Goal: Task Accomplishment & Management: Manage account settings

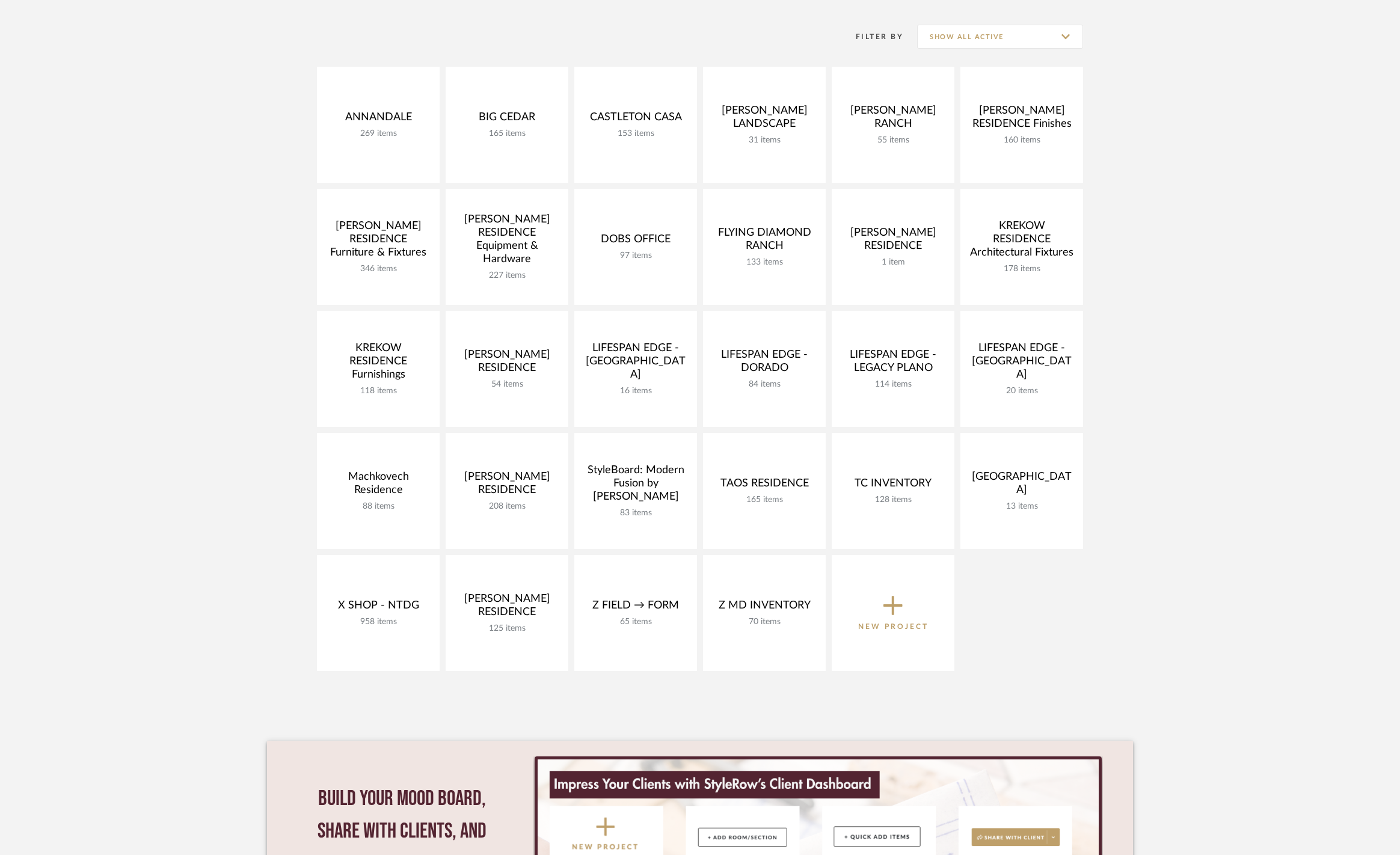
scroll to position [231, 0]
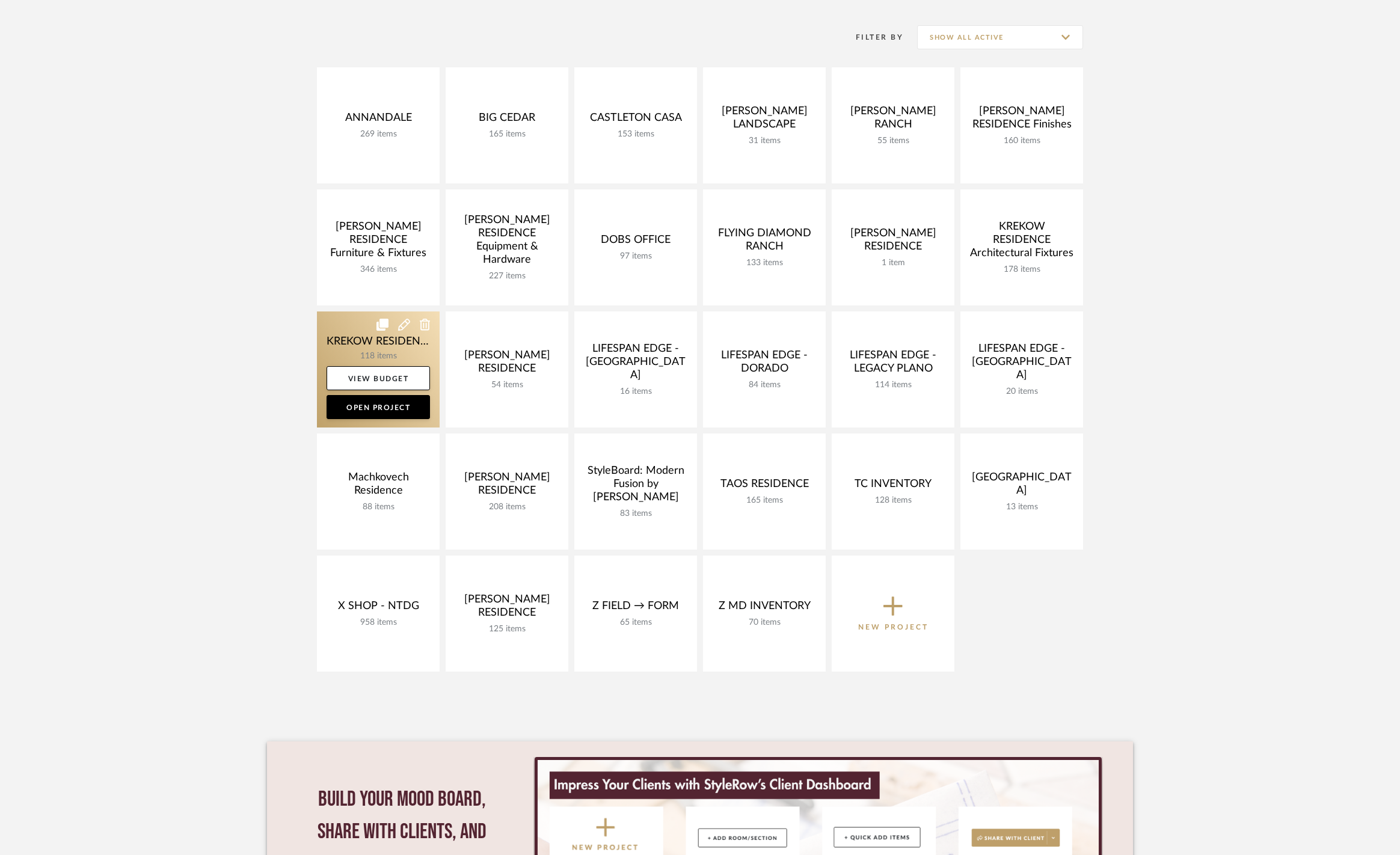
click at [340, 337] on link at bounding box center [378, 370] width 123 height 116
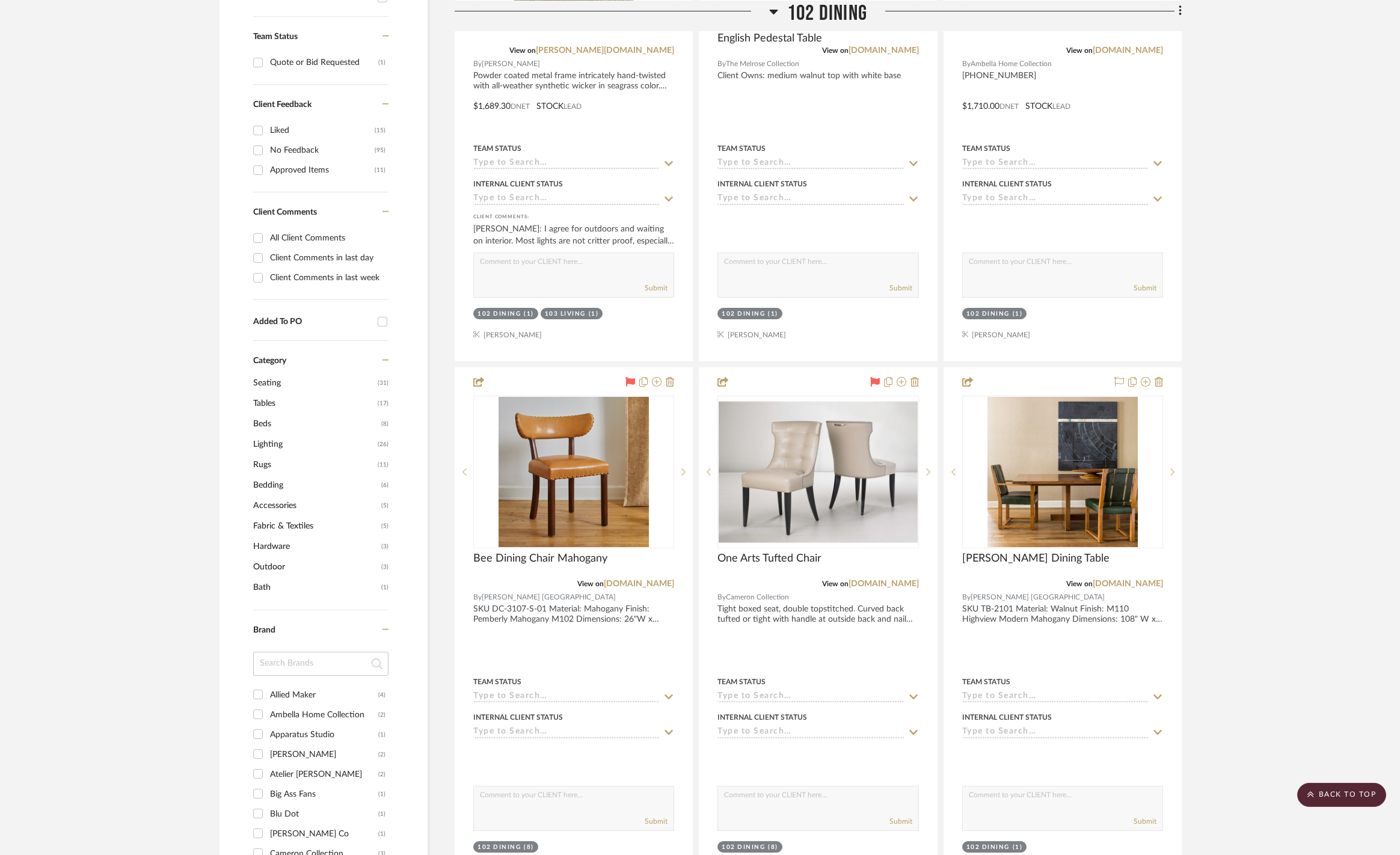
scroll to position [519, 0]
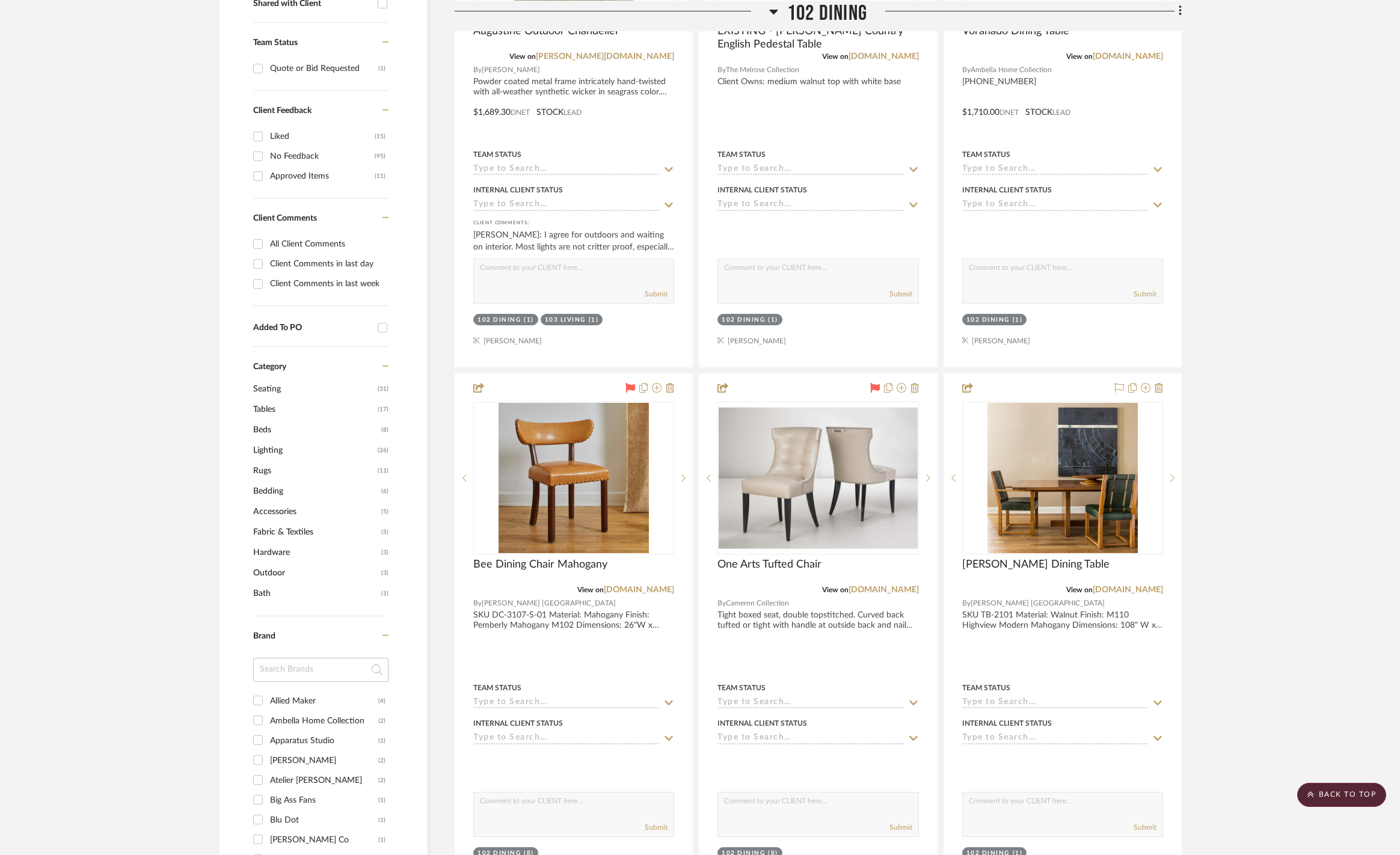
click at [273, 445] on span "Lighting" at bounding box center [314, 450] width 121 height 21
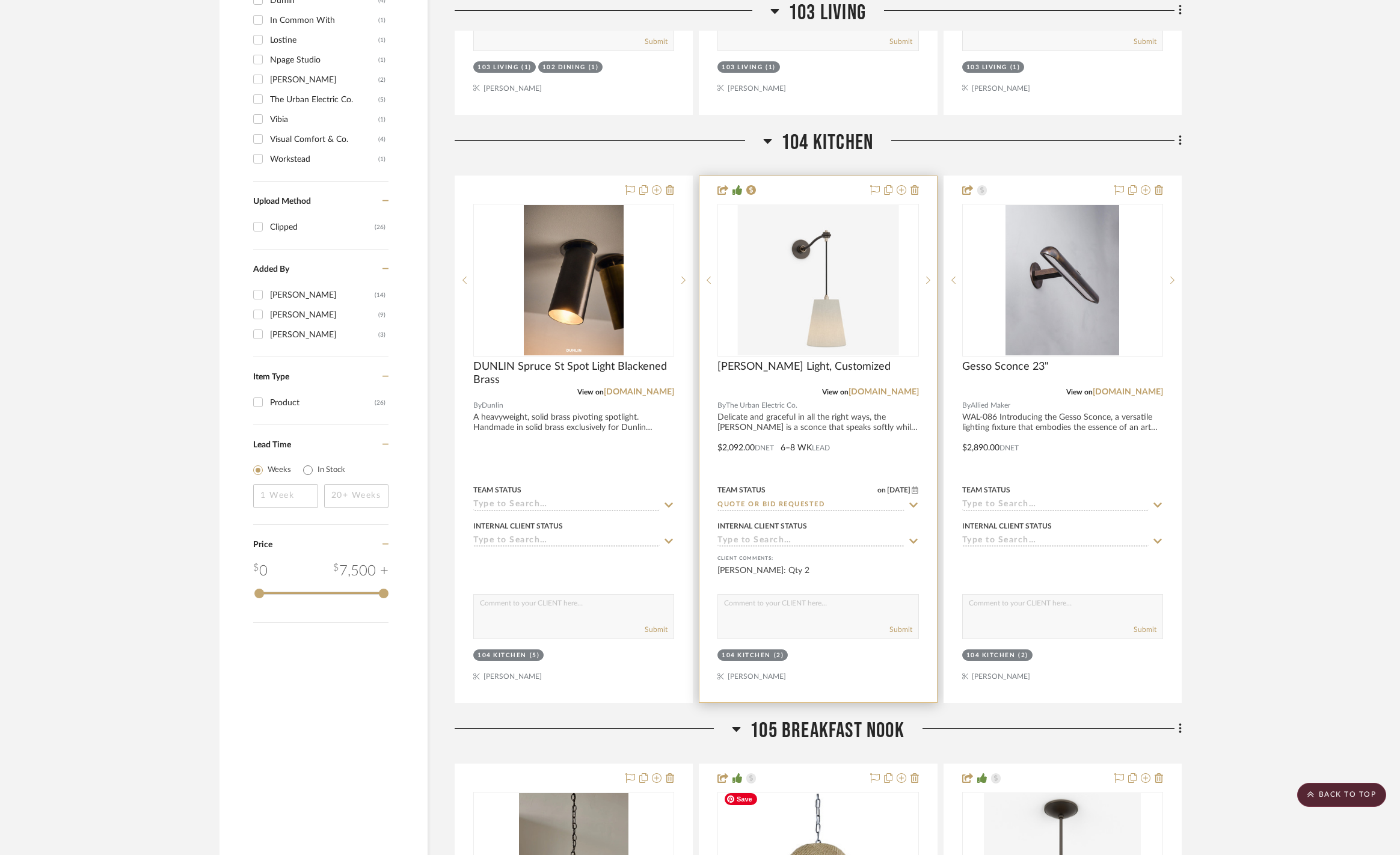
scroll to position [1361, 0]
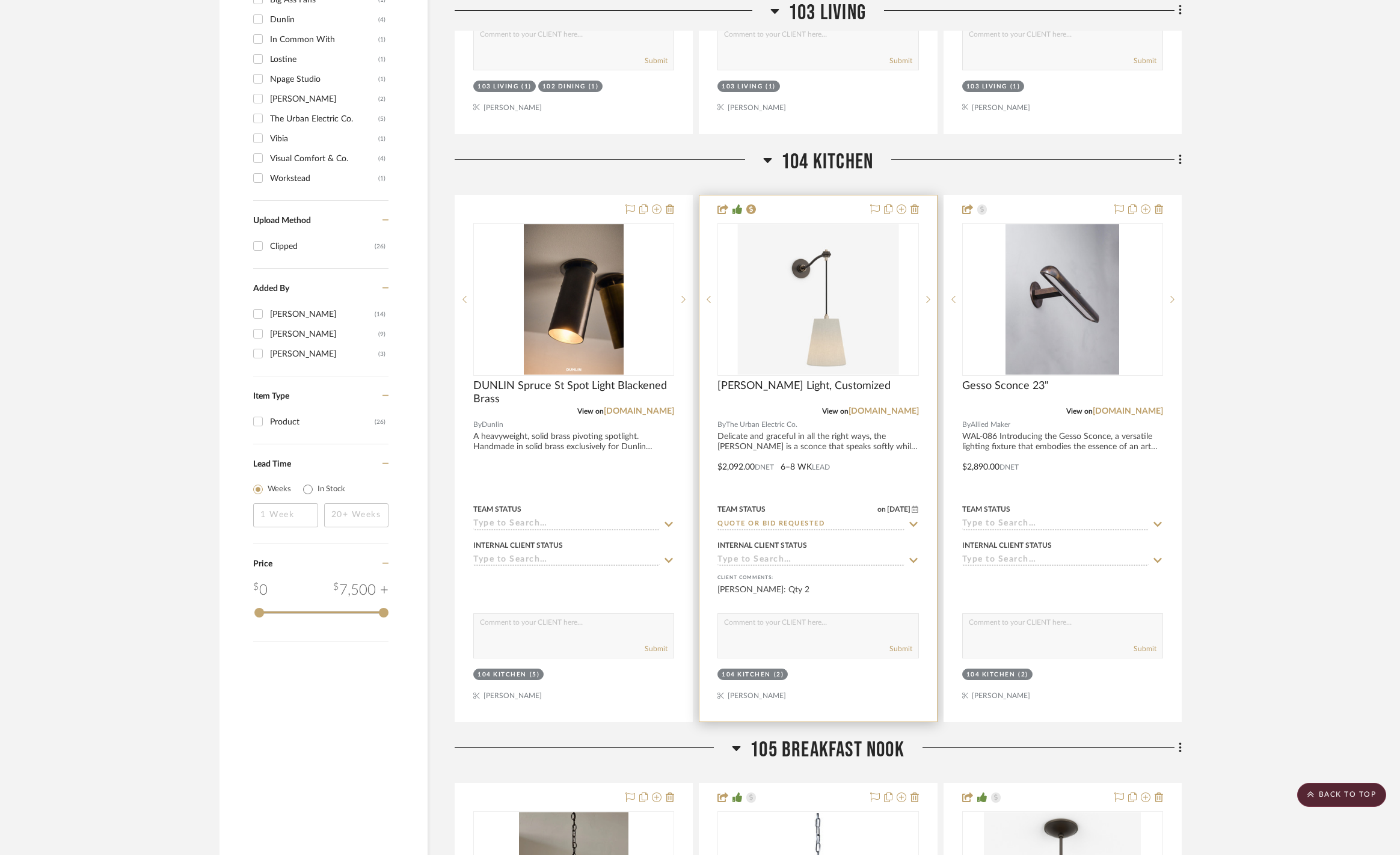
click at [914, 520] on icon at bounding box center [914, 524] width 11 height 10
type input "a"
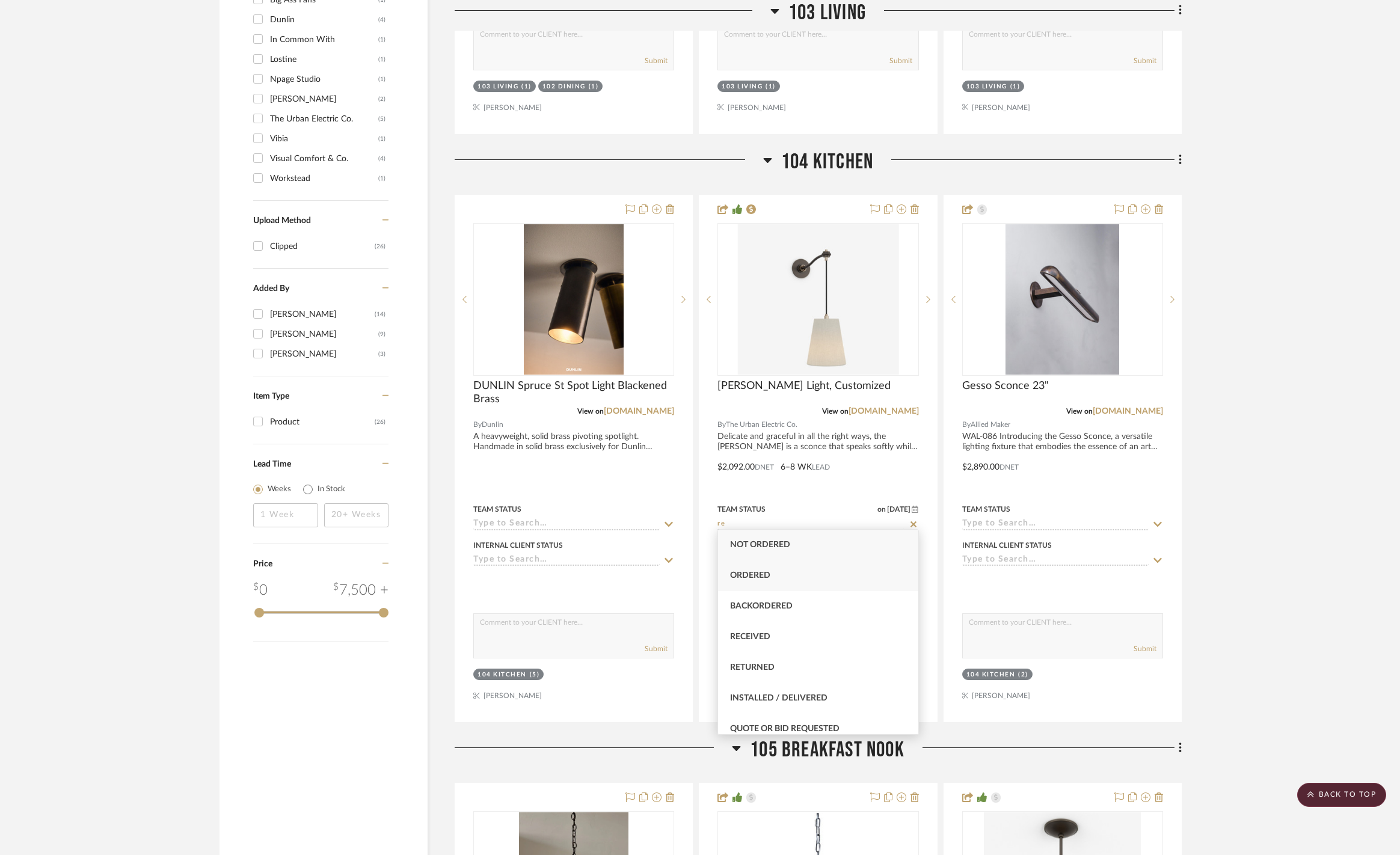
type input "r"
click at [838, 576] on span "Need to Order - Client Payment Received" at bounding box center [802, 582] width 144 height 21
type input "[DATE]"
type input "Need to Order - Client Payment Received"
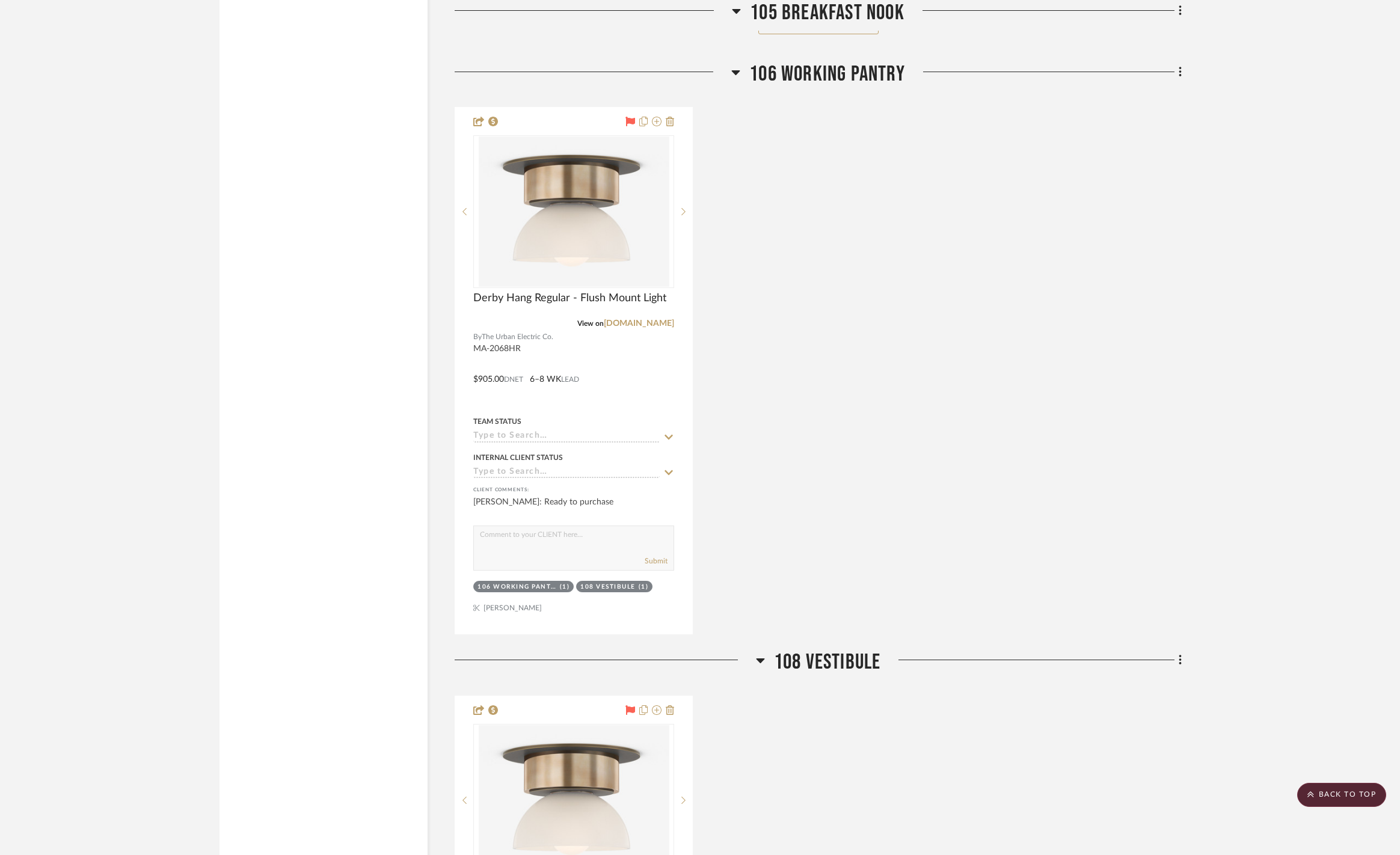
scroll to position [3741, 0]
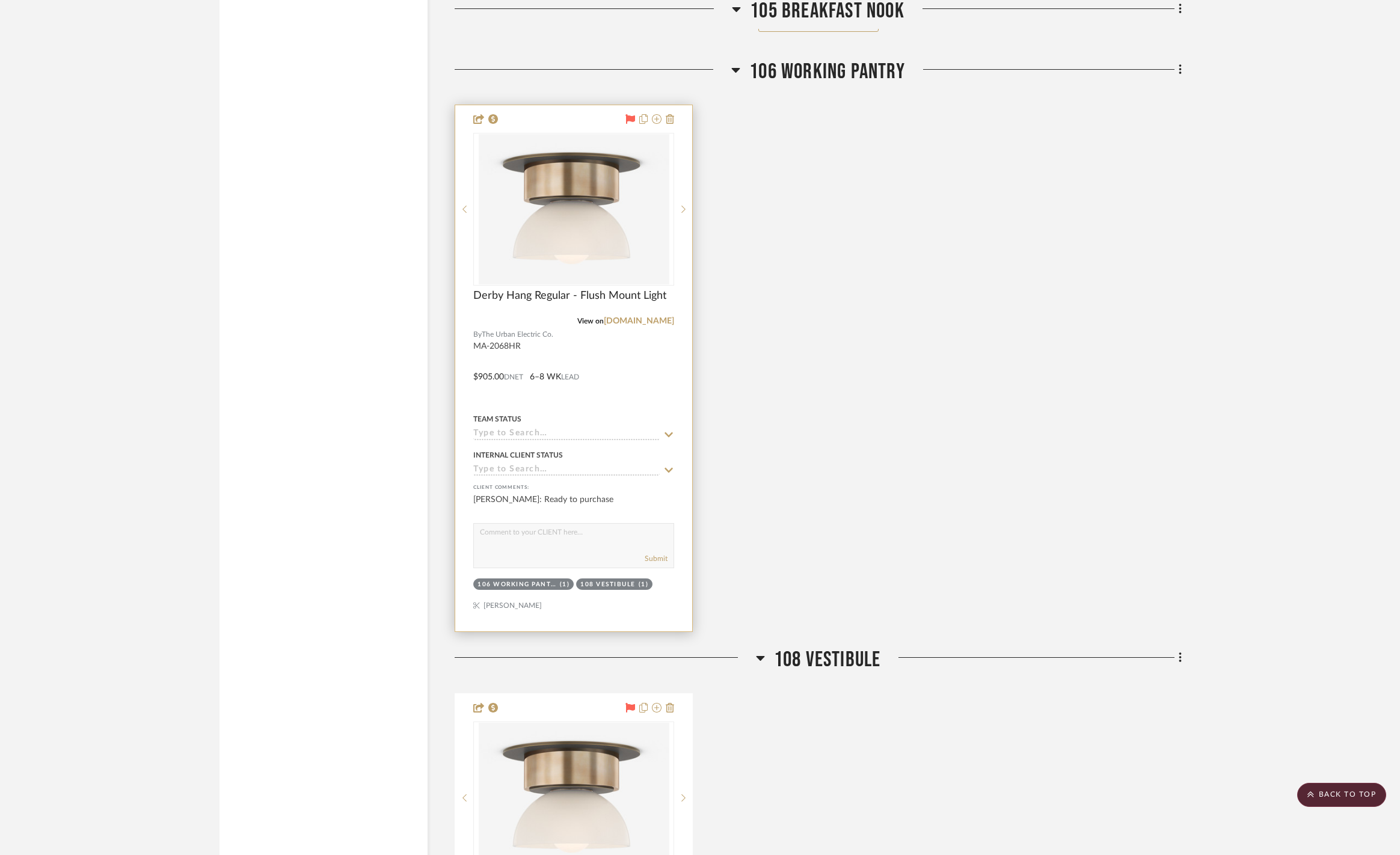
click at [670, 432] on icon at bounding box center [669, 434] width 9 height 5
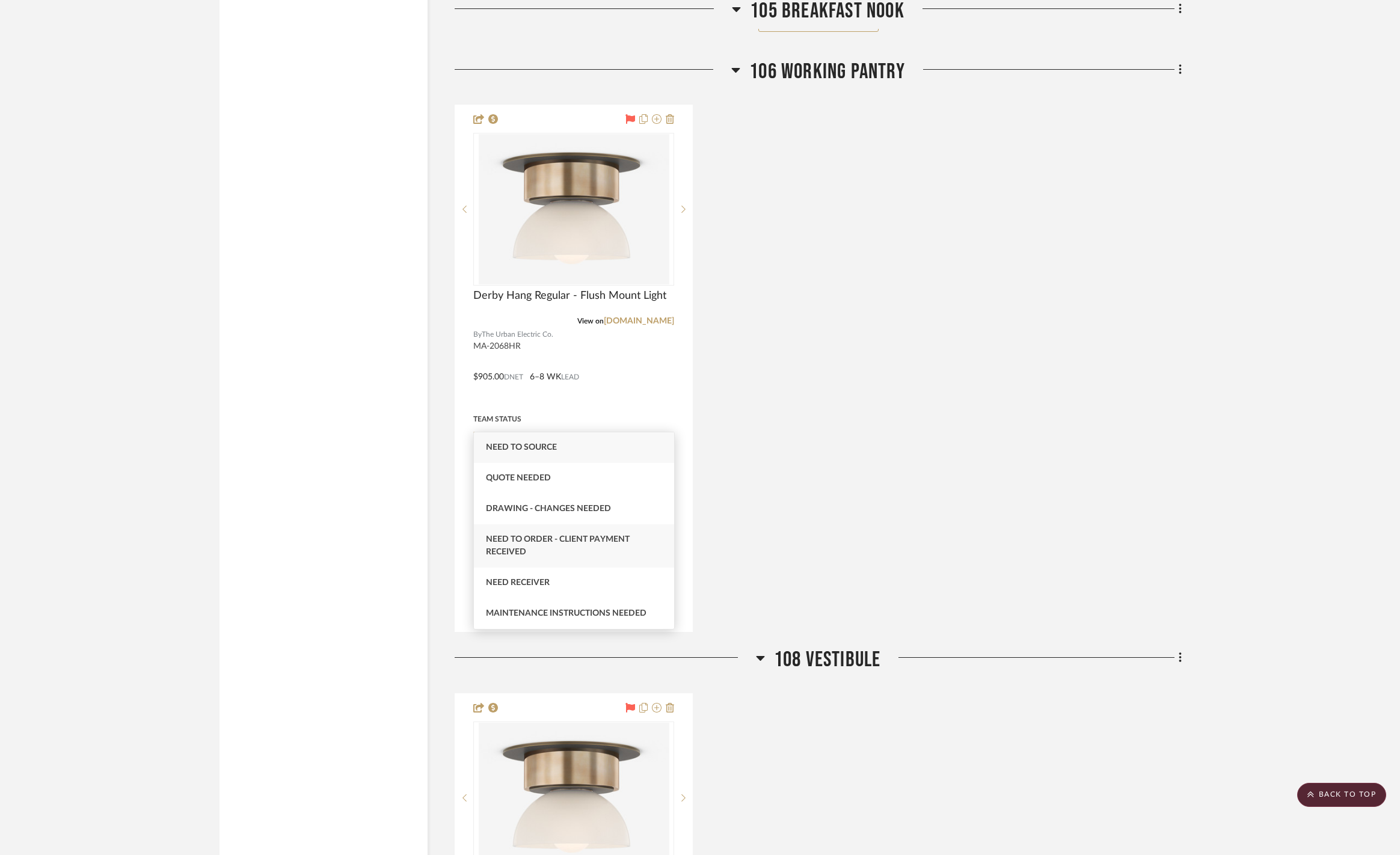
type input "nee"
click at [615, 537] on span "Need to Order - Client Payment Received" at bounding box center [557, 545] width 144 height 21
type input "[DATE]"
type input "Need to Order - Client Payment Received"
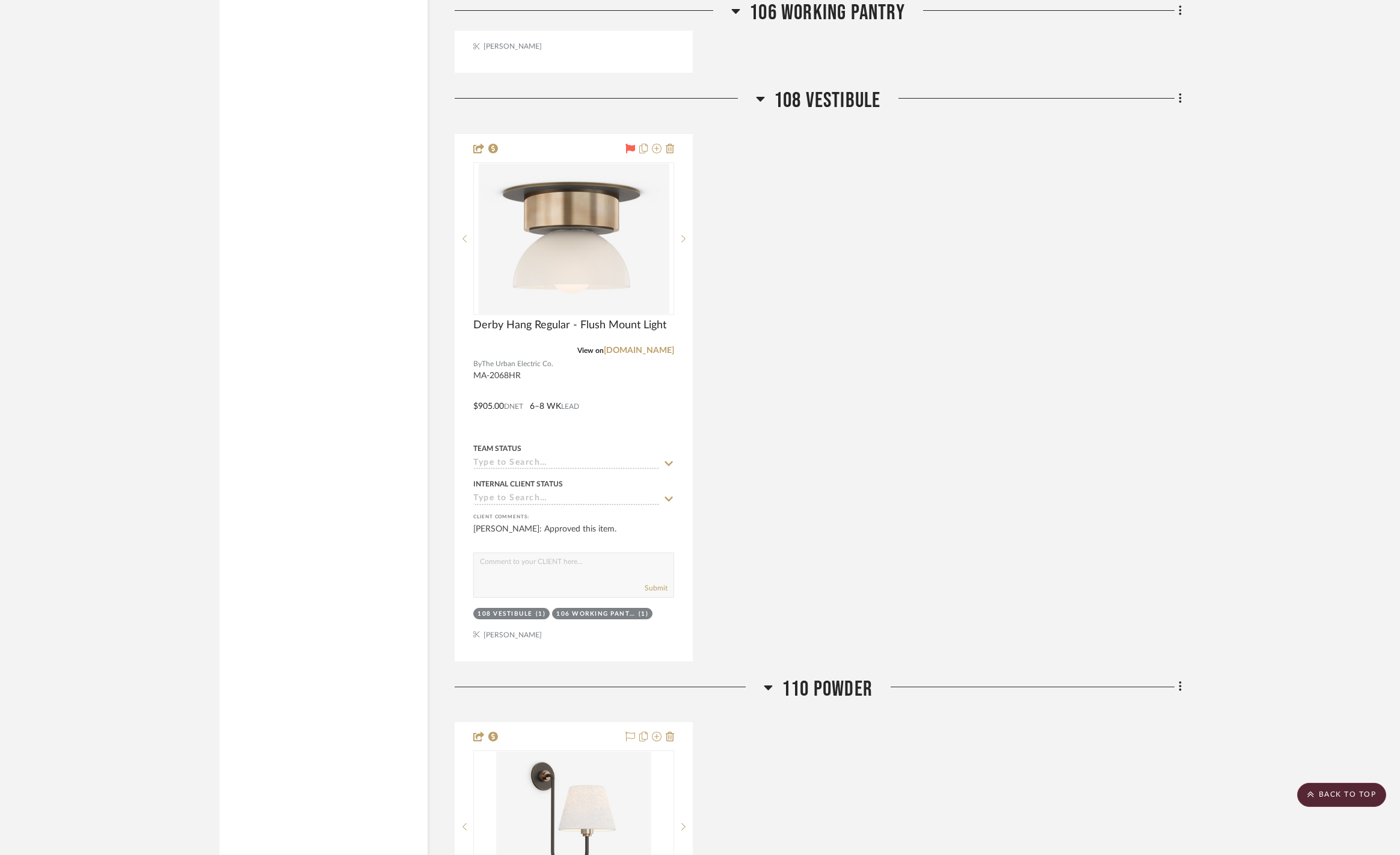
scroll to position [4302, 0]
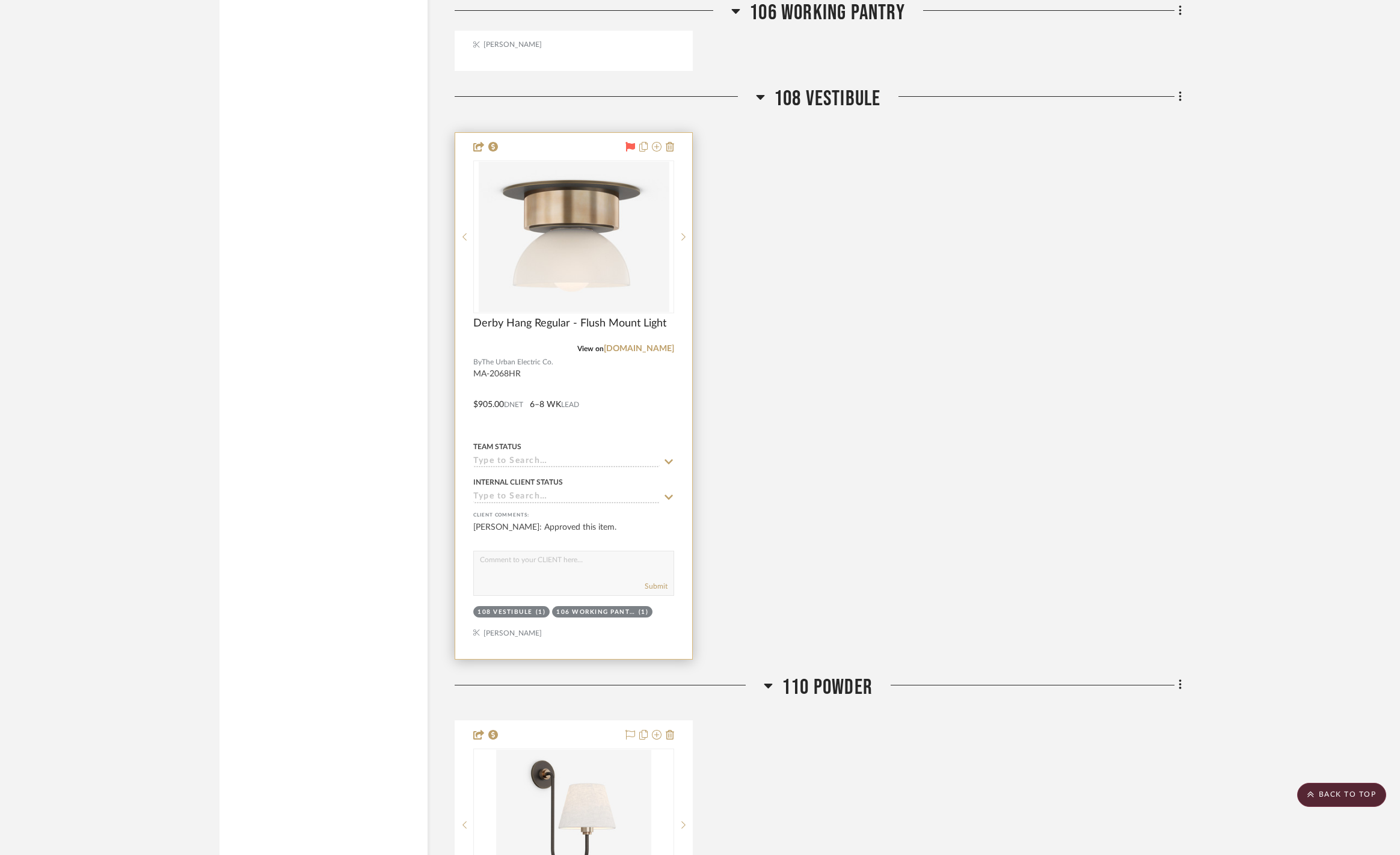
click at [665, 457] on icon at bounding box center [669, 461] width 11 height 10
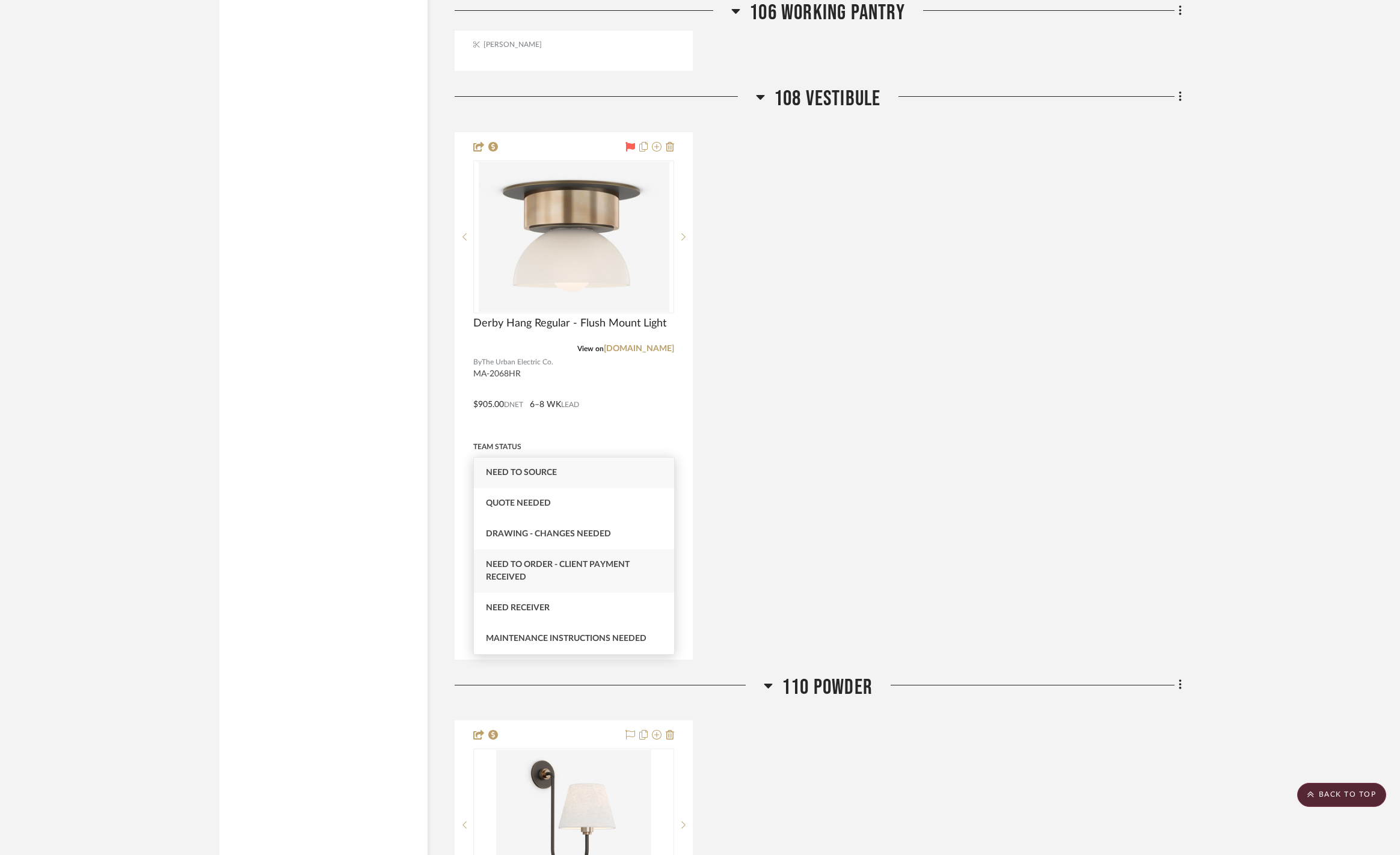
type input "need"
click at [599, 567] on span "Need to Order - Client Payment Received" at bounding box center [557, 571] width 144 height 21
type input "[DATE]"
type input "Need to Order - Client Payment Received"
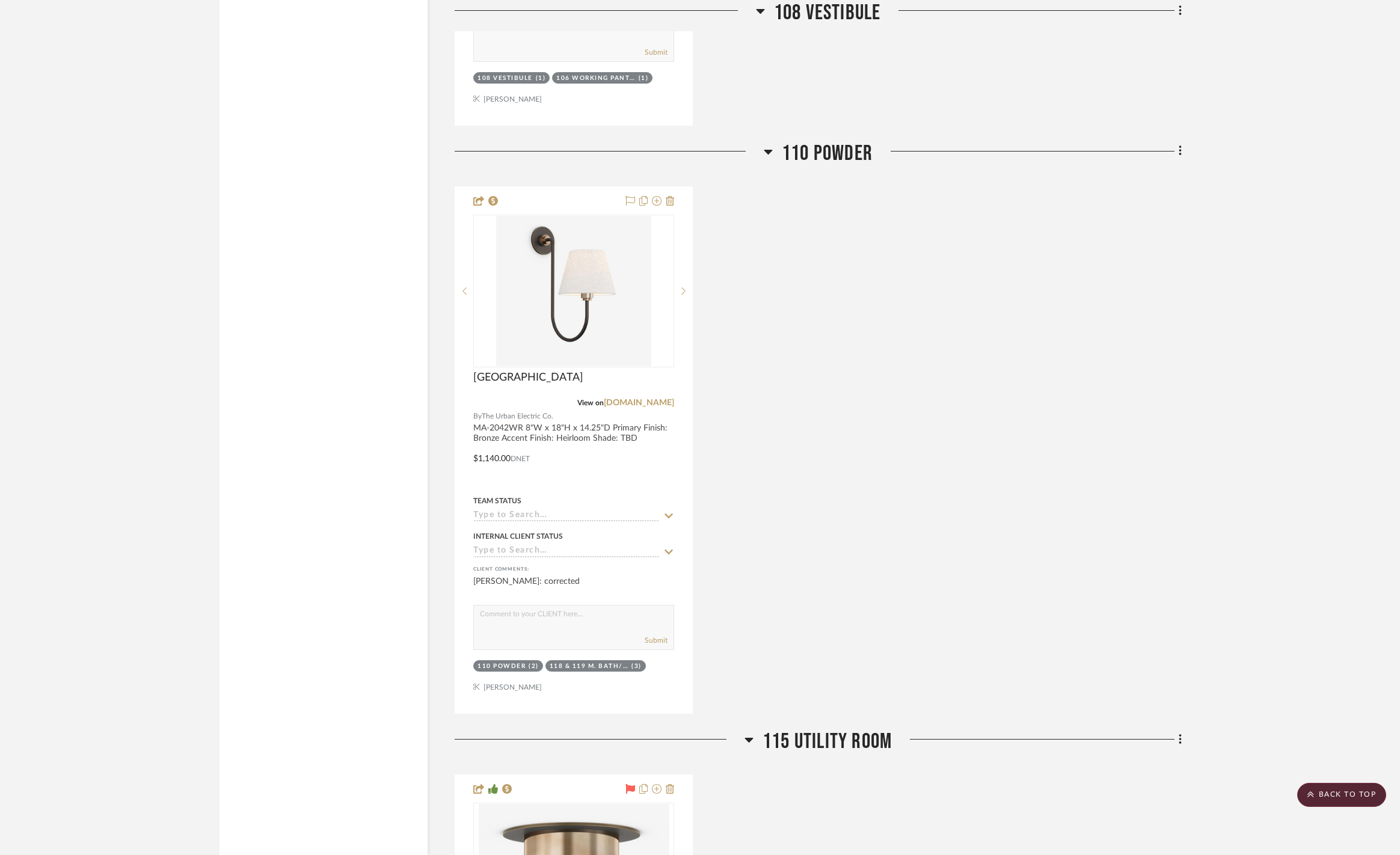
scroll to position [4886, 0]
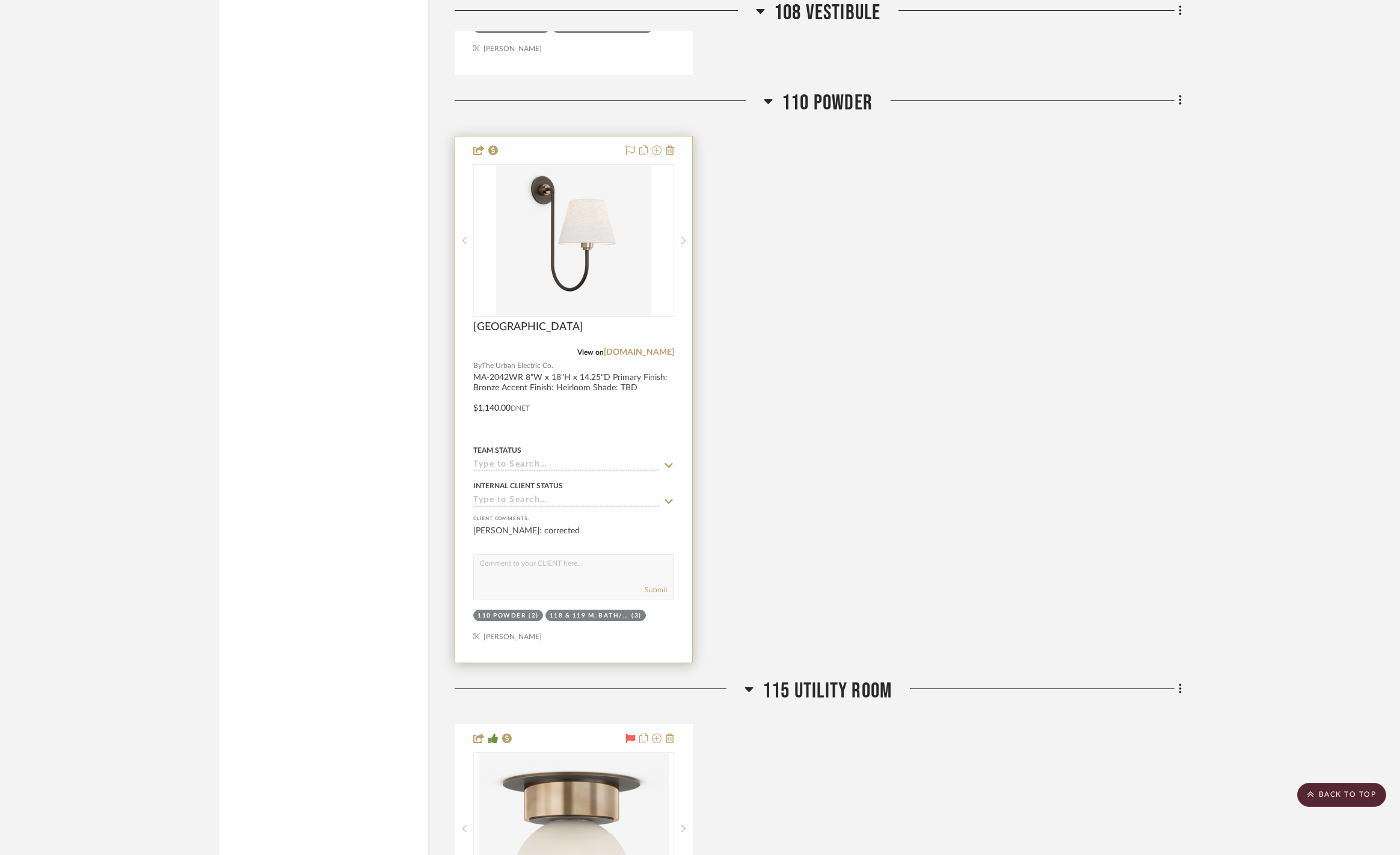
click at [668, 461] on icon at bounding box center [669, 465] width 11 height 10
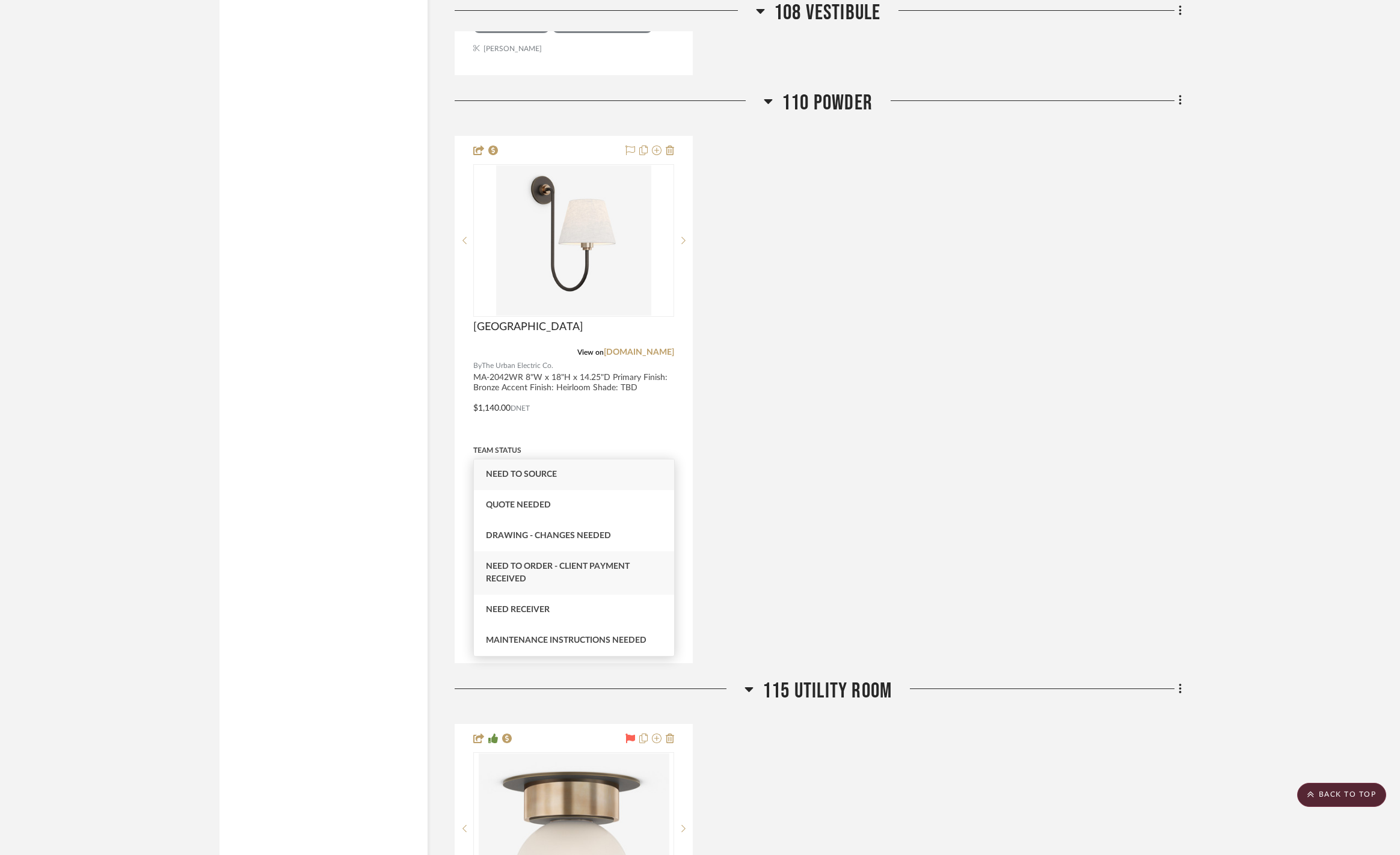
type input "need"
click at [619, 568] on span "Need to Order - Client Payment Received" at bounding box center [557, 572] width 144 height 21
type input "[DATE]"
type input "Need to Order - Client Payment Received"
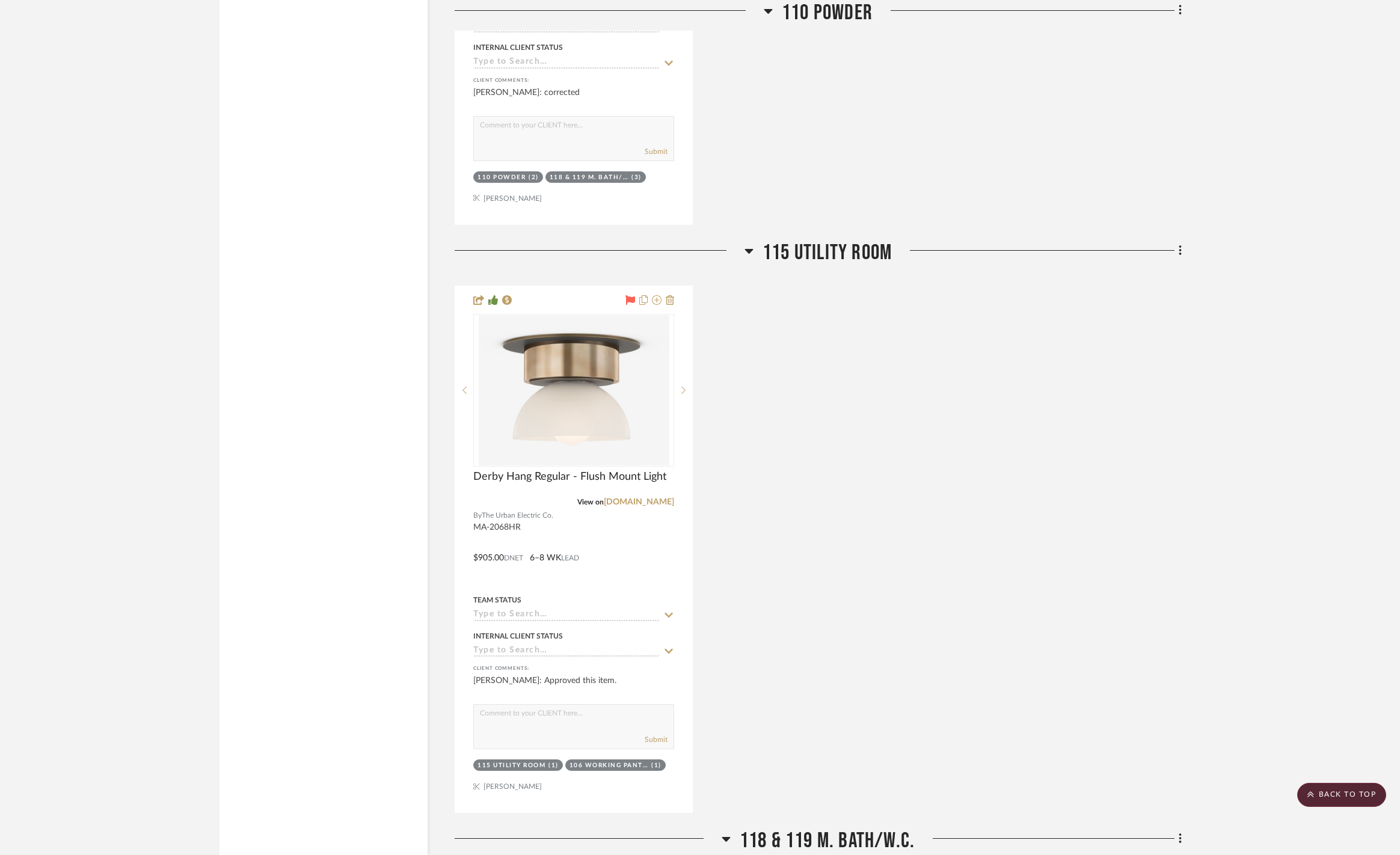
scroll to position [5328, 0]
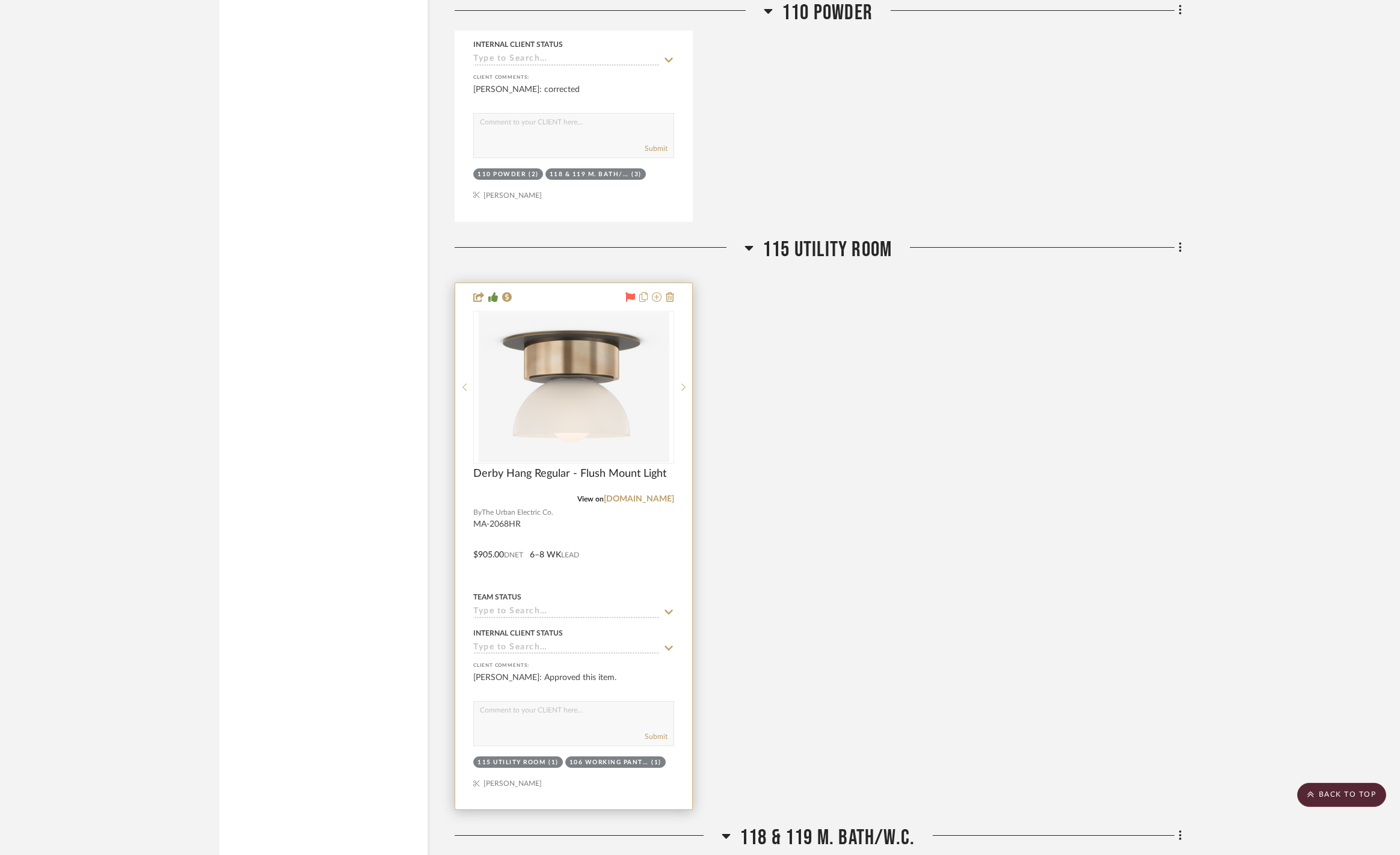
click at [673, 607] on icon at bounding box center [669, 612] width 11 height 10
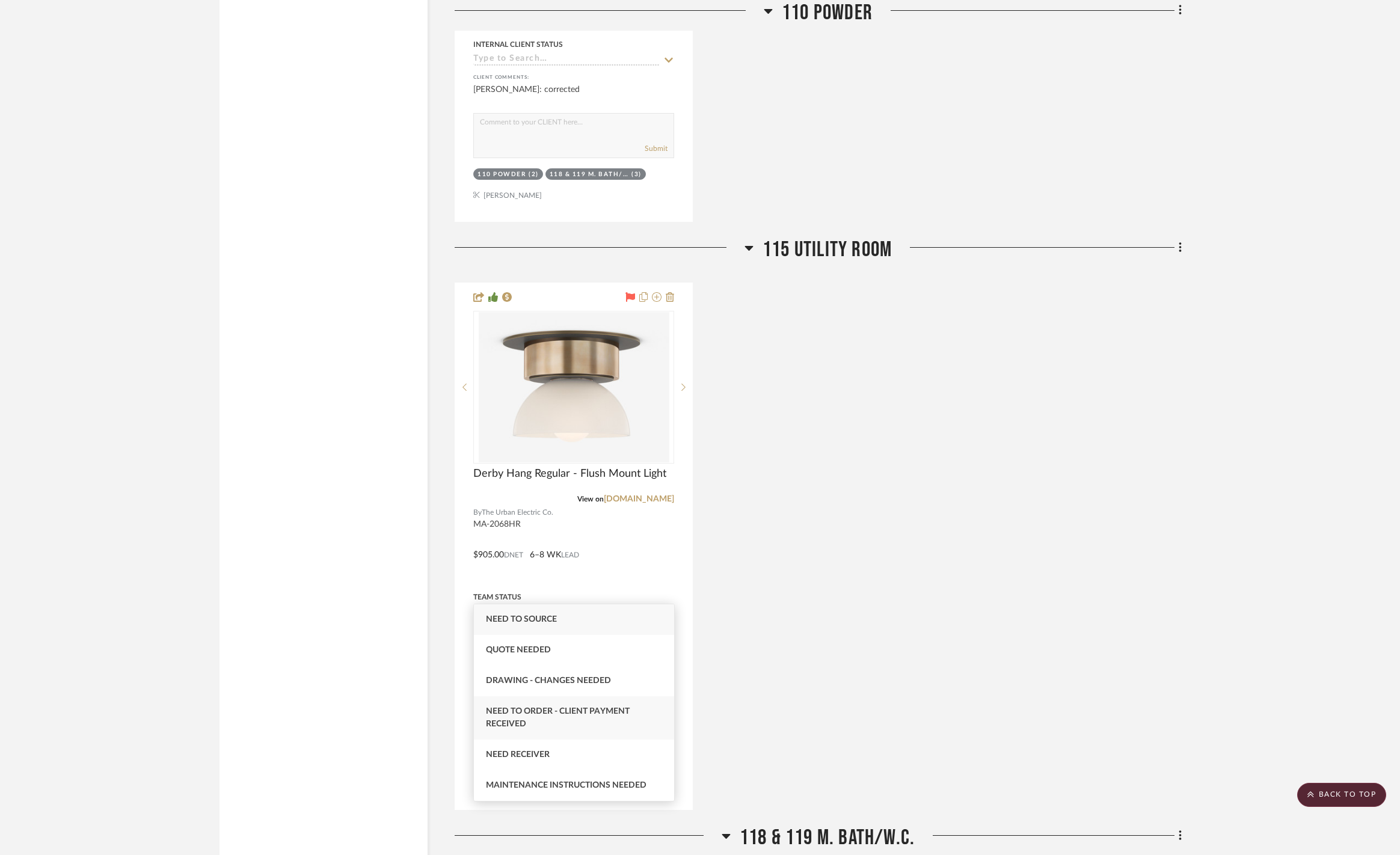
type input "nee"
click at [612, 728] on div "Need to Order - Client Payment Received" at bounding box center [573, 717] width 200 height 43
type input "[DATE]"
type input "Need to Order - Client Payment Received"
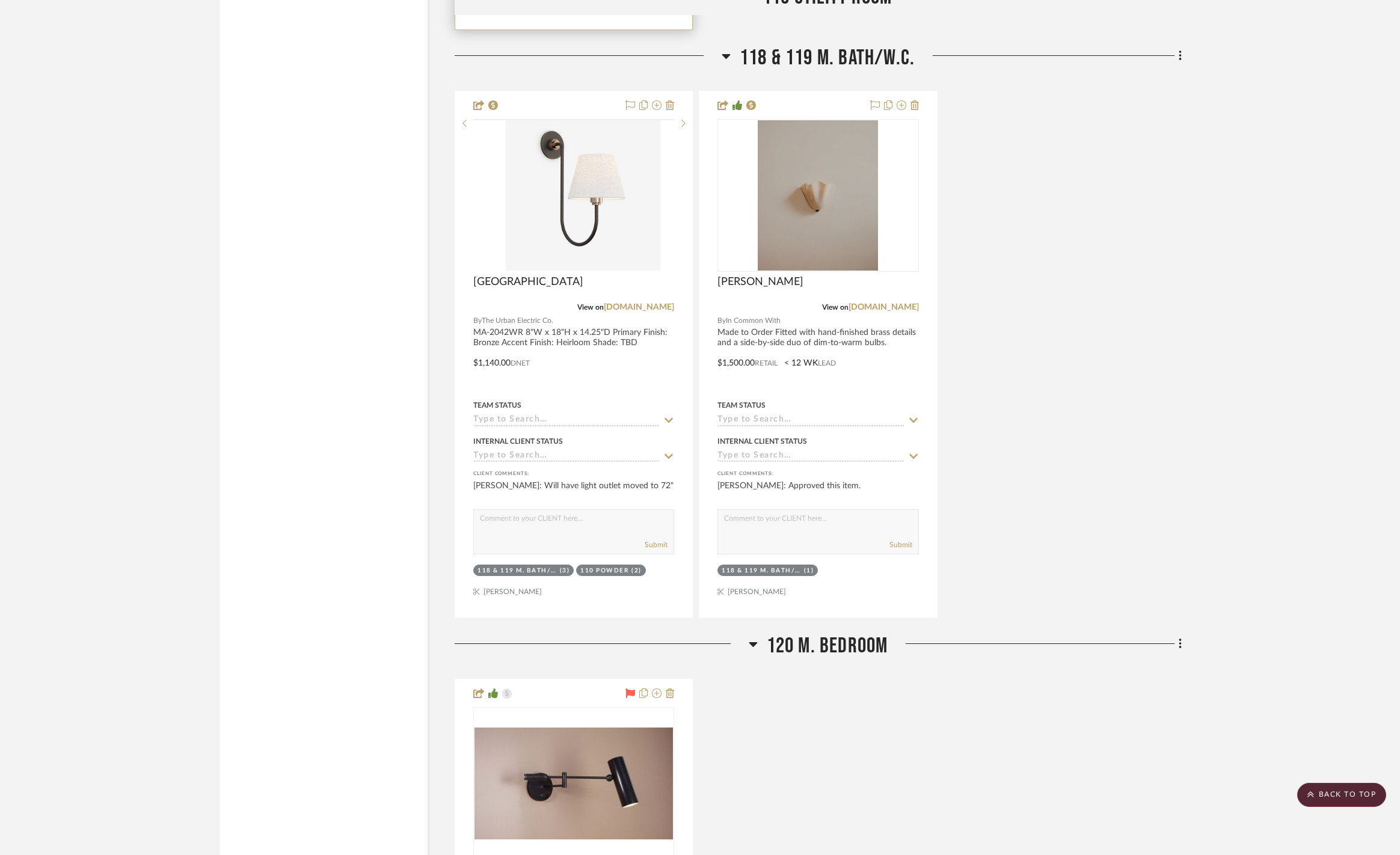
scroll to position [6109, 0]
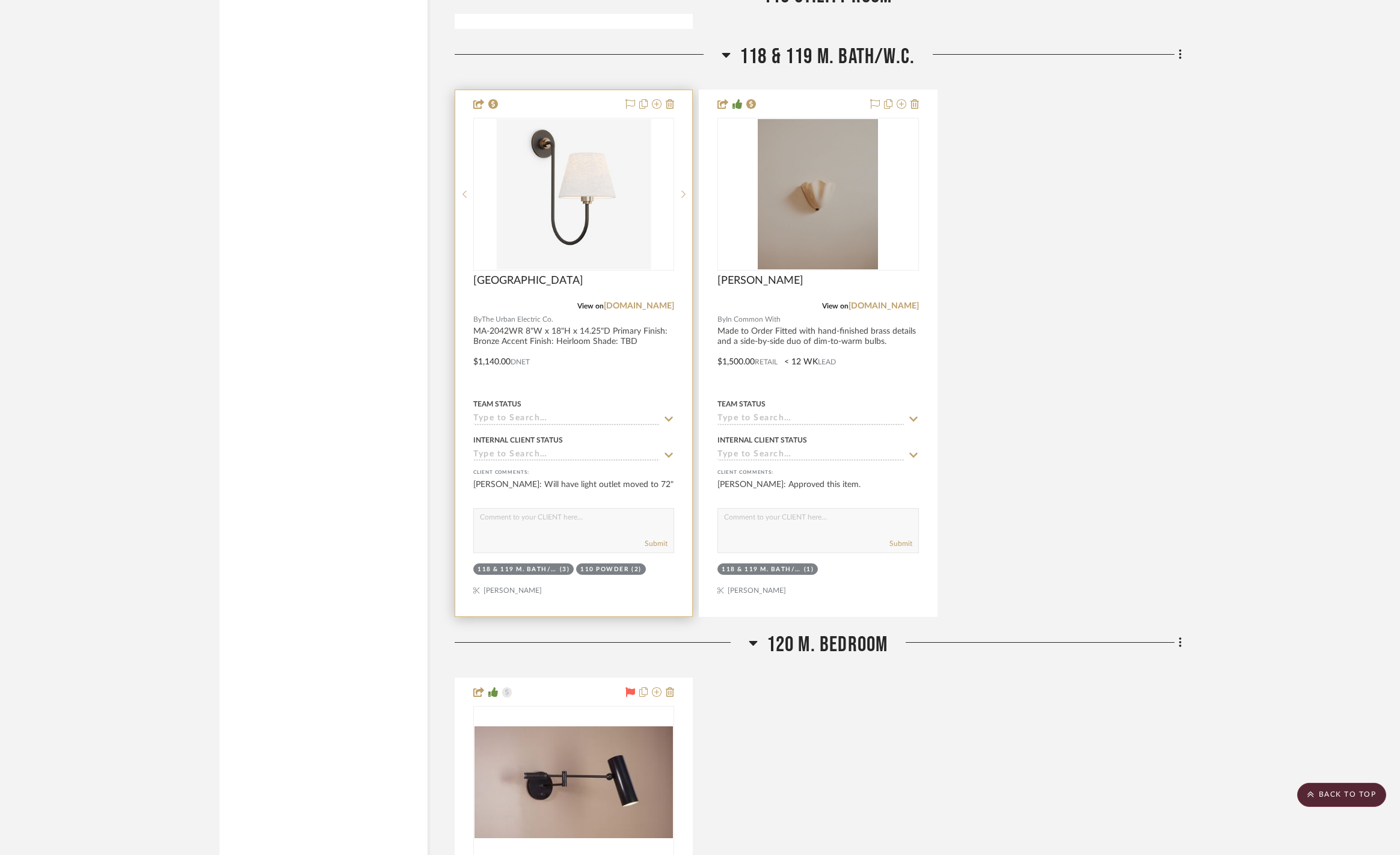
click at [669, 414] on icon at bounding box center [669, 419] width 11 height 10
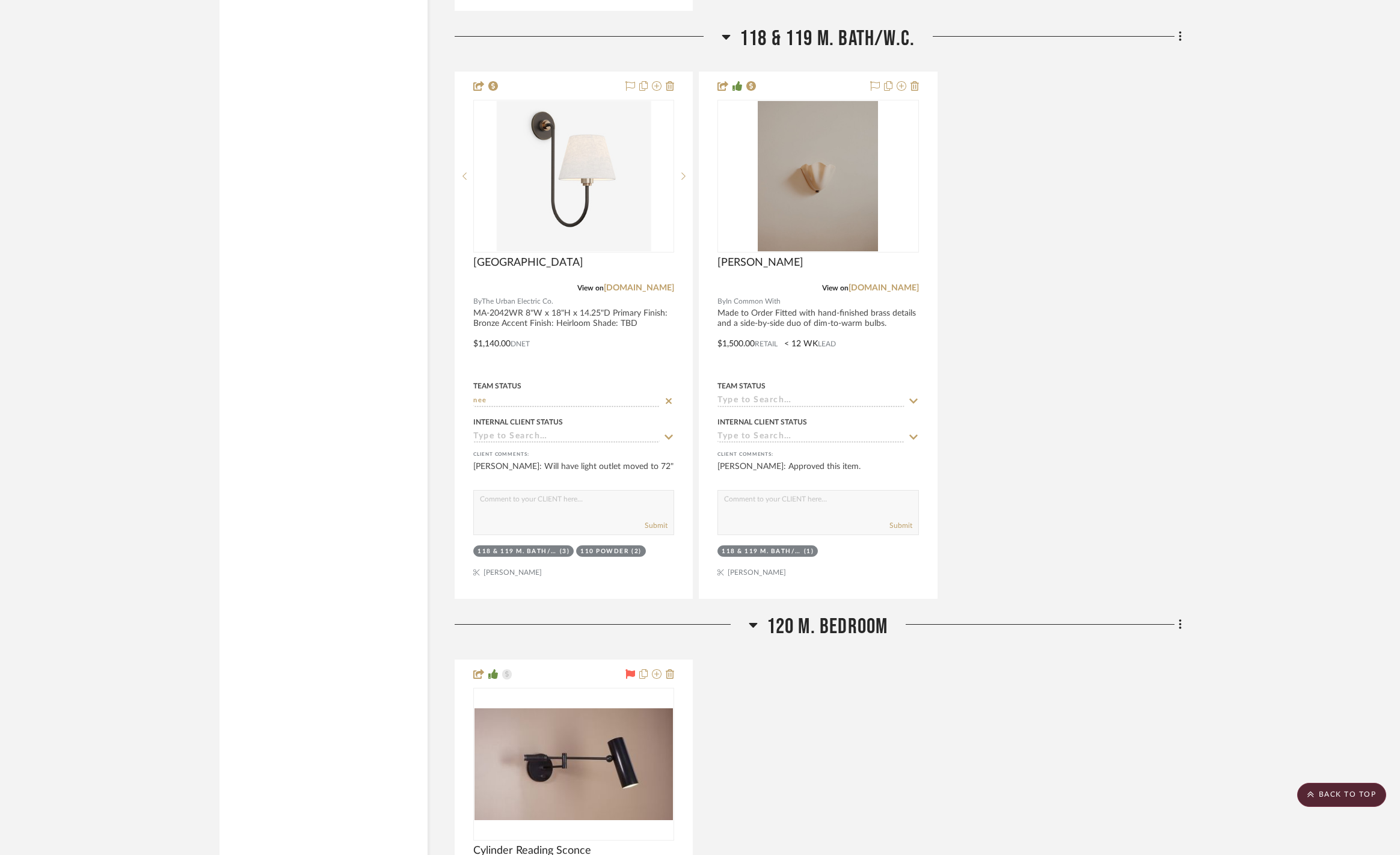
scroll to position [6111, 0]
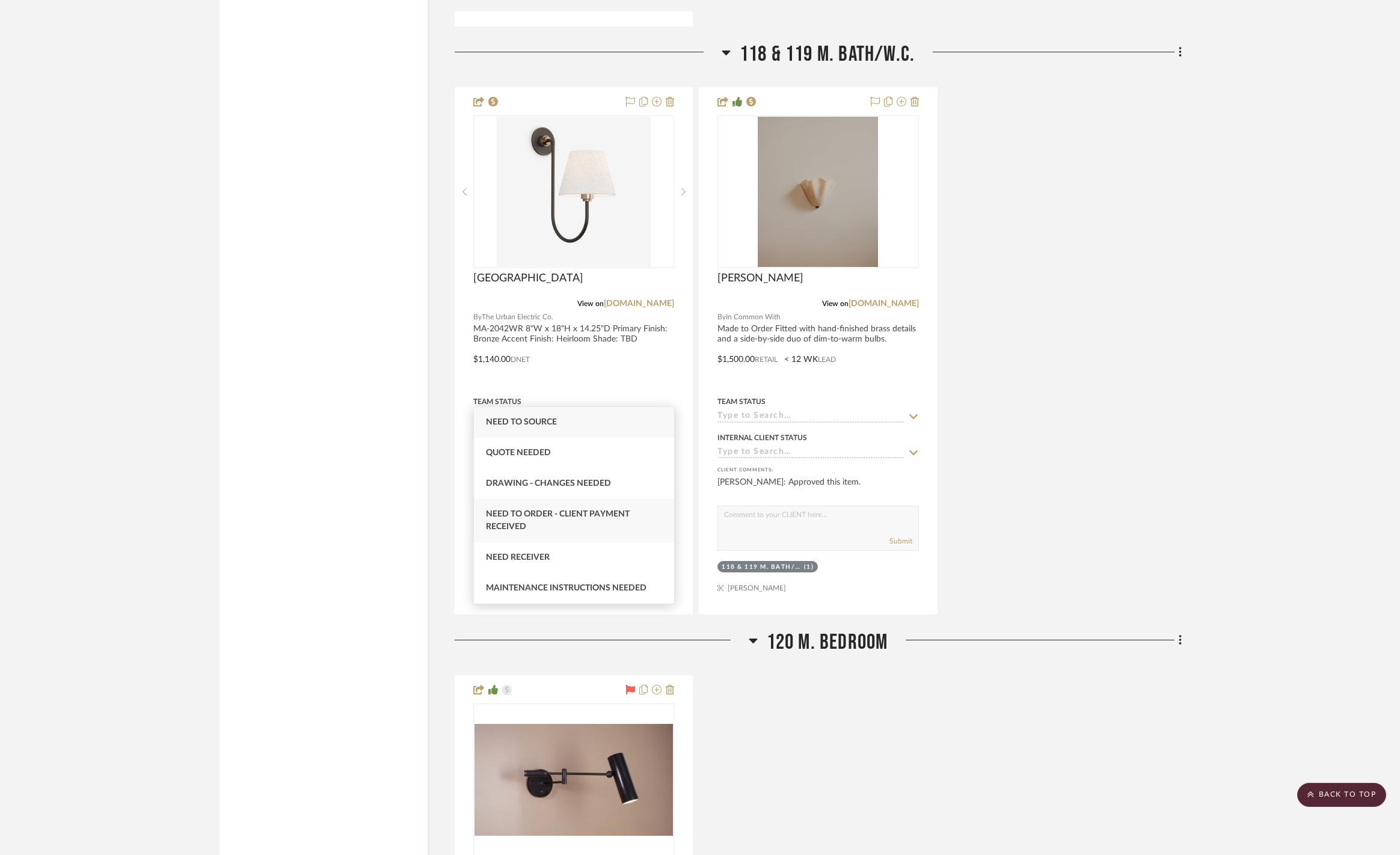
type input "need"
click at [598, 510] on span "Need to Order - Client Payment Received" at bounding box center [557, 520] width 144 height 21
type input "[DATE]"
type input "Need to Order - Client Payment Received"
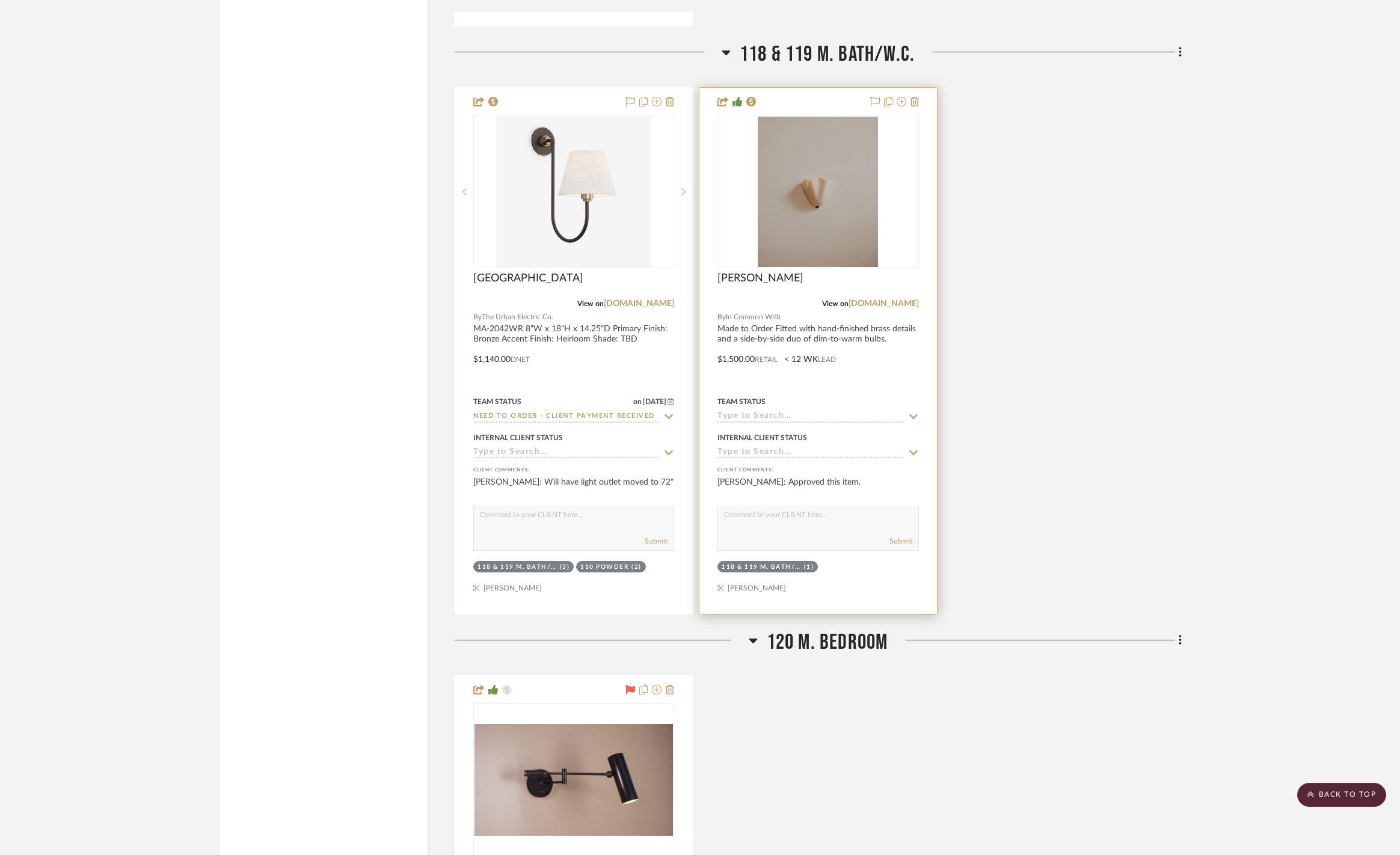
click at [916, 414] on icon at bounding box center [913, 417] width 9 height 5
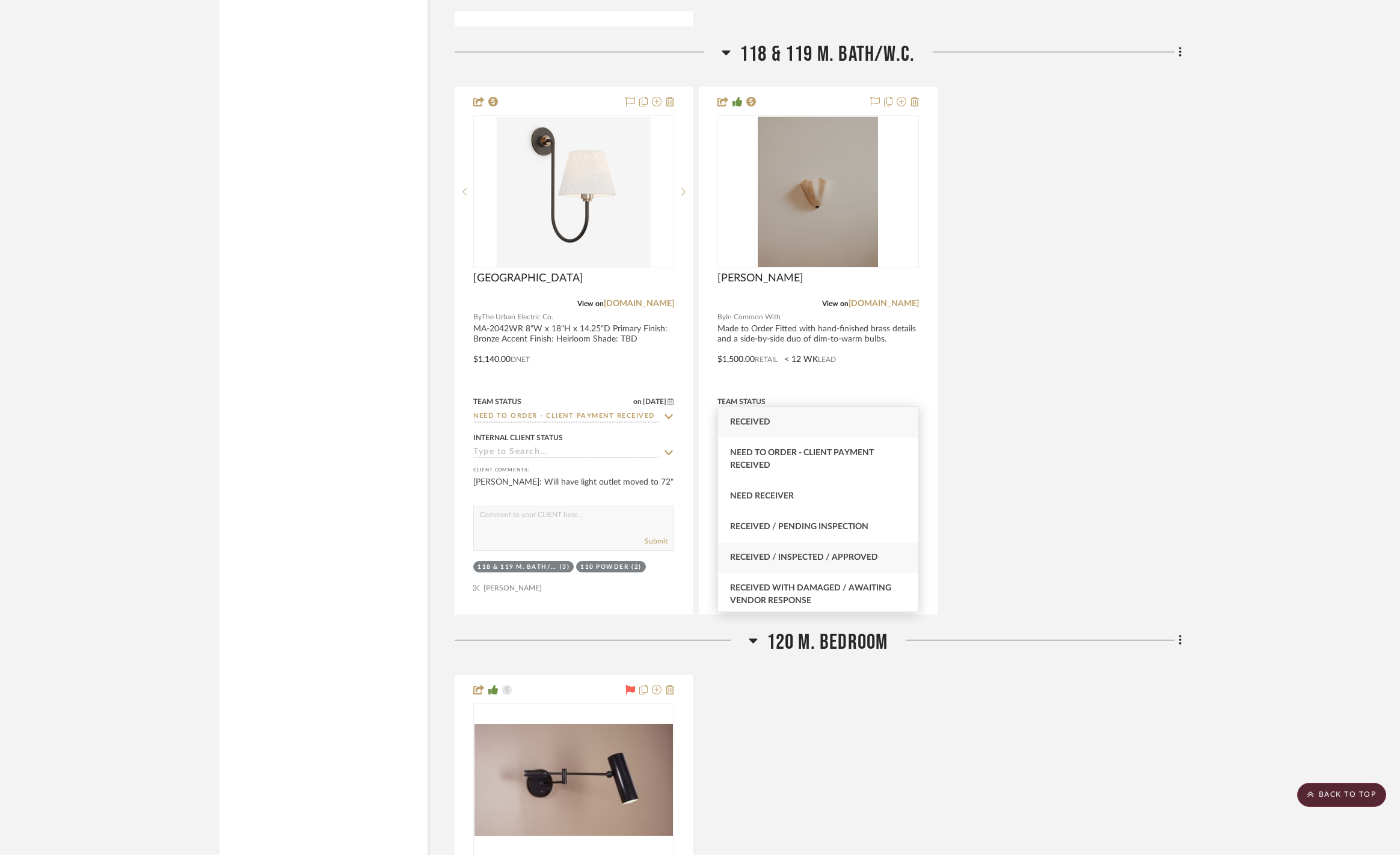
type input "rece"
click at [849, 560] on span "Received / Inspected / Approved" at bounding box center [804, 557] width 148 height 9
type input "[DATE]"
type input "Received / Inspected / Approved"
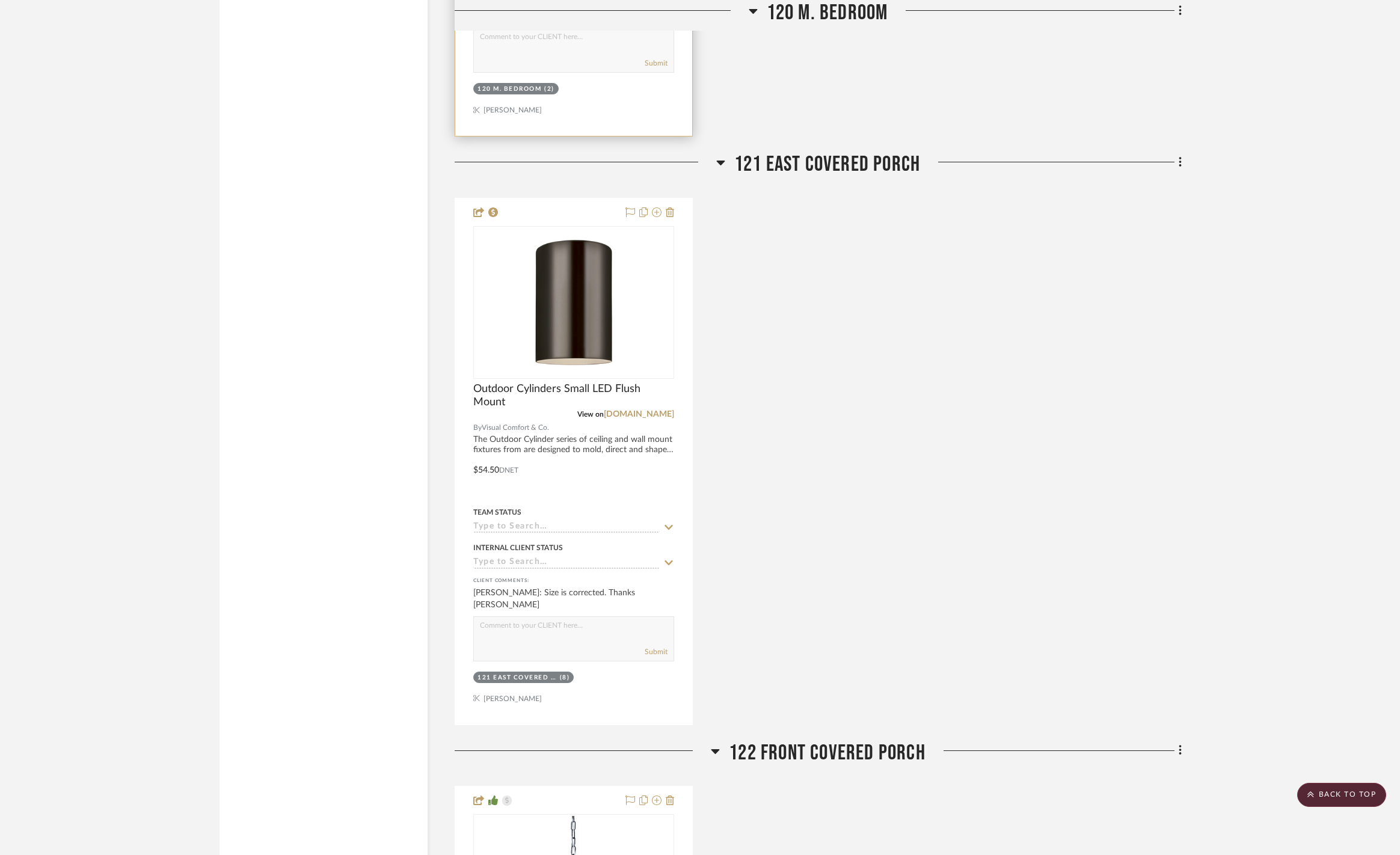
scroll to position [7190, 0]
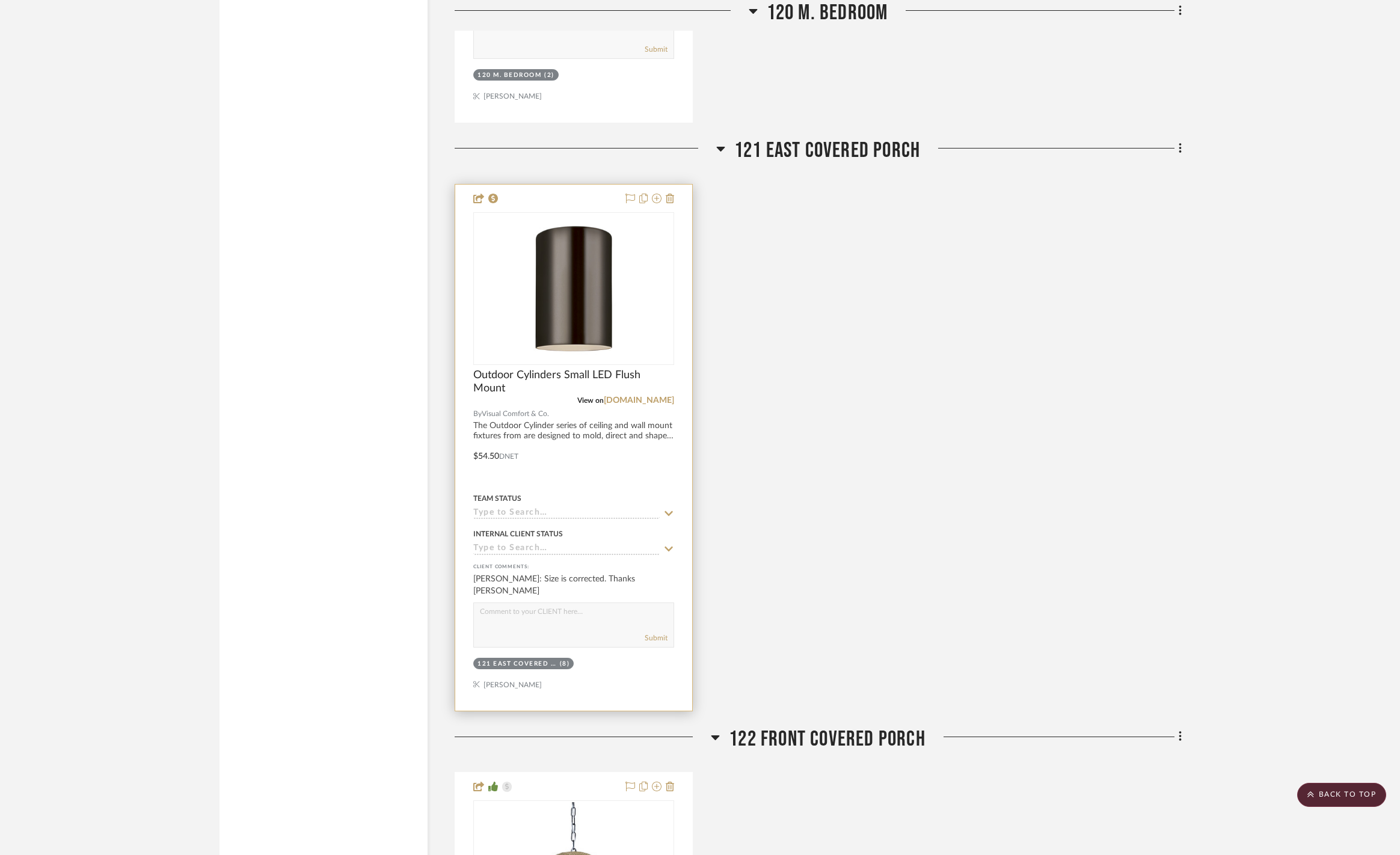
click at [669, 508] on icon at bounding box center [669, 513] width 11 height 10
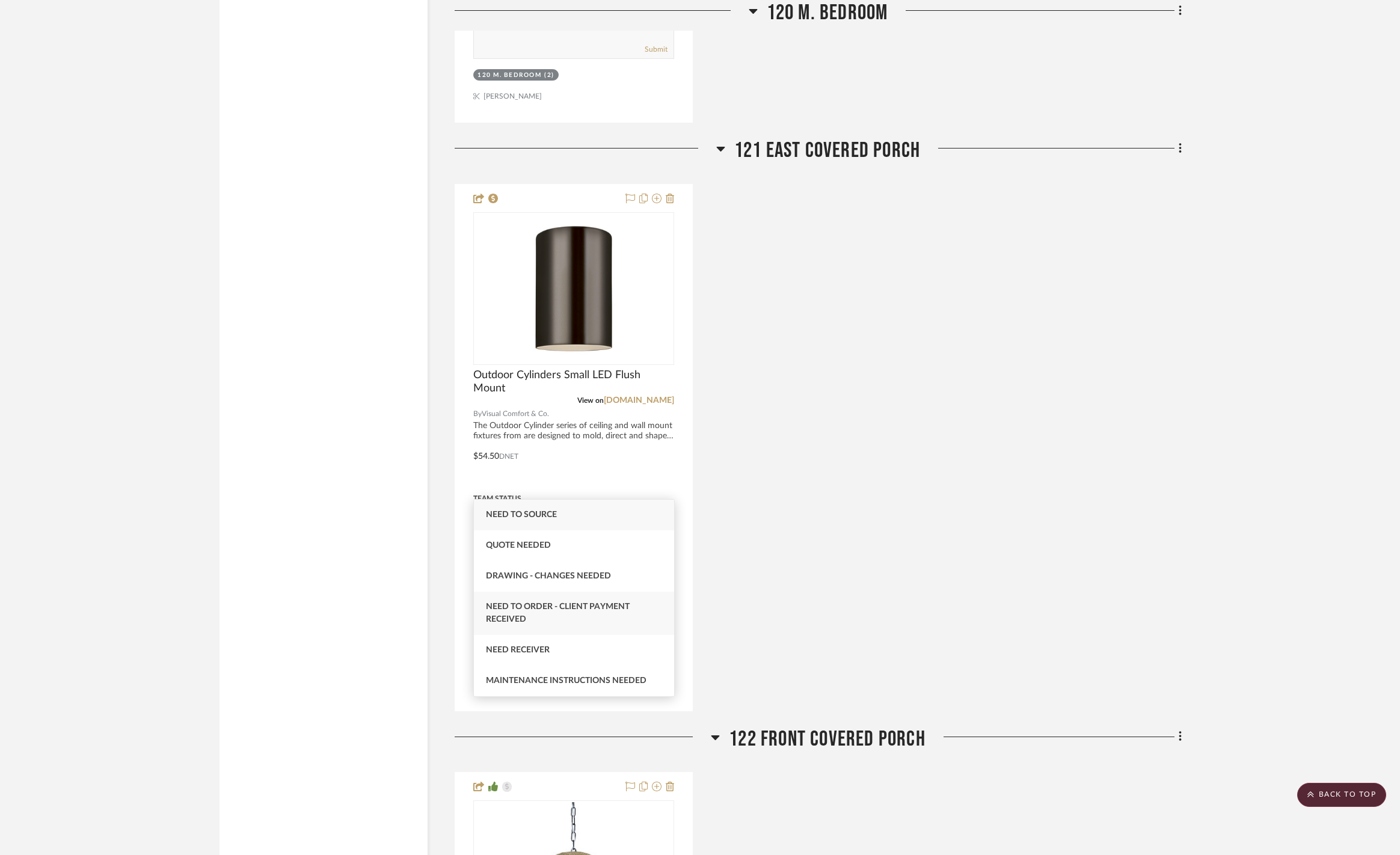
type input "nee"
click at [624, 610] on span "Need to Order - Client Payment Received" at bounding box center [557, 613] width 144 height 21
type input "[DATE]"
type input "Need to Order - Client Payment Received"
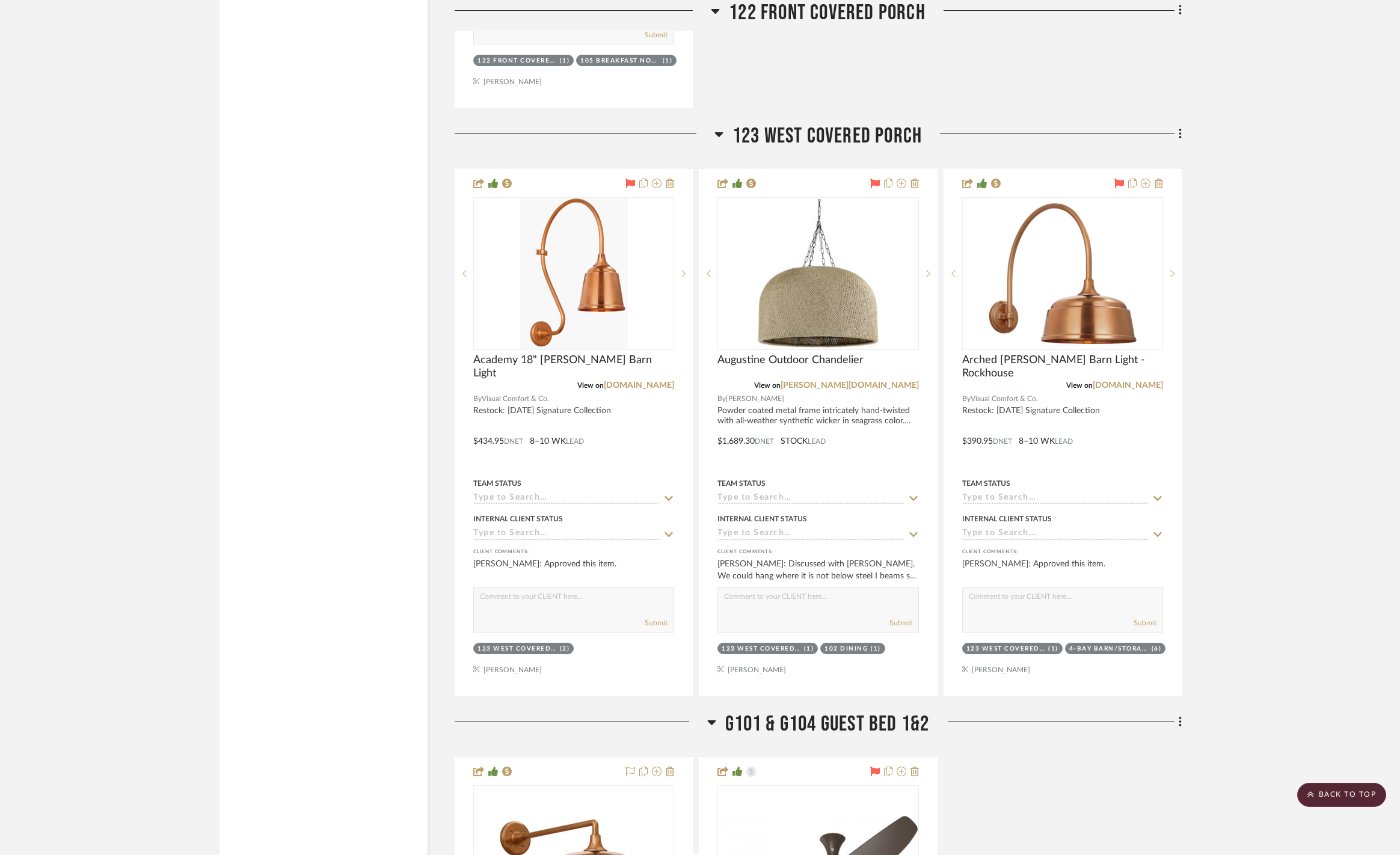
scroll to position [8387, 0]
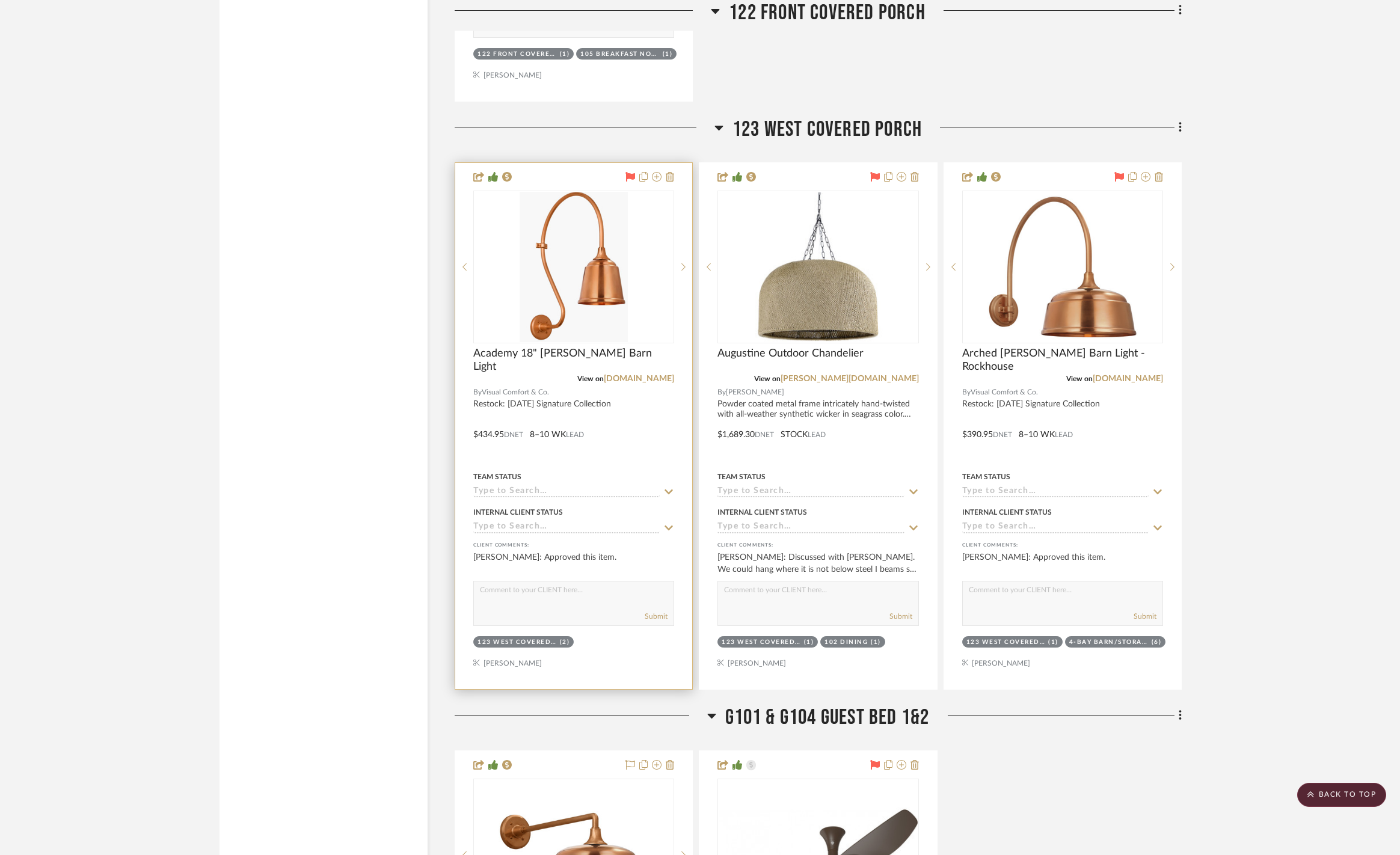
click at [669, 487] on icon at bounding box center [669, 492] width 11 height 10
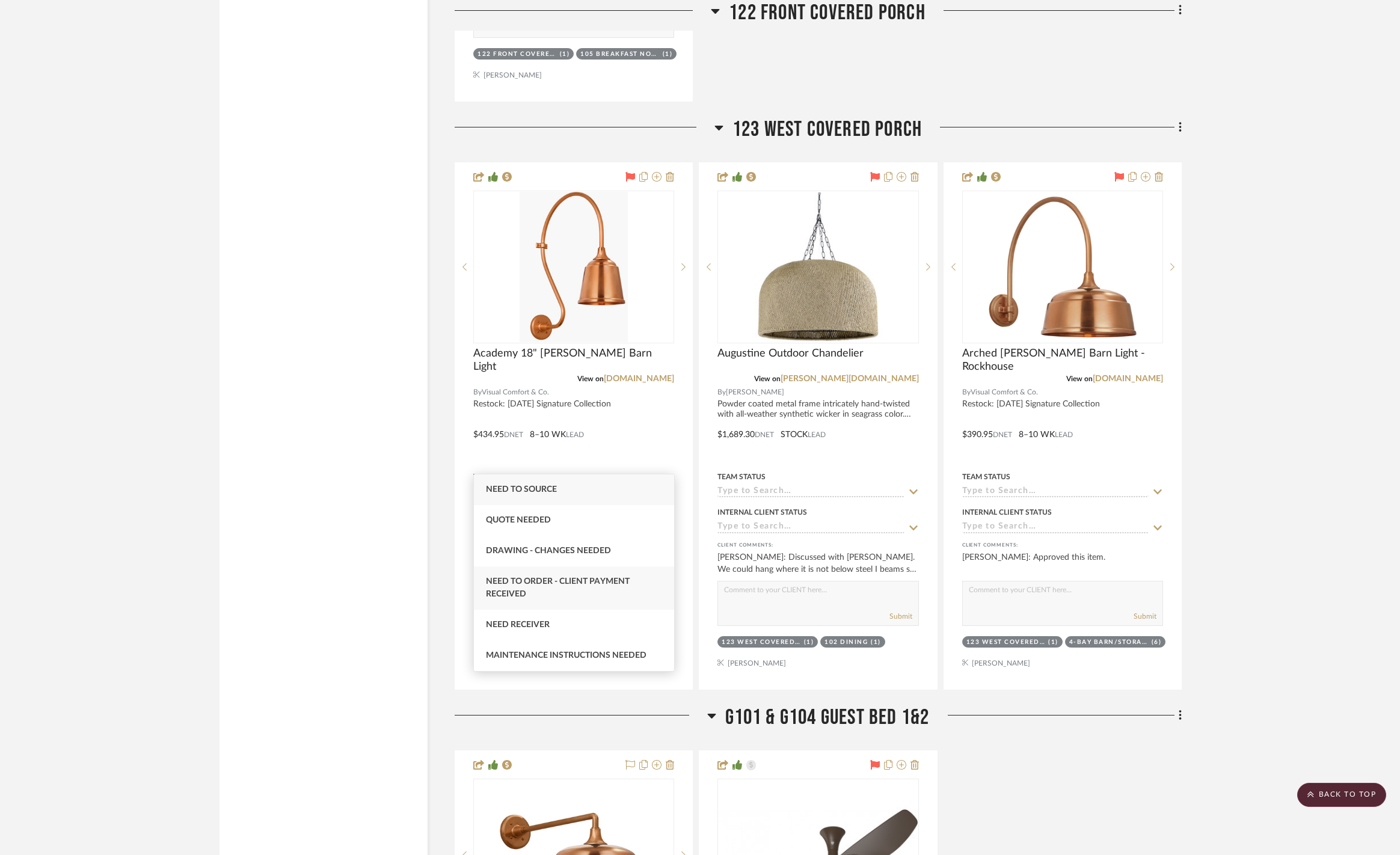
type input "nee"
click at [620, 586] on div "Need to Order - Client Payment Received" at bounding box center [573, 588] width 200 height 43
type input "[DATE]"
type input "Need to Order - Client Payment Received"
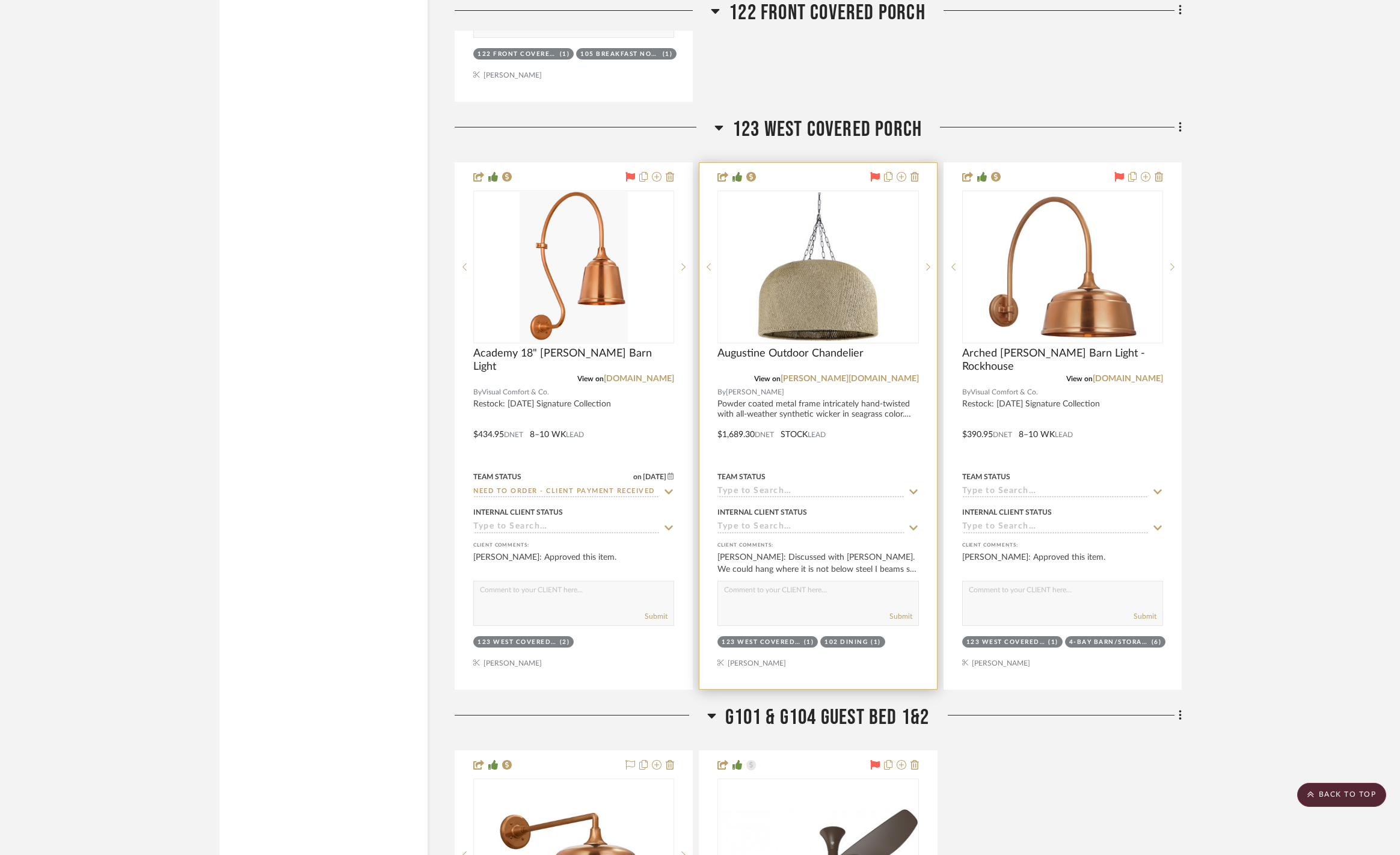
click at [914, 489] on icon at bounding box center [913, 492] width 9 height 5
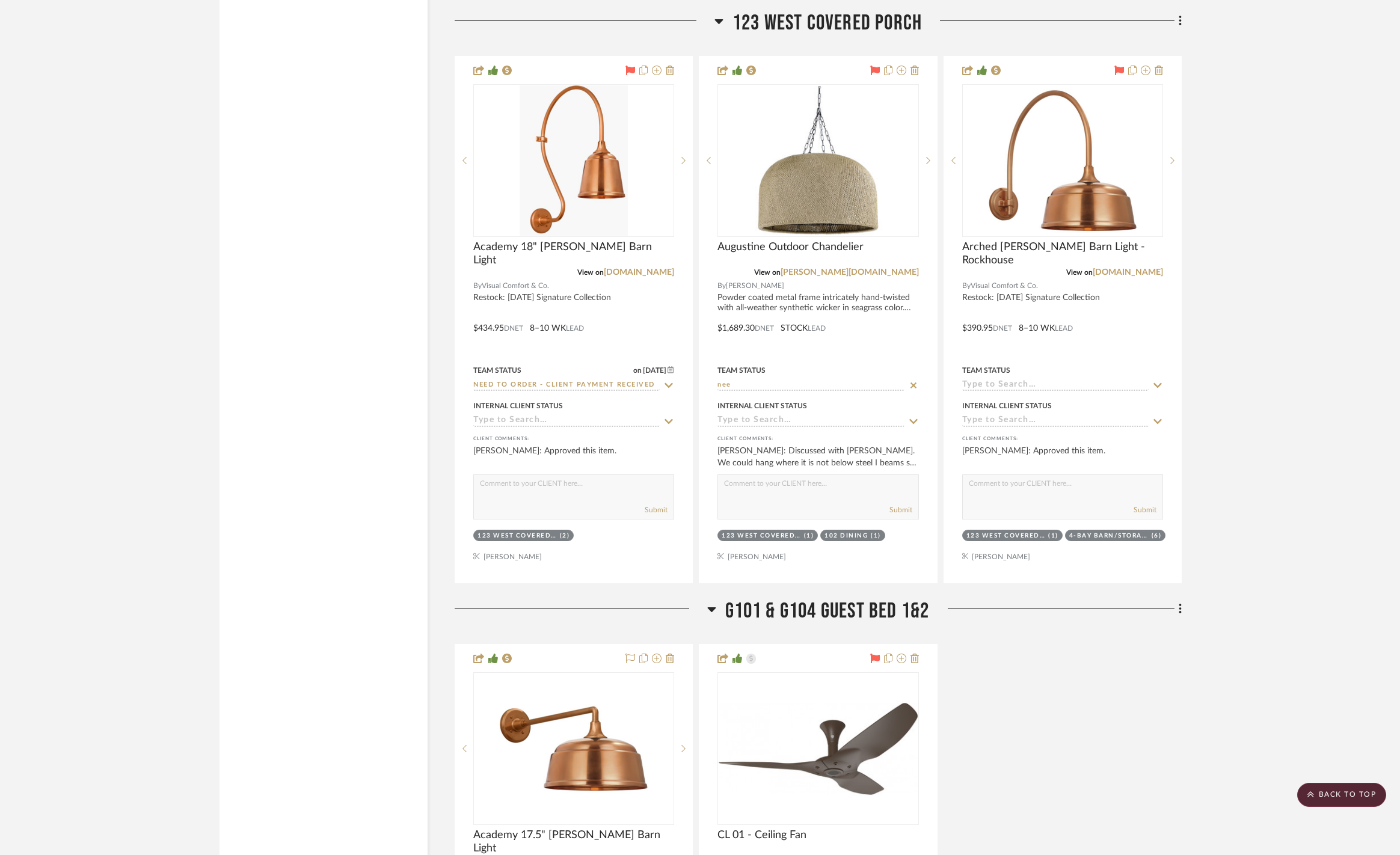
scroll to position [8496, 0]
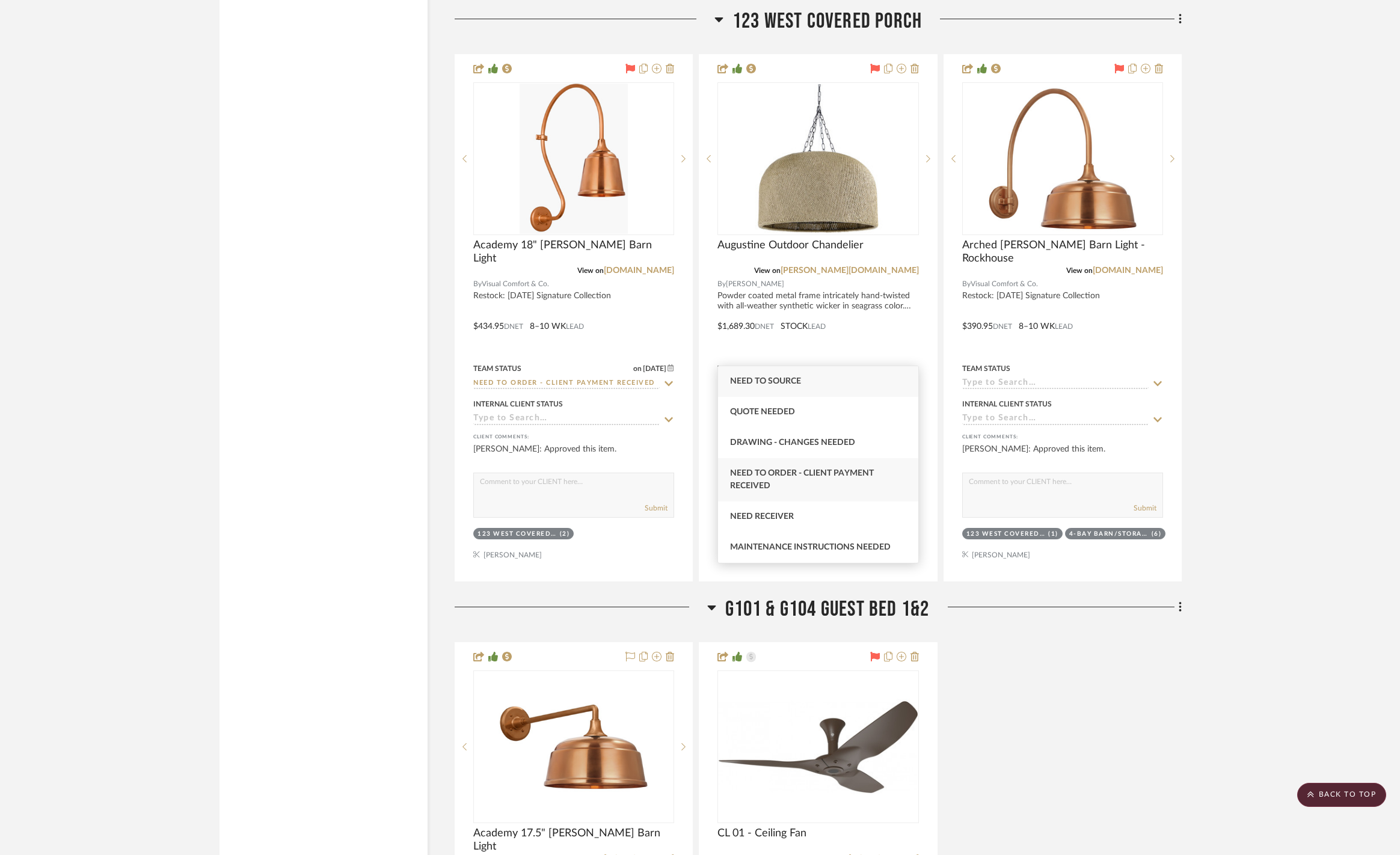
type input "need"
click at [860, 464] on div "Need to Order - Client Payment Received" at bounding box center [818, 480] width 200 height 43
type input "[DATE]"
type input "Need to Order - Client Payment Received"
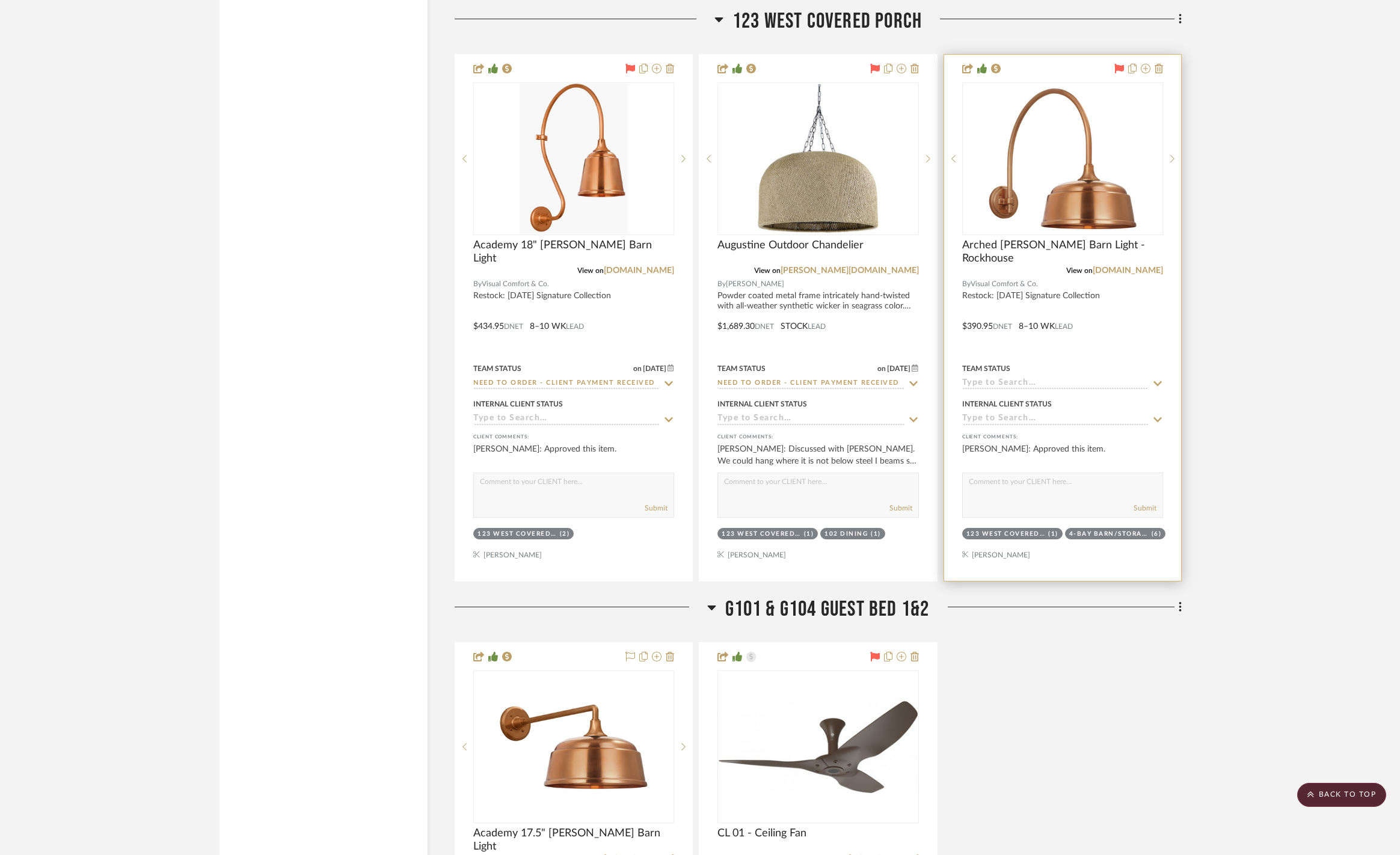
click at [1158, 381] on icon at bounding box center [1158, 383] width 9 height 5
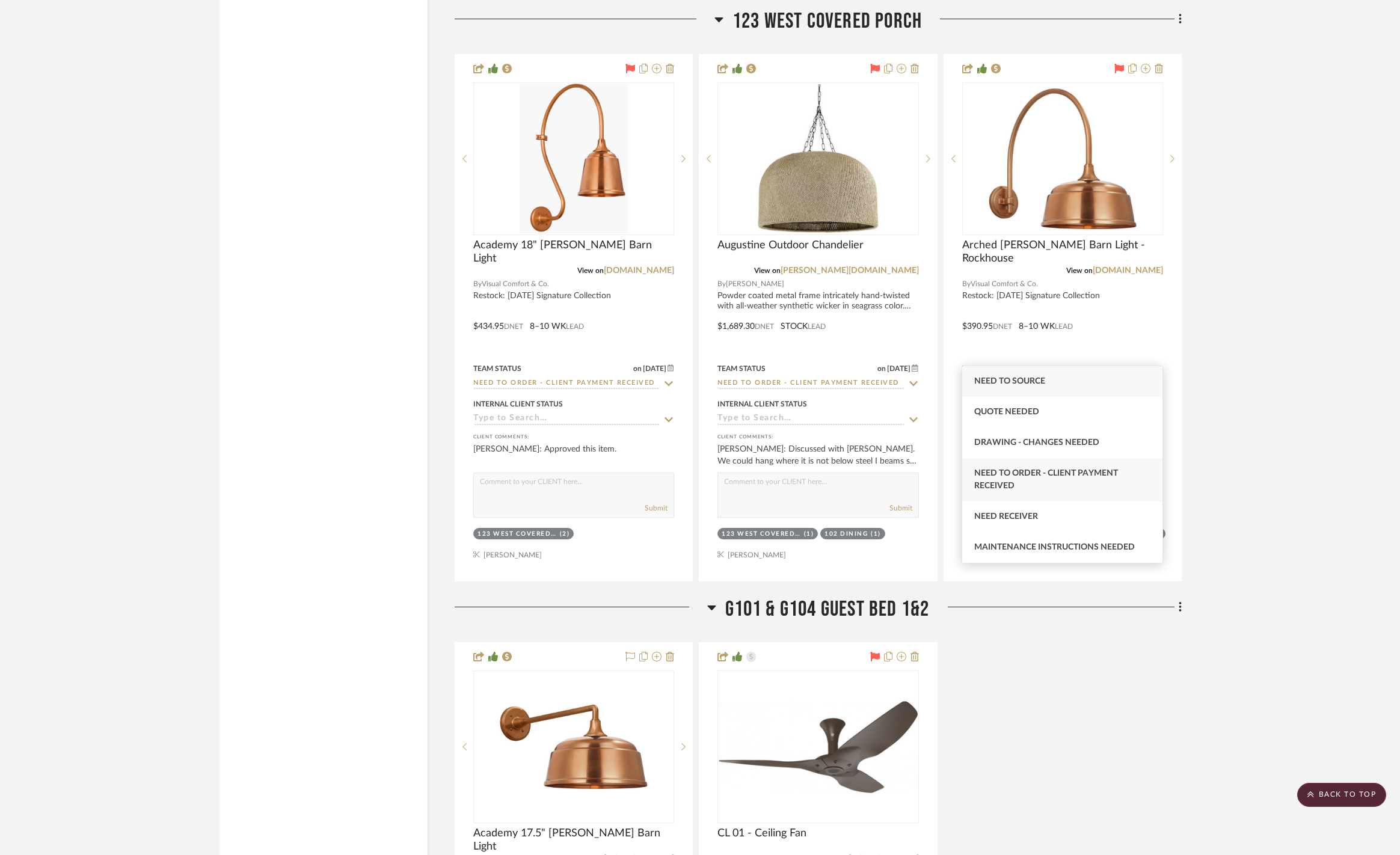
type input "nee"
click at [1093, 471] on span "Need to Order - Client Payment Received" at bounding box center [1046, 479] width 144 height 21
type input "[DATE]"
type input "Need to Order - Client Payment Received"
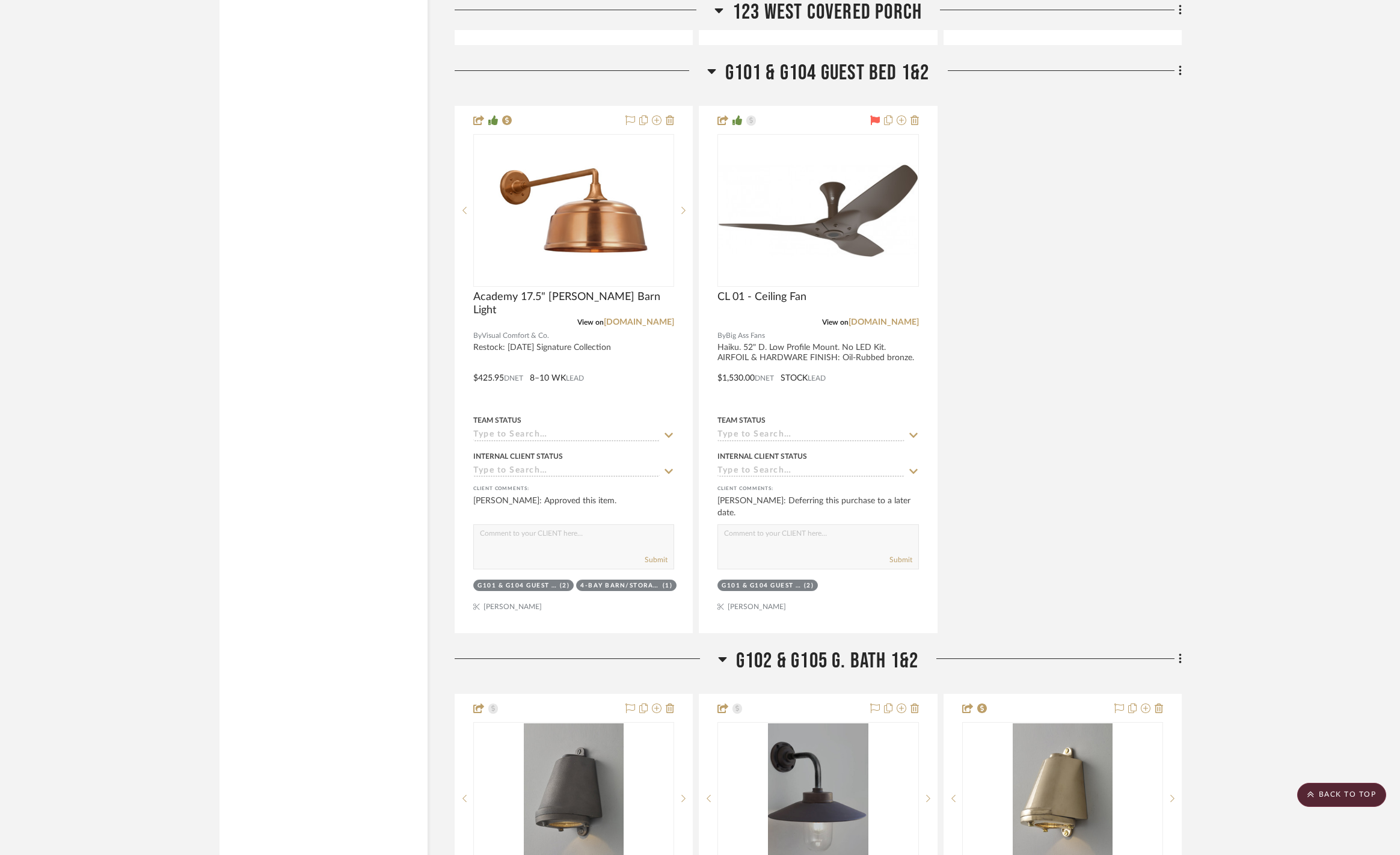
scroll to position [9042, 0]
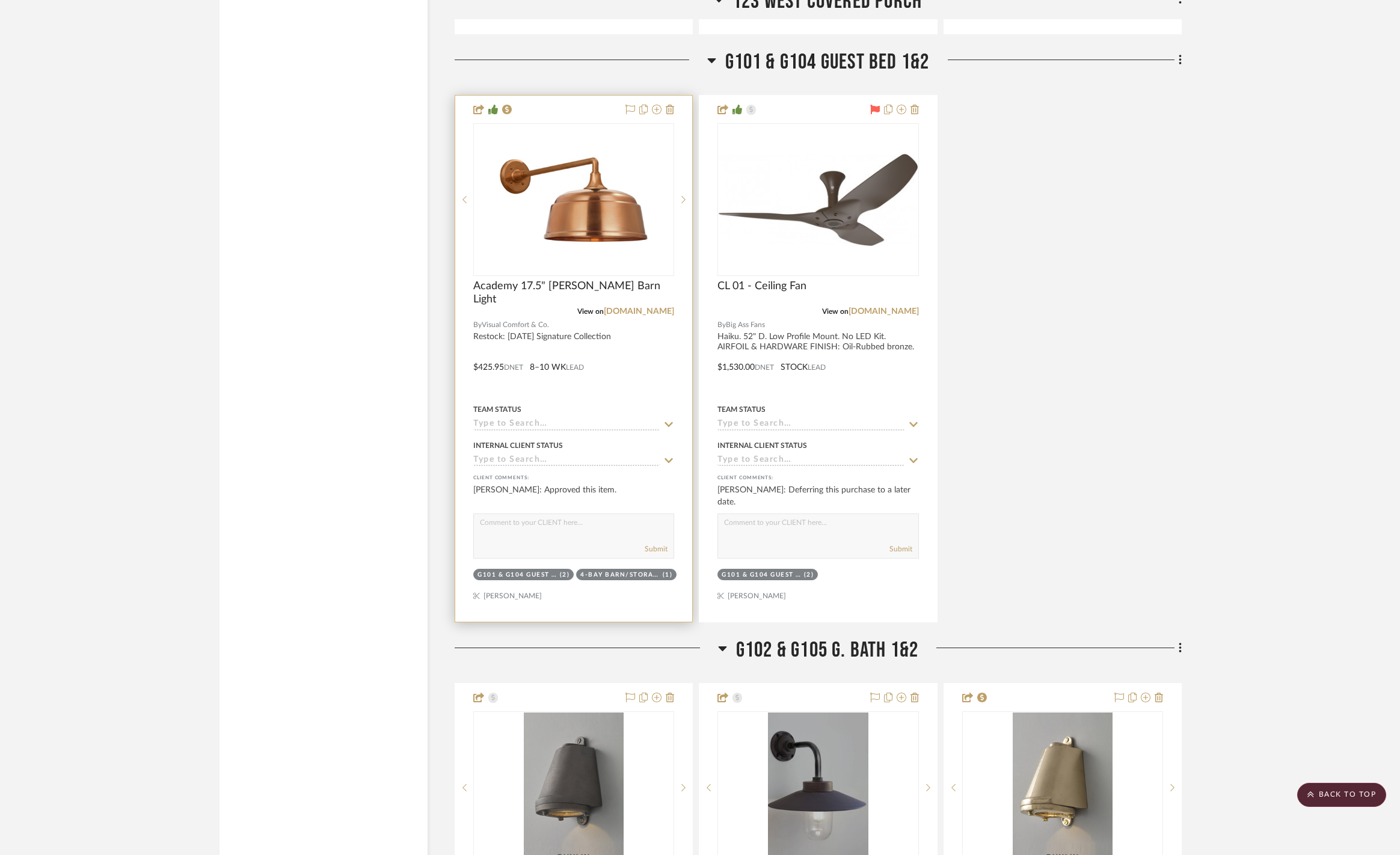
click at [668, 419] on icon at bounding box center [669, 424] width 11 height 10
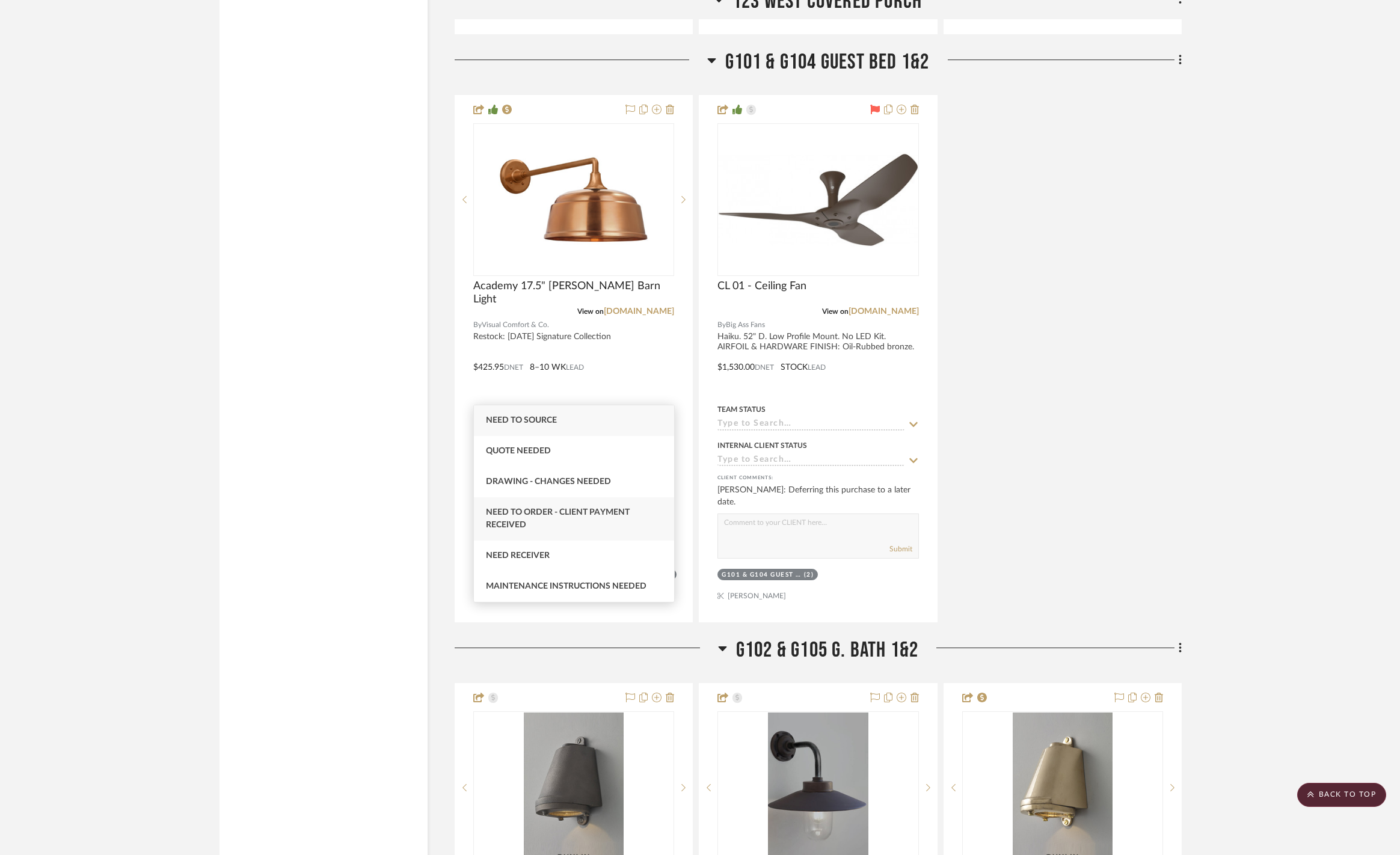
type input "need"
click at [608, 515] on span "Need to Order - Client Payment Received" at bounding box center [557, 518] width 144 height 21
type input "[DATE]"
type input "Need to Order - Client Payment Received"
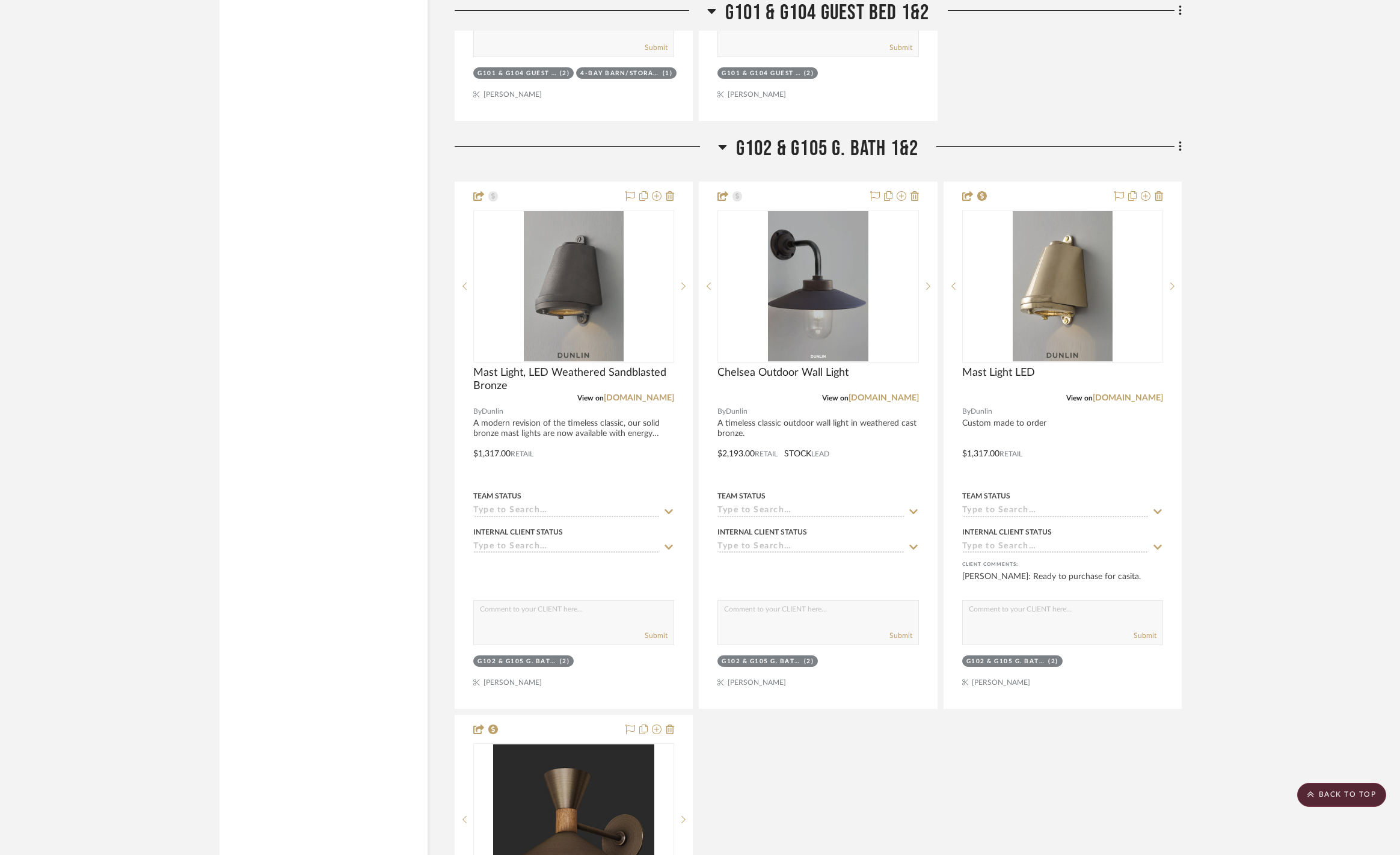
scroll to position [9541, 0]
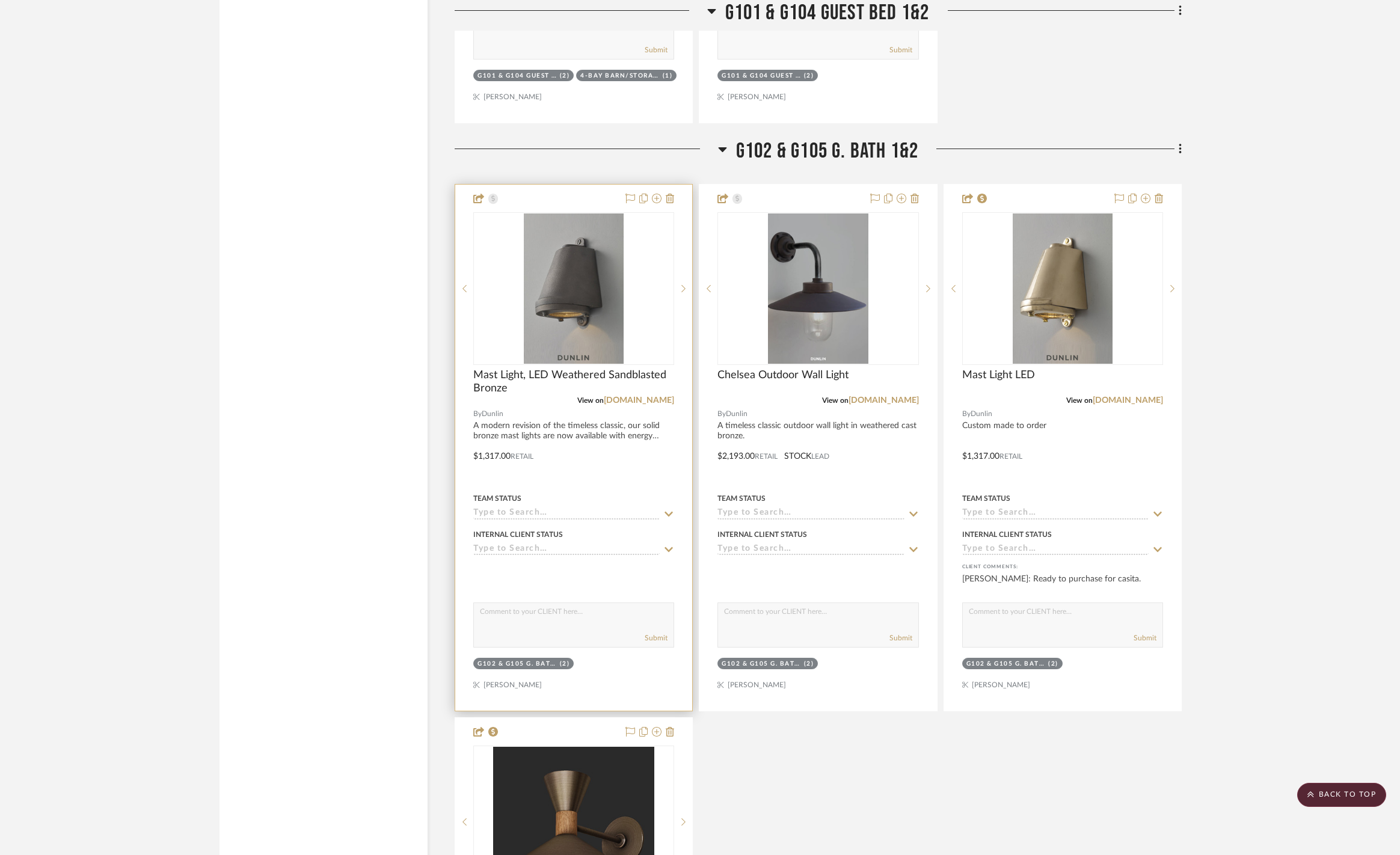
click at [667, 509] on icon at bounding box center [669, 514] width 11 height 10
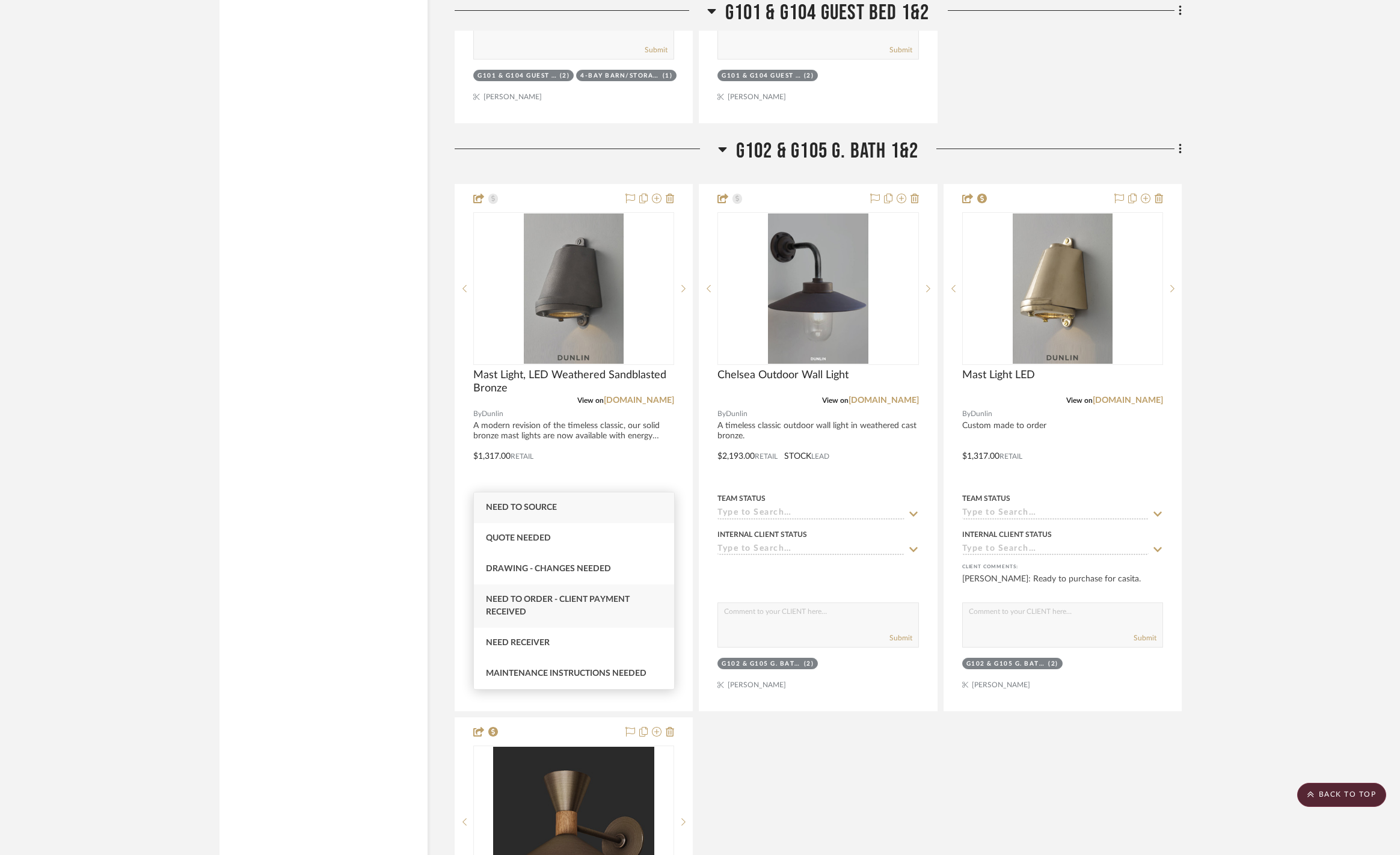
type input "nee"
click at [619, 600] on span "Need to Order - Client Payment Received" at bounding box center [557, 606] width 144 height 21
type input "[DATE]"
type input "Need to Order - Client Payment Received"
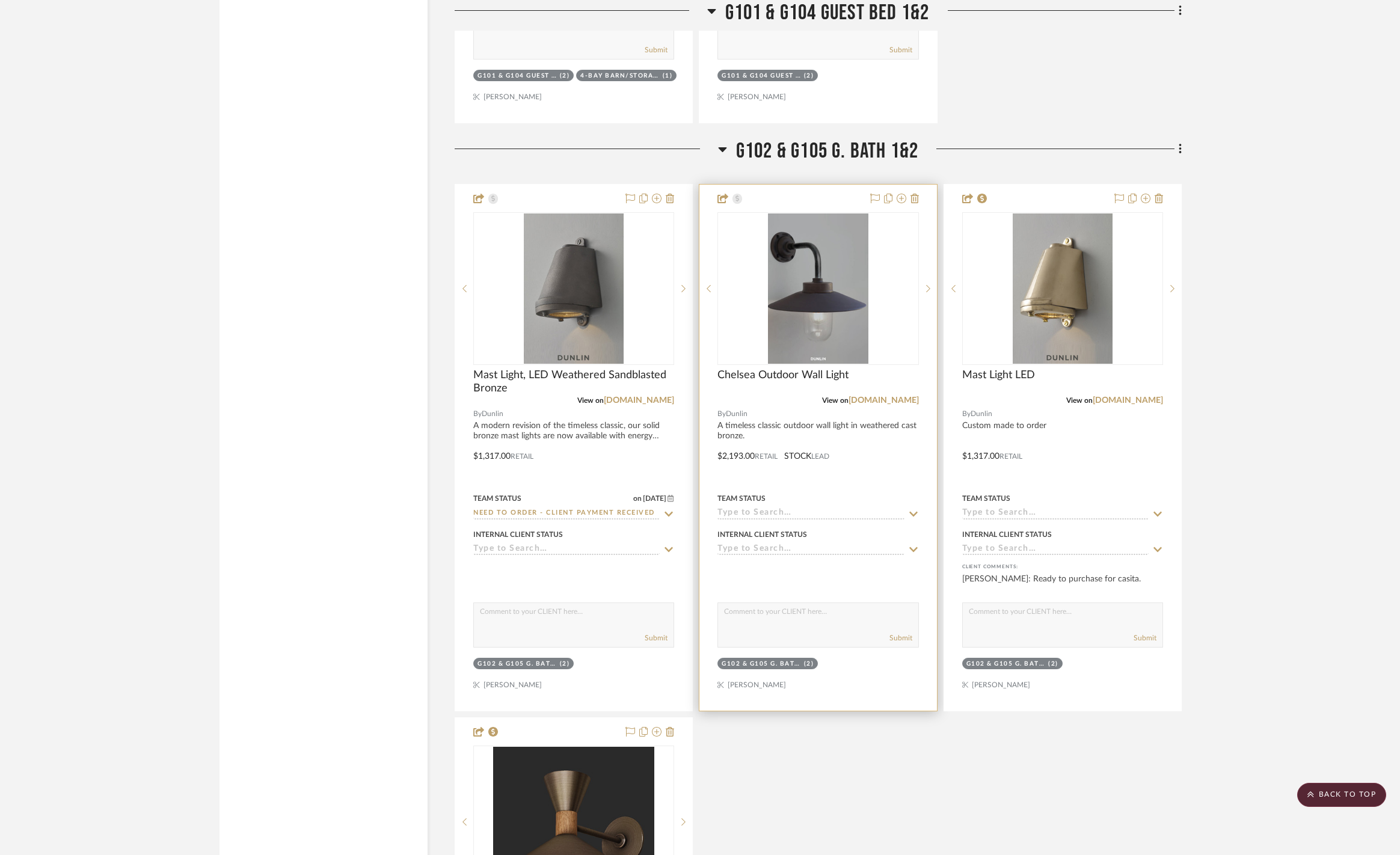
click at [918, 509] on icon at bounding box center [914, 514] width 11 height 10
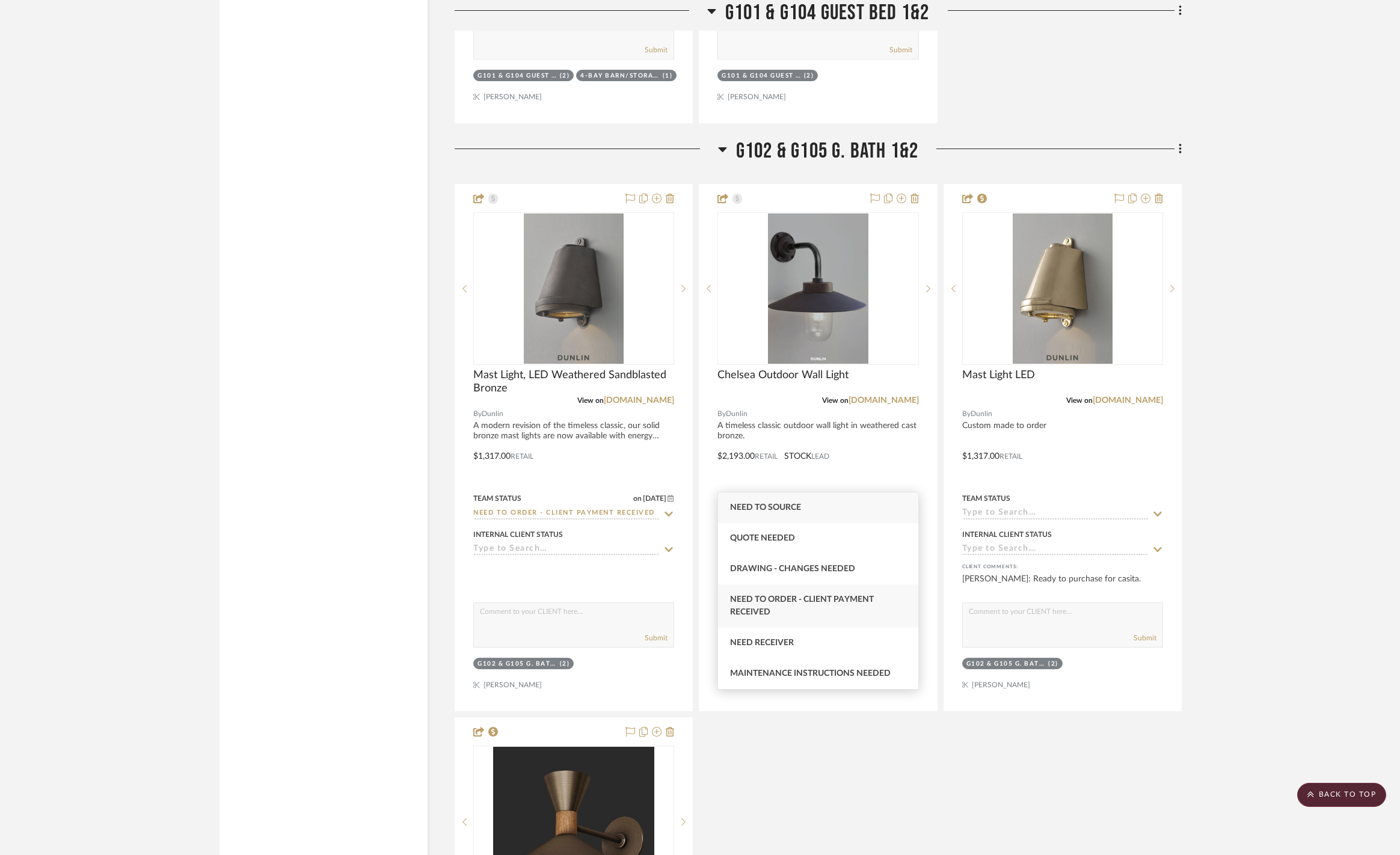
type input "nee"
click at [858, 603] on span "Need to Order - Client Payment Received" at bounding box center [802, 606] width 144 height 21
type input "[DATE]"
type input "Need to Order - Client Payment Received"
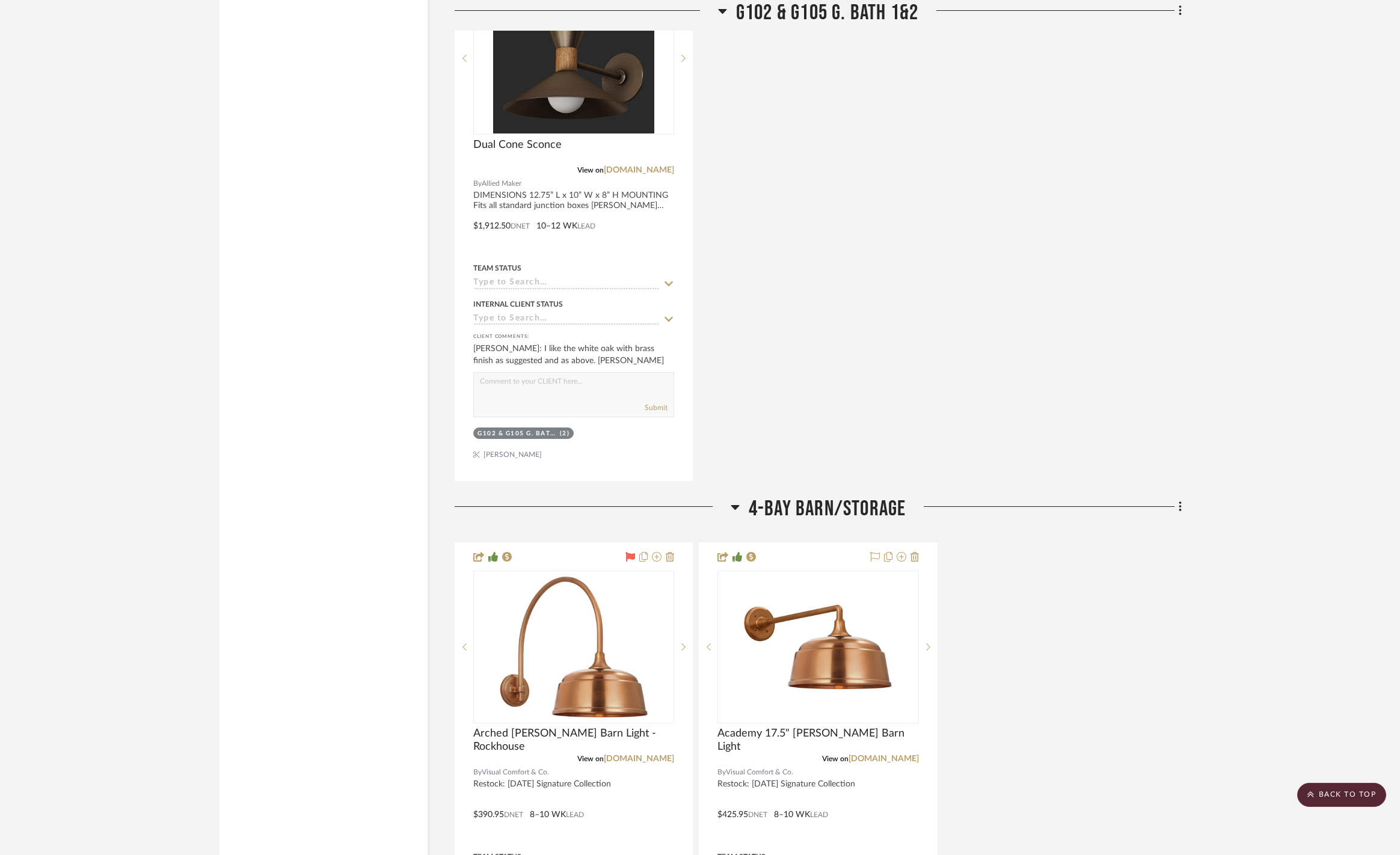
scroll to position [10561, 0]
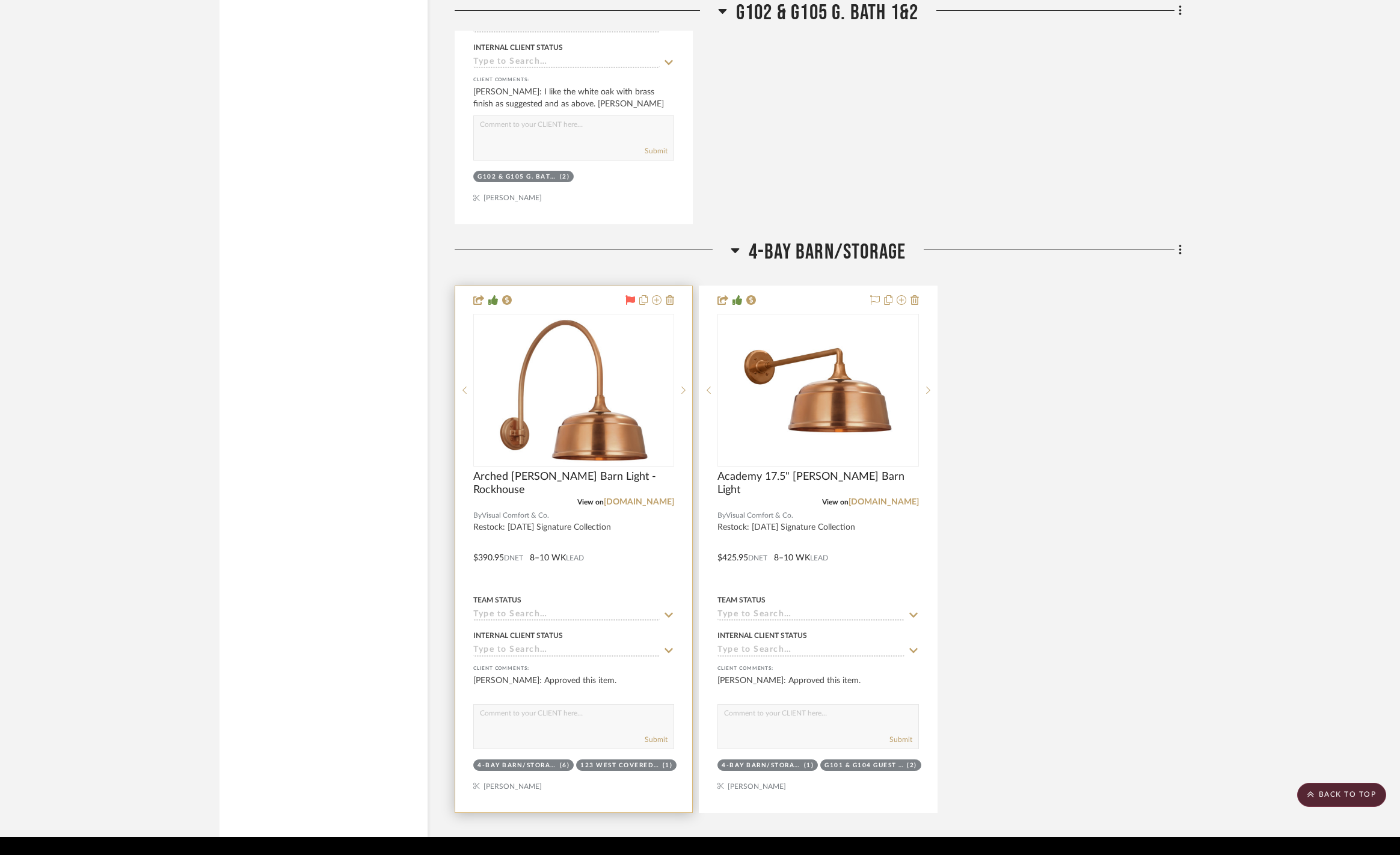
click at [669, 610] on icon at bounding box center [669, 615] width 11 height 10
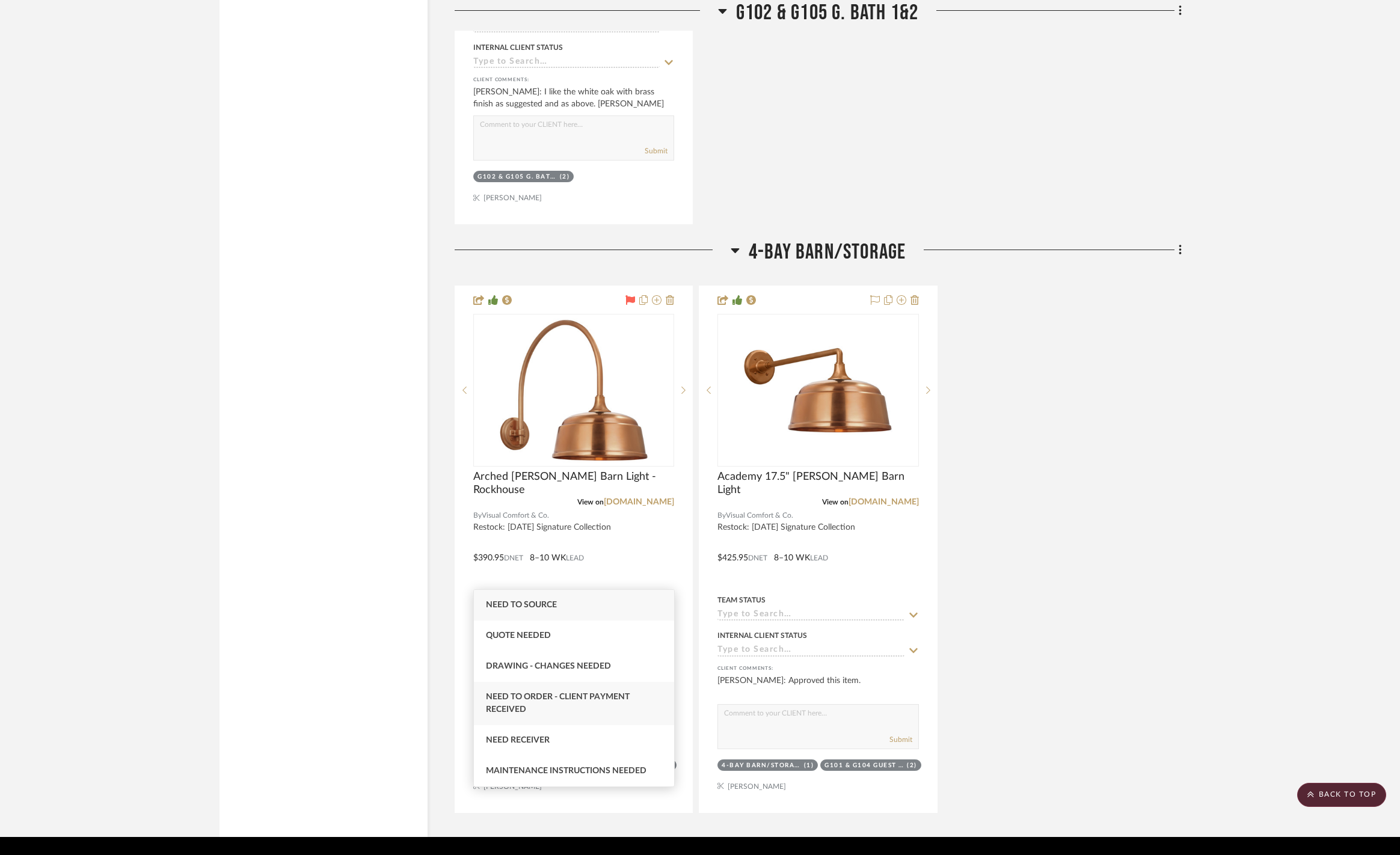
type input "nee"
click at [598, 696] on span "Need to Order - Client Payment Received" at bounding box center [557, 703] width 144 height 21
type input "[DATE]"
type input "Need to Order - Client Payment Received"
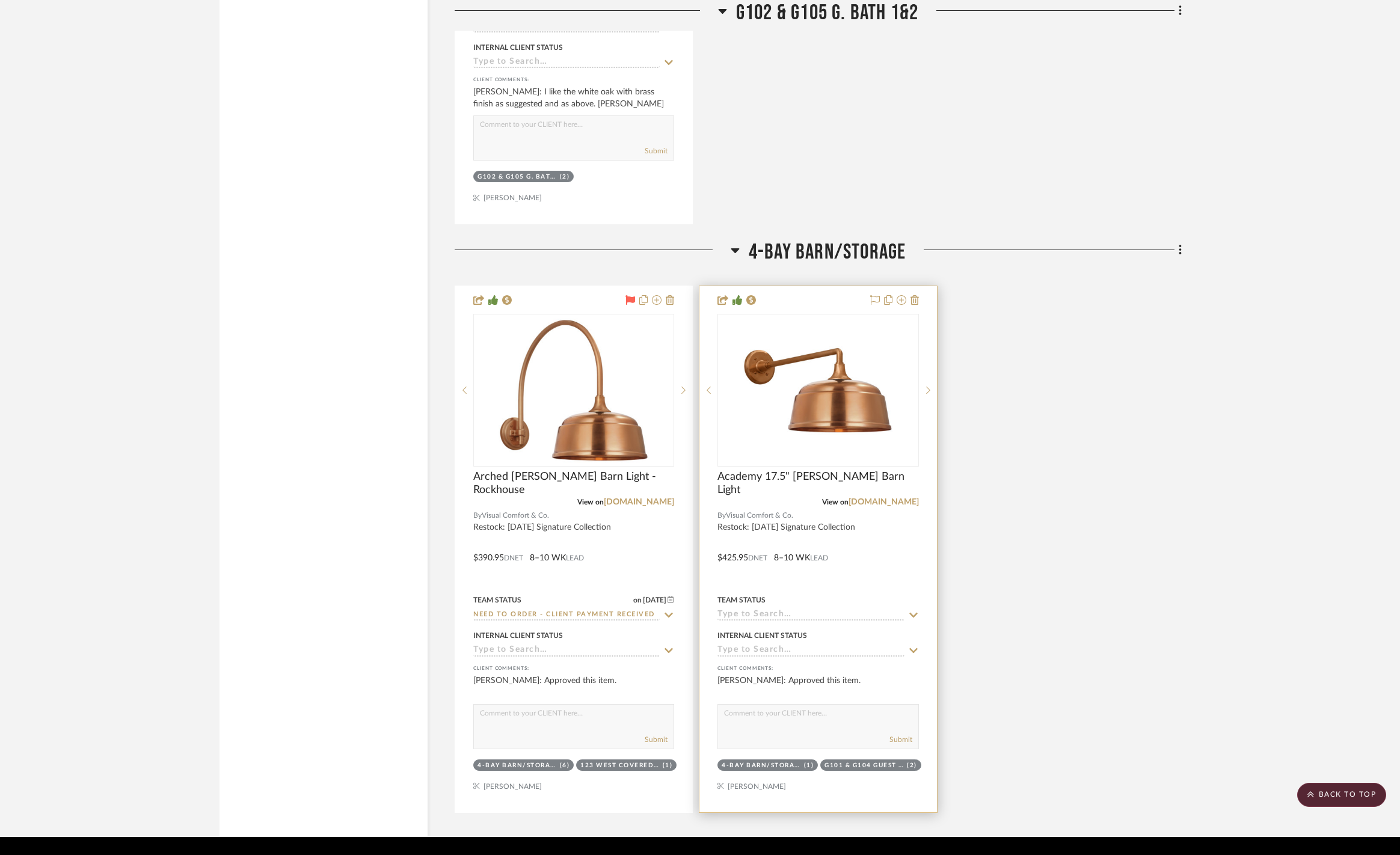
click at [914, 610] on icon at bounding box center [914, 615] width 11 height 10
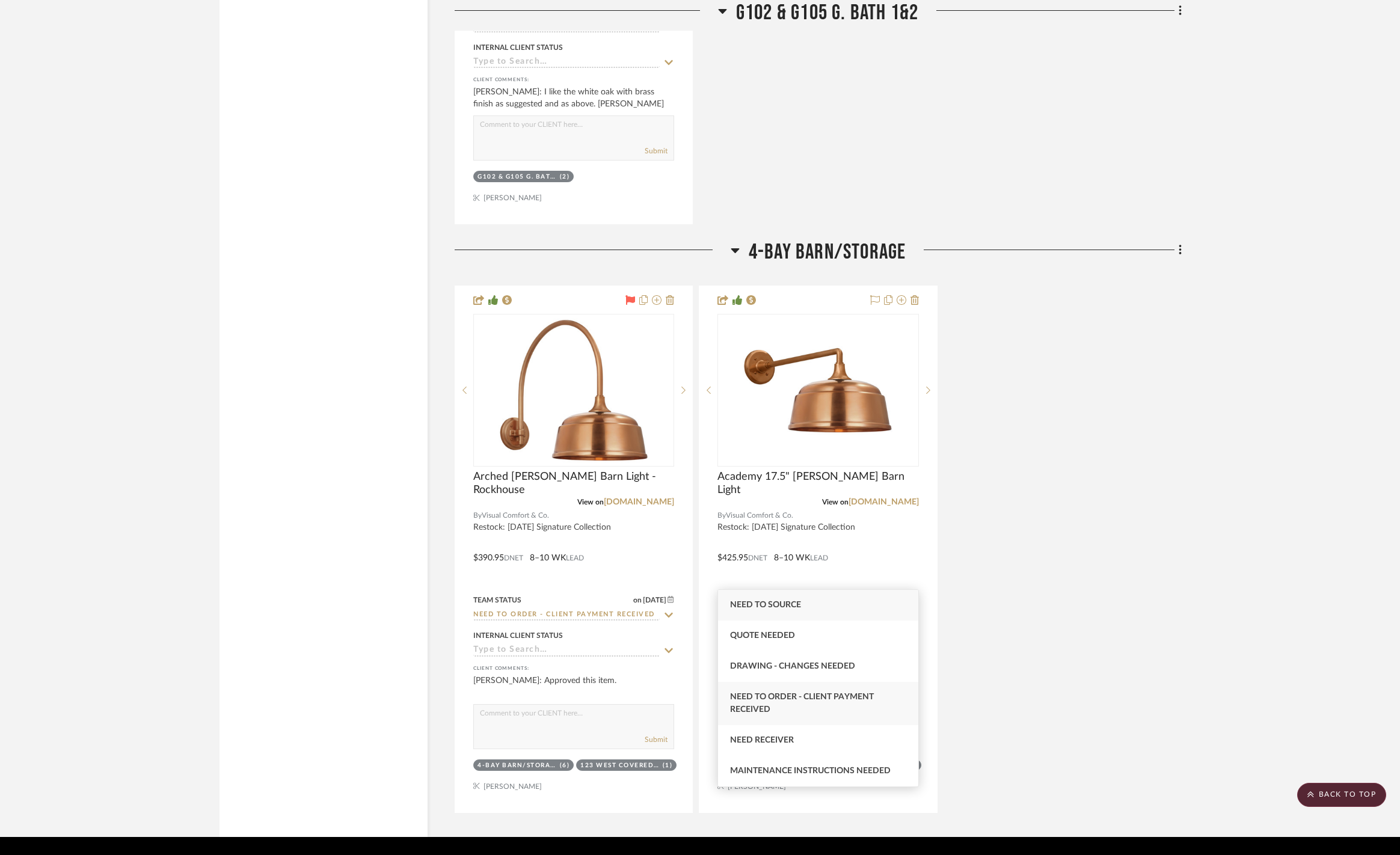
type input "need"
click at [844, 698] on span "Need to Order - Client Payment Received" at bounding box center [802, 703] width 144 height 21
type input "[DATE]"
type input "Need to Order - Client Payment Received"
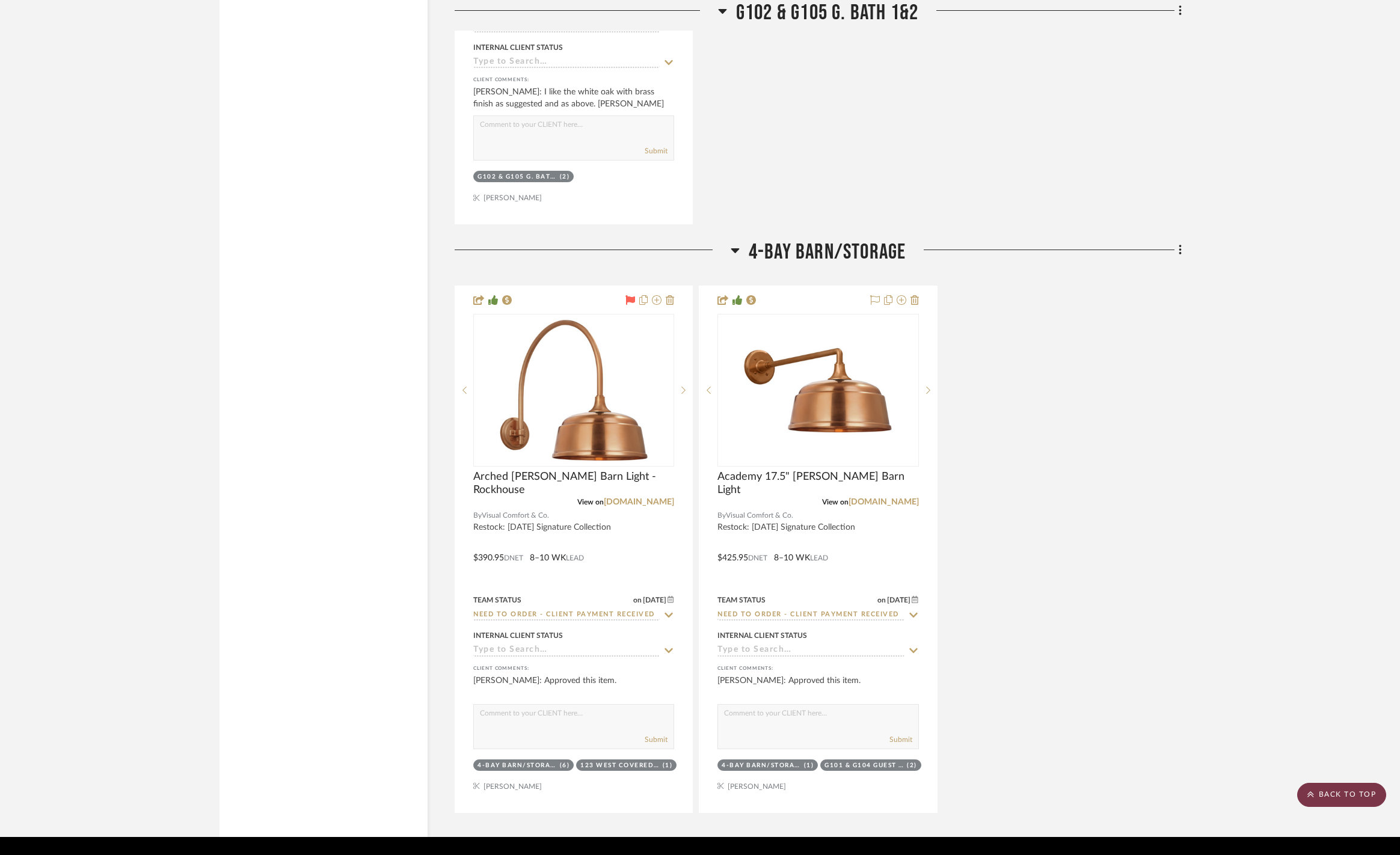
click at [1326, 795] on scroll-to-top-button "BACK TO TOP" at bounding box center [1342, 794] width 89 height 24
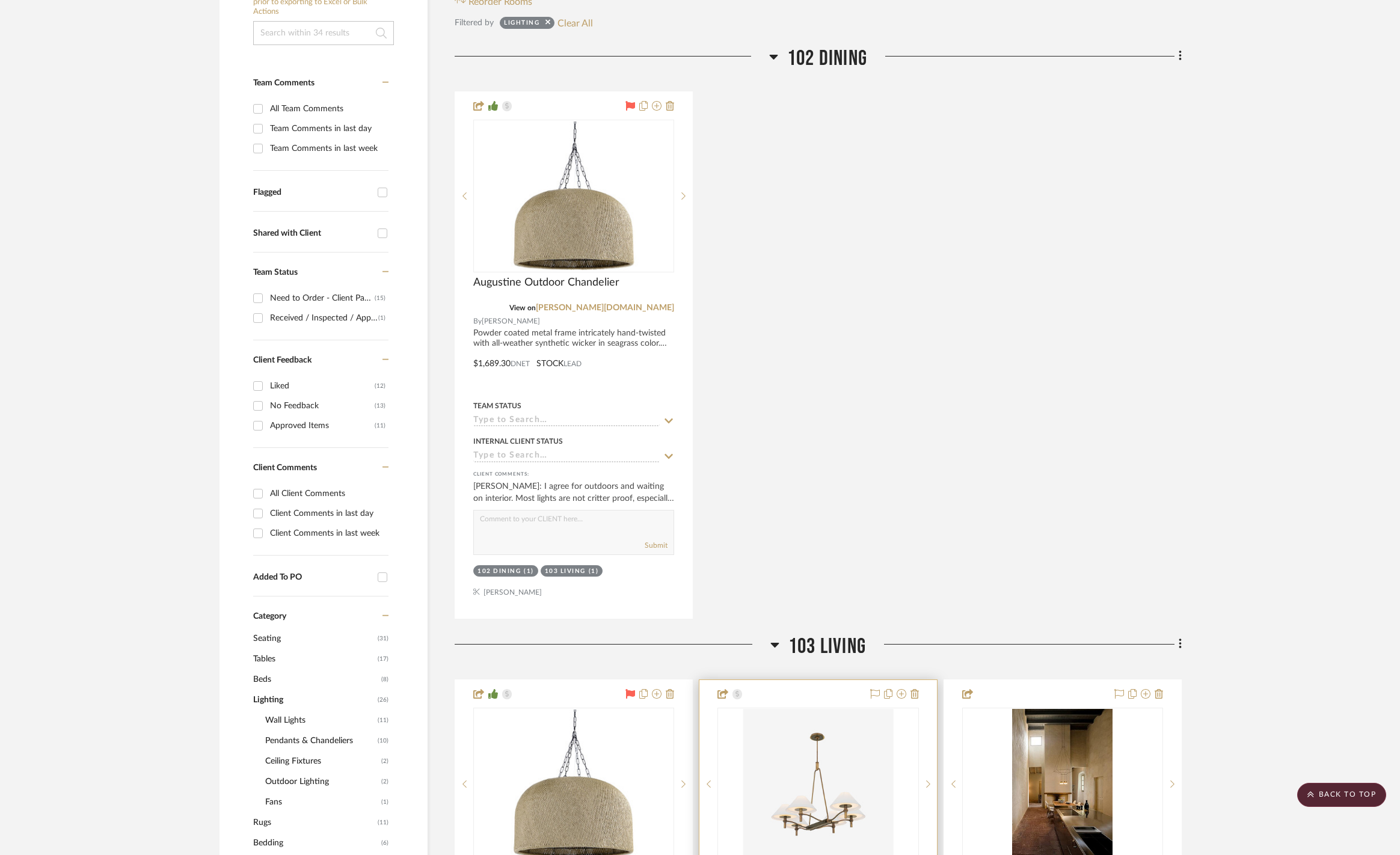
scroll to position [0, 0]
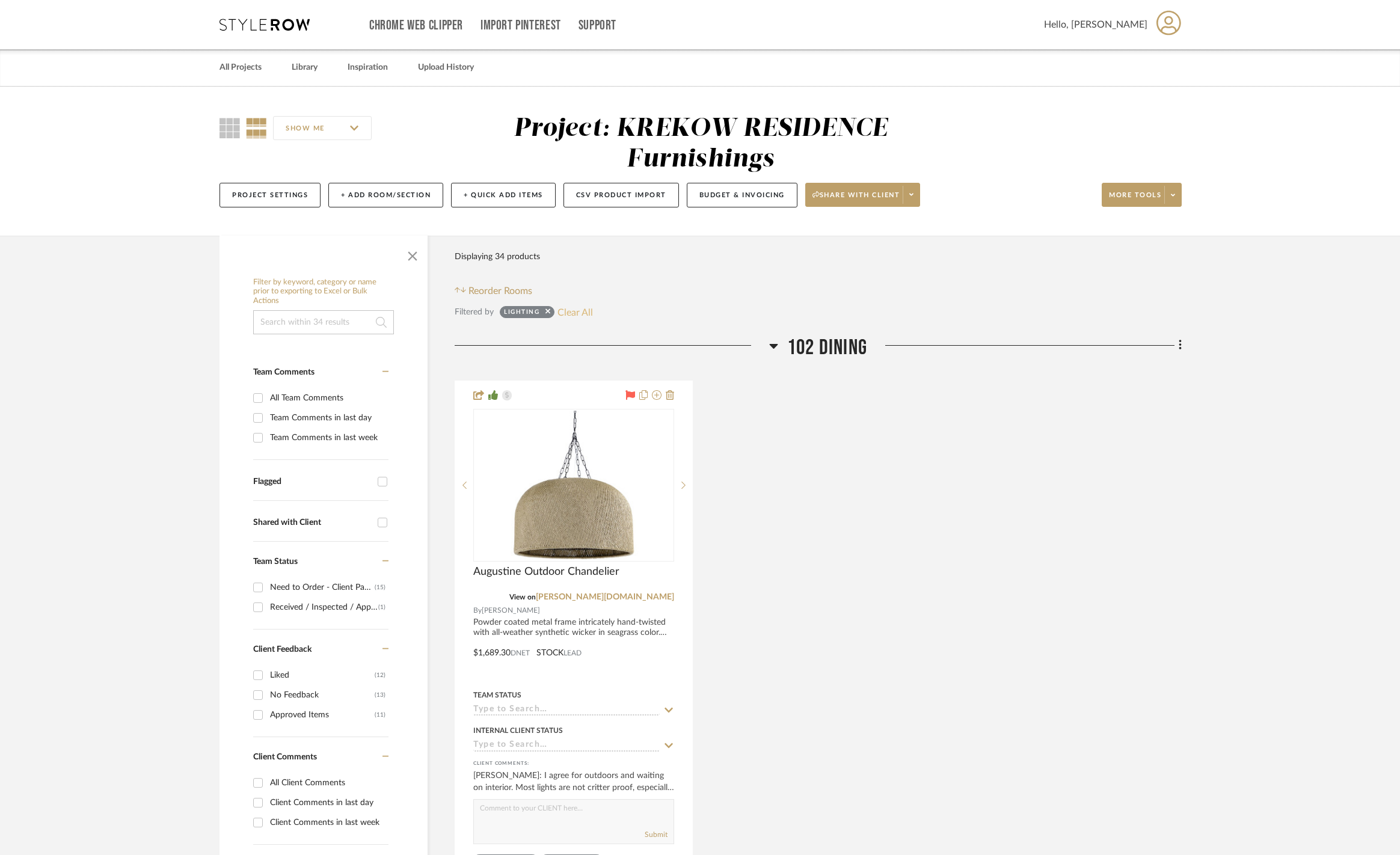
click at [569, 316] on button "Clear All" at bounding box center [575, 312] width 36 height 16
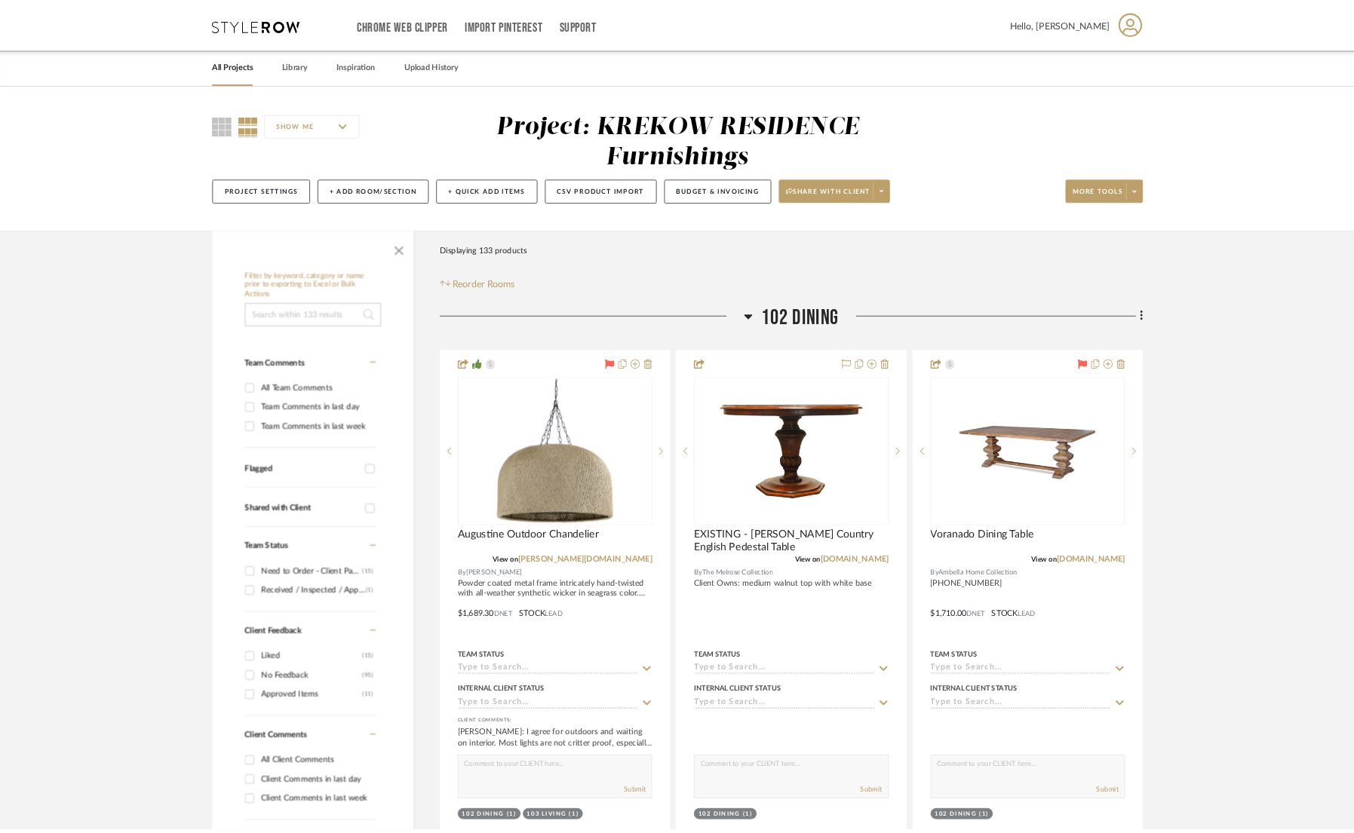
scroll to position [7, 0]
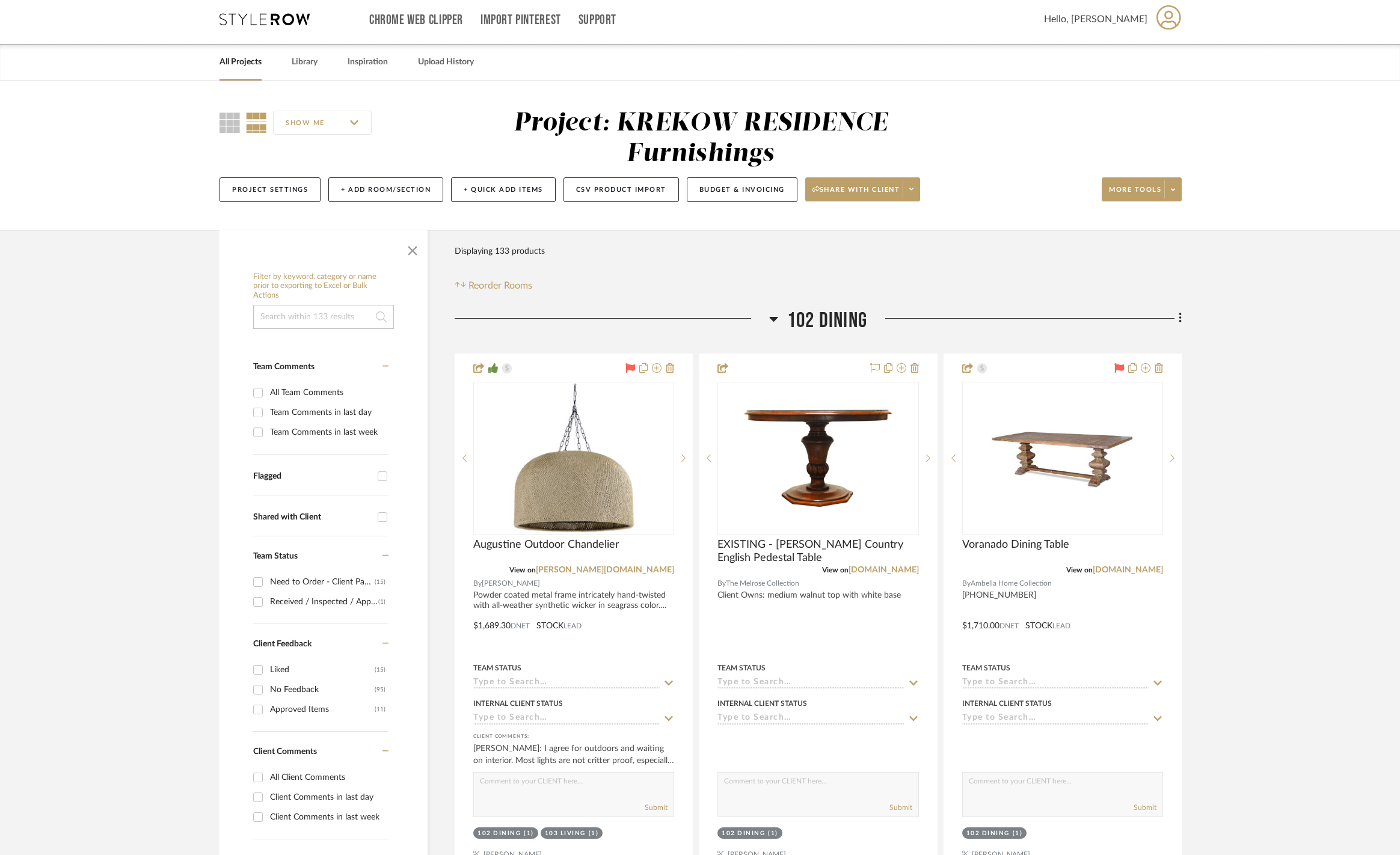
click at [320, 576] on div "Need to Order - Client Payment Received" at bounding box center [322, 582] width 104 height 19
click at [268, 576] on input "Need to Order - Client Payment Received (15)" at bounding box center [258, 582] width 19 height 19
checkbox input "true"
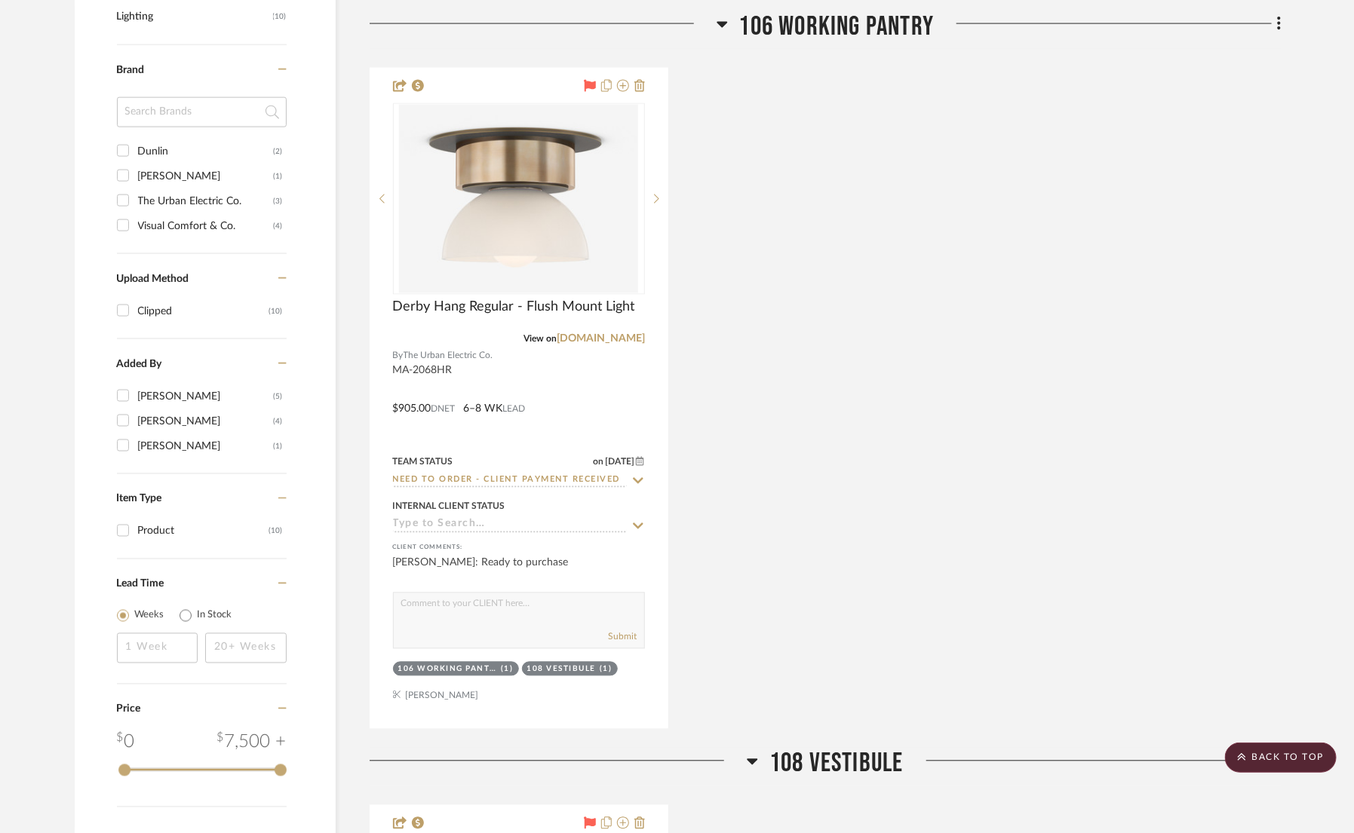
scroll to position [1145, 0]
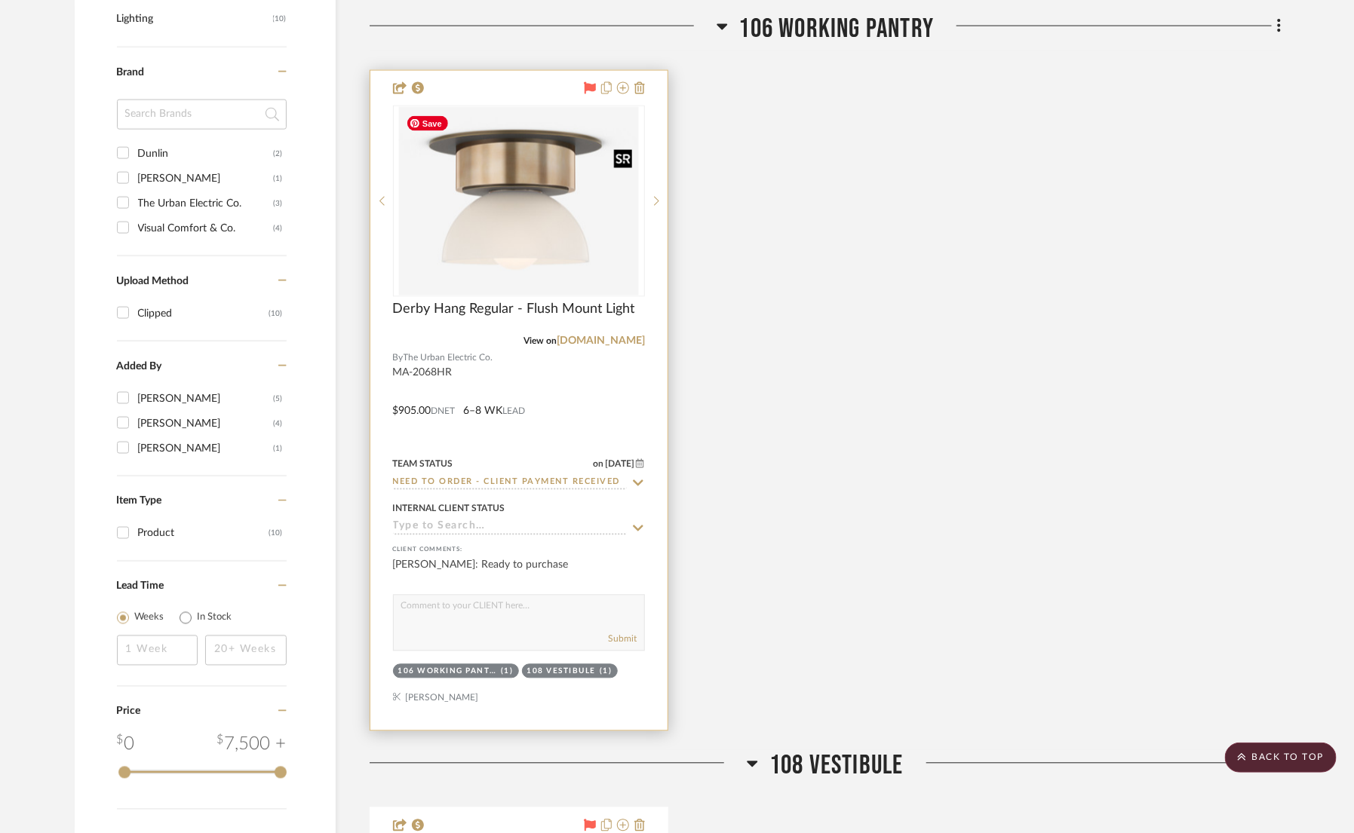
click at [0, 0] on img at bounding box center [0, 0] width 0 height 0
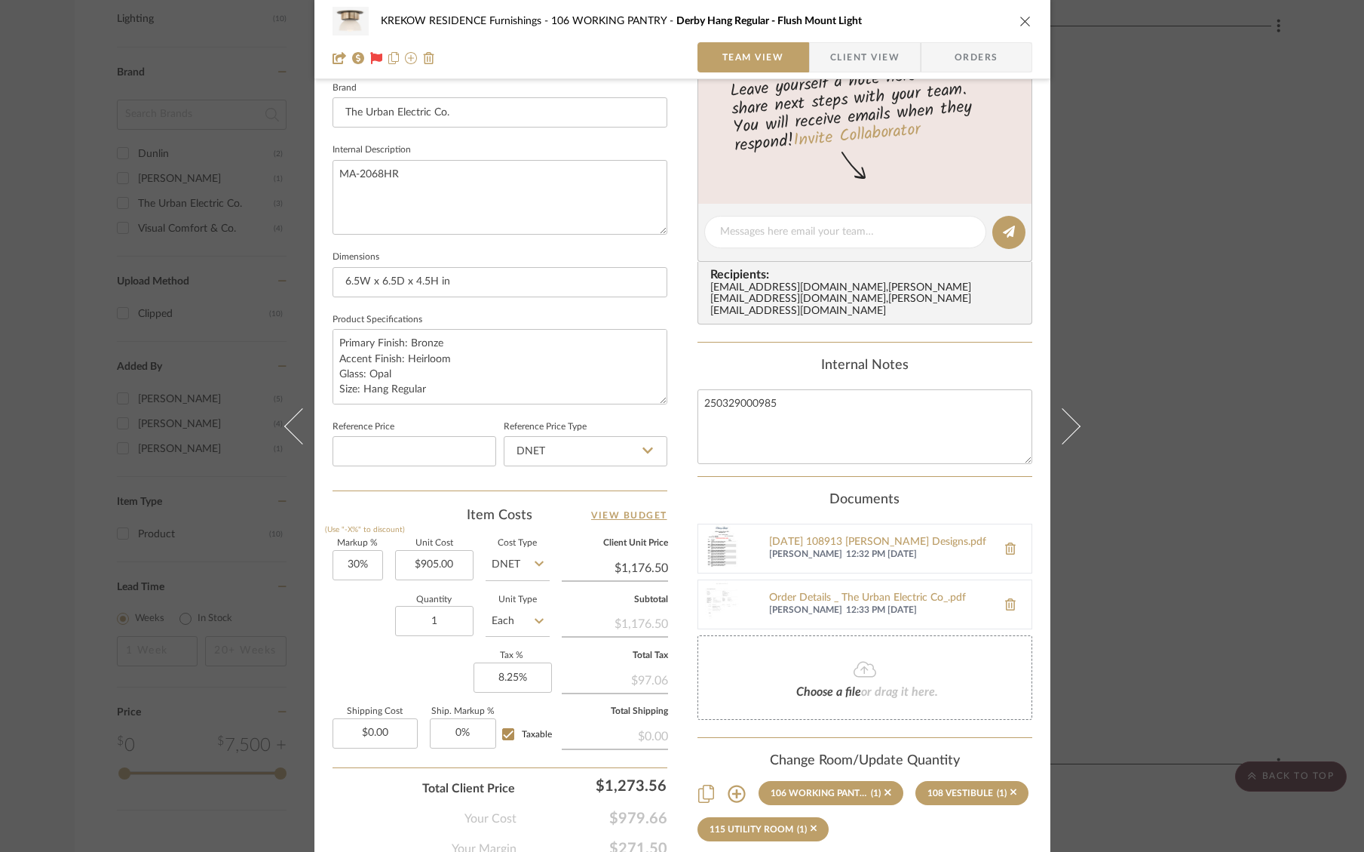
scroll to position [555, 0]
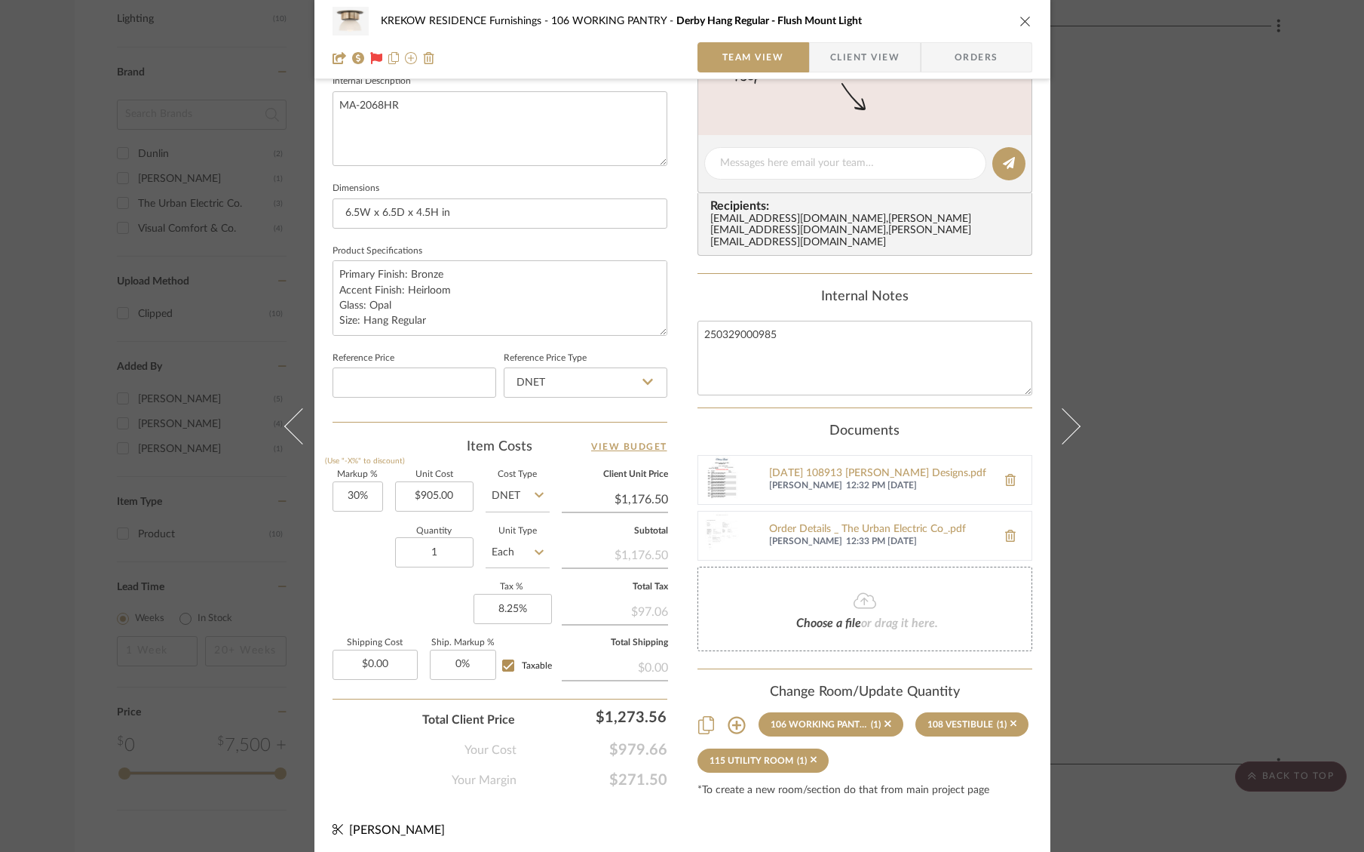
click at [1111, 520] on div "KREKOW RESIDENCE Furnishings 106 WORKING PANTRY Derby Hang Regular - Flush Moun…" at bounding box center [682, 426] width 1364 height 852
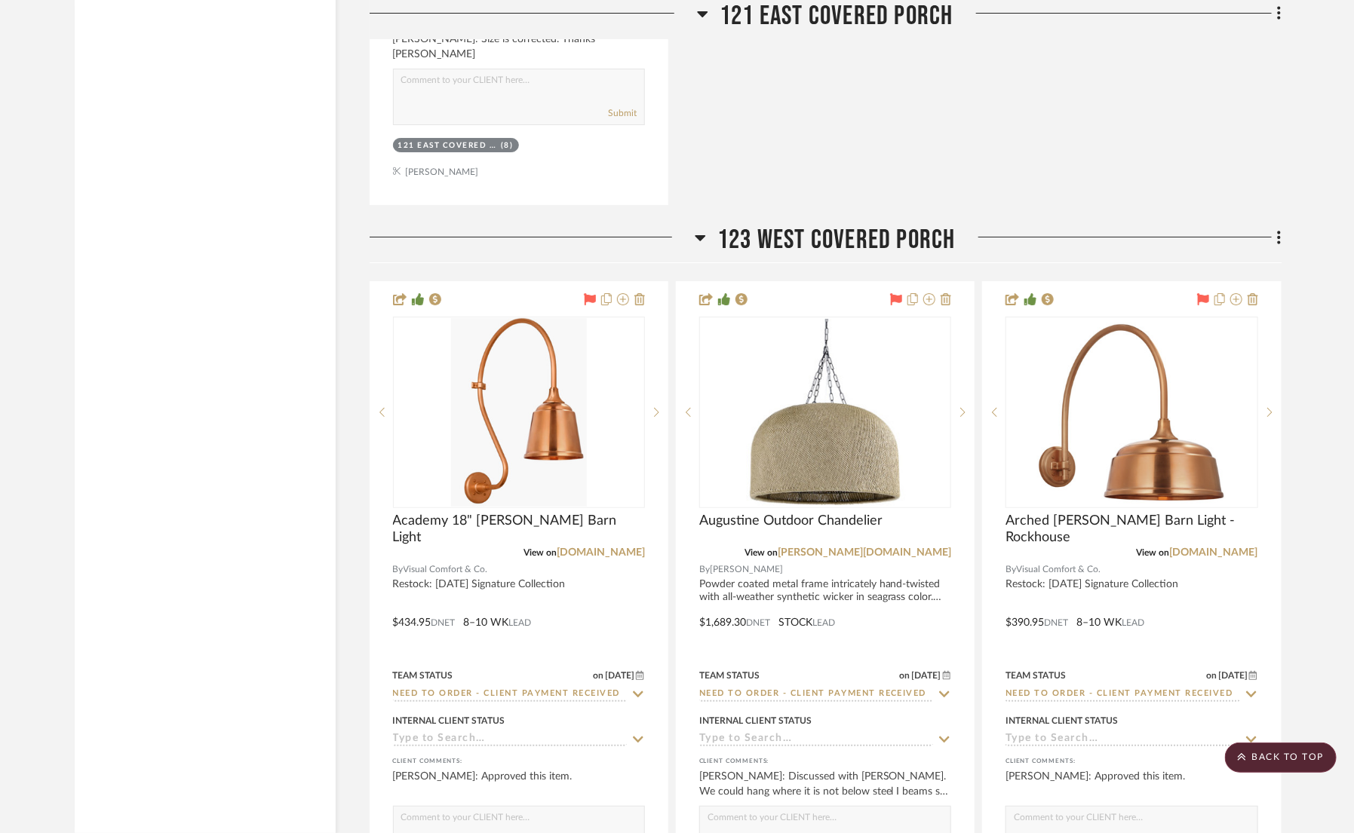
scroll to position [5352, 0]
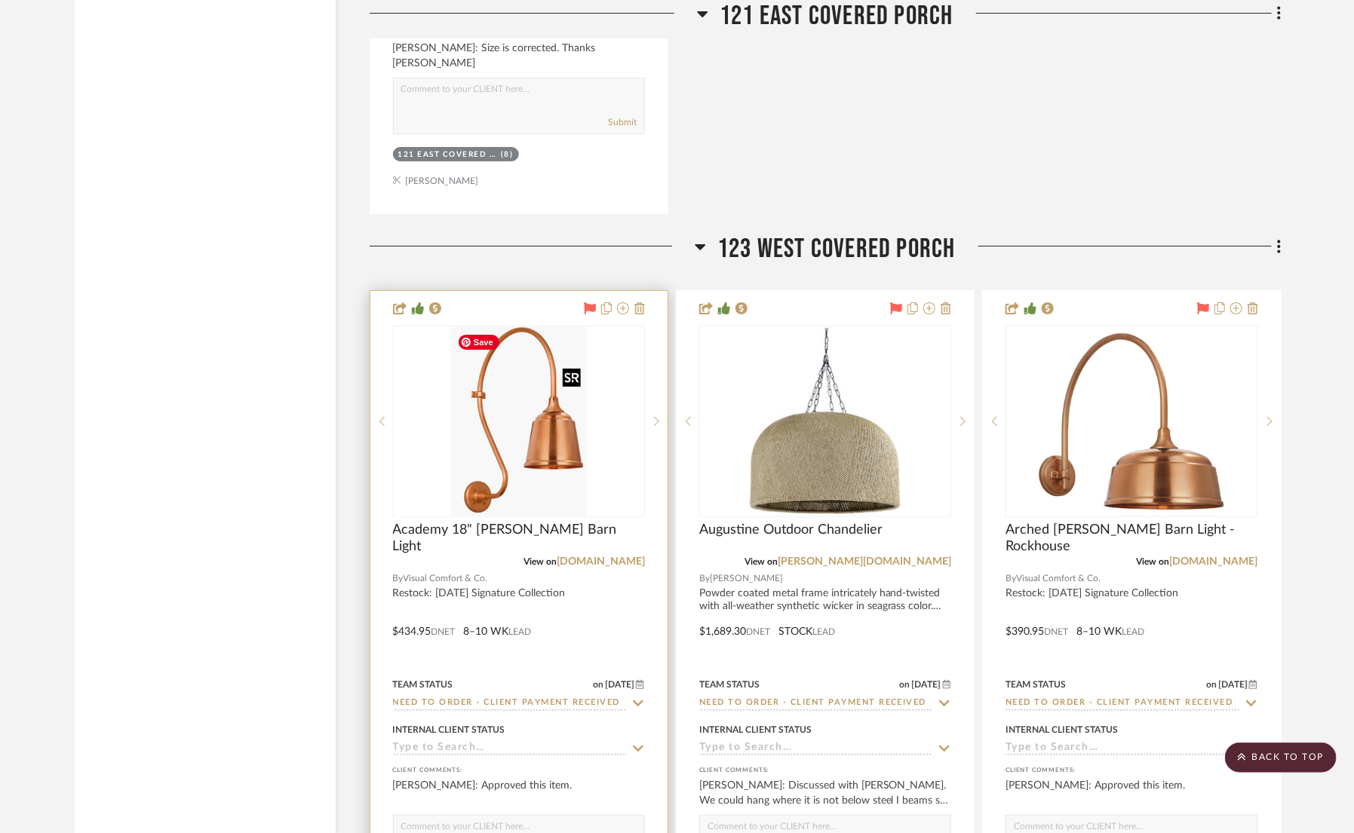
click at [0, 0] on img at bounding box center [0, 0] width 0 height 0
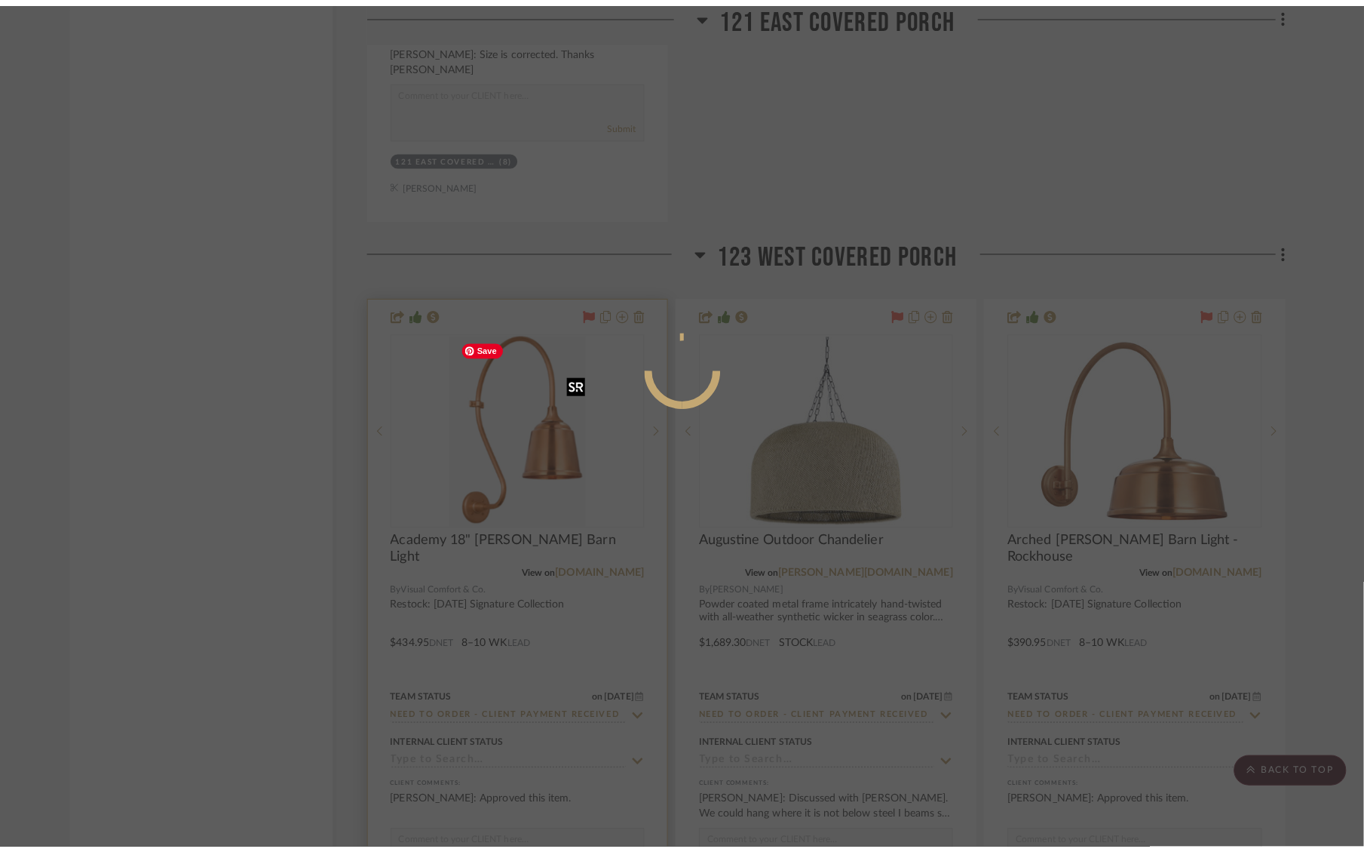
scroll to position [0, 0]
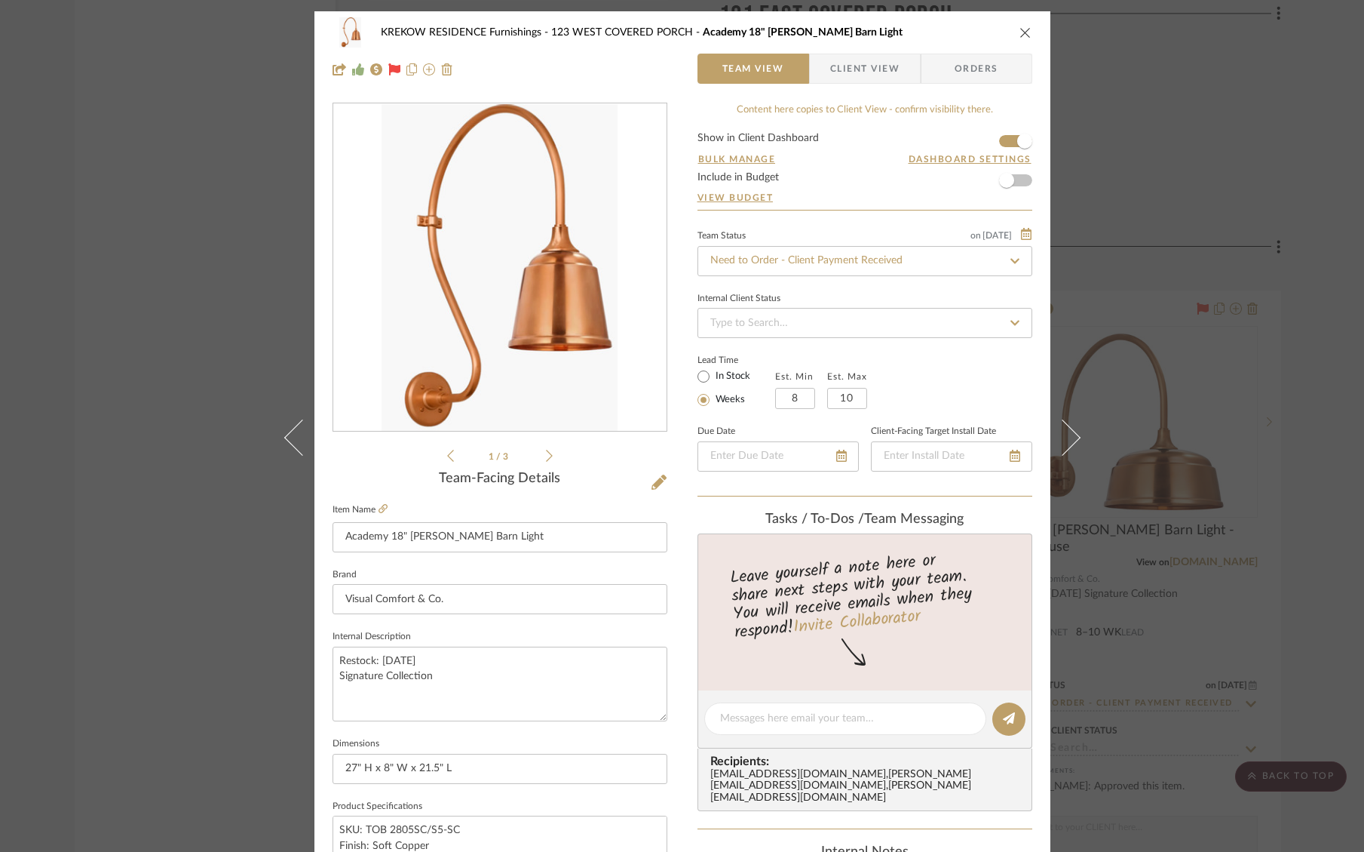
click at [962, 41] on div "KREKOW RESIDENCE Furnishings 123 WEST COVERED PORCH Academy 18" Larrabee Barn L…" at bounding box center [683, 32] width 700 height 30
click at [962, 66] on span "Orders" at bounding box center [976, 69] width 77 height 30
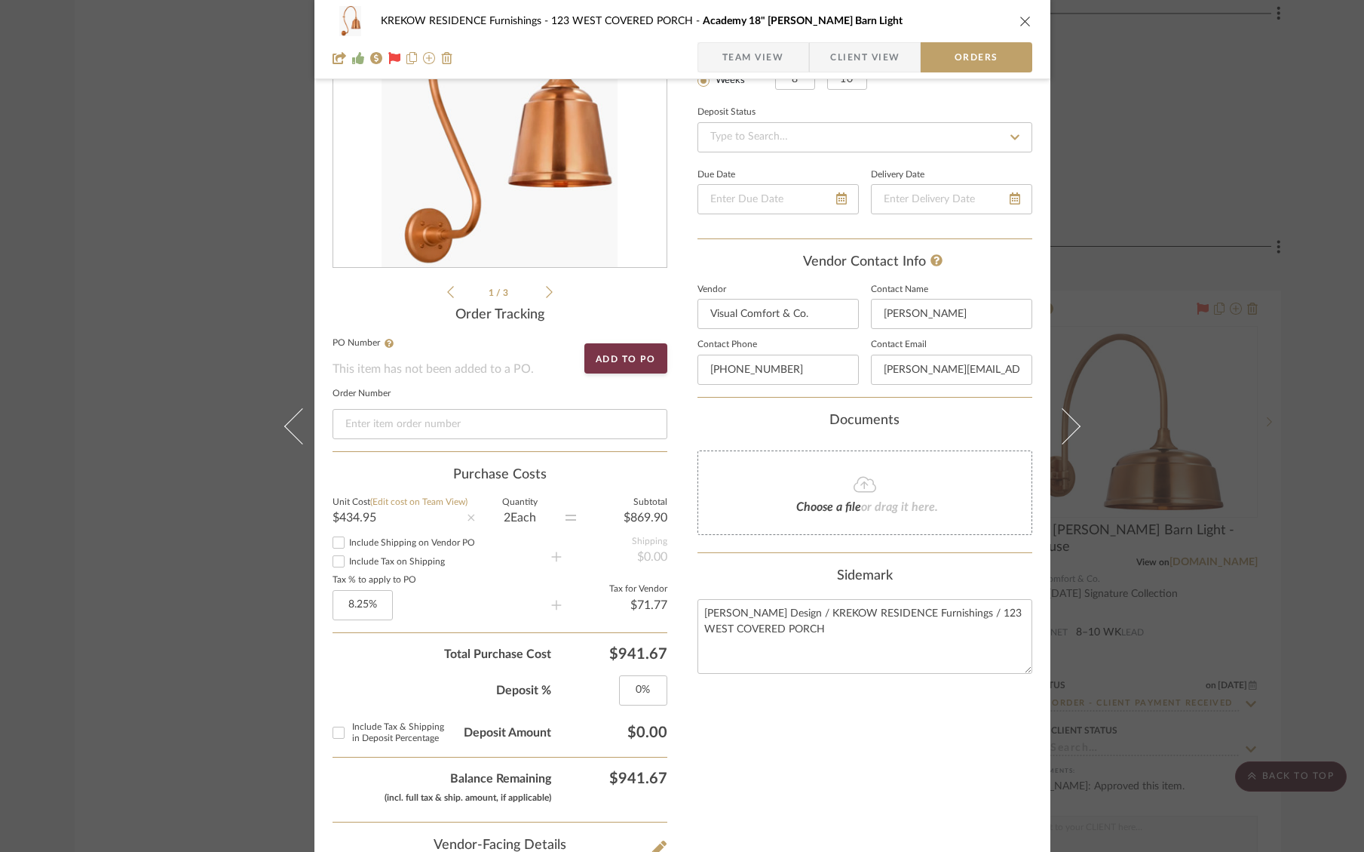
scroll to position [163, 0]
click at [615, 355] on button "Add to PO" at bounding box center [626, 359] width 83 height 30
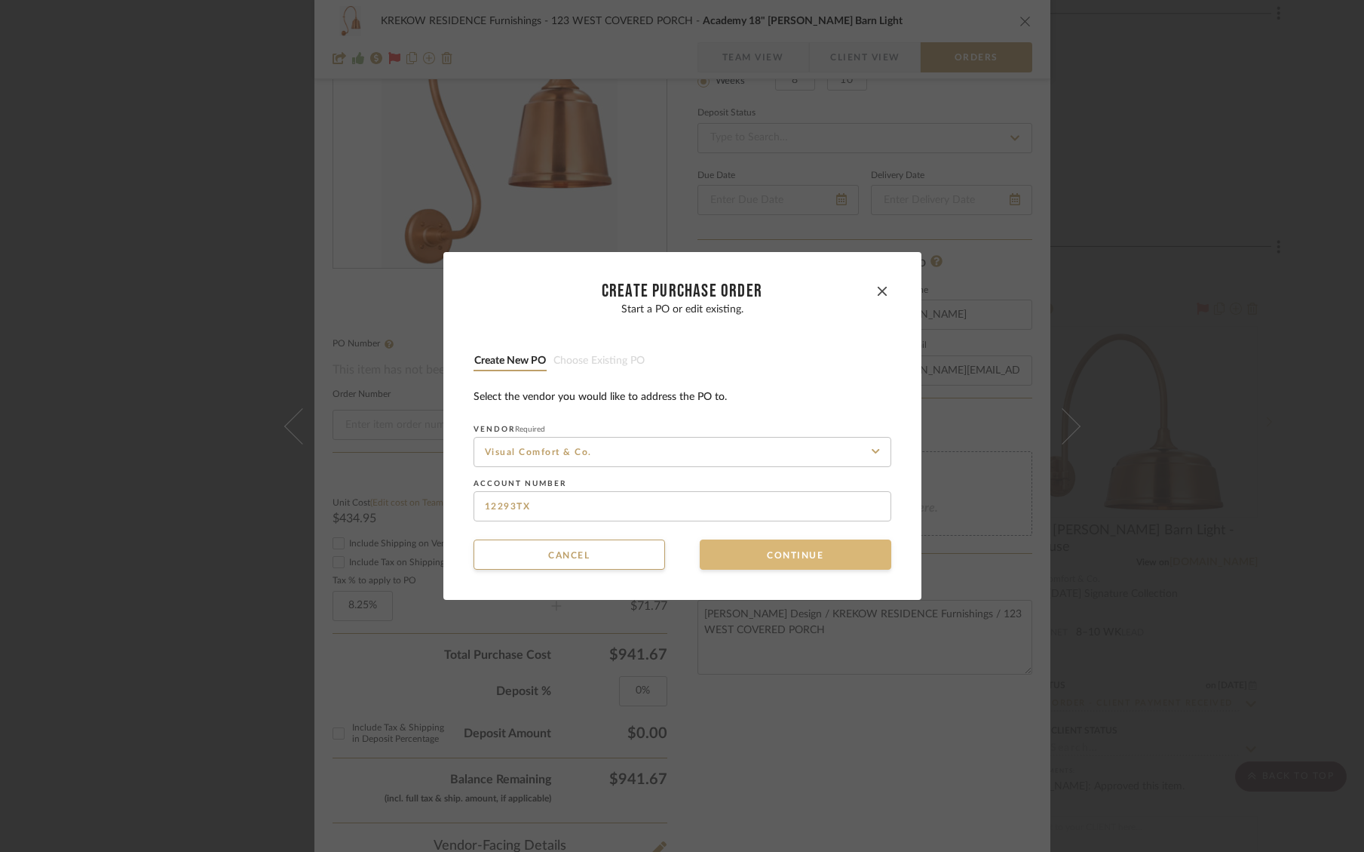
click at [805, 555] on button "Continue" at bounding box center [796, 554] width 192 height 30
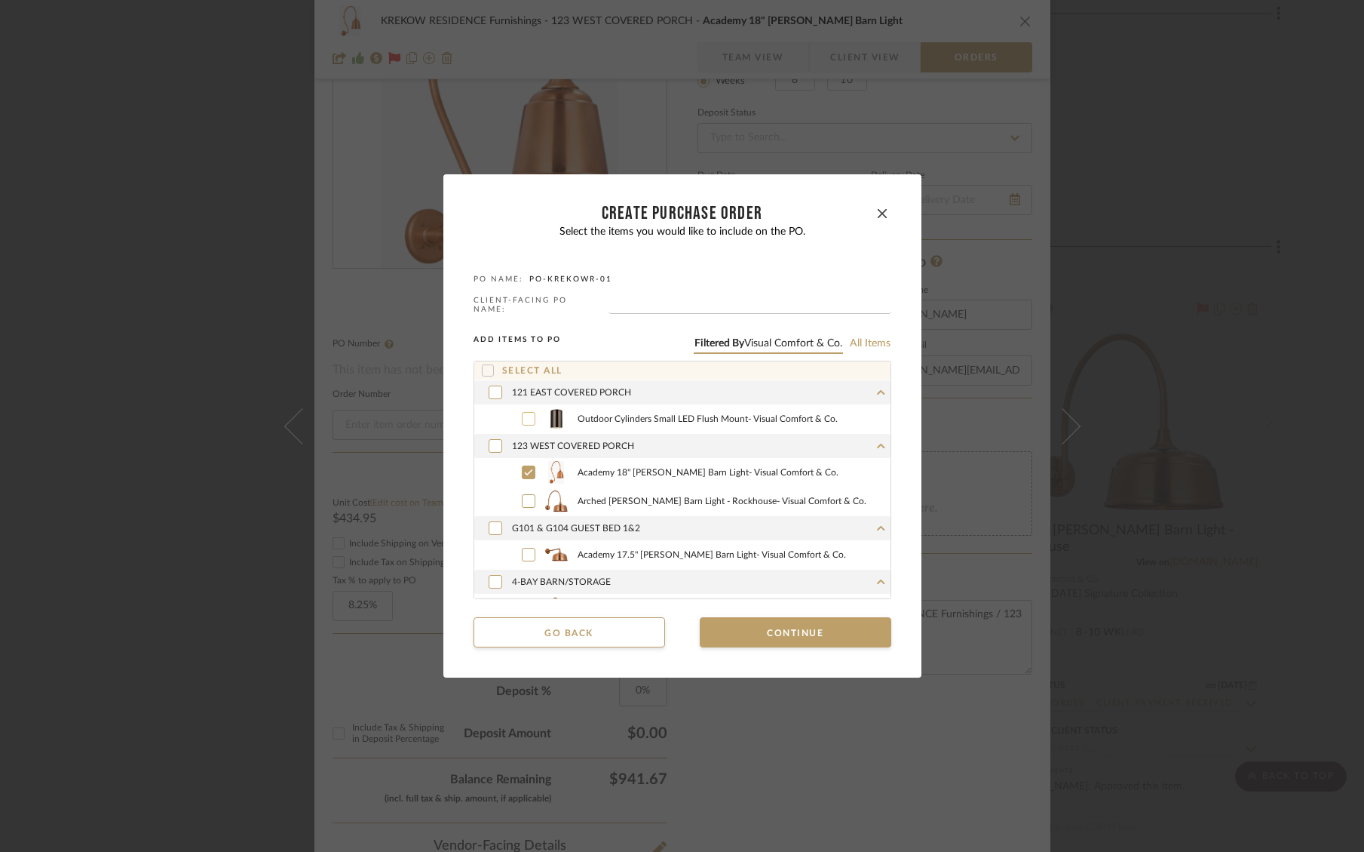
click at [616, 415] on span "Outdoor Cylinders Small LED Flush Mount - Visual Comfort & Co." at bounding box center [734, 418] width 313 height 11
click at [618, 498] on span "Arched Mack Barn Light - Rockhouse - Visual Comfort & Co." at bounding box center [734, 501] width 313 height 11
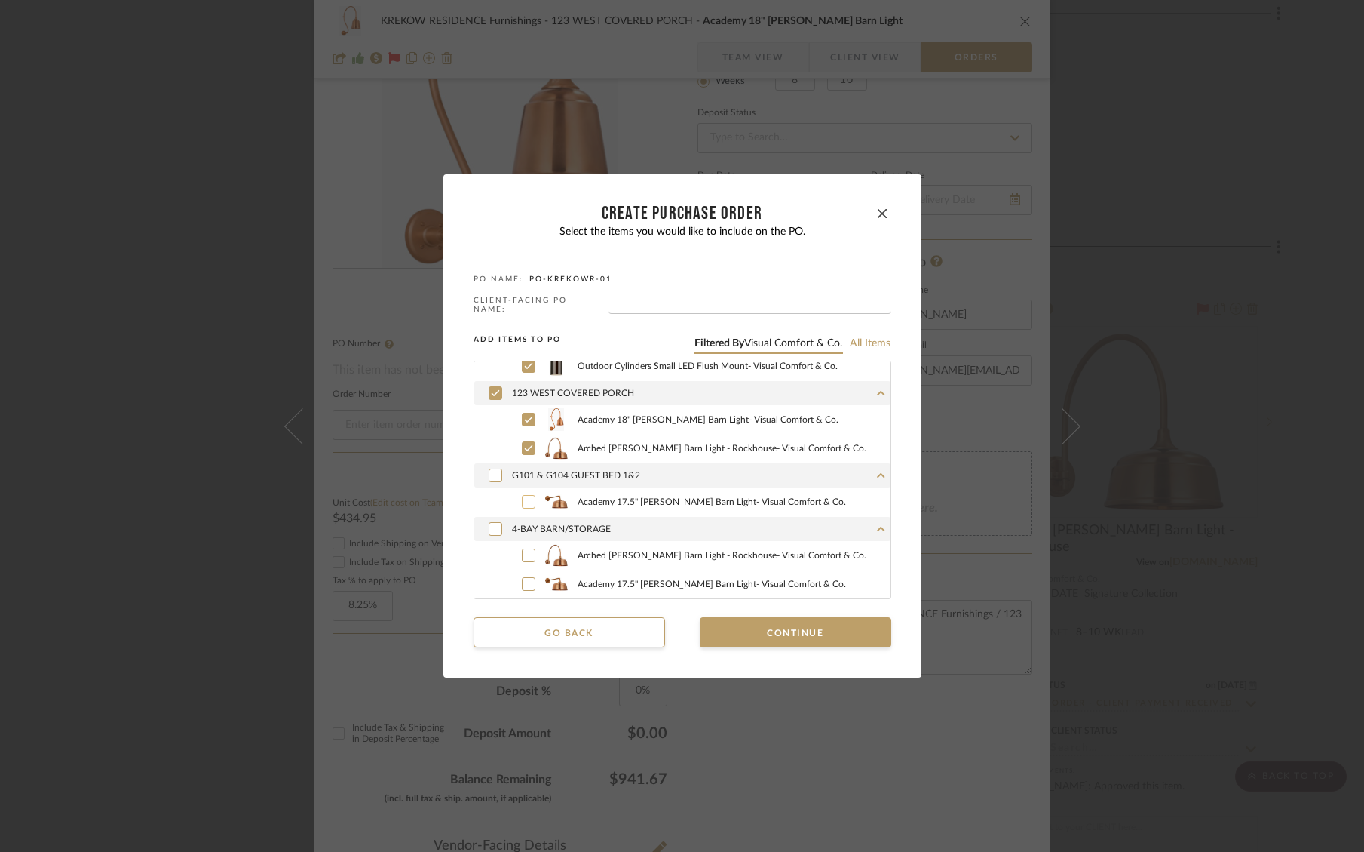
click at [628, 496] on span "Academy 17.5" Mack Barn Light - Visual Comfort & Co." at bounding box center [734, 501] width 313 height 11
click at [618, 554] on span "Arched Mack Barn Light - Rockhouse - Visual Comfort & Co." at bounding box center [734, 555] width 313 height 11
click at [621, 572] on label "Academy 17.5" Mack Barn Light - Visual Comfort & Co." at bounding box center [699, 583] width 383 height 23
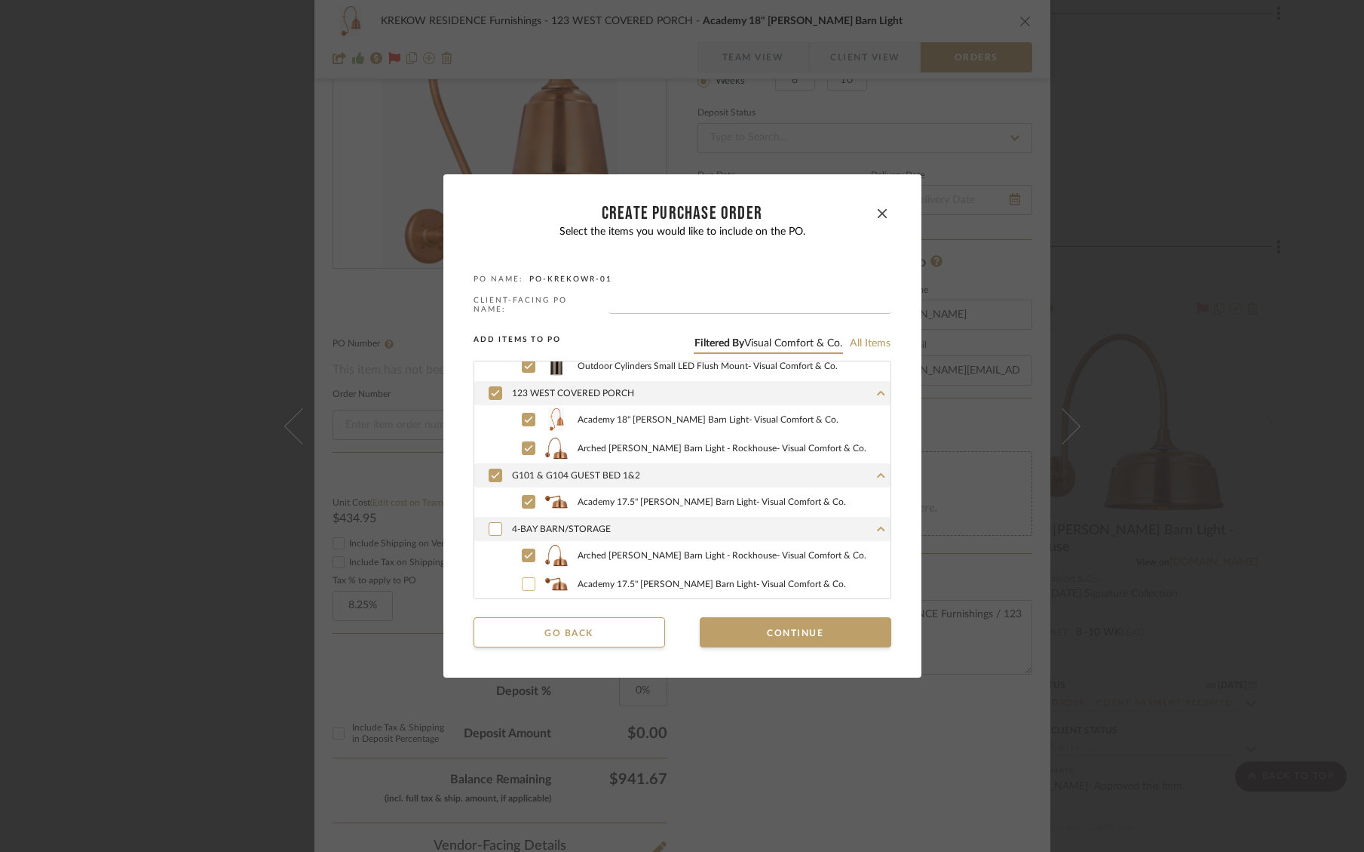
click at [802, 625] on button "Continue" at bounding box center [796, 632] width 192 height 30
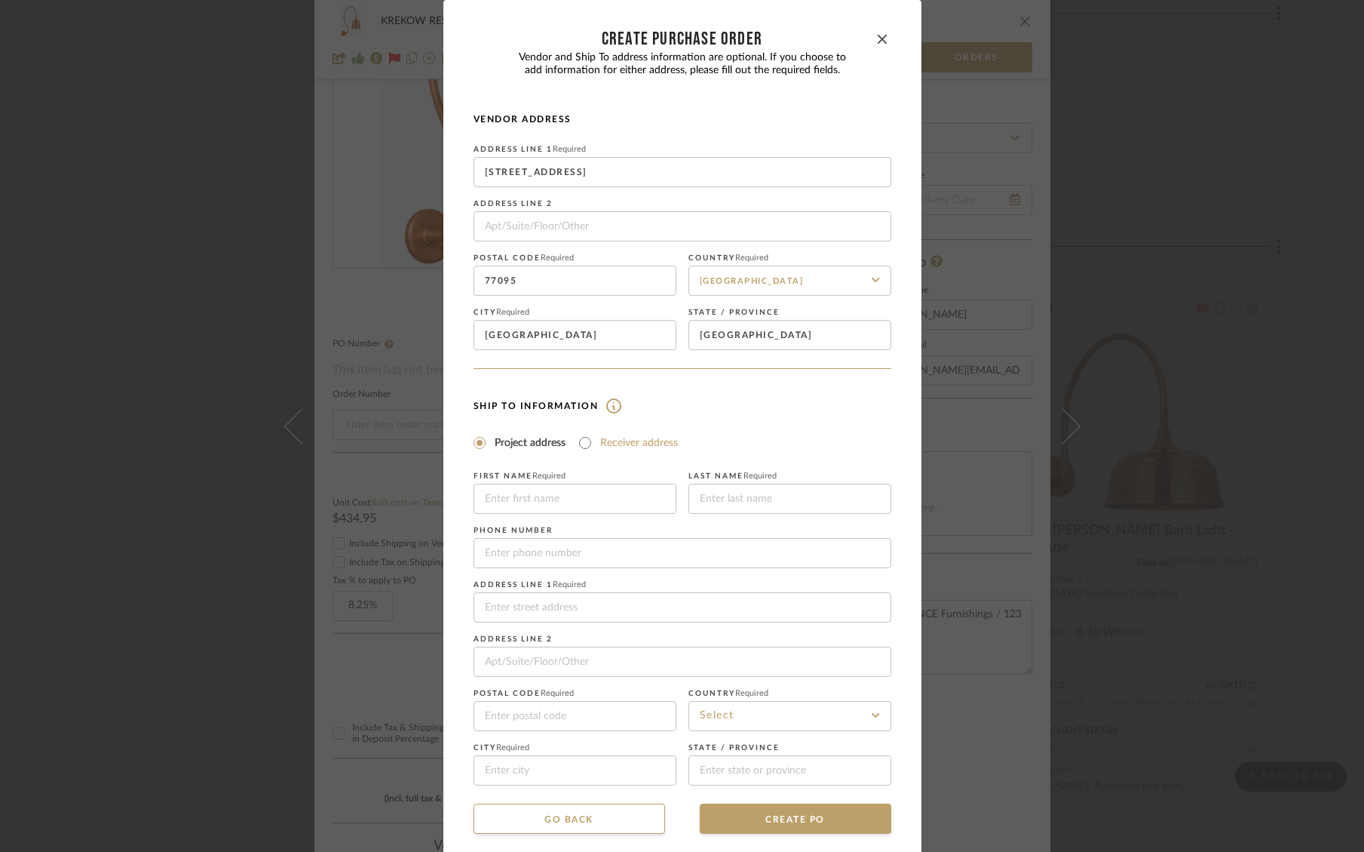
click at [600, 450] on label "Receiver address" at bounding box center [639, 442] width 78 height 15
click at [594, 450] on input "Receiver address" at bounding box center [585, 443] width 18 height 18
radio input "true"
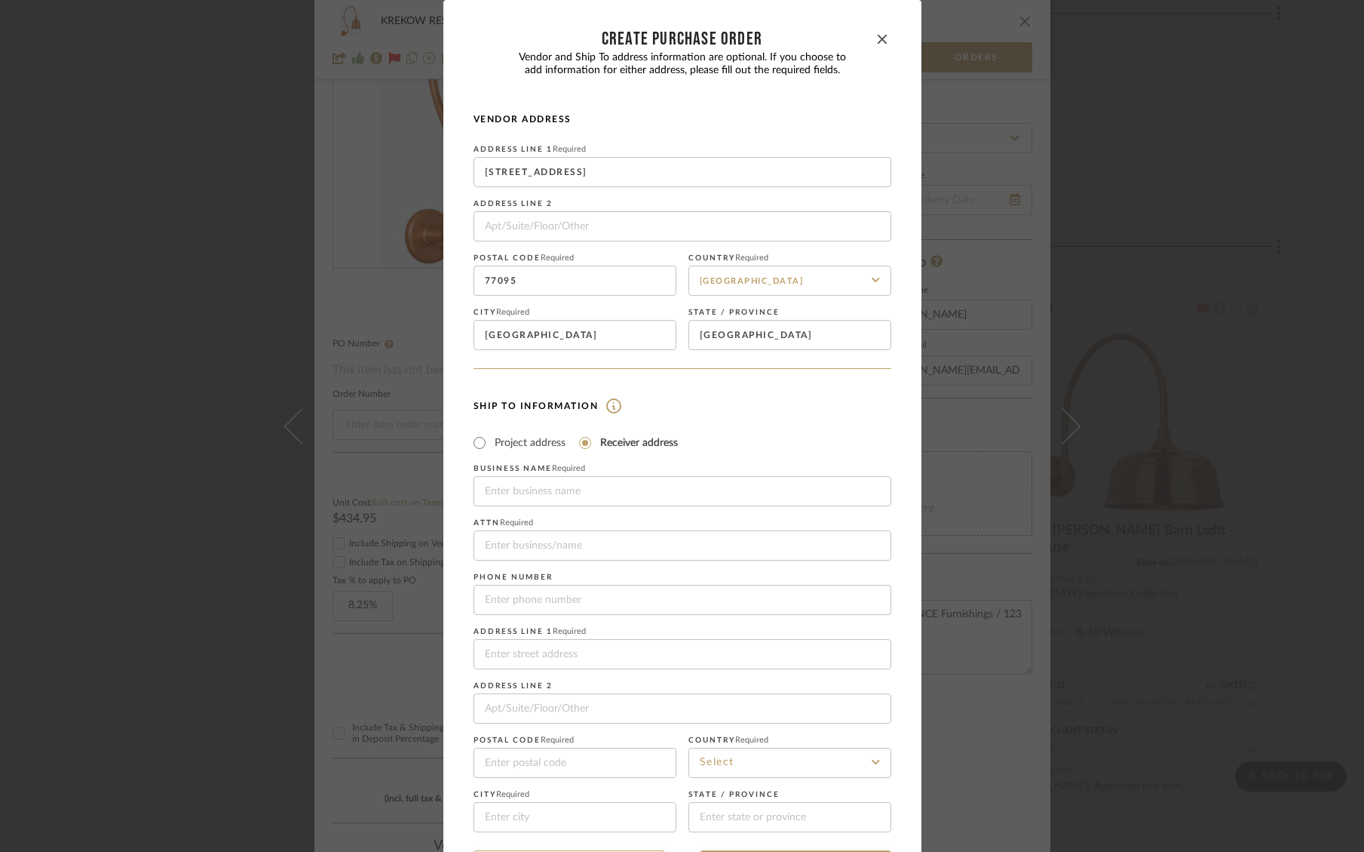
click at [575, 514] on div "Business name Required Attn Required Phone number Address Line 1 Required Addre…" at bounding box center [683, 648] width 418 height 368
click at [571, 494] on input at bounding box center [683, 491] width 418 height 30
type input "Delivery Limited"
type input "Jen Mauldin Design / Krekow"
click at [566, 600] on input "tel" at bounding box center [683, 600] width 418 height 30
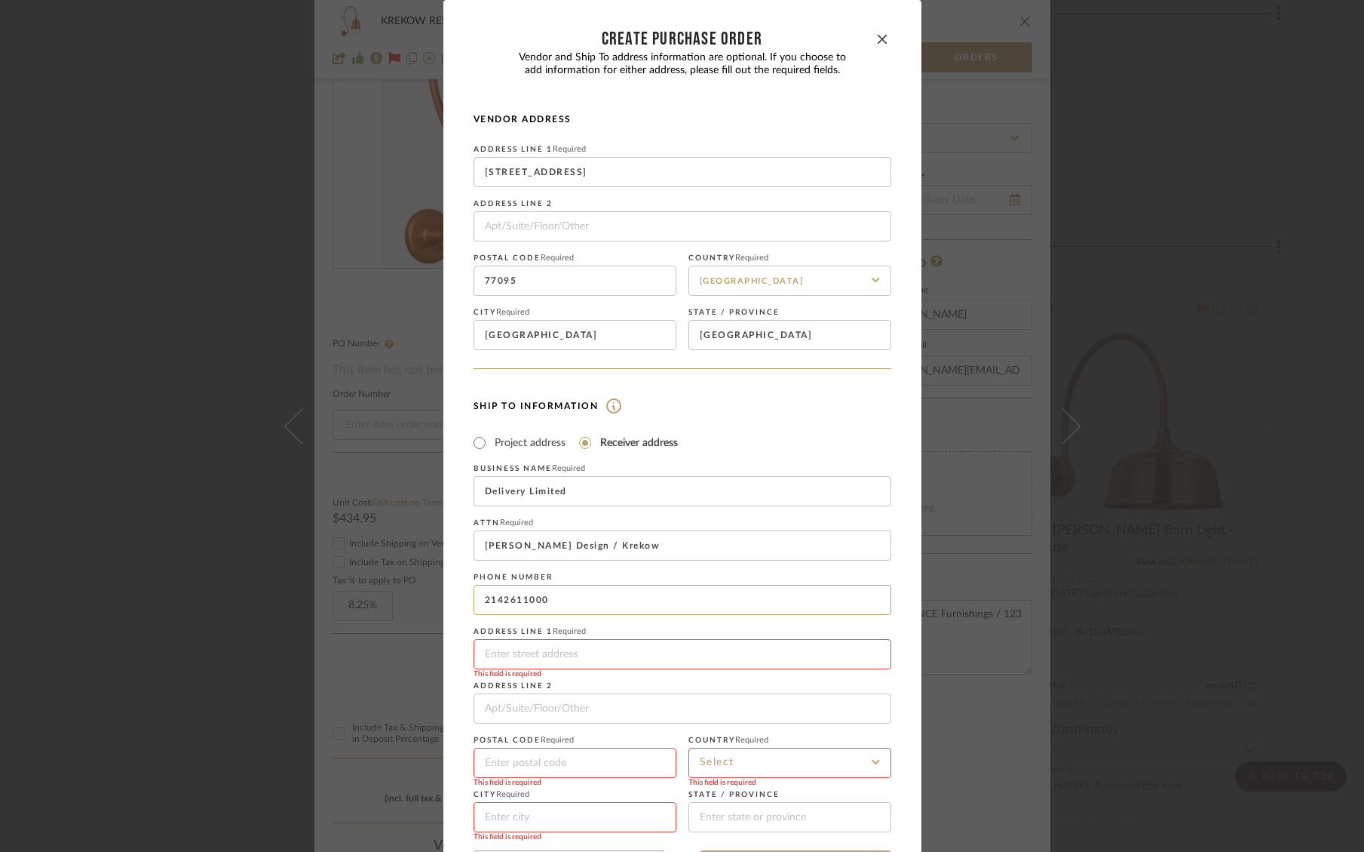
type input "2142611000"
click at [572, 664] on input at bounding box center [683, 654] width 418 height 30
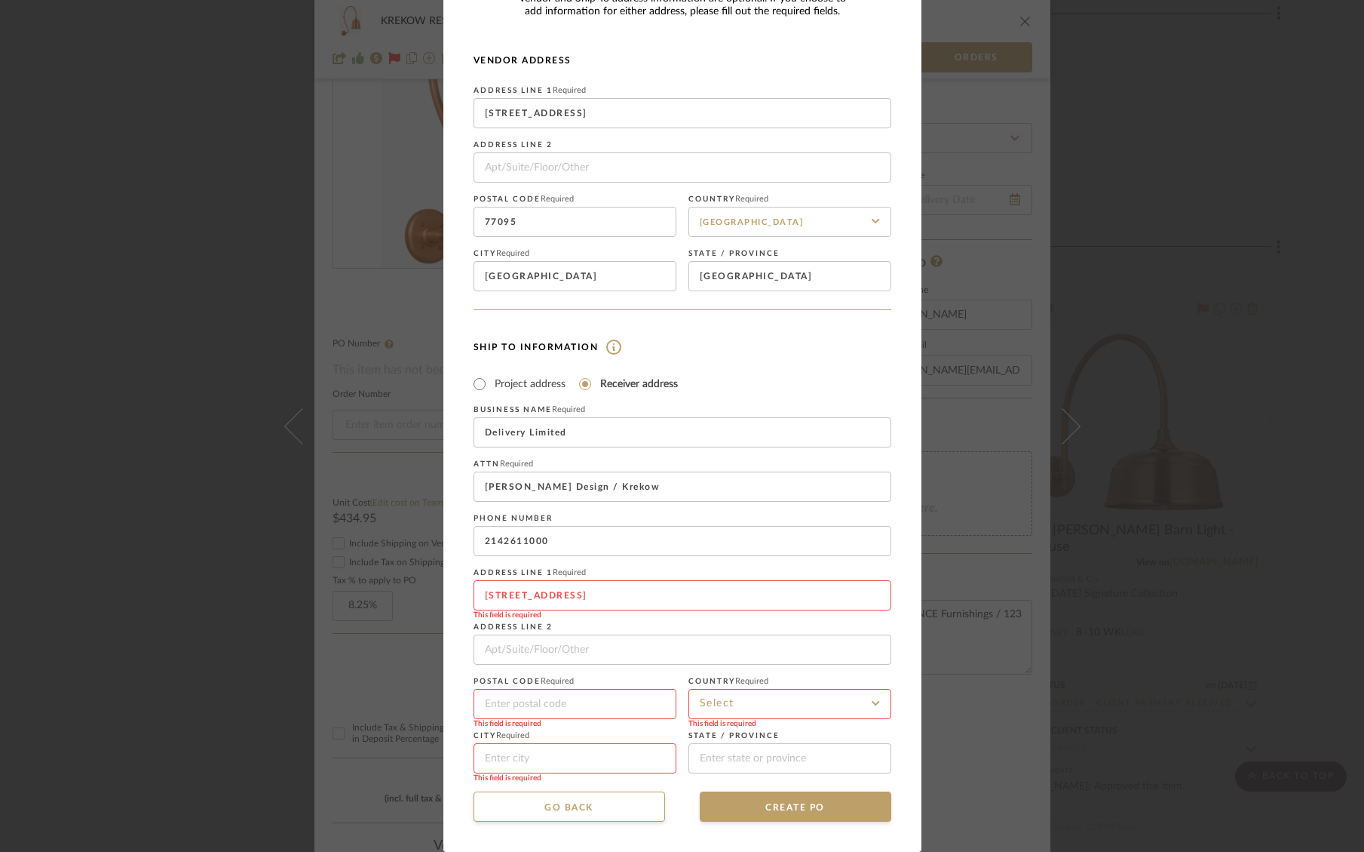
type input "8220 Ambassador Row"
click at [542, 707] on input at bounding box center [575, 704] width 203 height 30
type input "9"
type input "75247"
click at [757, 692] on input at bounding box center [790, 704] width 203 height 30
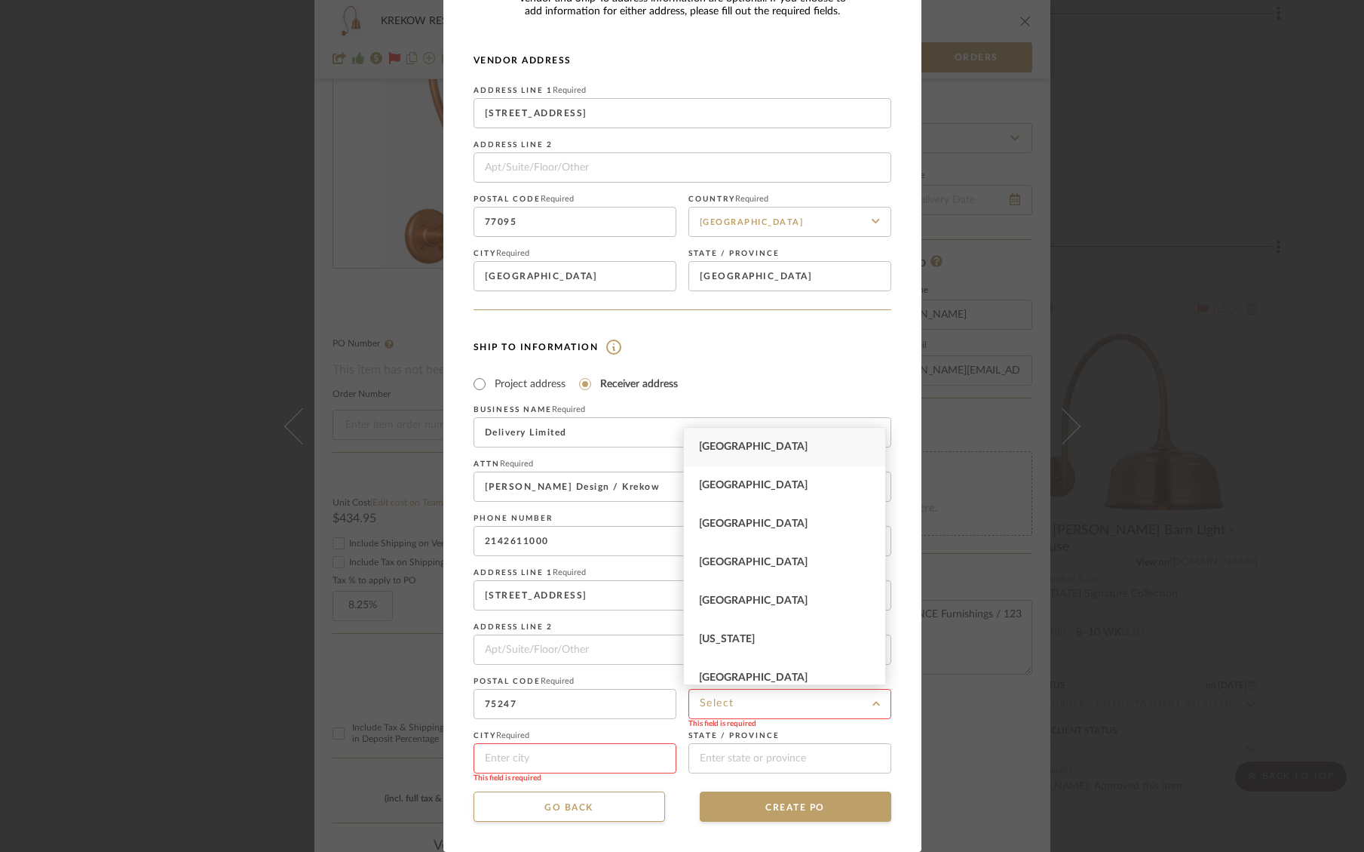
click at [751, 454] on div "United States" at bounding box center [784, 447] width 201 height 38
type input "United States"
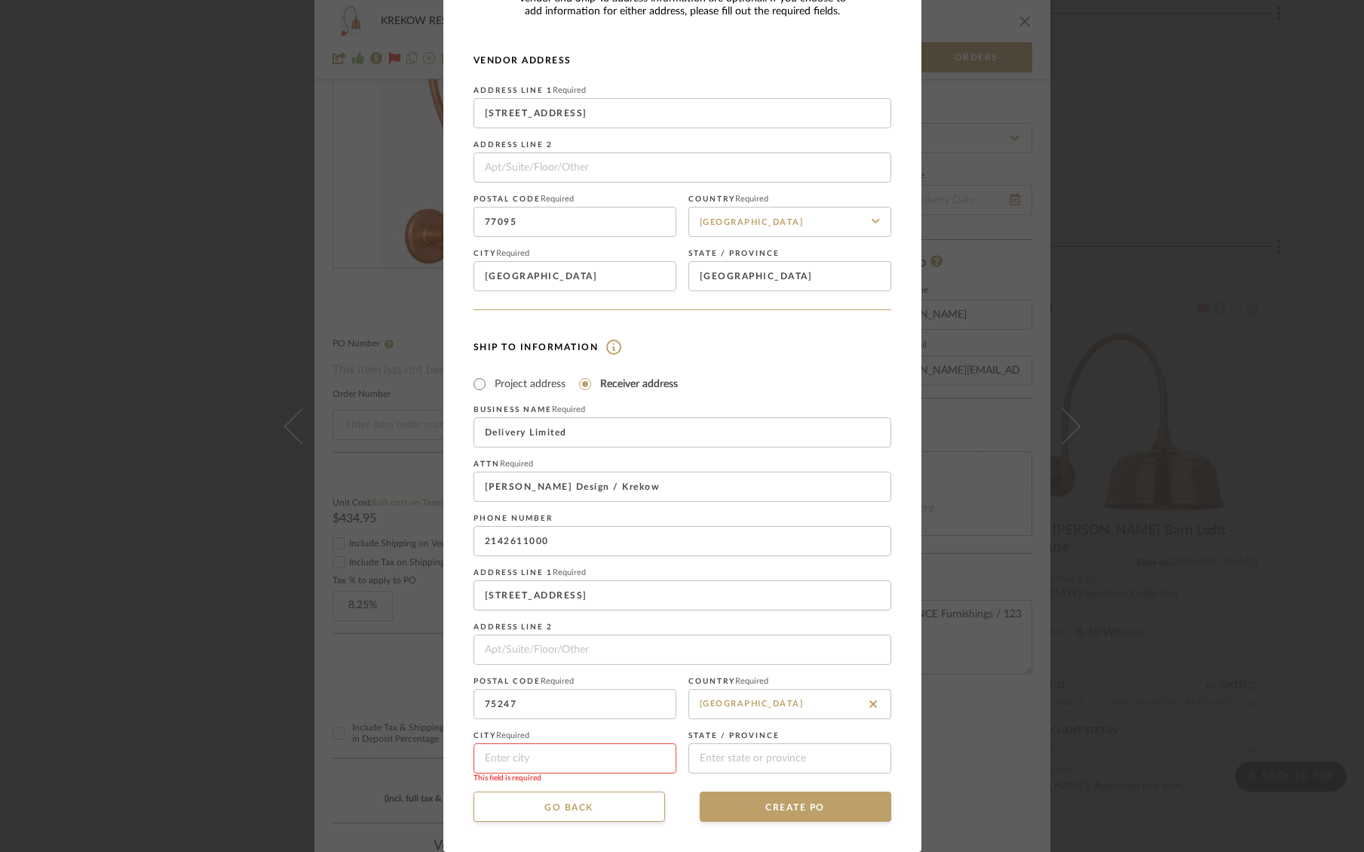
click at [548, 757] on input at bounding box center [575, 758] width 203 height 30
type input "Dallas"
click at [726, 750] on input at bounding box center [790, 758] width 203 height 30
click at [723, 756] on input at bounding box center [790, 758] width 203 height 30
type input "TX"
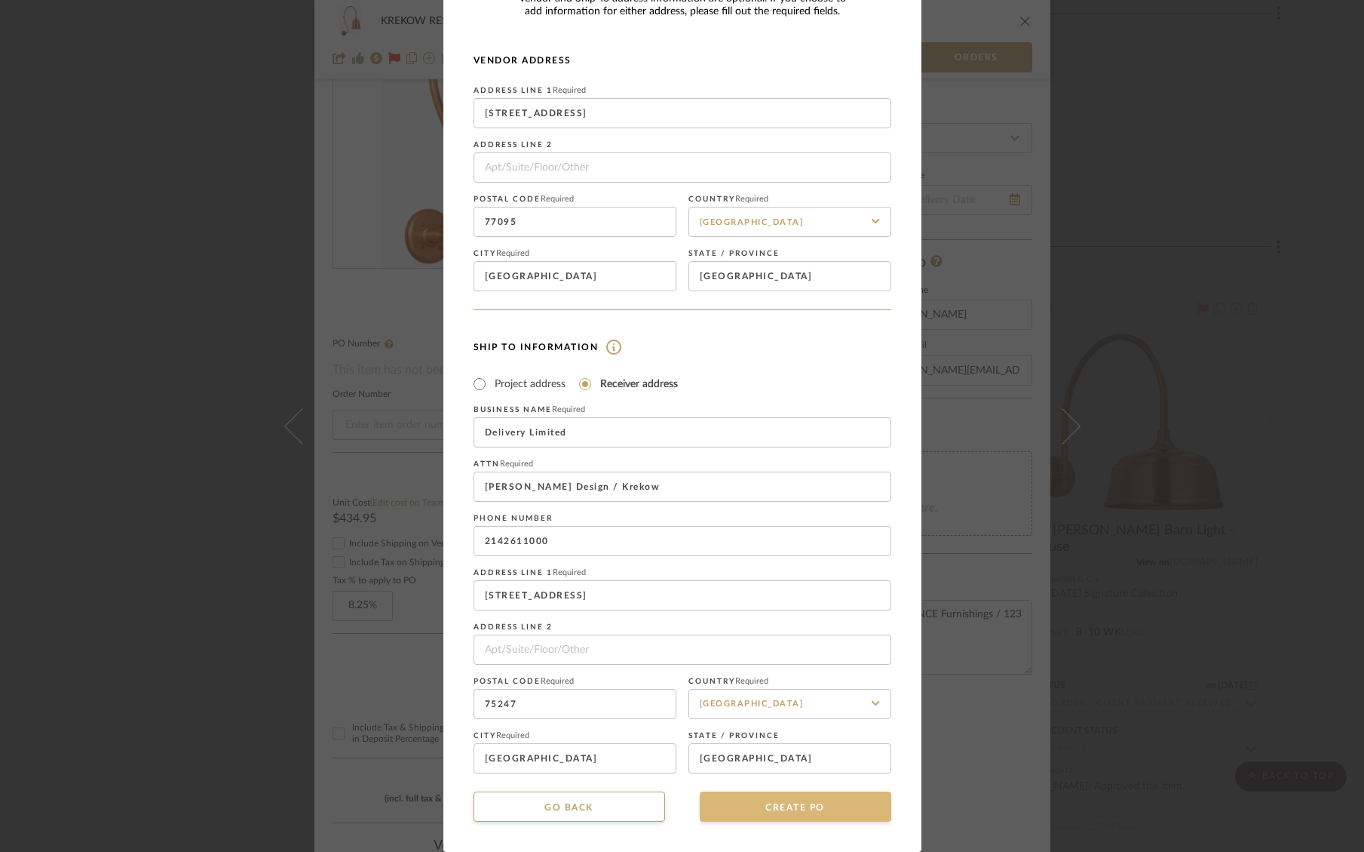
click at [749, 814] on button "CREATE PO" at bounding box center [796, 806] width 192 height 30
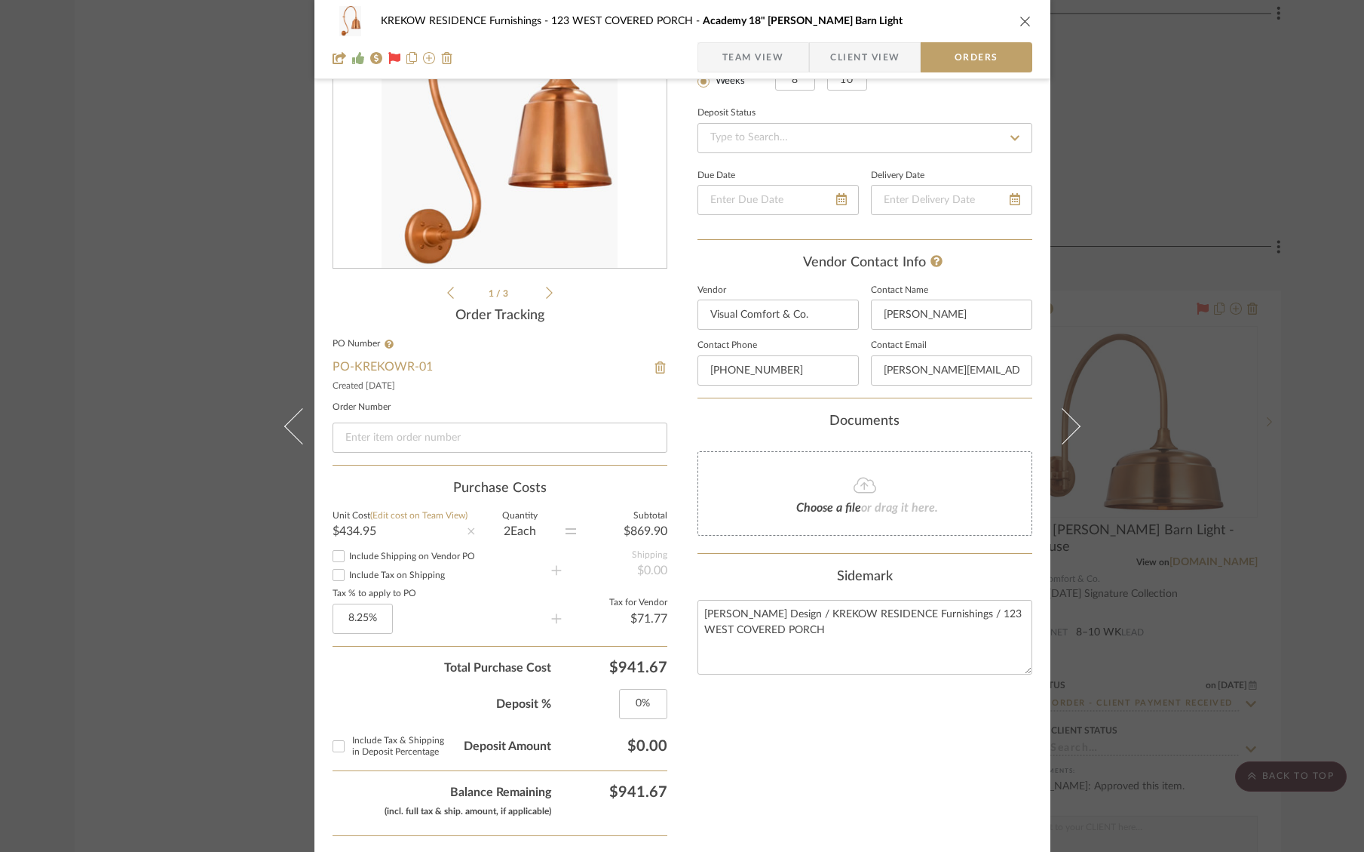
click at [726, 66] on span "Team View" at bounding box center [754, 57] width 62 height 30
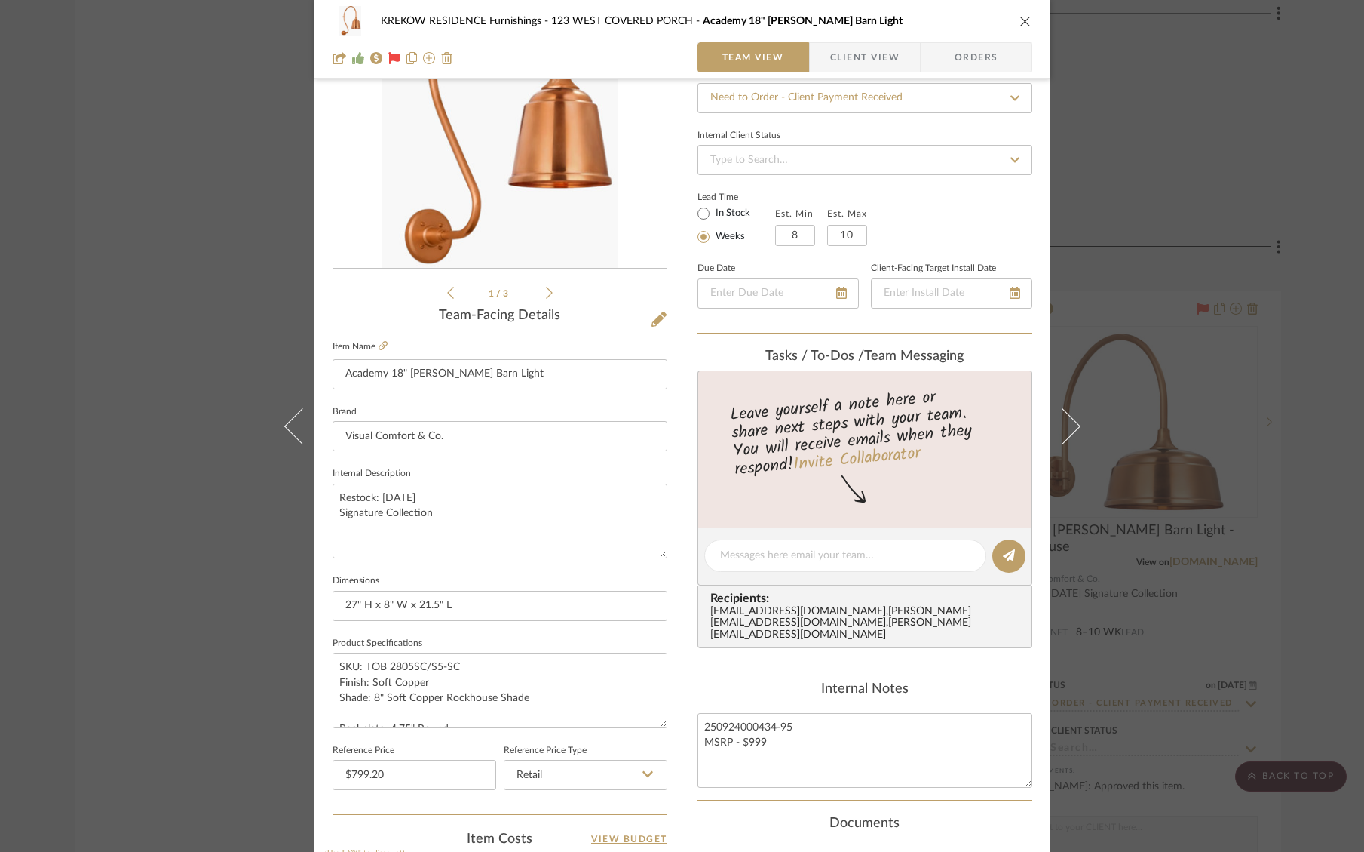
click at [192, 402] on div "KREKOW RESIDENCE Furnishings 123 WEST COVERED PORCH Academy 18" Larrabee Barn L…" at bounding box center [682, 426] width 1364 height 852
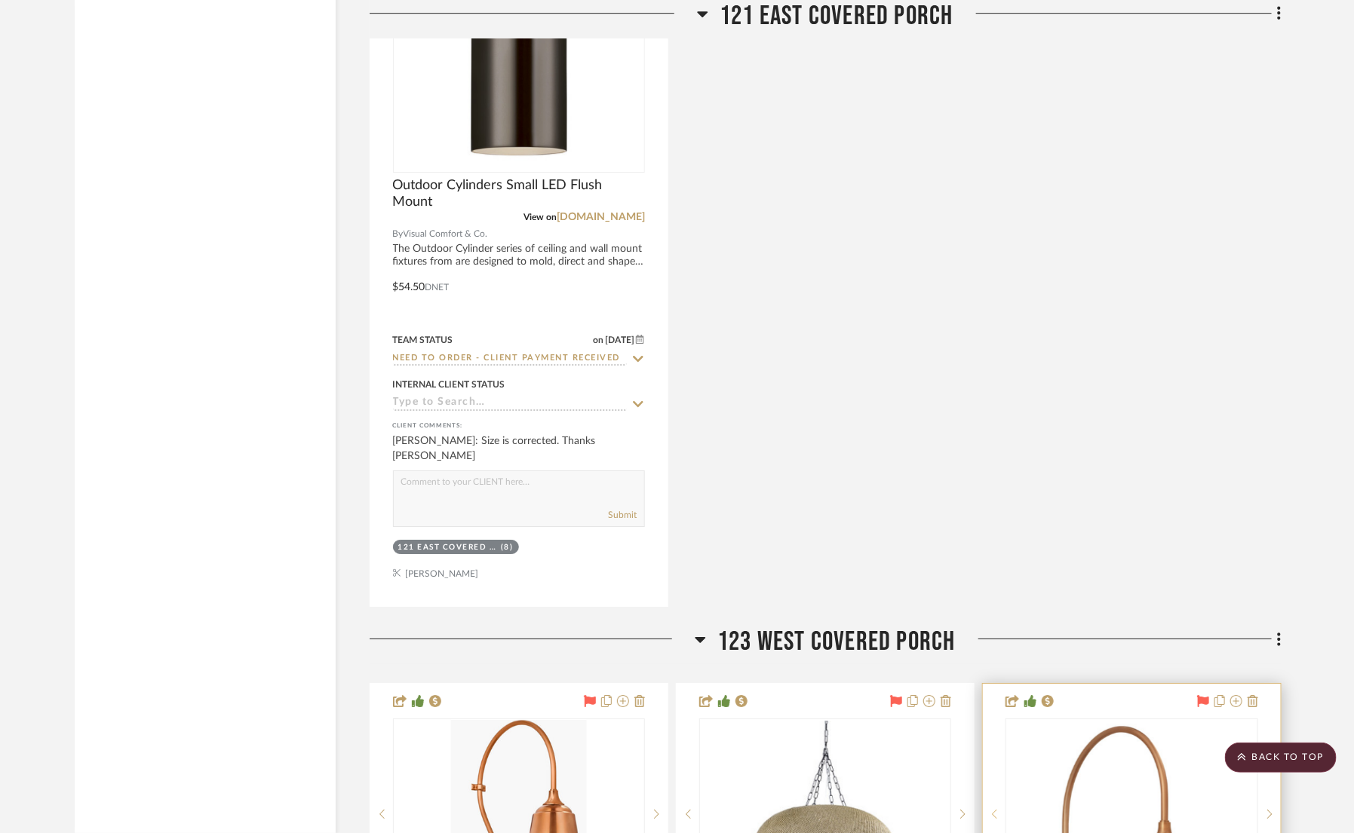
scroll to position [4790, 0]
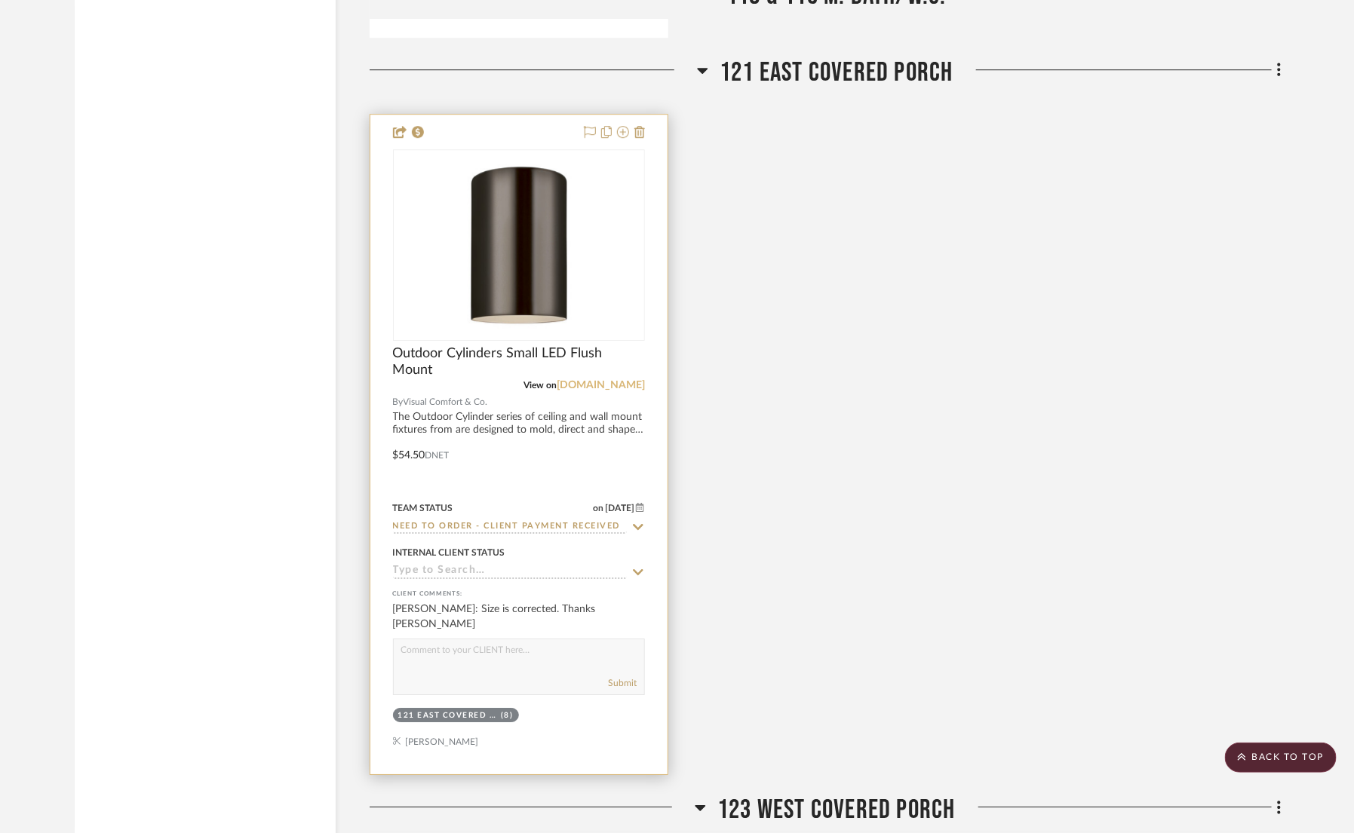
click at [592, 386] on link "[DOMAIN_NAME]" at bounding box center [601, 385] width 88 height 11
click at [536, 226] on img "0" at bounding box center [519, 245] width 189 height 189
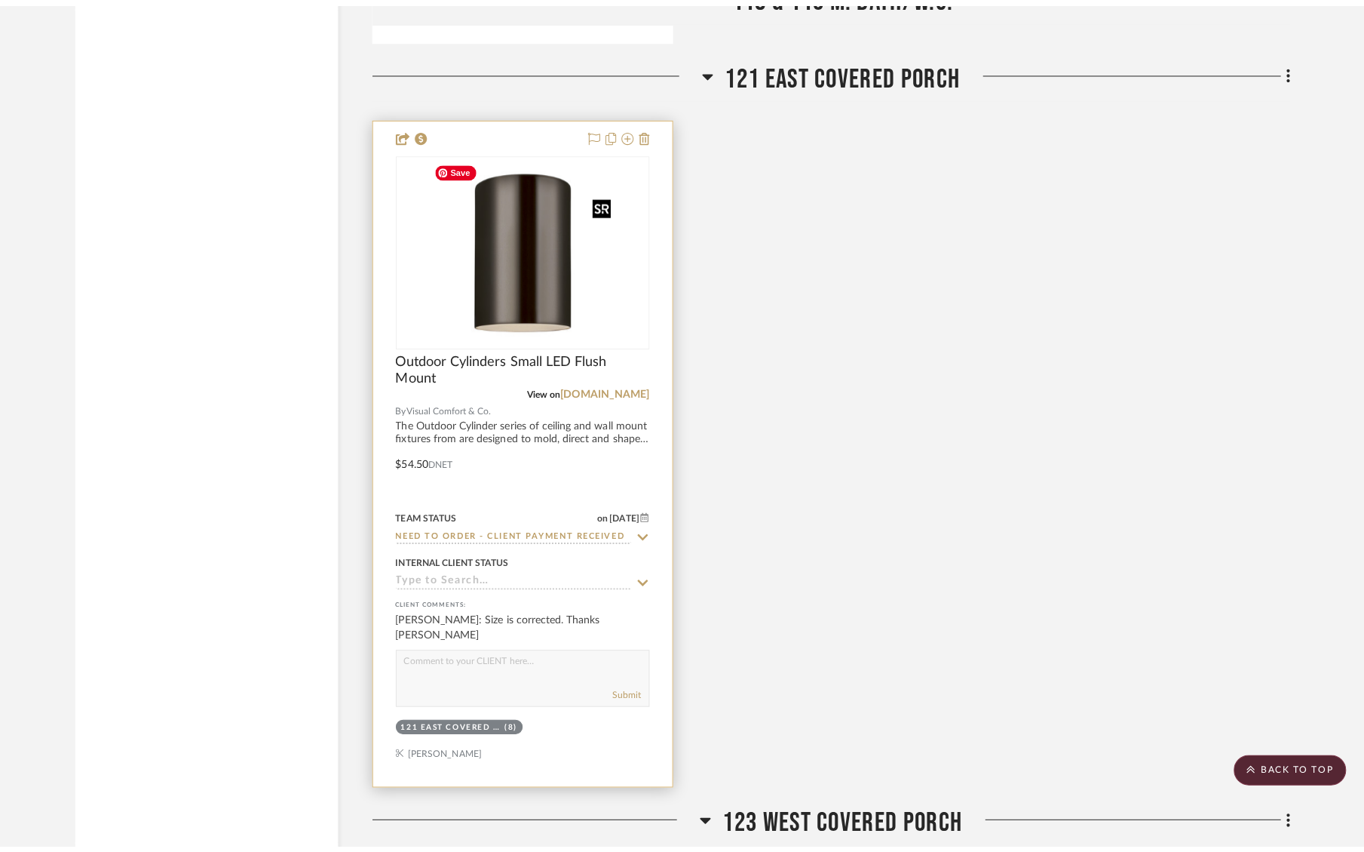
scroll to position [0, 0]
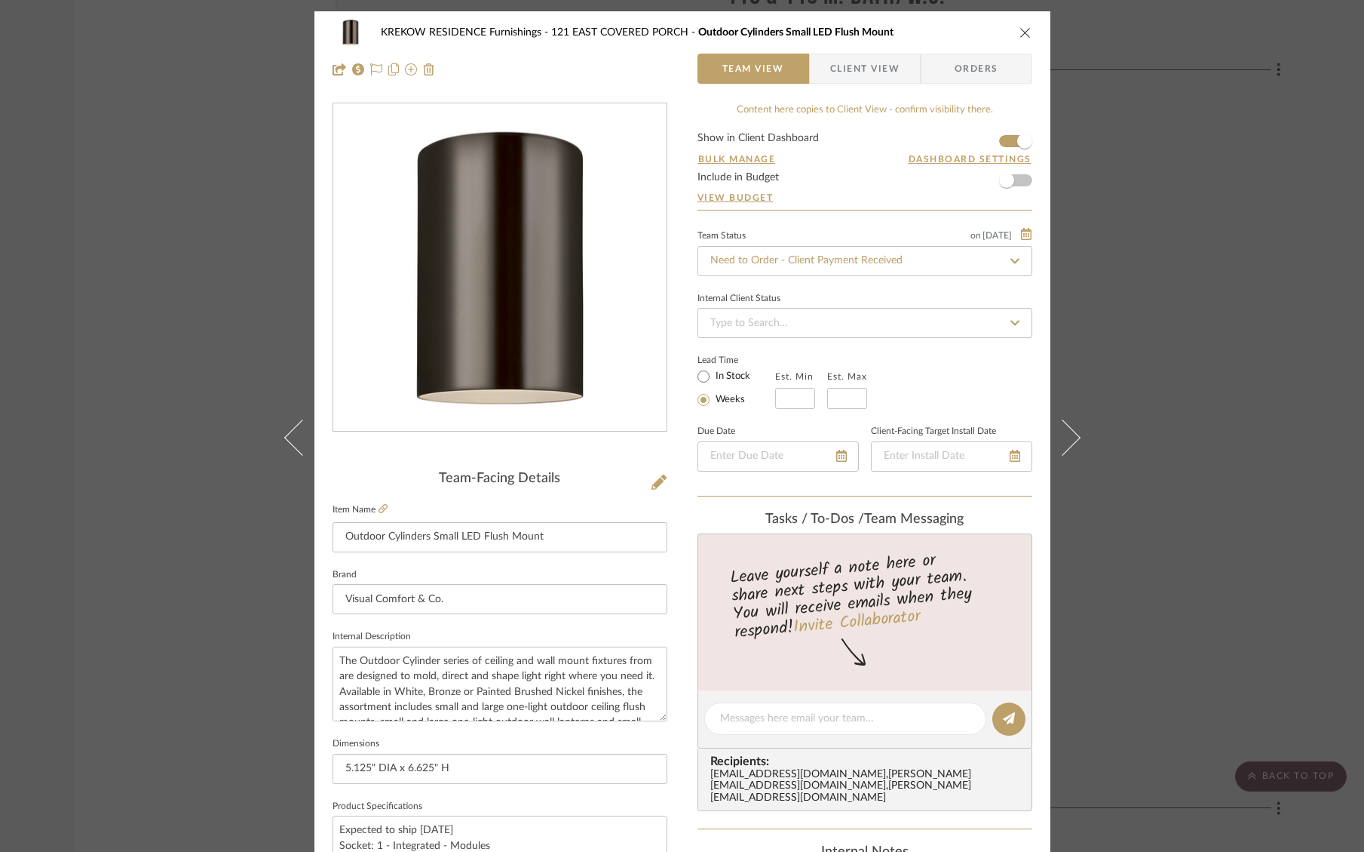
click at [947, 67] on span "Orders" at bounding box center [976, 69] width 77 height 30
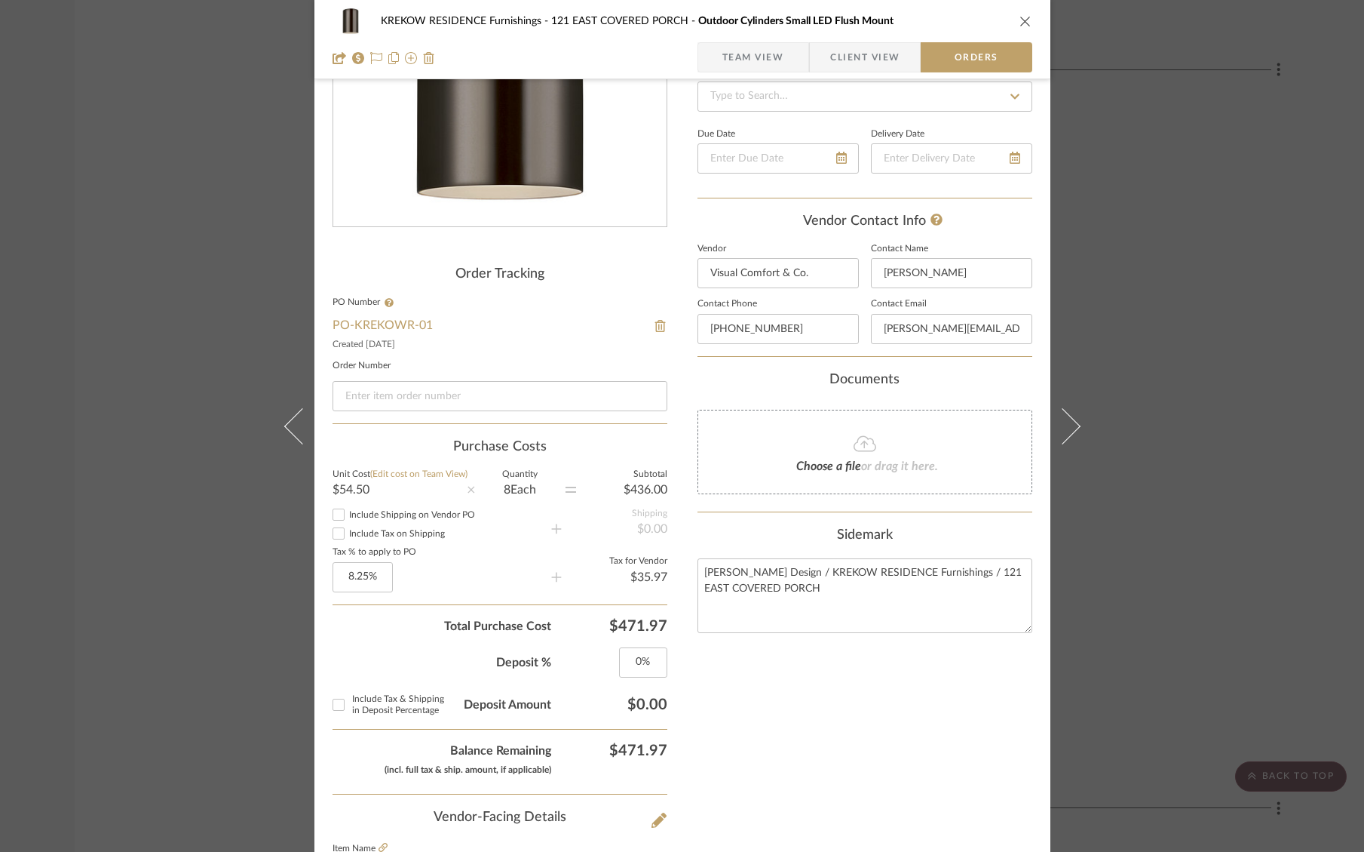
scroll to position [213, 0]
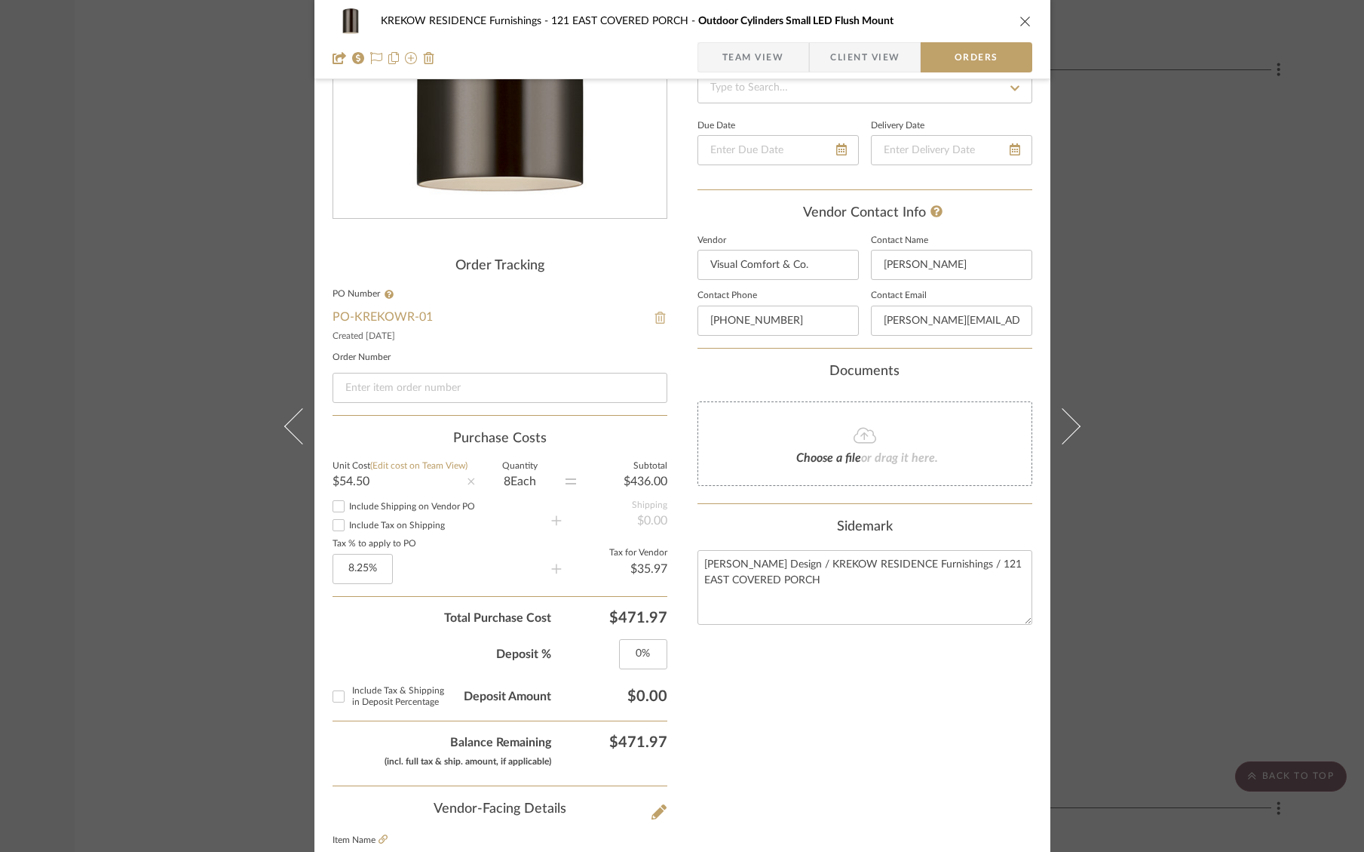
click at [654, 320] on img at bounding box center [661, 318] width 14 height 12
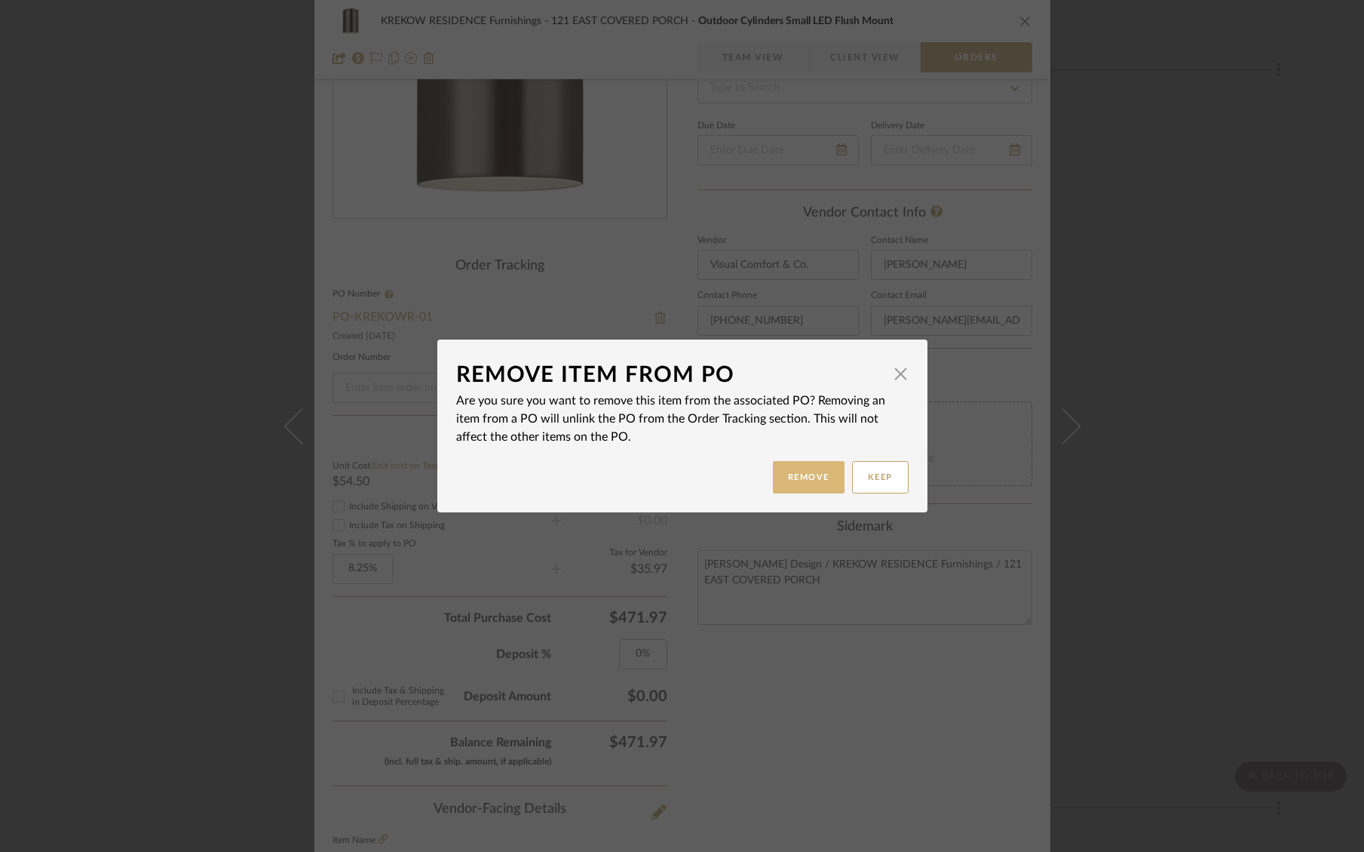
click at [793, 473] on button "Remove" at bounding box center [809, 477] width 72 height 32
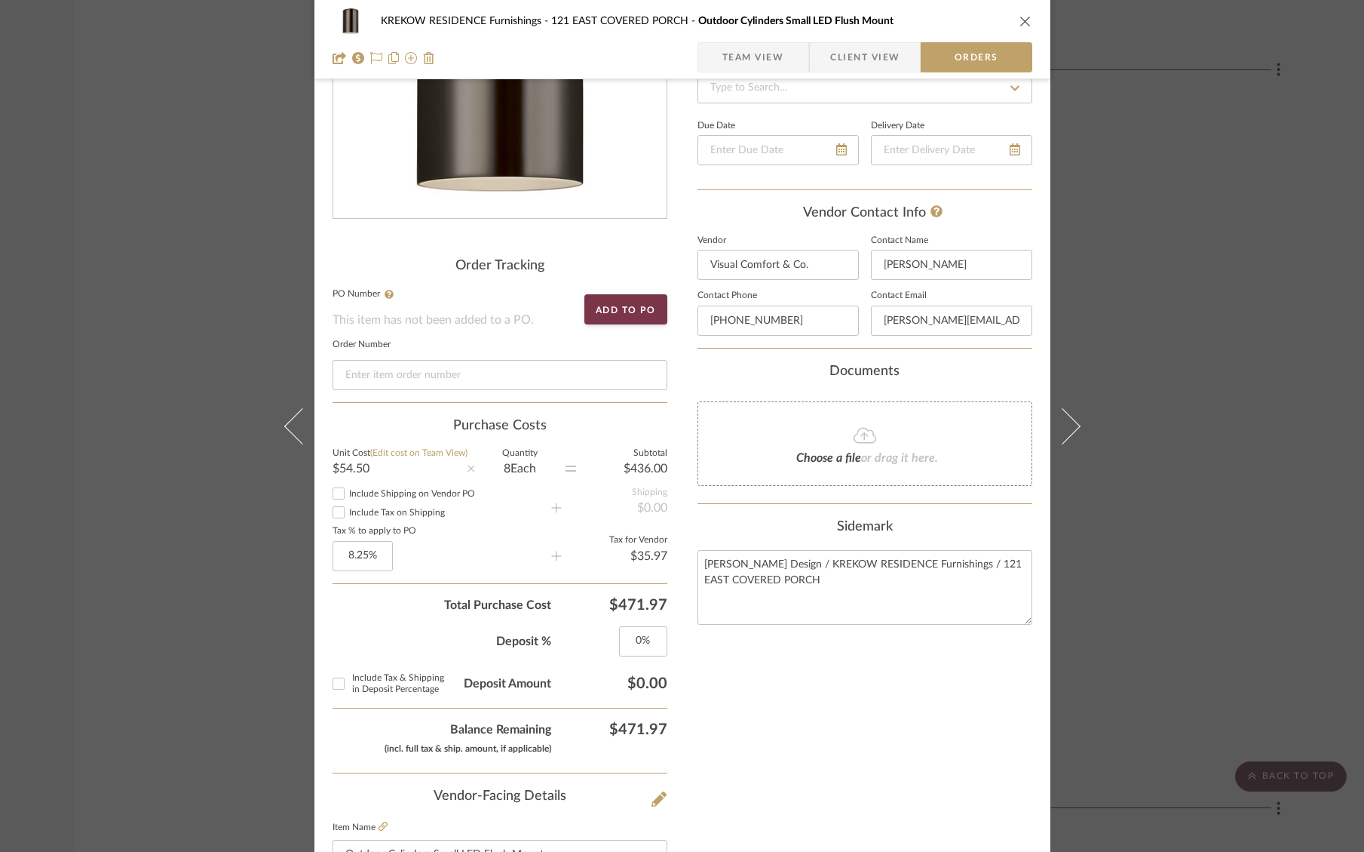
click at [1266, 401] on div "KREKOW RESIDENCE Furnishings 121 EAST COVERED PORCH Outdoor Cylinders Small LED…" at bounding box center [682, 426] width 1364 height 852
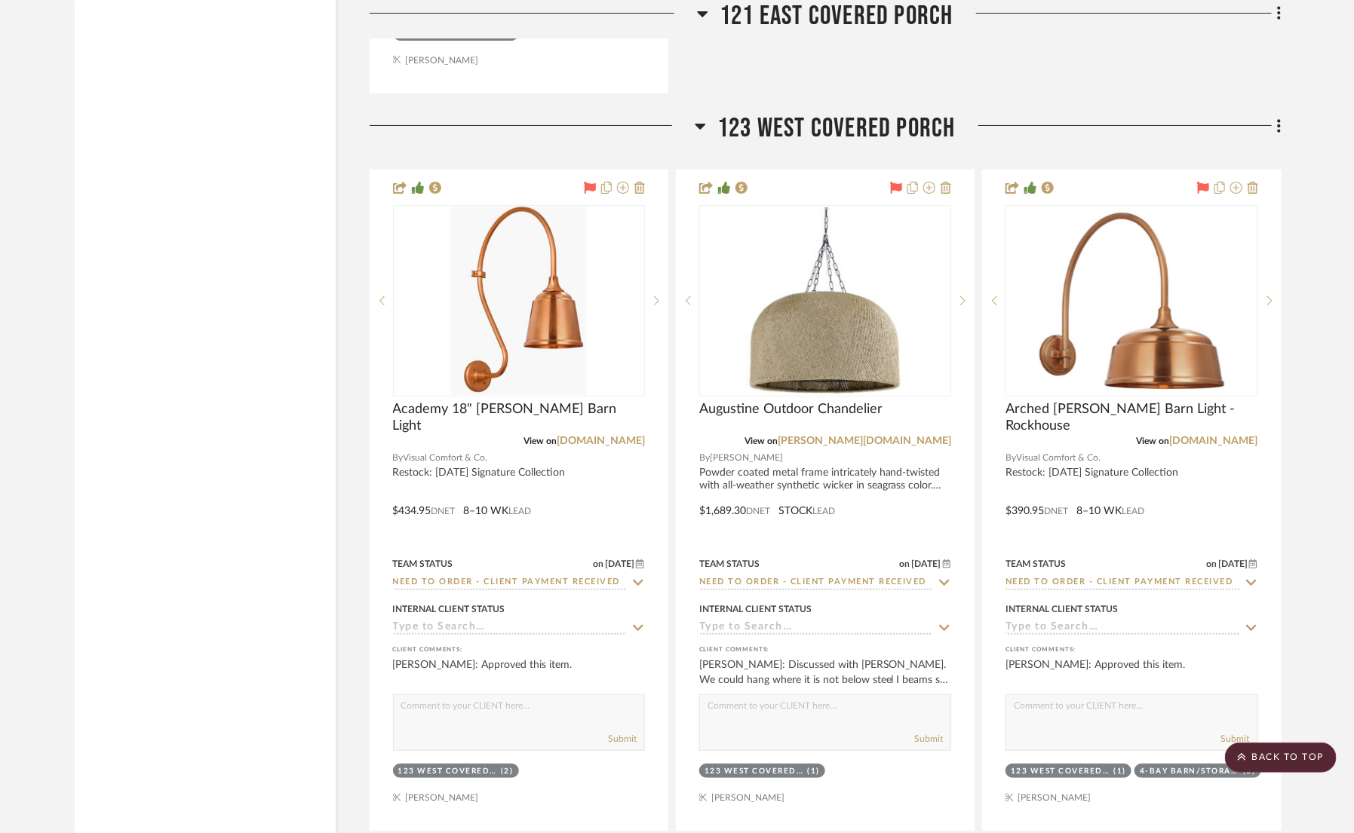
scroll to position [5474, 0]
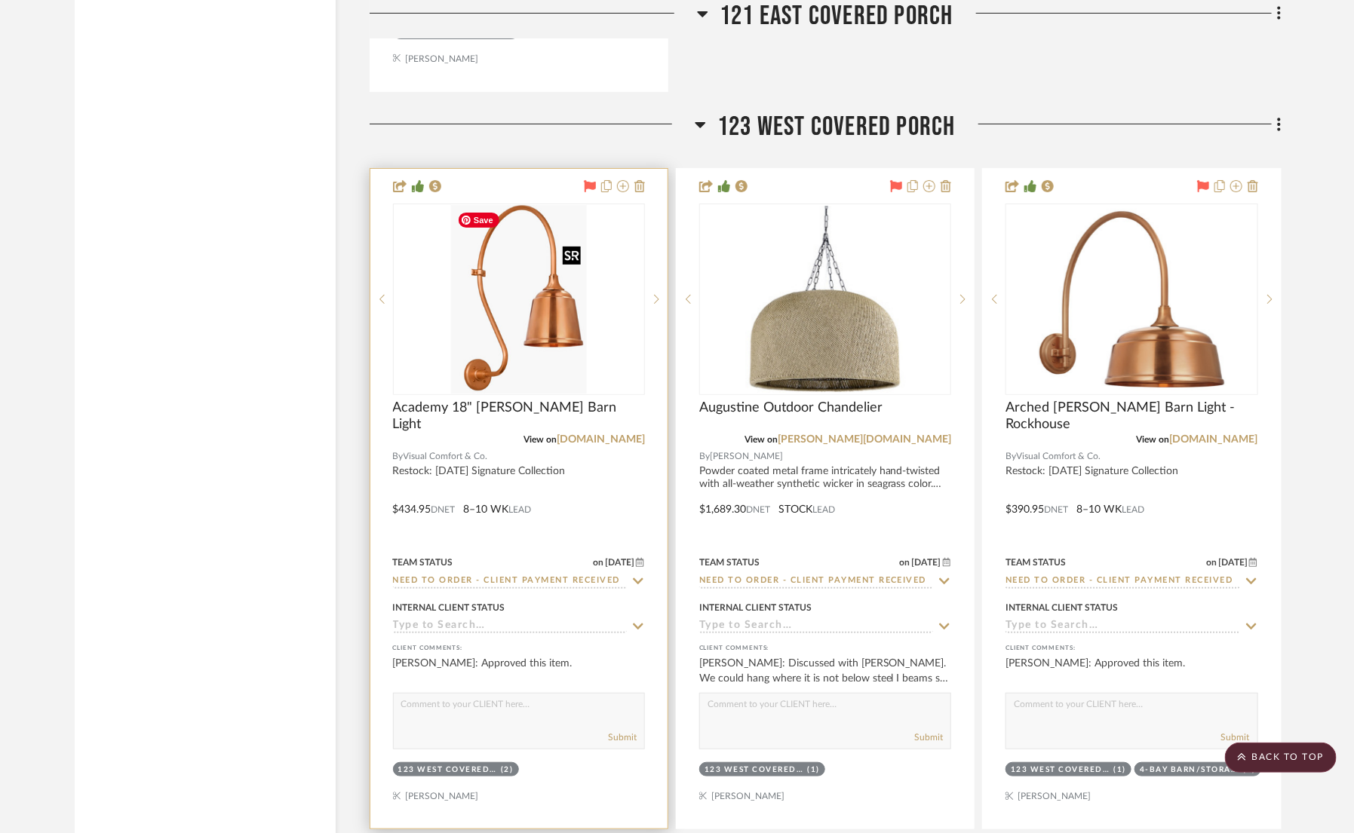
click at [555, 333] on img "0" at bounding box center [519, 299] width 136 height 189
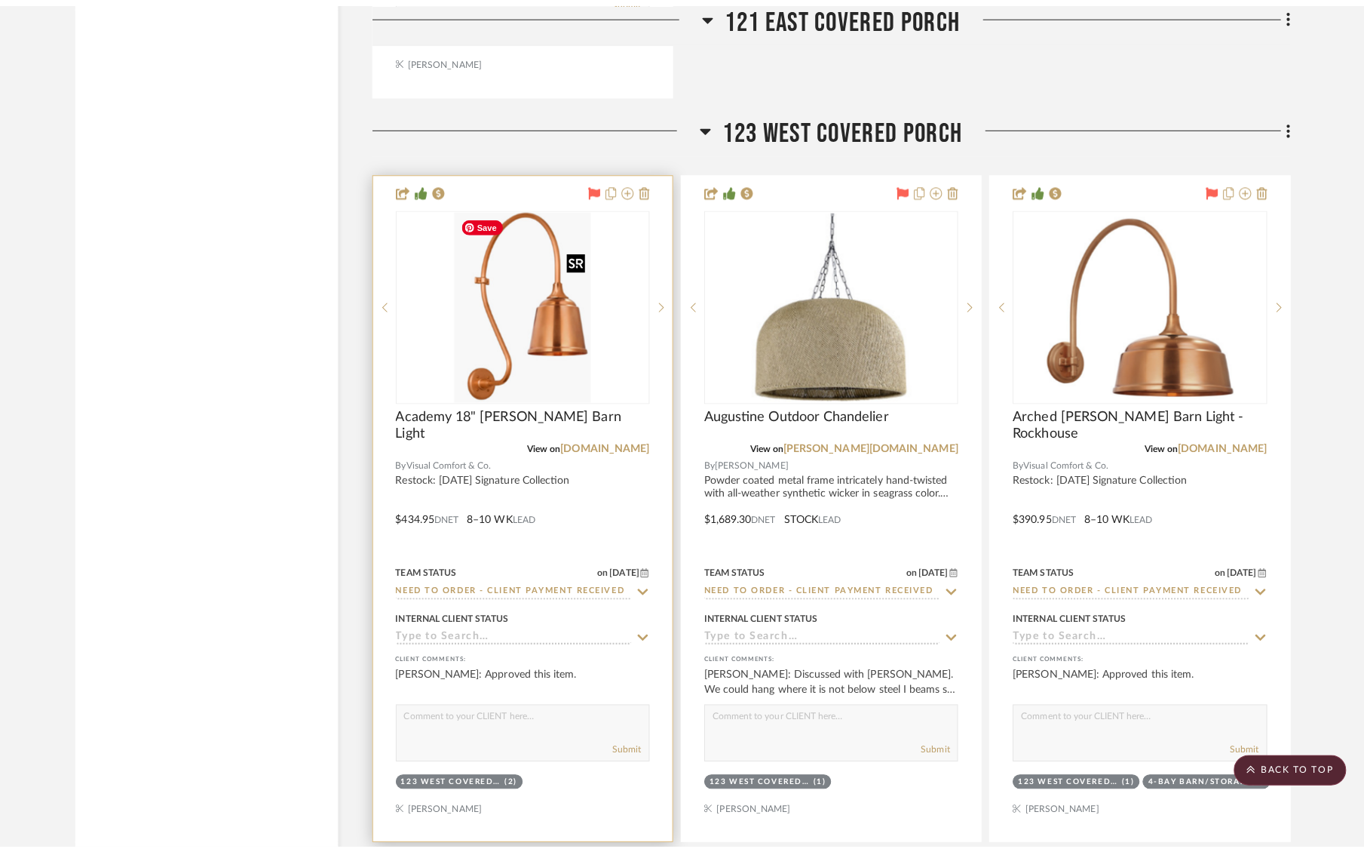
scroll to position [0, 0]
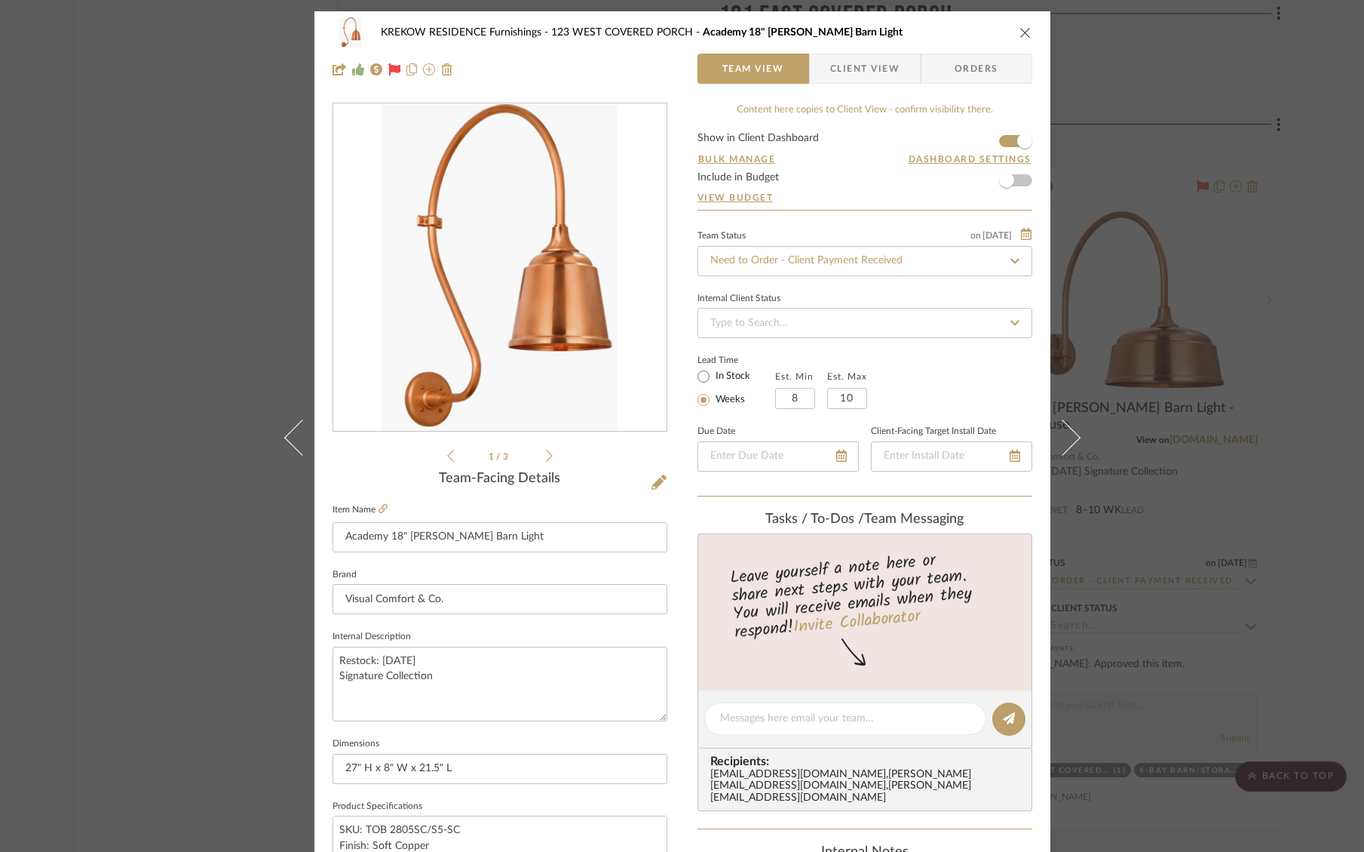
click at [959, 77] on span "Orders" at bounding box center [976, 69] width 77 height 30
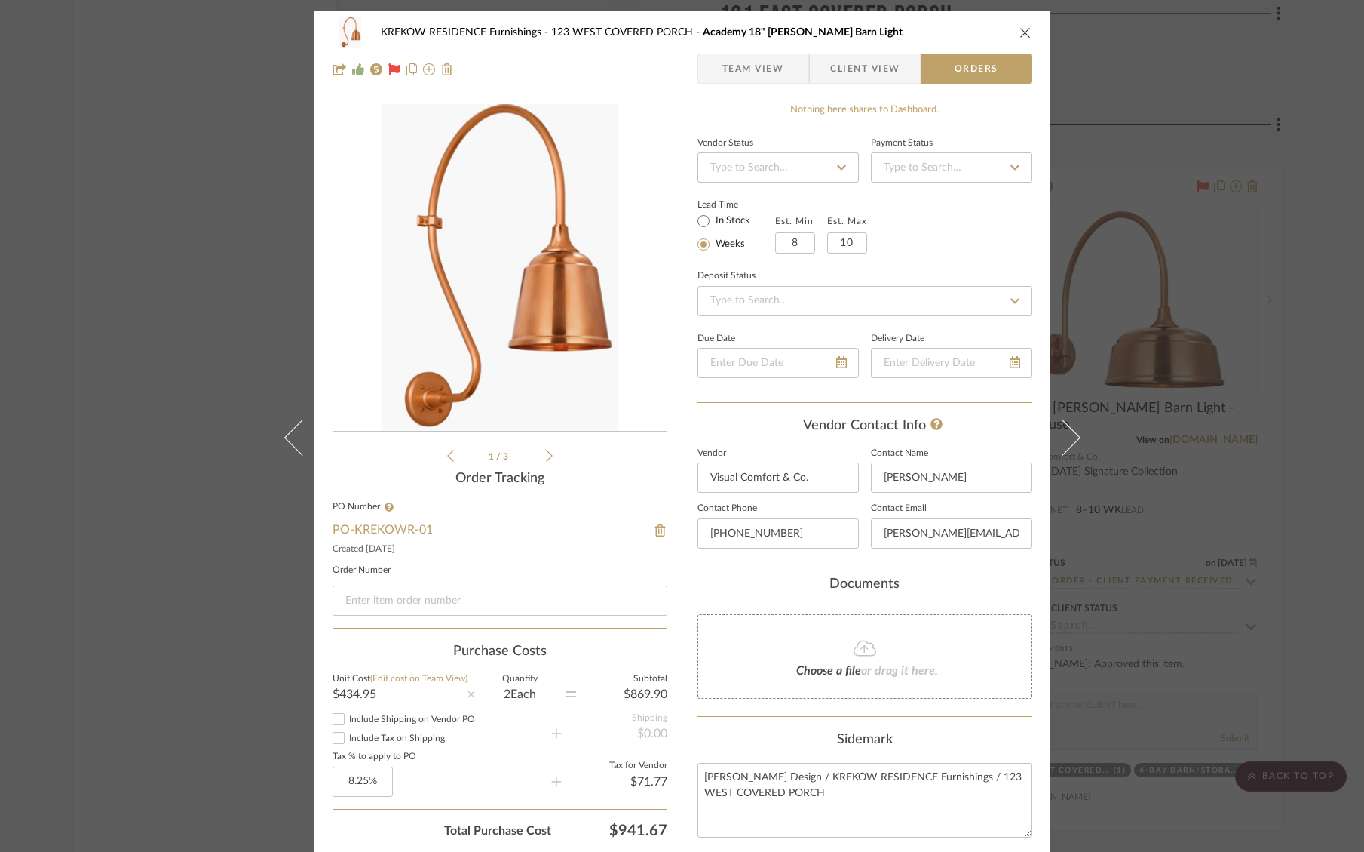
scroll to position [154, 0]
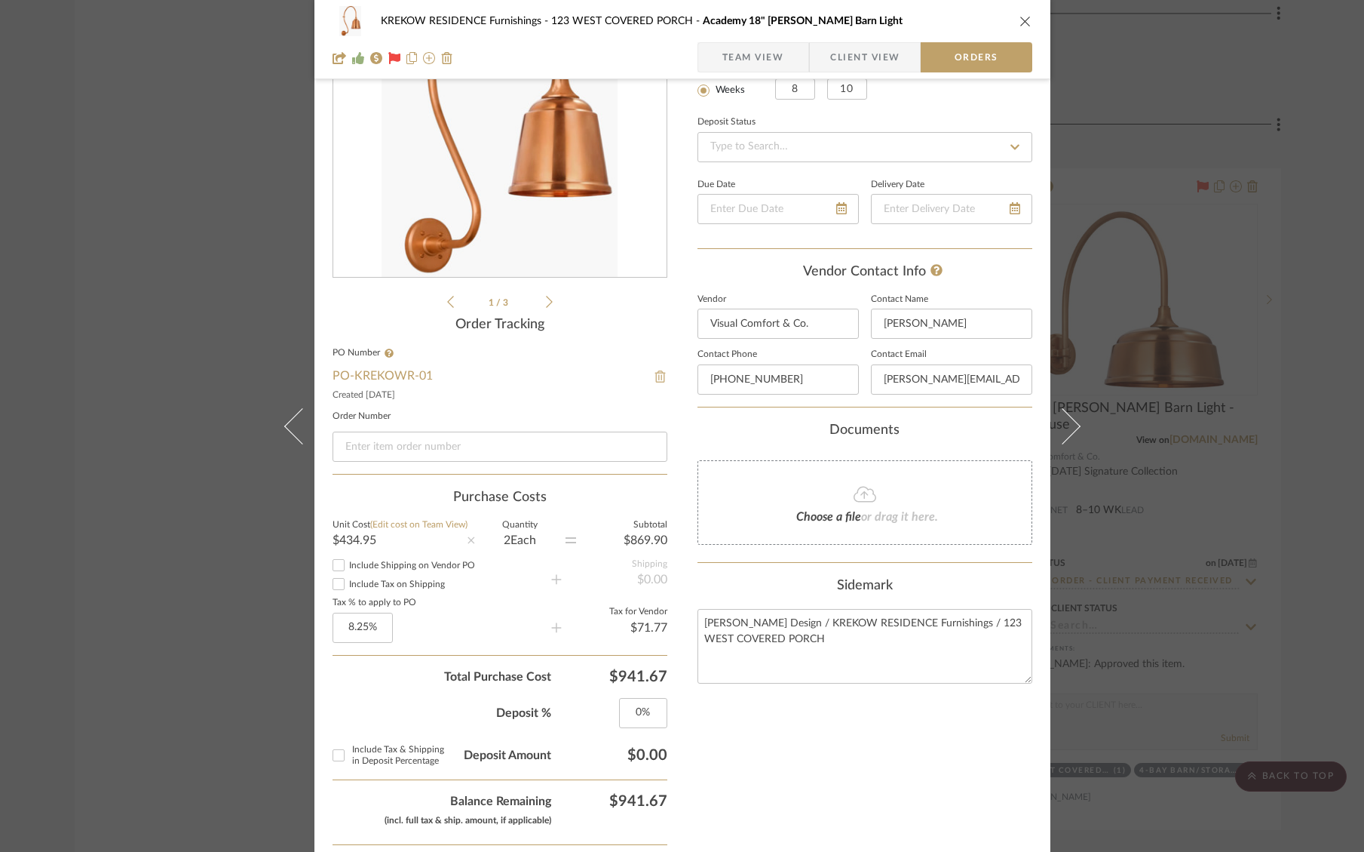
click at [654, 379] on img at bounding box center [661, 376] width 14 height 12
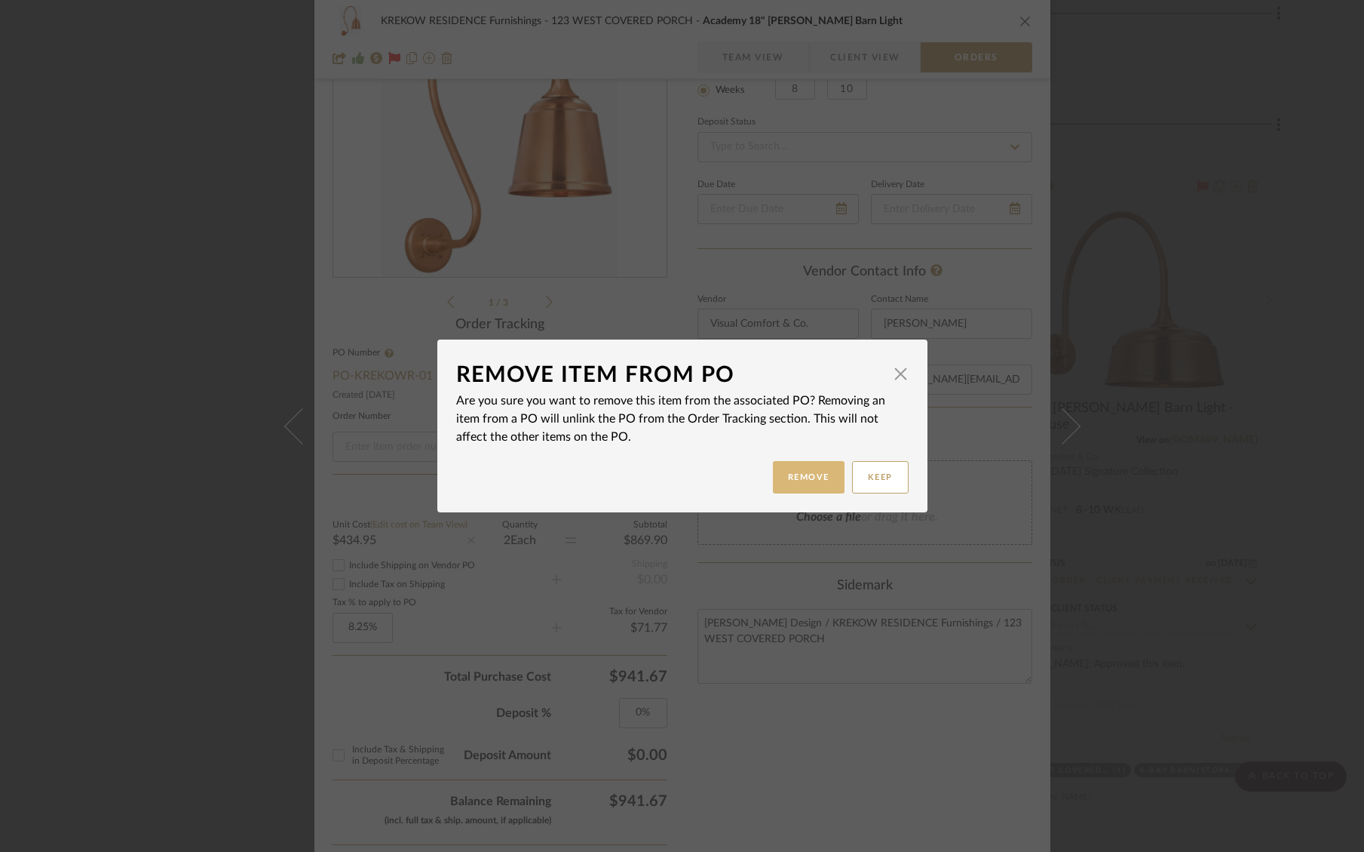
click at [818, 488] on button "Remove" at bounding box center [809, 477] width 72 height 32
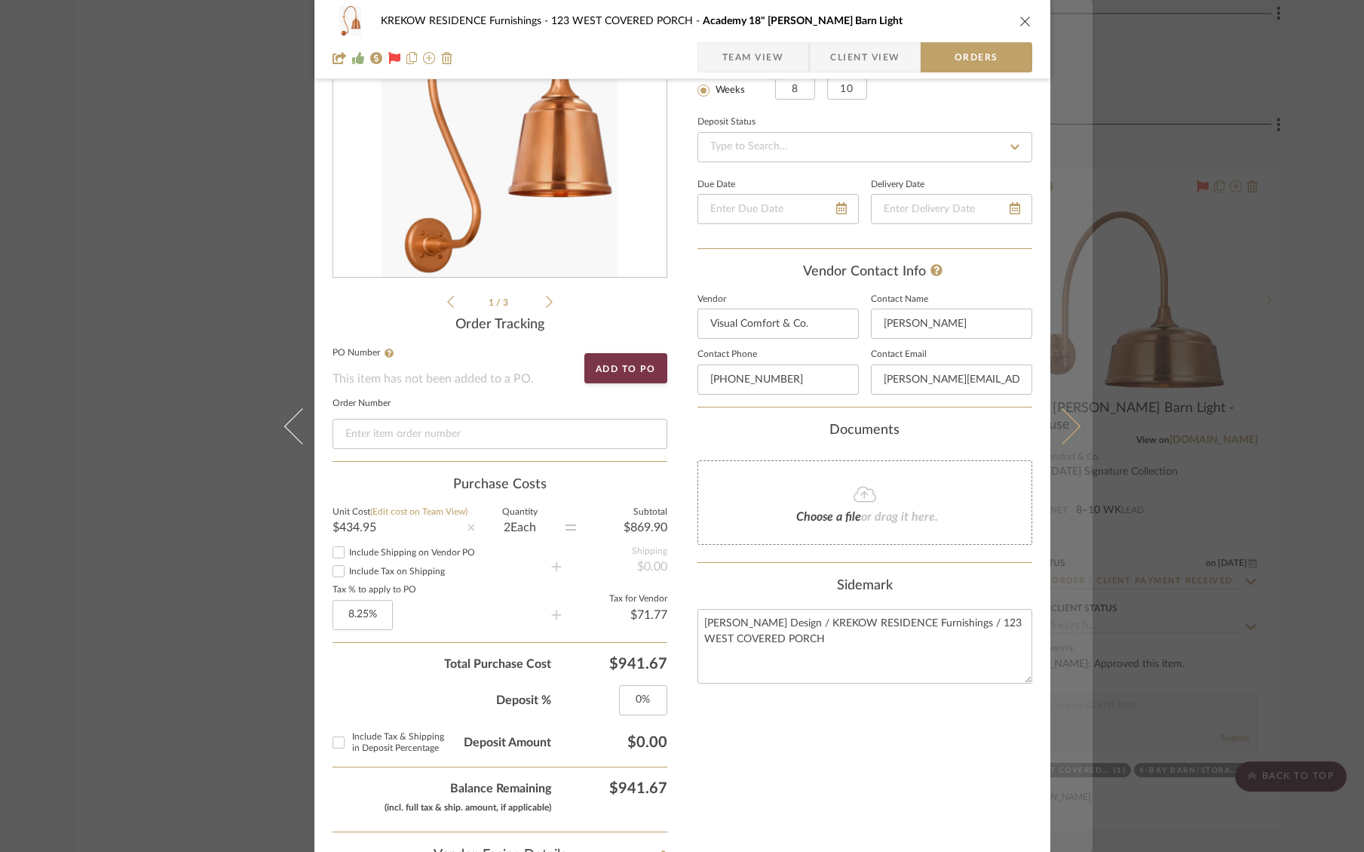
click at [1068, 433] on button at bounding box center [1072, 426] width 42 height 852
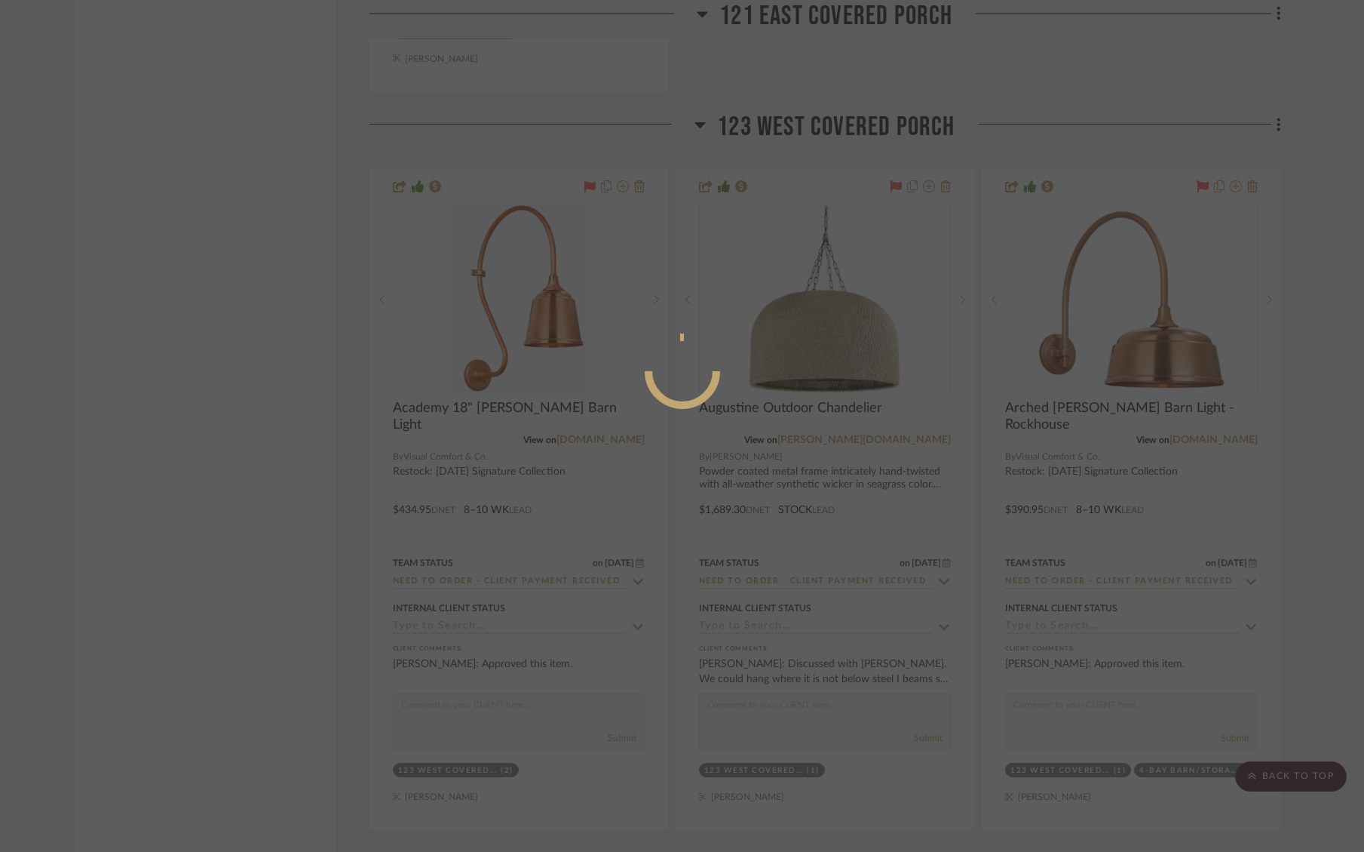
scroll to position [0, 0]
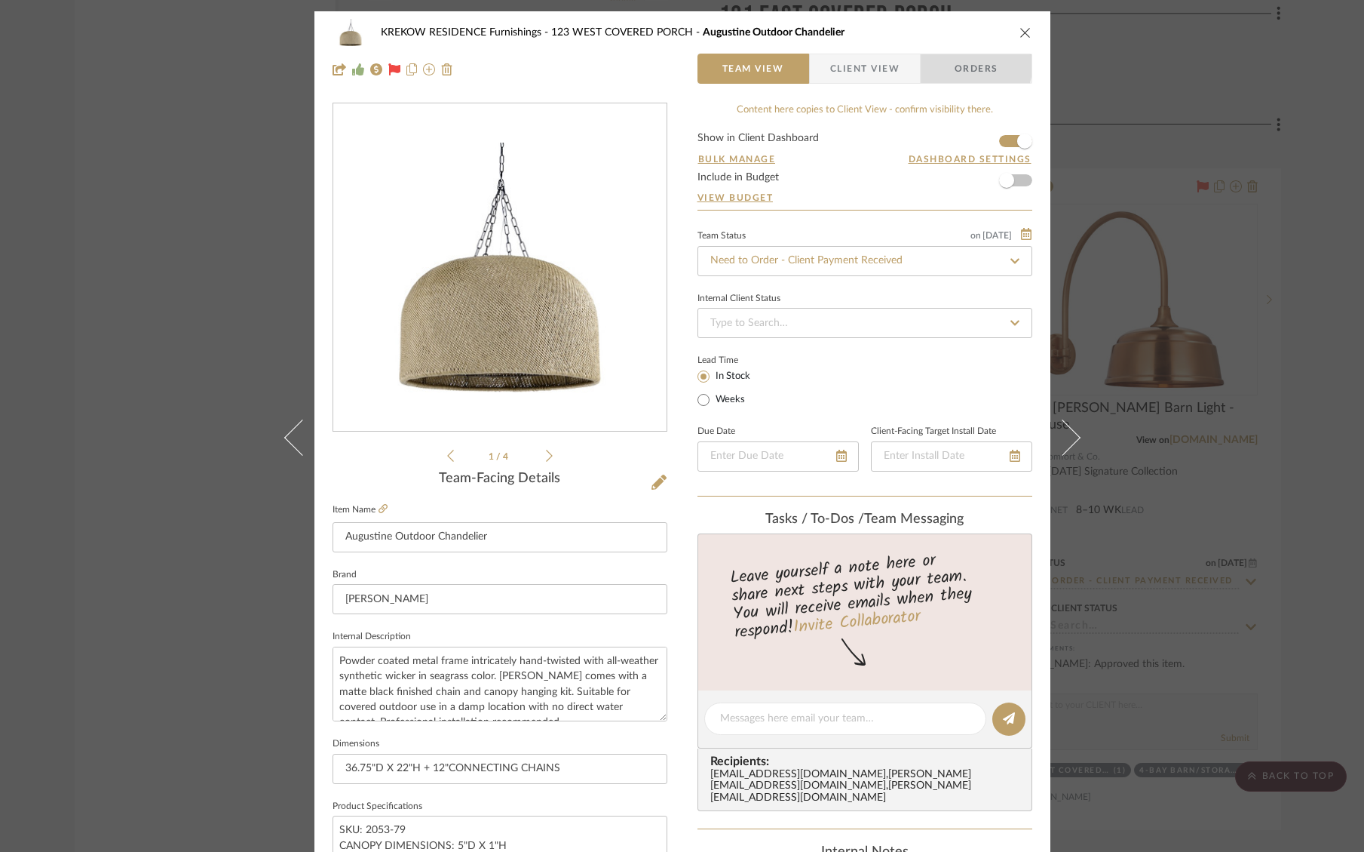
click at [958, 63] on span "Orders" at bounding box center [976, 69] width 77 height 30
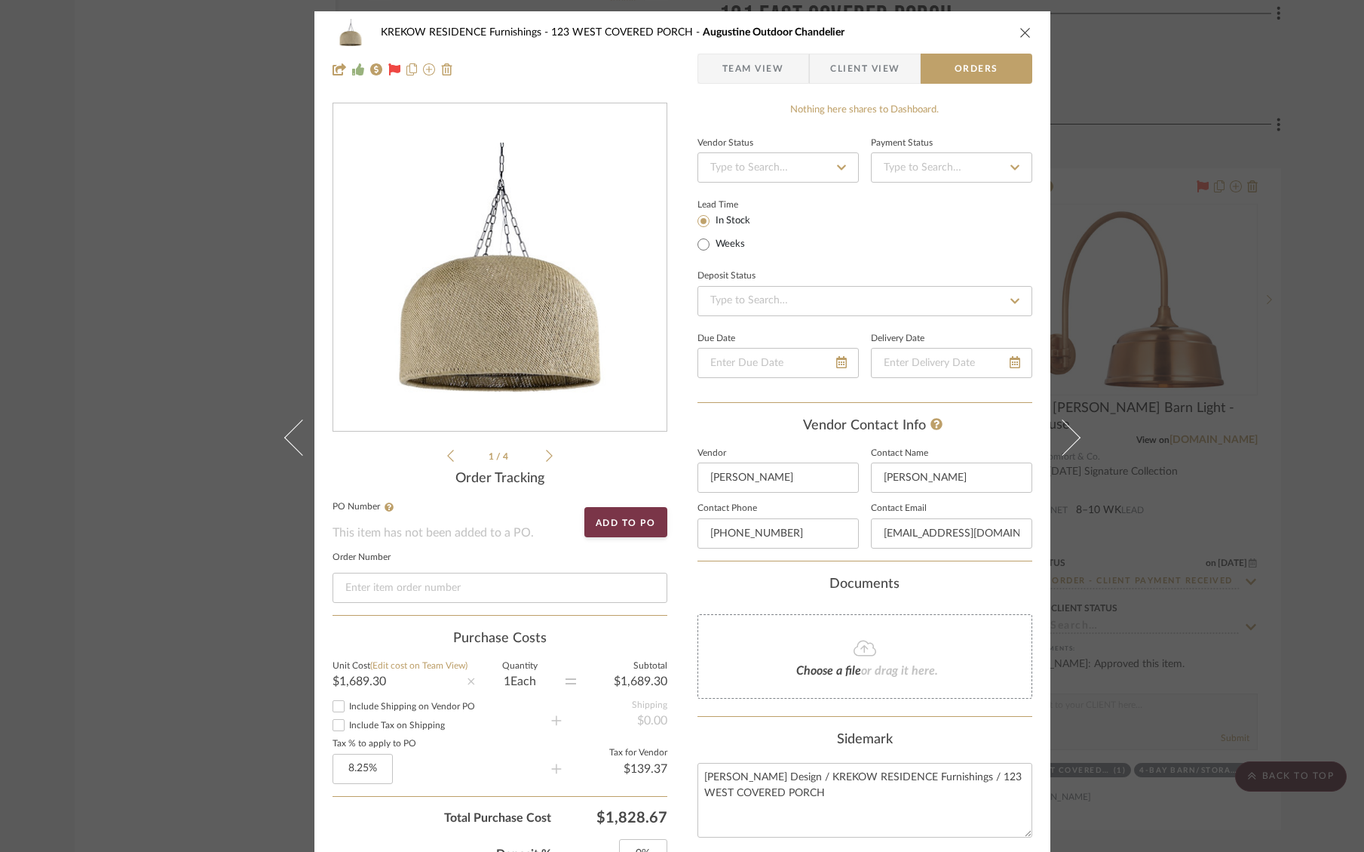
click at [1110, 421] on div "KREKOW RESIDENCE Furnishings 123 WEST COVERED PORCH Augustine Outdoor Chandelie…" at bounding box center [682, 426] width 1364 height 852
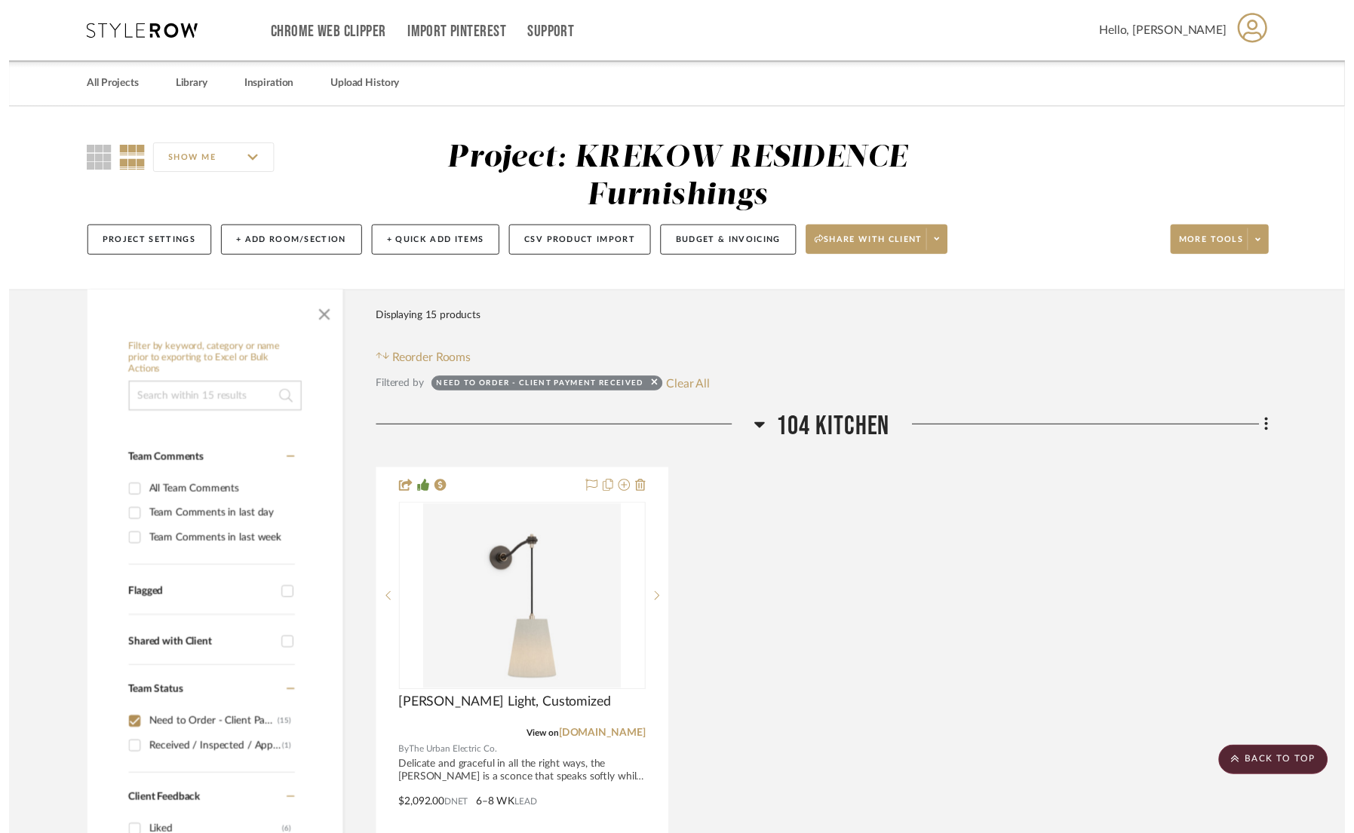
scroll to position [5474, 0]
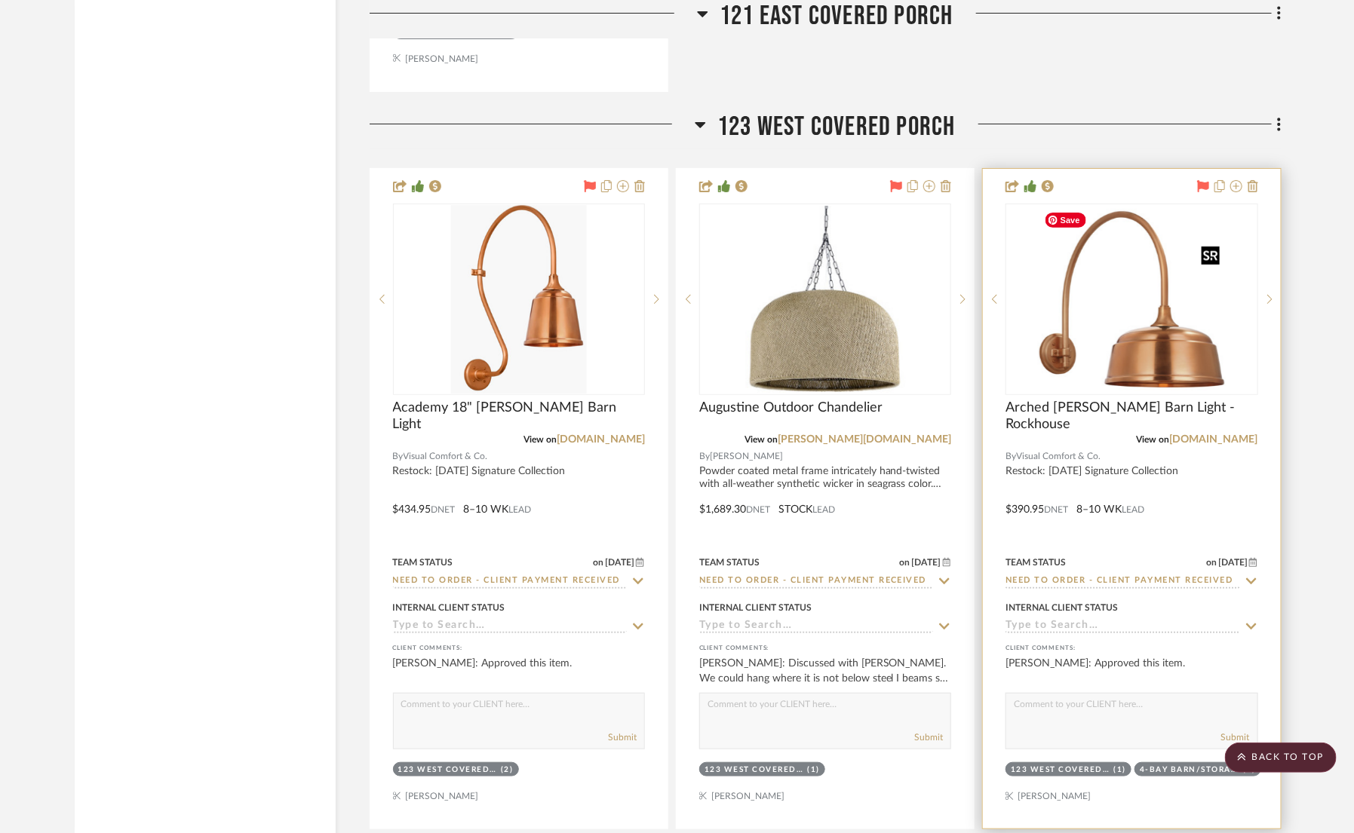
click at [1156, 339] on img "0" at bounding box center [1131, 299] width 189 height 189
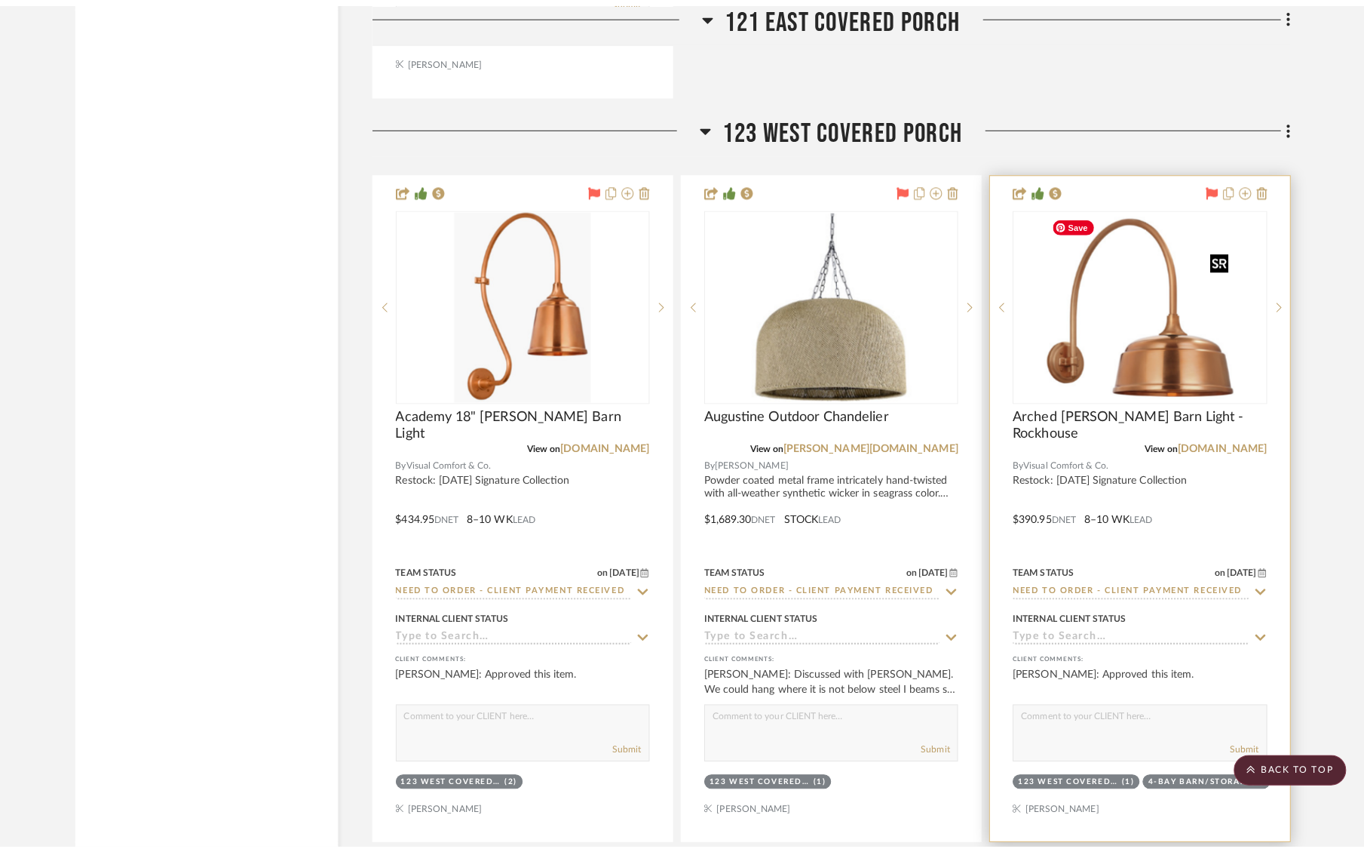
scroll to position [0, 0]
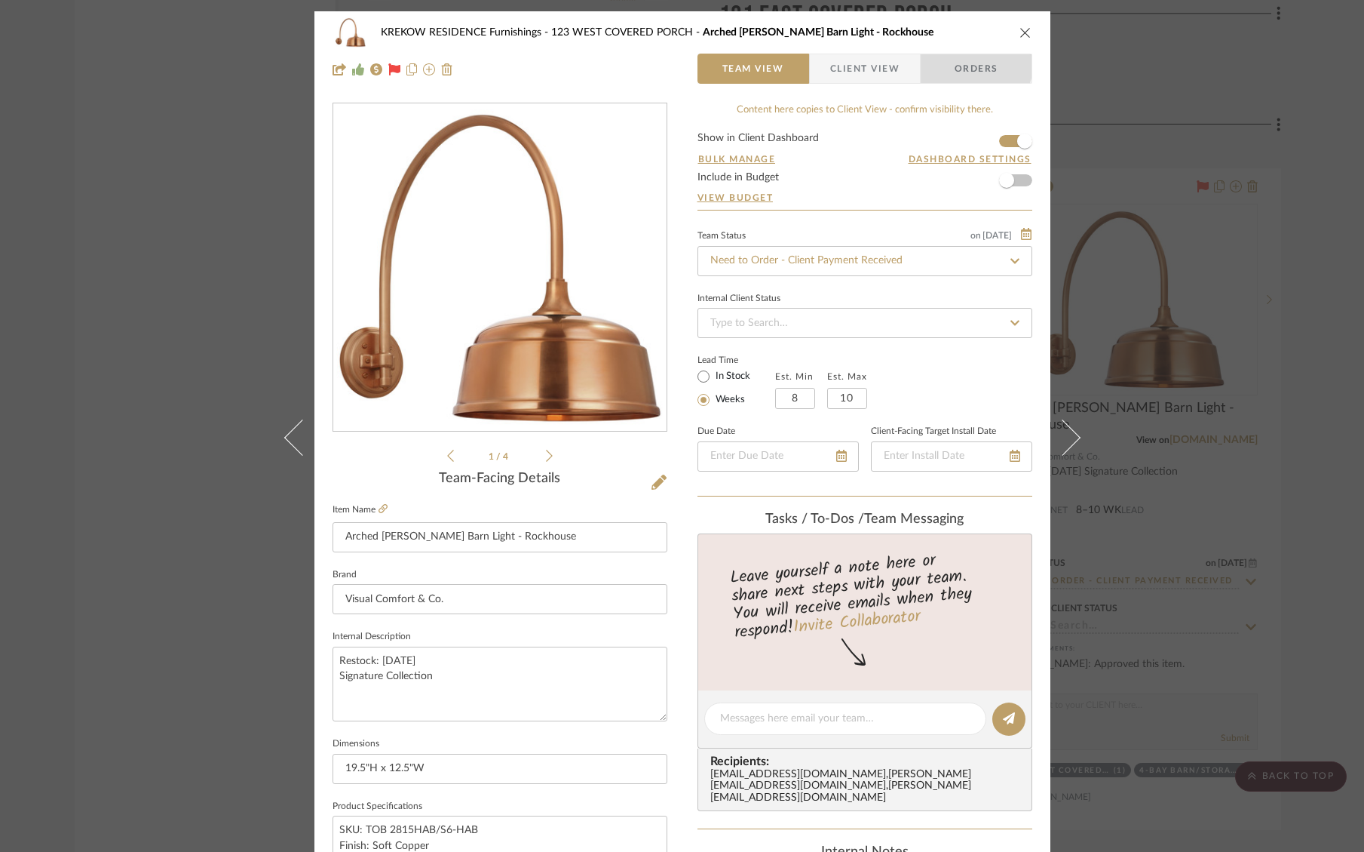
click at [964, 61] on span "Orders" at bounding box center [976, 69] width 77 height 30
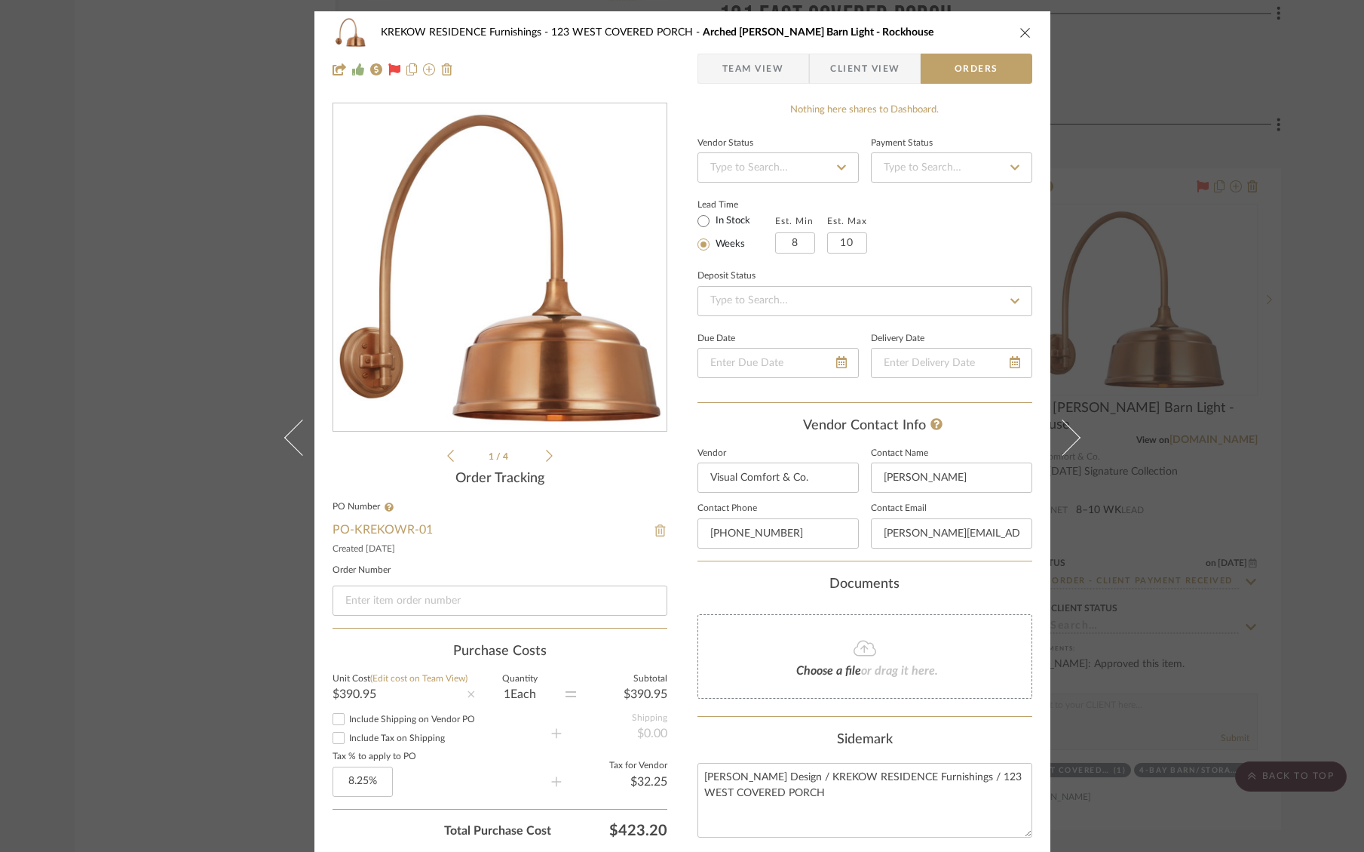
click at [654, 534] on img at bounding box center [661, 530] width 14 height 12
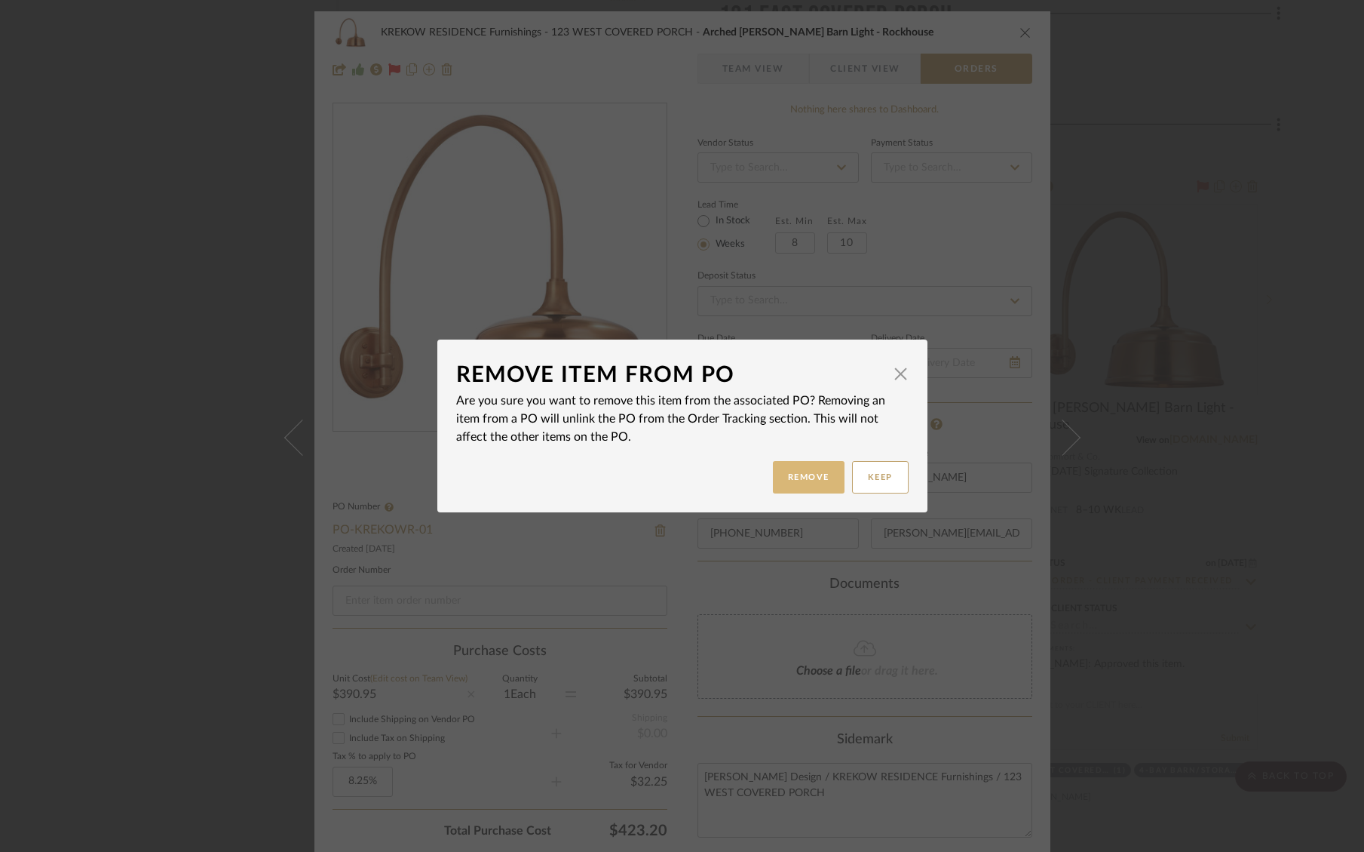
click at [811, 473] on button "Remove" at bounding box center [809, 477] width 72 height 32
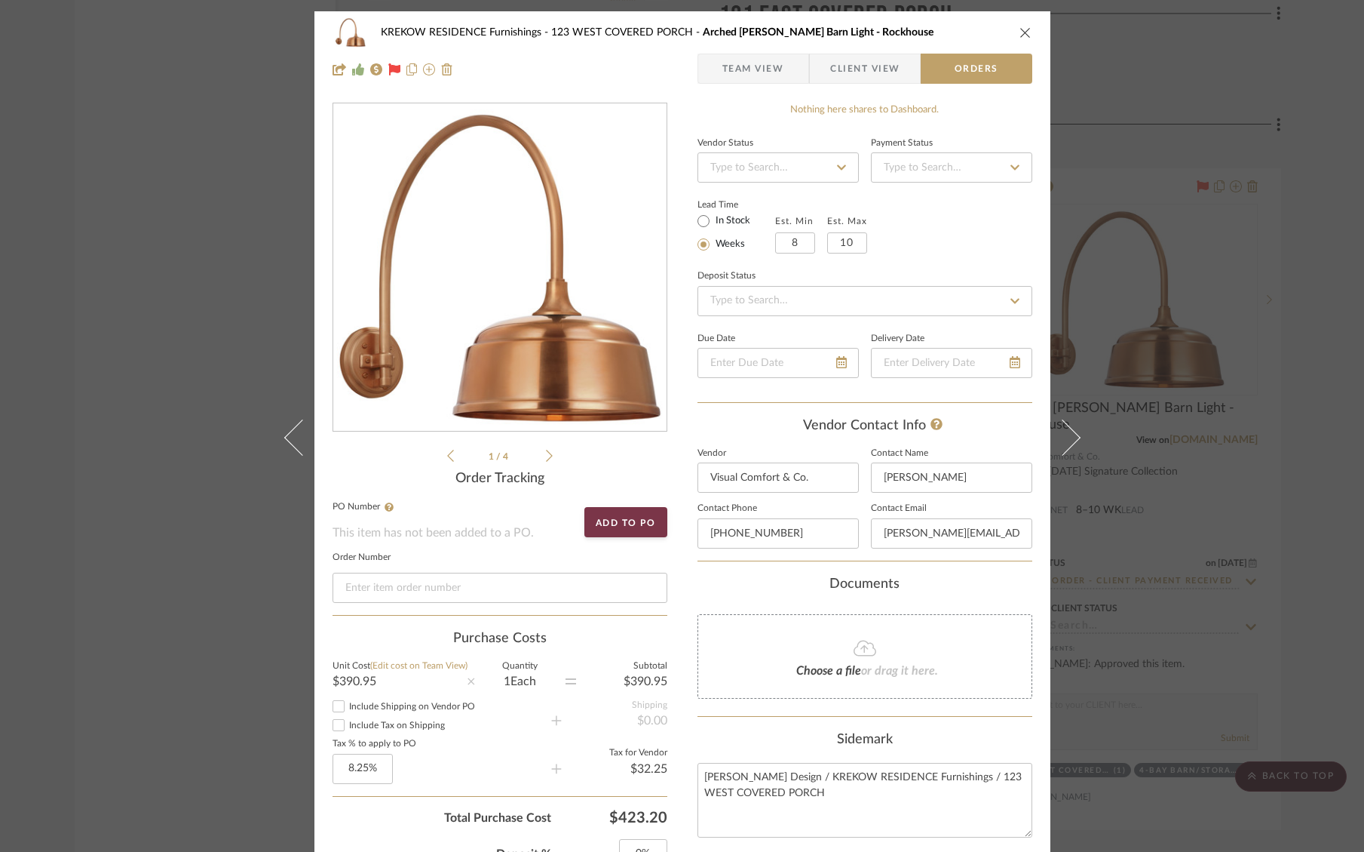
click at [1268, 468] on div "KREKOW RESIDENCE Furnishings 123 WEST COVERED PORCH Arched Mack Barn Light - Ro…" at bounding box center [682, 426] width 1364 height 852
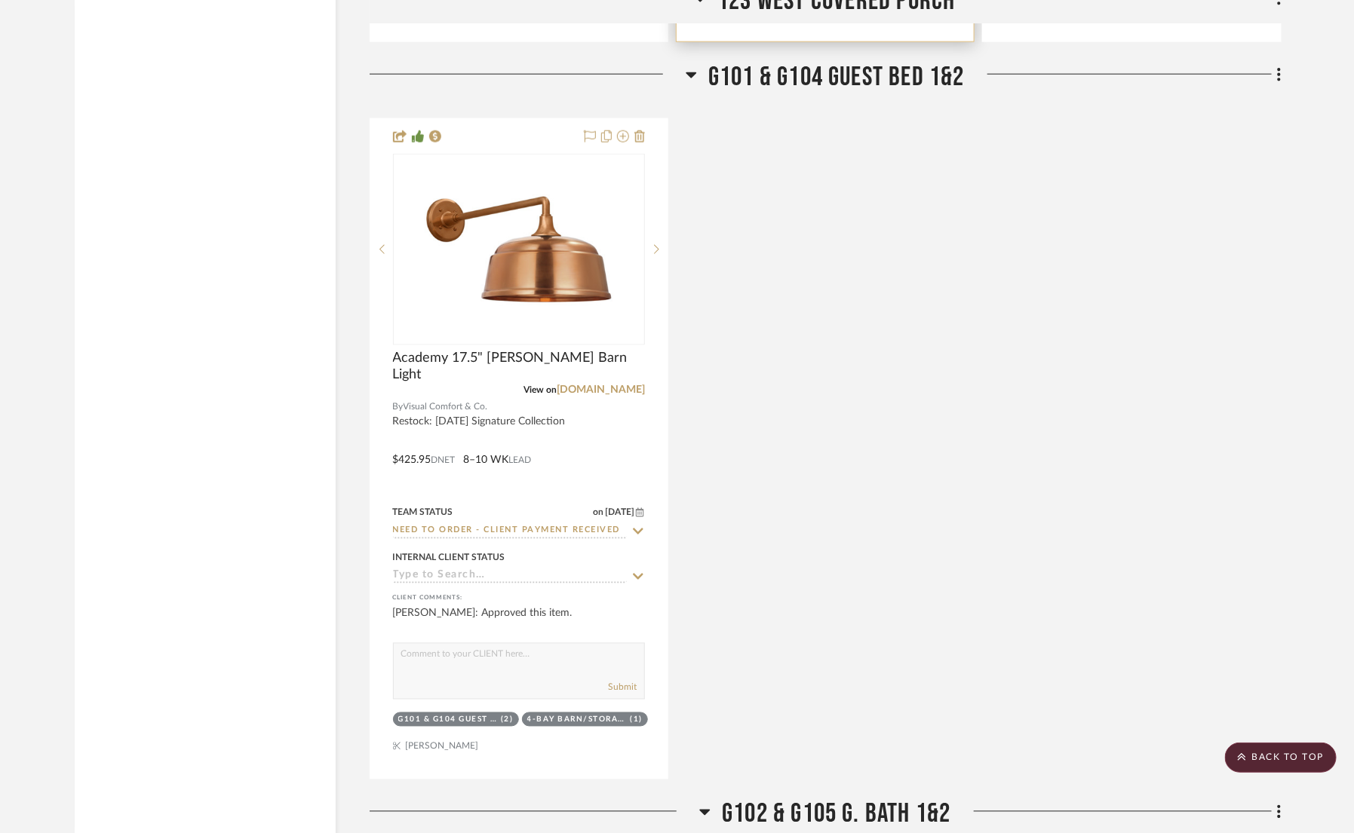
scroll to position [6278, 0]
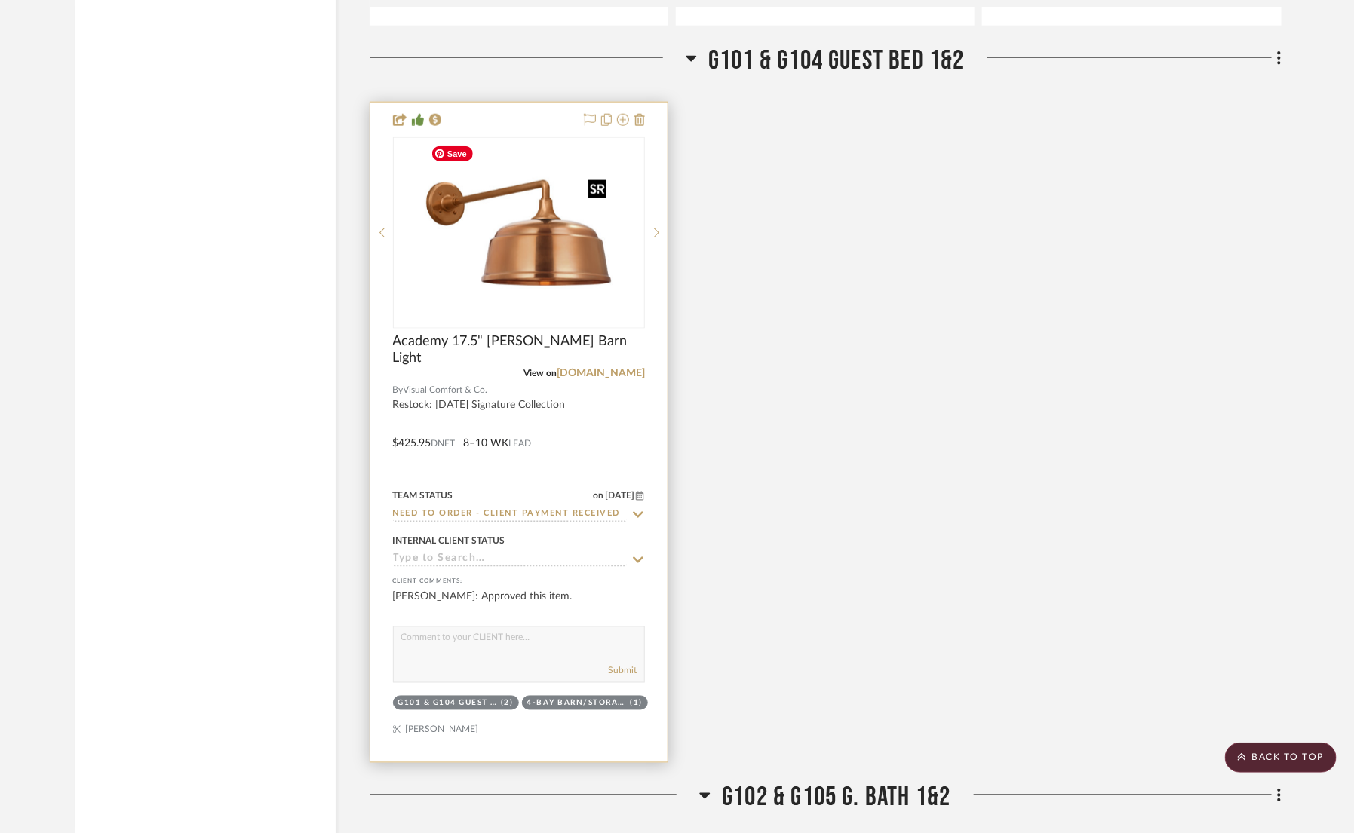
click at [0, 0] on img at bounding box center [0, 0] width 0 height 0
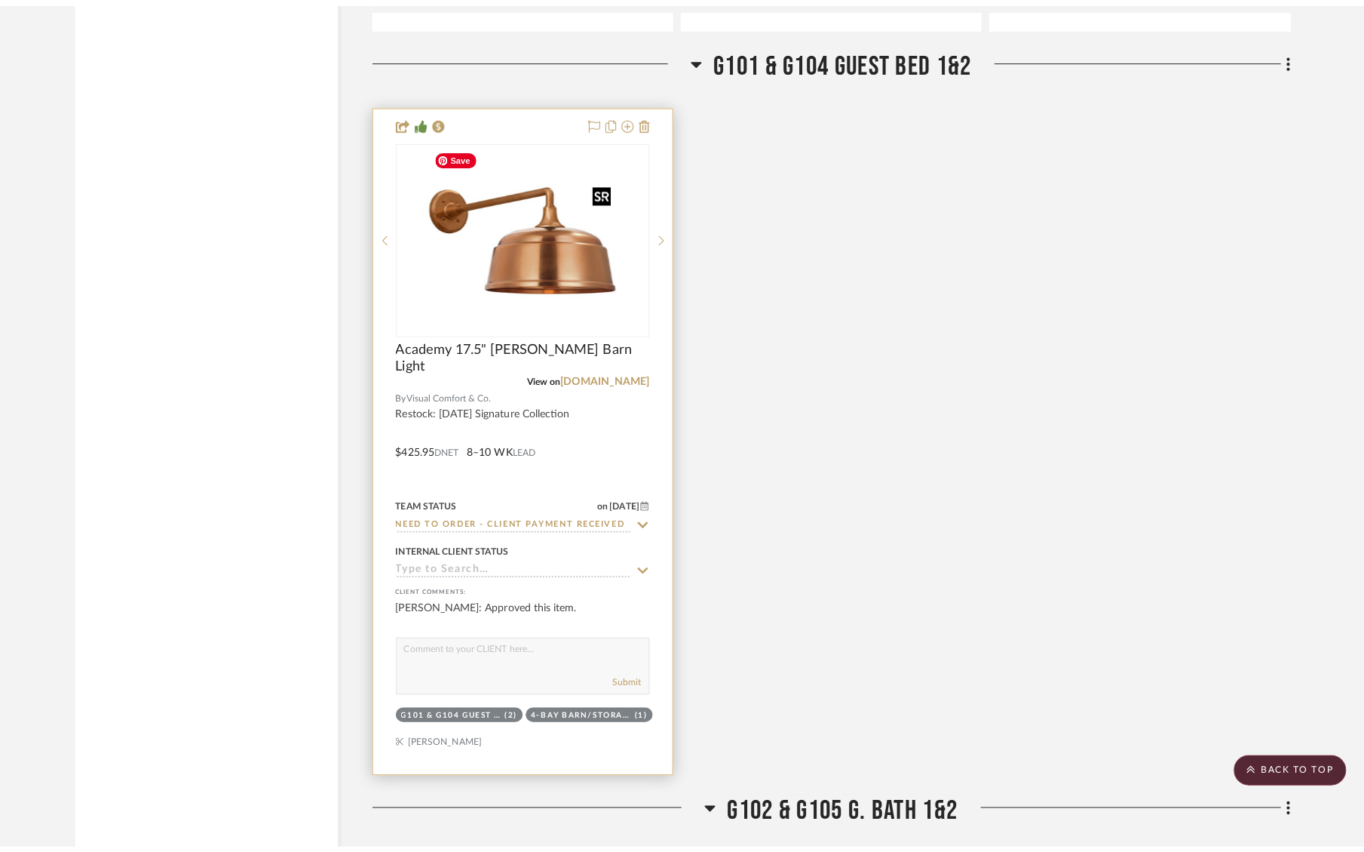
scroll to position [0, 0]
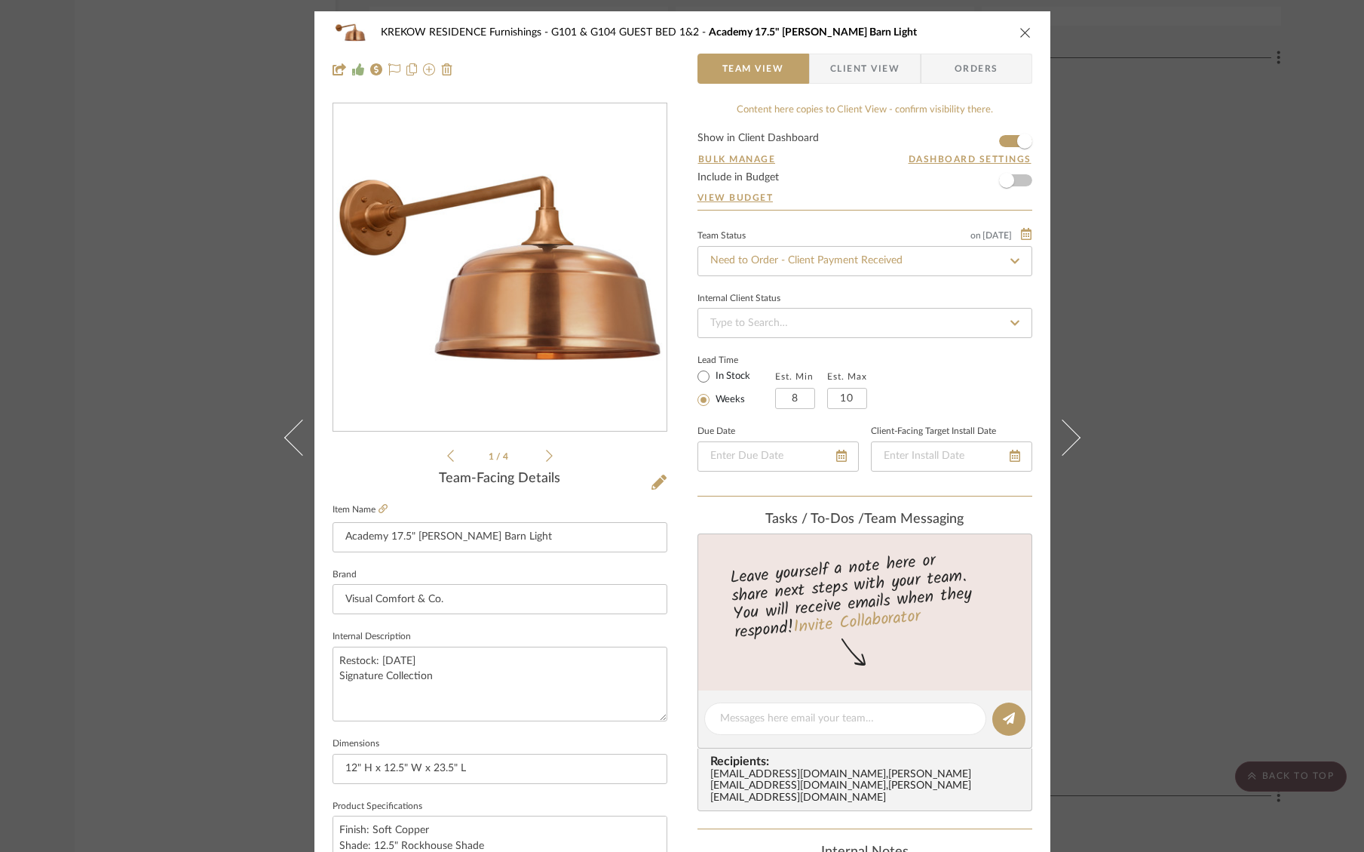
click at [964, 82] on span "Orders" at bounding box center [976, 69] width 77 height 30
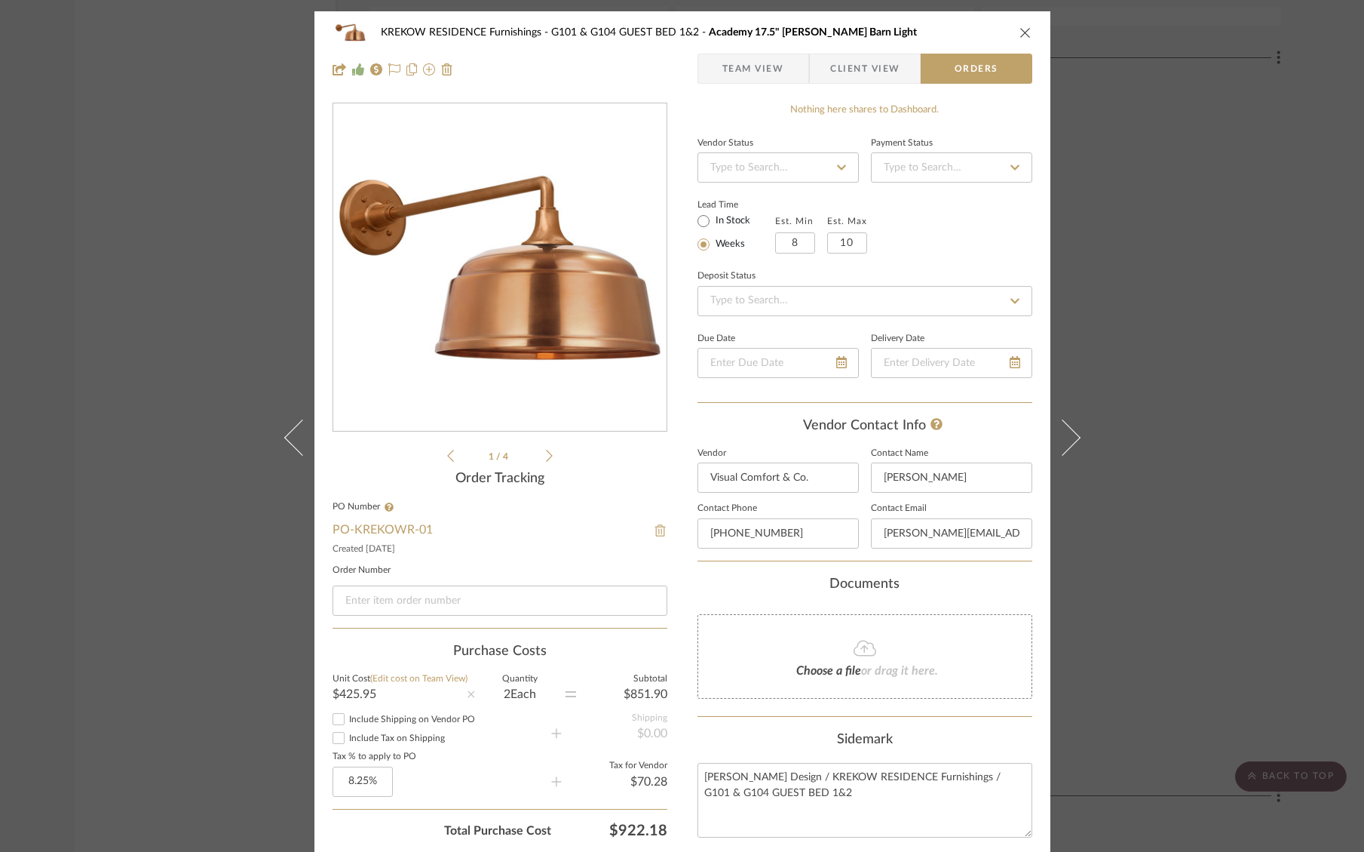
click at [654, 536] on img at bounding box center [661, 530] width 14 height 12
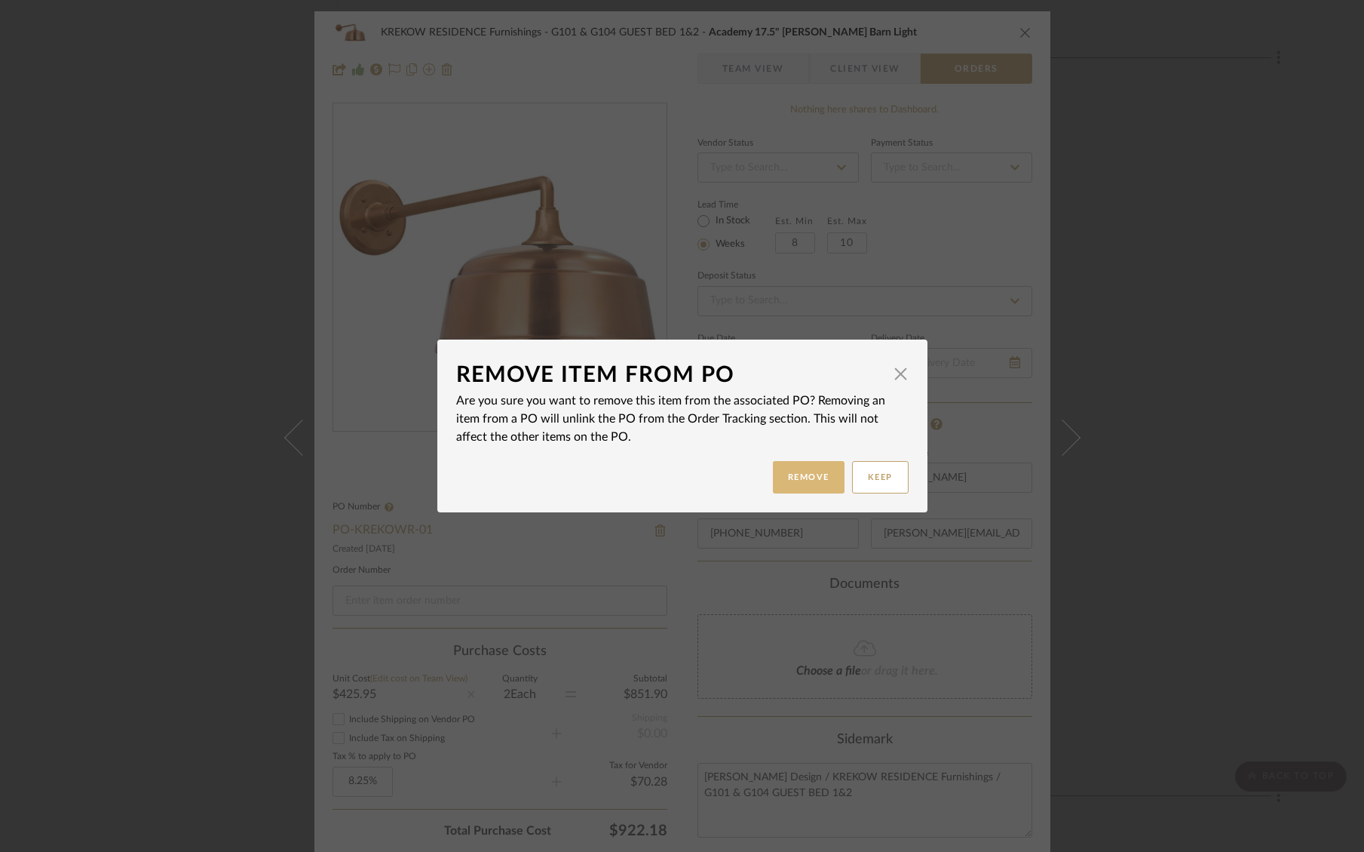
click at [790, 486] on button "Remove" at bounding box center [809, 477] width 72 height 32
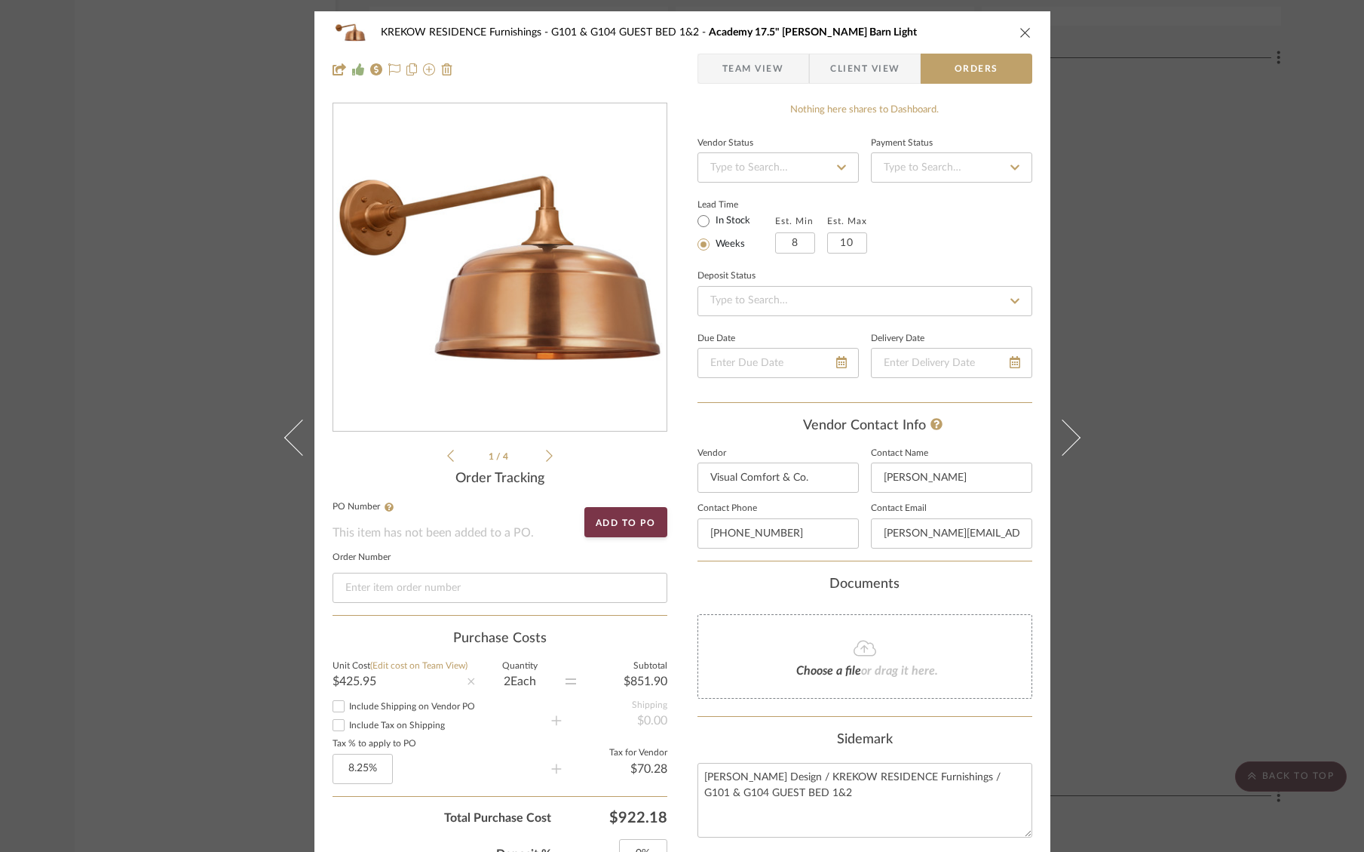
click at [1167, 476] on div "KREKOW RESIDENCE Furnishings G101 & G104 GUEST BED 1&2 Academy 17.5" Mack Barn …" at bounding box center [682, 426] width 1364 height 852
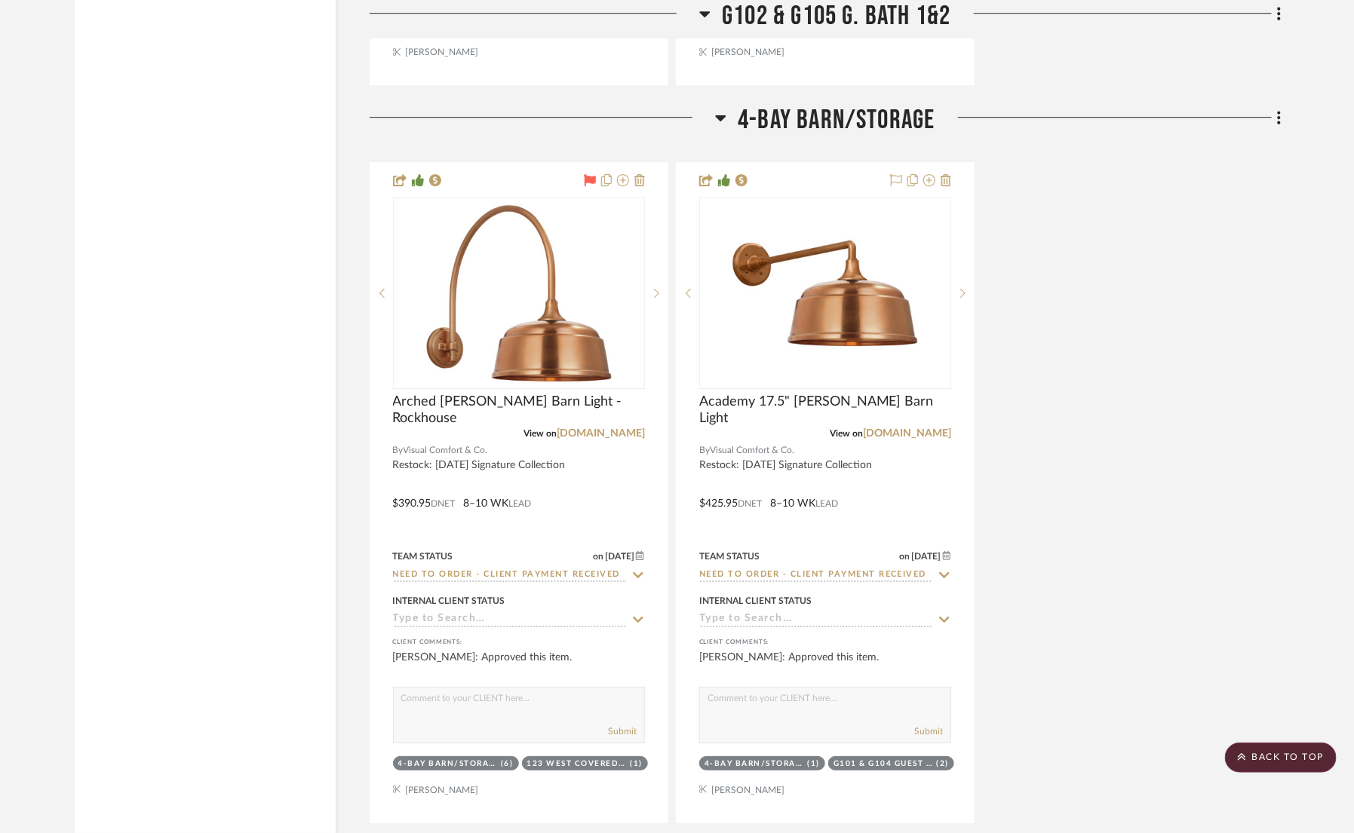
scroll to position [7721, 0]
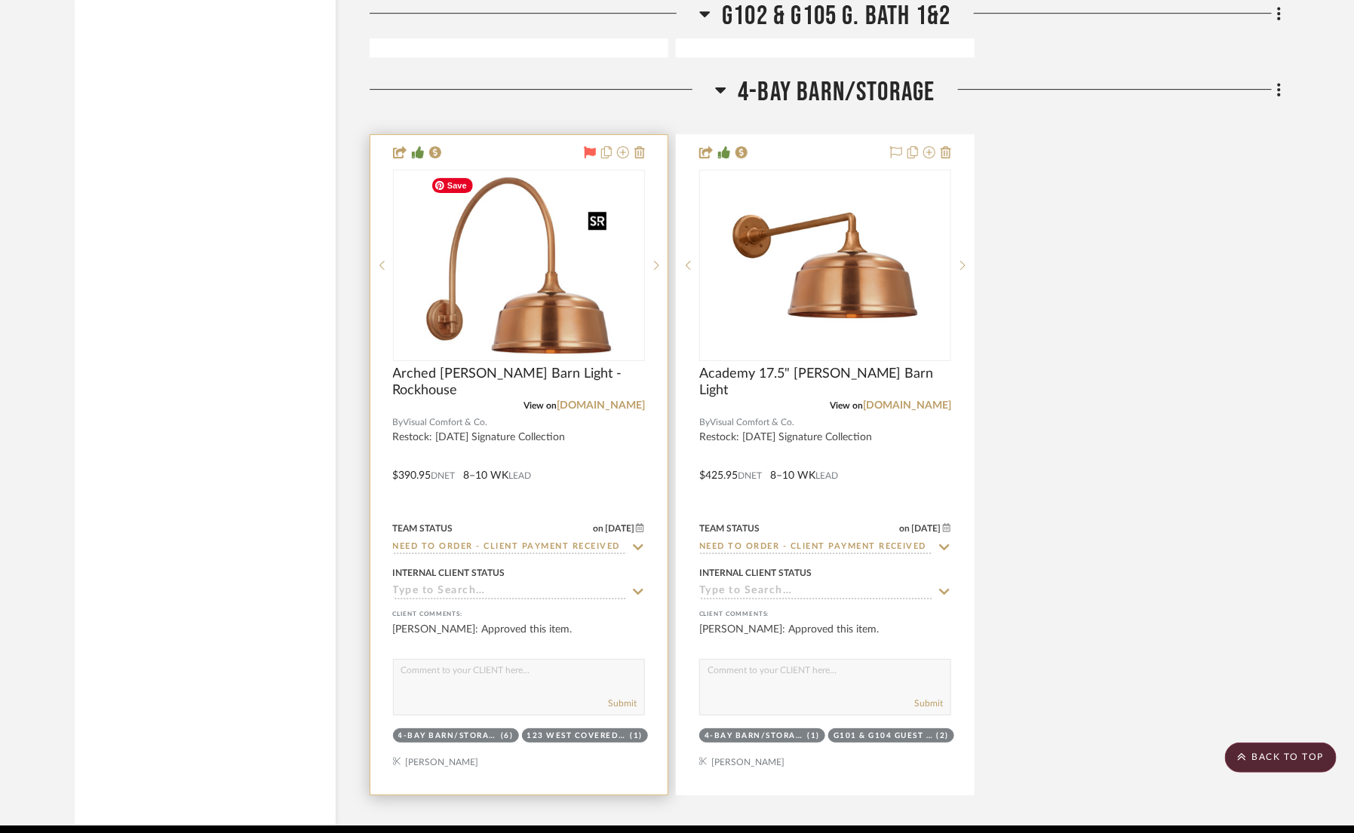
click at [0, 0] on img at bounding box center [0, 0] width 0 height 0
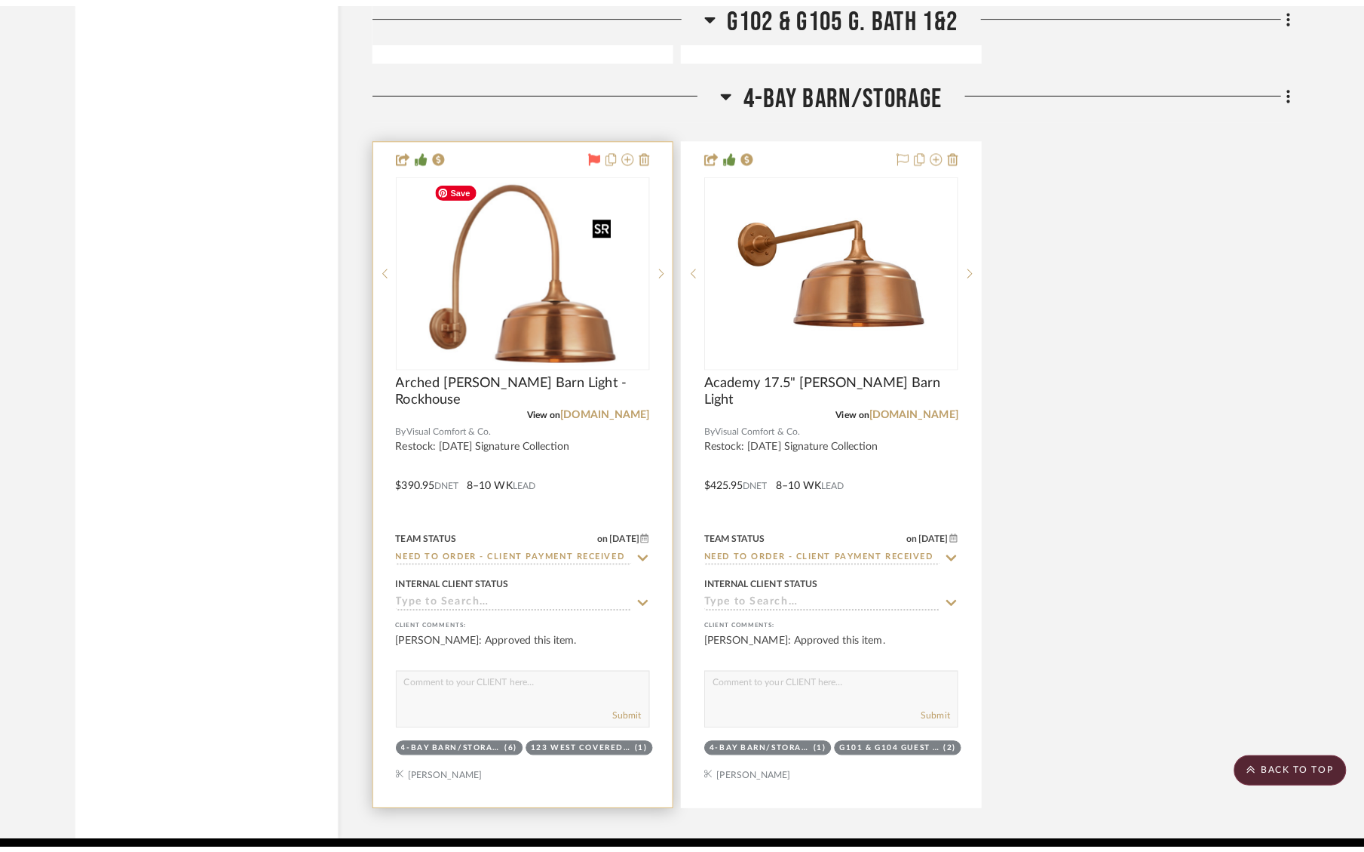
scroll to position [0, 0]
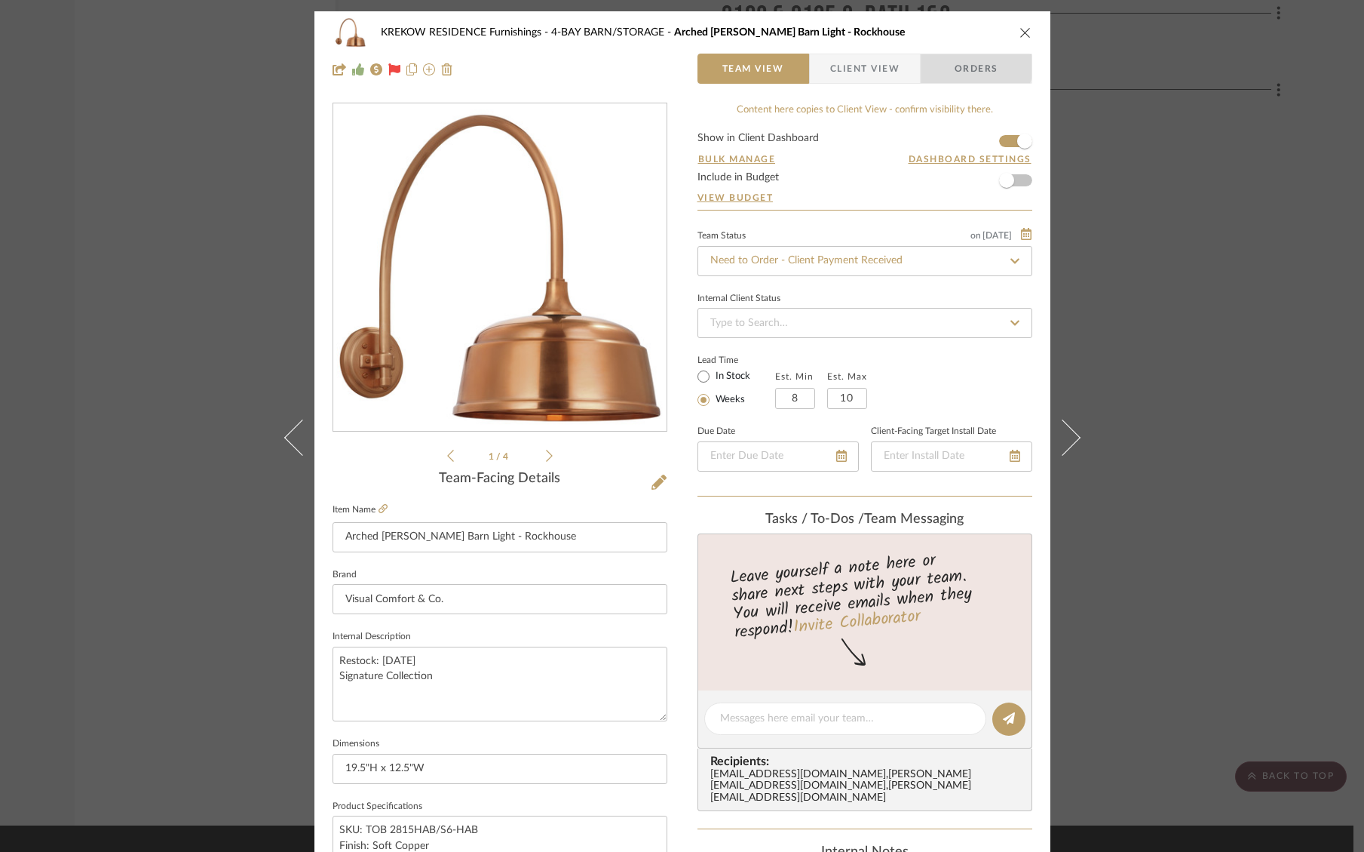
click at [961, 62] on span "Orders" at bounding box center [976, 69] width 77 height 30
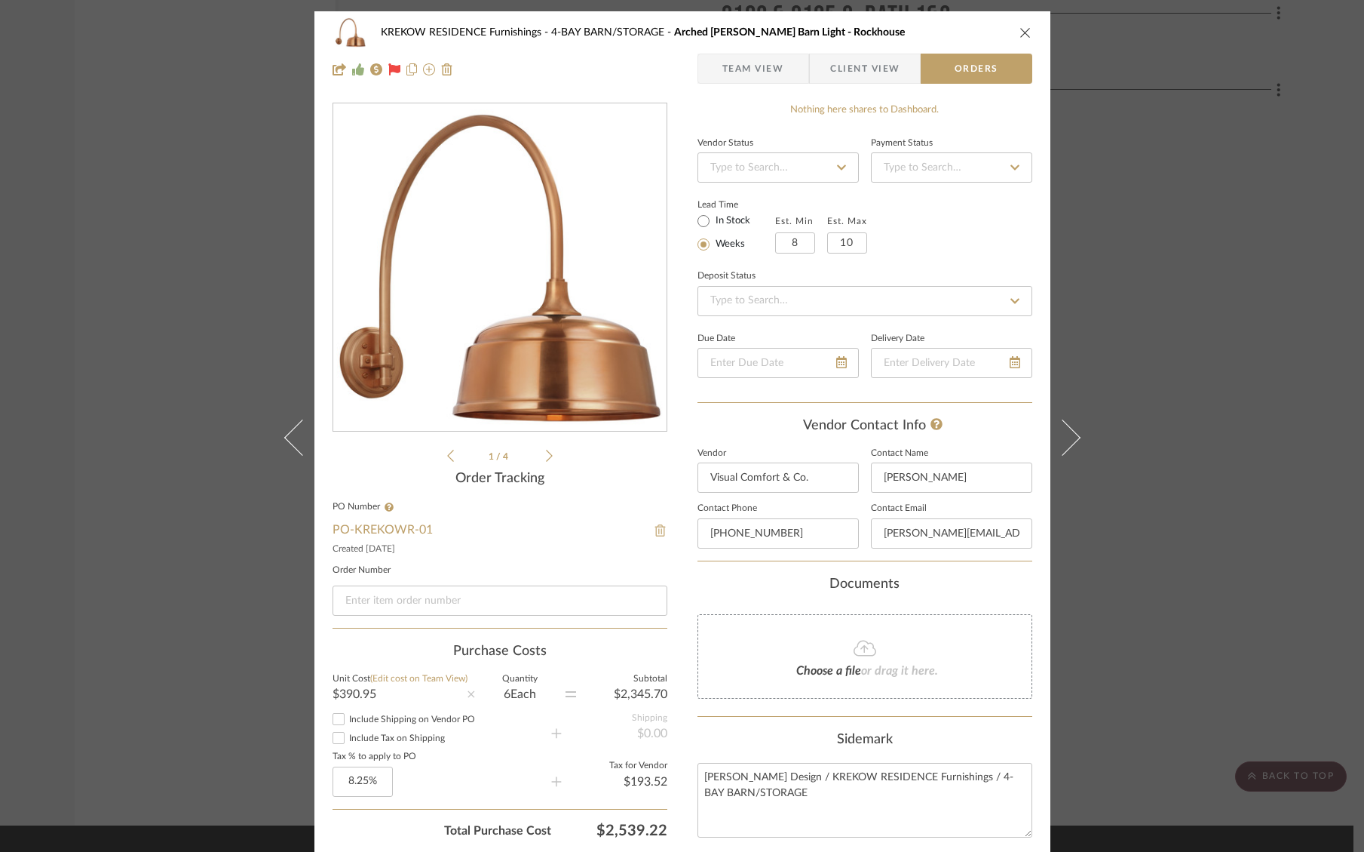
click at [657, 529] on img at bounding box center [661, 530] width 14 height 12
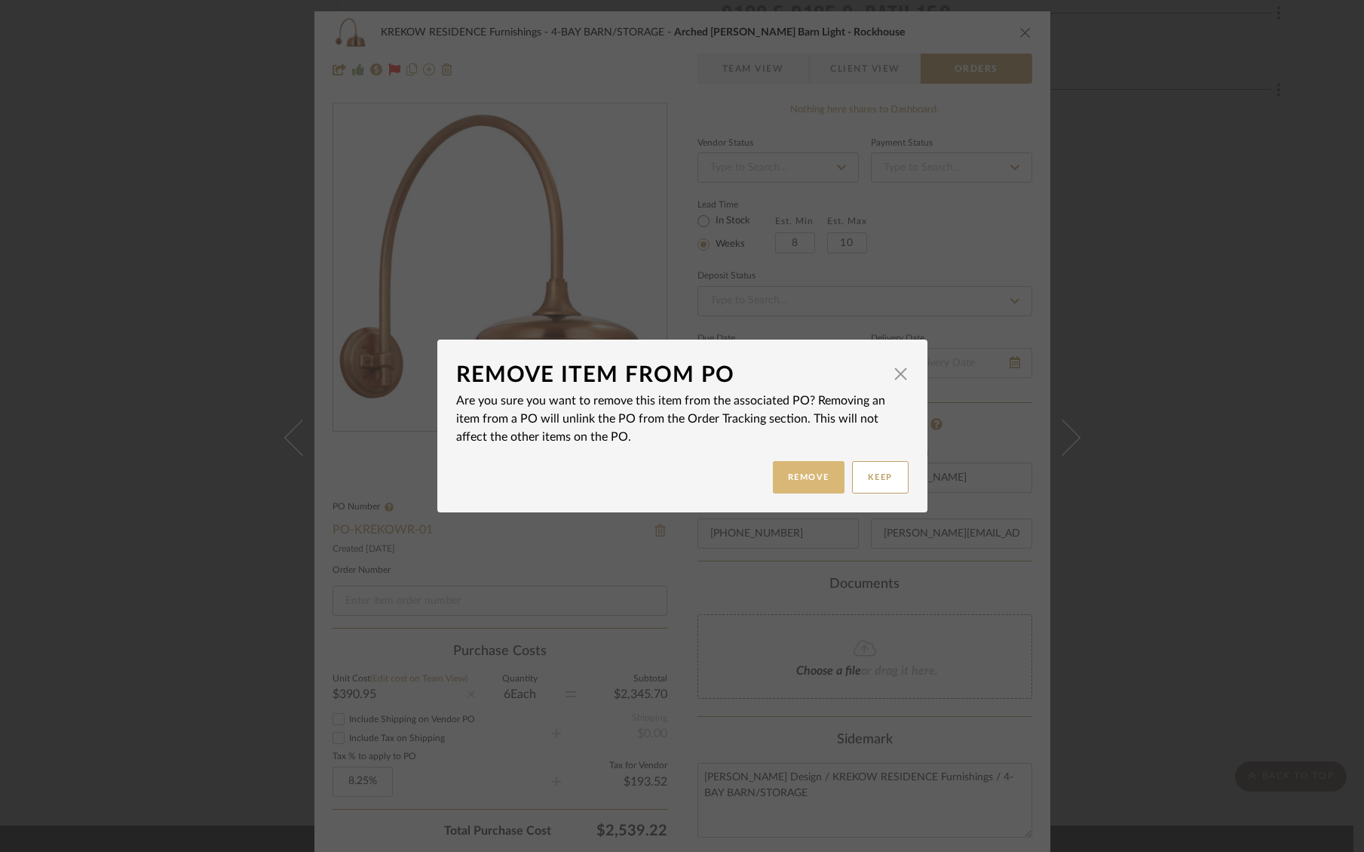
click at [798, 482] on button "Remove" at bounding box center [809, 477] width 72 height 32
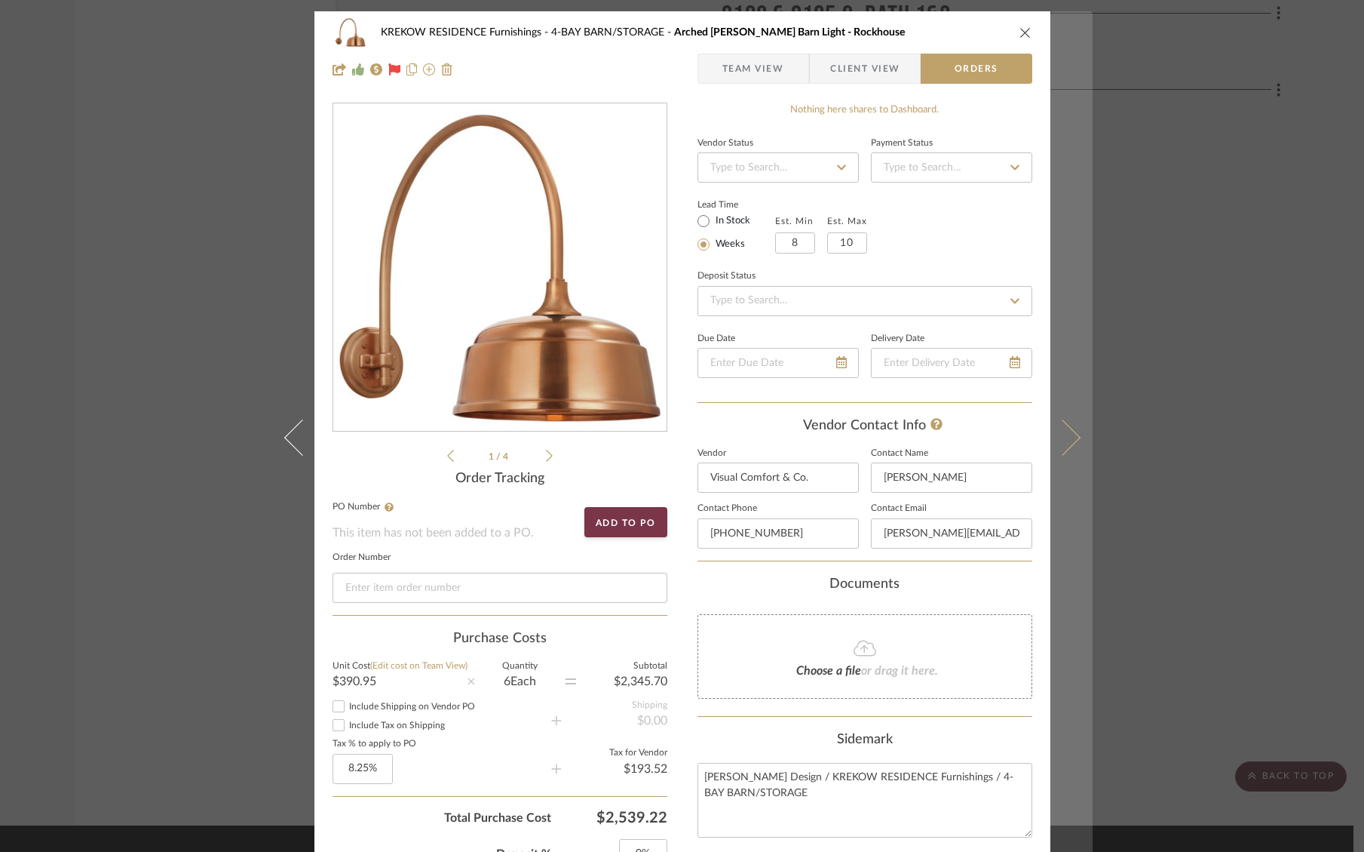
click at [1071, 440] on icon at bounding box center [1062, 437] width 36 height 36
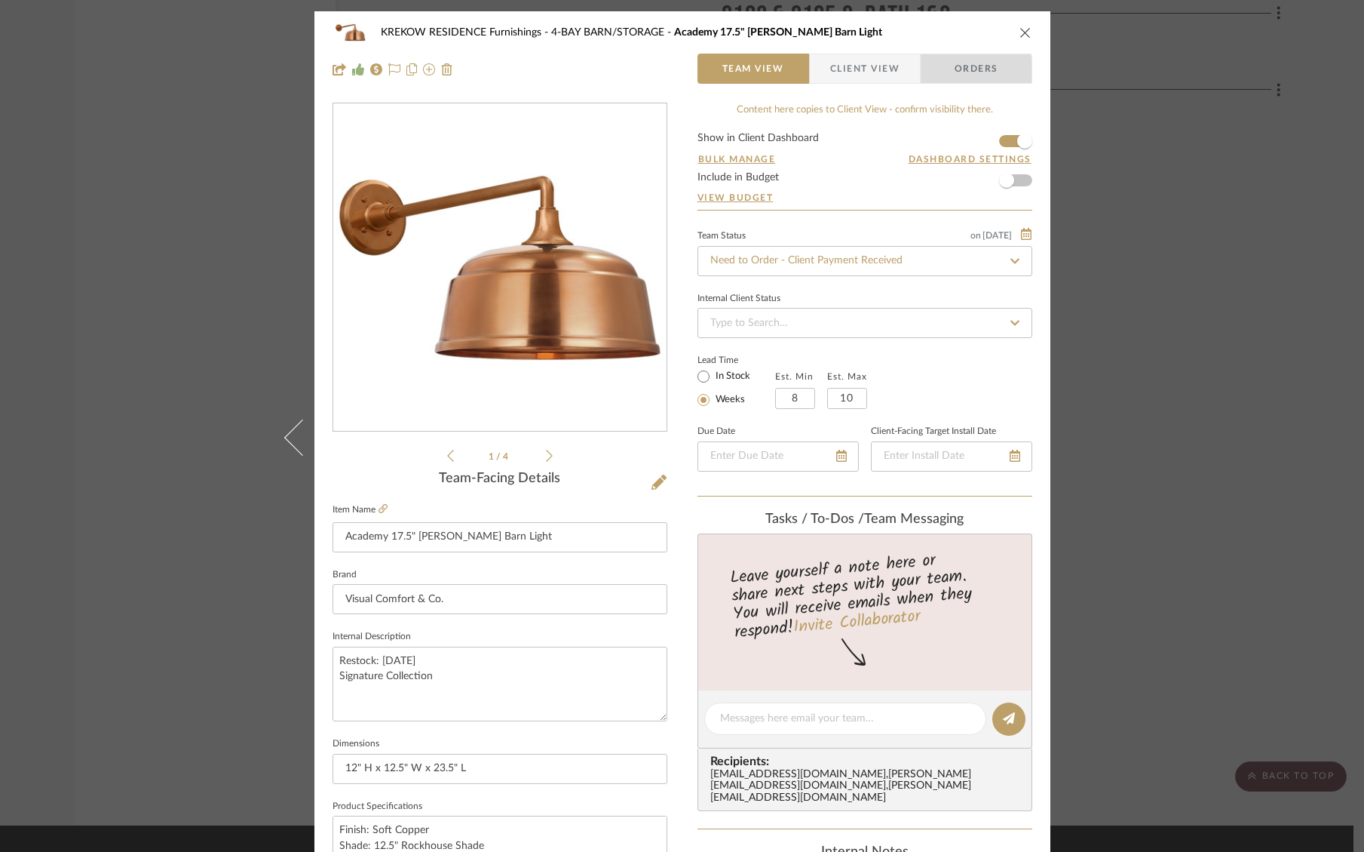
click at [943, 75] on span "Orders" at bounding box center [976, 69] width 77 height 30
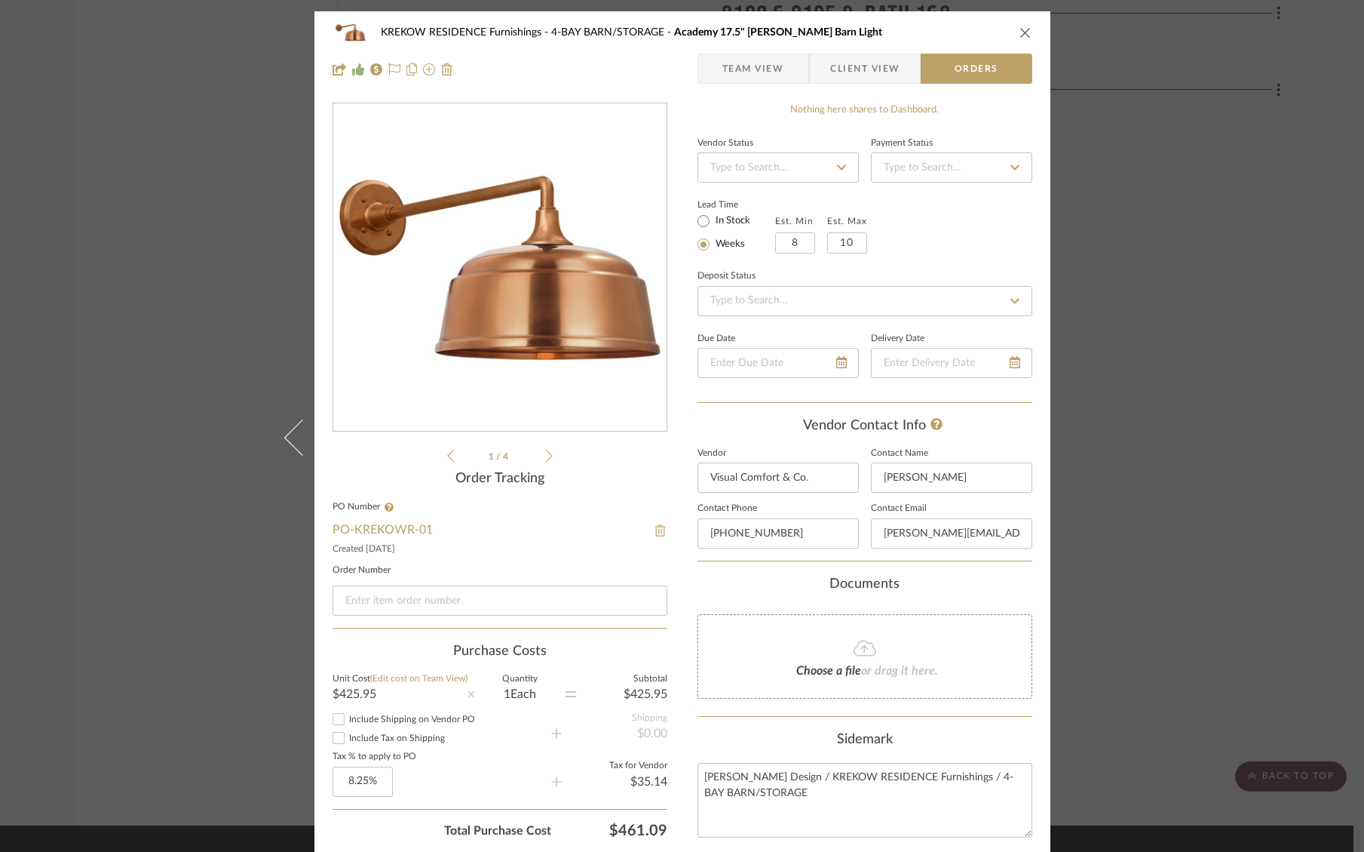
click at [654, 532] on img at bounding box center [661, 530] width 14 height 12
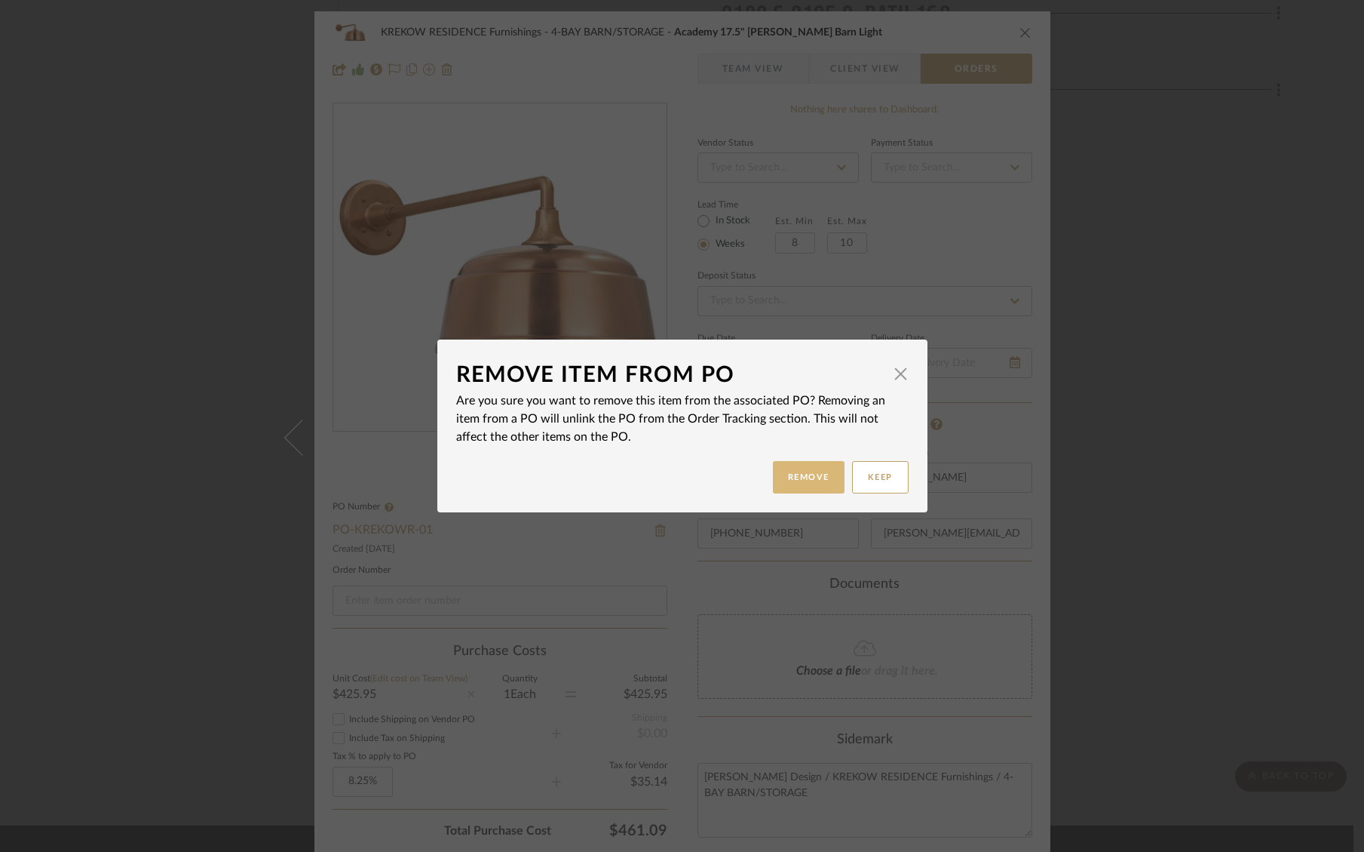
click at [809, 468] on button "Remove" at bounding box center [809, 477] width 72 height 32
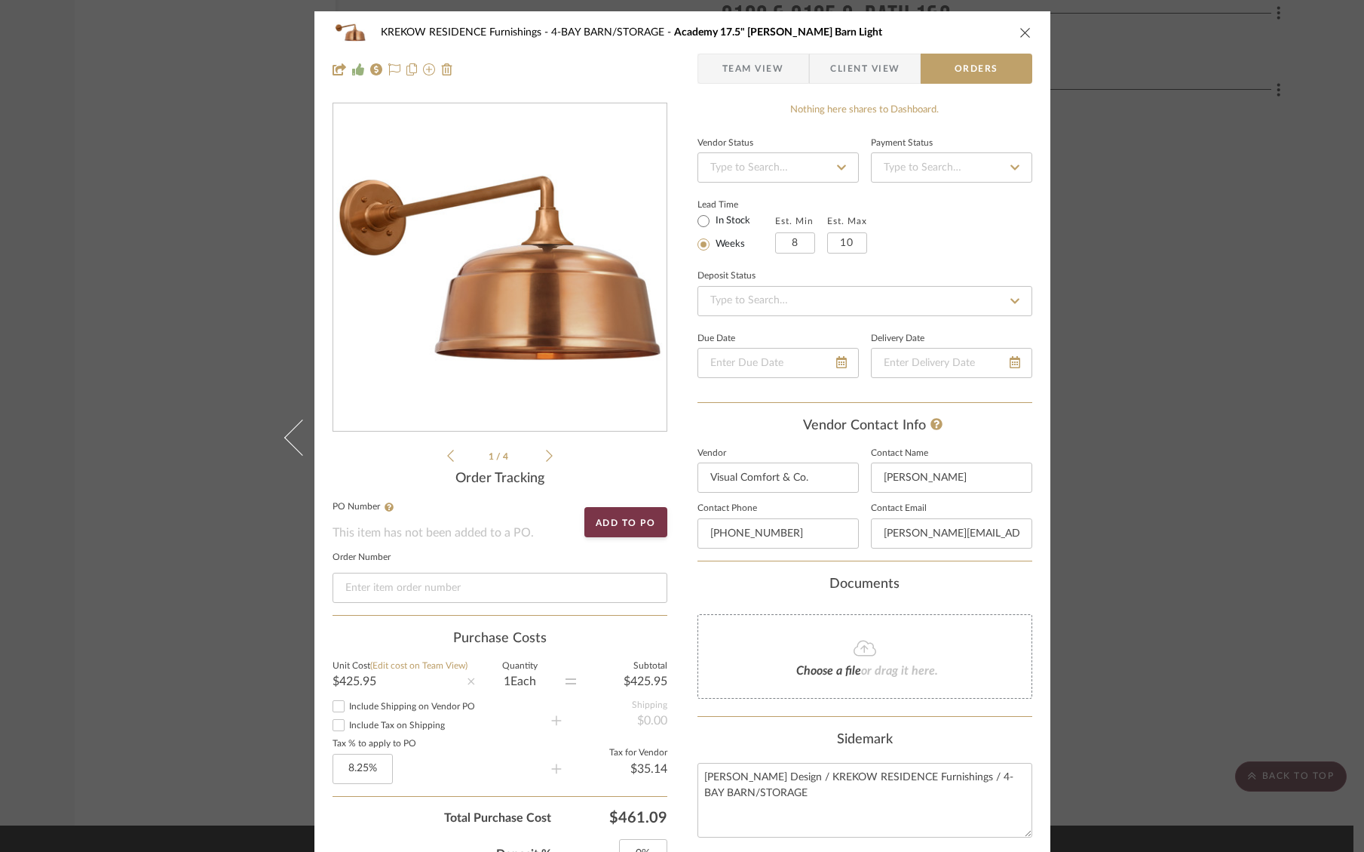
click at [1318, 364] on div "KREKOW RESIDENCE Furnishings 4-BAY BARN/STORAGE Academy 17.5" Mack Barn Light T…" at bounding box center [682, 426] width 1364 height 852
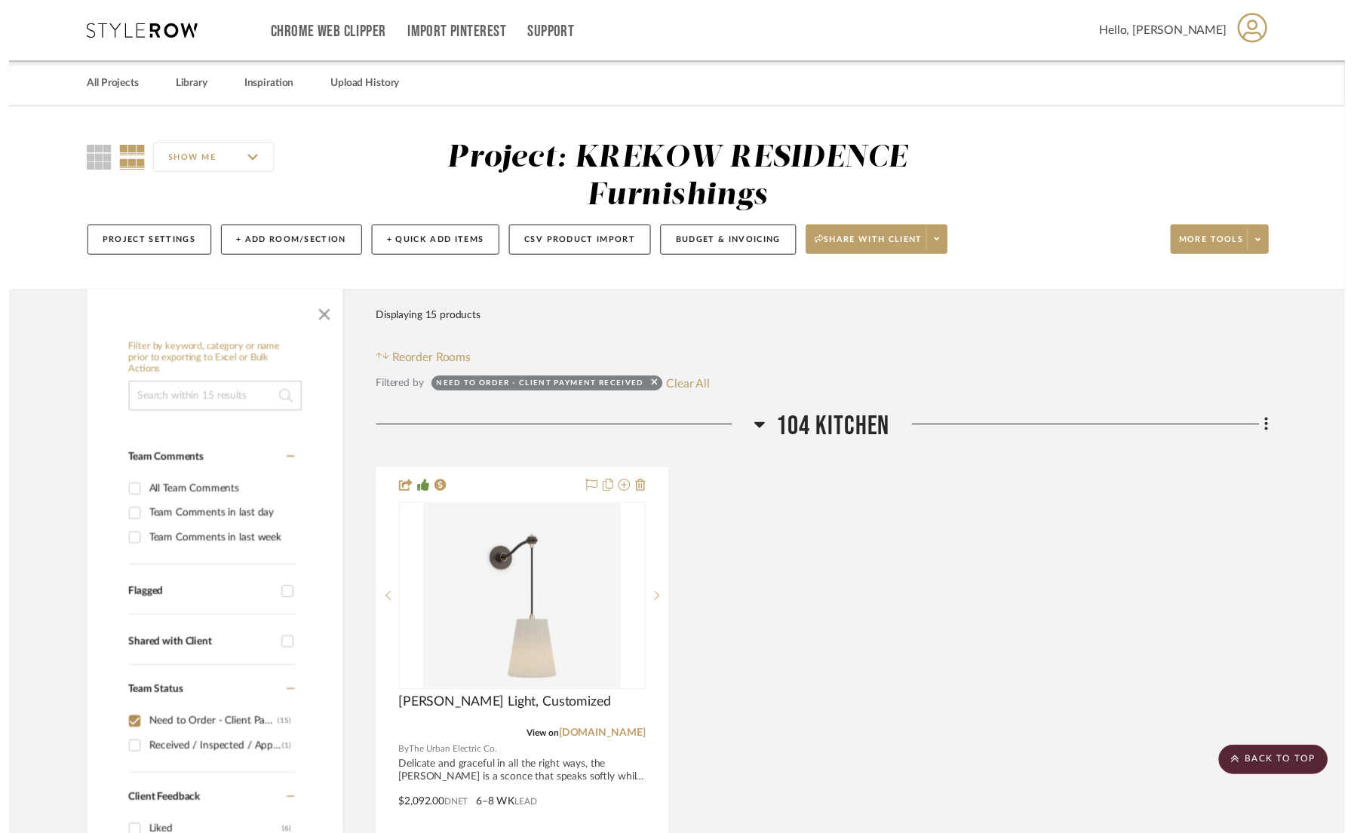
scroll to position [7721, 0]
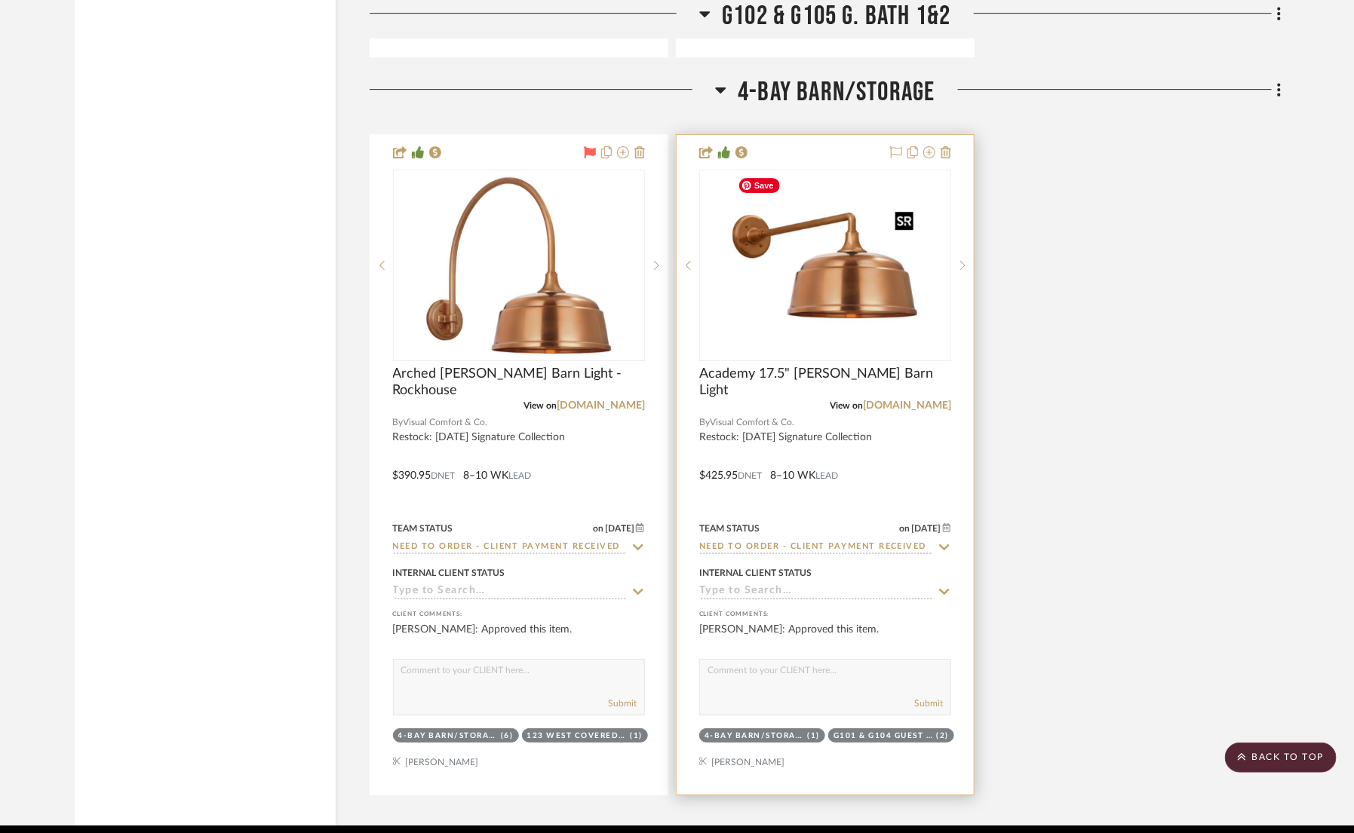
click at [0, 0] on img at bounding box center [0, 0] width 0 height 0
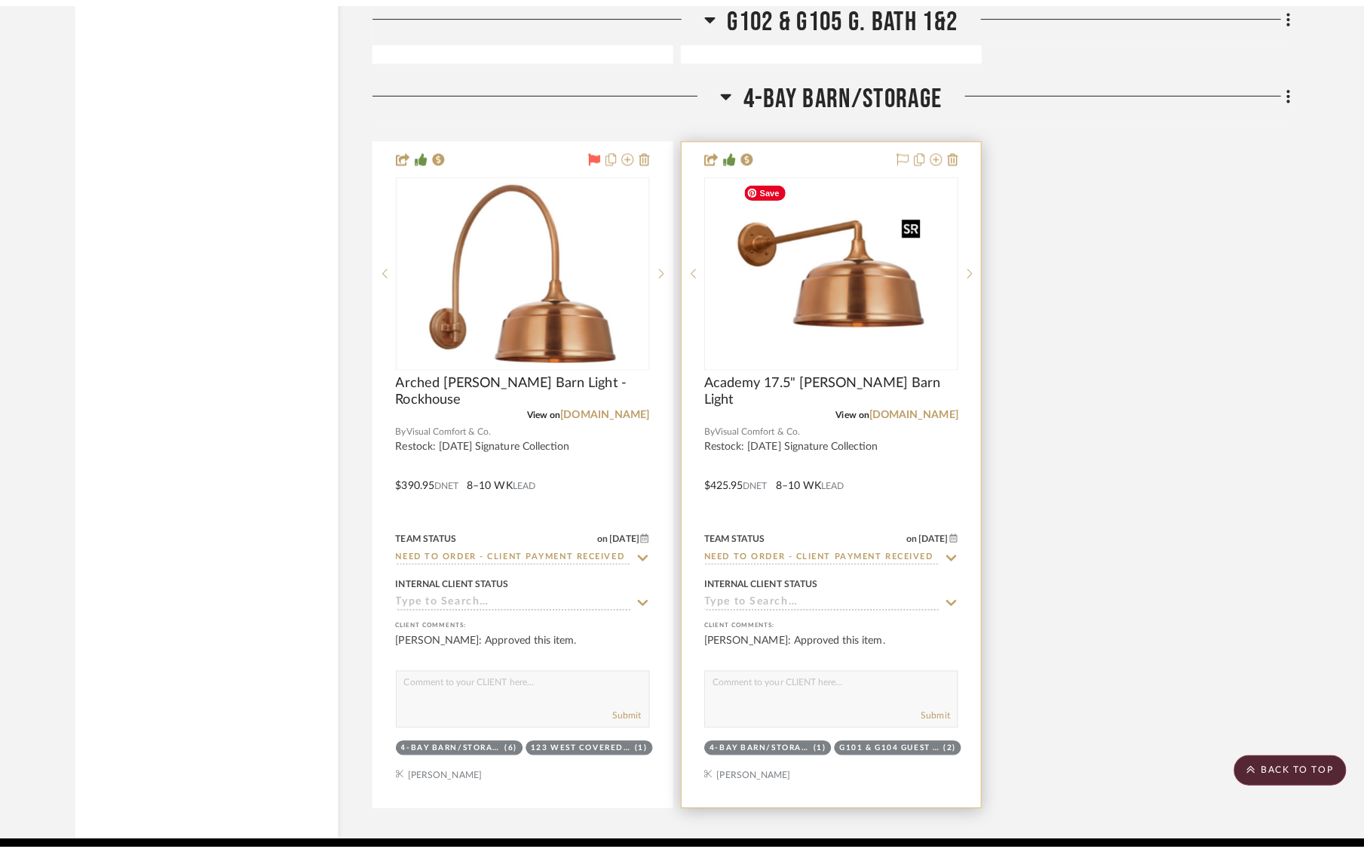
scroll to position [0, 0]
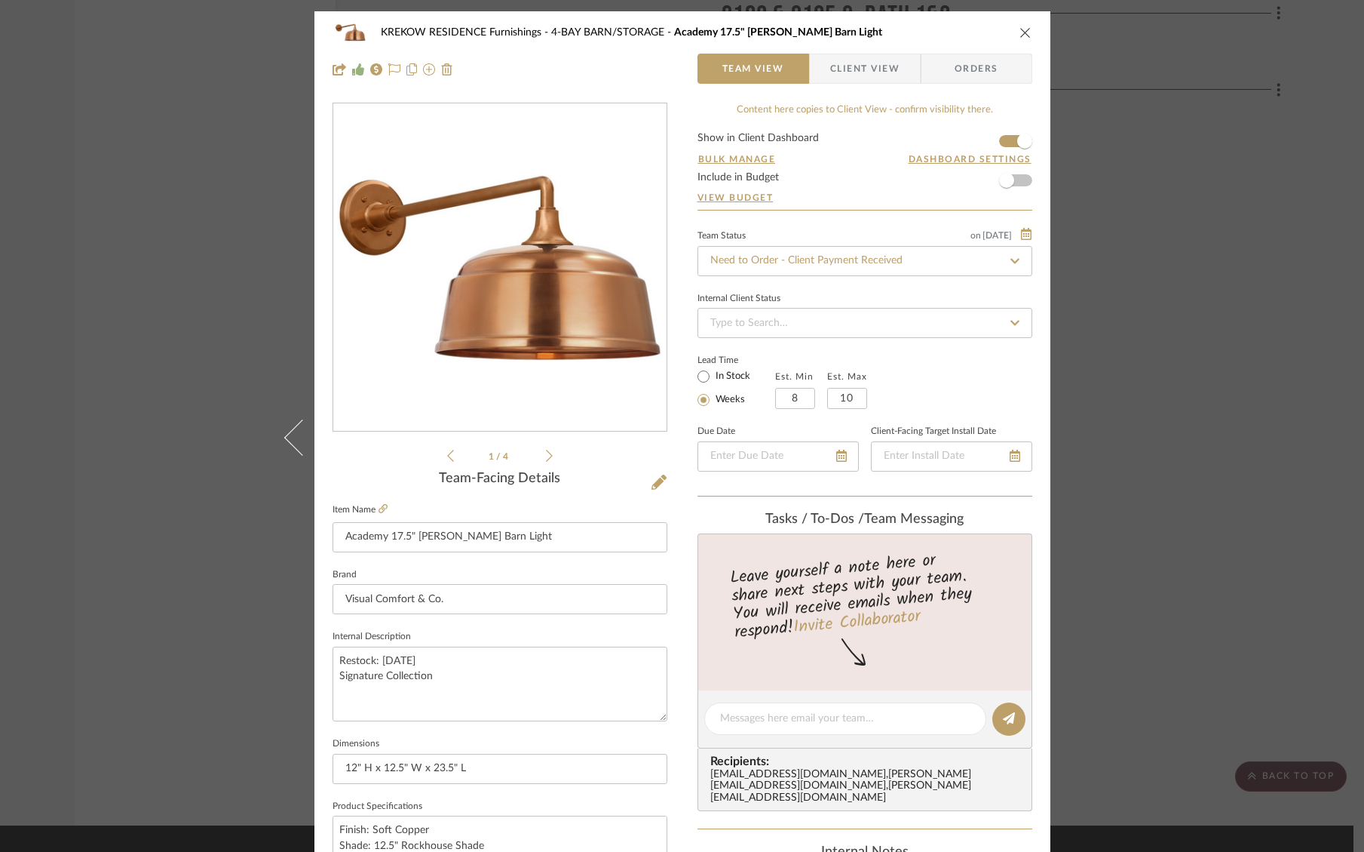
click at [980, 58] on span "Orders" at bounding box center [976, 69] width 77 height 30
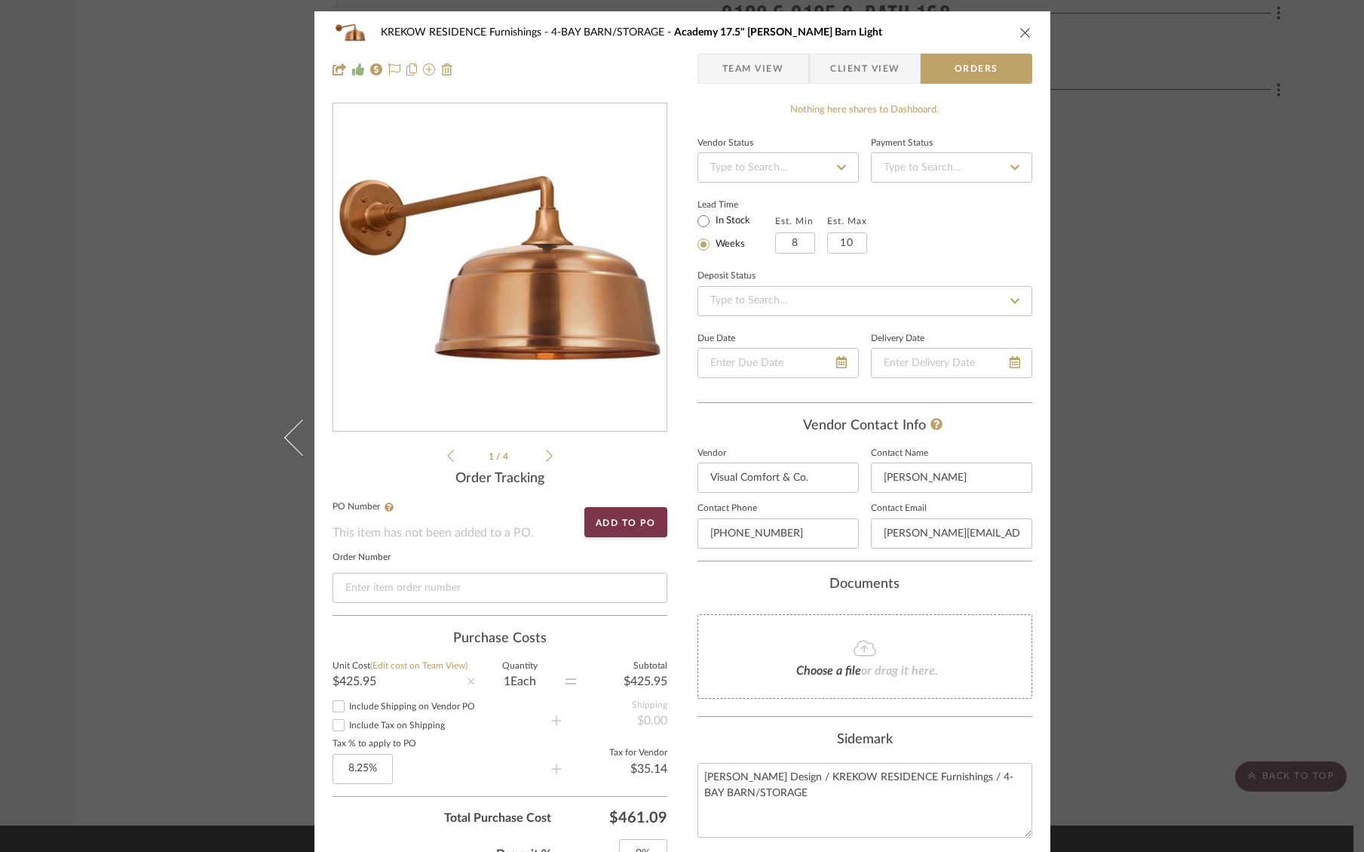
click at [1237, 356] on div "KREKOW RESIDENCE Furnishings 4-BAY BARN/STORAGE Academy 17.5" Mack Barn Light T…" at bounding box center [682, 426] width 1364 height 852
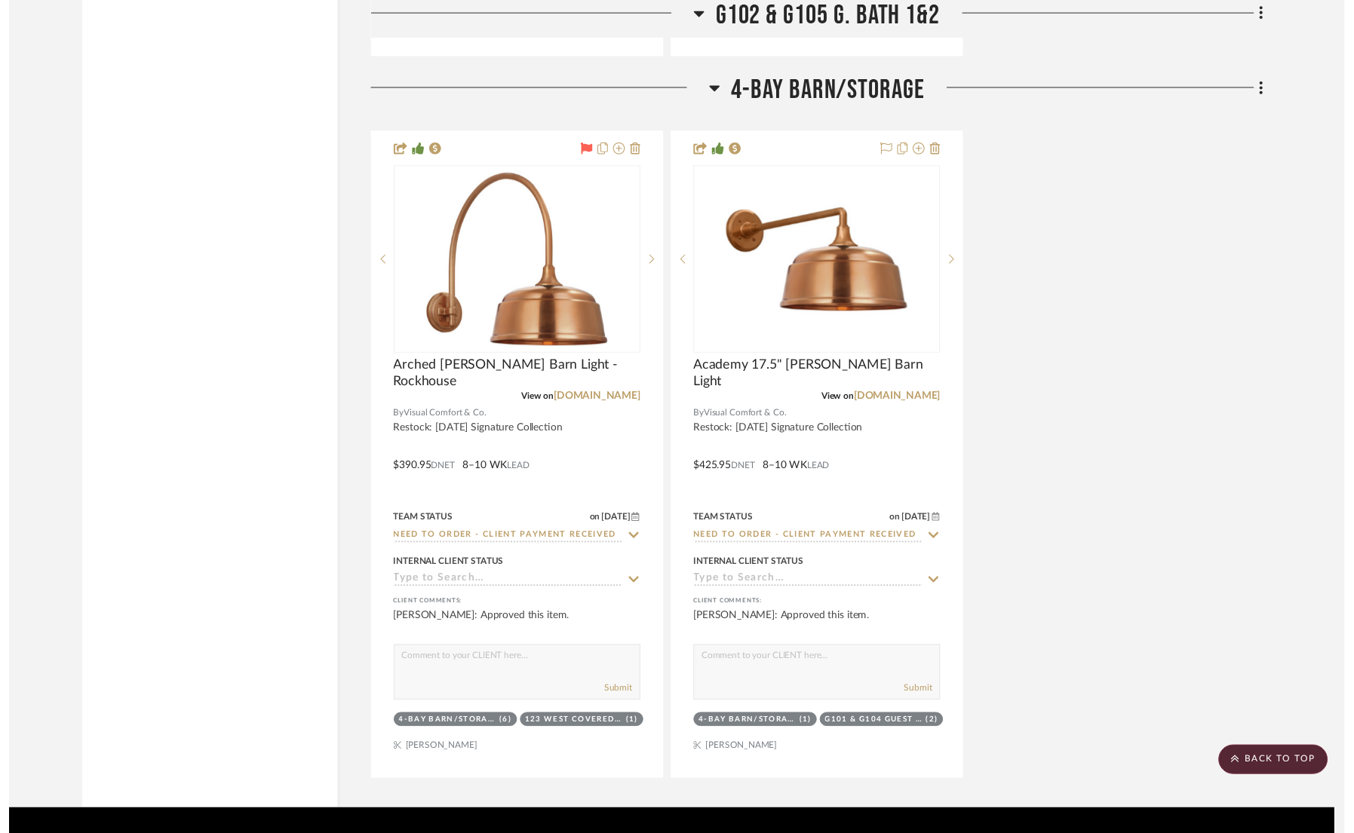
scroll to position [7721, 0]
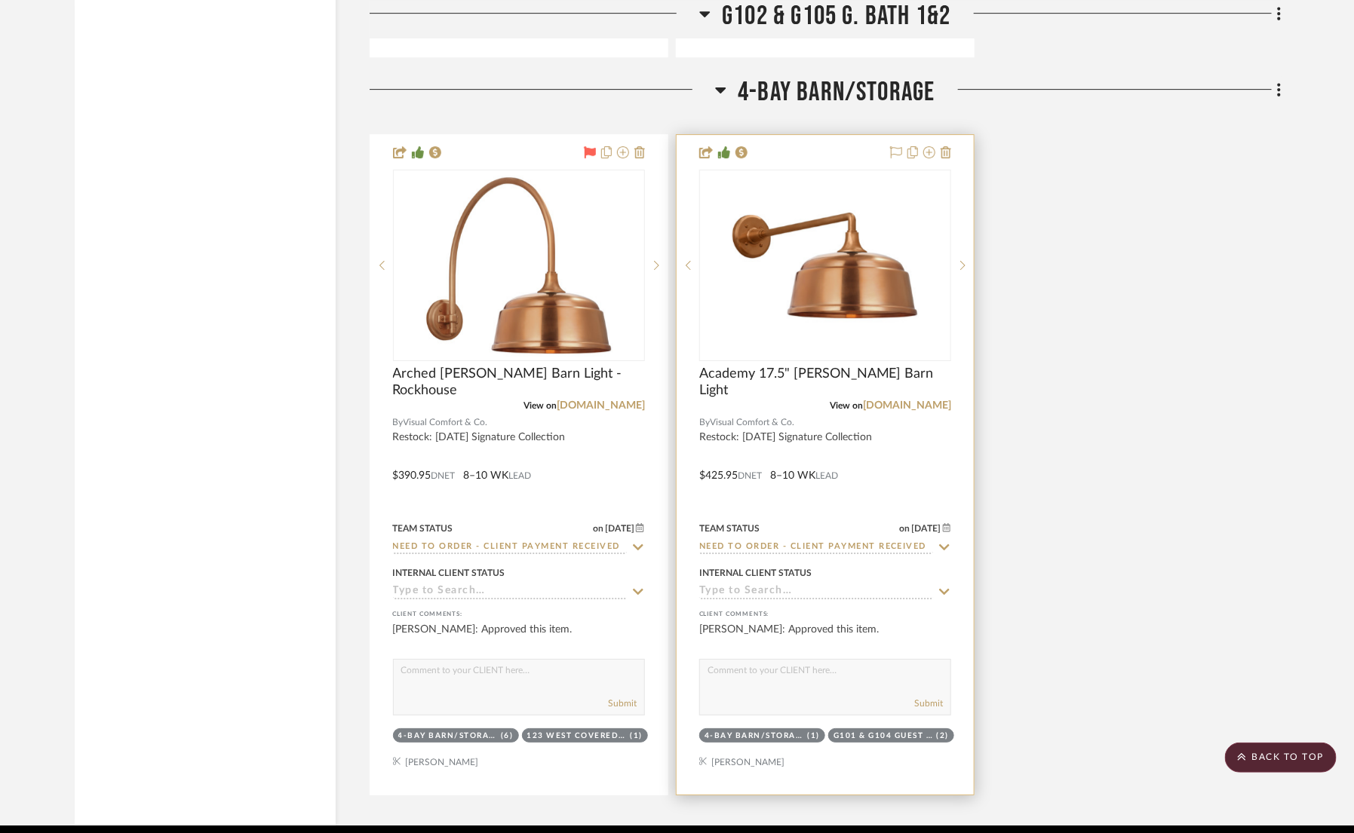
click at [836, 290] on img "0" at bounding box center [825, 265] width 189 height 189
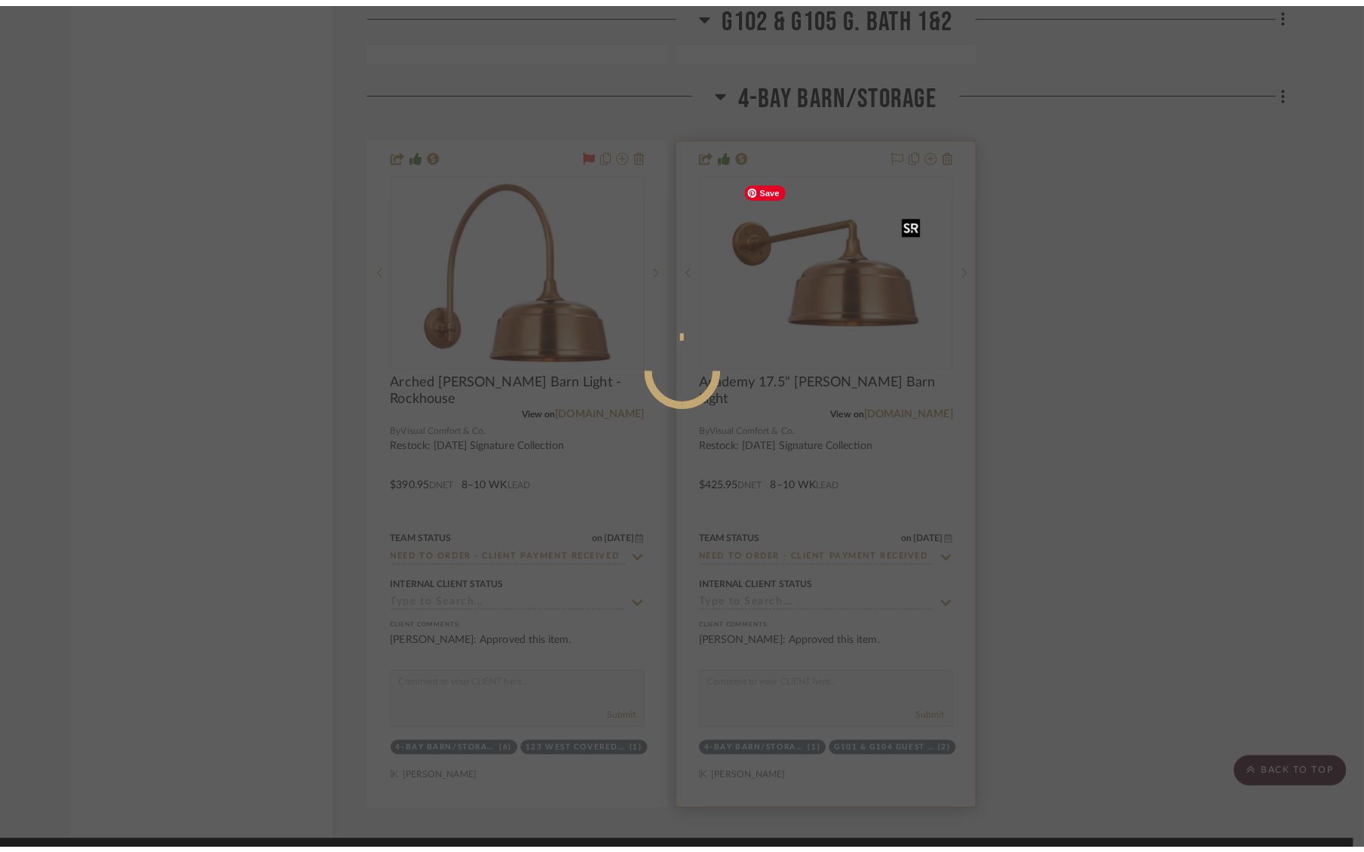
scroll to position [0, 0]
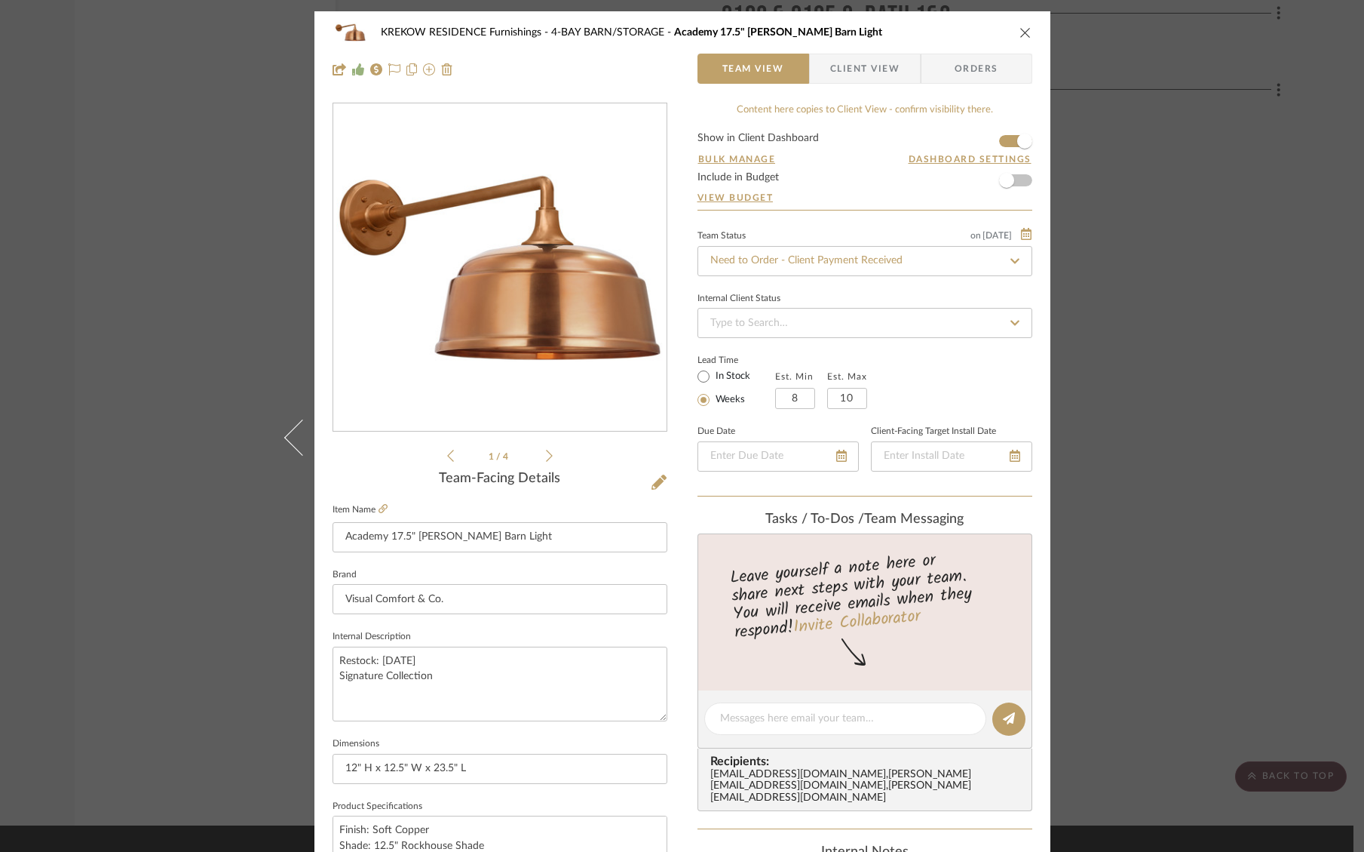
click at [953, 72] on span "Orders" at bounding box center [976, 69] width 77 height 30
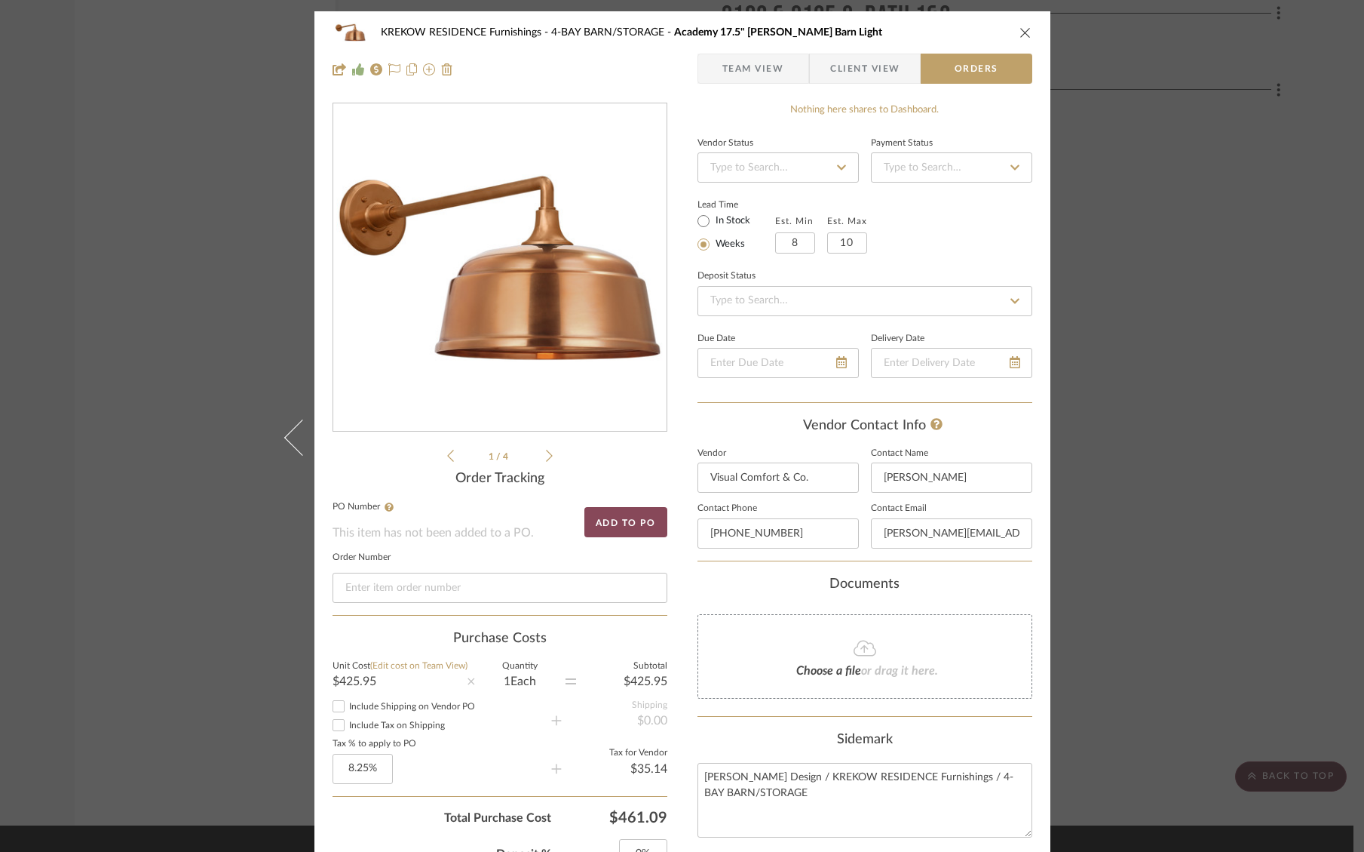
click at [631, 520] on button "Add to PO" at bounding box center [626, 522] width 83 height 30
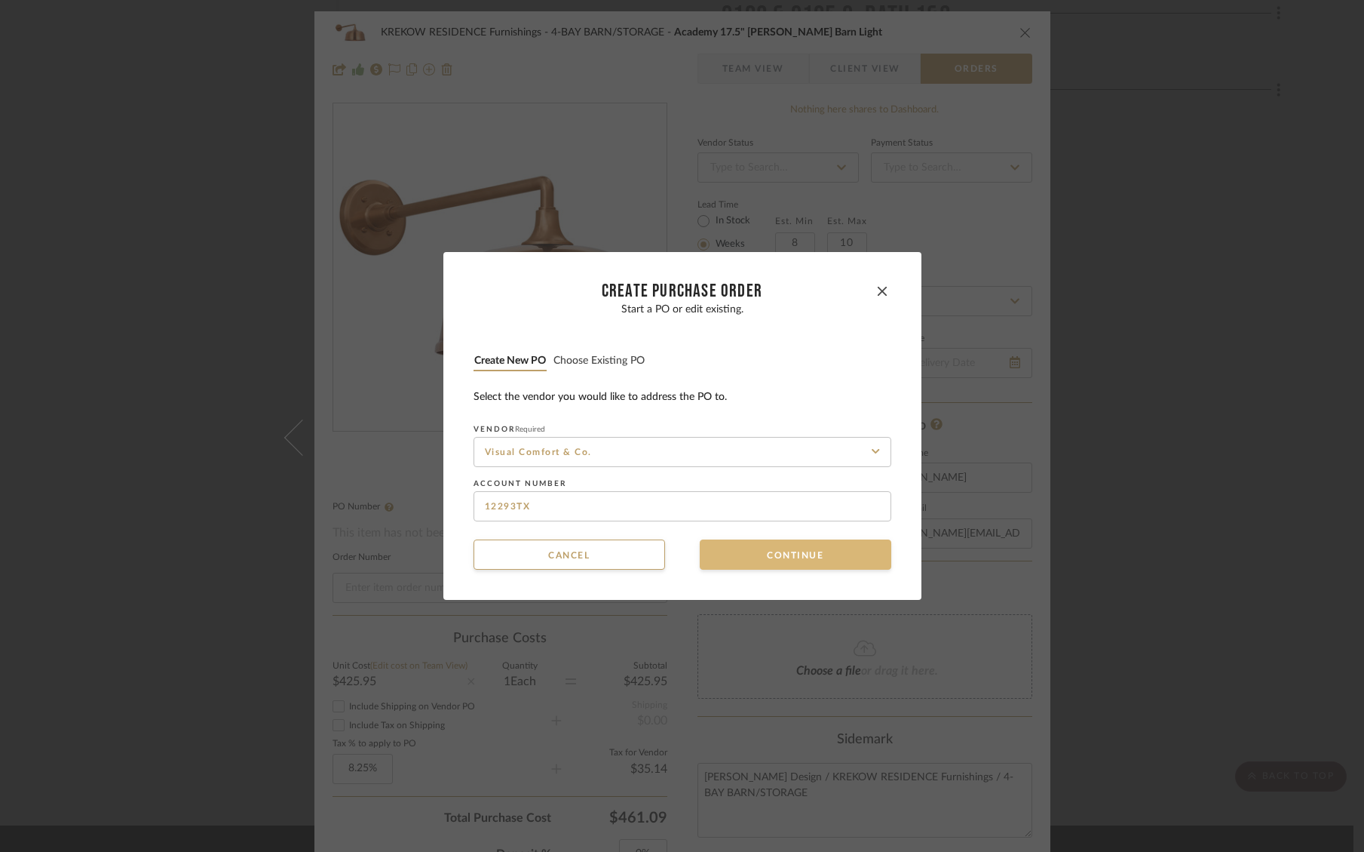
click at [775, 562] on button "Continue" at bounding box center [796, 554] width 192 height 30
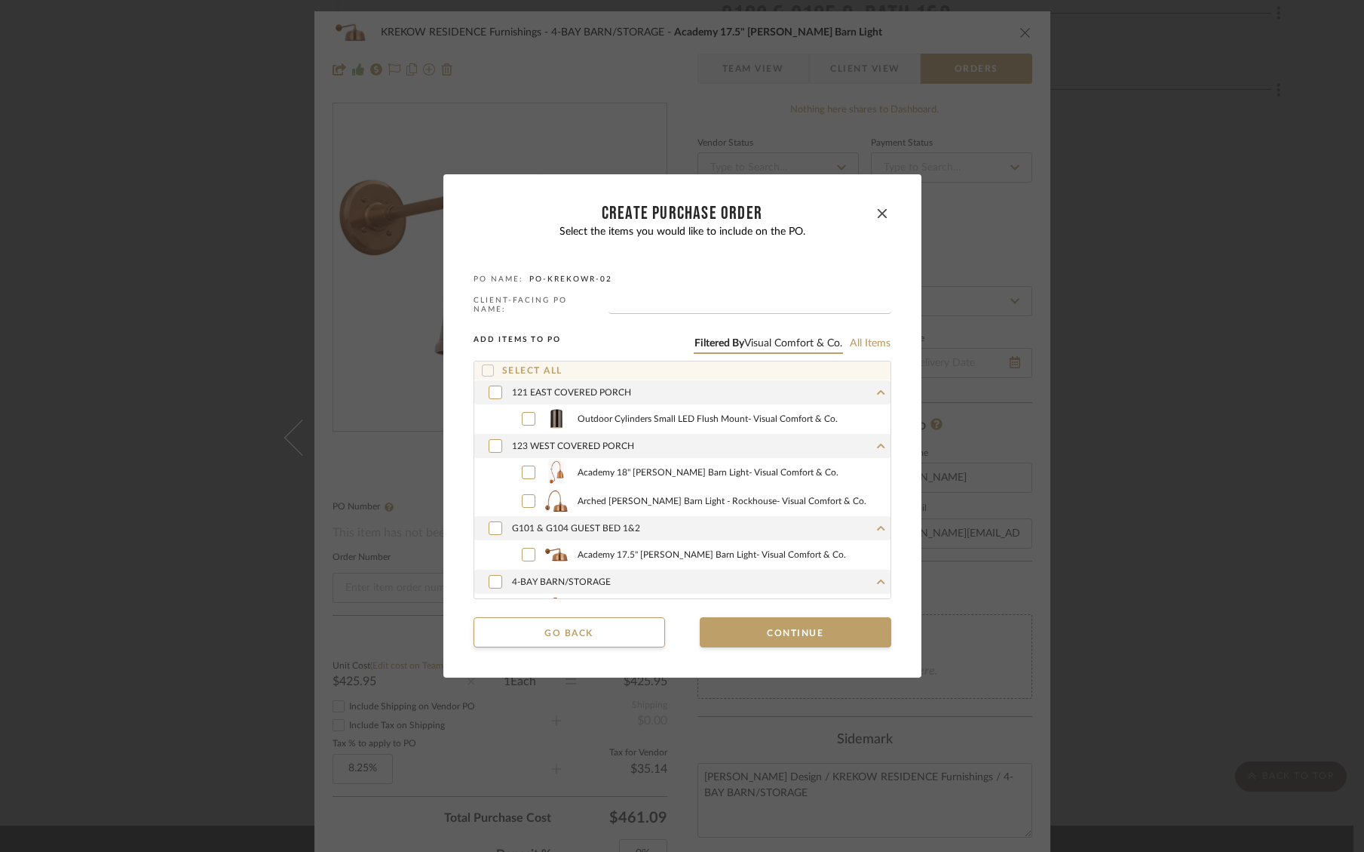
click at [627, 483] on div "Academy 18" Larrabee Barn Light - Visual Comfort & Co." at bounding box center [699, 472] width 383 height 29
click at [627, 497] on span "Arched Mack Barn Light - Rockhouse - Visual Comfort & Co." at bounding box center [734, 501] width 313 height 11
click at [627, 471] on span "Academy 18" Larrabee Barn Light - Visual Comfort & Co." at bounding box center [734, 472] width 313 height 11
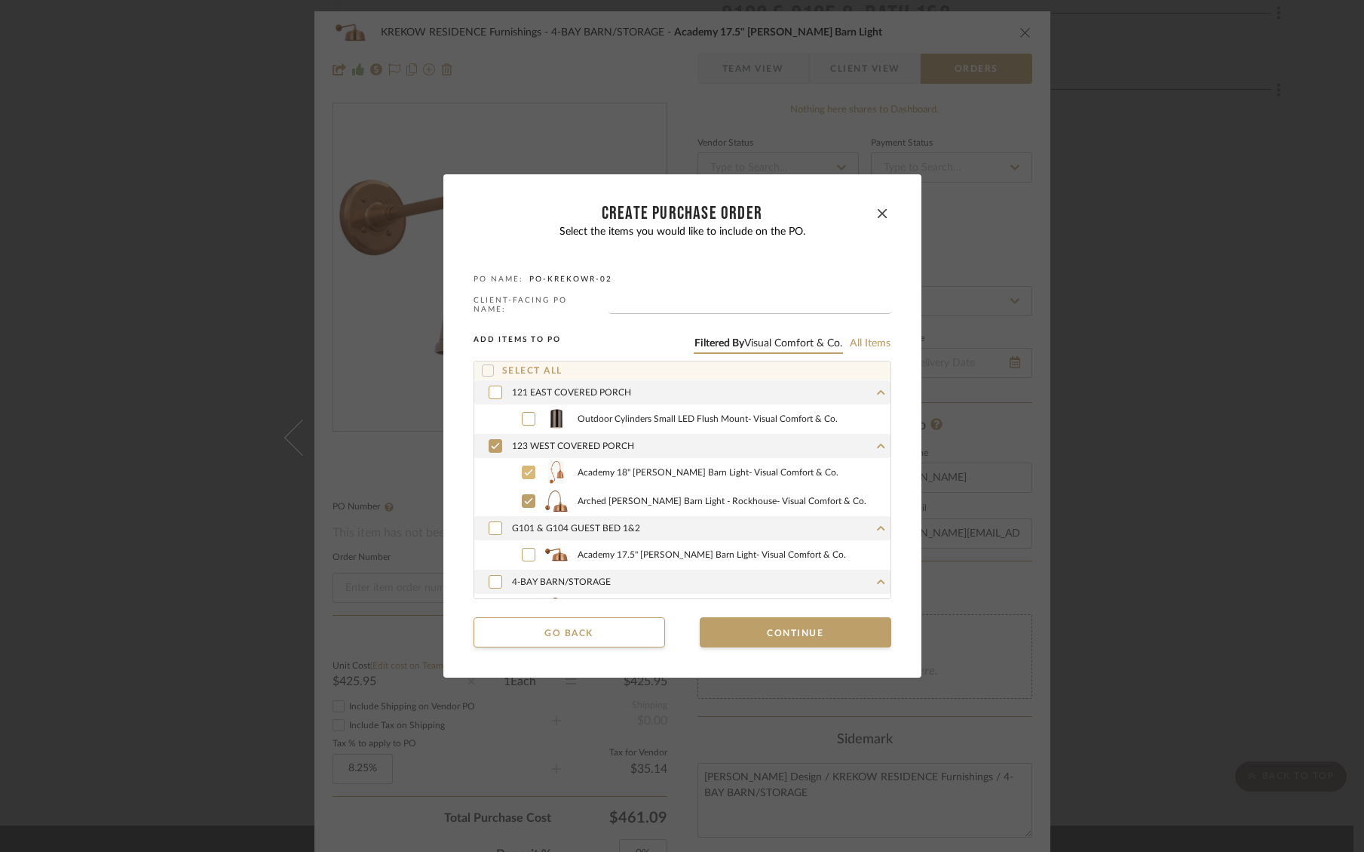
scroll to position [54, 0]
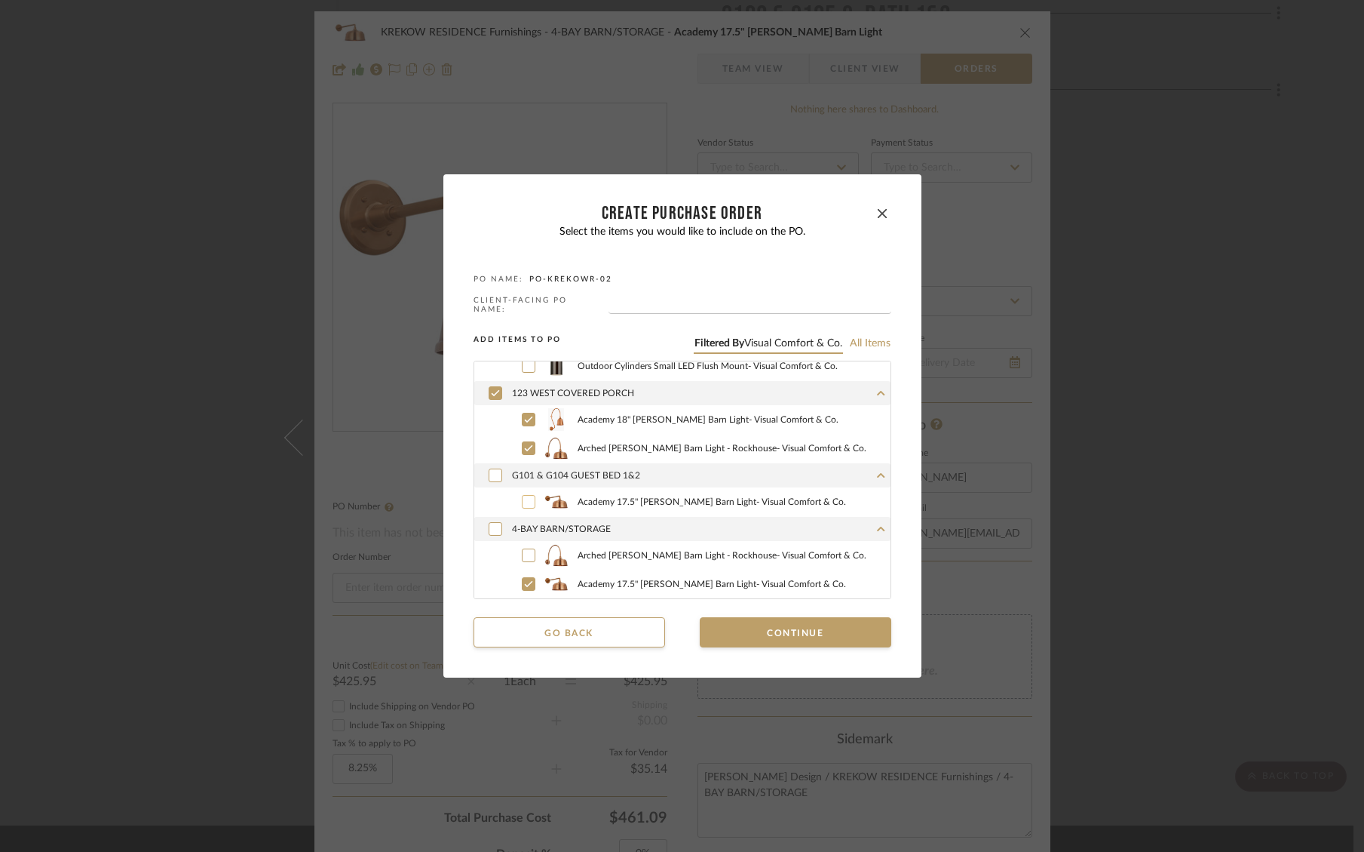
click at [619, 496] on span "Academy 17.5" Mack Barn Light - Visual Comfort & Co." at bounding box center [734, 501] width 313 height 11
click at [619, 555] on span "Arched Mack Barn Light - Rockhouse - Visual Comfort & Co." at bounding box center [734, 555] width 313 height 11
click at [748, 635] on button "Continue" at bounding box center [796, 632] width 192 height 30
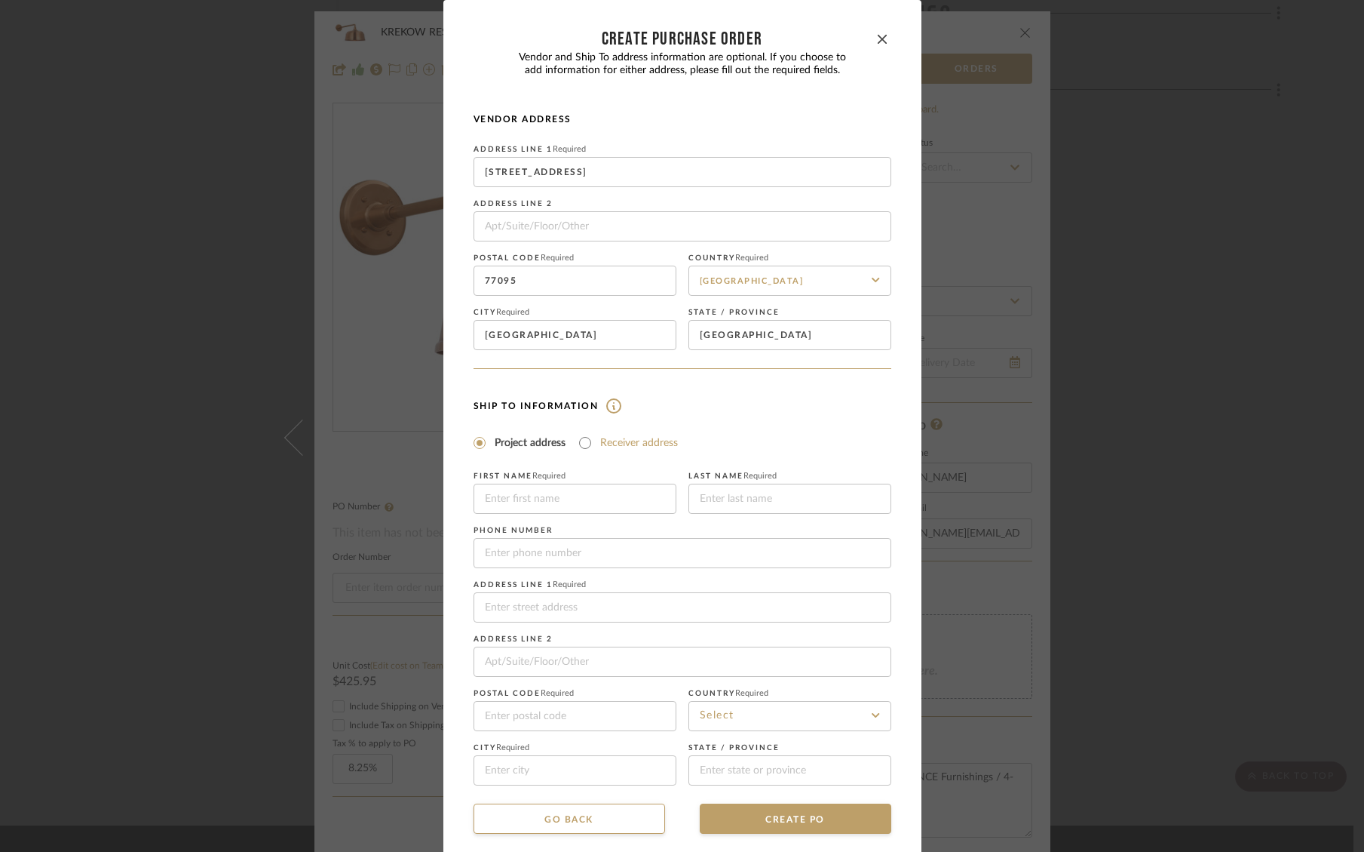
click at [634, 448] on label "Receiver address" at bounding box center [639, 442] width 78 height 15
click at [594, 448] on input "Receiver address" at bounding box center [585, 443] width 18 height 18
radio input "true"
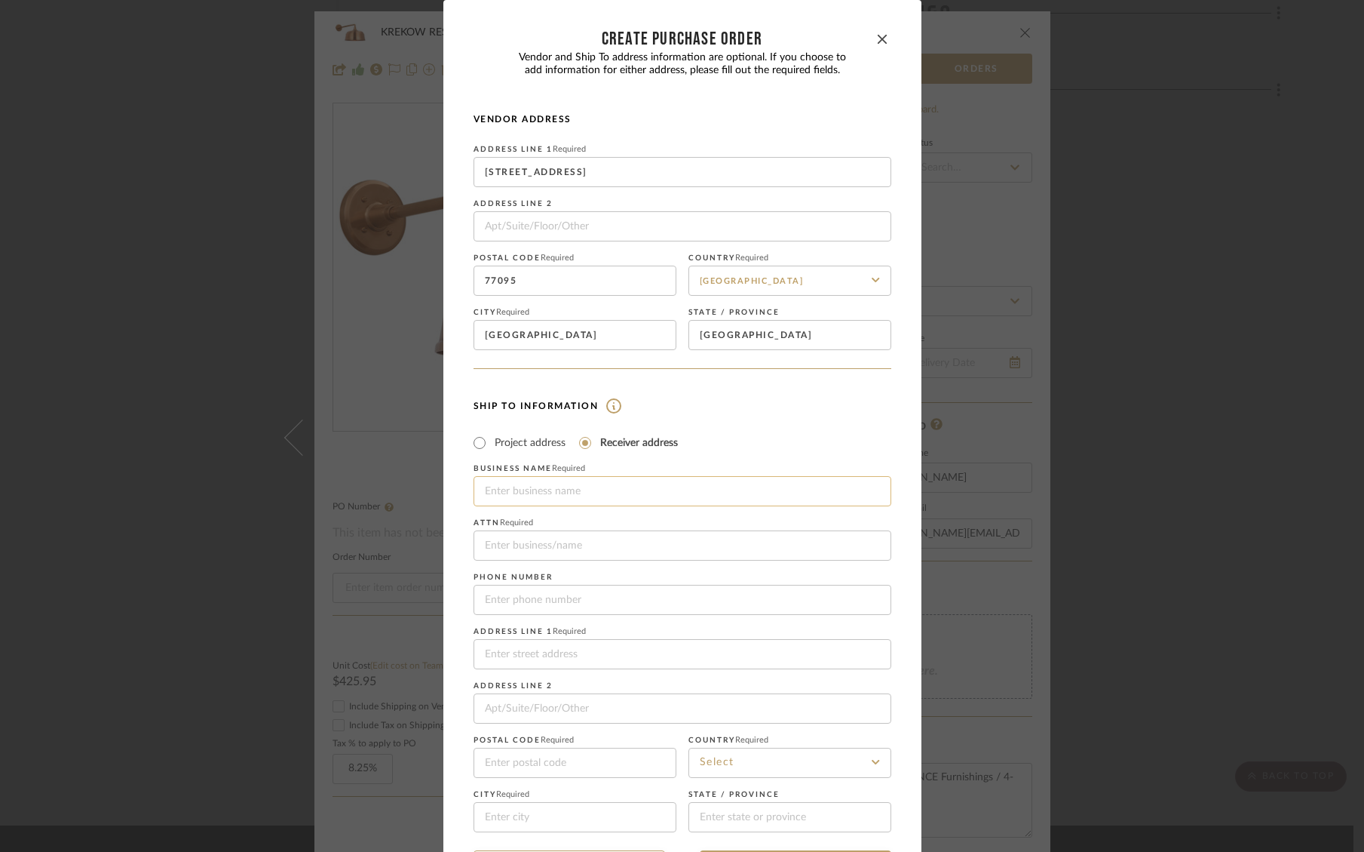
click at [582, 494] on input at bounding box center [683, 491] width 418 height 30
type input "J"
type input "Delivery Limited"
type input "Jen Mauldin Design / Krekow Strawn"
click at [612, 626] on div "Business name Required Delivery Limited Attn Required Jen Mauldin Design / Krek…" at bounding box center [683, 648] width 418 height 368
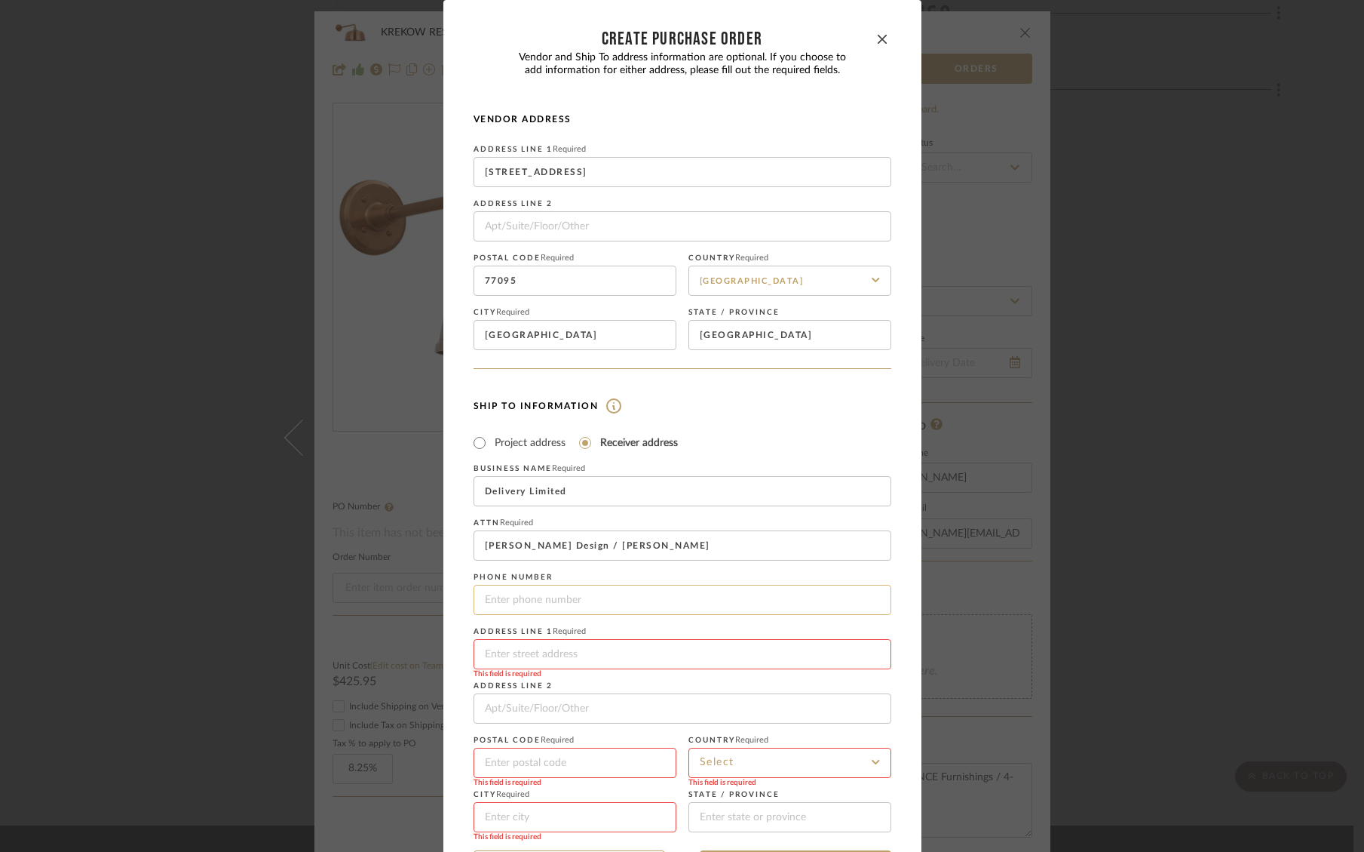
click at [606, 612] on input "tel" at bounding box center [683, 600] width 418 height 30
type input "2142611000"
click at [614, 665] on input at bounding box center [683, 654] width 418 height 30
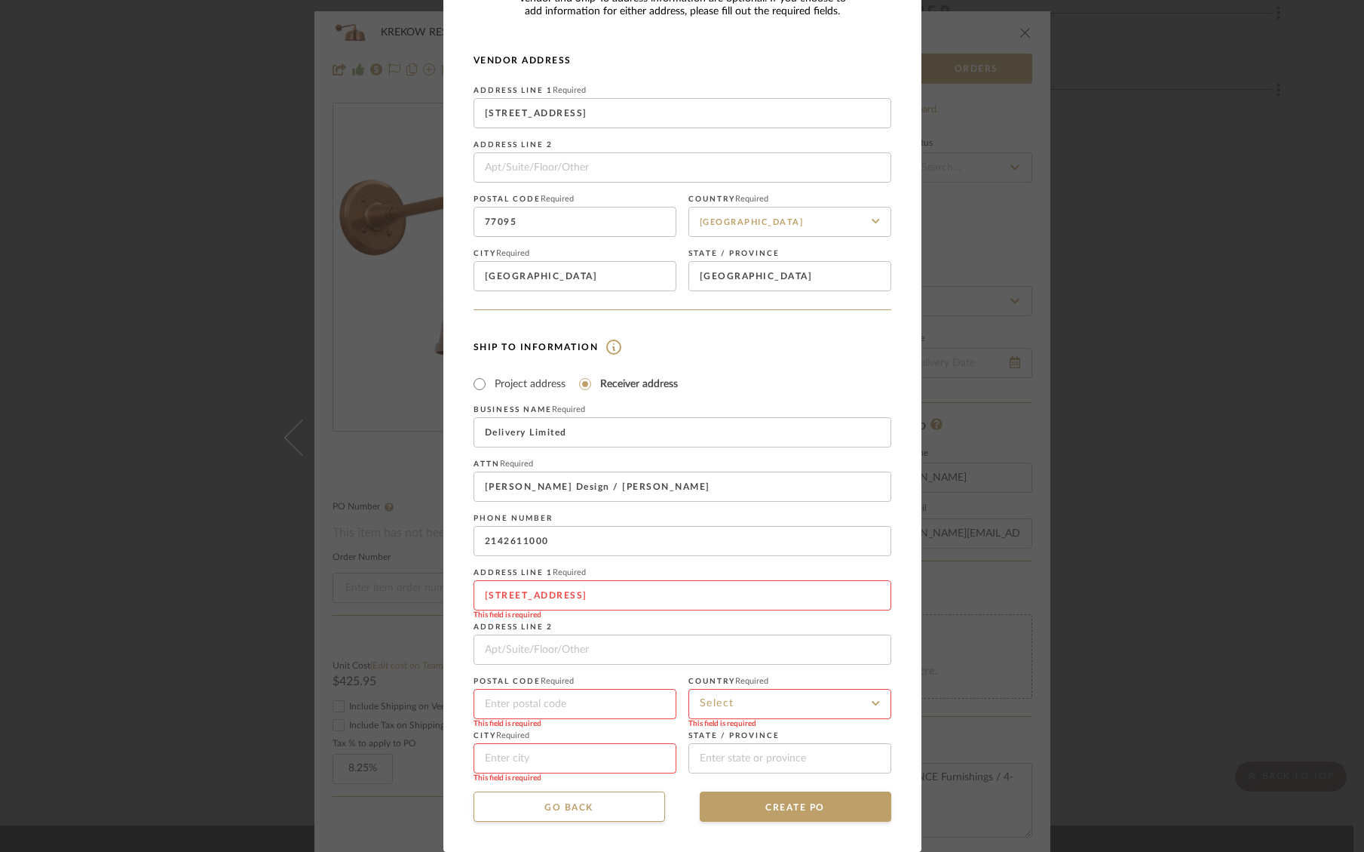
type input "8220 Ambassador Row"
click at [522, 701] on input at bounding box center [575, 704] width 203 height 30
type input "75247"
click at [720, 698] on input at bounding box center [790, 704] width 203 height 30
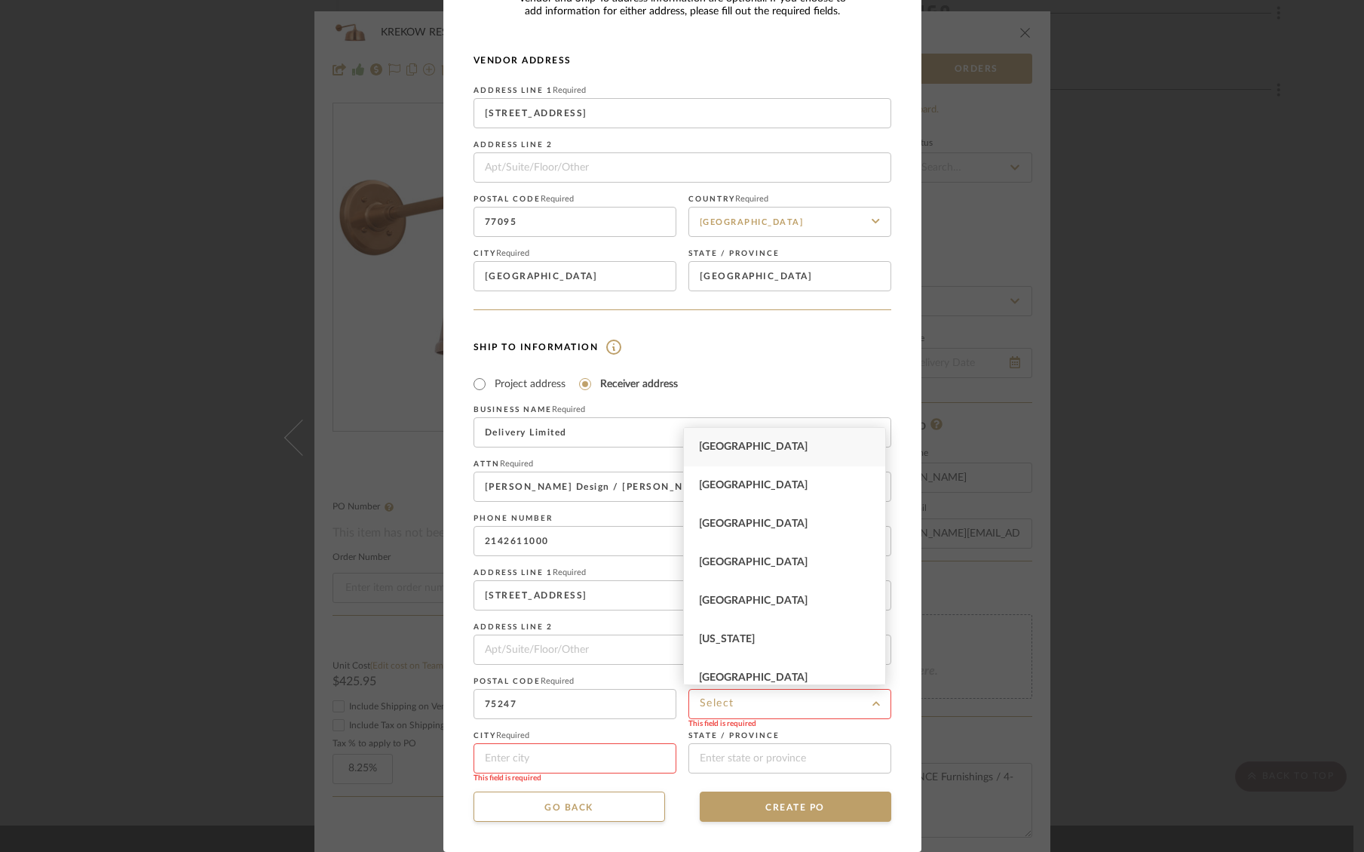
click at [739, 432] on div "United States" at bounding box center [784, 447] width 201 height 38
type input "United States"
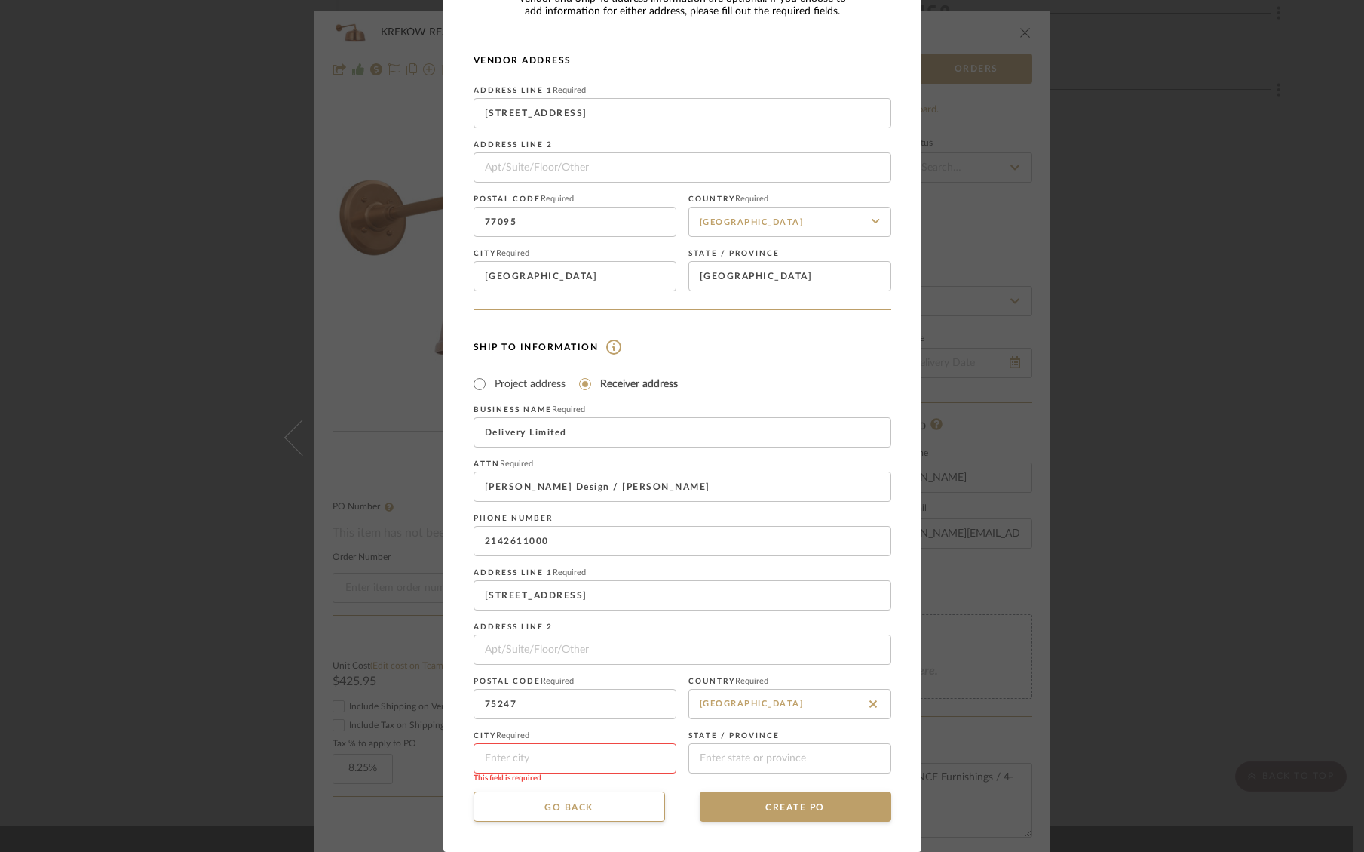
click at [537, 747] on input at bounding box center [575, 758] width 203 height 30
type input "Dallas"
click at [719, 747] on input at bounding box center [790, 758] width 203 height 30
type input "TX"
click at [779, 812] on button "CREATE PO" at bounding box center [796, 806] width 192 height 30
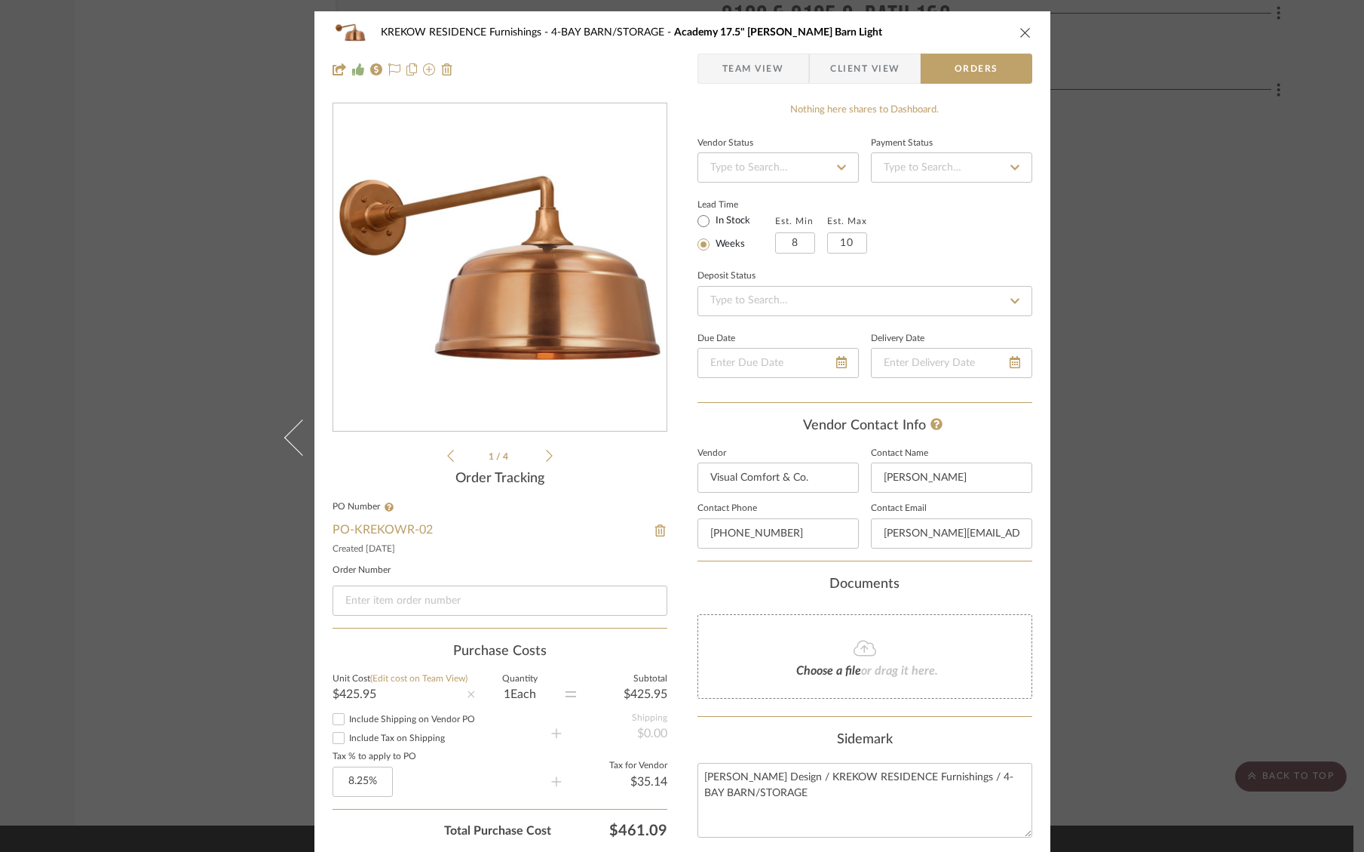
click at [1244, 219] on div "KREKOW RESIDENCE Furnishings 4-BAY BARN/STORAGE Academy 17.5" Mack Barn Light T…" at bounding box center [682, 426] width 1364 height 852
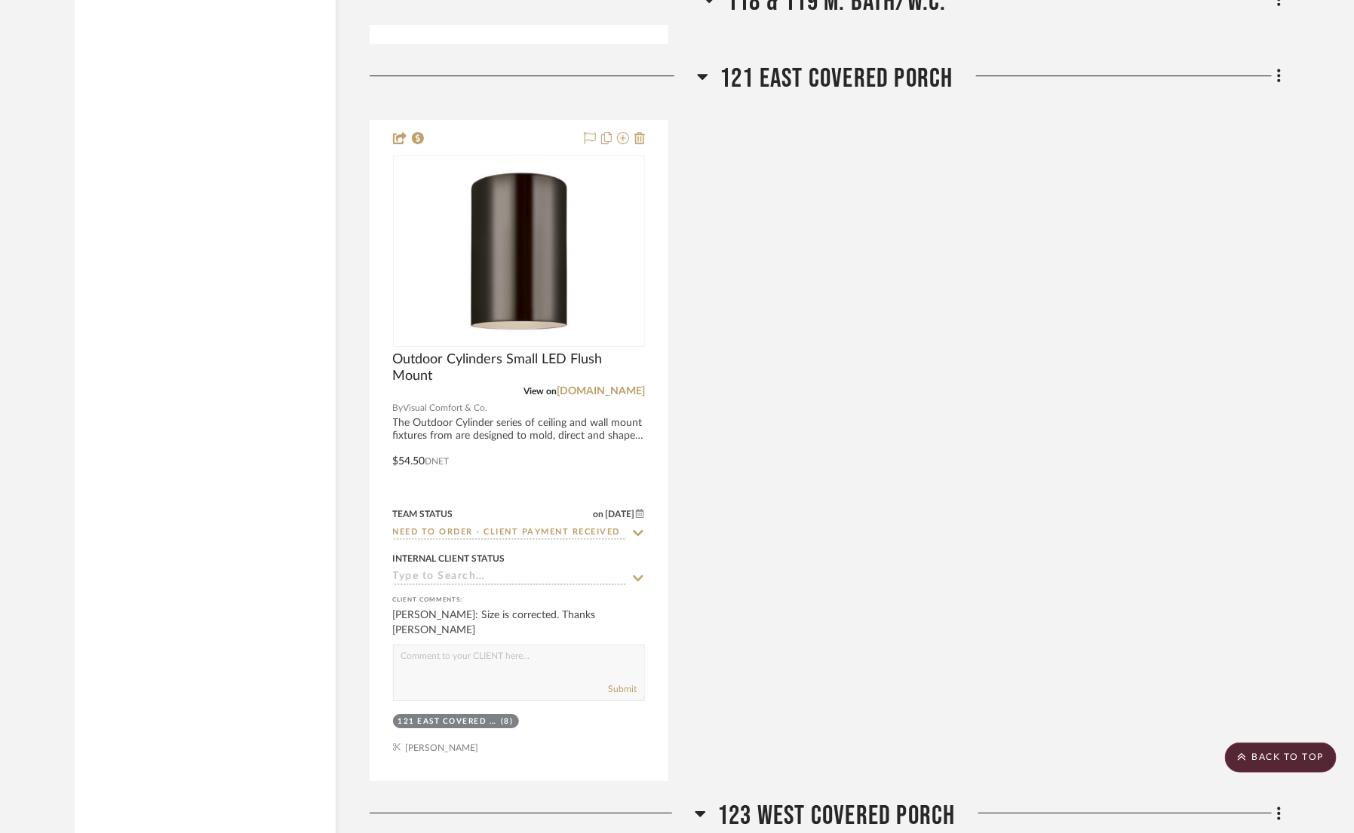
scroll to position [4787, 0]
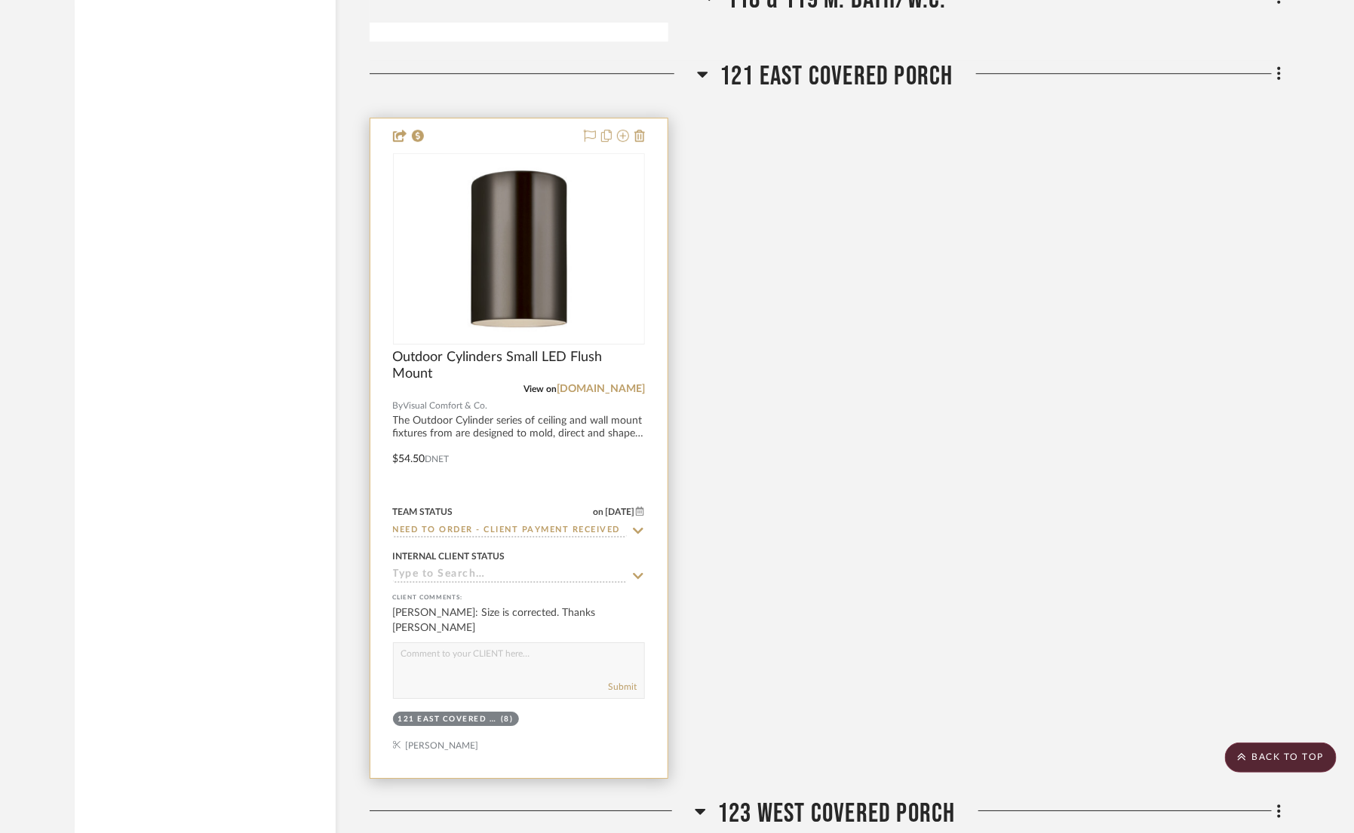
click at [500, 263] on img "0" at bounding box center [519, 249] width 189 height 189
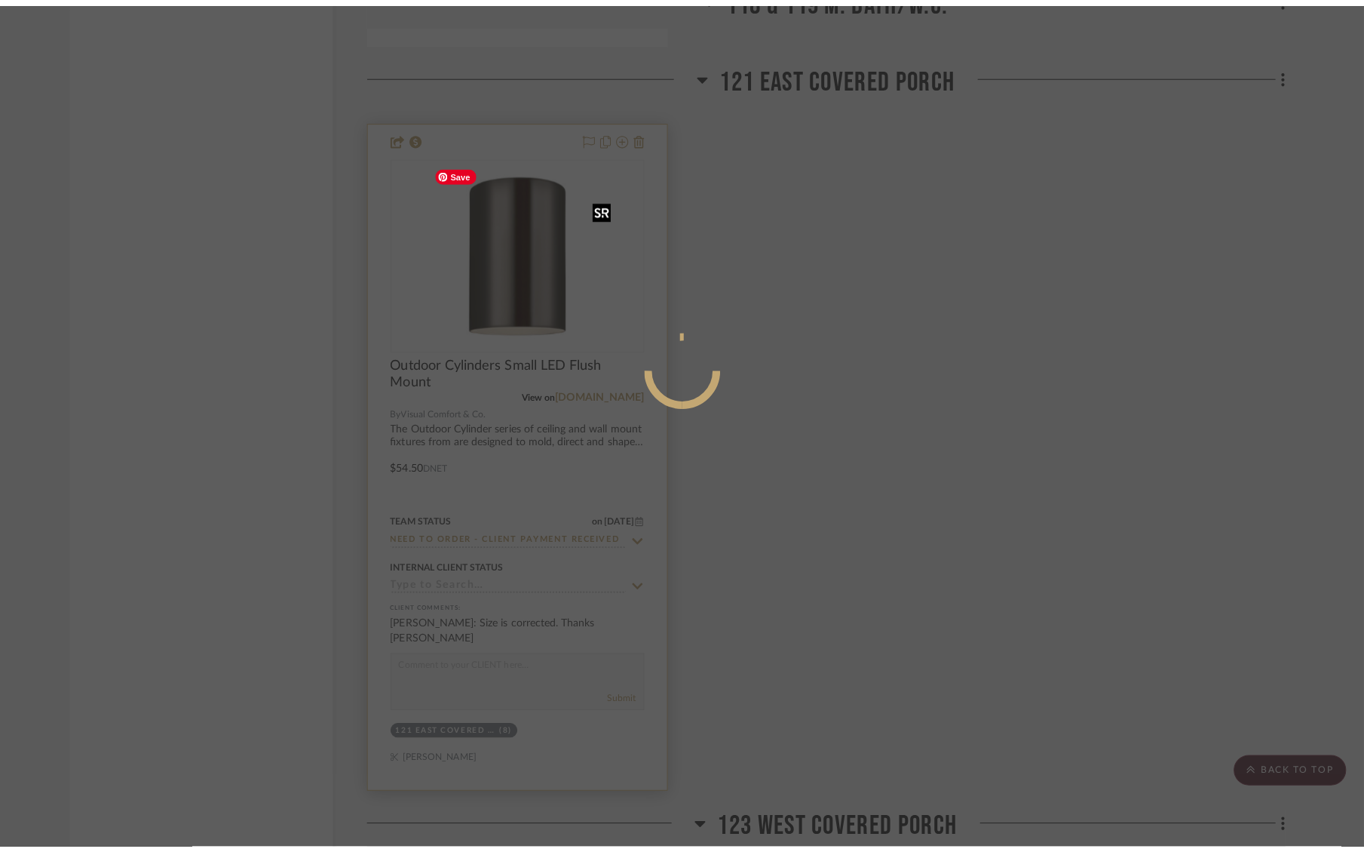
scroll to position [0, 0]
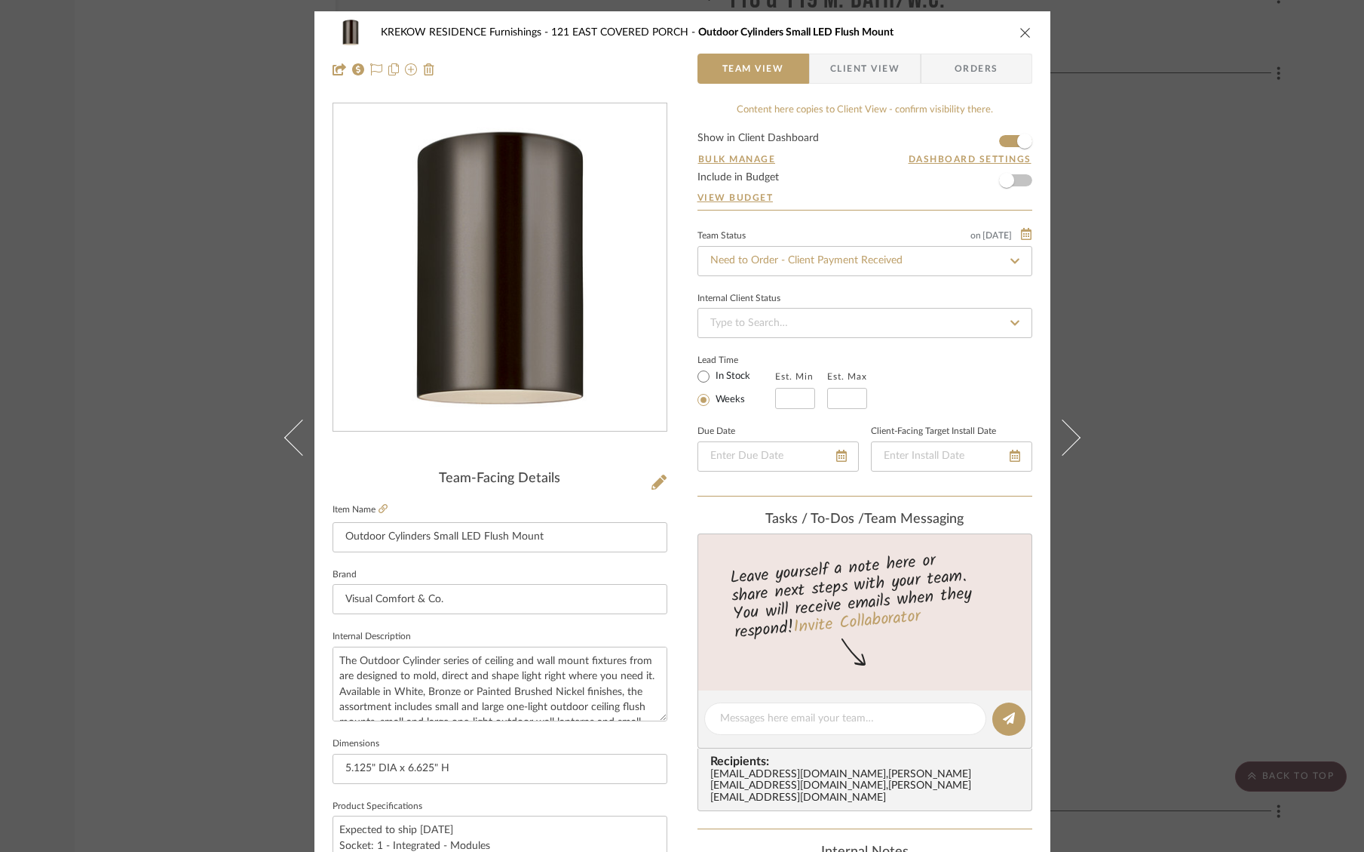
click at [980, 61] on span "Orders" at bounding box center [976, 69] width 77 height 30
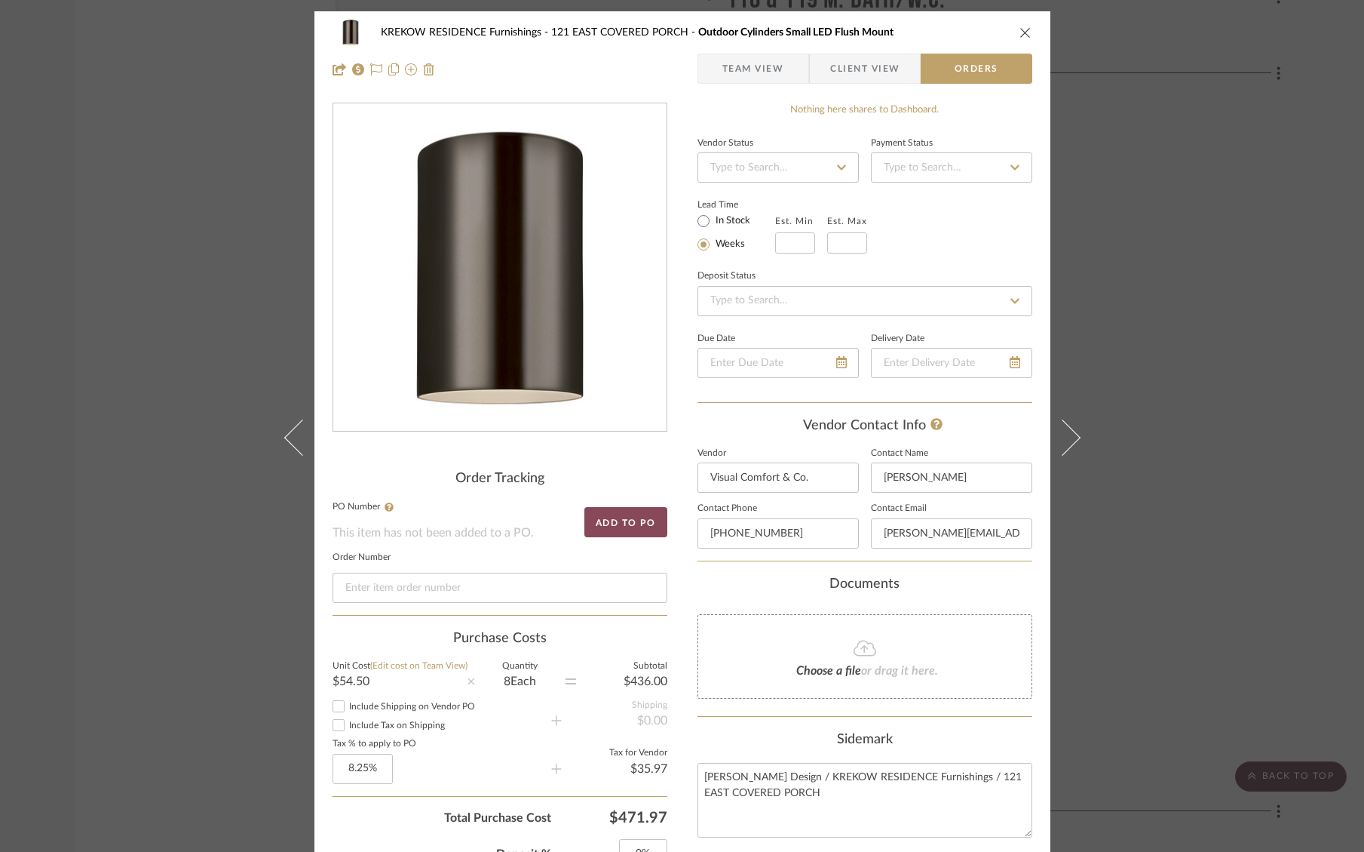
click at [637, 520] on button "Add to PO" at bounding box center [626, 522] width 83 height 30
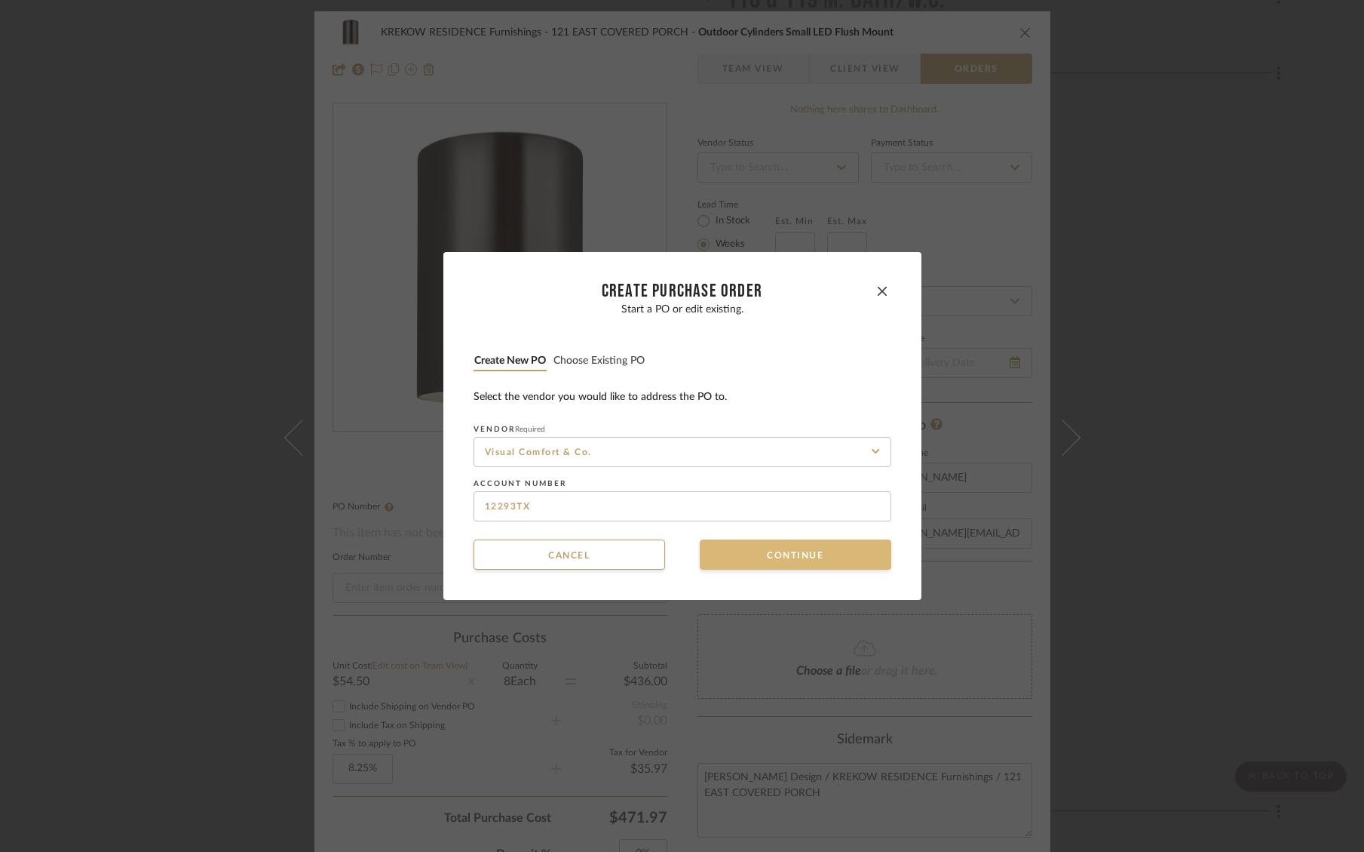
click at [755, 557] on button "Continue" at bounding box center [796, 554] width 192 height 30
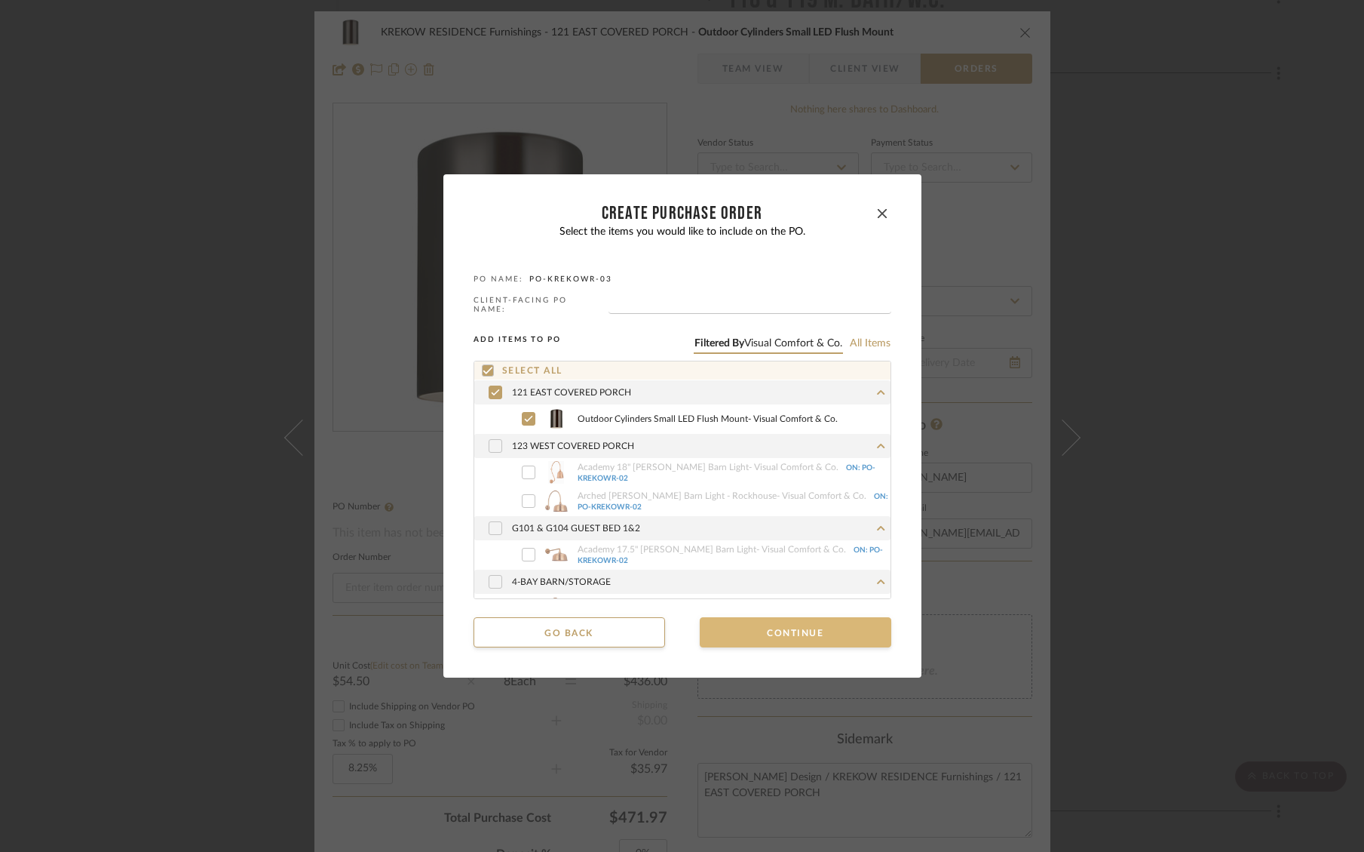
click at [771, 637] on button "Continue" at bounding box center [796, 632] width 192 height 30
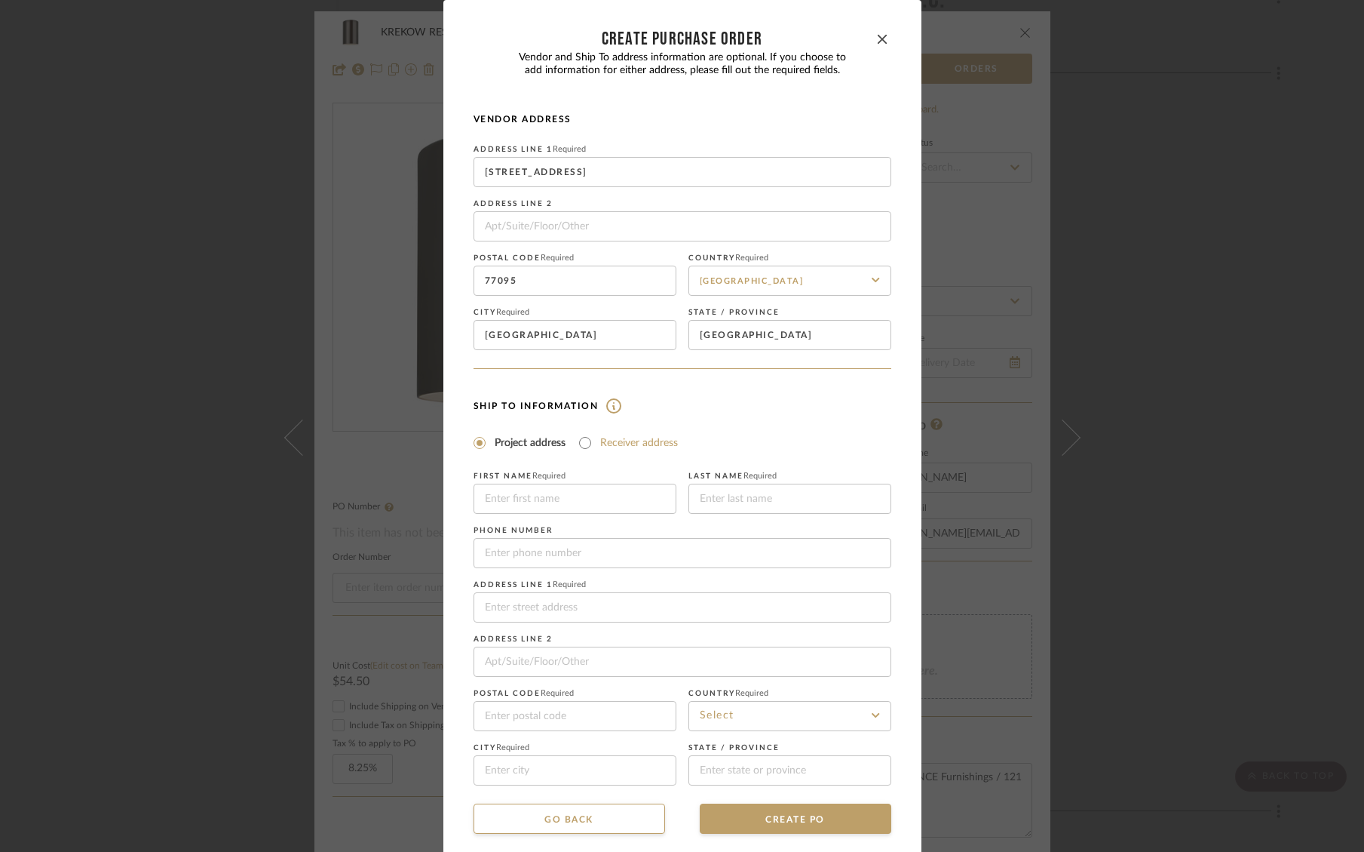
click at [637, 440] on label "Receiver address" at bounding box center [639, 442] width 78 height 15
click at [594, 440] on input "Receiver address" at bounding box center [585, 443] width 18 height 18
radio input "true"
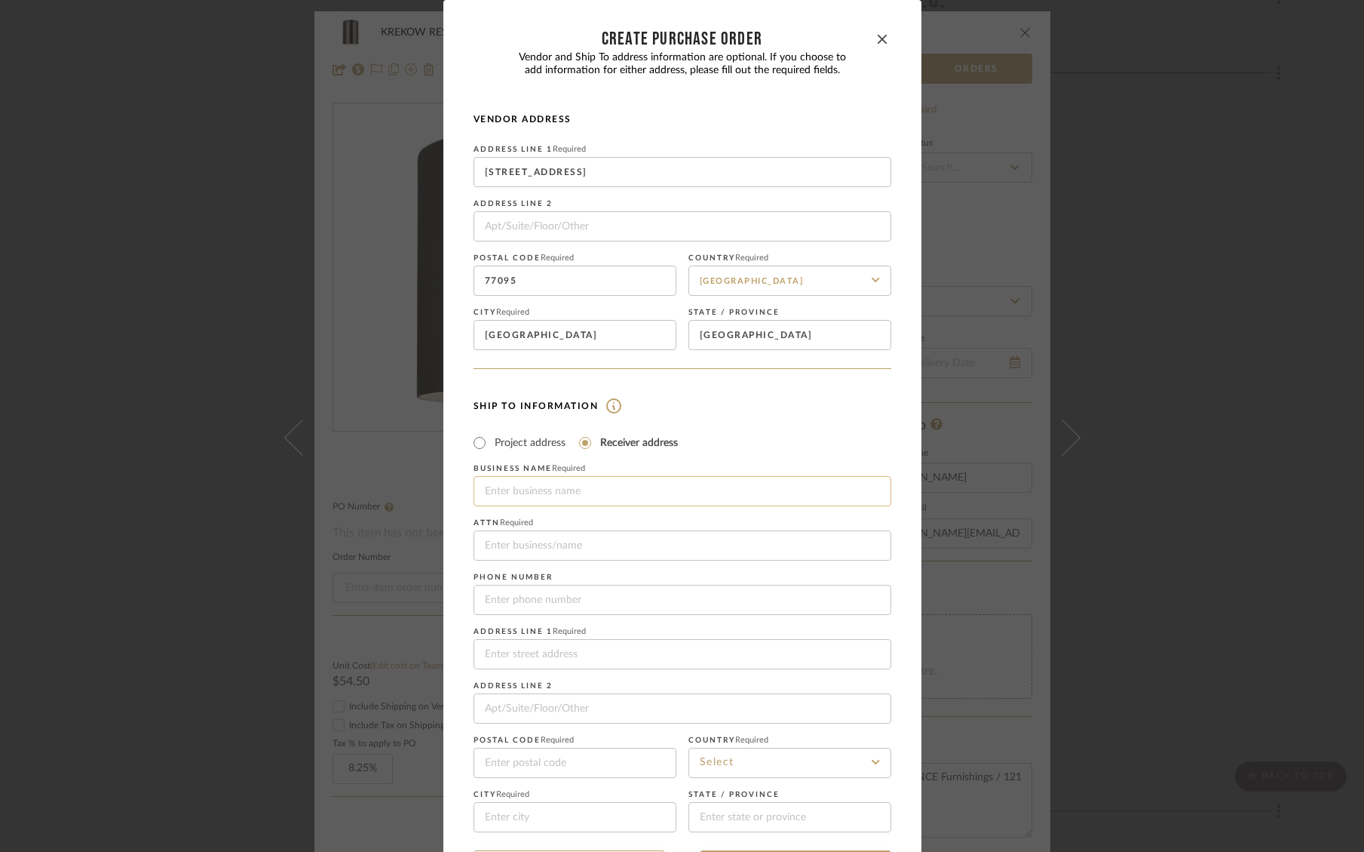
click at [576, 505] on input at bounding box center [683, 491] width 418 height 30
type input "Delivery Limited"
click at [590, 551] on input at bounding box center [683, 545] width 418 height 30
type input "Jen Mauldin Design / Krekow Strawn"
click at [588, 606] on input "tel" at bounding box center [683, 600] width 418 height 30
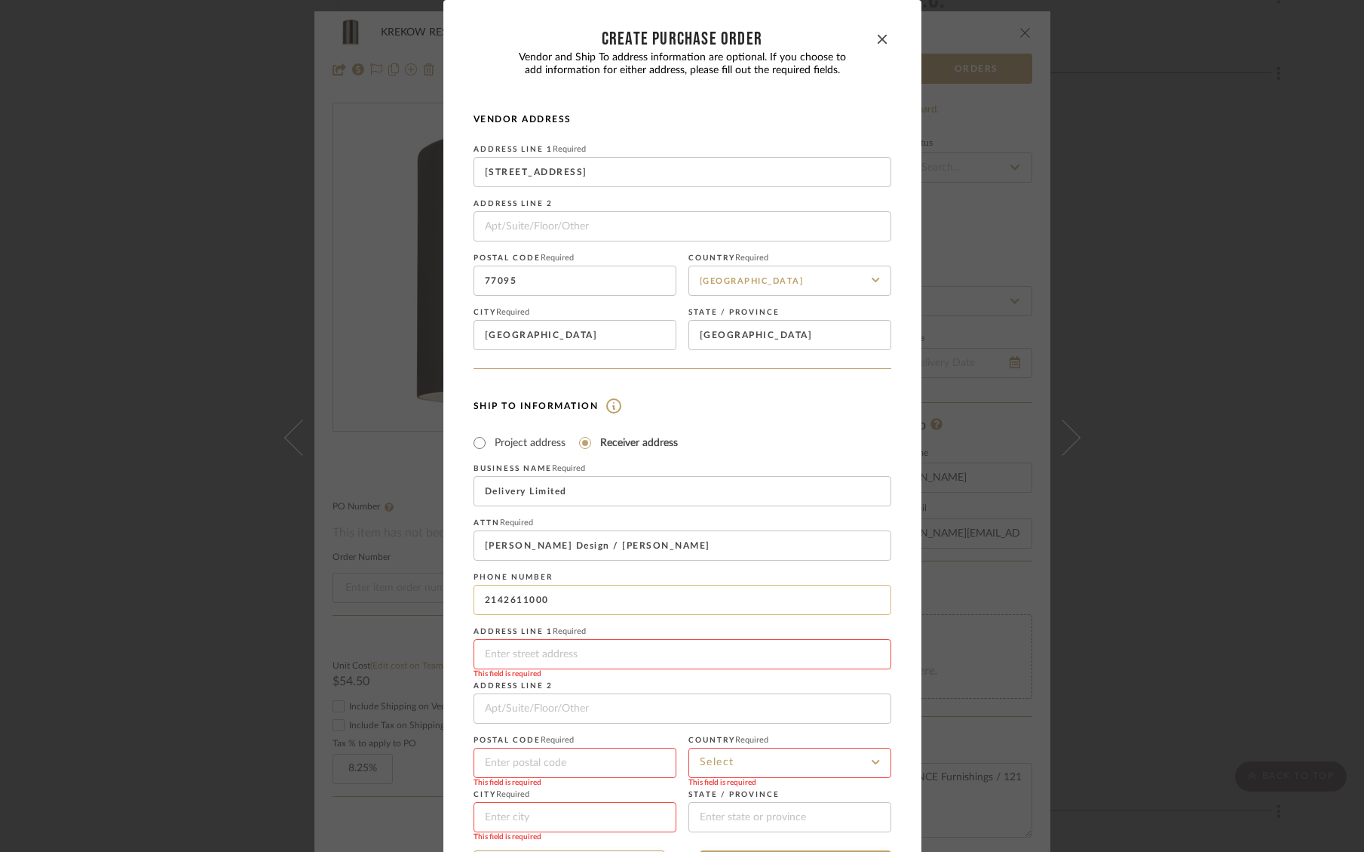
type input "2142611000"
type input "8220 Ambassador Row"
click at [566, 778] on input at bounding box center [575, 762] width 203 height 30
type input "75247"
click at [815, 775] on input at bounding box center [790, 762] width 203 height 30
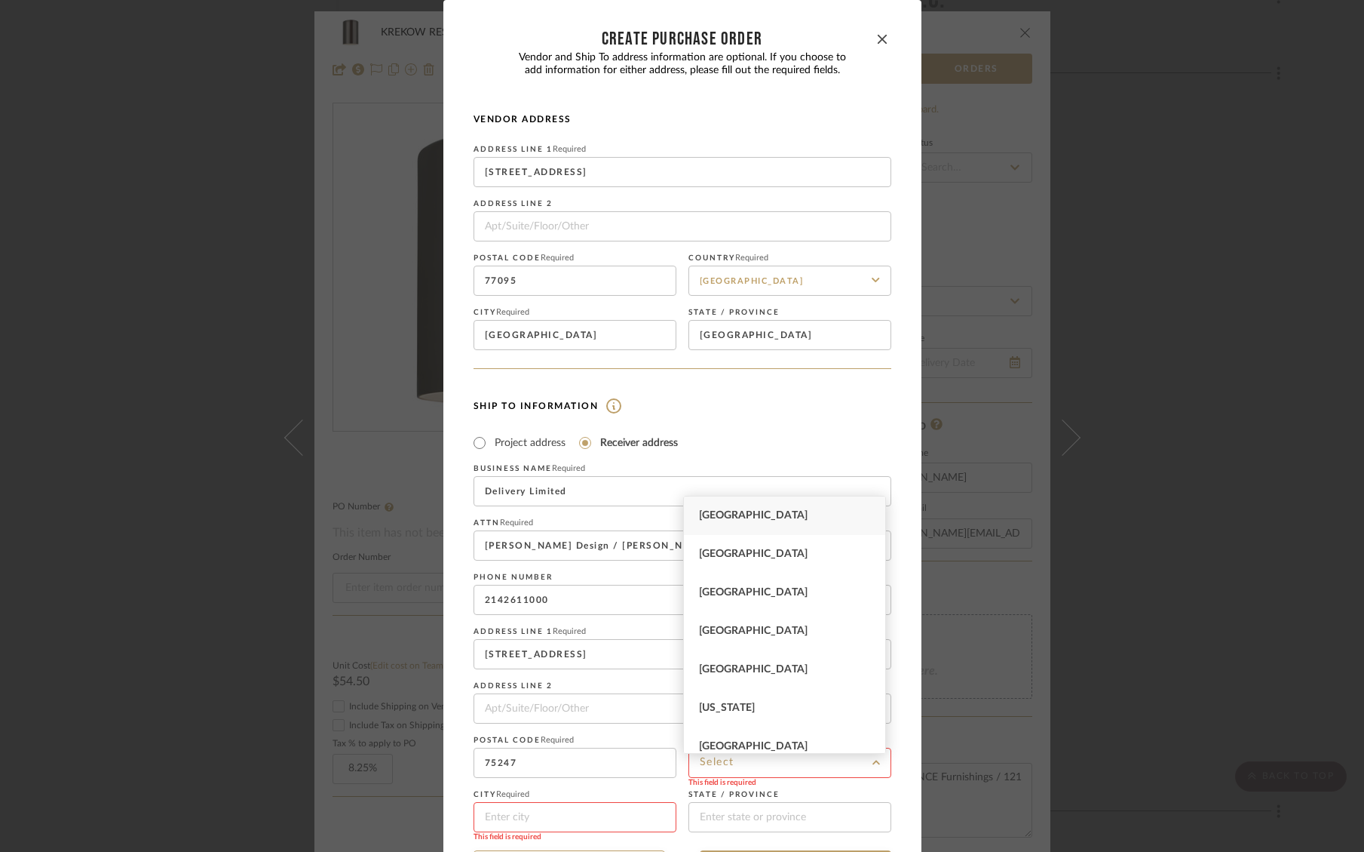
click at [768, 510] on span "United States" at bounding box center [753, 515] width 109 height 11
type input "United States"
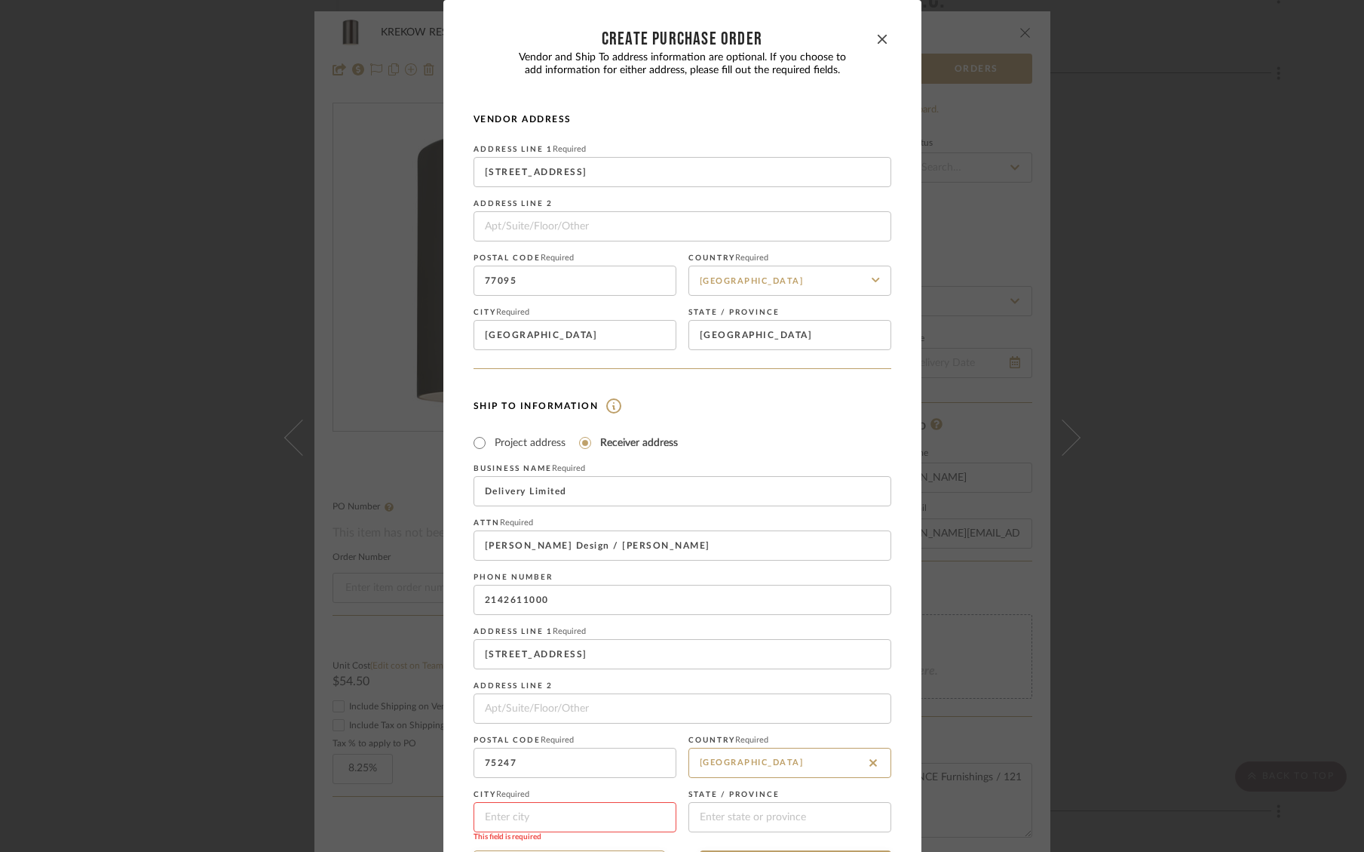
scroll to position [69, 0]
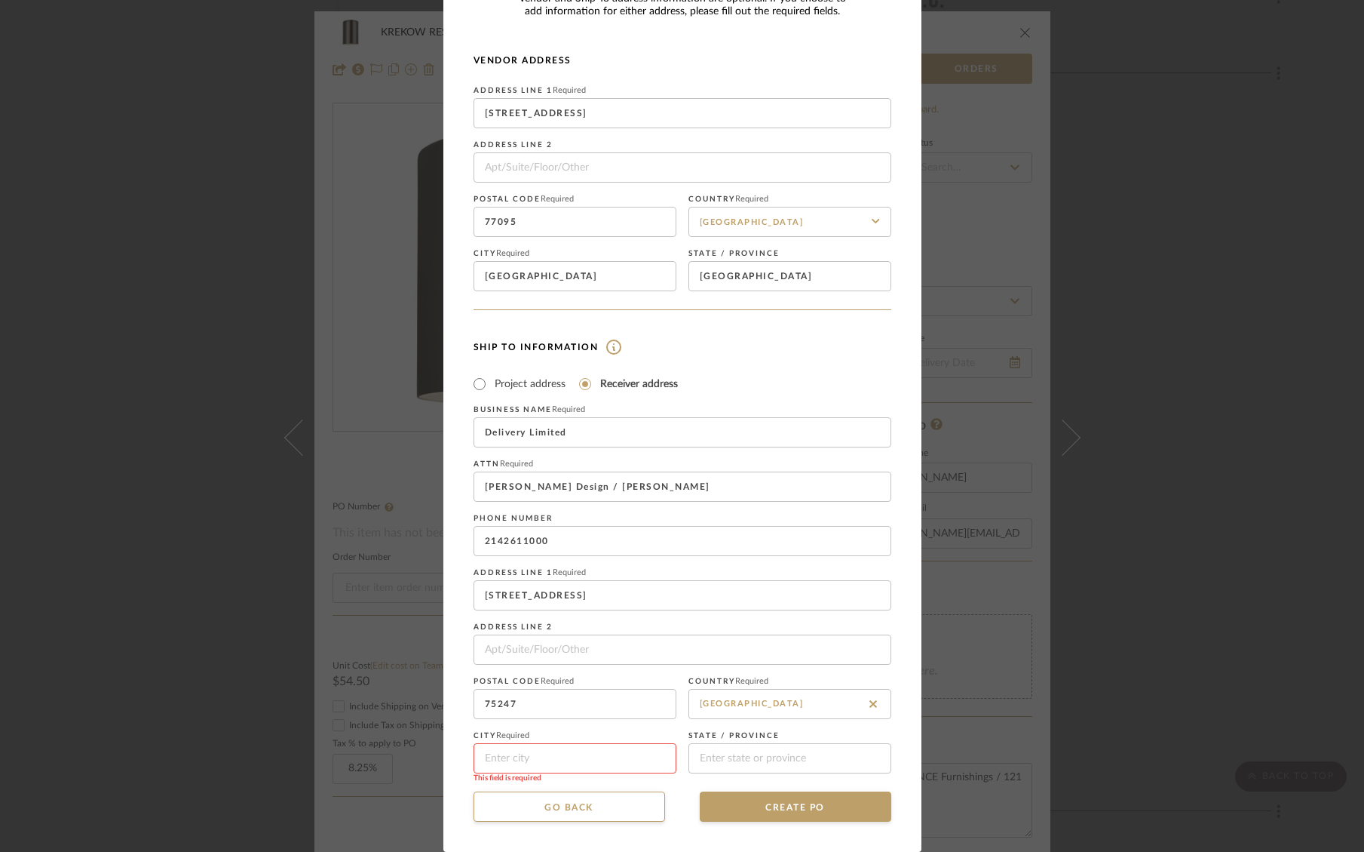
click at [529, 763] on input at bounding box center [575, 758] width 203 height 30
type input "Dallas"
click at [698, 756] on input at bounding box center [790, 758] width 203 height 30
type input "TX"
click at [772, 797] on button "CREATE PO" at bounding box center [796, 806] width 192 height 30
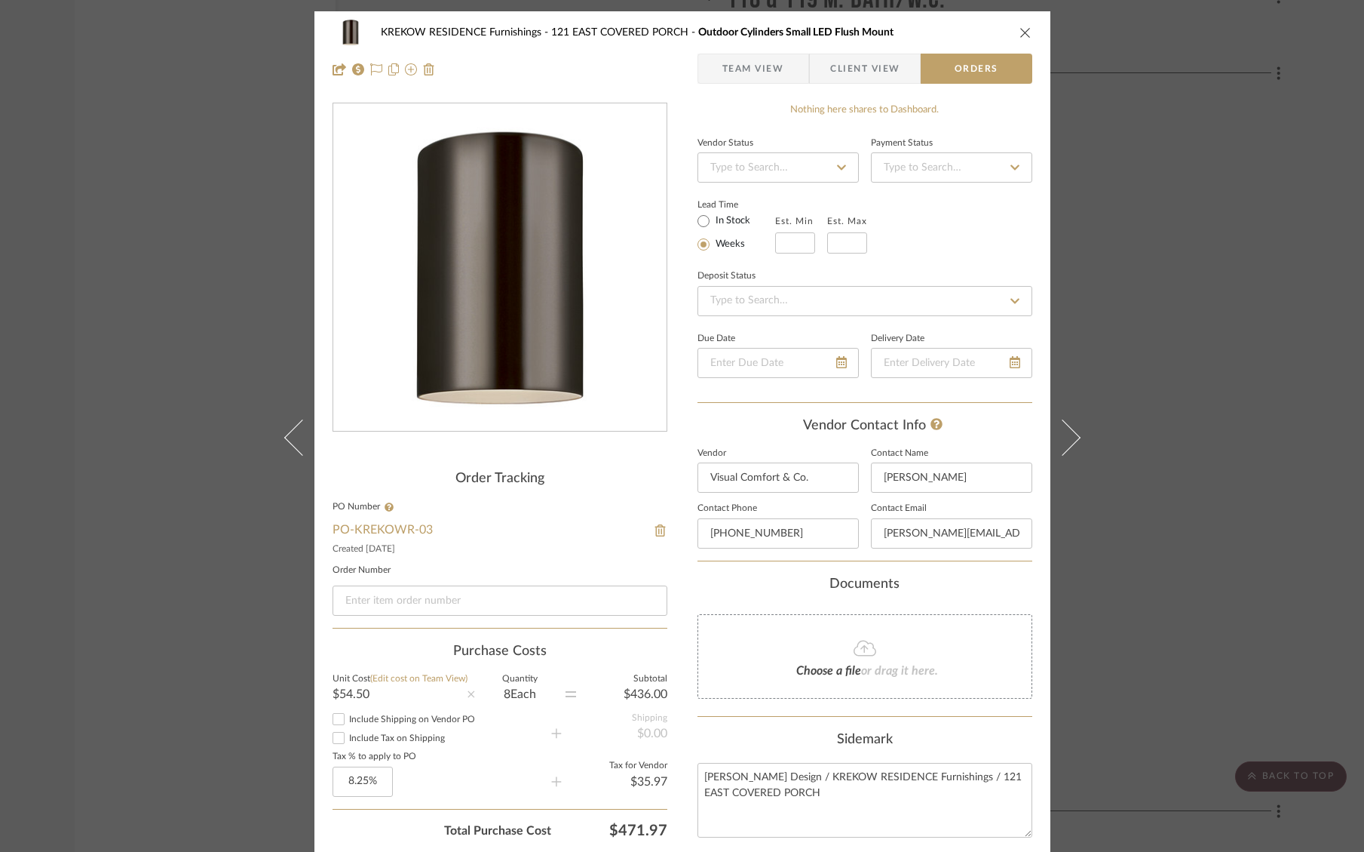
click at [1180, 144] on div "KREKOW RESIDENCE Furnishings 121 EAST COVERED PORCH Outdoor Cylinders Small LED…" at bounding box center [682, 426] width 1364 height 852
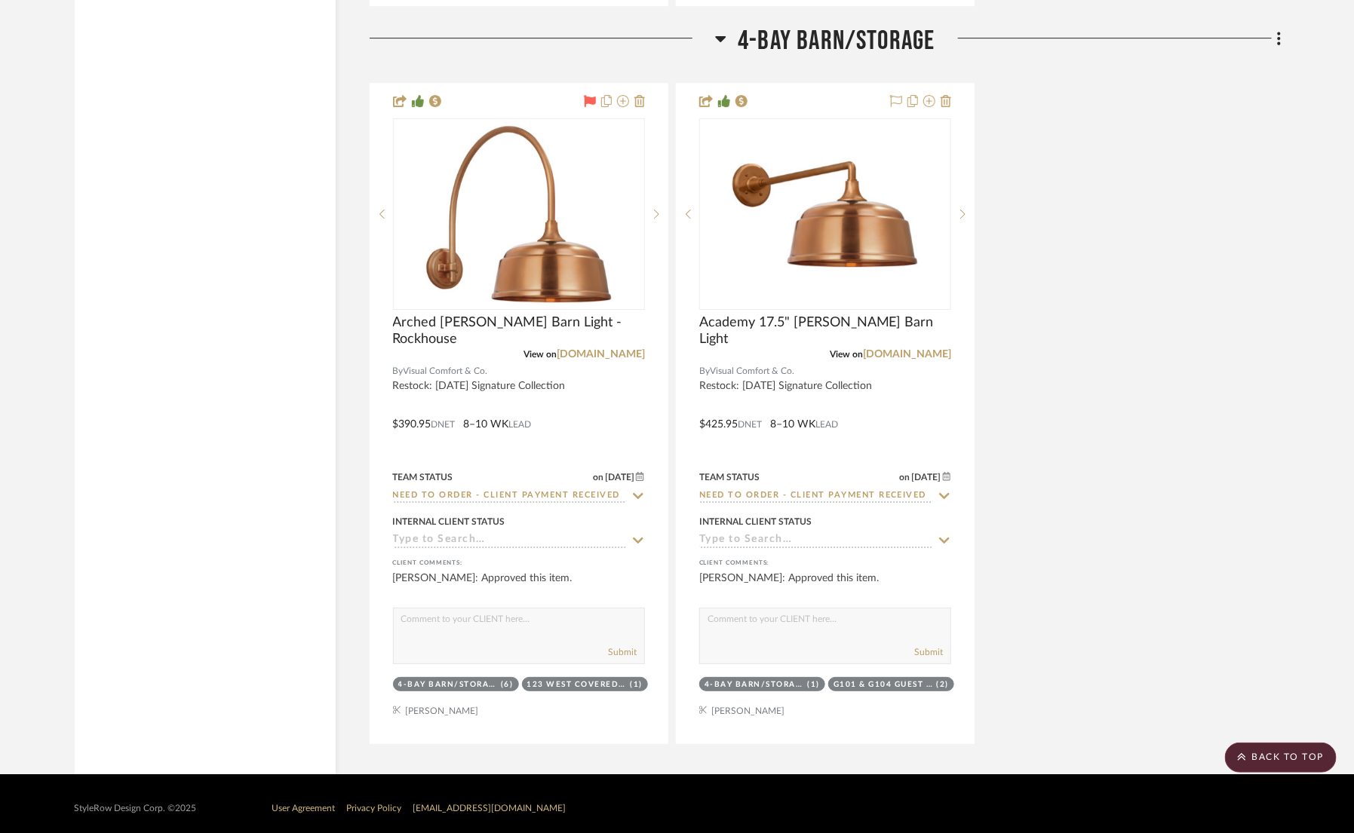
scroll to position [7770, 0]
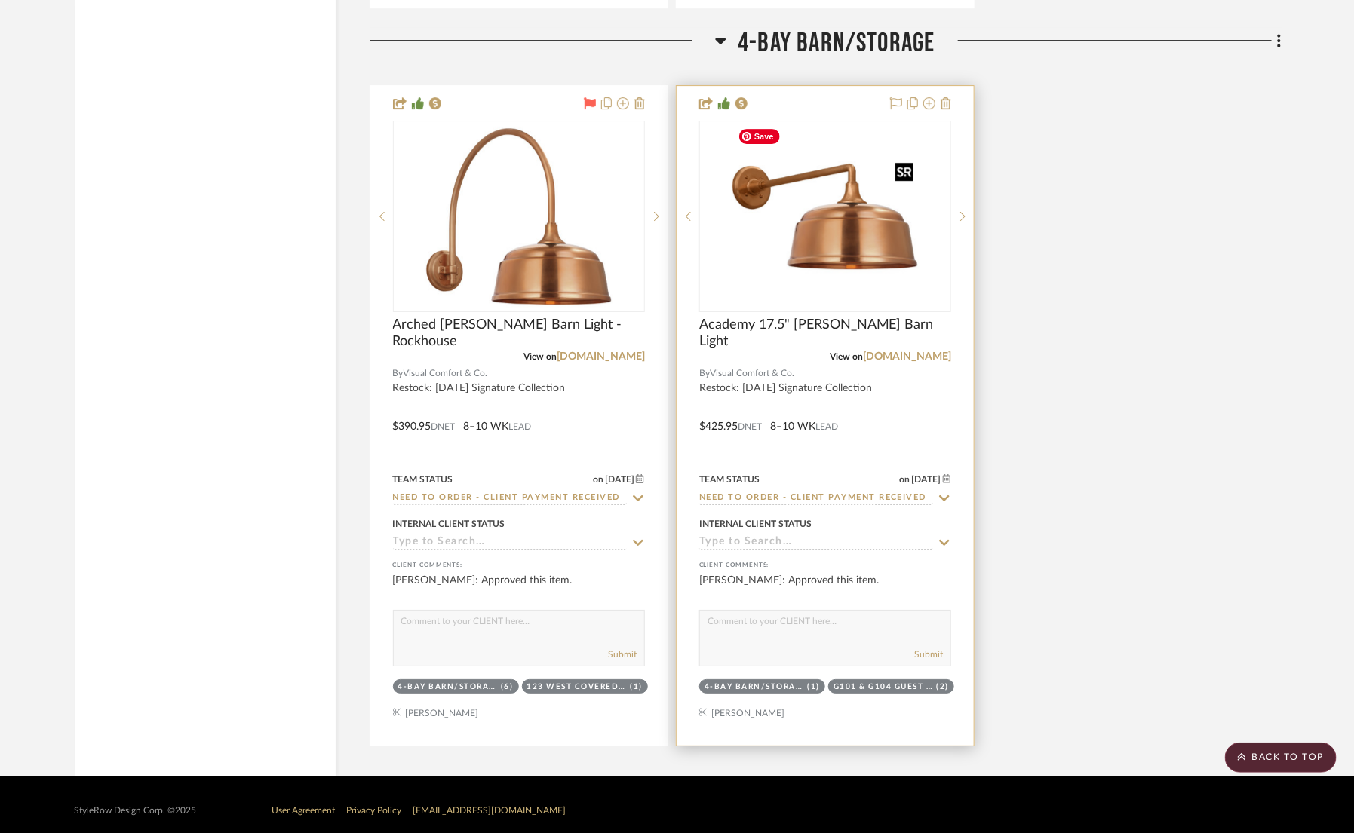
click at [823, 229] on img "0" at bounding box center [825, 216] width 189 height 189
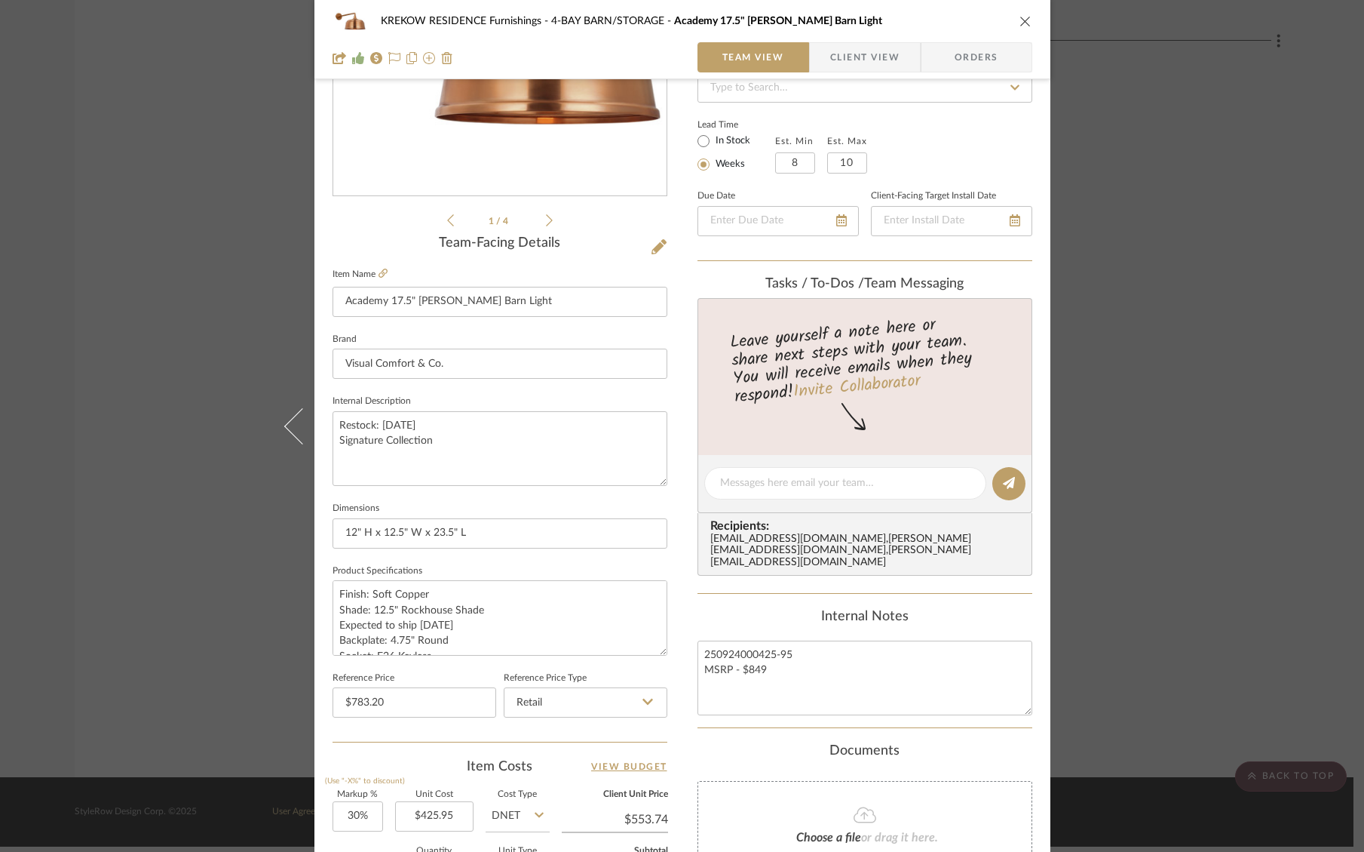
scroll to position [250, 0]
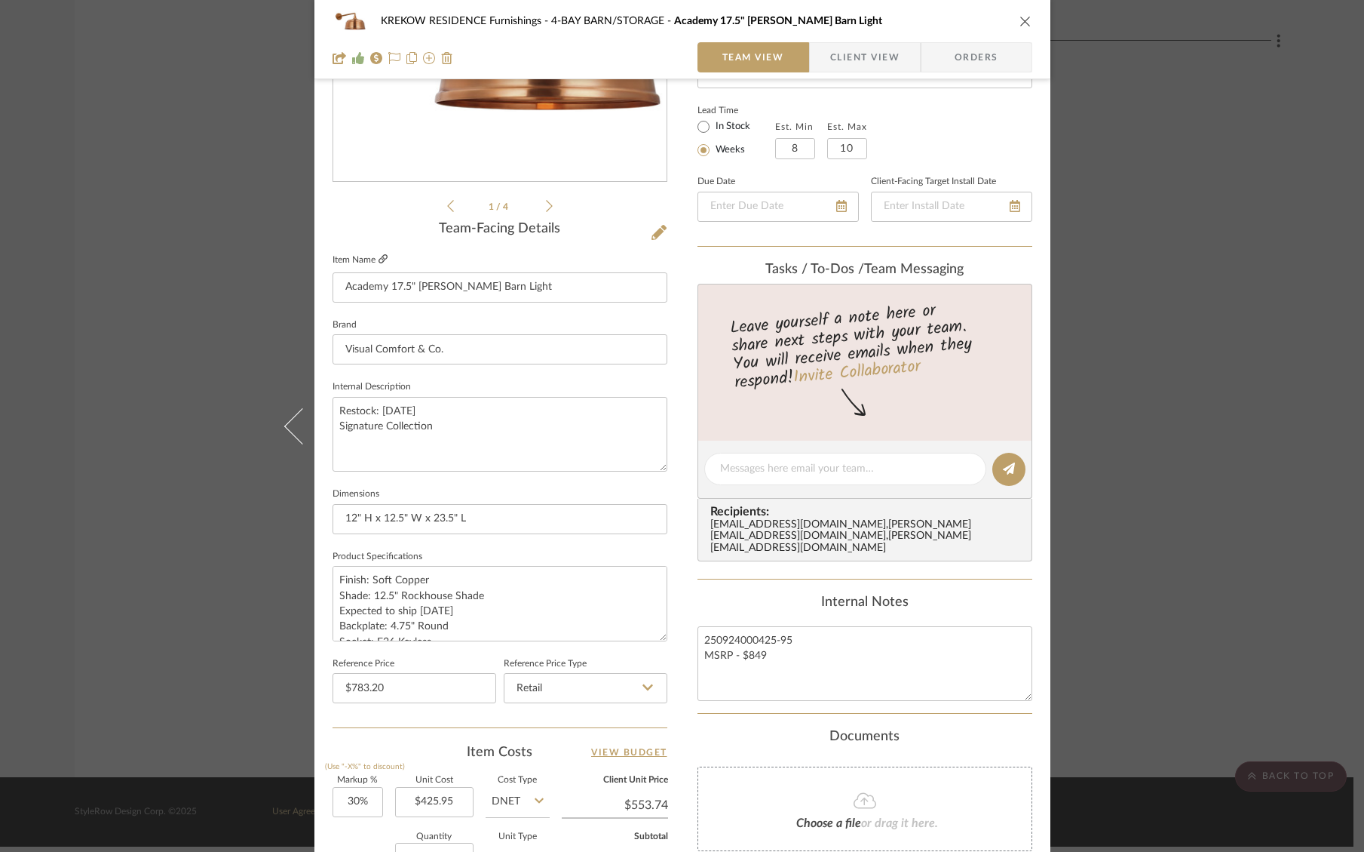
click at [379, 255] on fa-icon at bounding box center [383, 259] width 9 height 9
click at [652, 234] on icon at bounding box center [659, 232] width 15 height 15
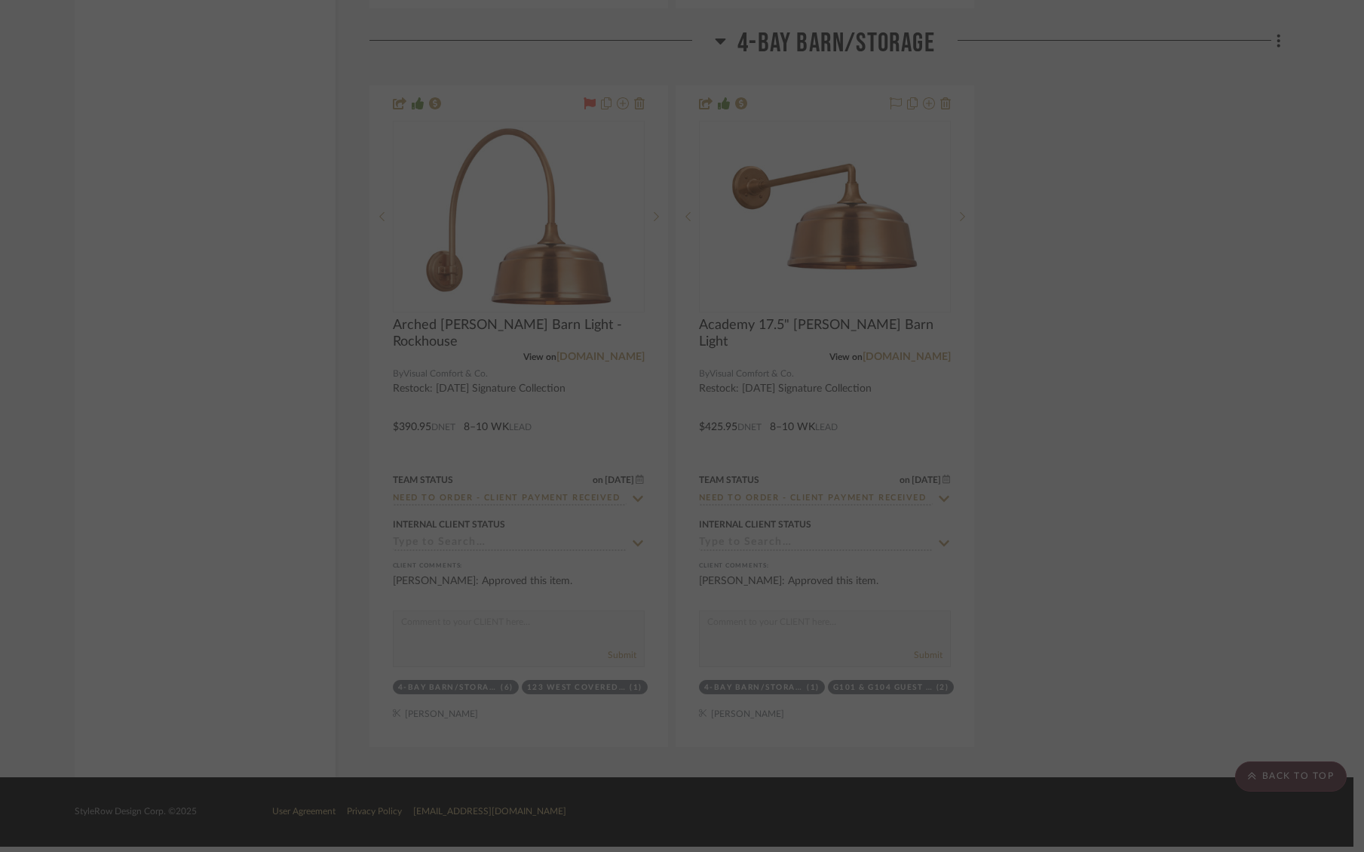
scroll to position [0, 0]
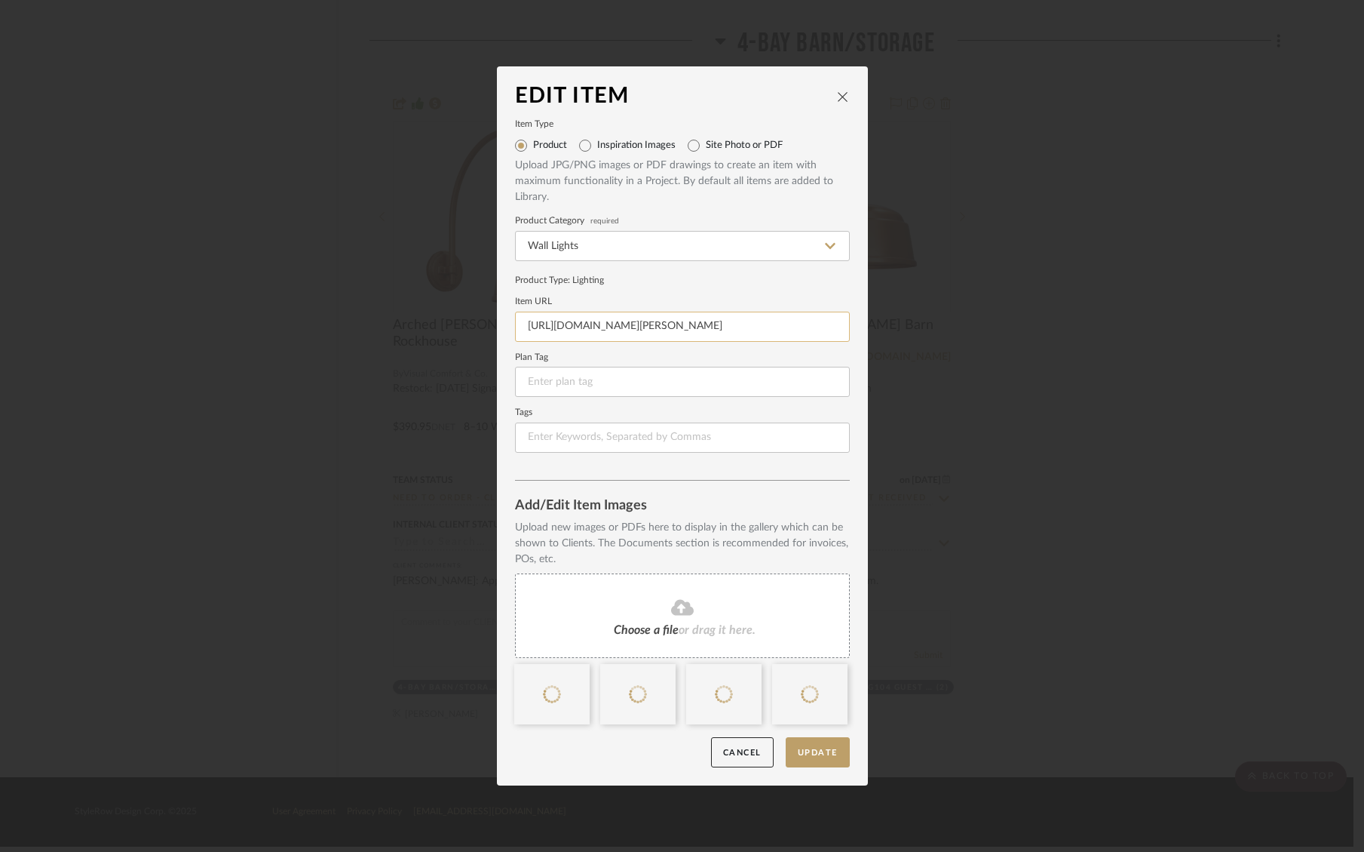
click at [710, 321] on input "https://www.visualcomfort.com/academy-17-5-mack-barn-light/?selected_product=TO…" at bounding box center [682, 327] width 335 height 30
paste input "-tob2812/#2461=41651&1651=103074"
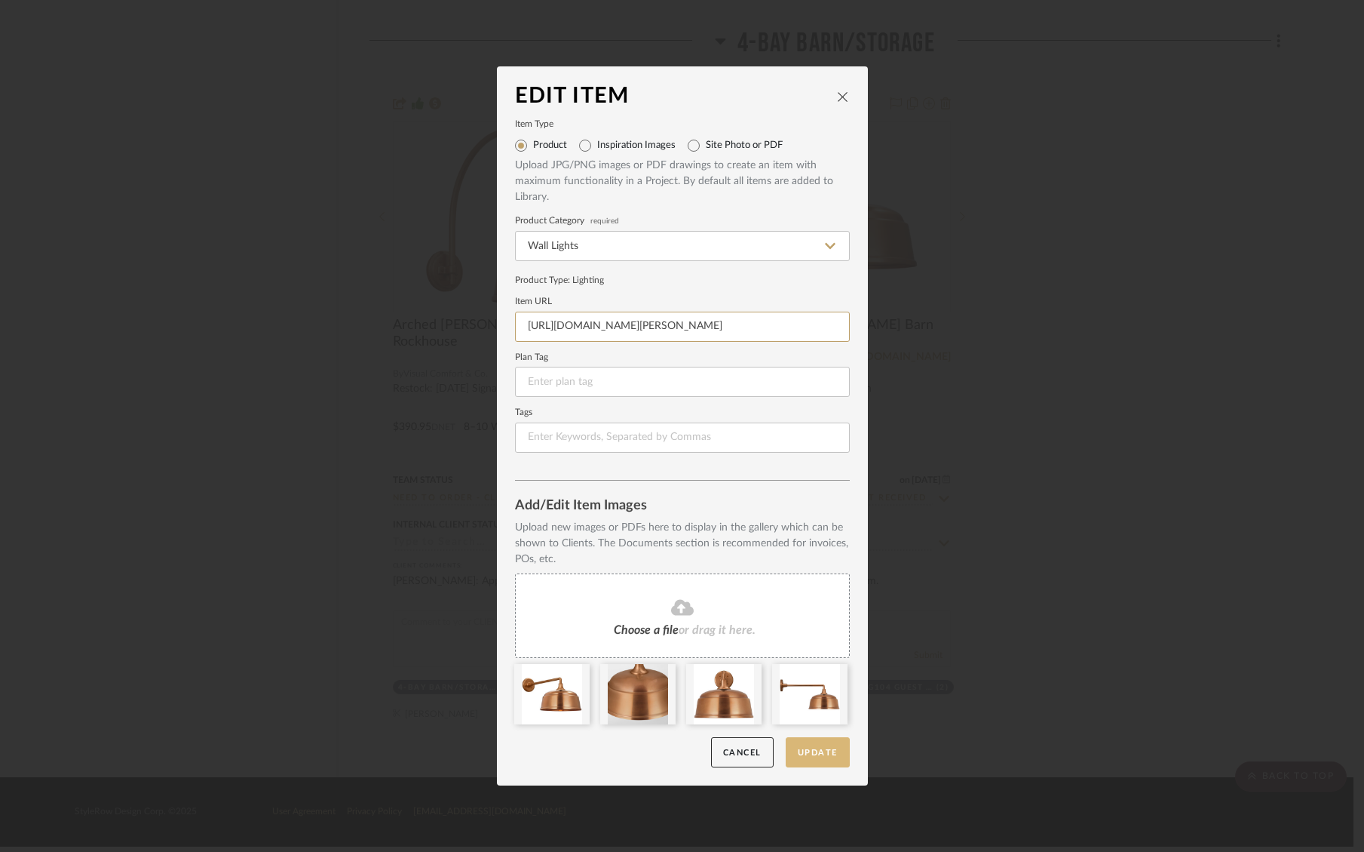
type input "https://www.visualcomfort.com/academy-17-5-mack-barn-light-tob2812/#2461=41651&…"
click at [826, 750] on button "Update" at bounding box center [818, 752] width 64 height 31
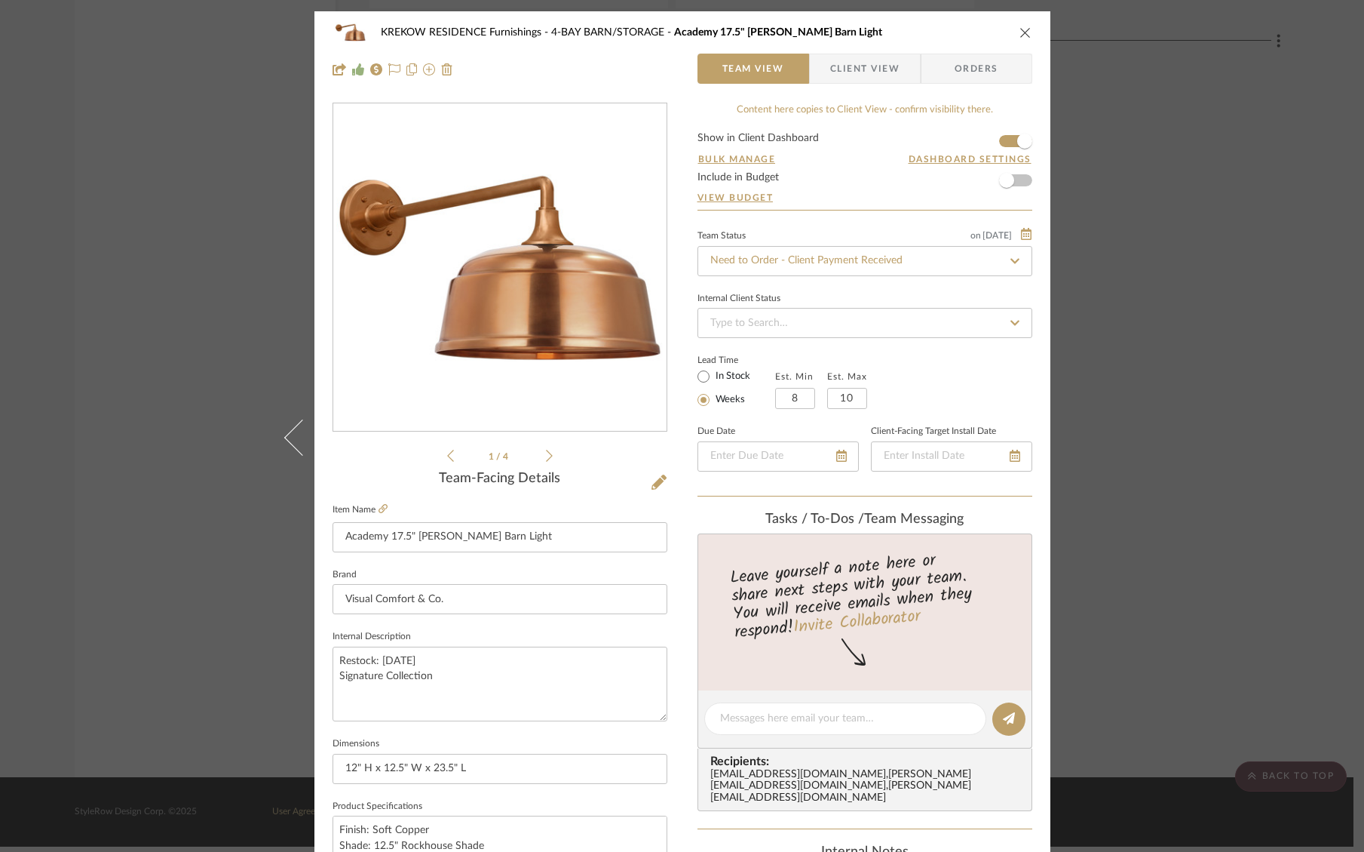
click at [1100, 355] on div "KREKOW RESIDENCE Furnishings 4-BAY BARN/STORAGE Academy 17.5" Mack Barn Light T…" at bounding box center [682, 426] width 1364 height 852
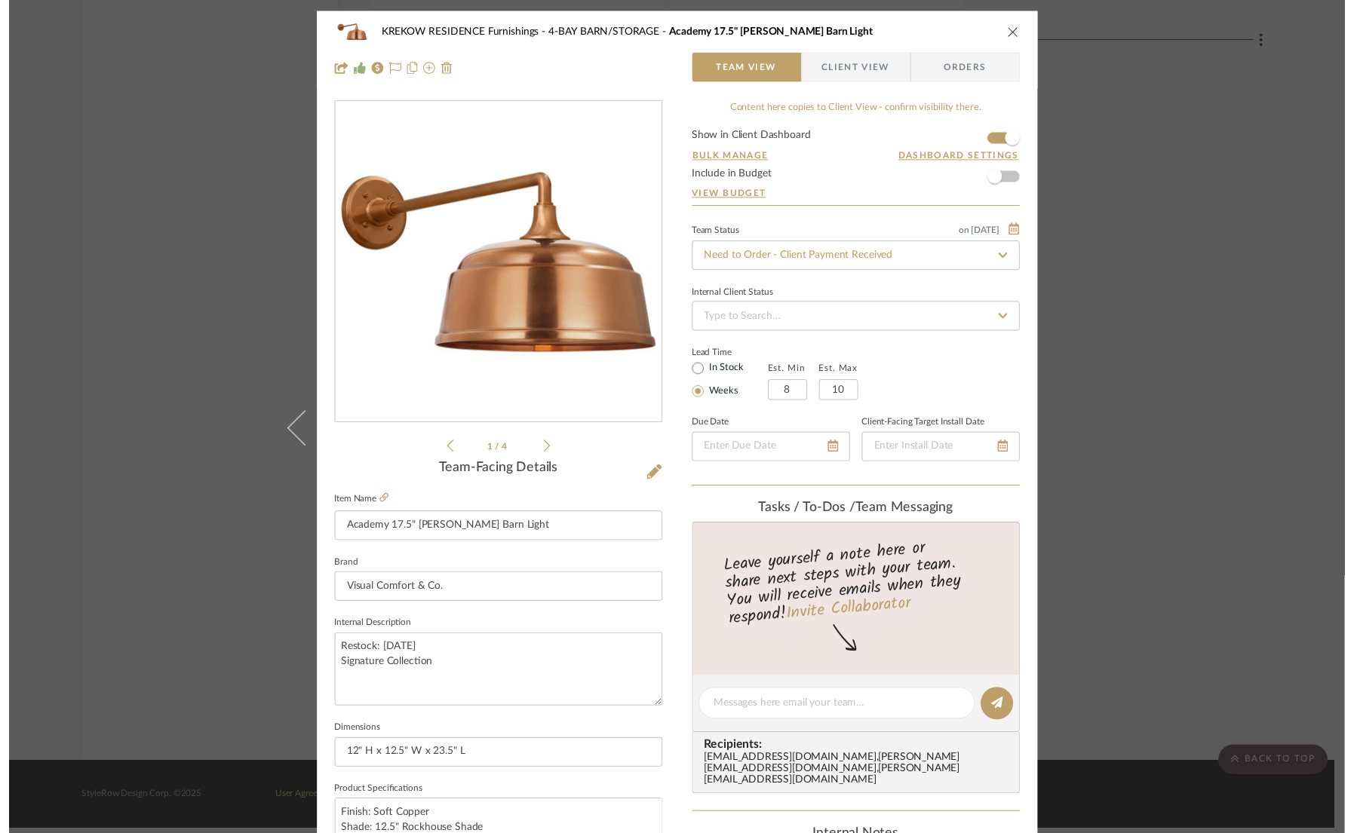
scroll to position [7770, 0]
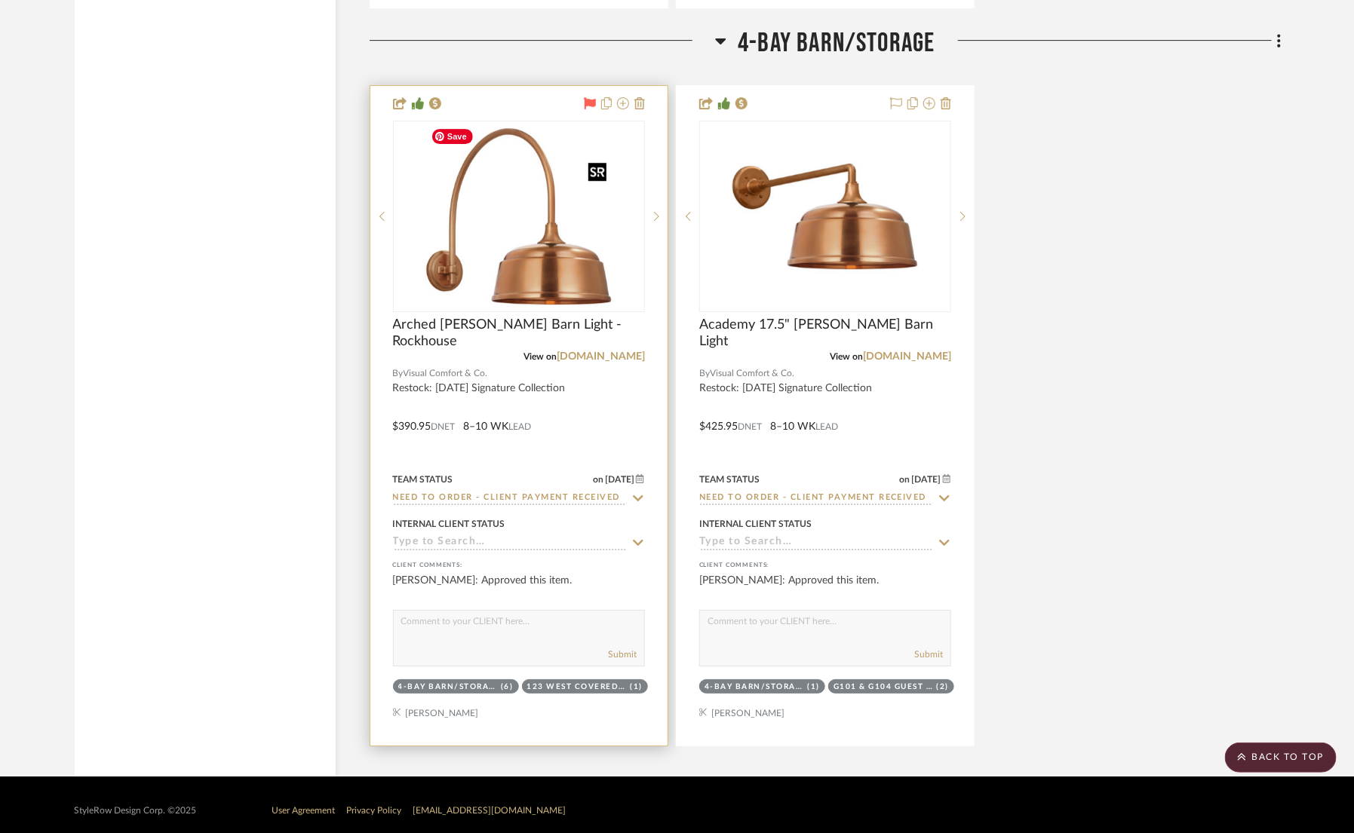
click at [553, 270] on img "0" at bounding box center [519, 216] width 189 height 189
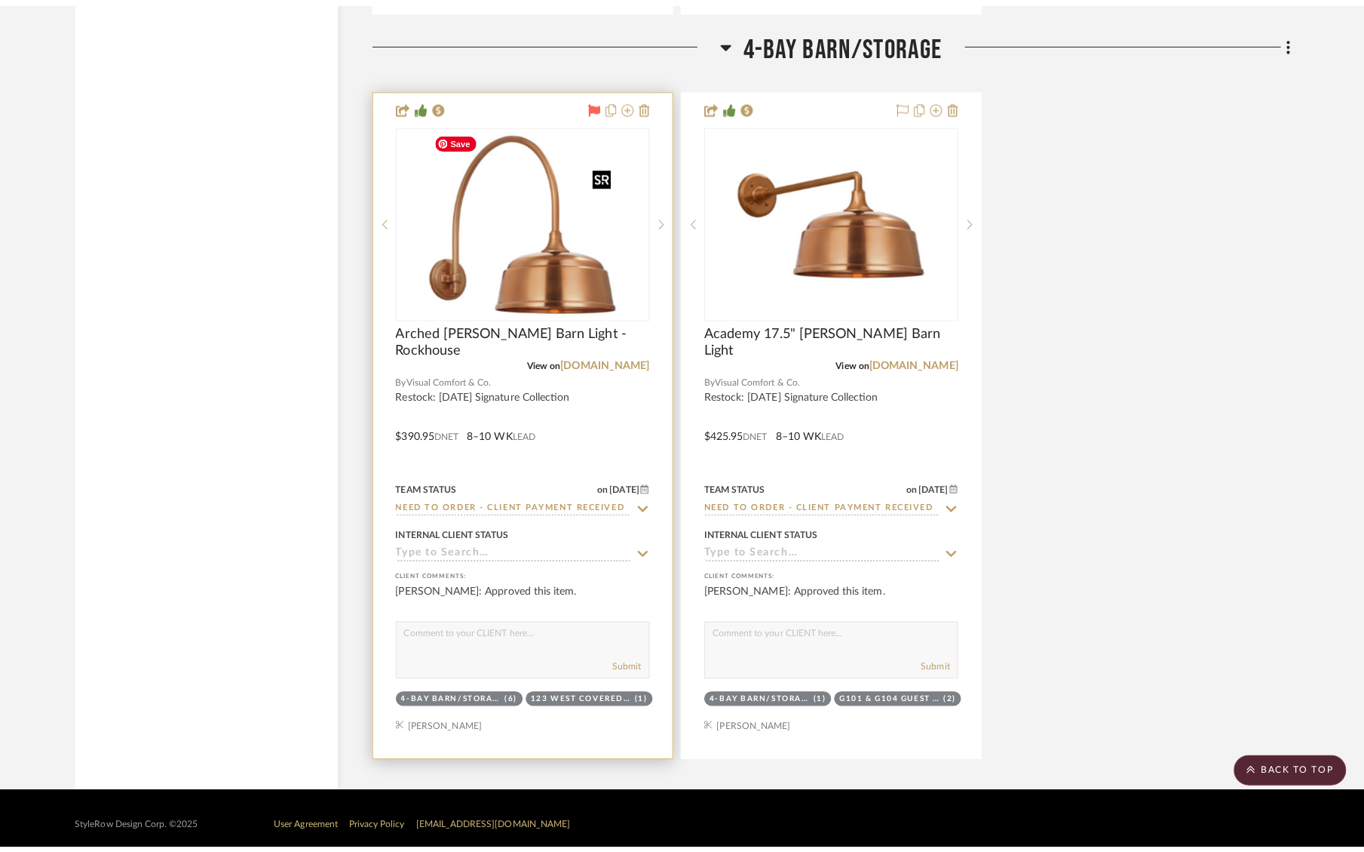
scroll to position [0, 0]
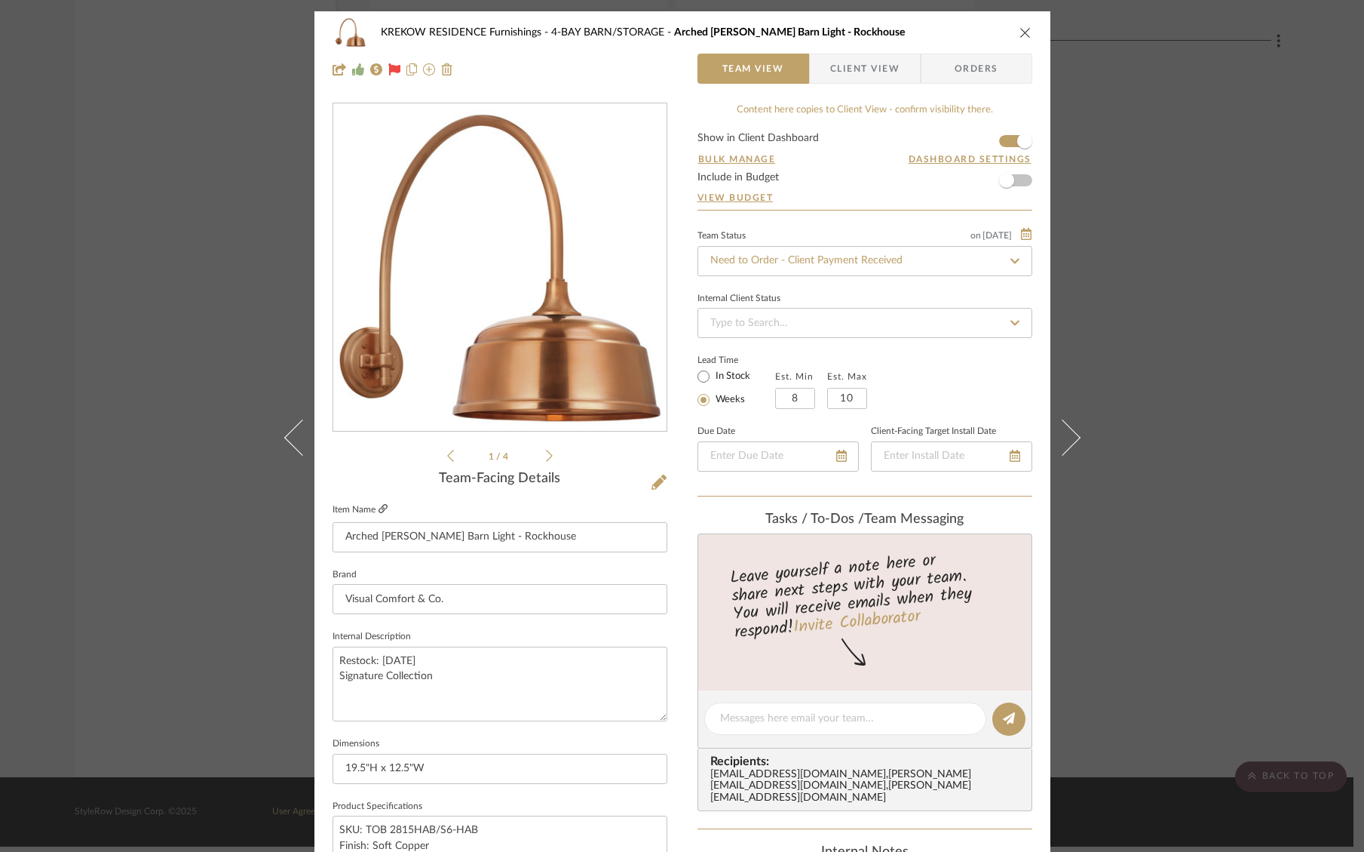
click at [379, 509] on icon at bounding box center [383, 508] width 9 height 9
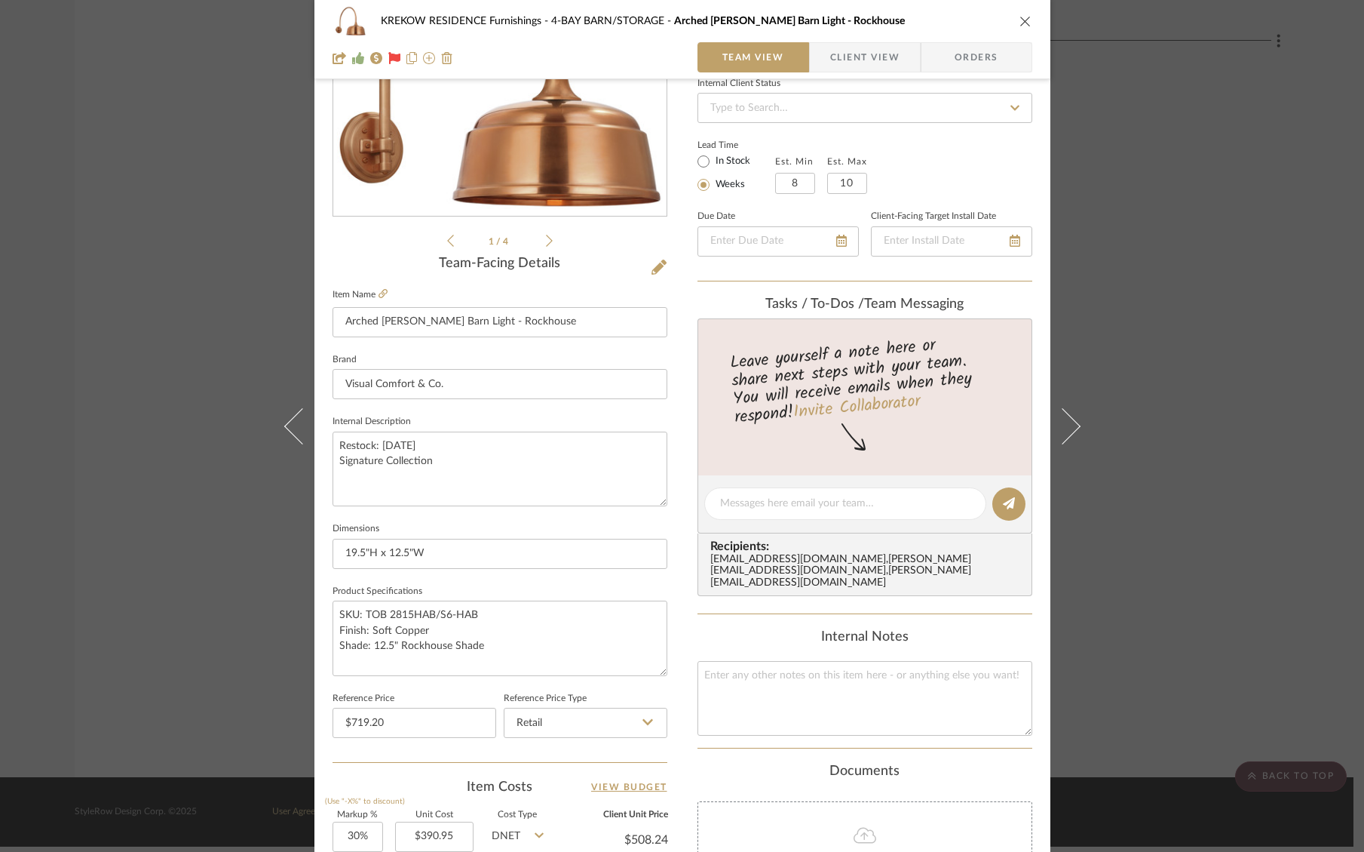
scroll to position [223, 0]
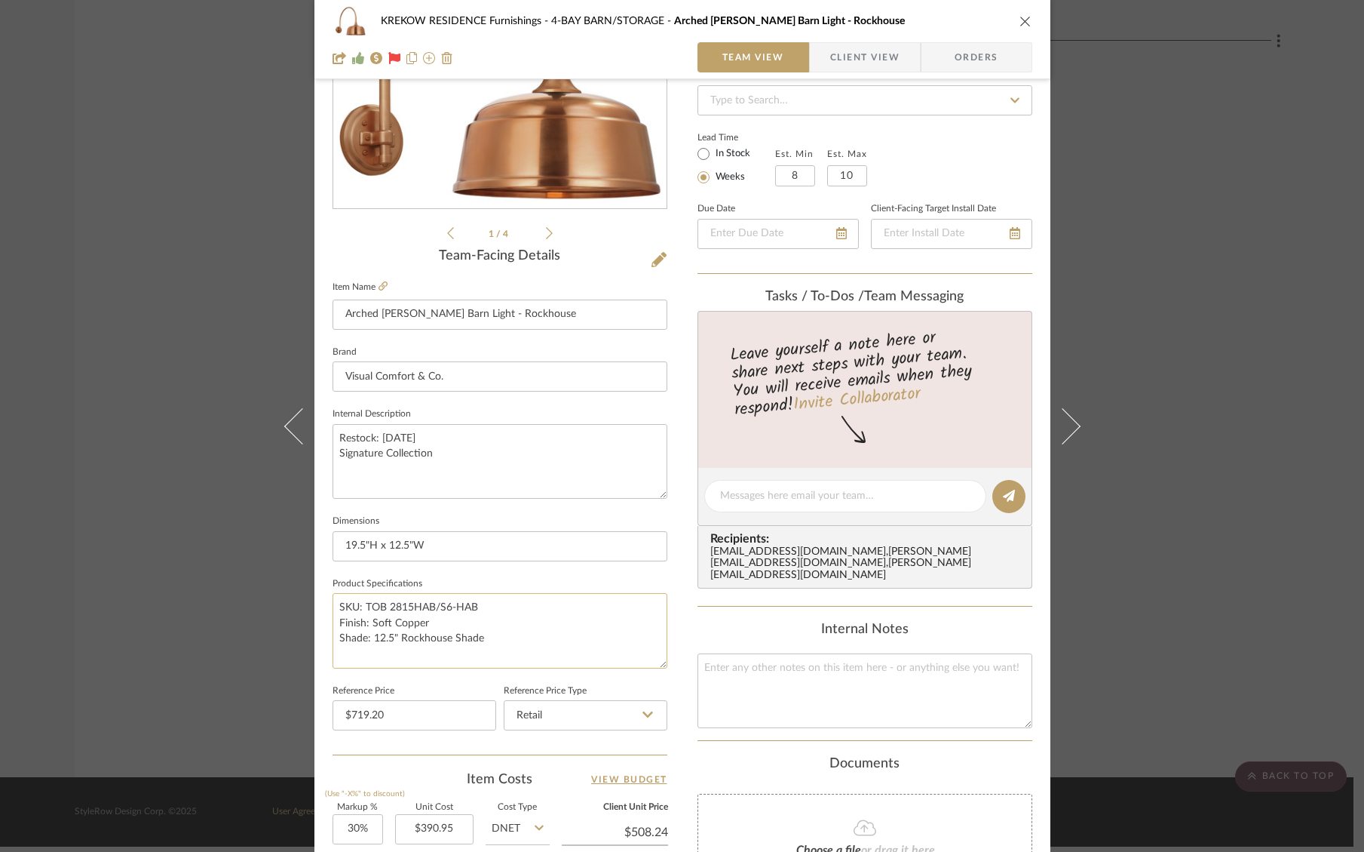
click at [481, 609] on textarea "SKU: TOB 2815HAB/S6-HAB Finish: Soft Copper Shade: 12.5" Rockhouse Shade" at bounding box center [500, 630] width 335 height 75
drag, startPoint x: 485, startPoint y: 603, endPoint x: 361, endPoint y: 608, distance: 123.8
click at [361, 608] on textarea "SKU: TOB 2815HAB/S6-HAB Finish: Soft Copper Shade: 12.5" Rockhouse Shade" at bounding box center [500, 630] width 335 height 75
paste textarea "SC/S6-SC"
type textarea "SKU: TOB 2815SC/S6-SC Finish: Soft Copper Shade: 12.5" Rockhouse Shade"
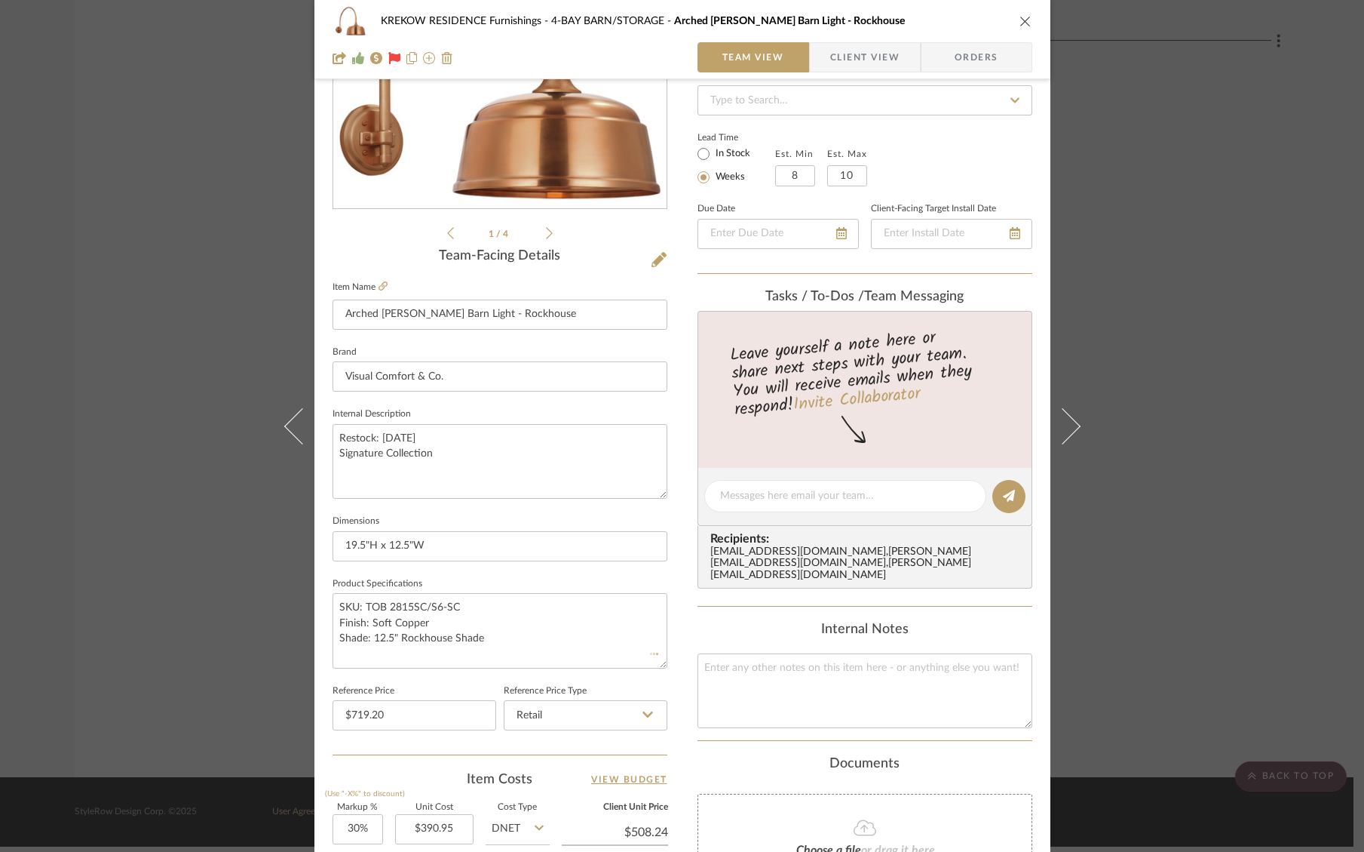
click at [681, 620] on div "KREKOW RESIDENCE Furnishings 4-BAY BARN/STORAGE Arched Mack Barn Light - Rockho…" at bounding box center [683, 485] width 736 height 1393
click at [1156, 450] on div "KREKOW RESIDENCE Furnishings 4-BAY BARN/STORAGE Arched Mack Barn Light - Rockho…" at bounding box center [682, 426] width 1364 height 852
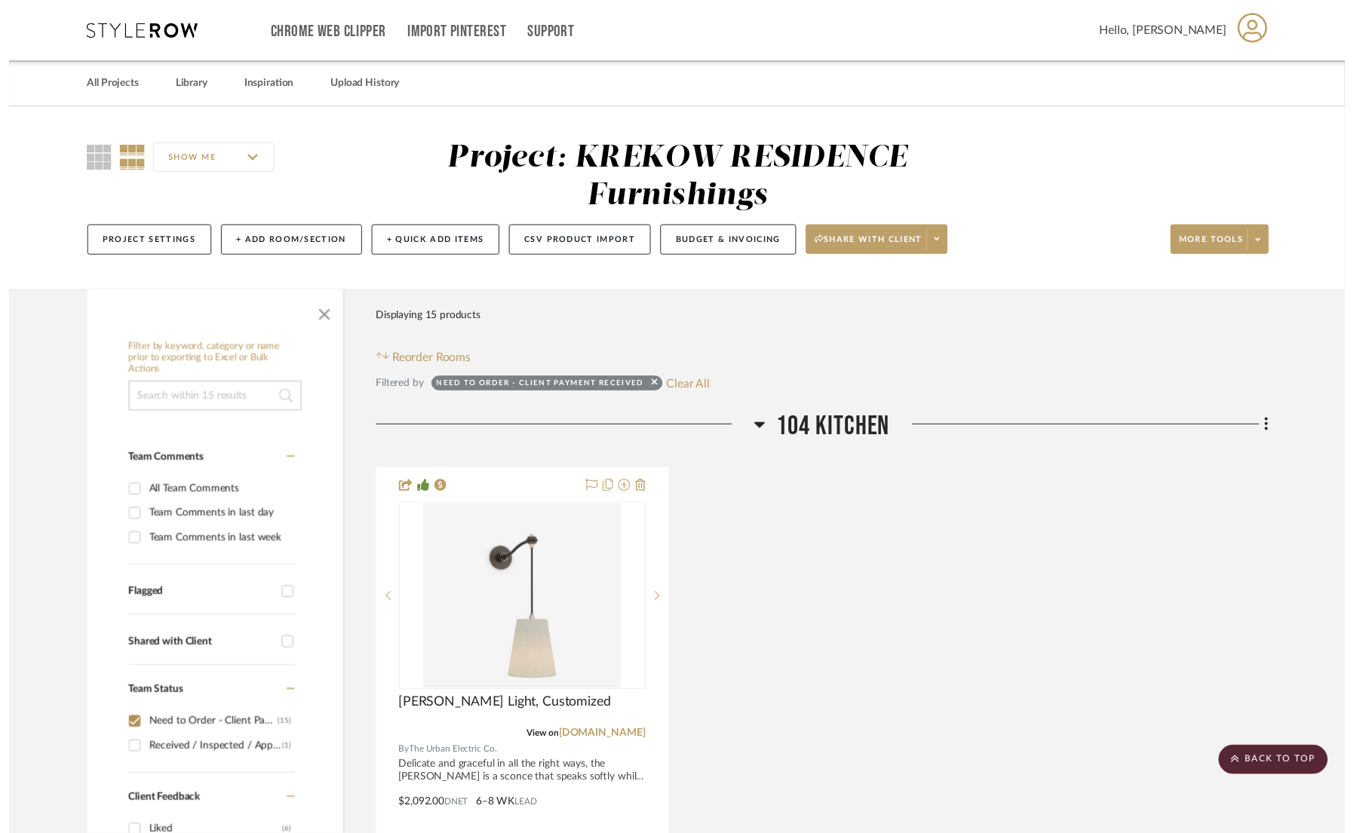
scroll to position [7770, 0]
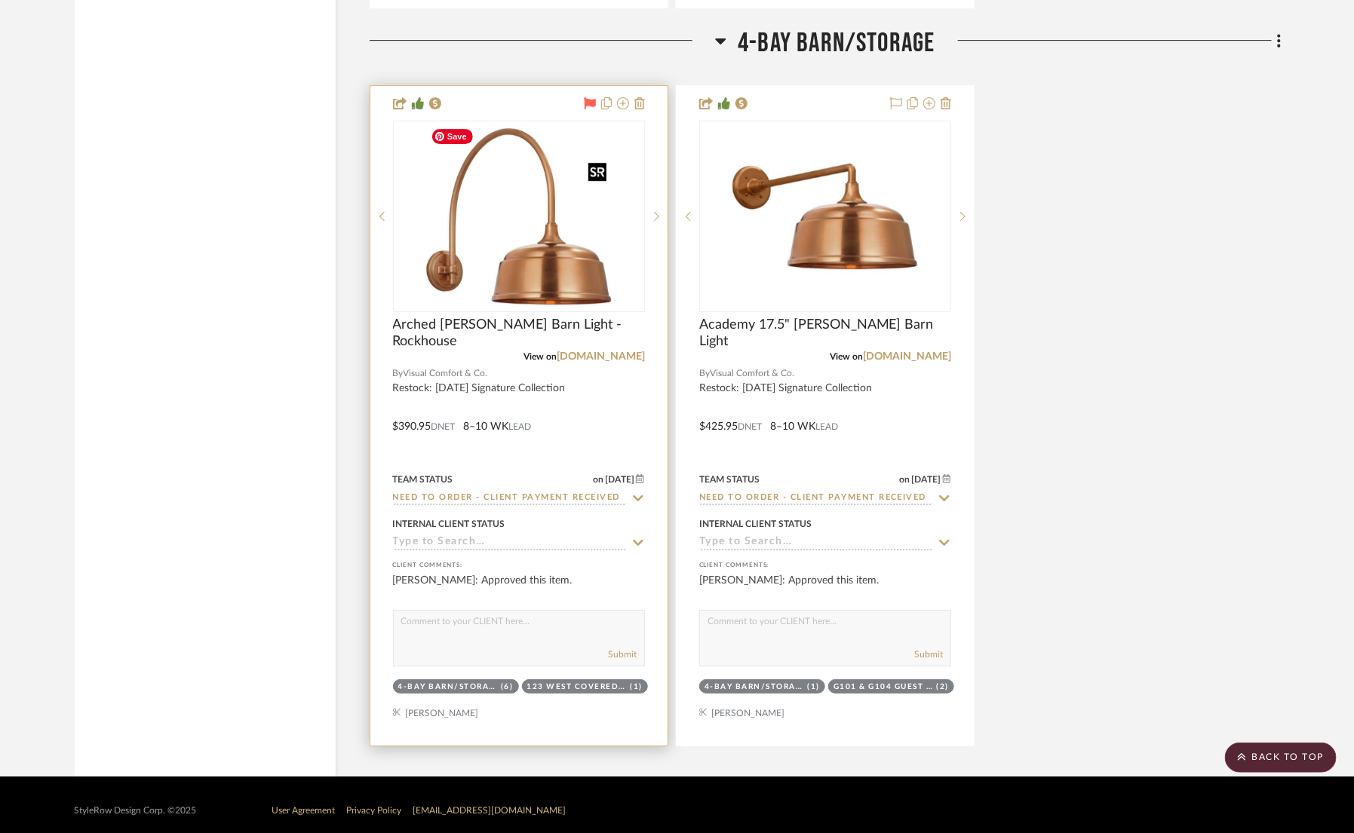
click at [513, 245] on img "0" at bounding box center [519, 216] width 189 height 189
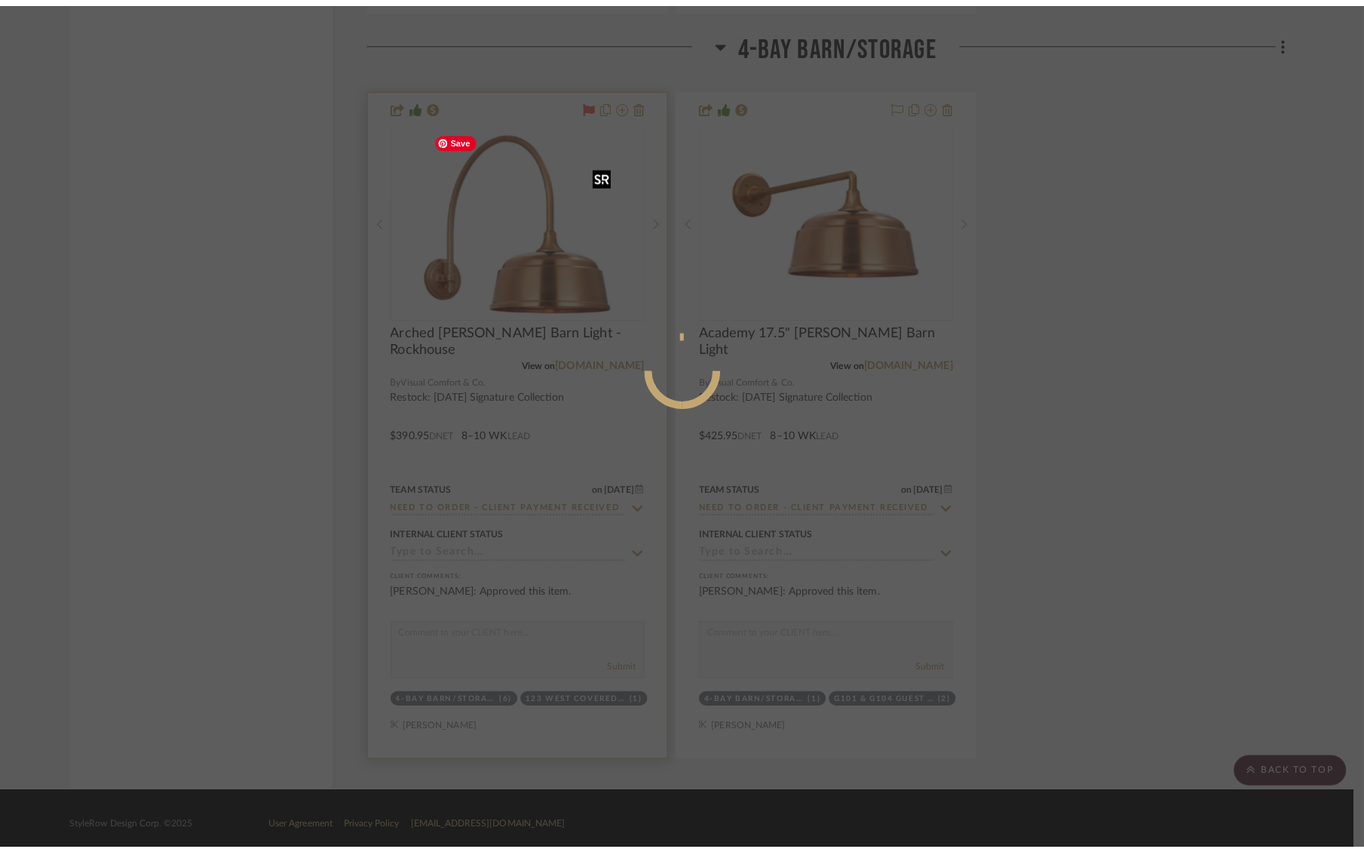
scroll to position [0, 0]
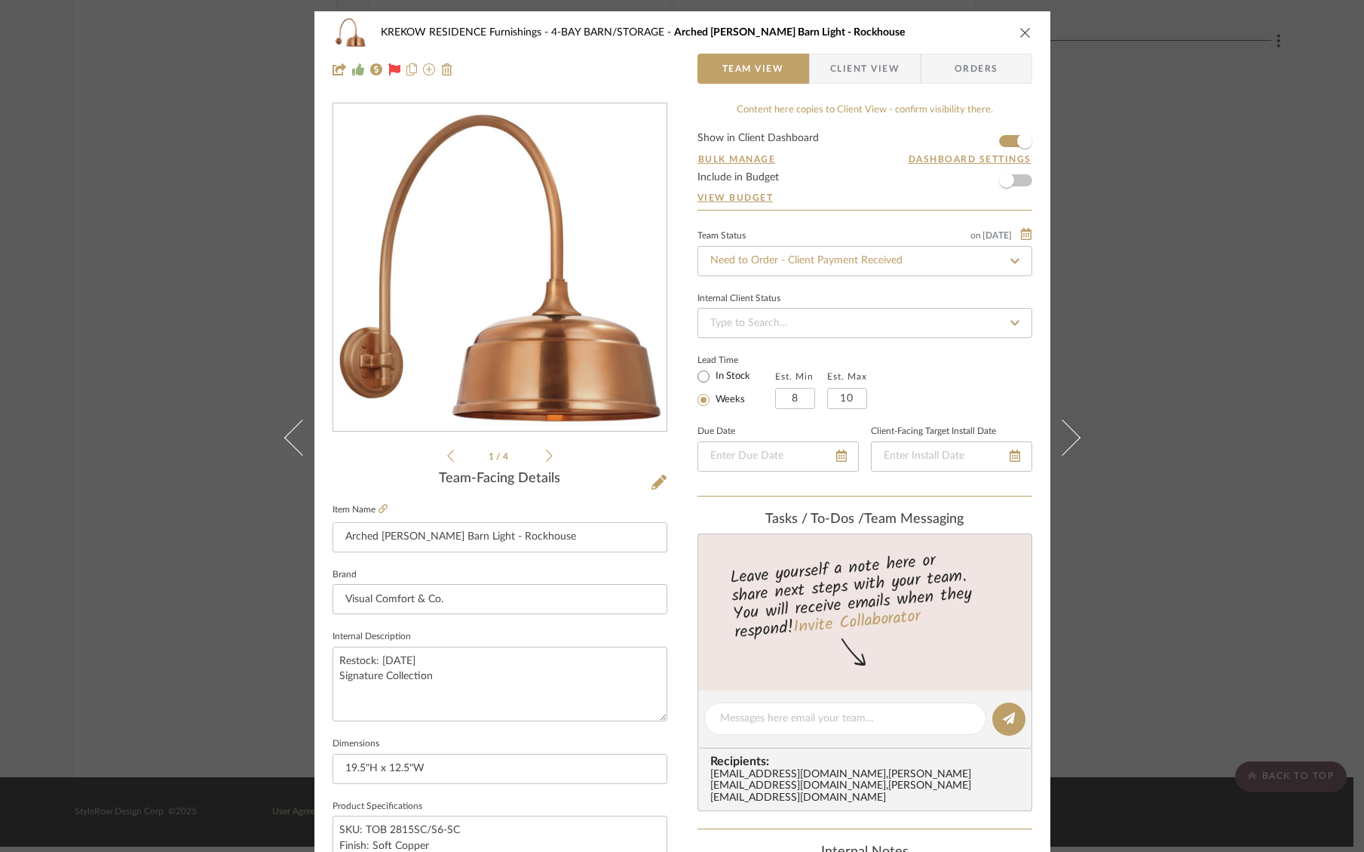
click at [651, 468] on div "1 / 4 Team-Facing Details Item Name Arched Mack Barn Light - Rockhouse Brand Vi…" at bounding box center [500, 724] width 335 height 1242
click at [652, 485] on icon at bounding box center [659, 481] width 15 height 15
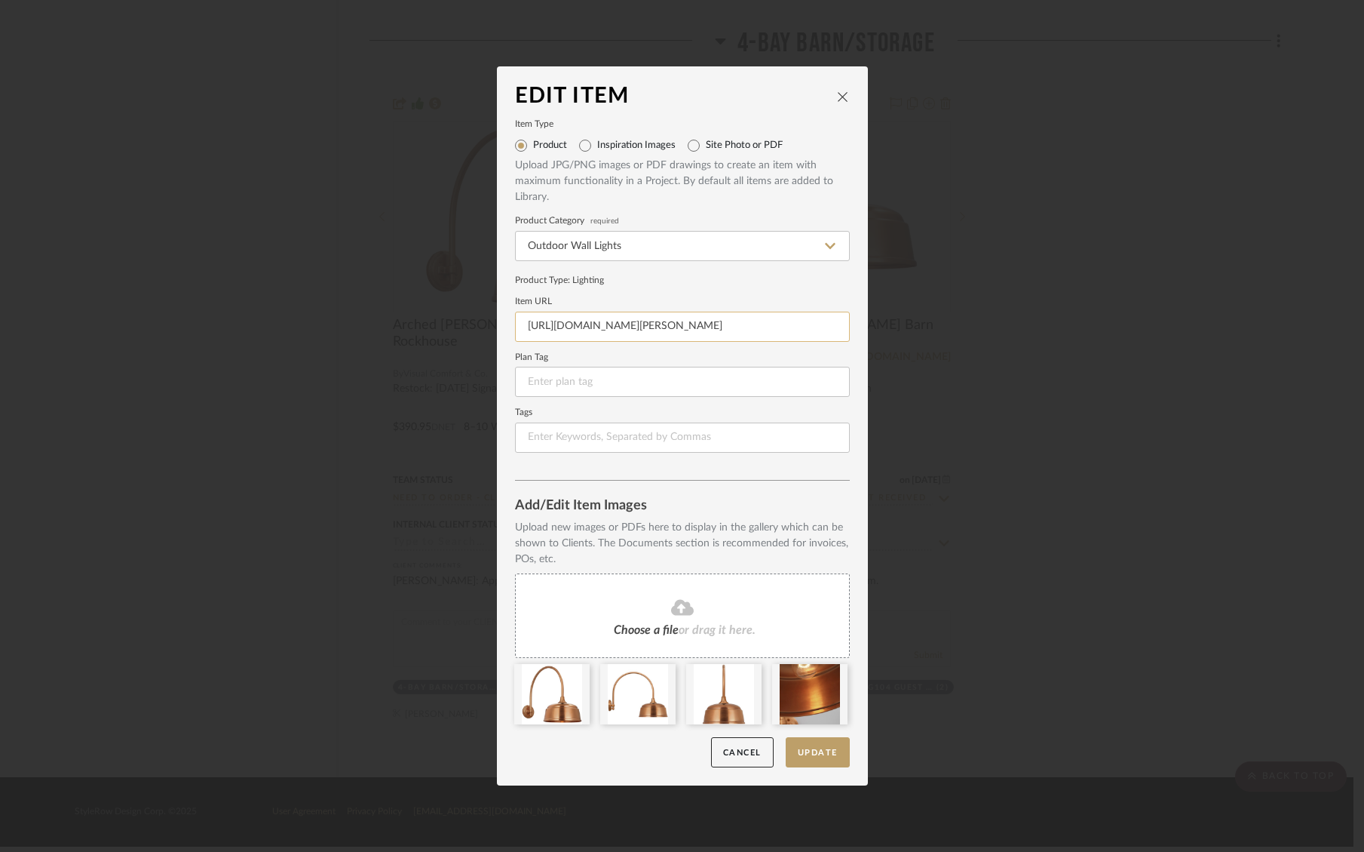
click at [626, 329] on input "https://www.visualcomfort.com/academy-19-5-arched-mack-barn-light/?selected_pro…" at bounding box center [682, 327] width 335 height 30
paste input "-tob2815/?selected_product=TOB%202815SC/S6-SC#1651=103074&2461=4165"
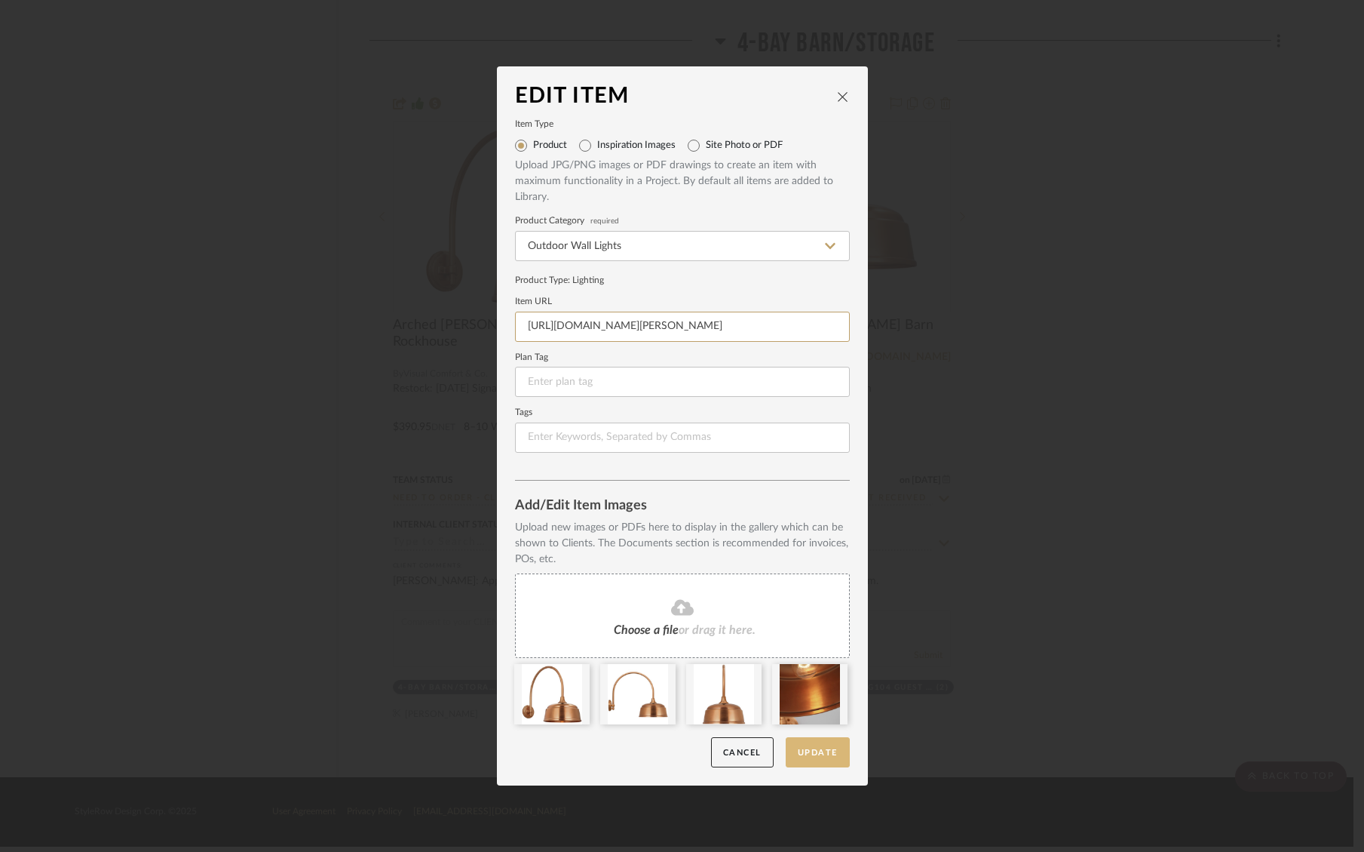
type input "https://www.visualcomfort.com/academy-19-5-arched-mack-barn-light-tob2815/?sele…"
click at [809, 747] on button "Update" at bounding box center [818, 752] width 64 height 31
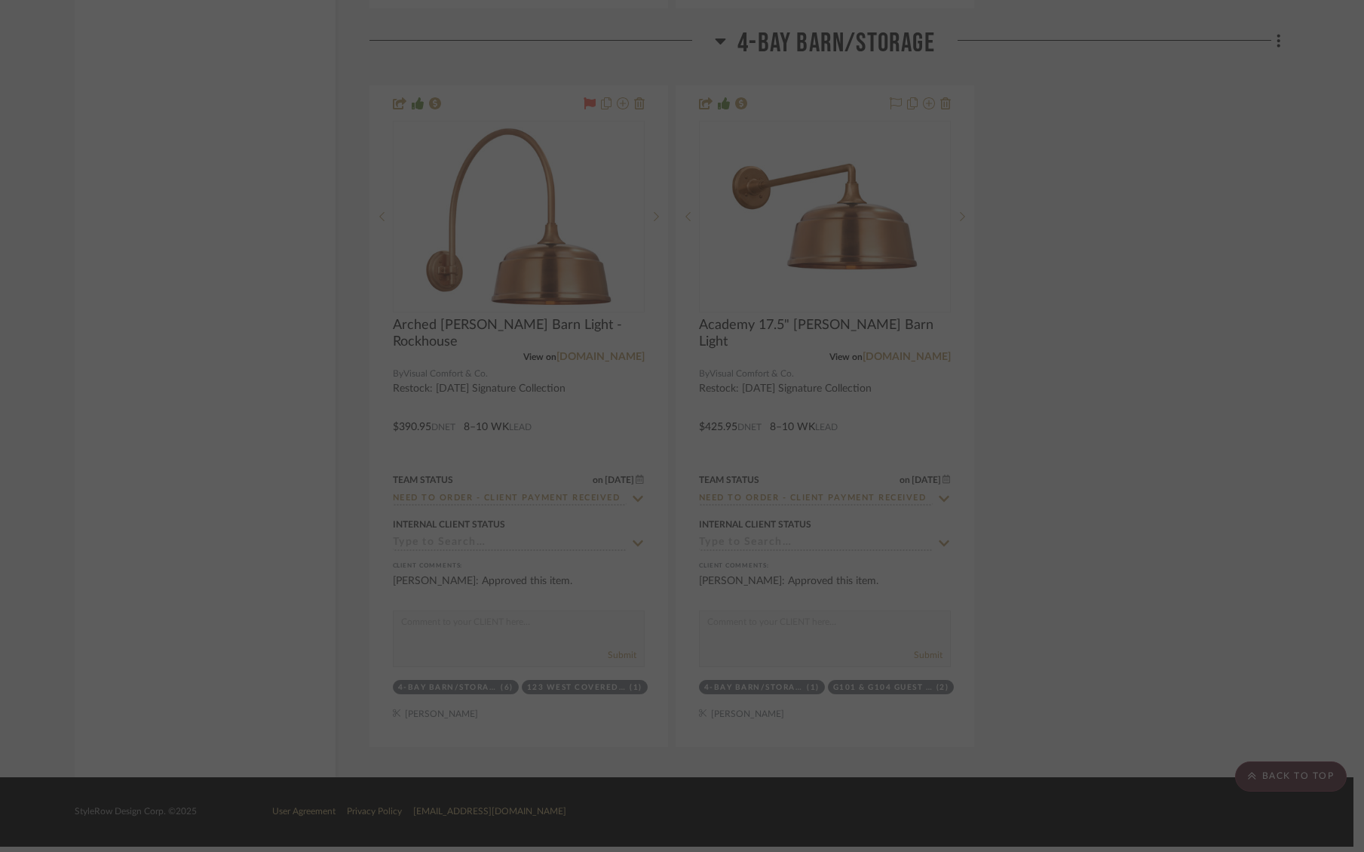
click at [1120, 397] on div at bounding box center [682, 426] width 1364 height 852
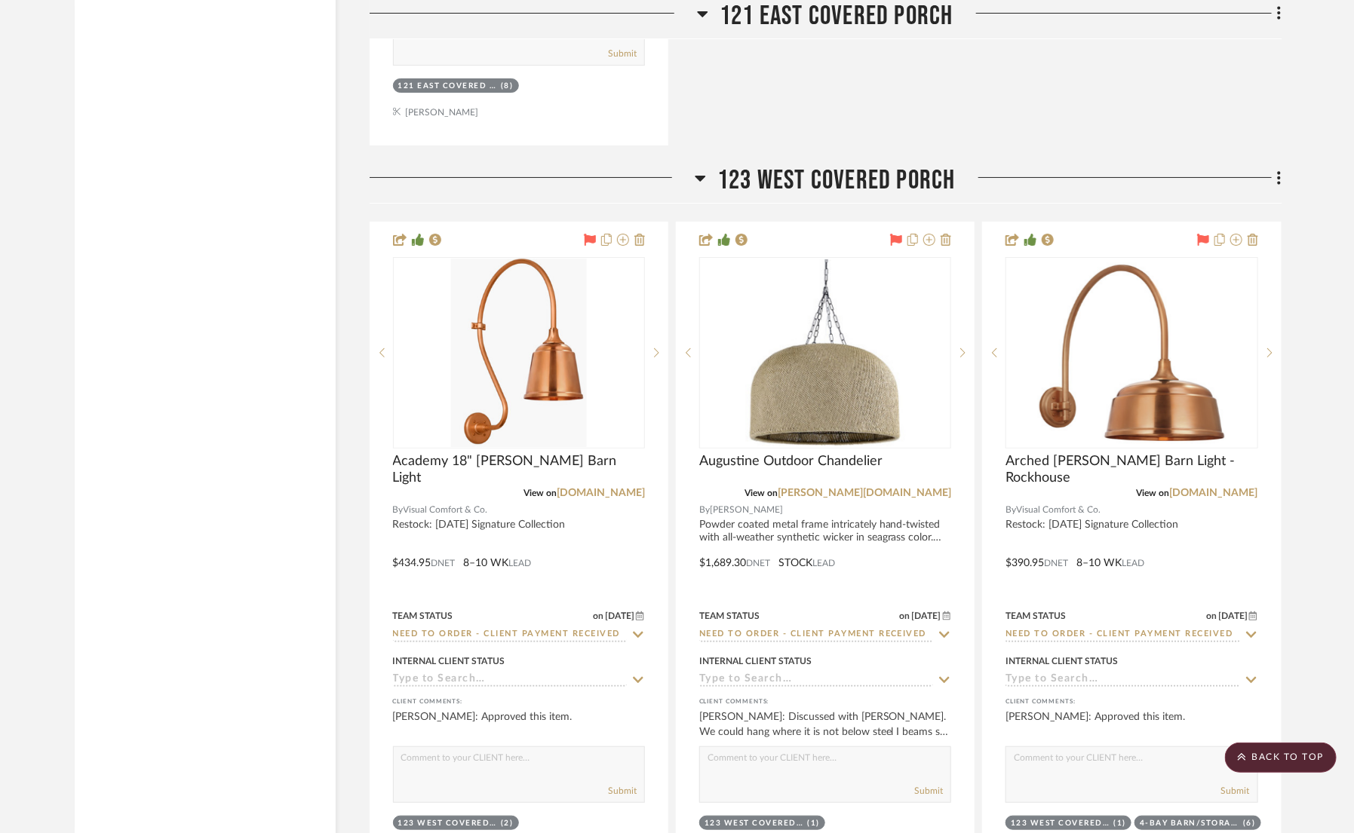
scroll to position [5417, 0]
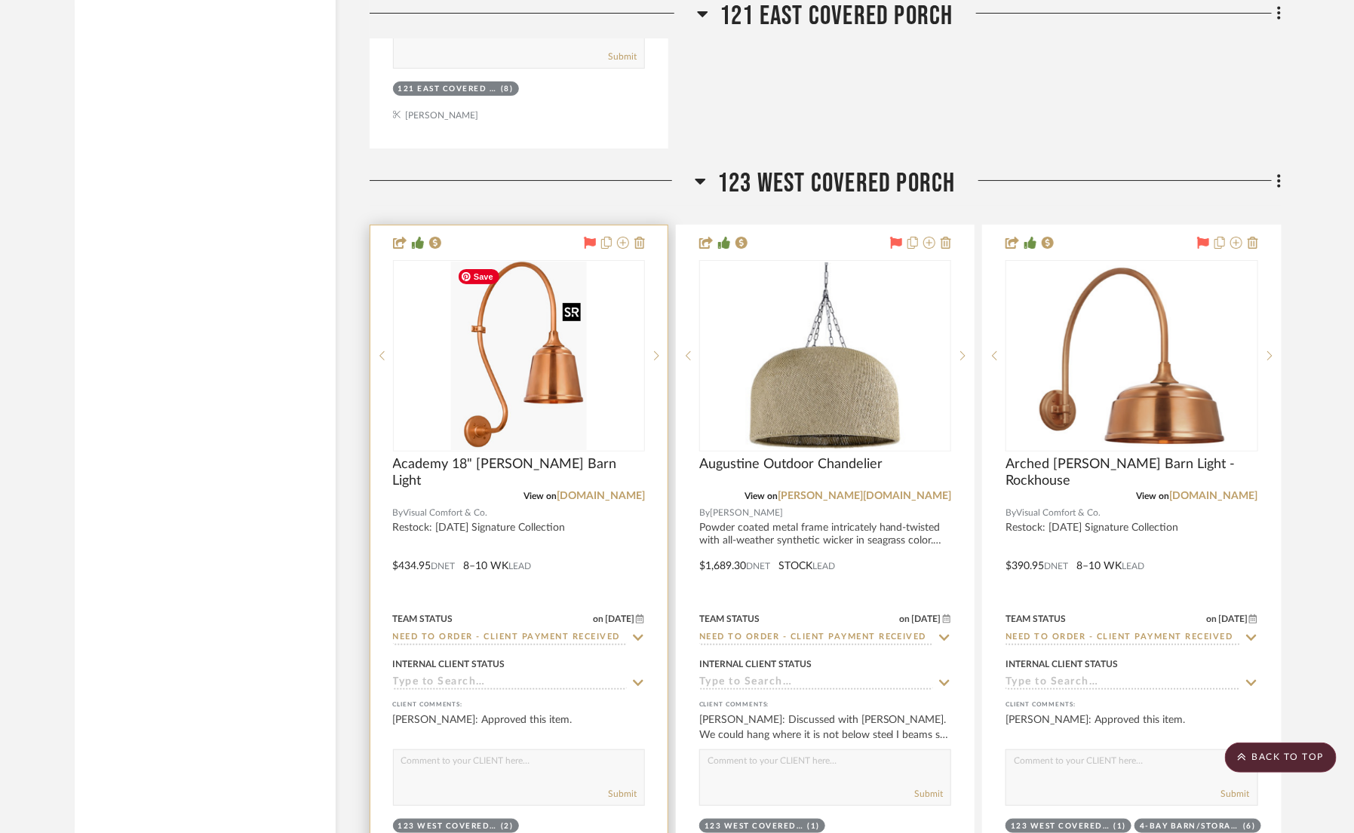
click at [541, 385] on img "0" at bounding box center [519, 356] width 136 height 189
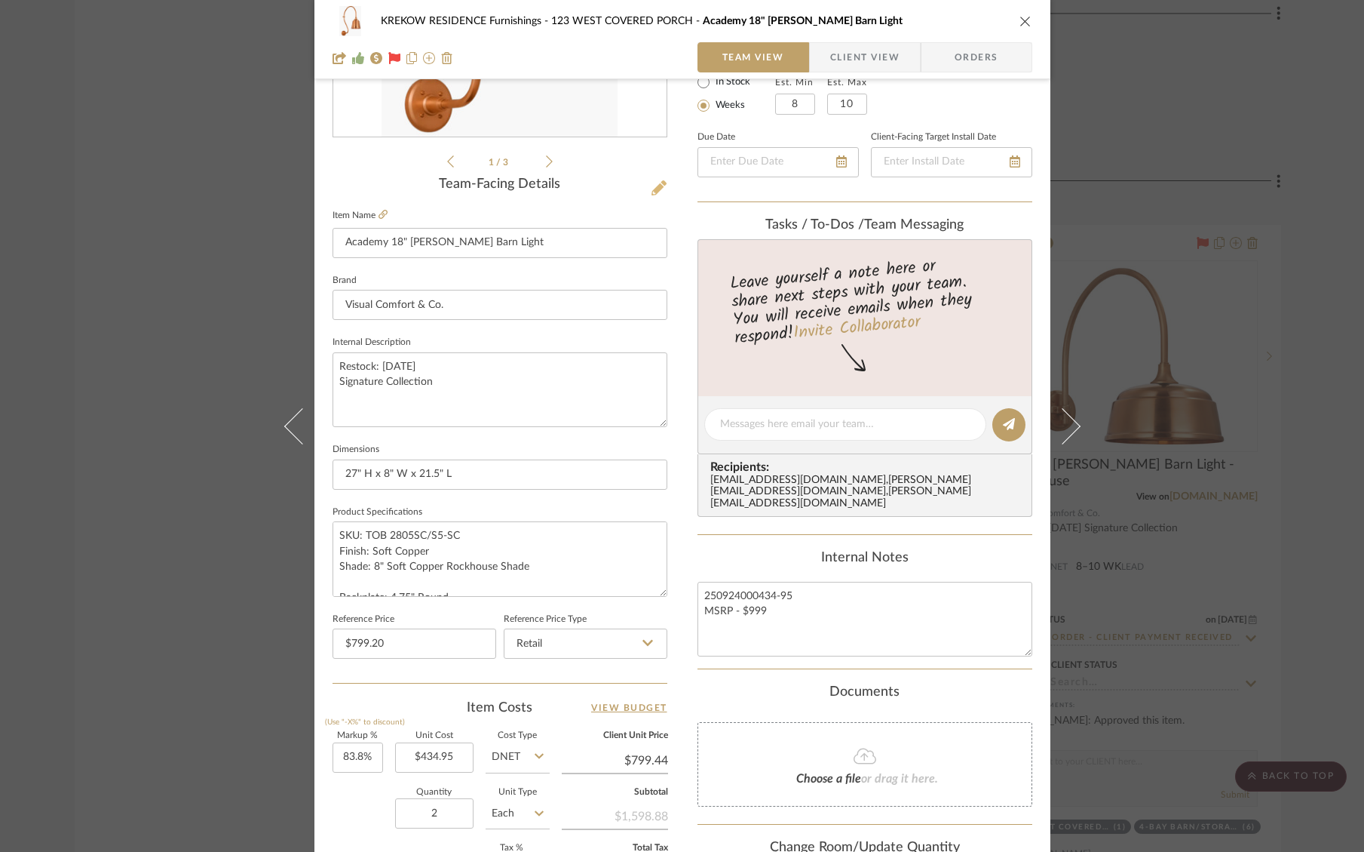
scroll to position [302, 0]
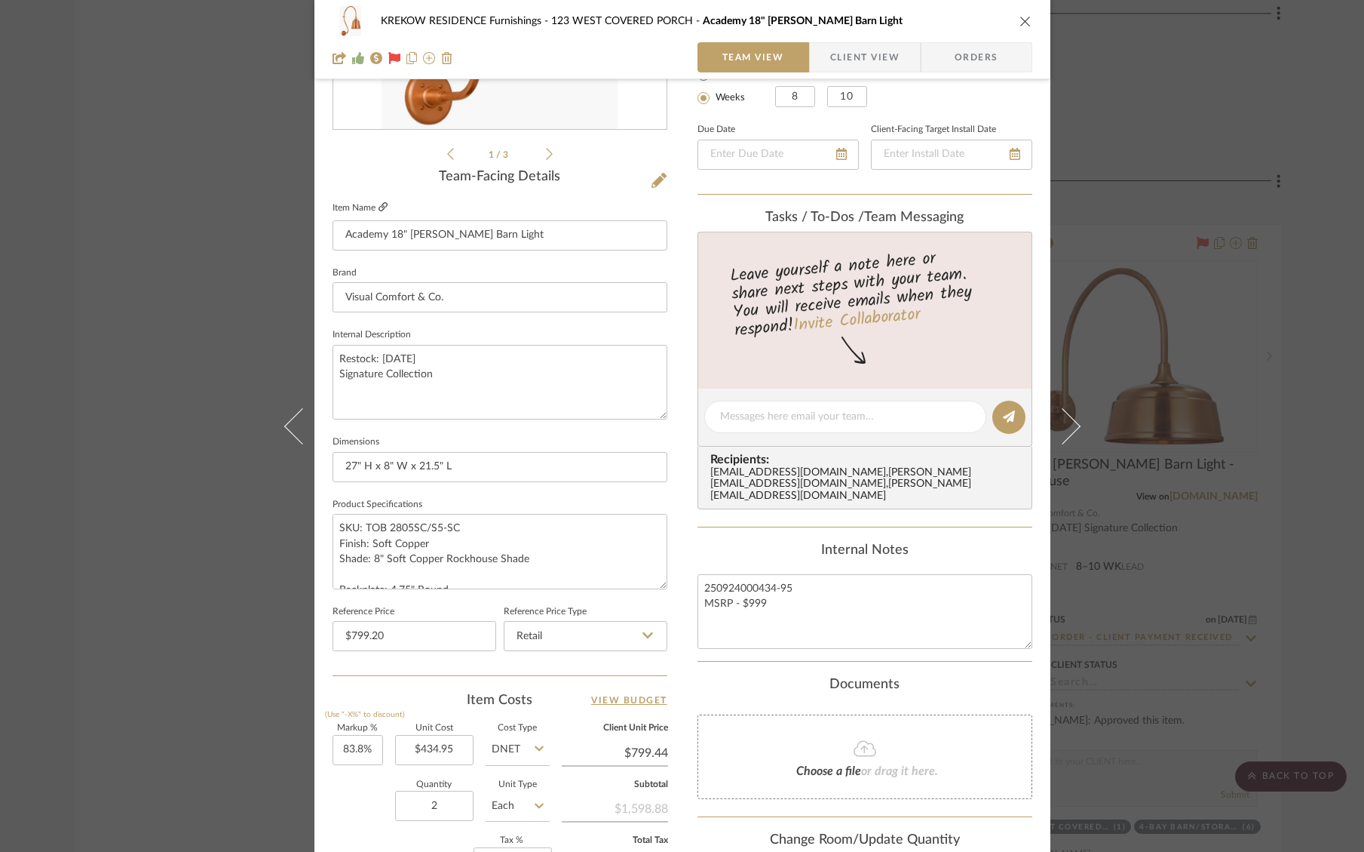
click at [380, 212] on fa-icon at bounding box center [383, 207] width 9 height 9
click at [1251, 185] on div "KREKOW RESIDENCE Furnishings 123 WEST COVERED PORCH Academy 18" Larrabee Barn L…" at bounding box center [682, 426] width 1364 height 852
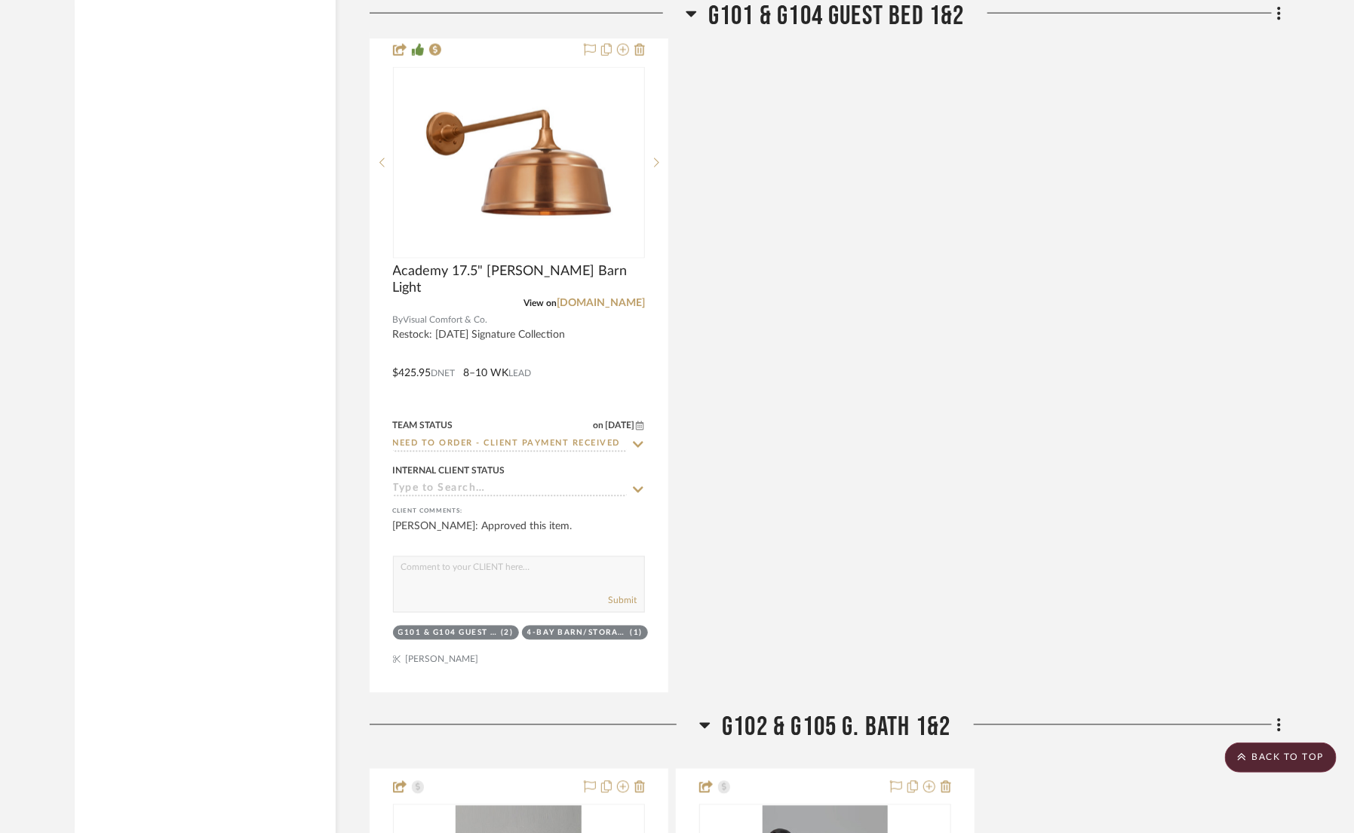
scroll to position [6334, 0]
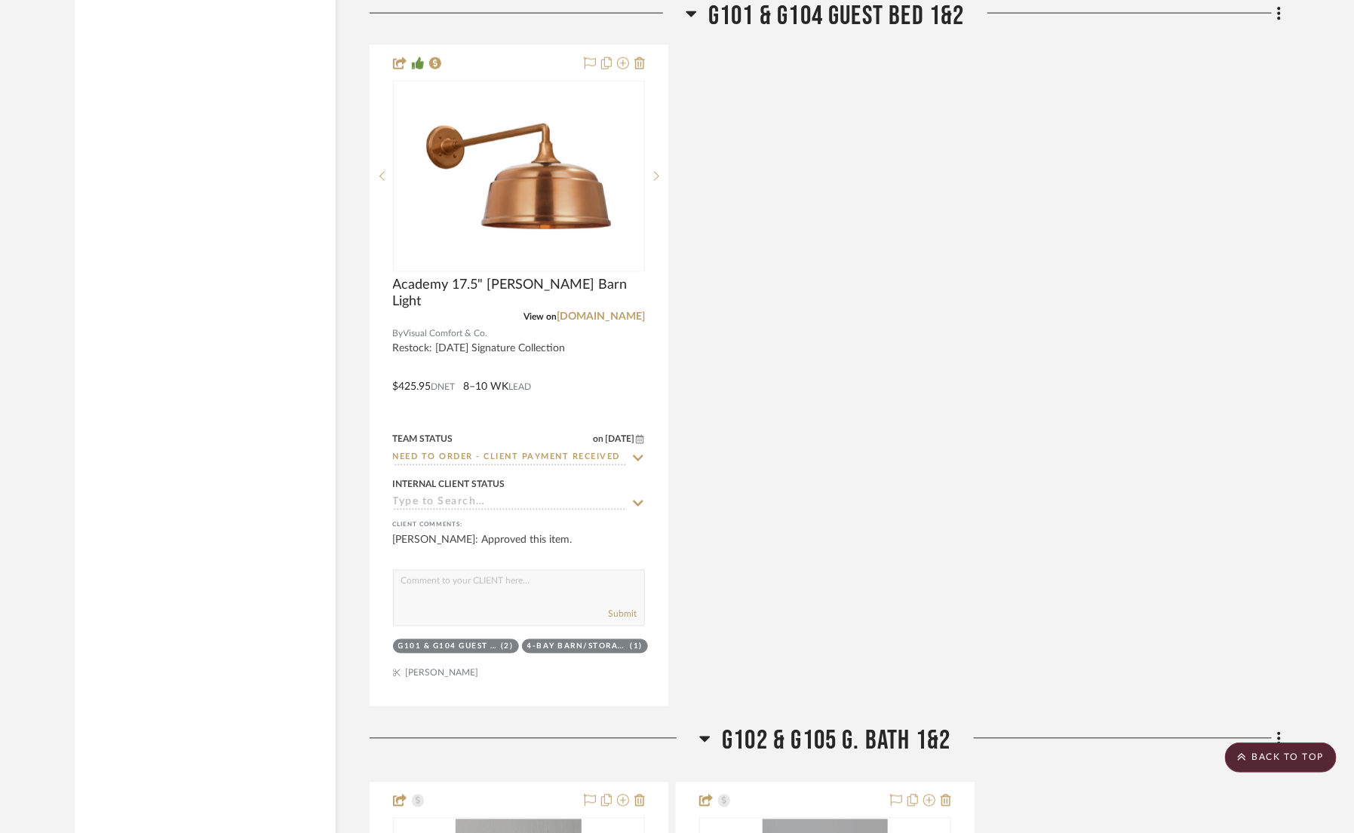
click at [726, 250] on div "Academy 17.5" Mack Barn Light View on visualcomfort.com By Visual Comfort & Co.…" at bounding box center [826, 375] width 912 height 661
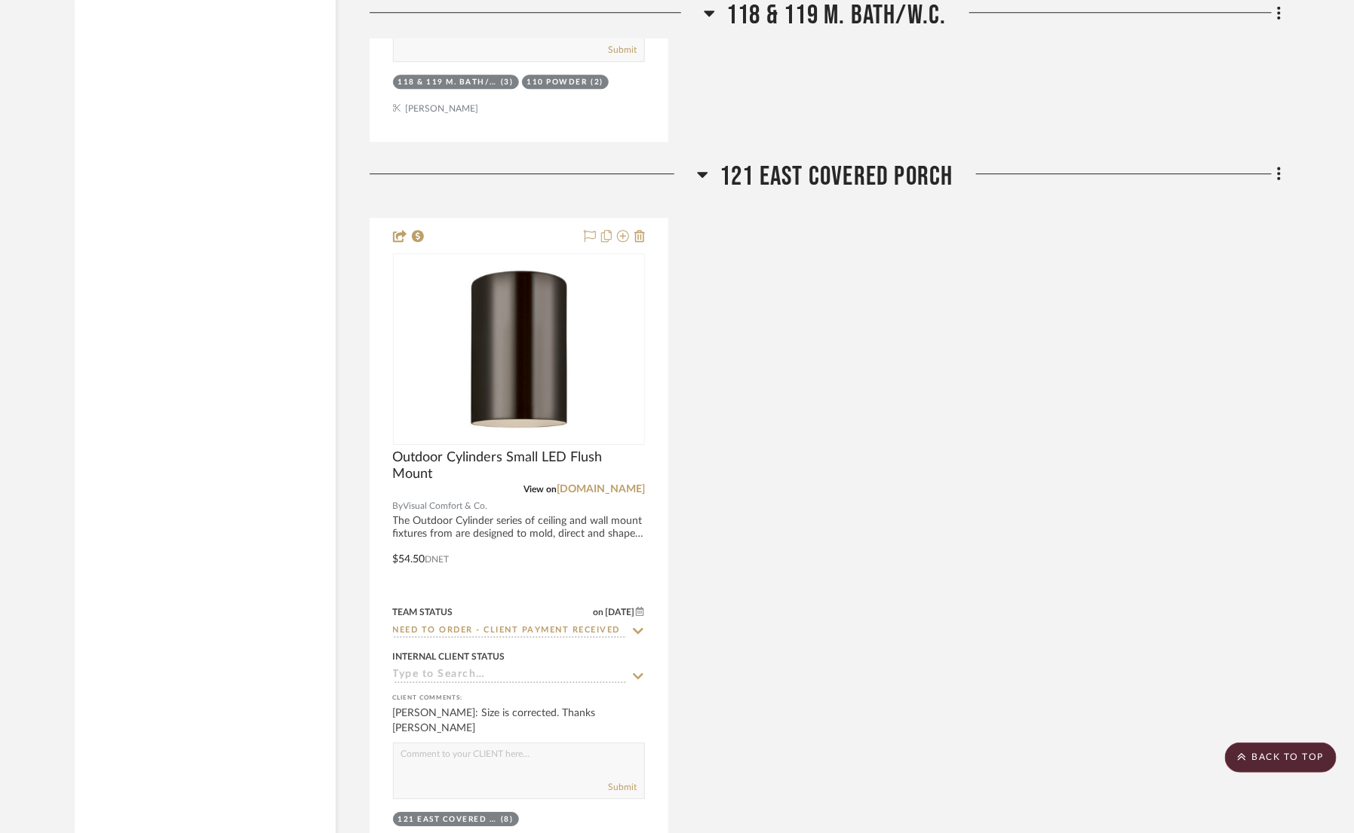
scroll to position [4685, 0]
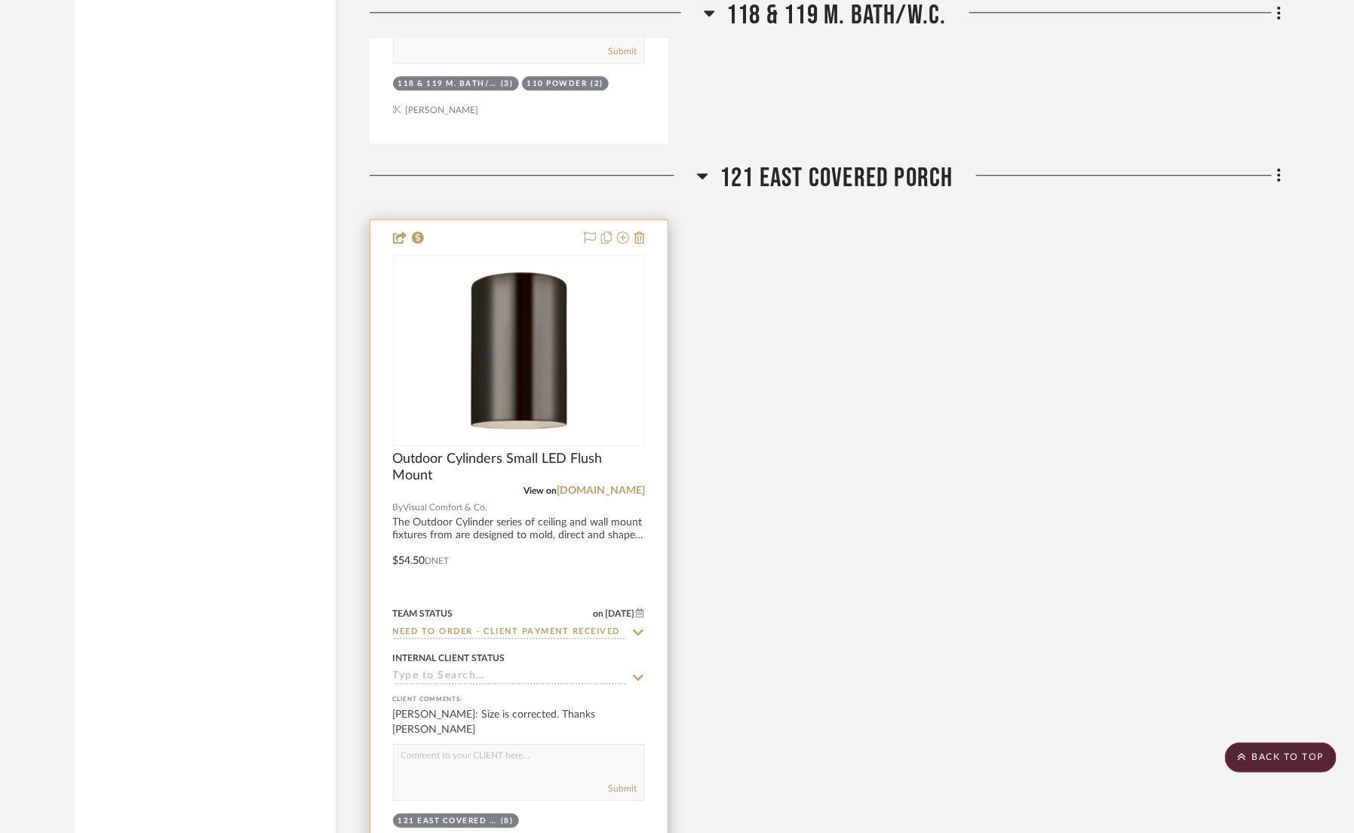
click at [524, 397] on img "0" at bounding box center [519, 350] width 189 height 189
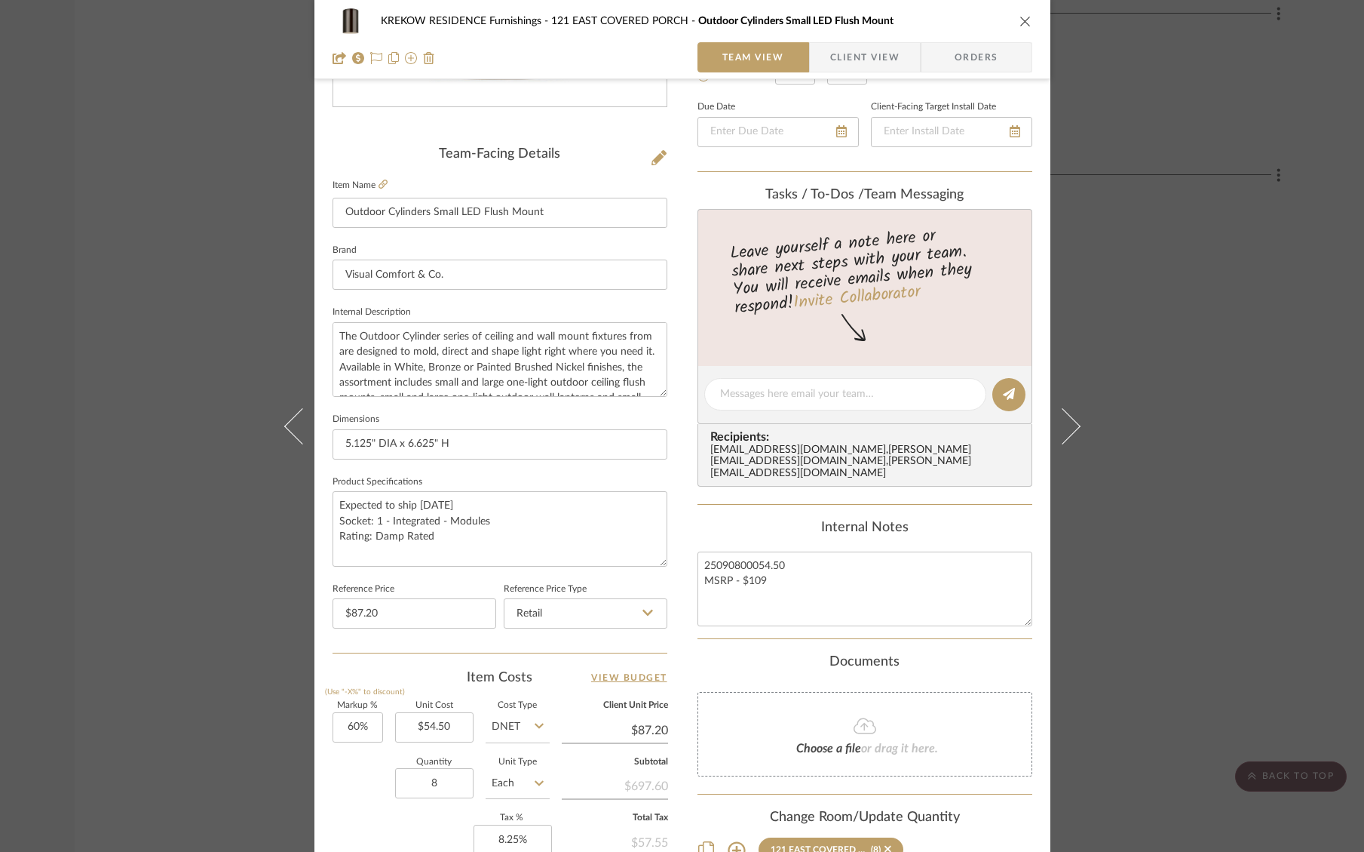
scroll to position [335, 0]
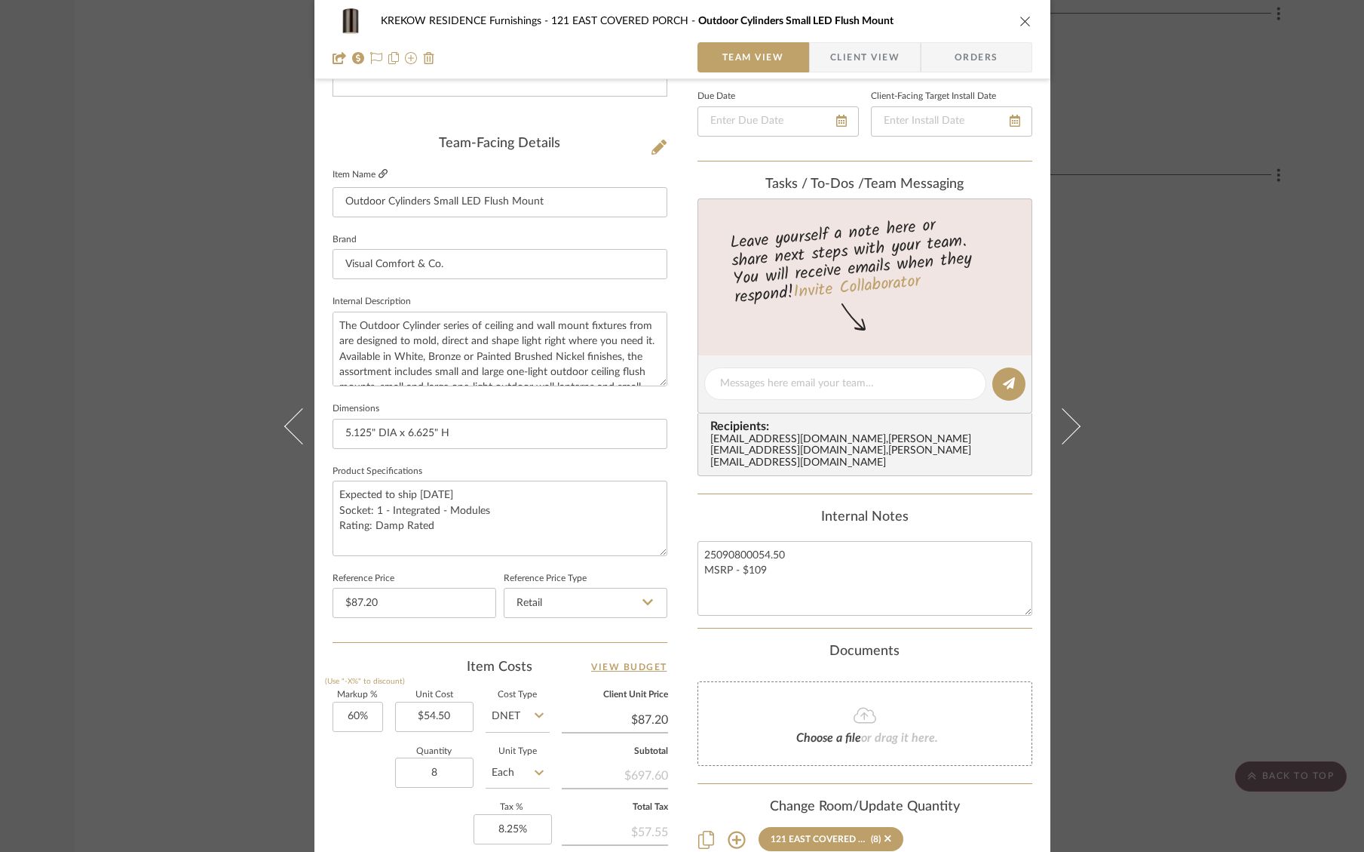
click at [379, 173] on icon at bounding box center [383, 173] width 9 height 9
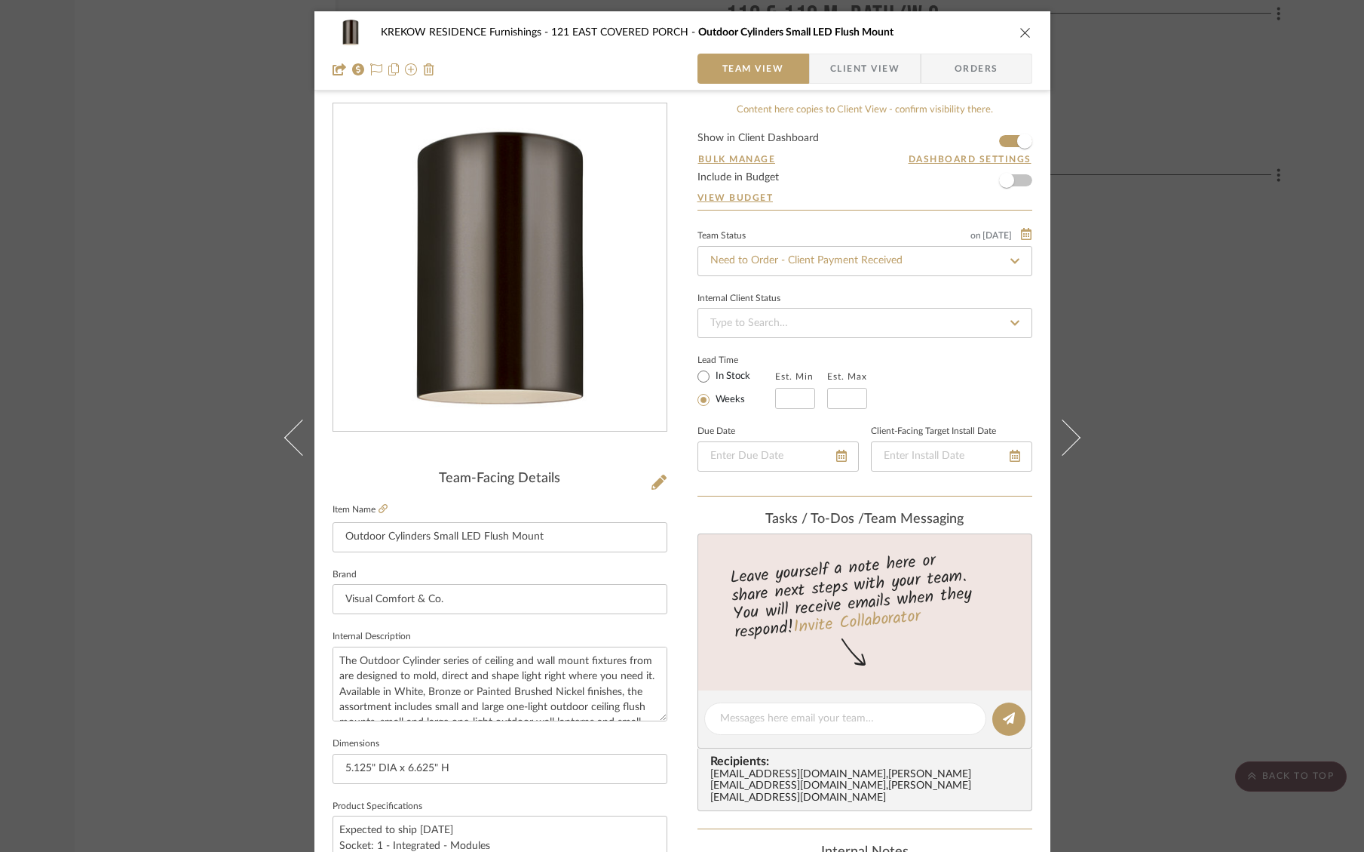
scroll to position [554, 0]
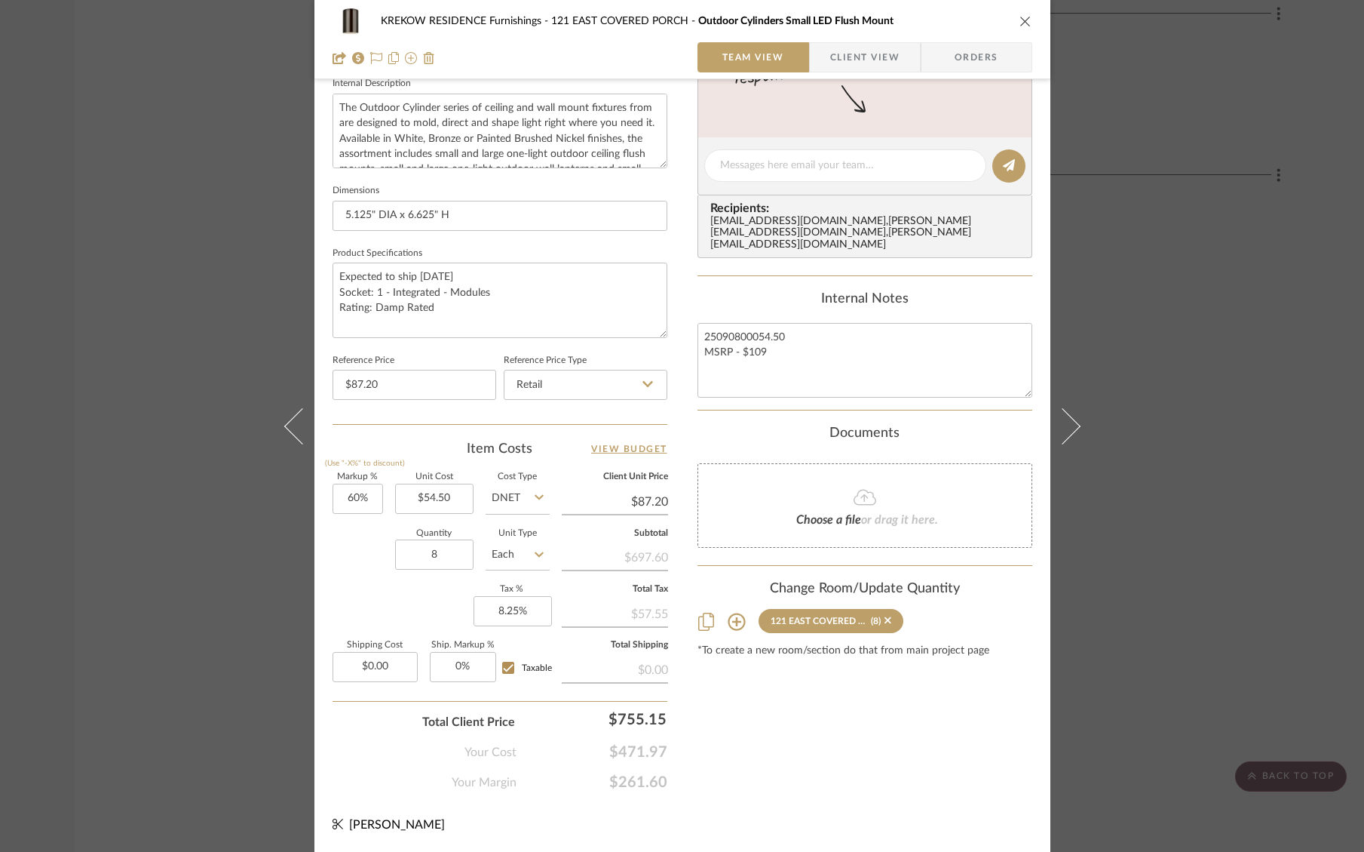
click at [219, 553] on div "KREKOW RESIDENCE Furnishings 121 EAST COVERED PORCH Outdoor Cylinders Small LED…" at bounding box center [682, 426] width 1364 height 852
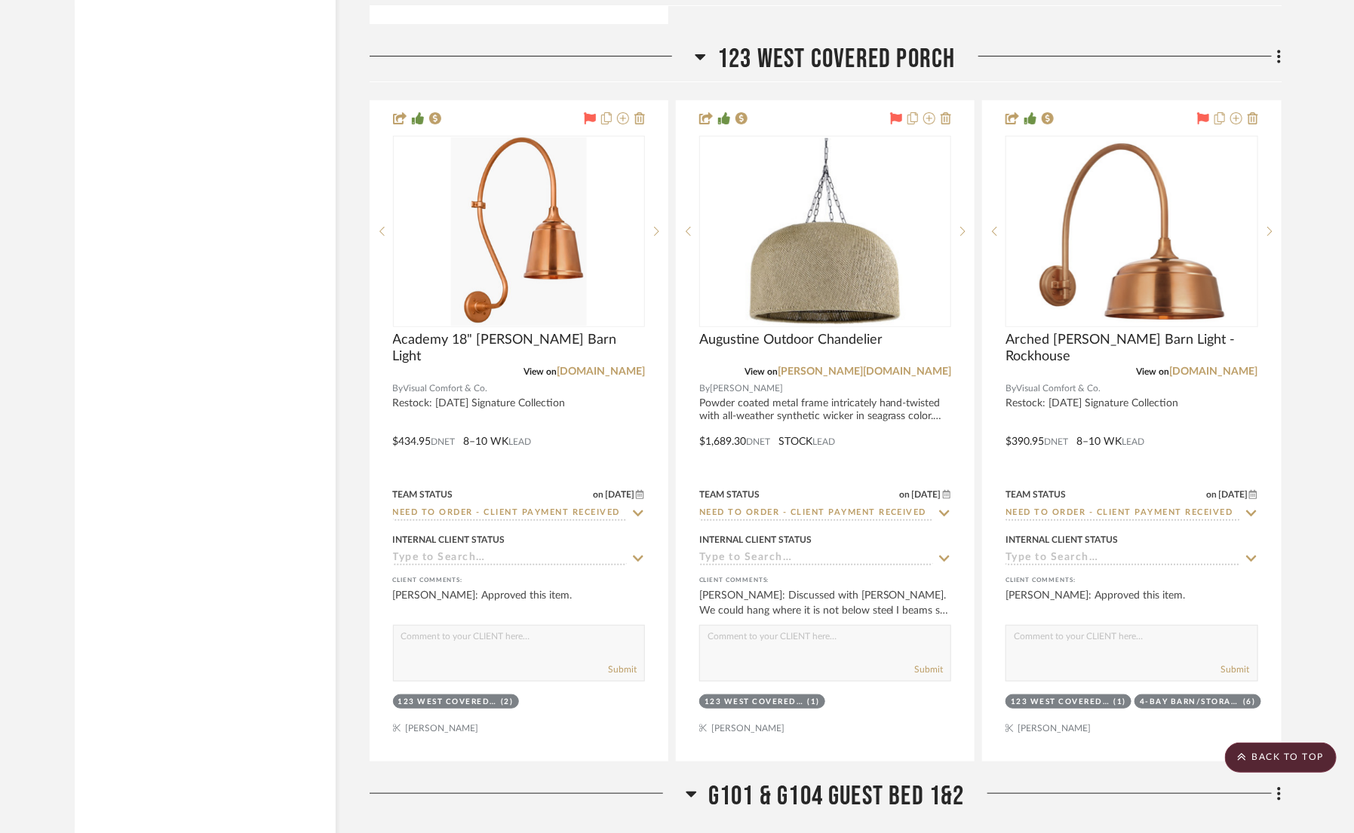
scroll to position [5555, 0]
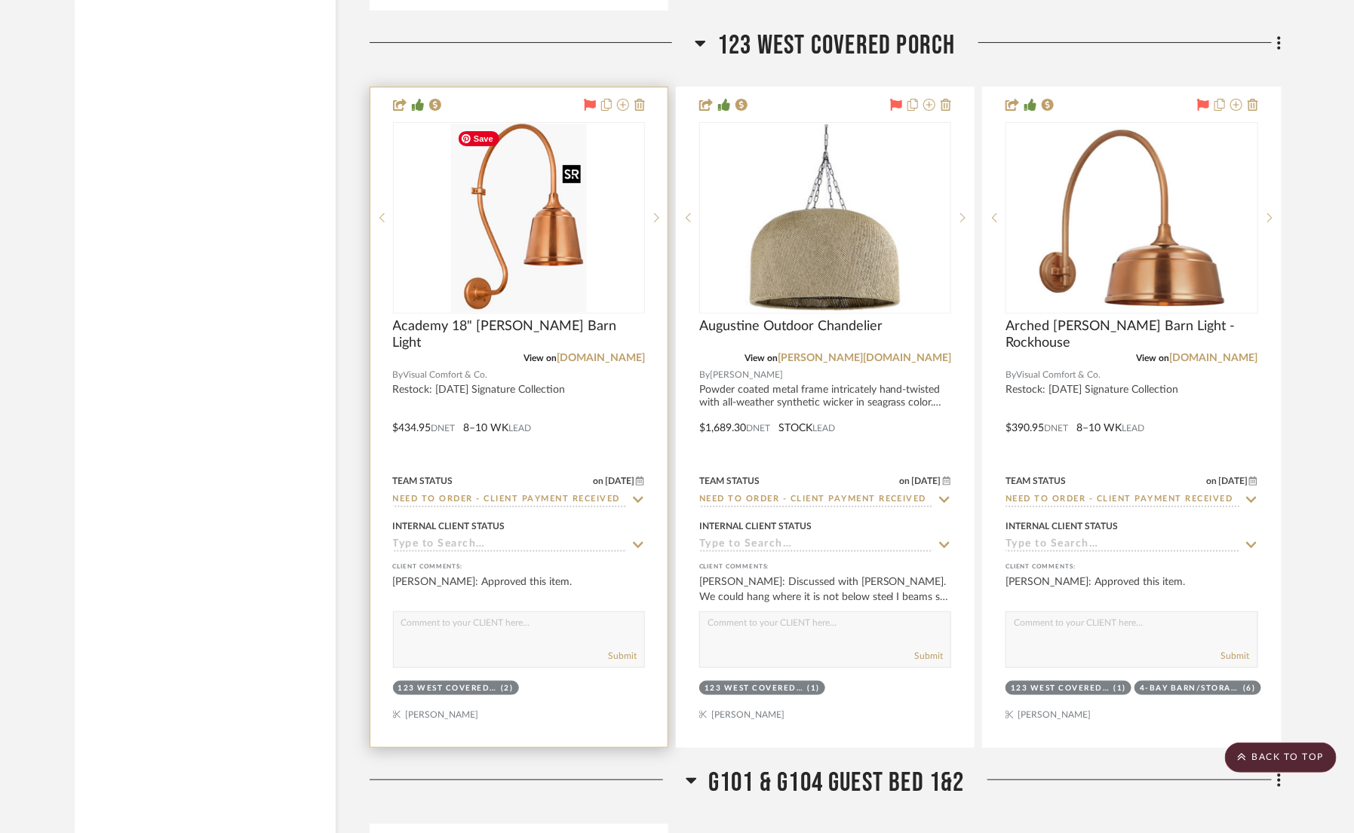
click at [551, 246] on img "0" at bounding box center [519, 218] width 136 height 189
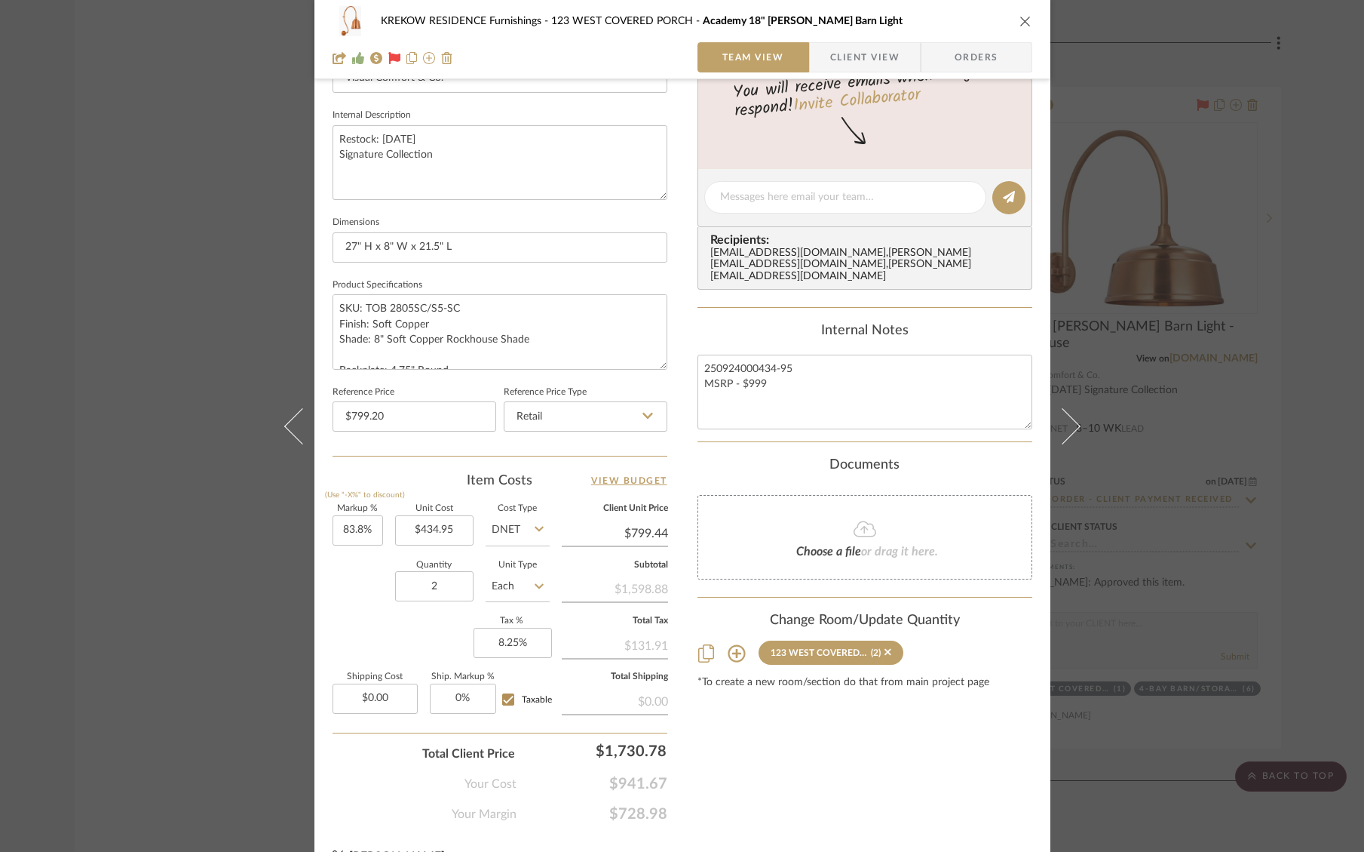
scroll to position [554, 0]
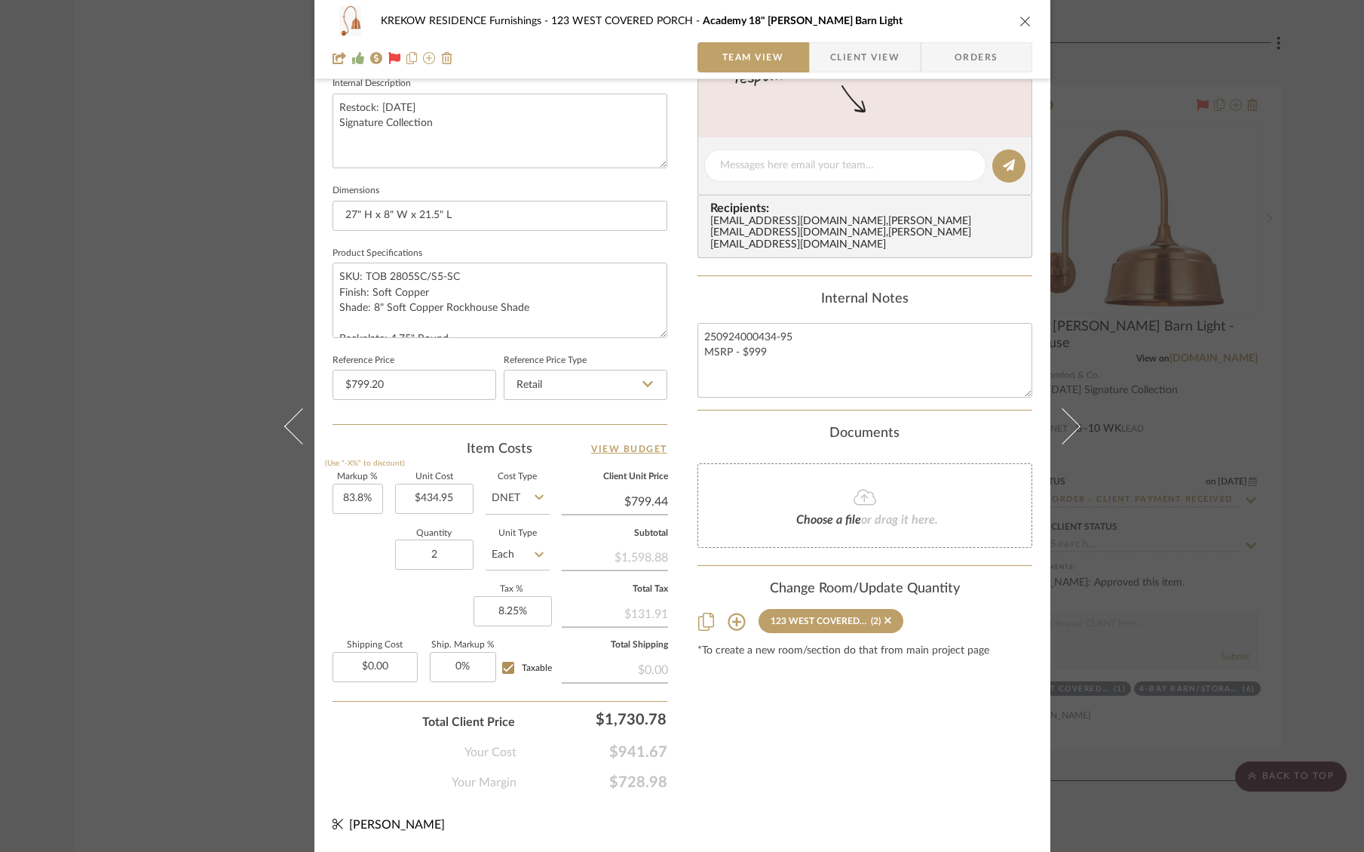
click at [1225, 416] on div "KREKOW RESIDENCE Furnishings 123 WEST COVERED PORCH Academy 18" Larrabee Barn L…" at bounding box center [682, 426] width 1364 height 852
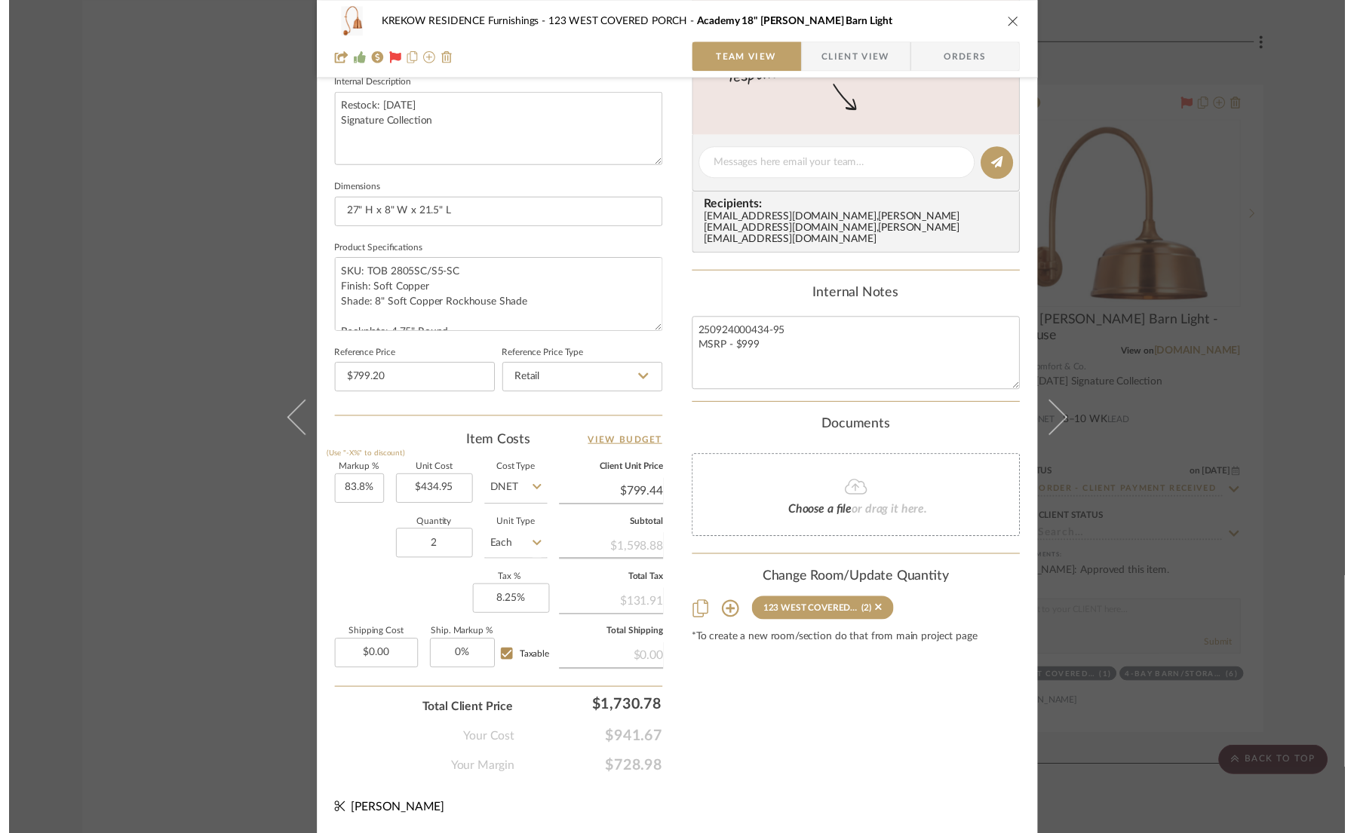
scroll to position [5555, 0]
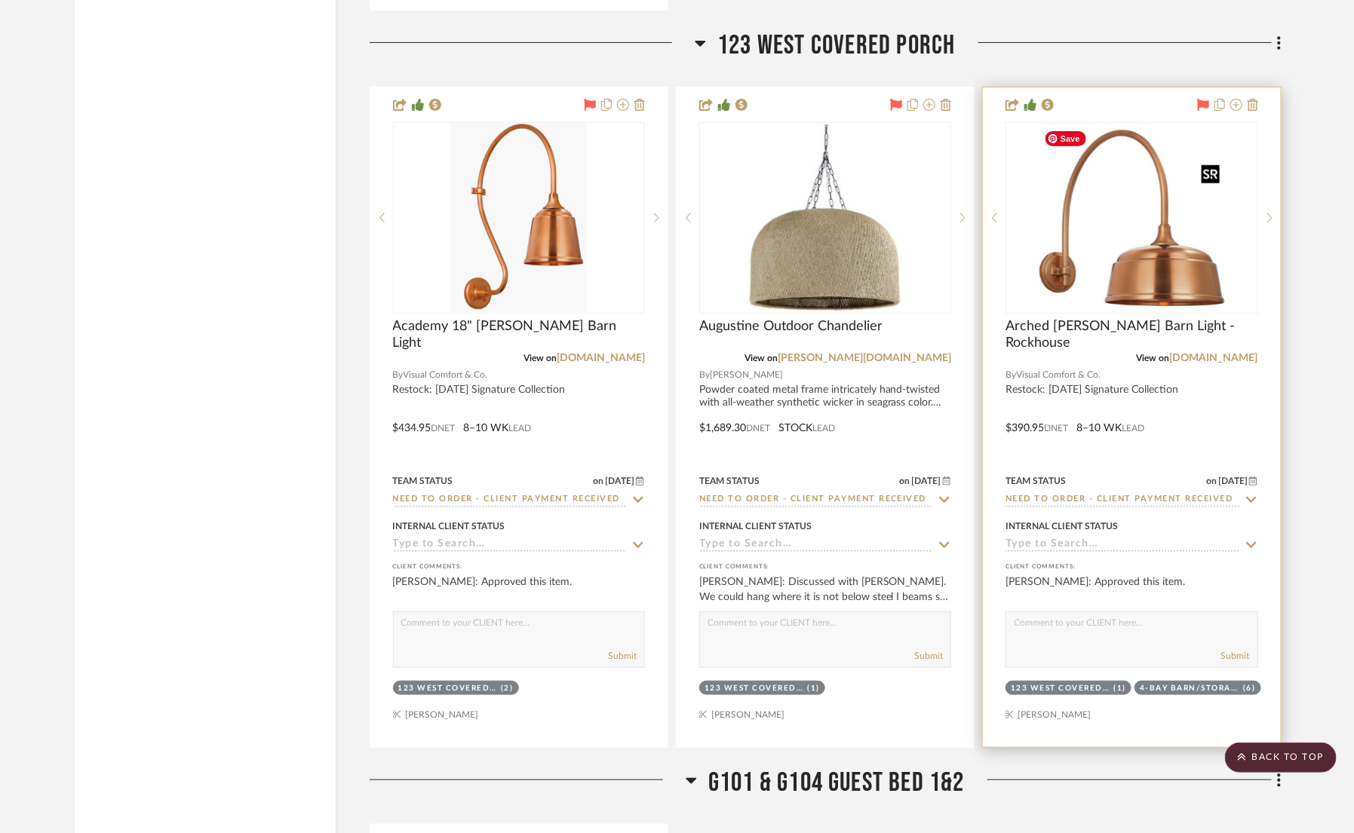
click at [1171, 265] on img "0" at bounding box center [1131, 218] width 189 height 189
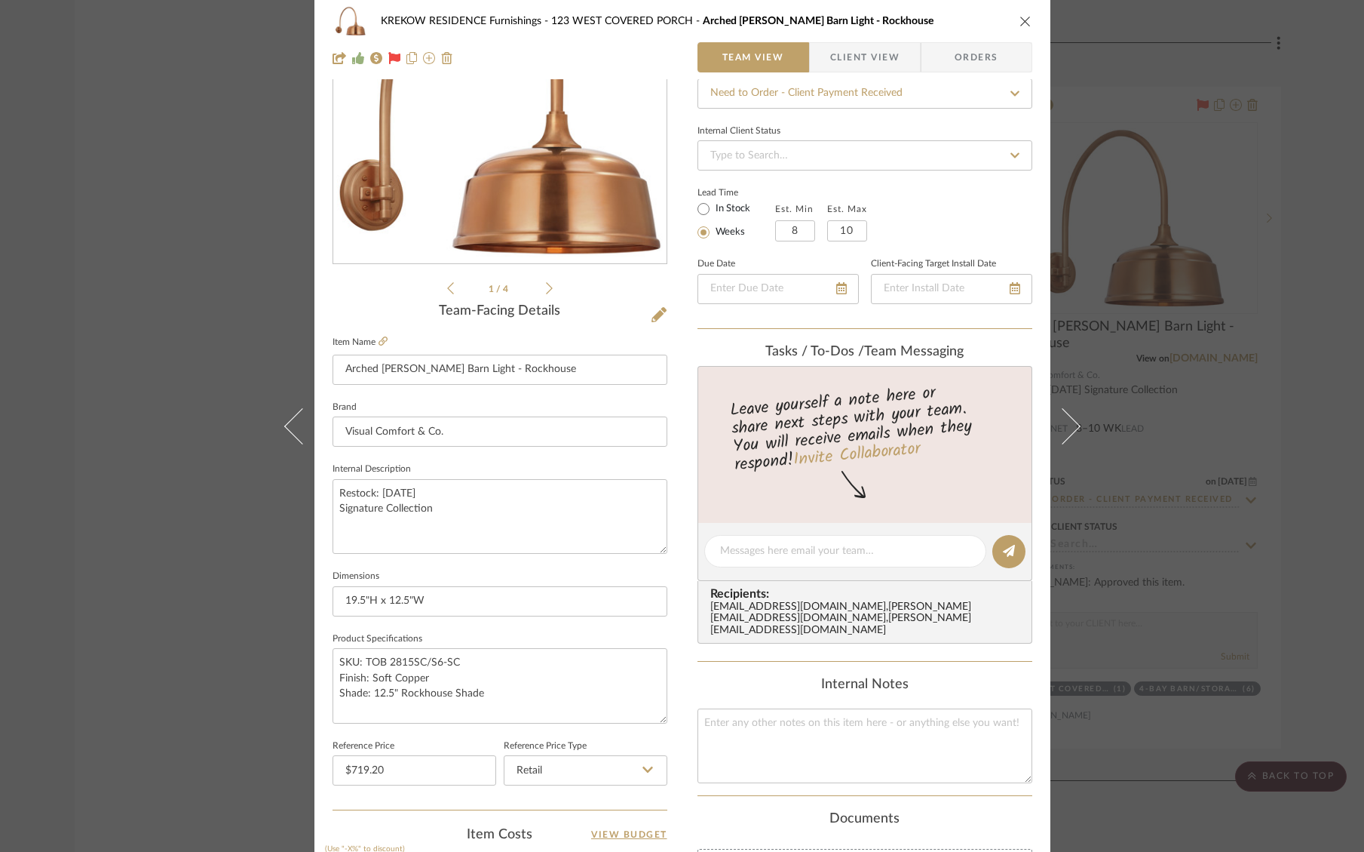
scroll to position [0, 0]
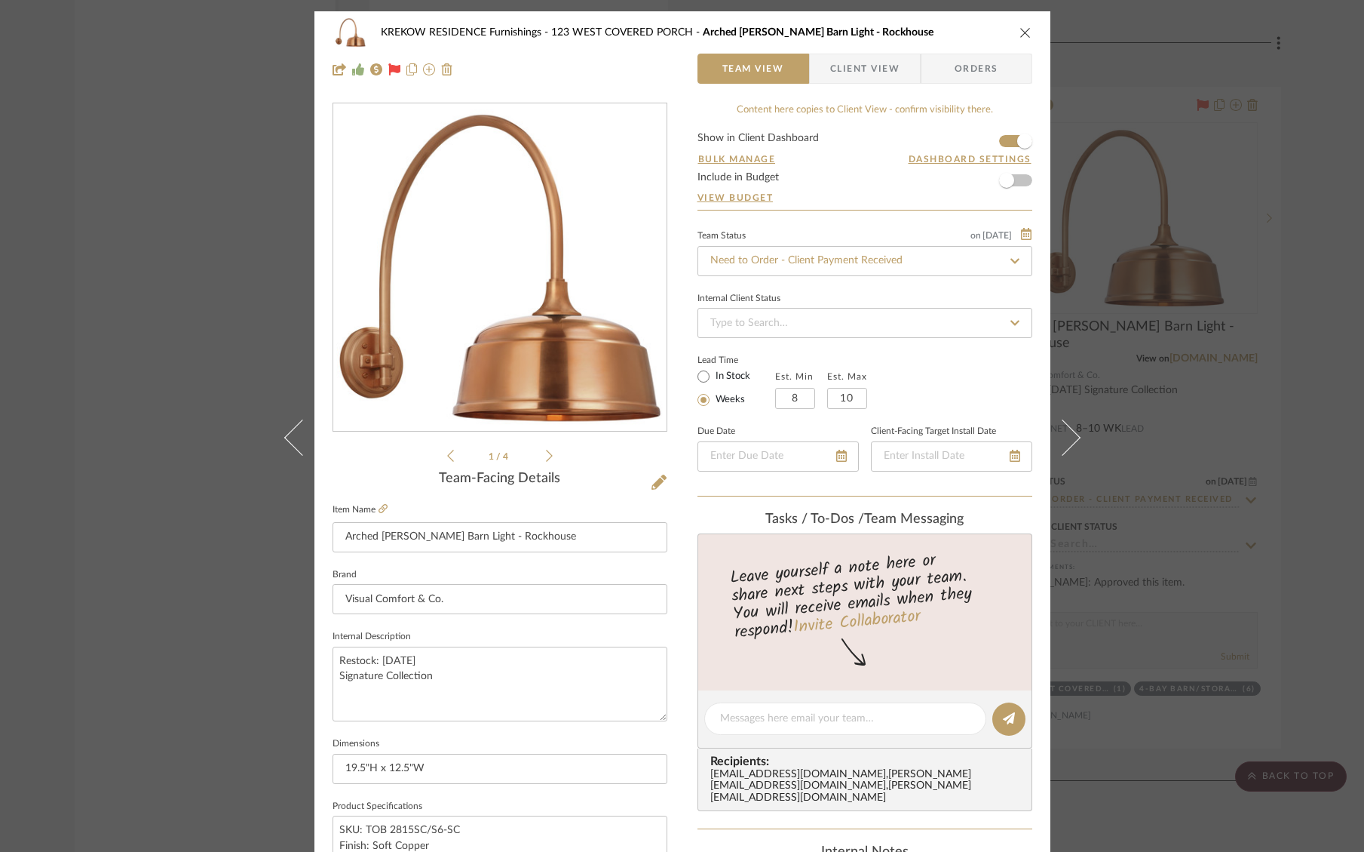
click at [1113, 230] on div "KREKOW RESIDENCE Furnishings 123 WEST COVERED PORCH Arched Mack Barn Light - Ro…" at bounding box center [682, 426] width 1364 height 852
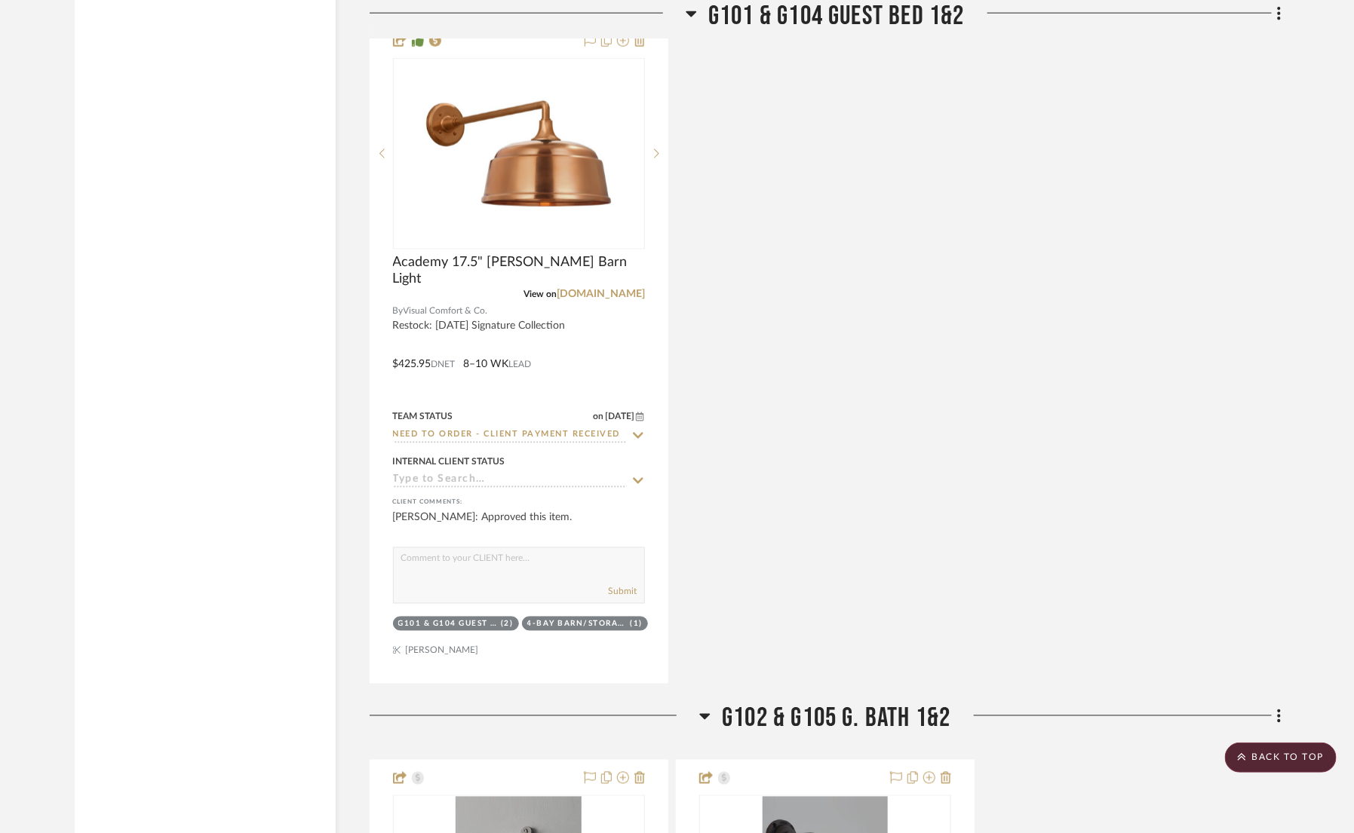
scroll to position [6368, 0]
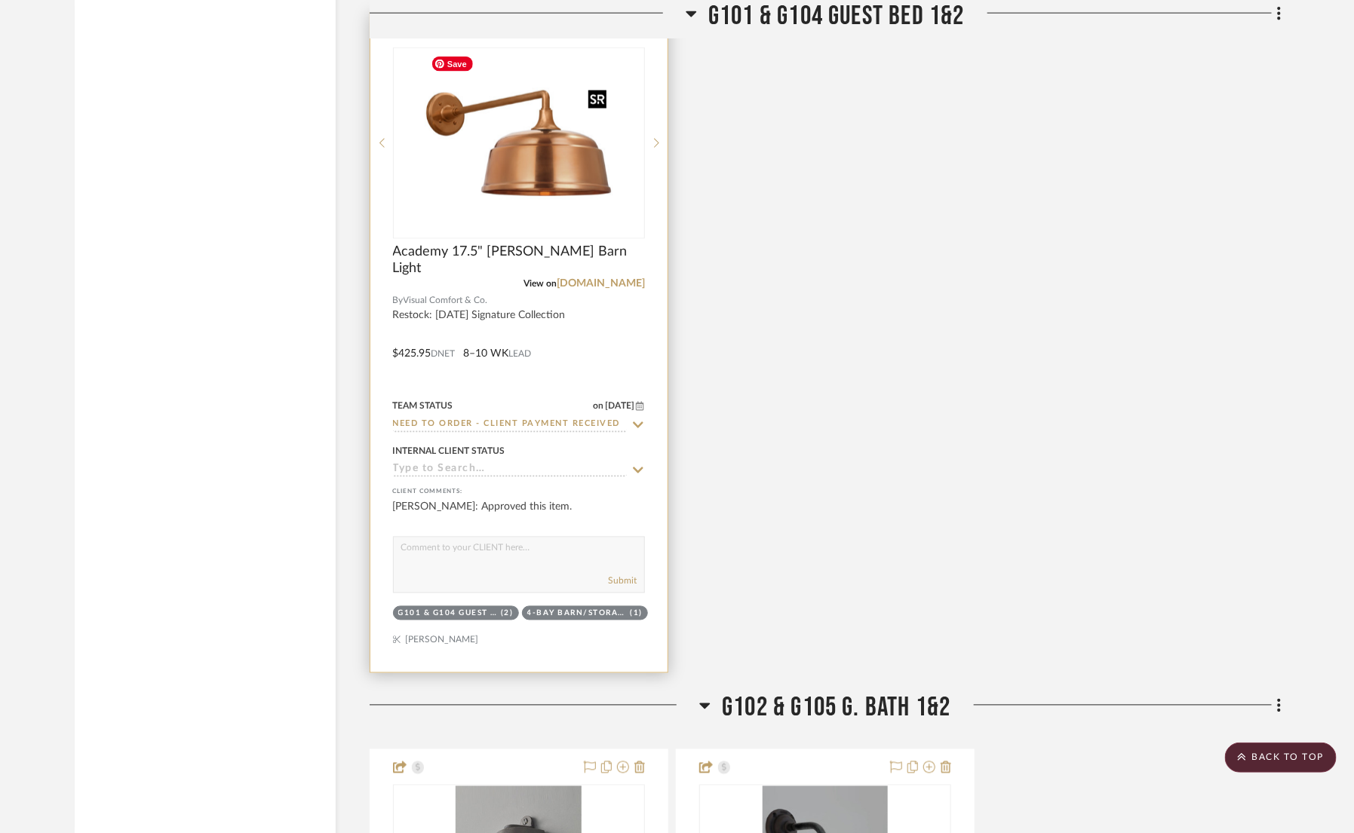
click at [497, 121] on img "0" at bounding box center [519, 143] width 189 height 189
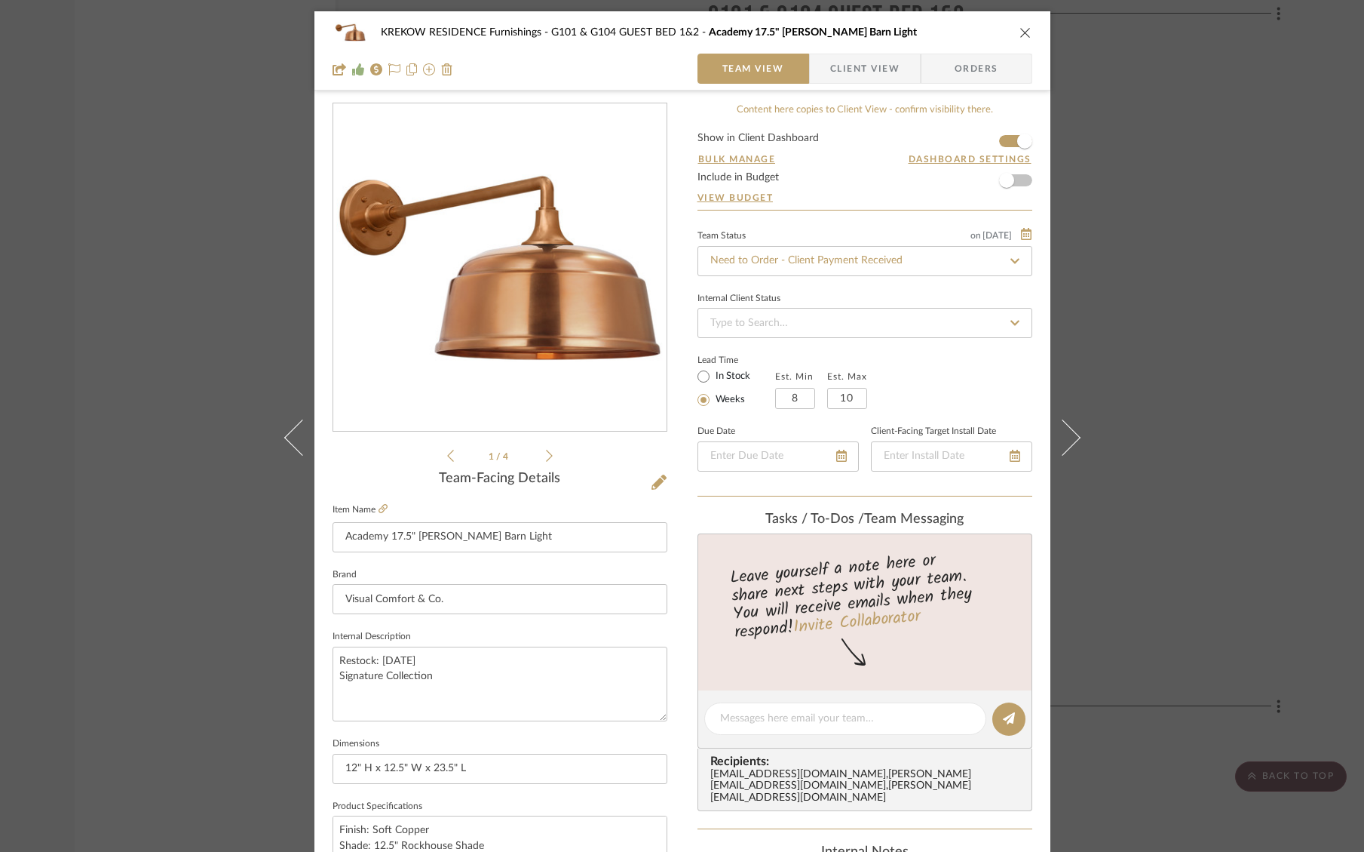
scroll to position [554, 0]
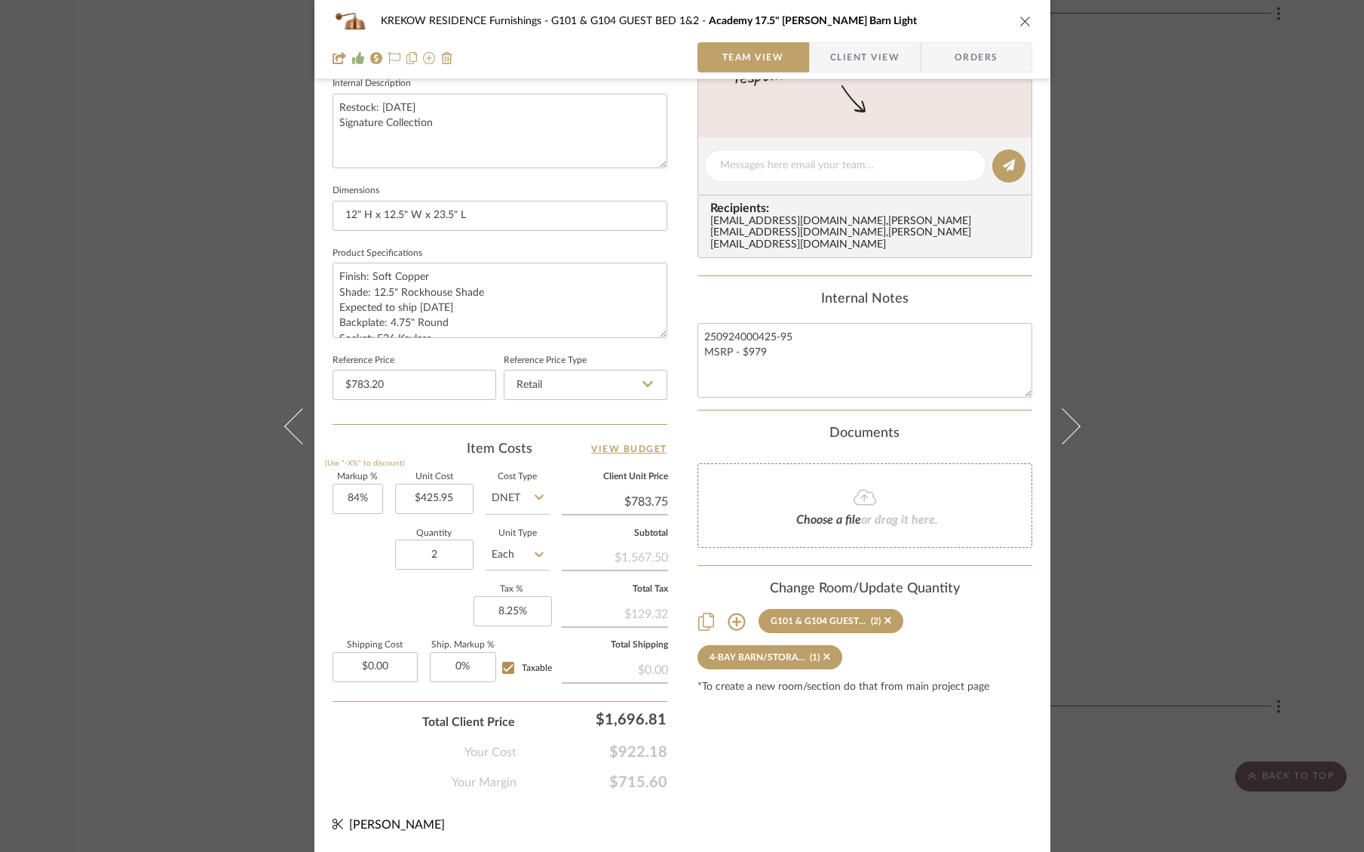
click at [191, 344] on div "KREKOW RESIDENCE Furnishings G101 & G104 GUEST BED 1&2 Academy 17.5" Mack Barn …" at bounding box center [682, 426] width 1364 height 852
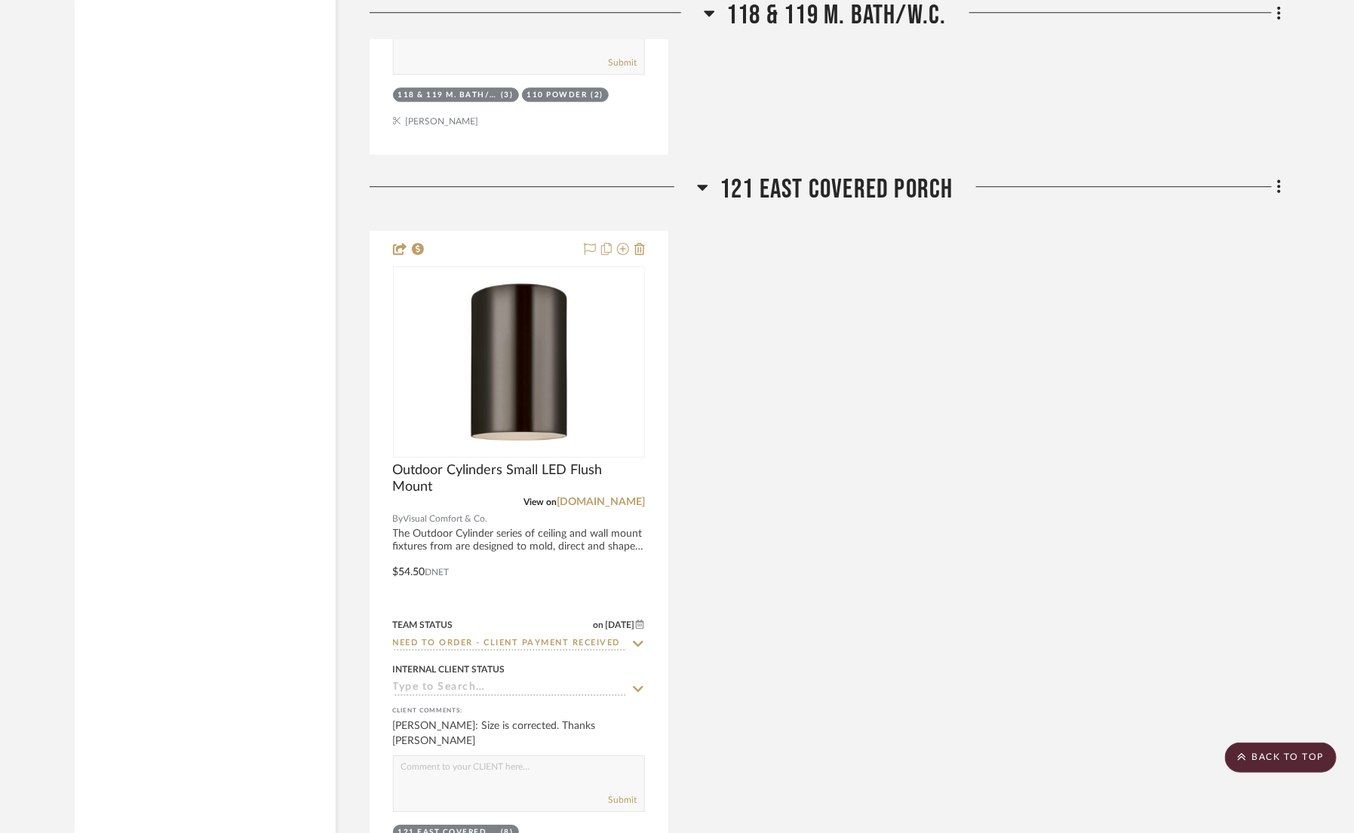
scroll to position [4892, 0]
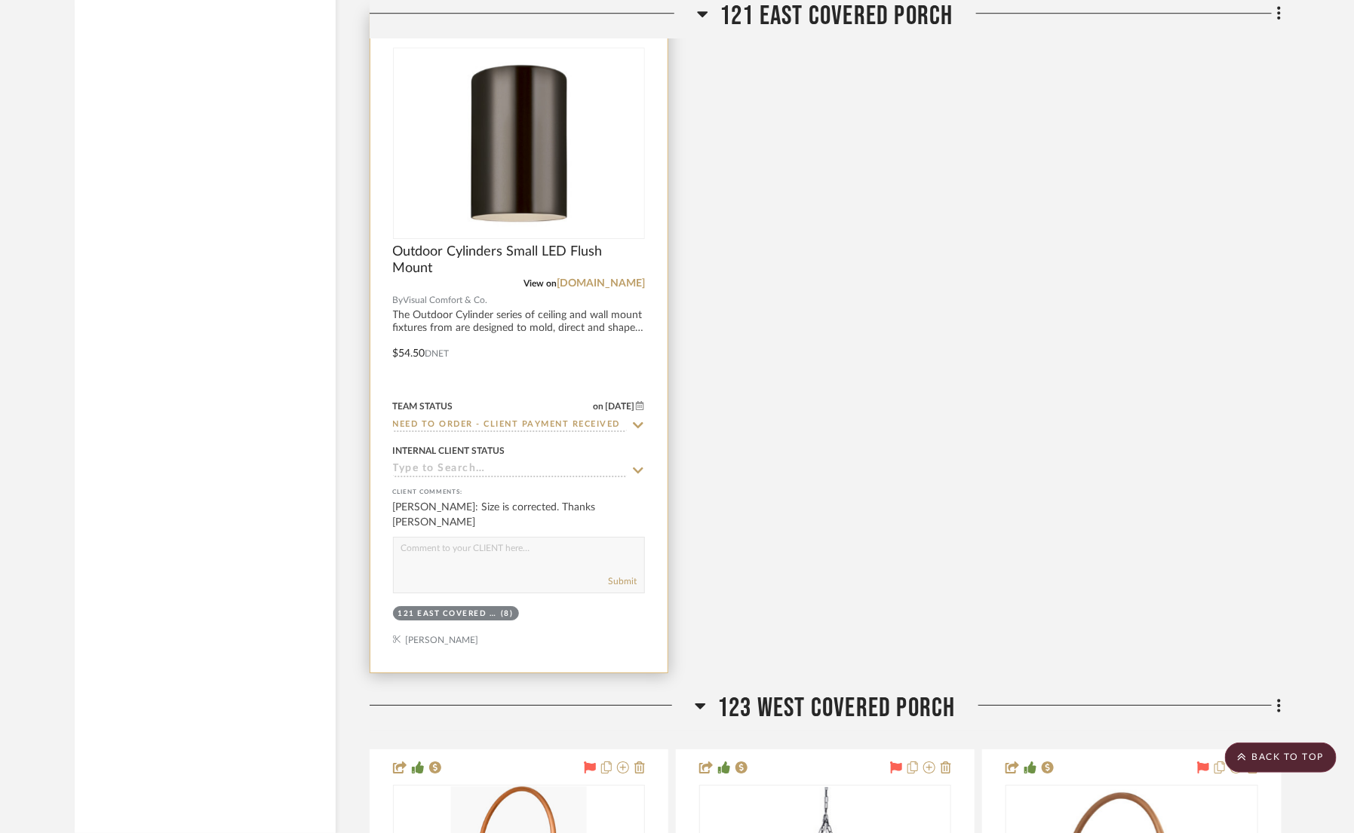
click at [640, 416] on div "Team Status on 10/14/2025 10/14/2025 Need to Order - Client Payment Received" at bounding box center [519, 415] width 252 height 36
click at [638, 430] on icon at bounding box center [638, 425] width 14 height 12
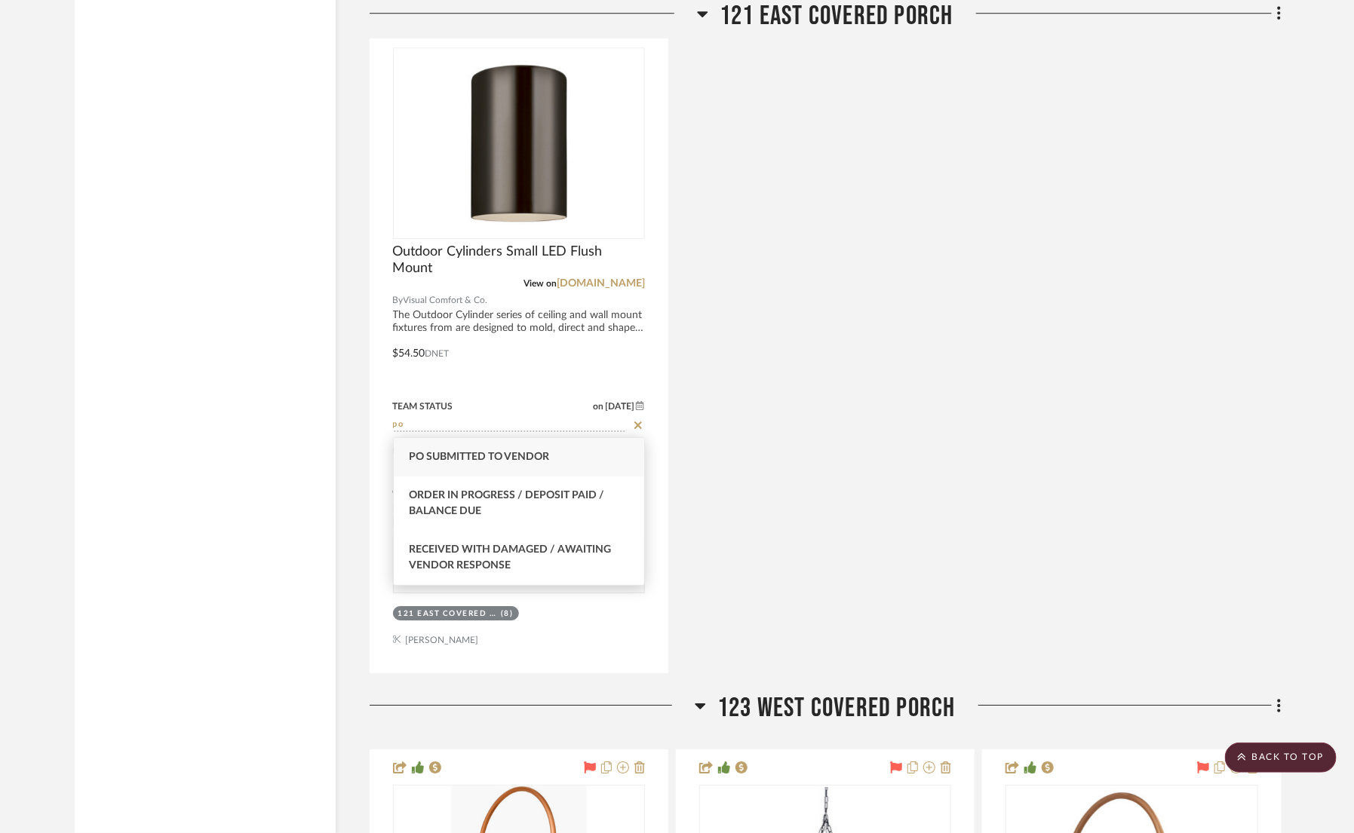
click at [565, 458] on div "PO Submitted to Vendor" at bounding box center [519, 457] width 250 height 38
type input "PO Submitted to Vendor"
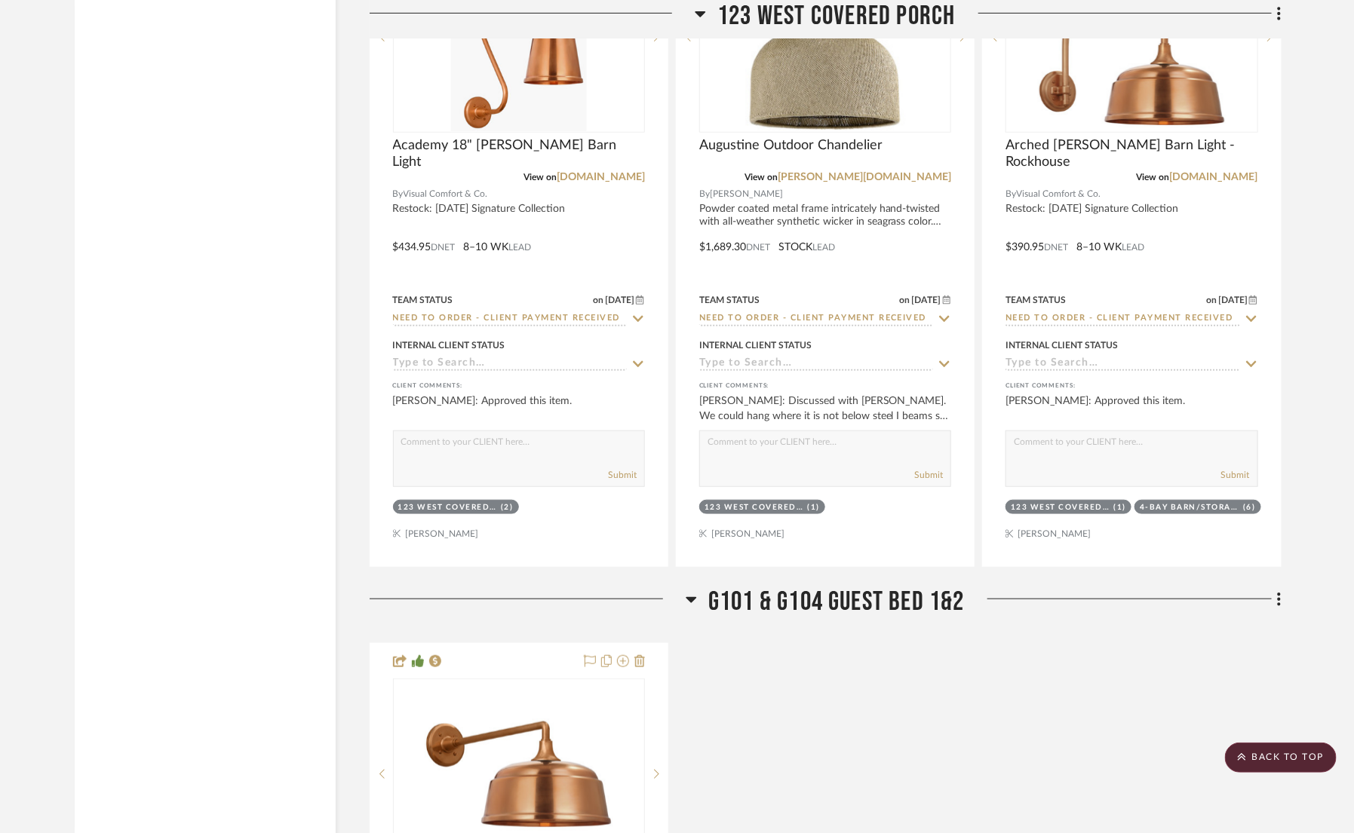
scroll to position [5779, 0]
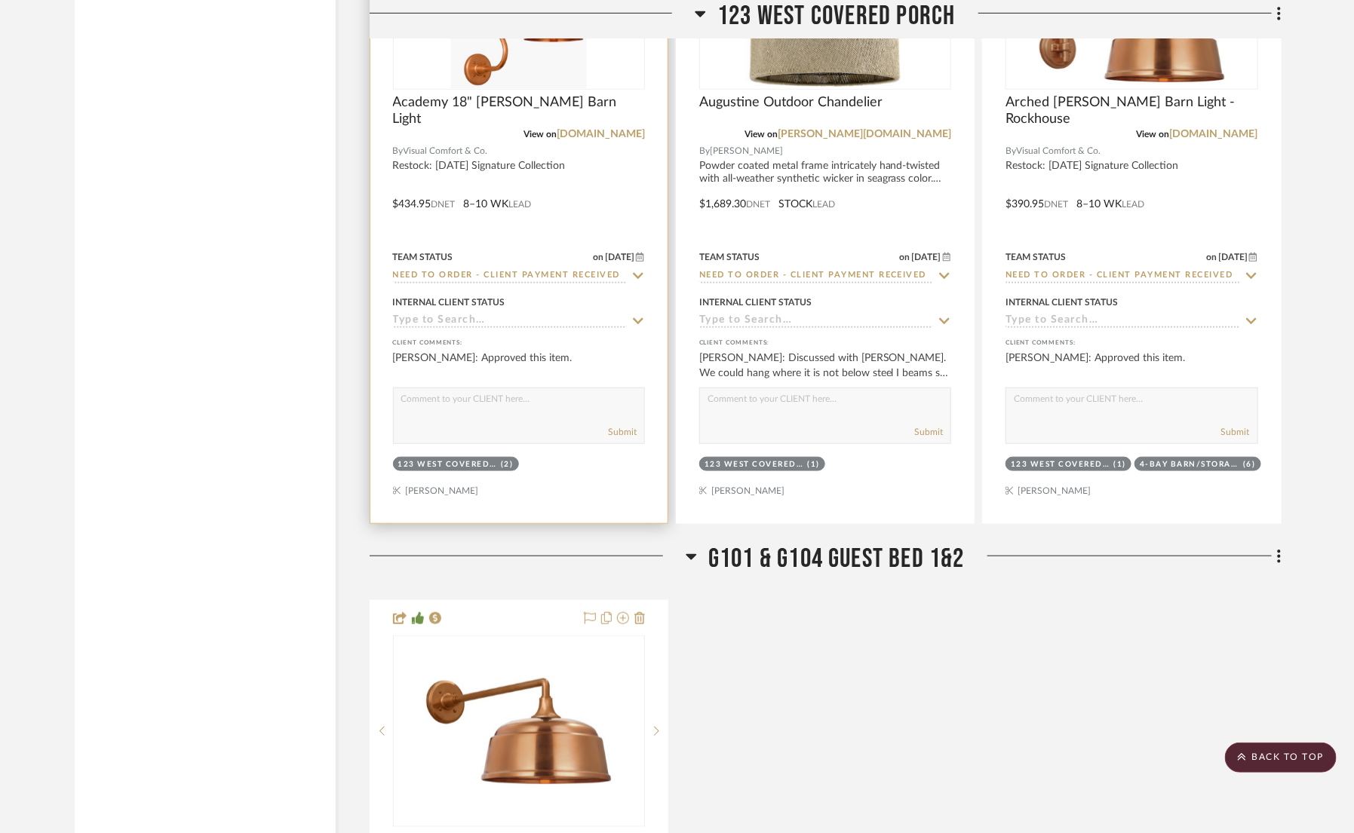
click at [639, 277] on icon at bounding box center [638, 276] width 11 height 6
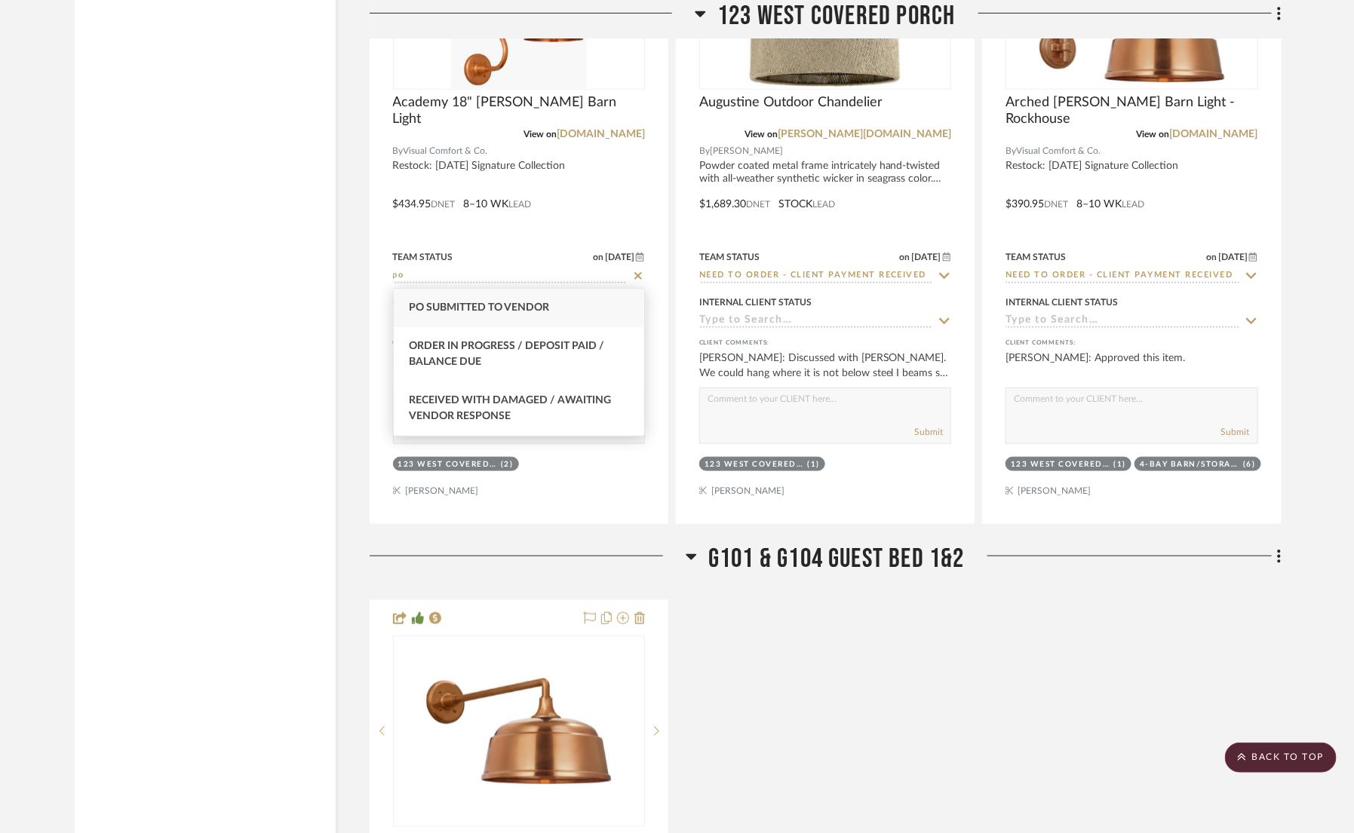
click at [621, 306] on div "PO Submitted to Vendor" at bounding box center [519, 308] width 250 height 38
type input "PO Submitted to Vendor"
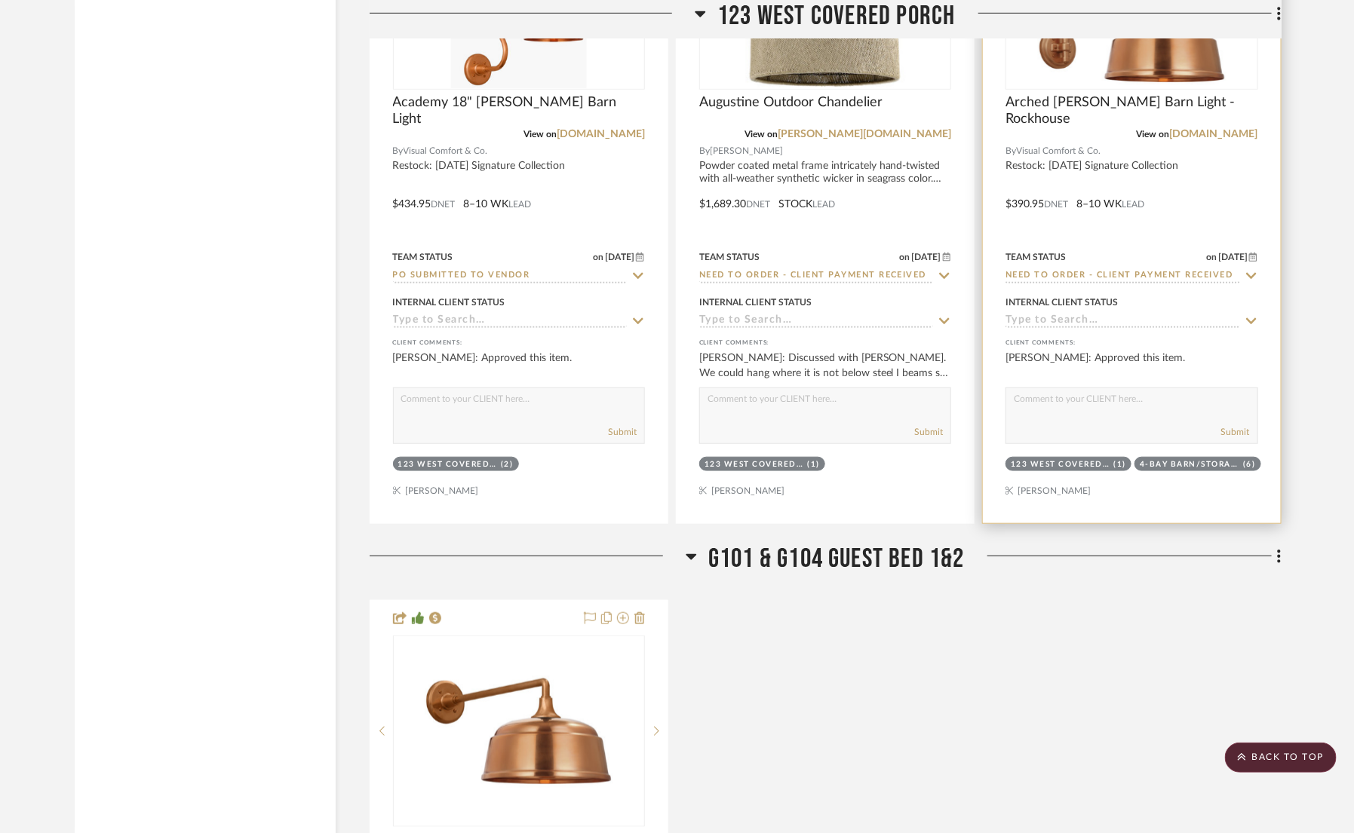
click at [1250, 276] on icon at bounding box center [1251, 276] width 11 height 6
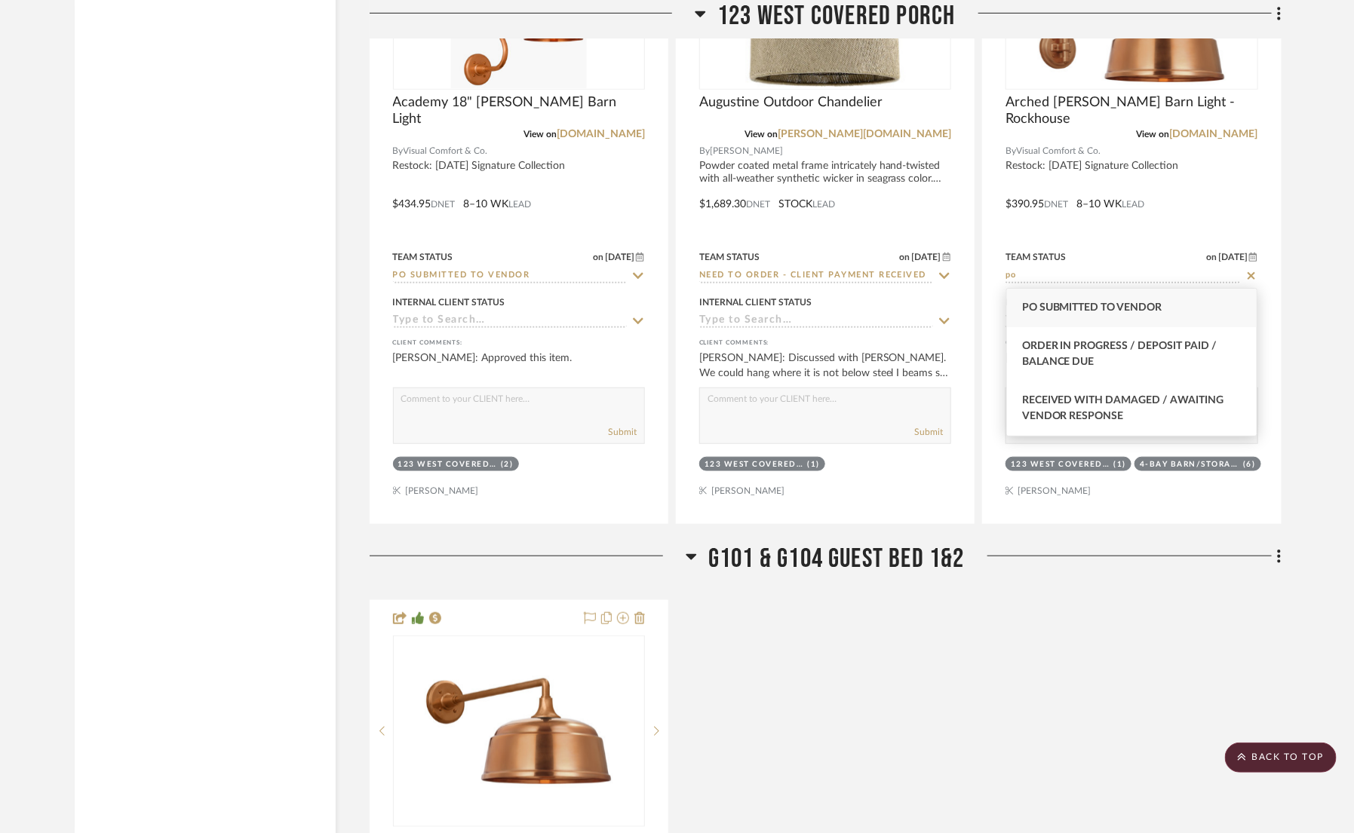
click at [1201, 303] on div "PO Submitted to Vendor" at bounding box center [1132, 308] width 250 height 38
type input "PO Submitted to Vendor"
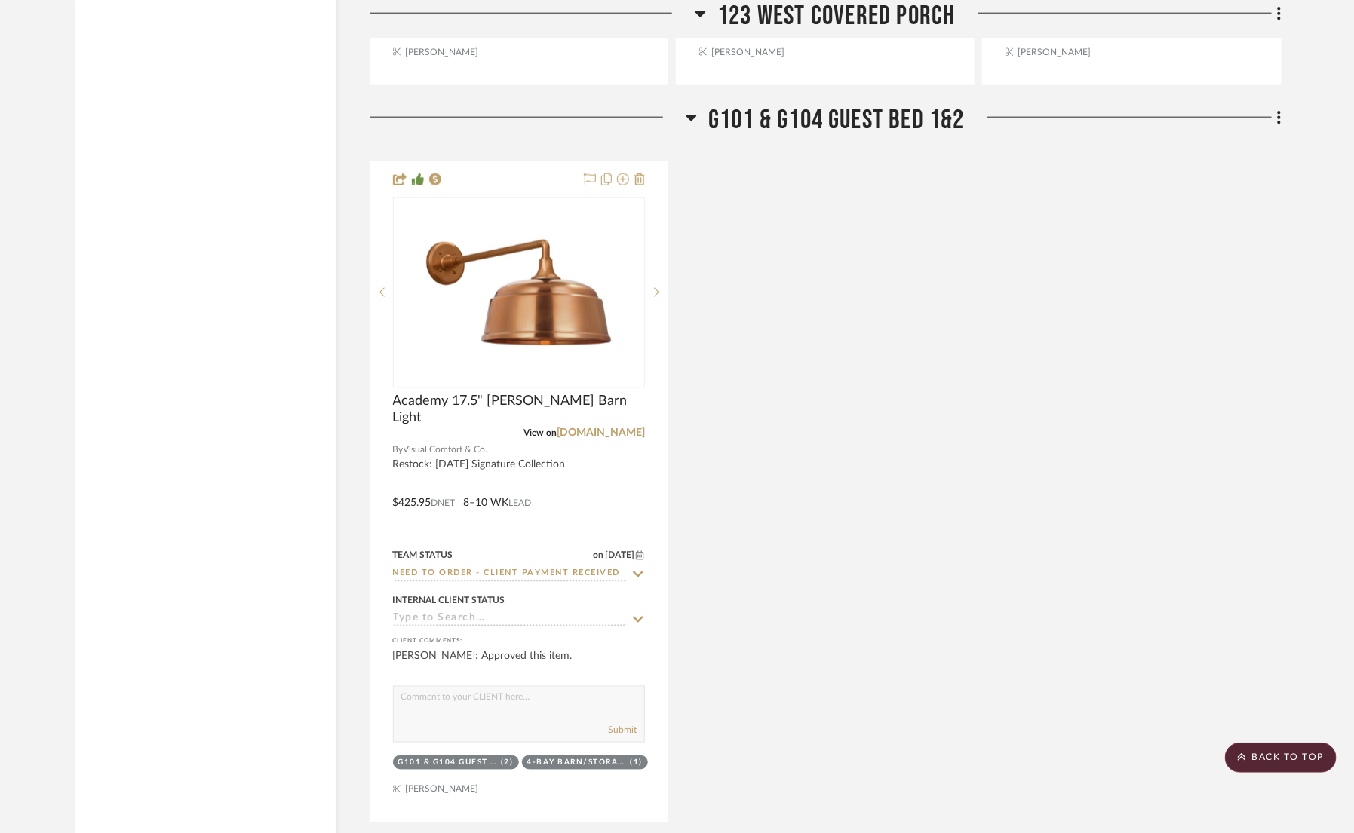
scroll to position [6219, 0]
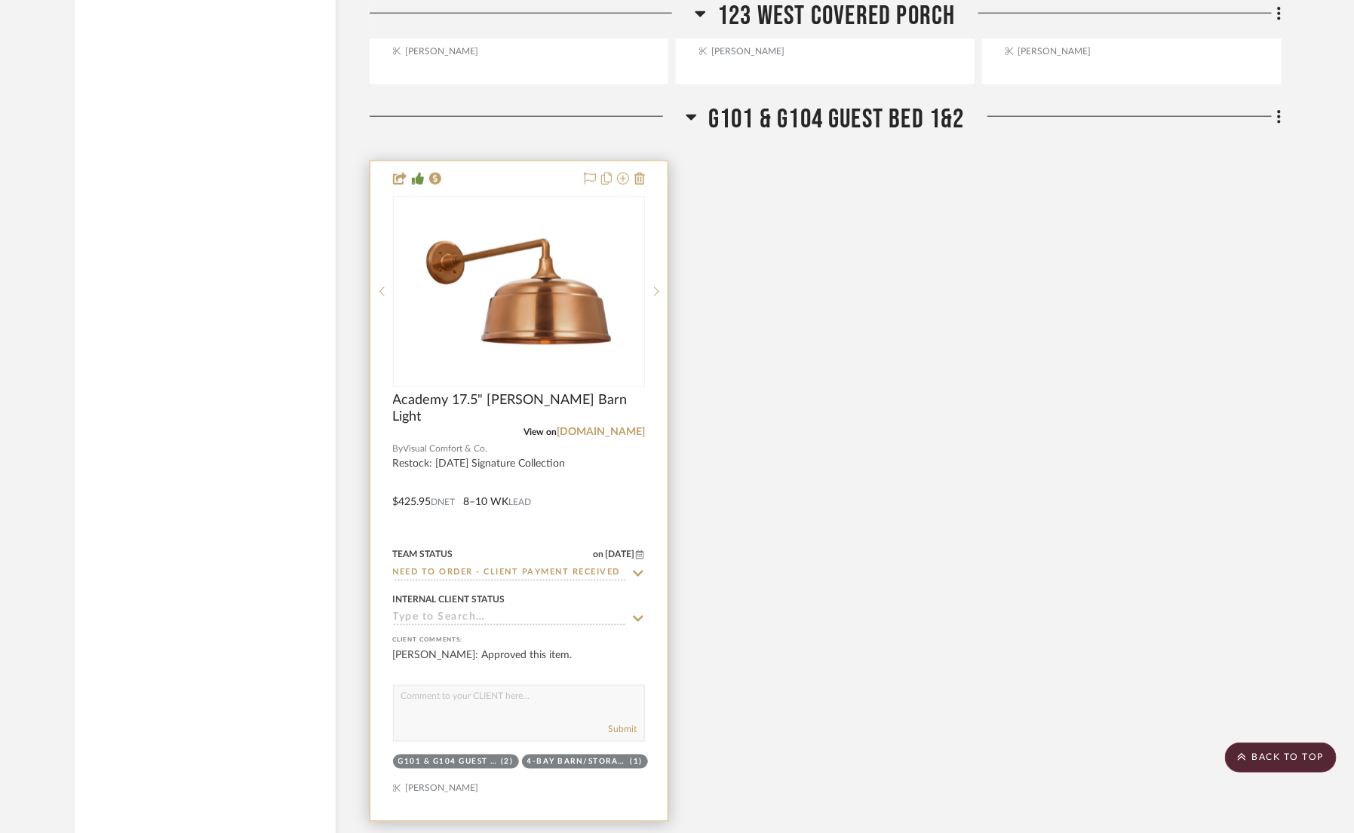
click at [637, 573] on icon at bounding box center [638, 574] width 11 height 6
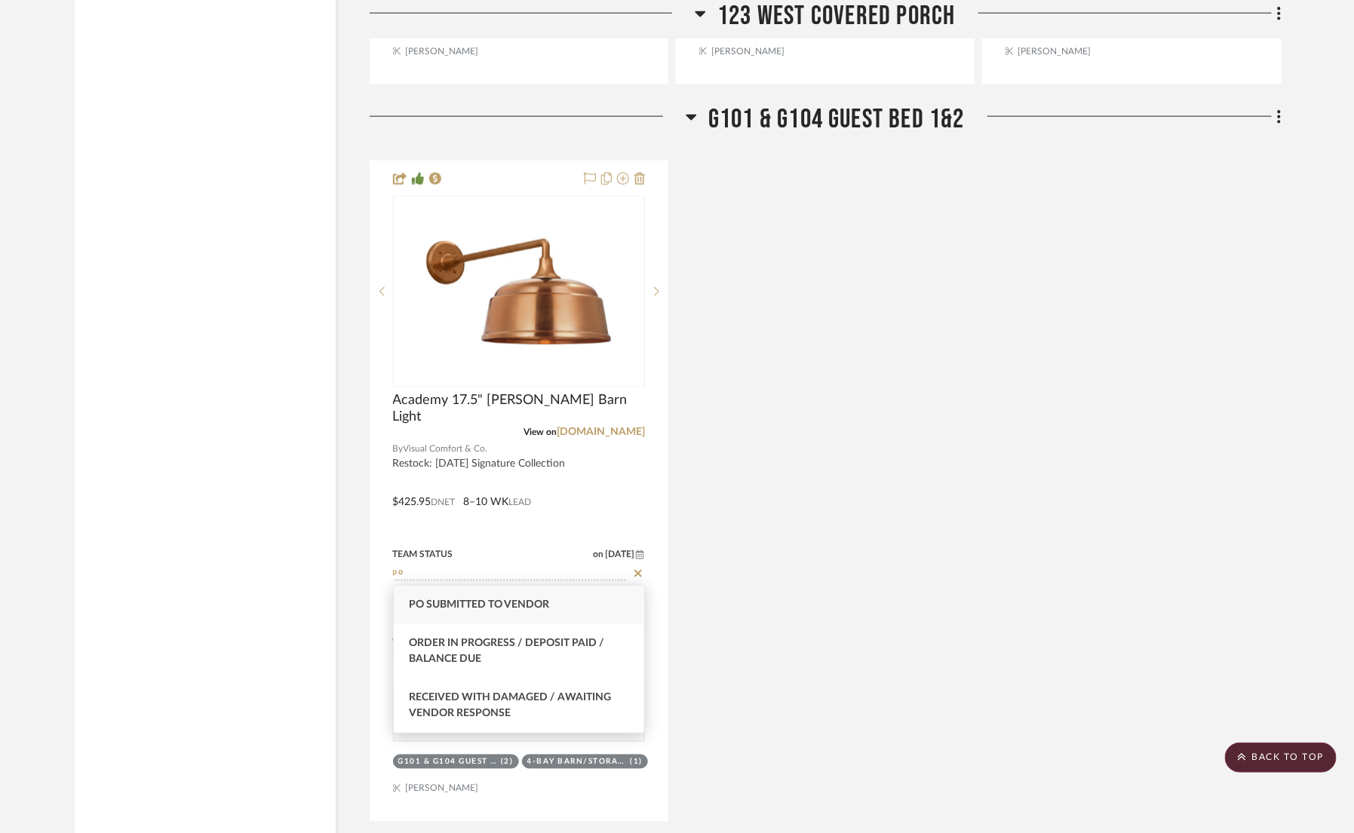
click at [566, 607] on div "PO Submitted to Vendor" at bounding box center [519, 605] width 250 height 38
type input "PO Submitted to Vendor"
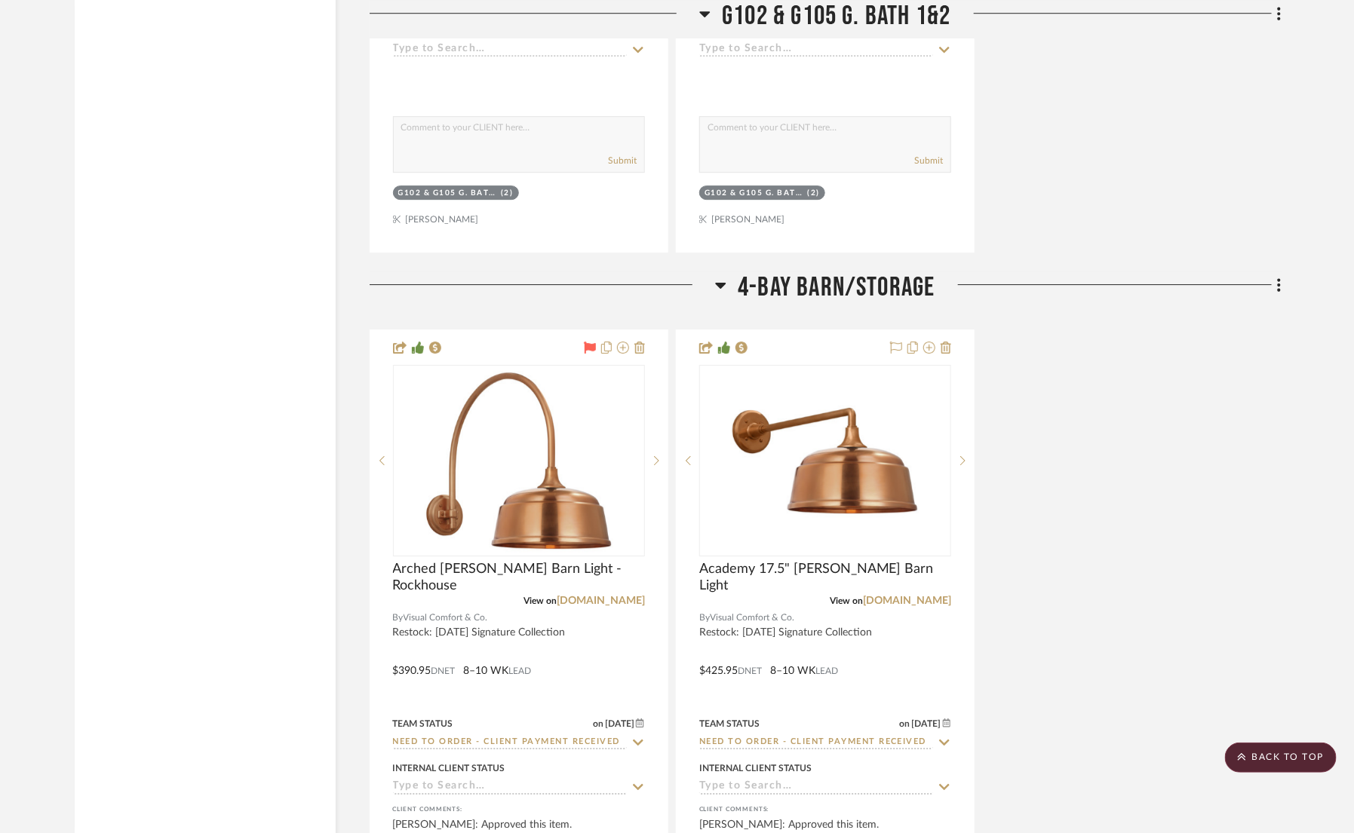
scroll to position [7527, 0]
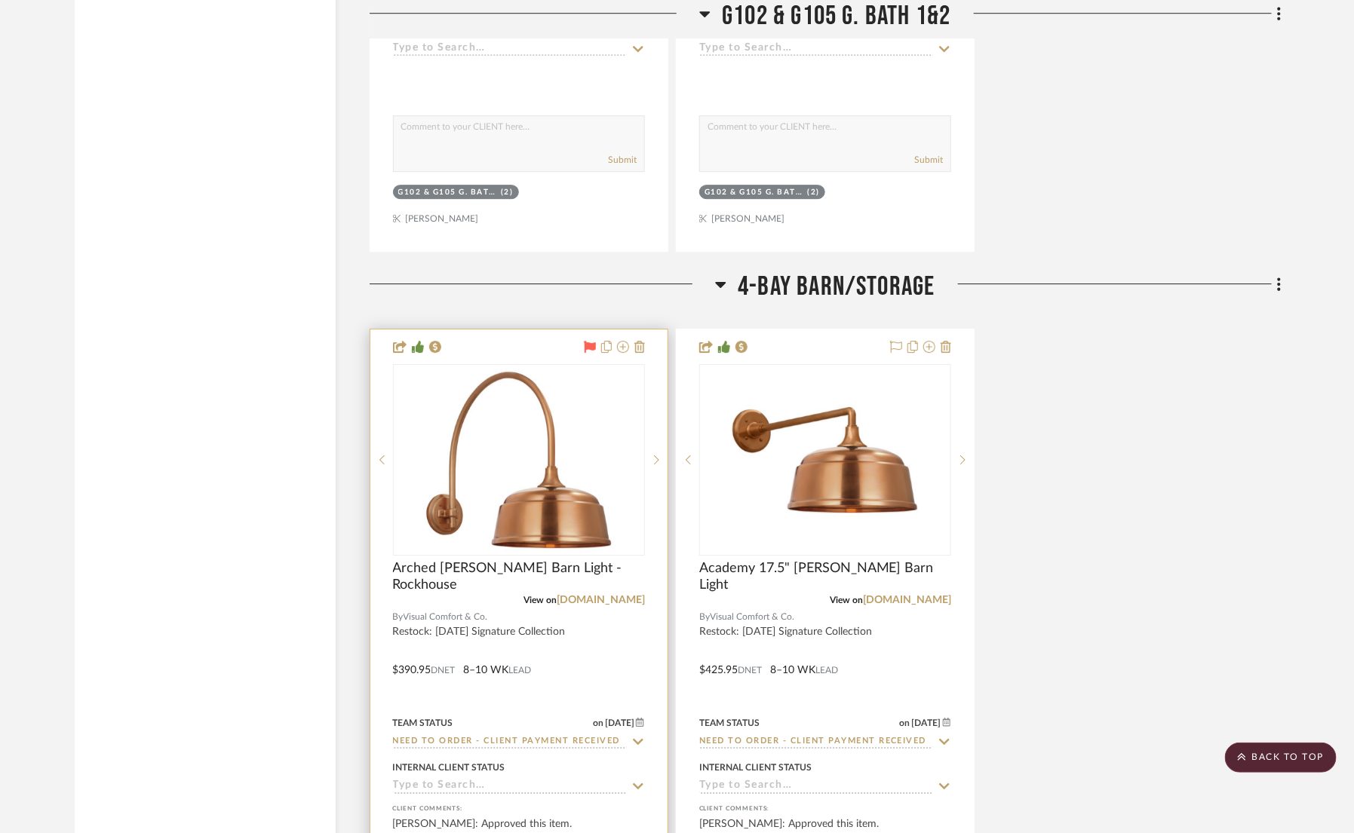
click at [640, 741] on icon at bounding box center [638, 742] width 11 height 6
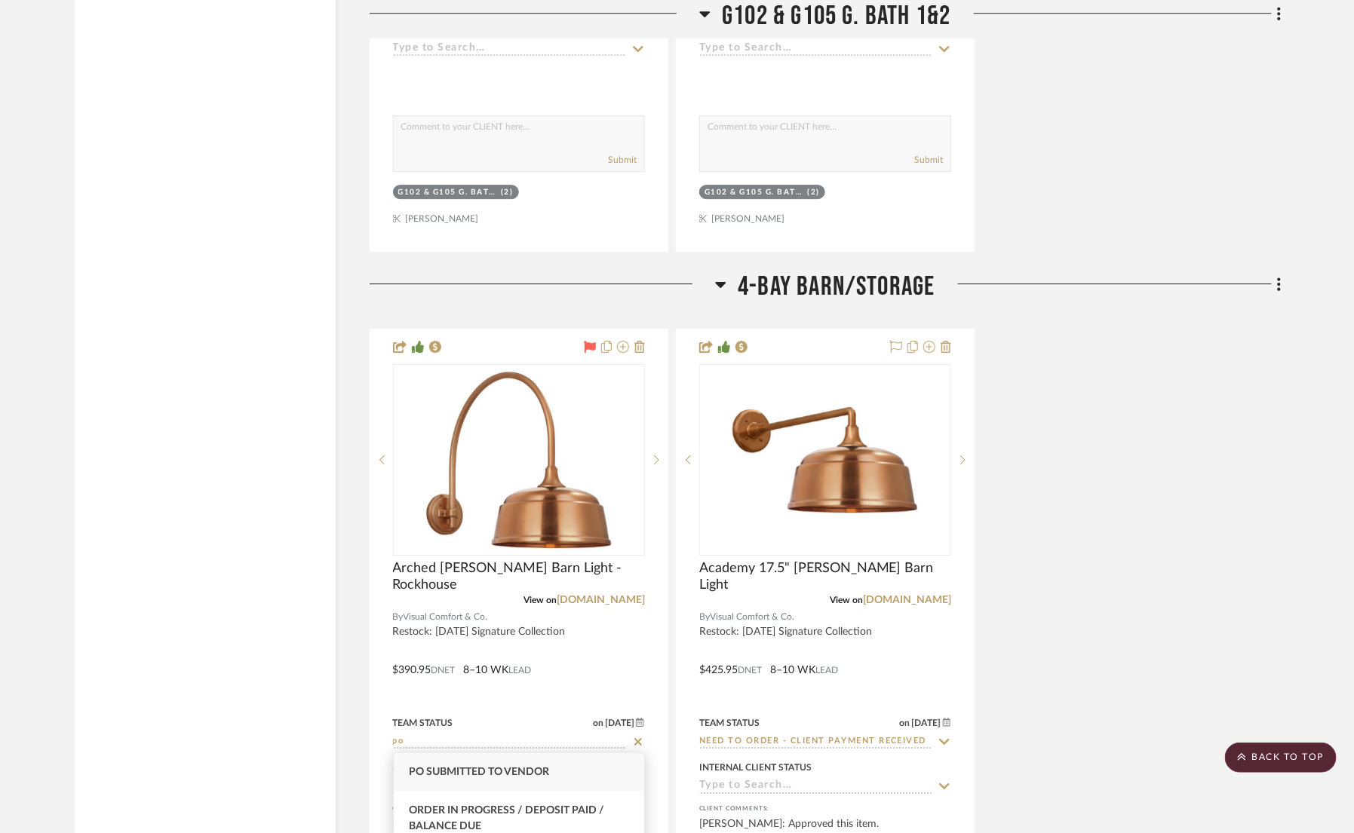
click at [573, 760] on div "PO Submitted to Vendor" at bounding box center [519, 773] width 250 height 38
type input "PO Submitted to Vendor"
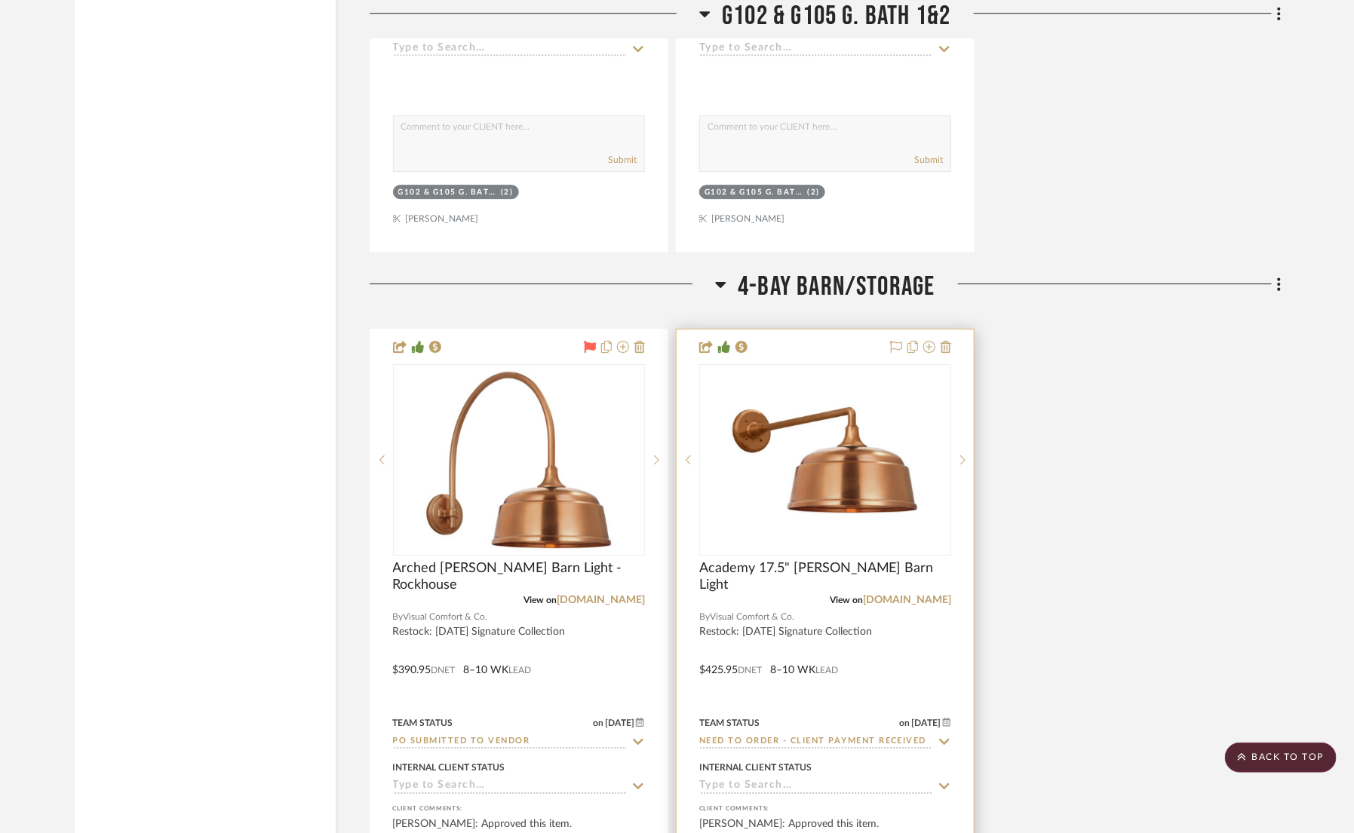
click at [946, 738] on icon at bounding box center [945, 742] width 14 height 12
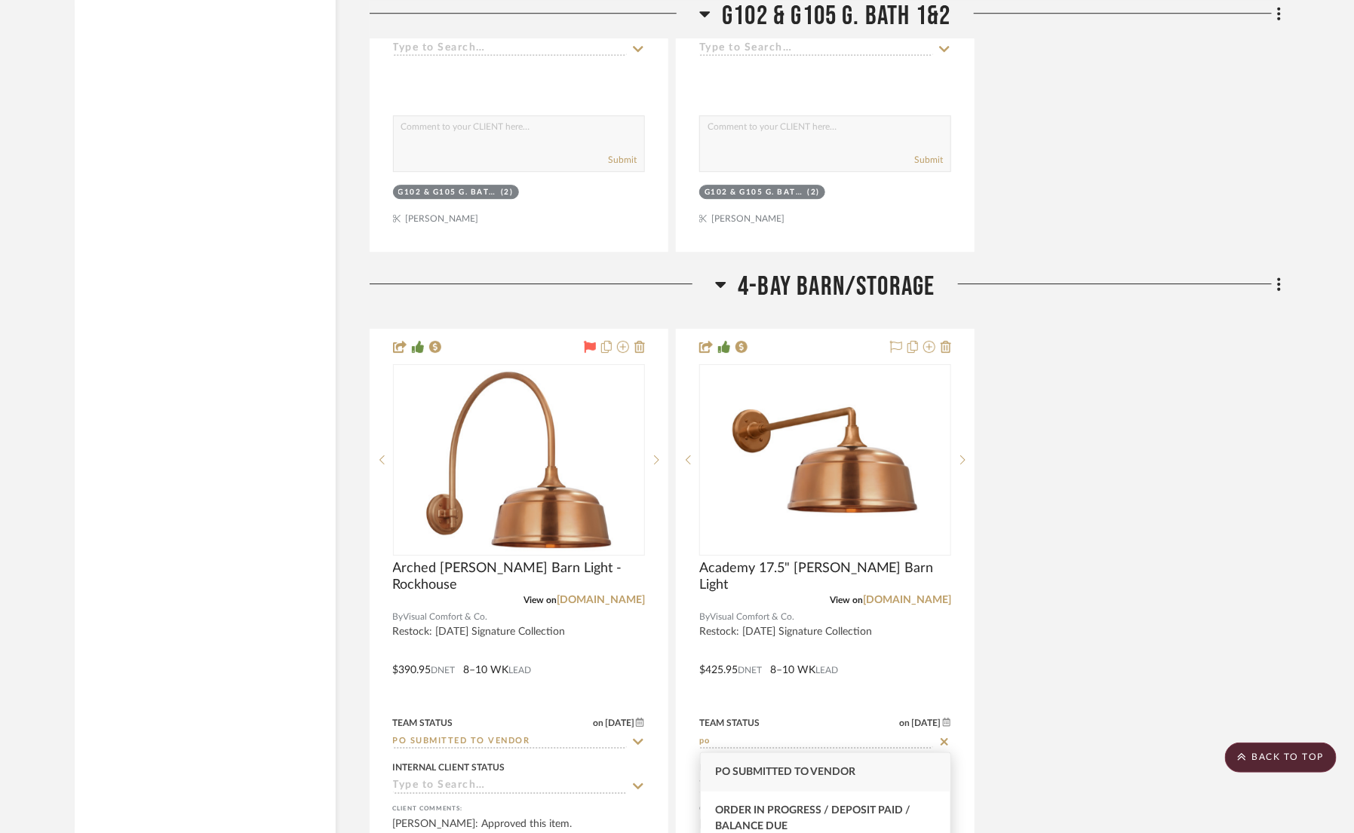
click at [867, 762] on div "PO Submitted to Vendor" at bounding box center [826, 773] width 250 height 38
type input "PO Submitted to Vendor"
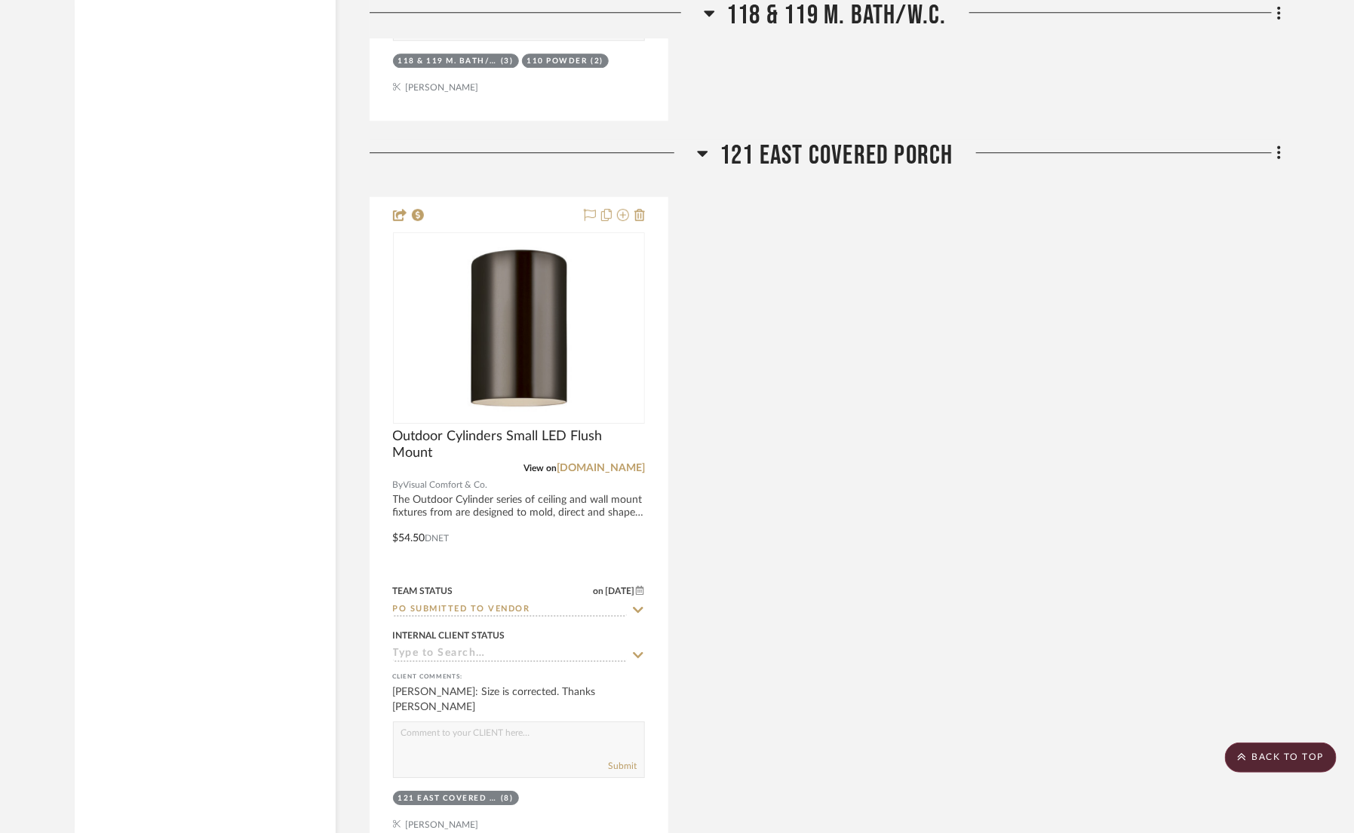
scroll to position [4701, 0]
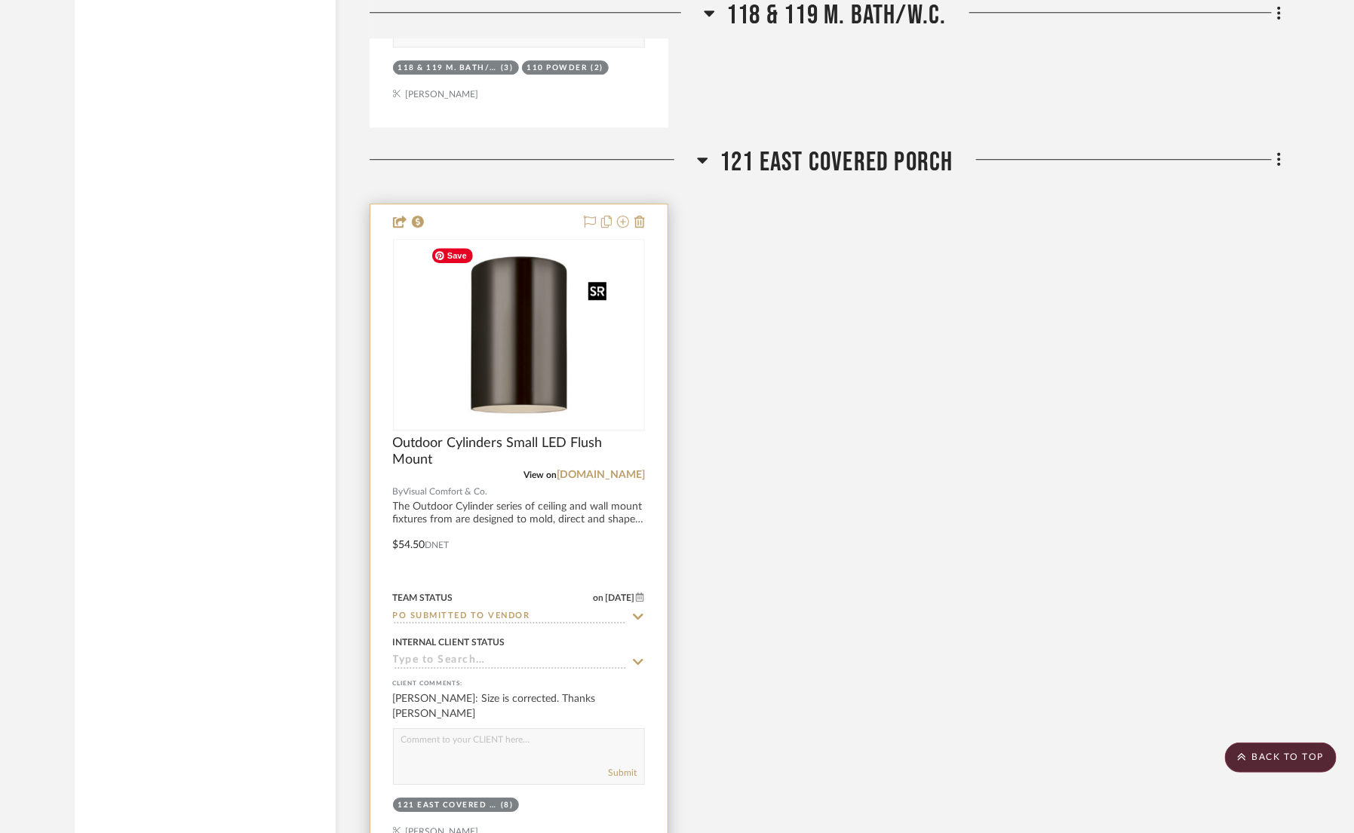
click at [543, 395] on img "0" at bounding box center [519, 335] width 189 height 189
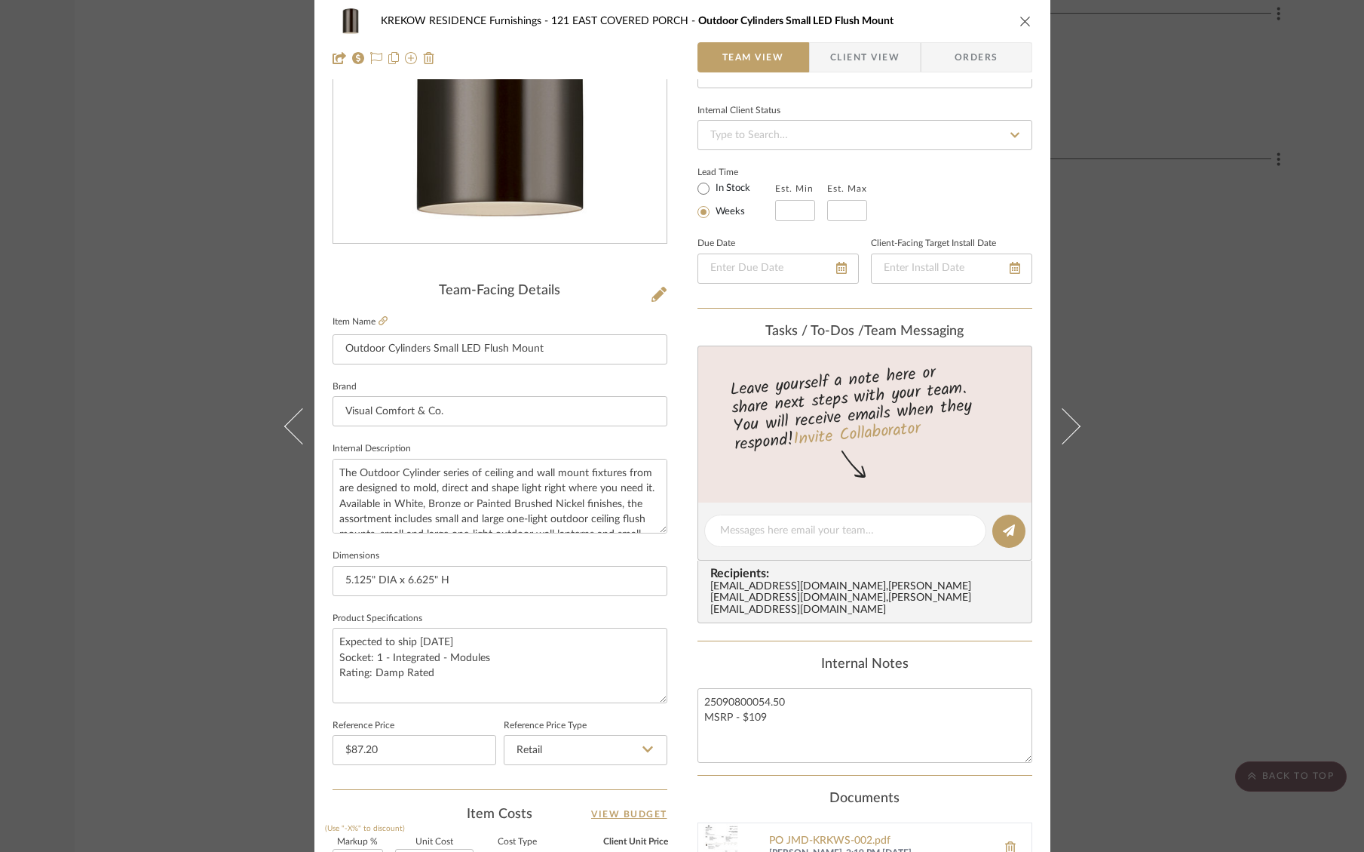
scroll to position [0, 0]
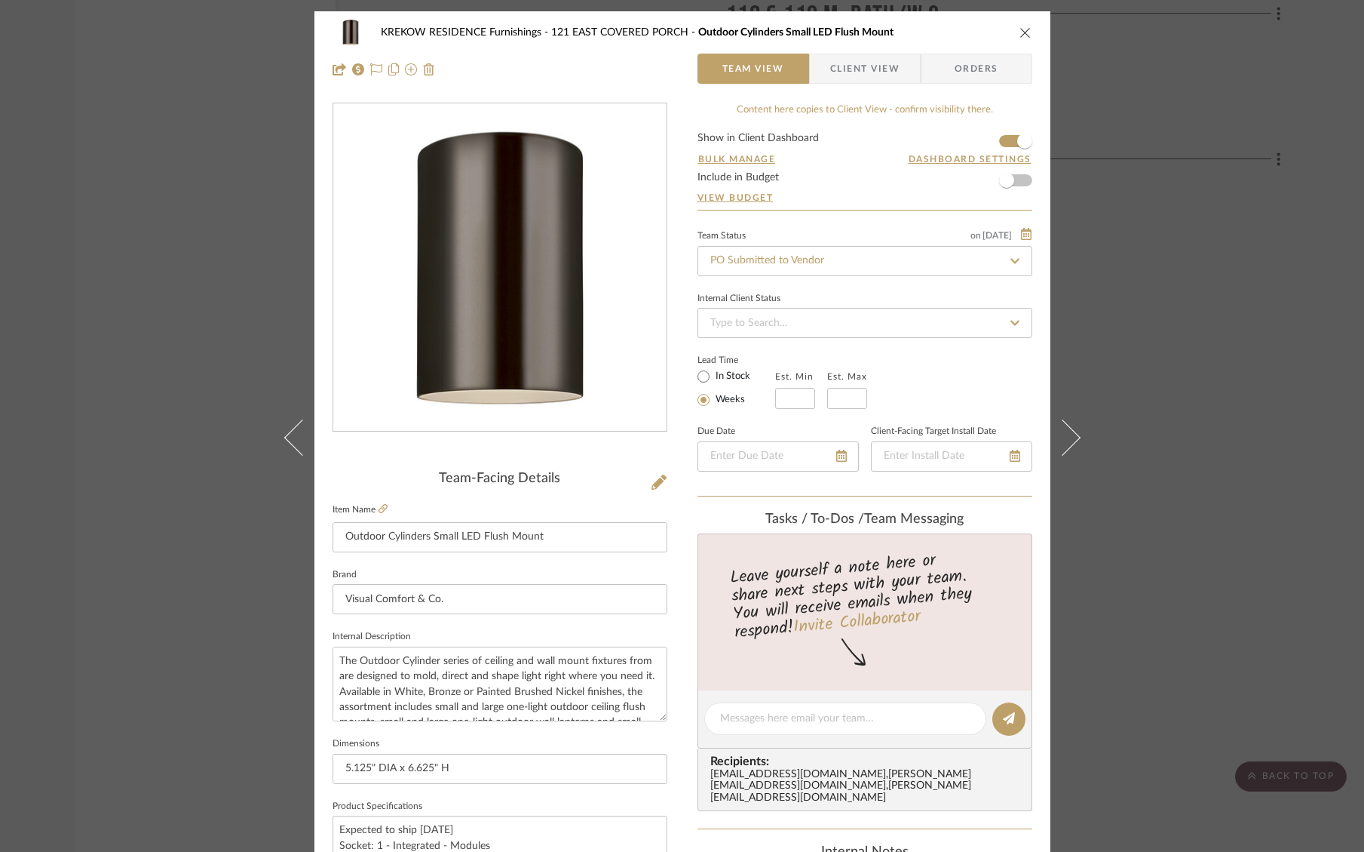
click at [1192, 477] on div "KREKOW RESIDENCE Furnishings 121 EAST COVERED PORCH Outdoor Cylinders Small LED…" at bounding box center [682, 426] width 1364 height 852
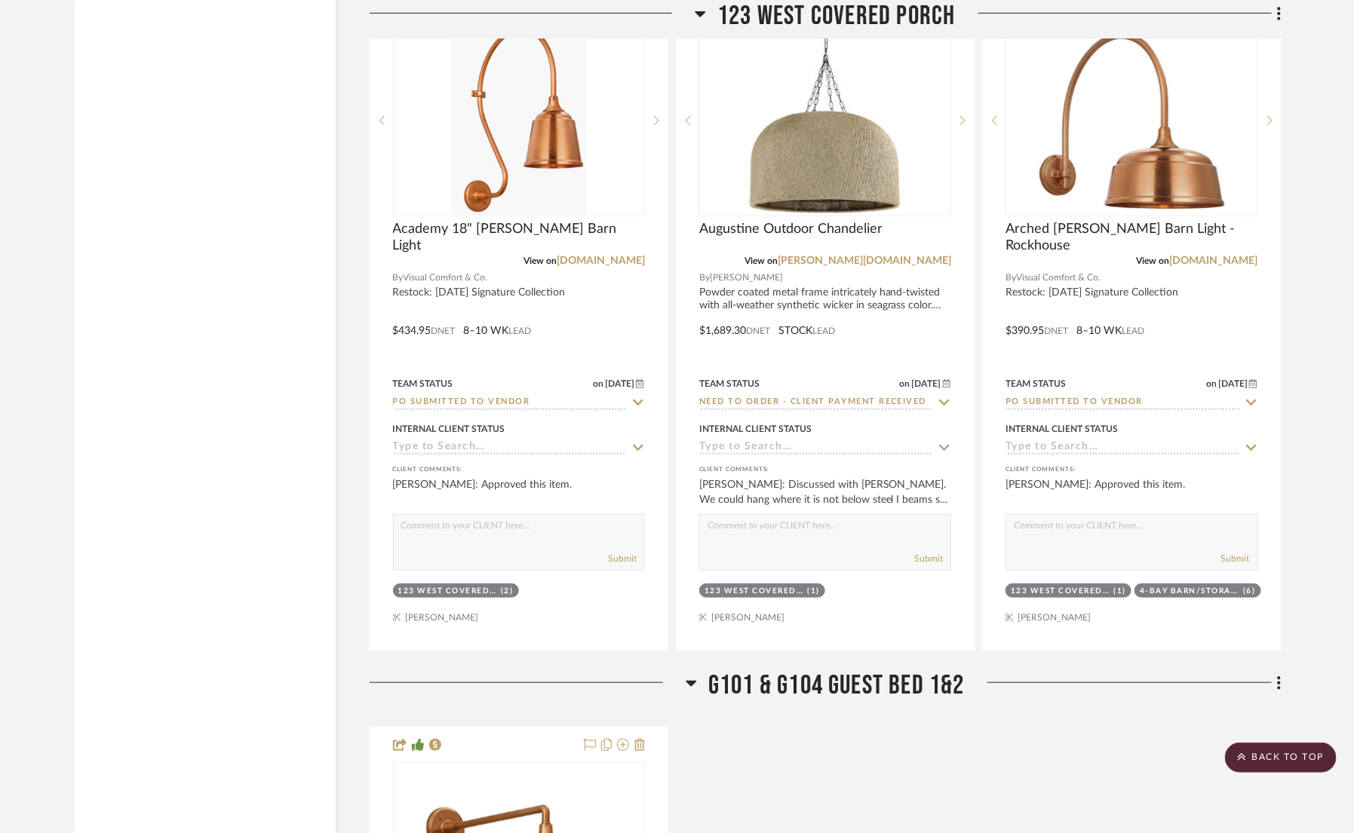
scroll to position [5655, 0]
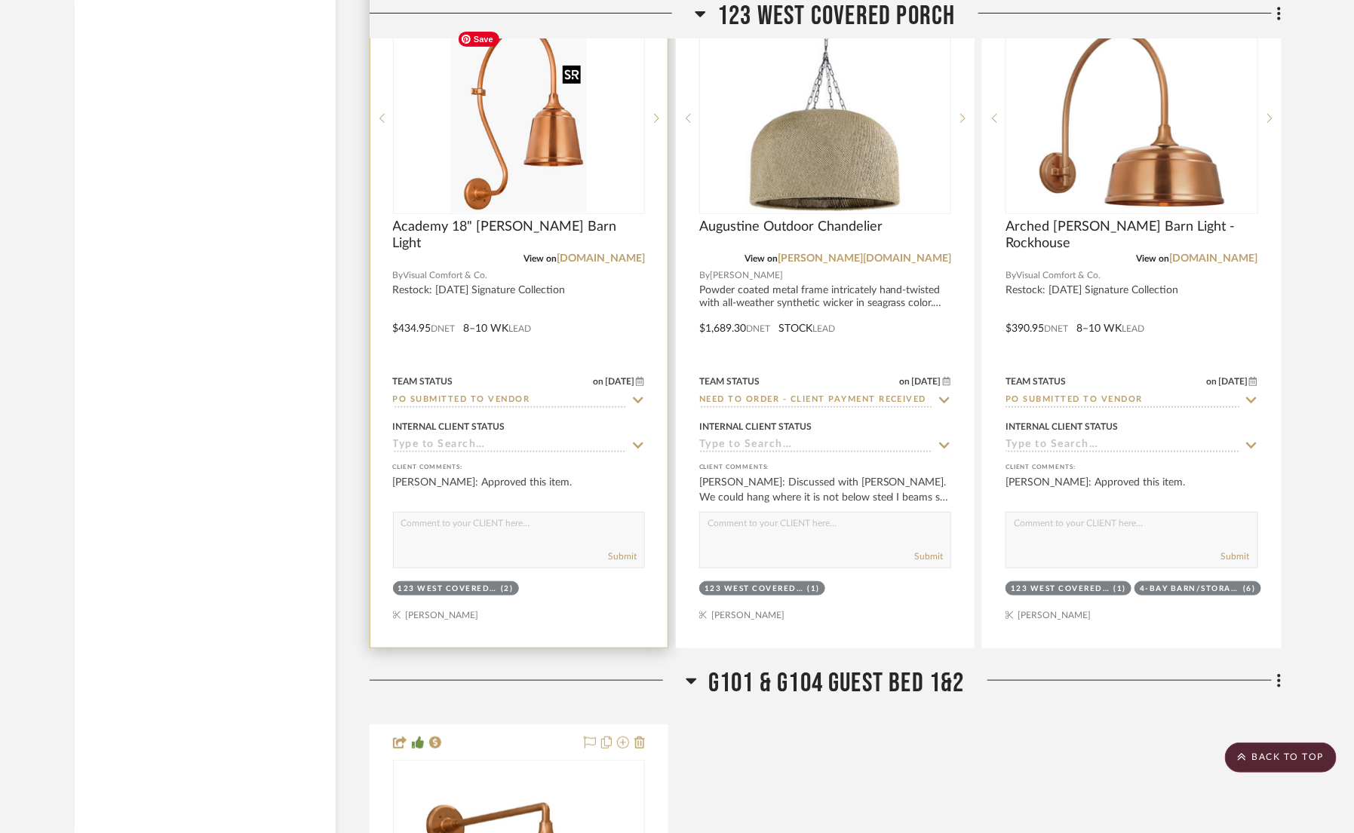
click at [501, 171] on img "0" at bounding box center [519, 118] width 136 height 189
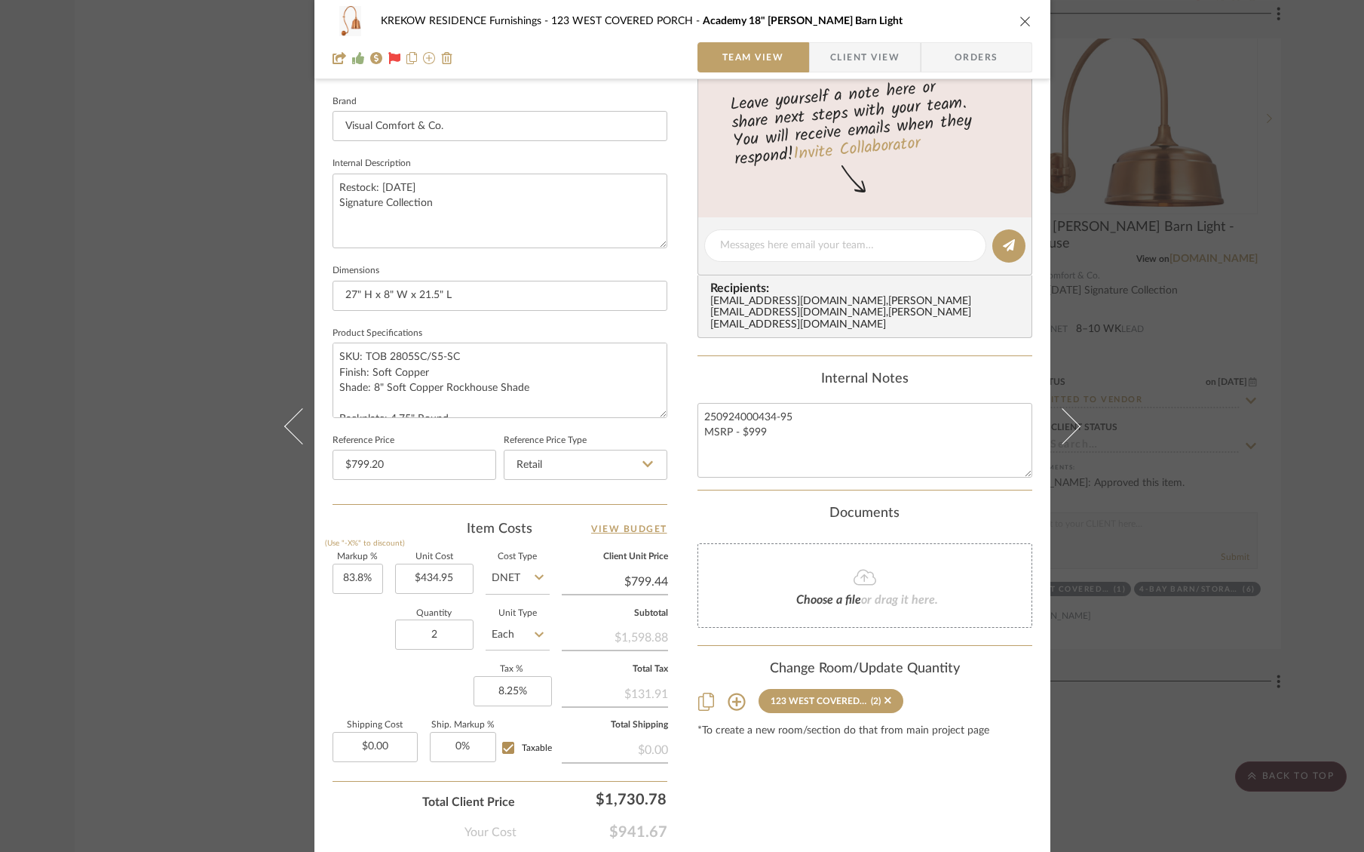
scroll to position [476, 0]
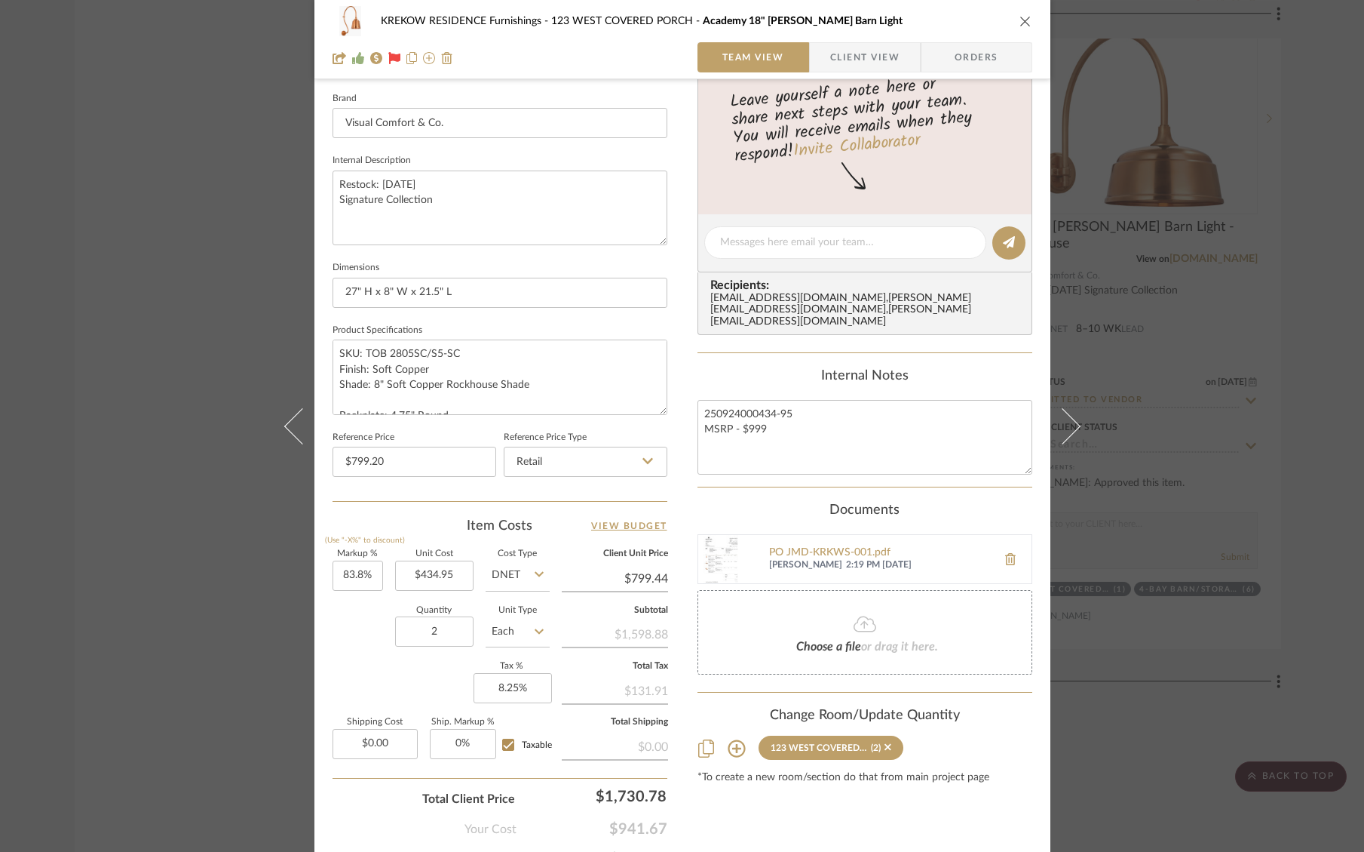
click at [1213, 447] on div "KREKOW RESIDENCE Furnishings 123 WEST COVERED PORCH Academy 18" Larrabee Barn L…" at bounding box center [682, 426] width 1364 height 852
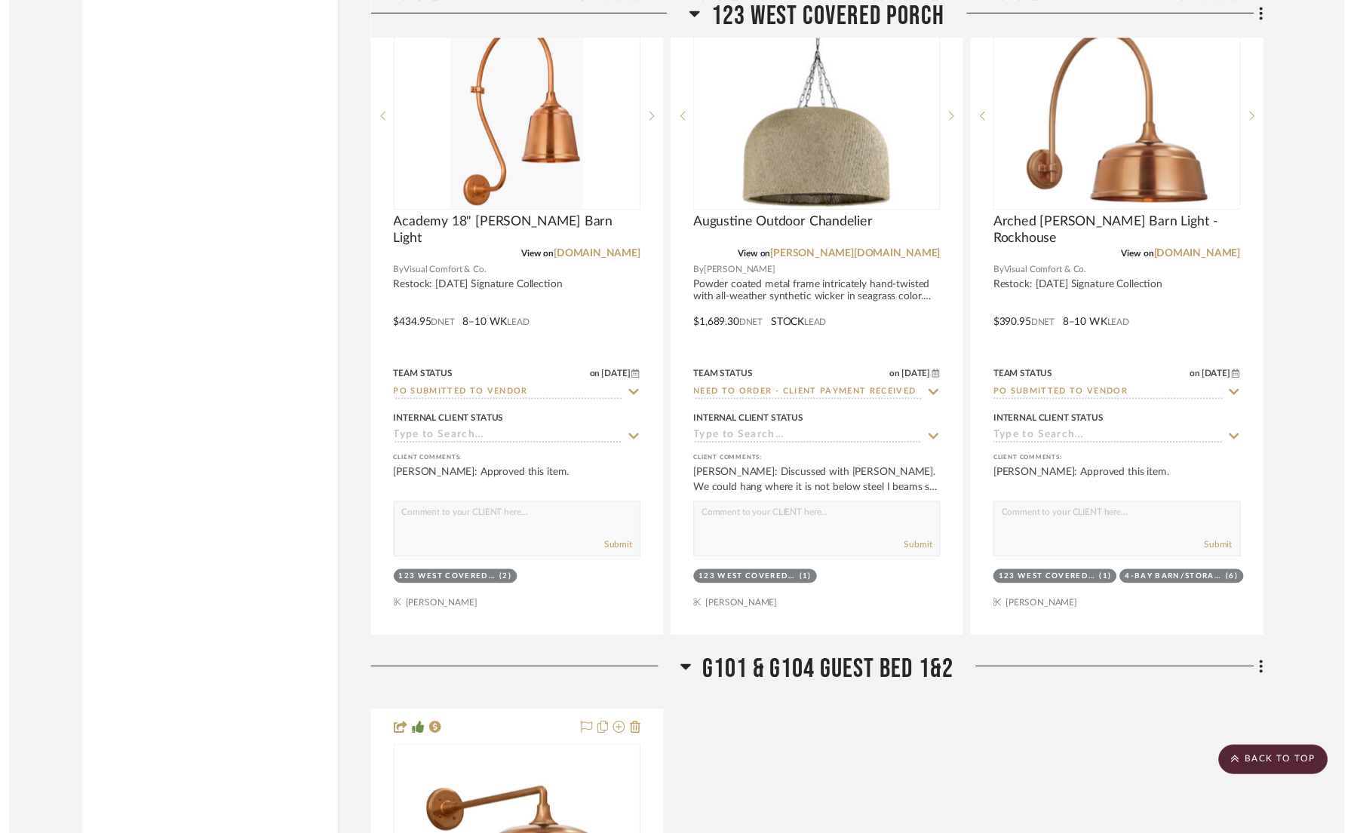
scroll to position [5655, 0]
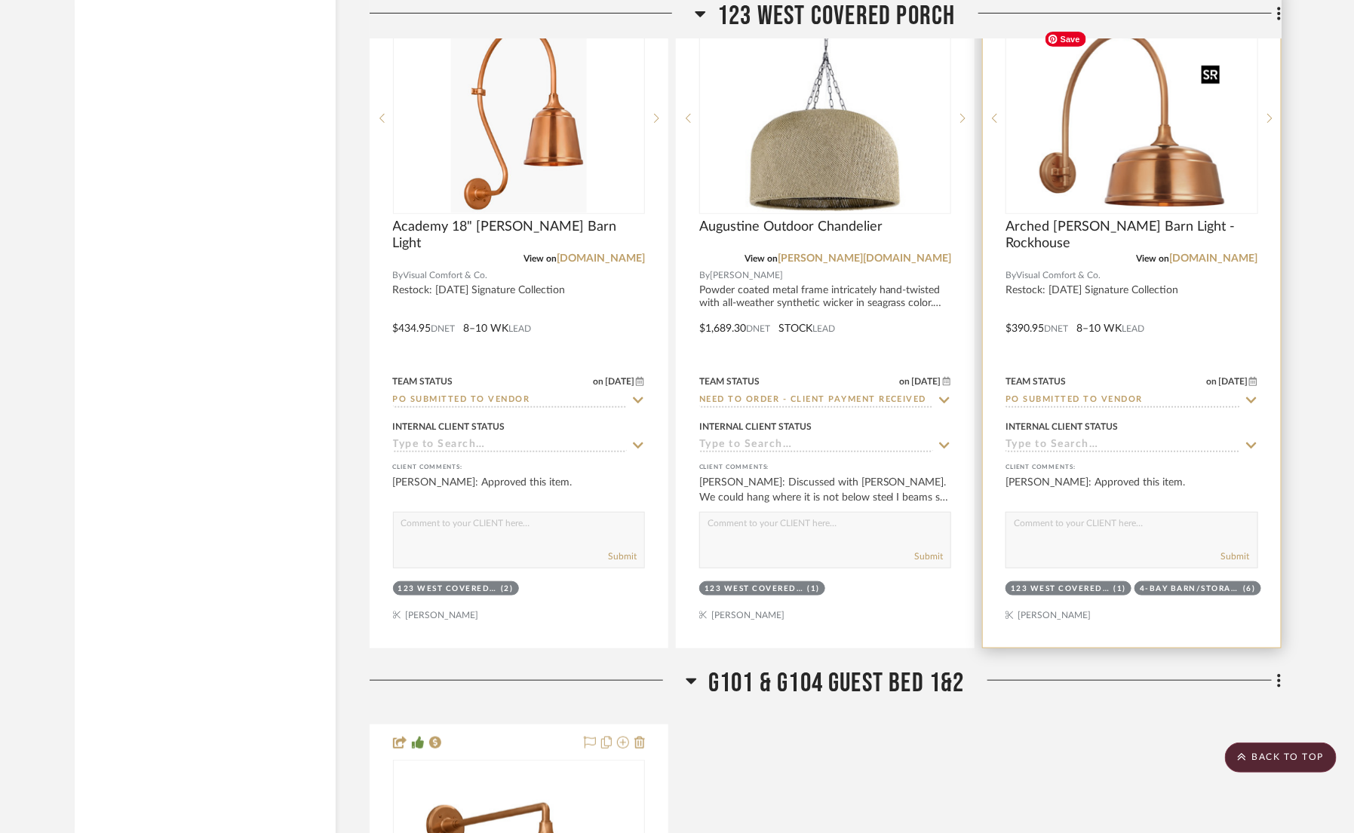
click at [1156, 191] on img "0" at bounding box center [1131, 118] width 189 height 189
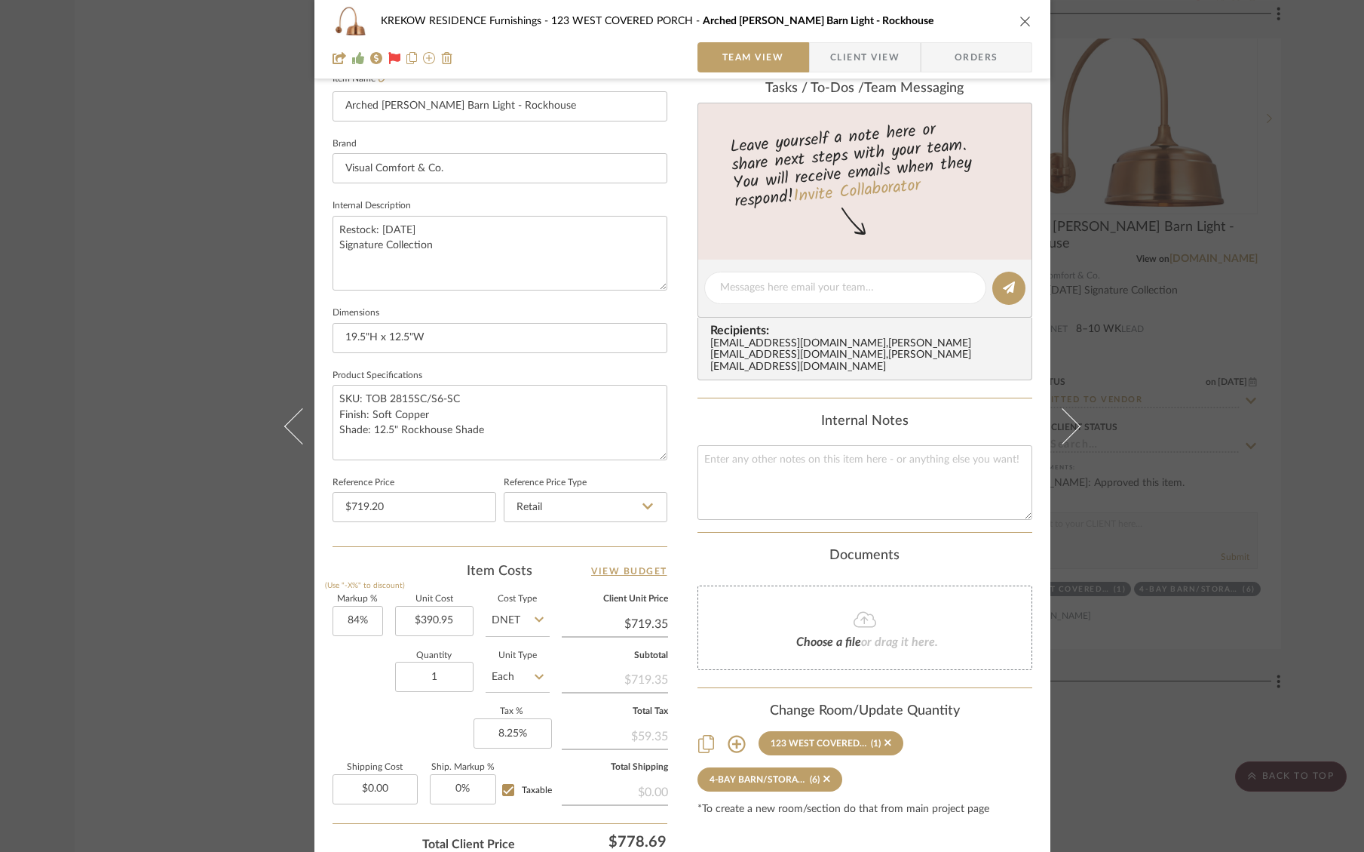
scroll to position [449, 0]
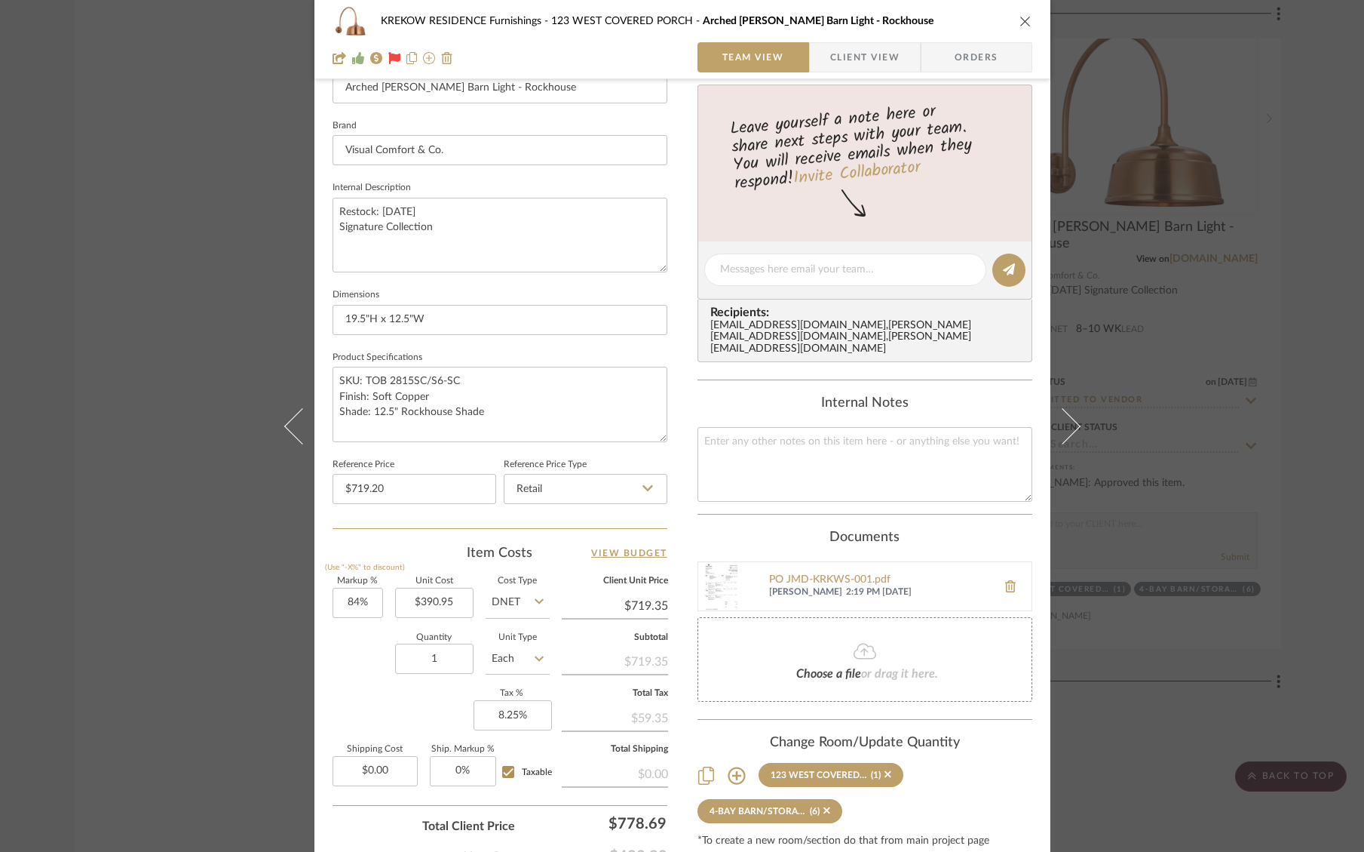
click at [1196, 450] on div "KREKOW RESIDENCE Furnishings 123 WEST COVERED PORCH Arched Mack Barn Light - Ro…" at bounding box center [682, 426] width 1364 height 852
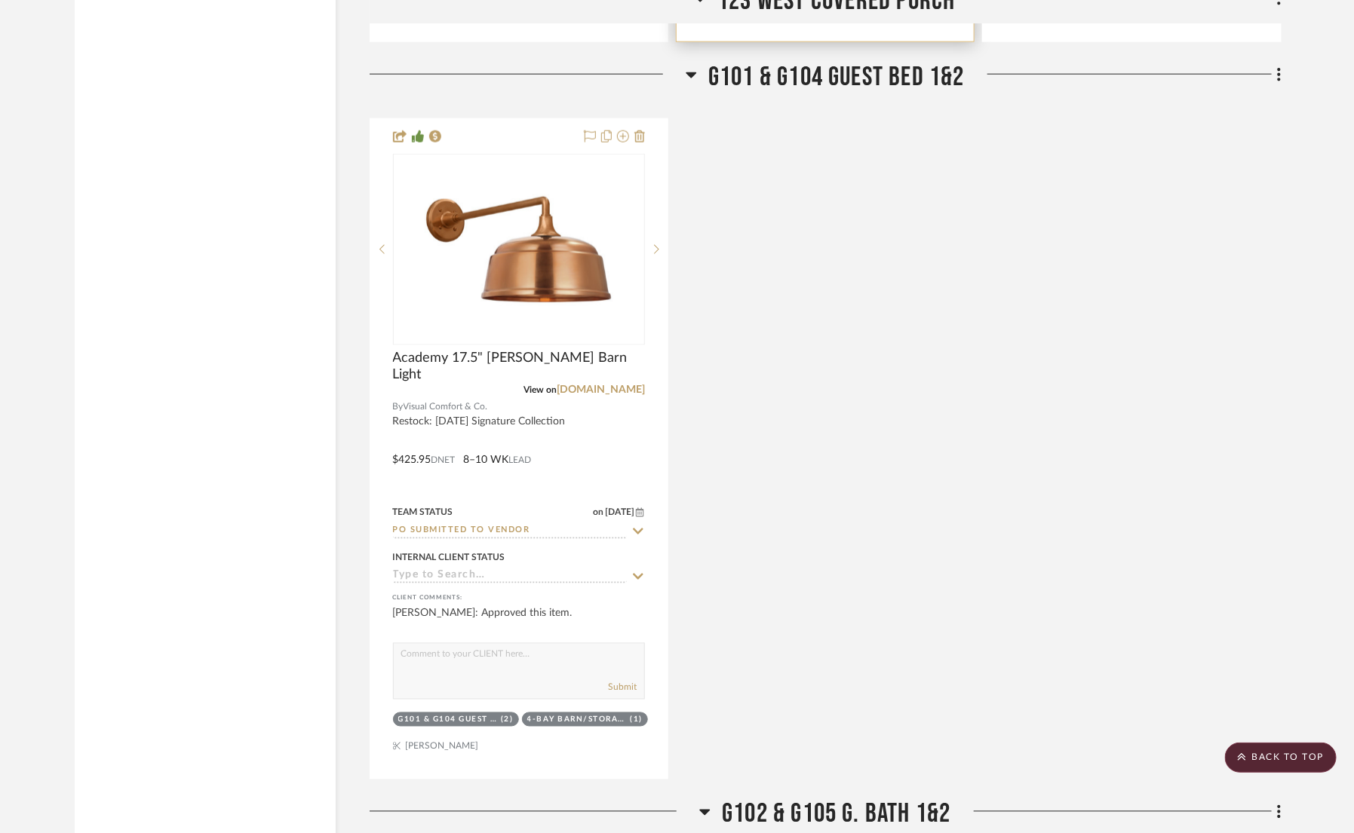
scroll to position [6291, 0]
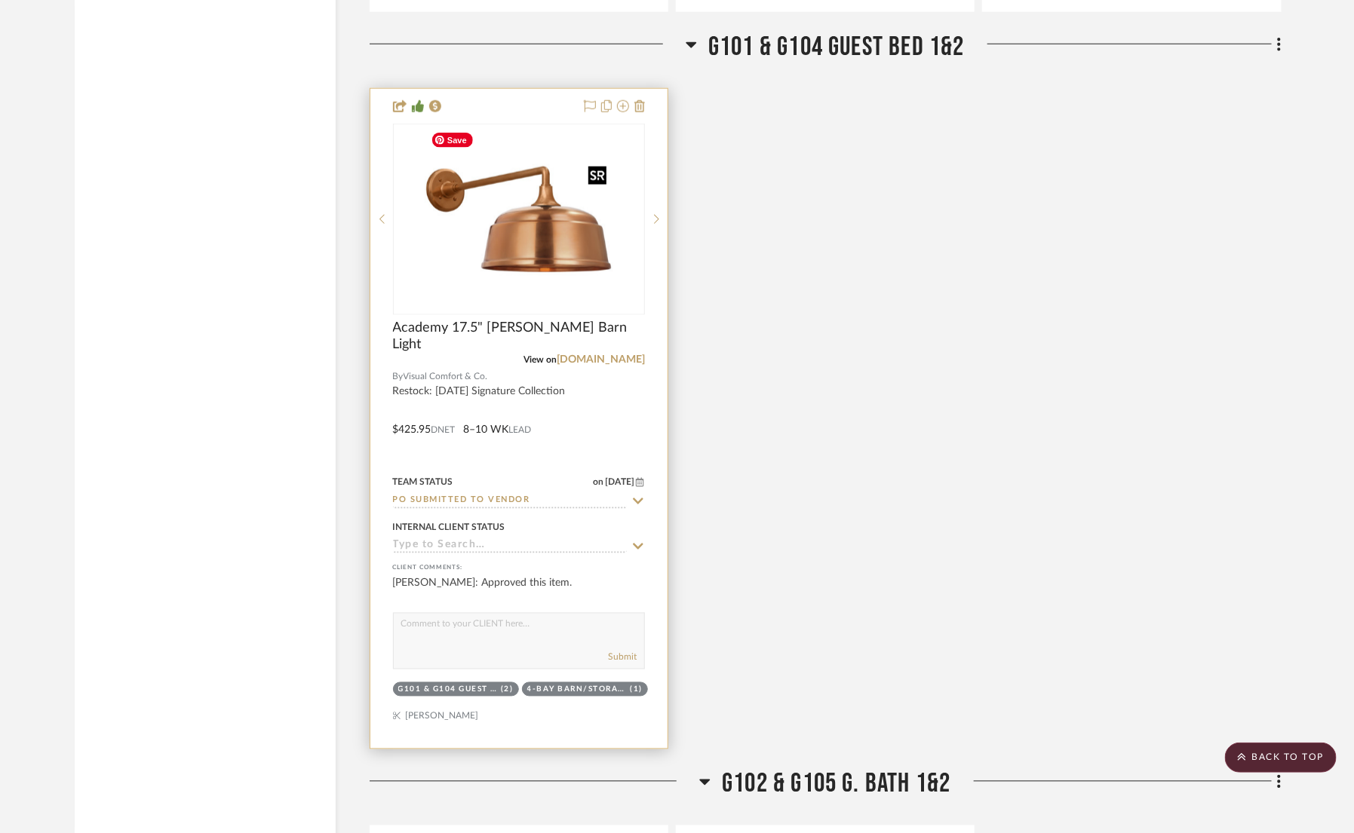
click at [494, 206] on img "0" at bounding box center [519, 219] width 189 height 189
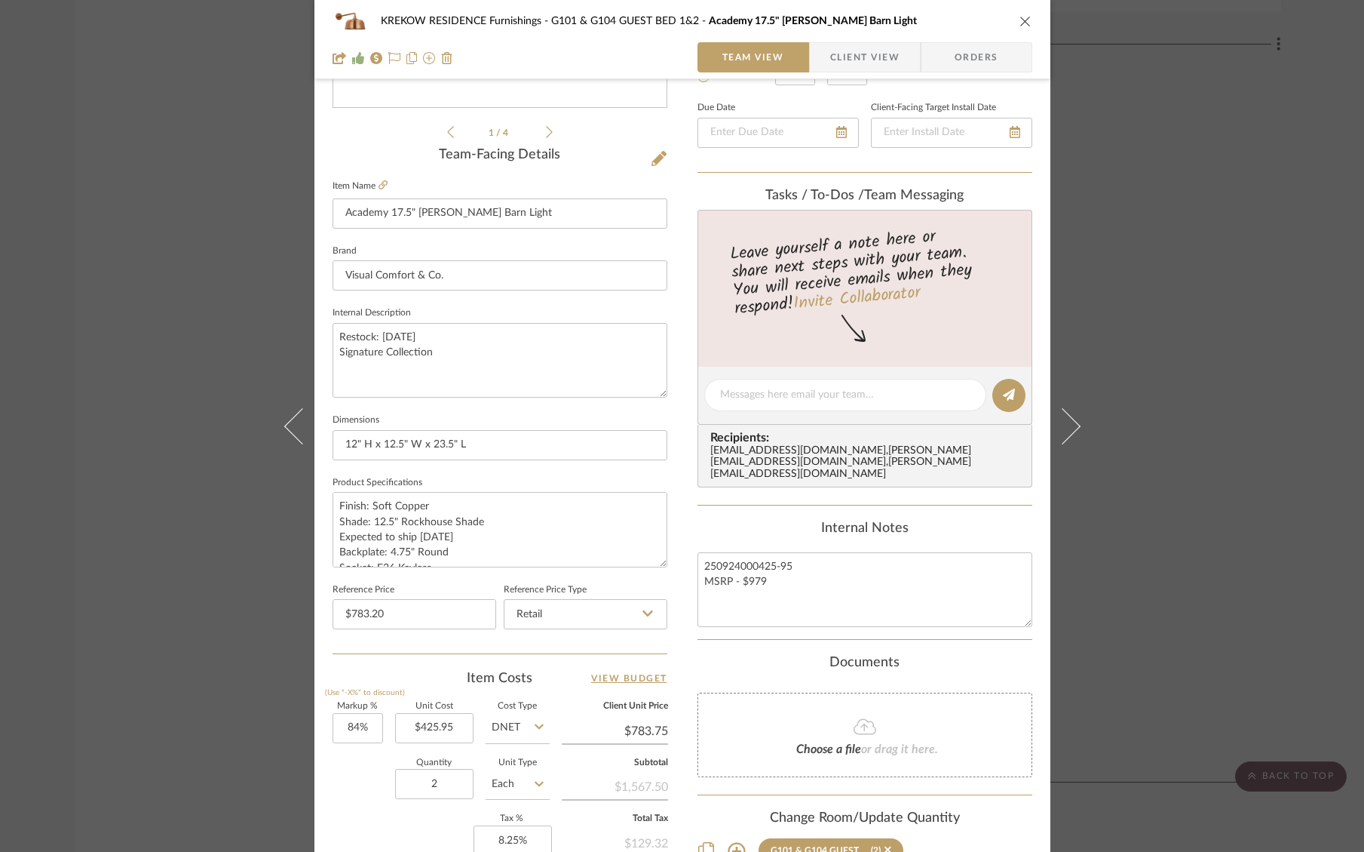
scroll to position [0, 0]
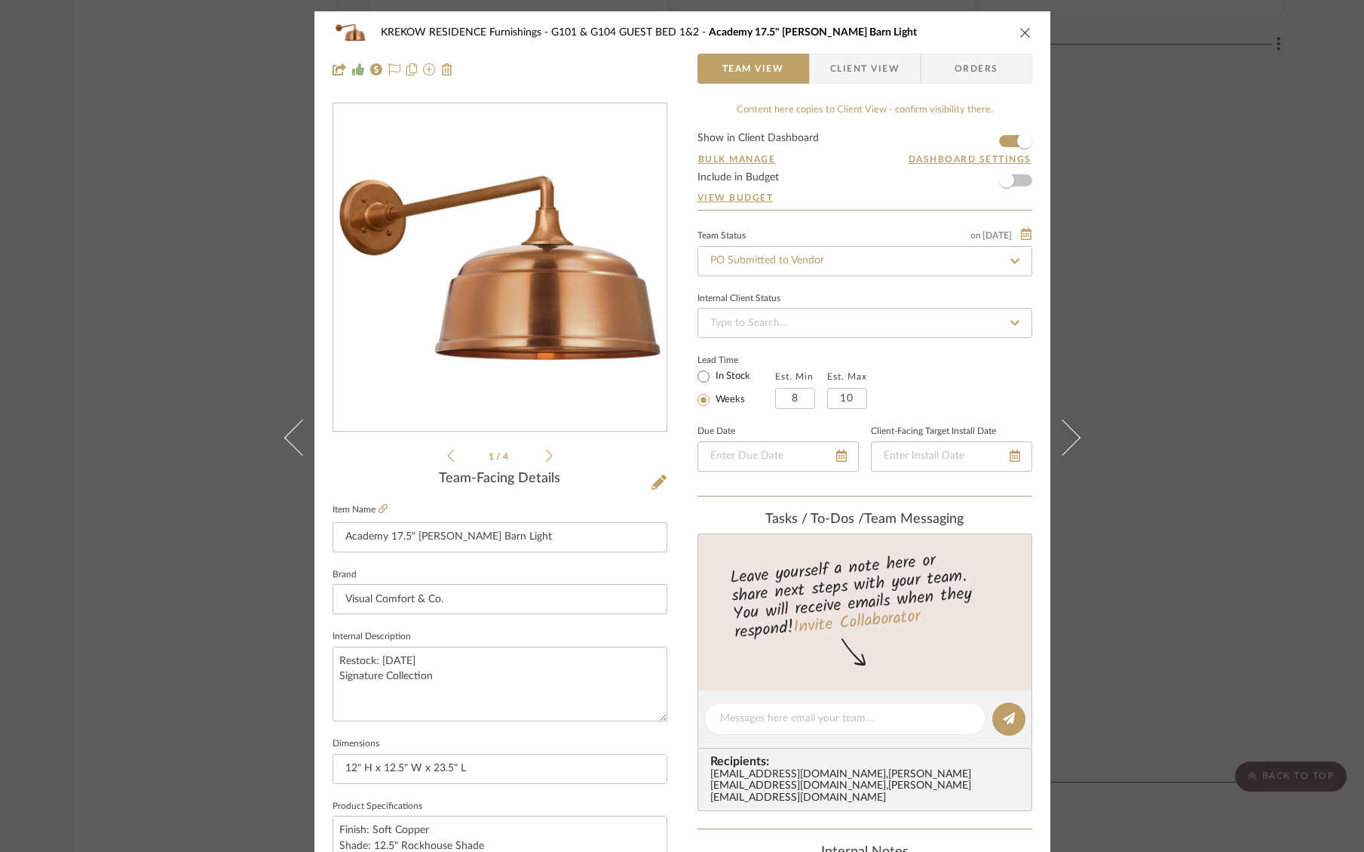
click at [1260, 305] on div "KREKOW RESIDENCE Furnishings G101 & G104 GUEST BED 1&2 Academy 17.5" Mack Barn …" at bounding box center [682, 426] width 1364 height 852
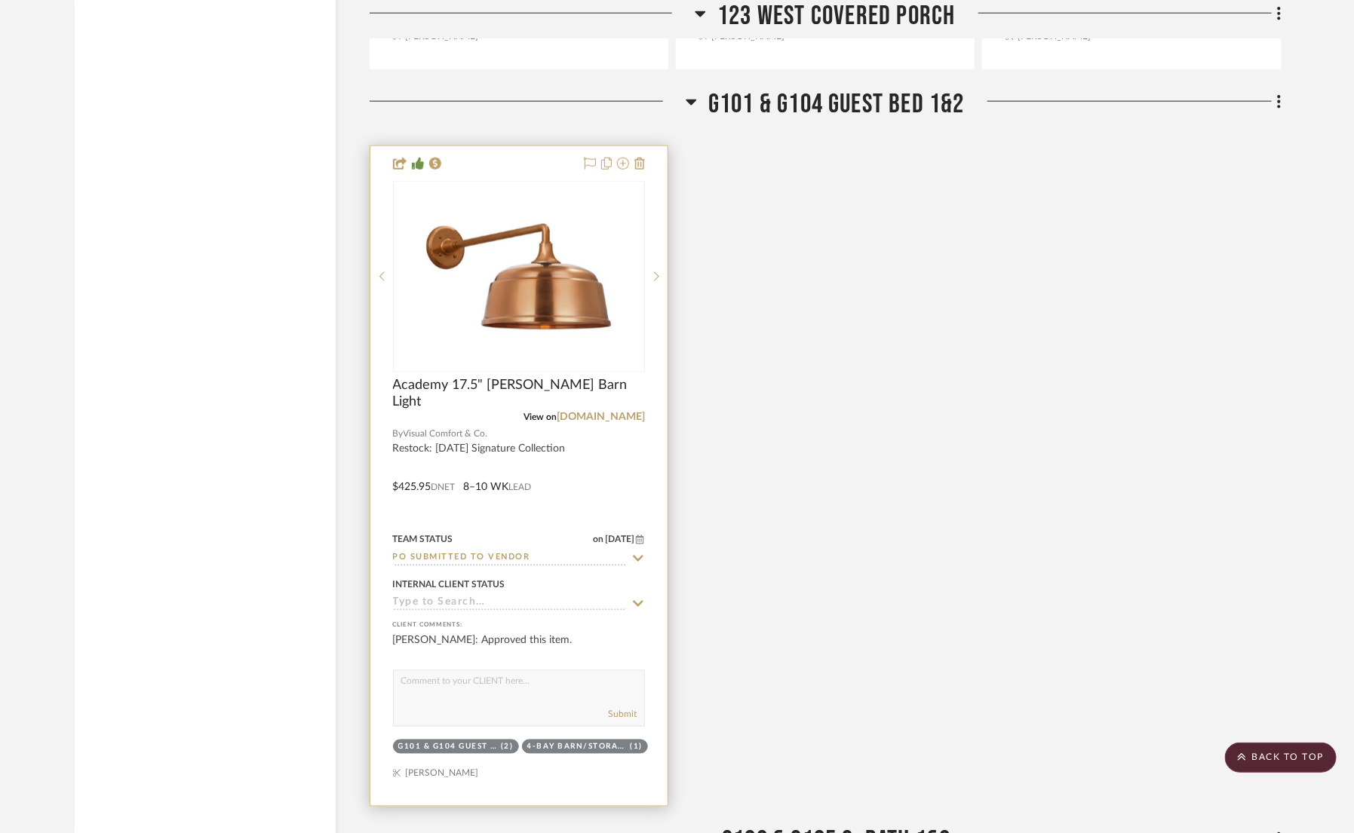
scroll to position [6207, 0]
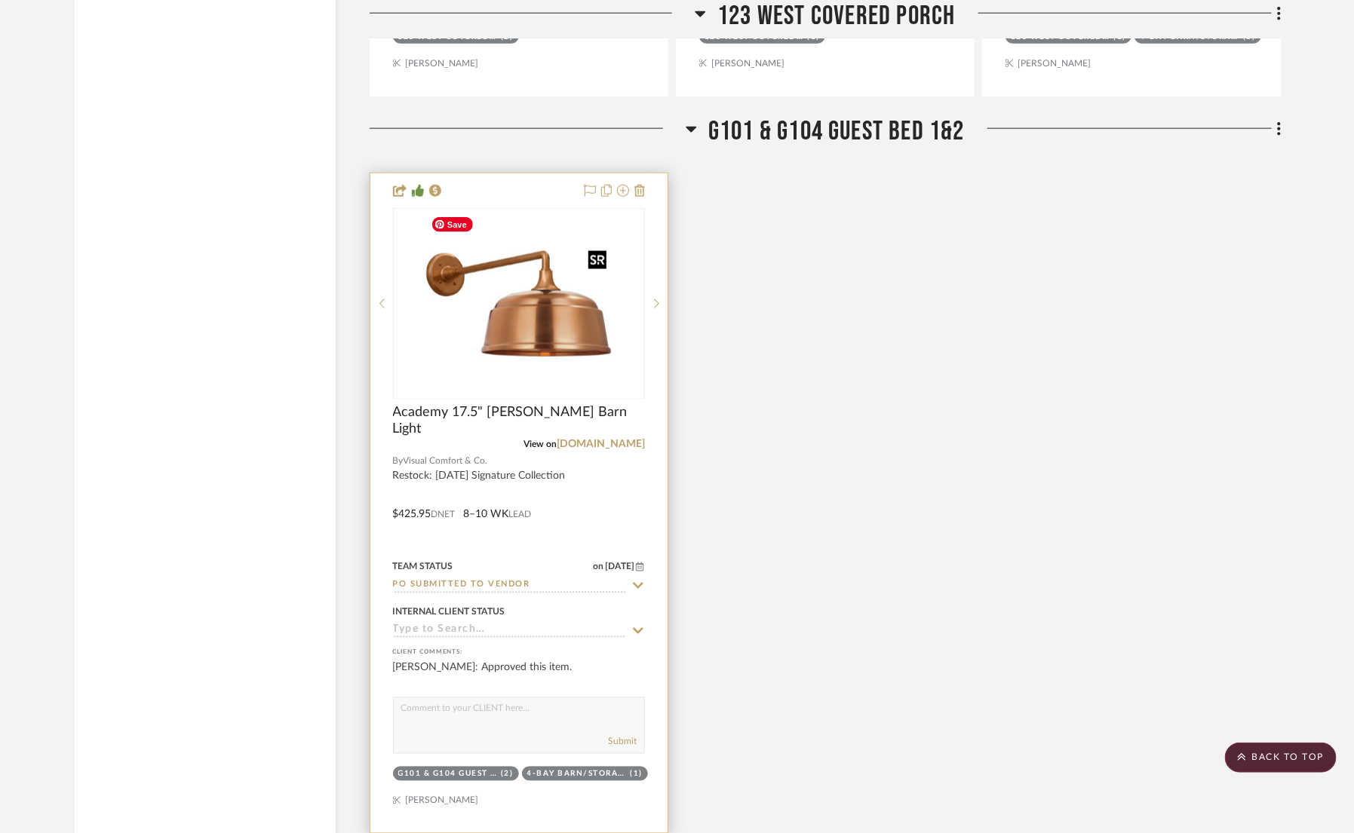
click at [528, 287] on img "0" at bounding box center [519, 304] width 189 height 189
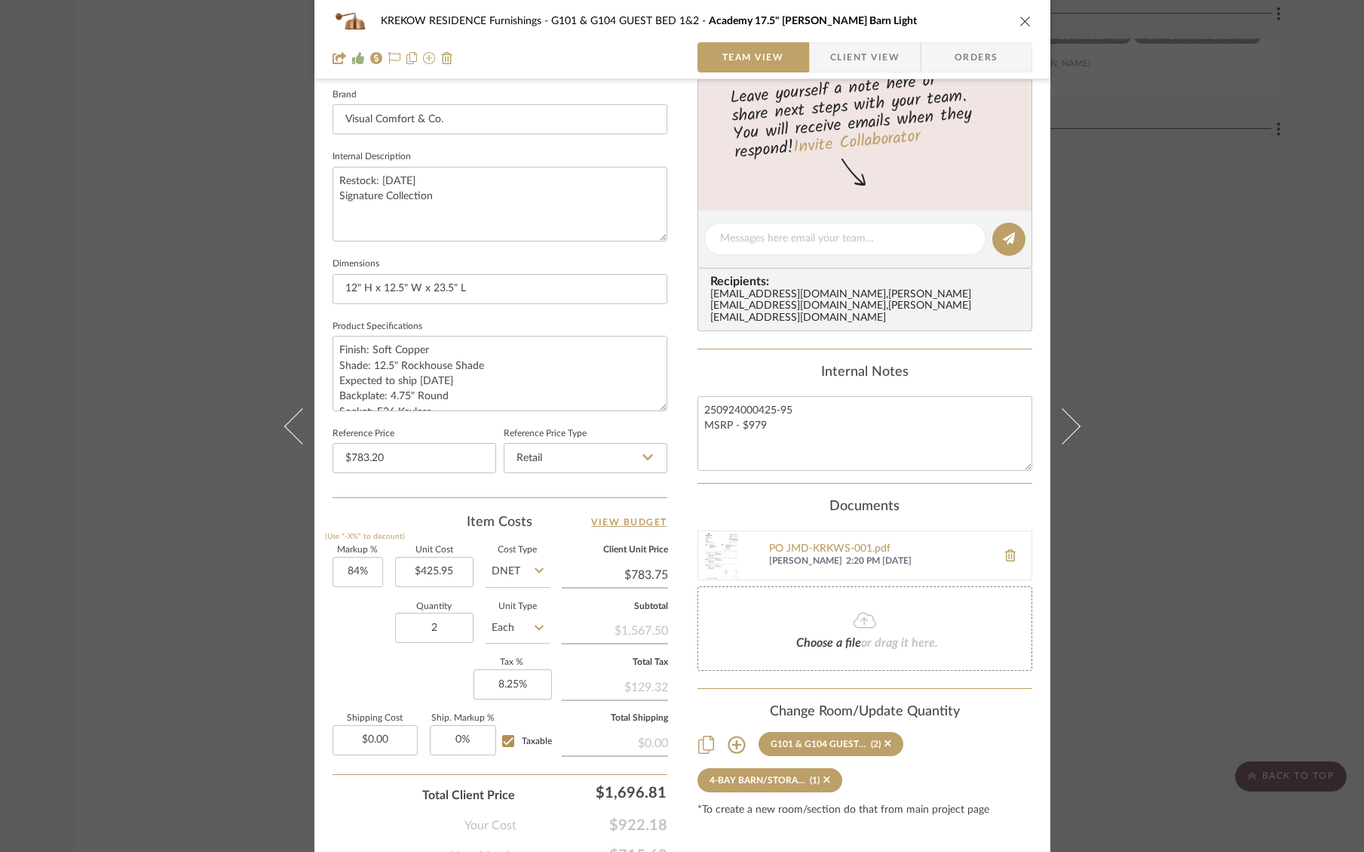
scroll to position [0, 0]
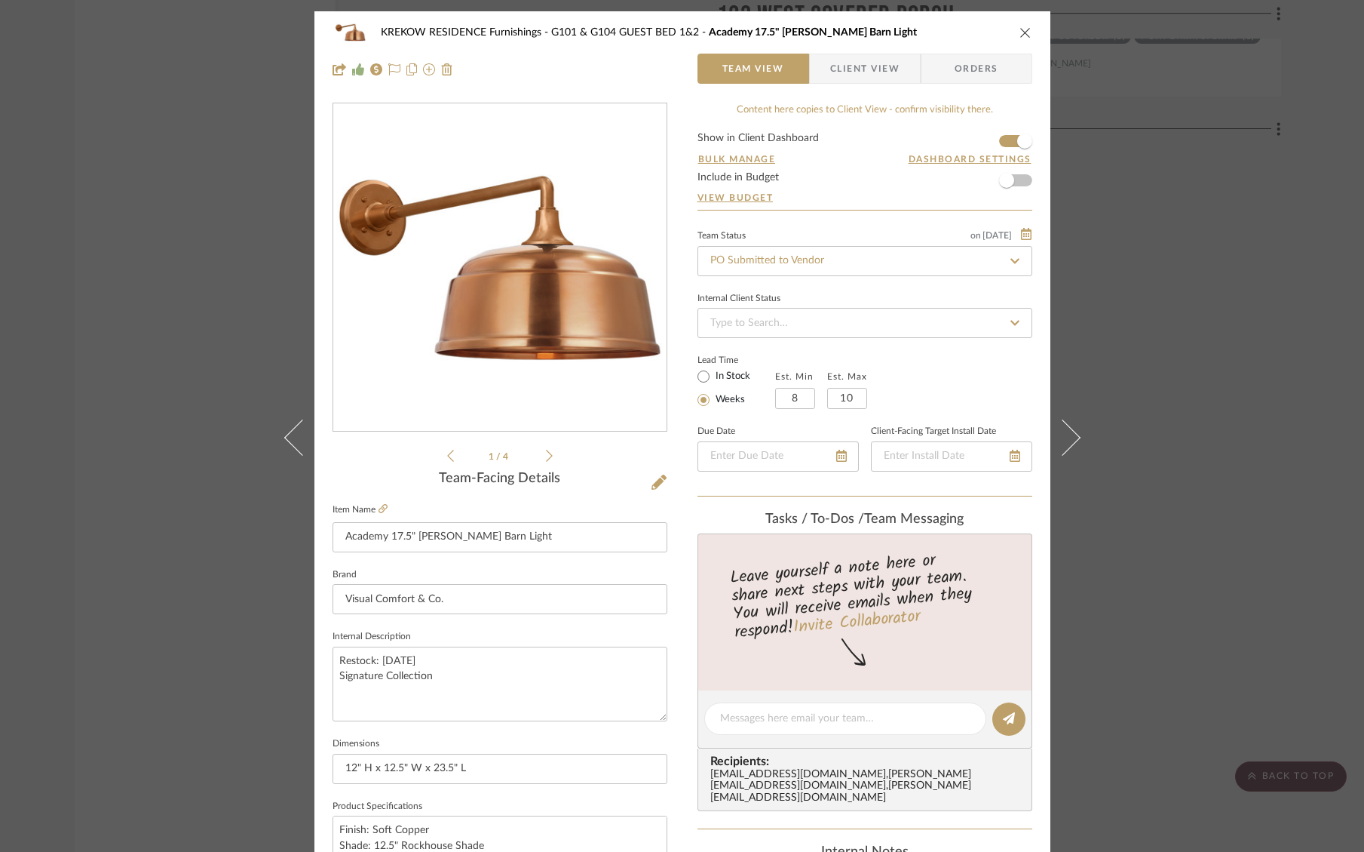
click at [1207, 305] on div "KREKOW RESIDENCE Furnishings G101 & G104 GUEST BED 1&2 Academy 17.5" Mack Barn …" at bounding box center [682, 426] width 1364 height 852
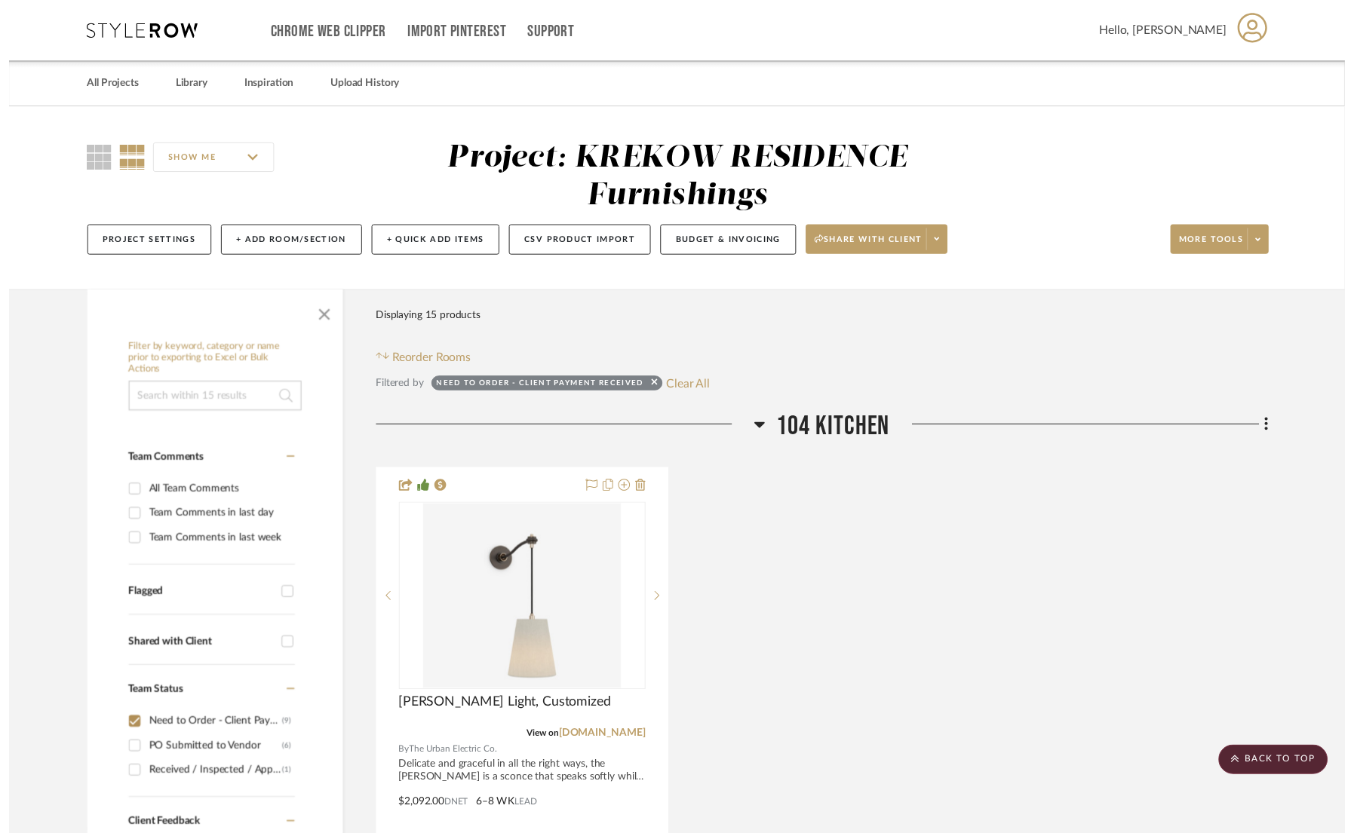
scroll to position [6207, 0]
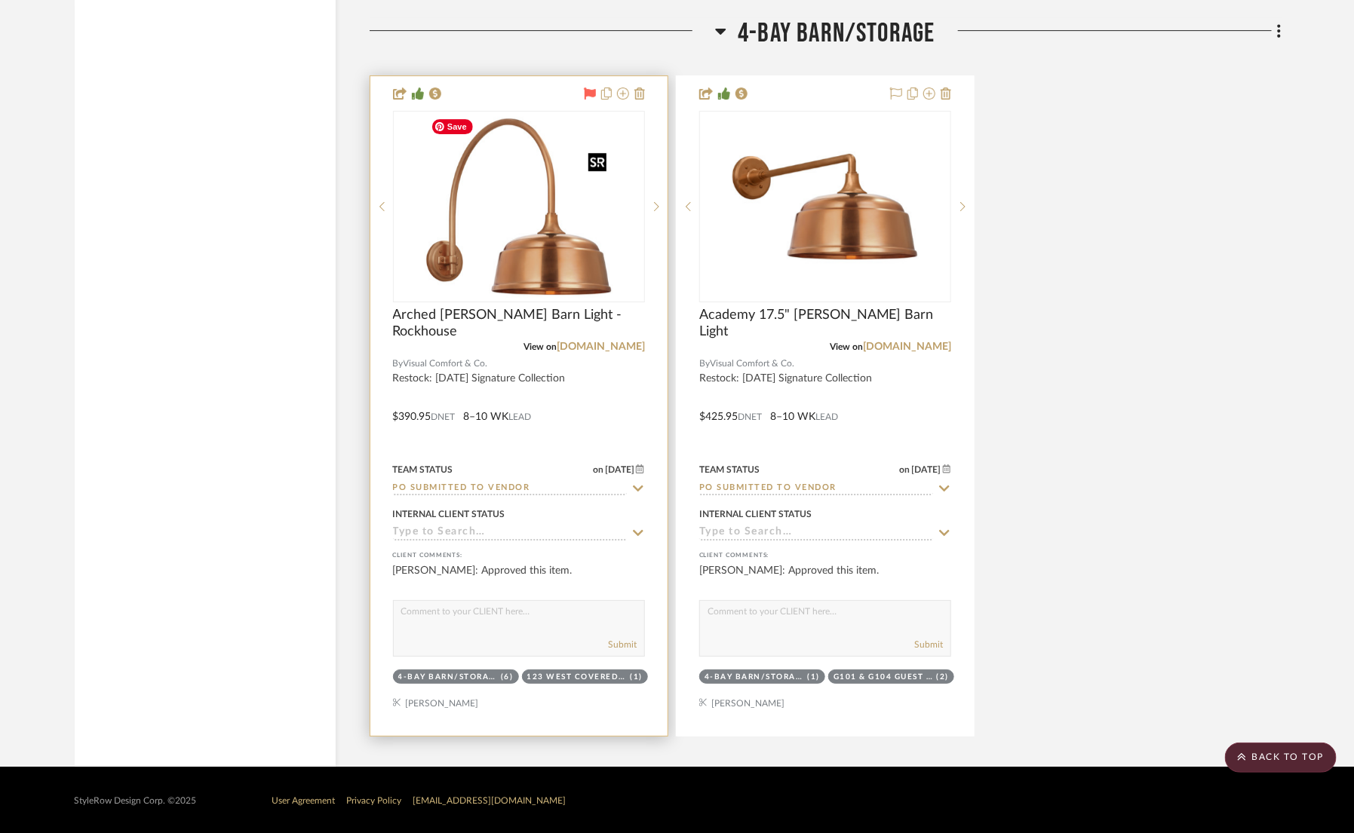
click at [475, 186] on img "0" at bounding box center [519, 206] width 189 height 189
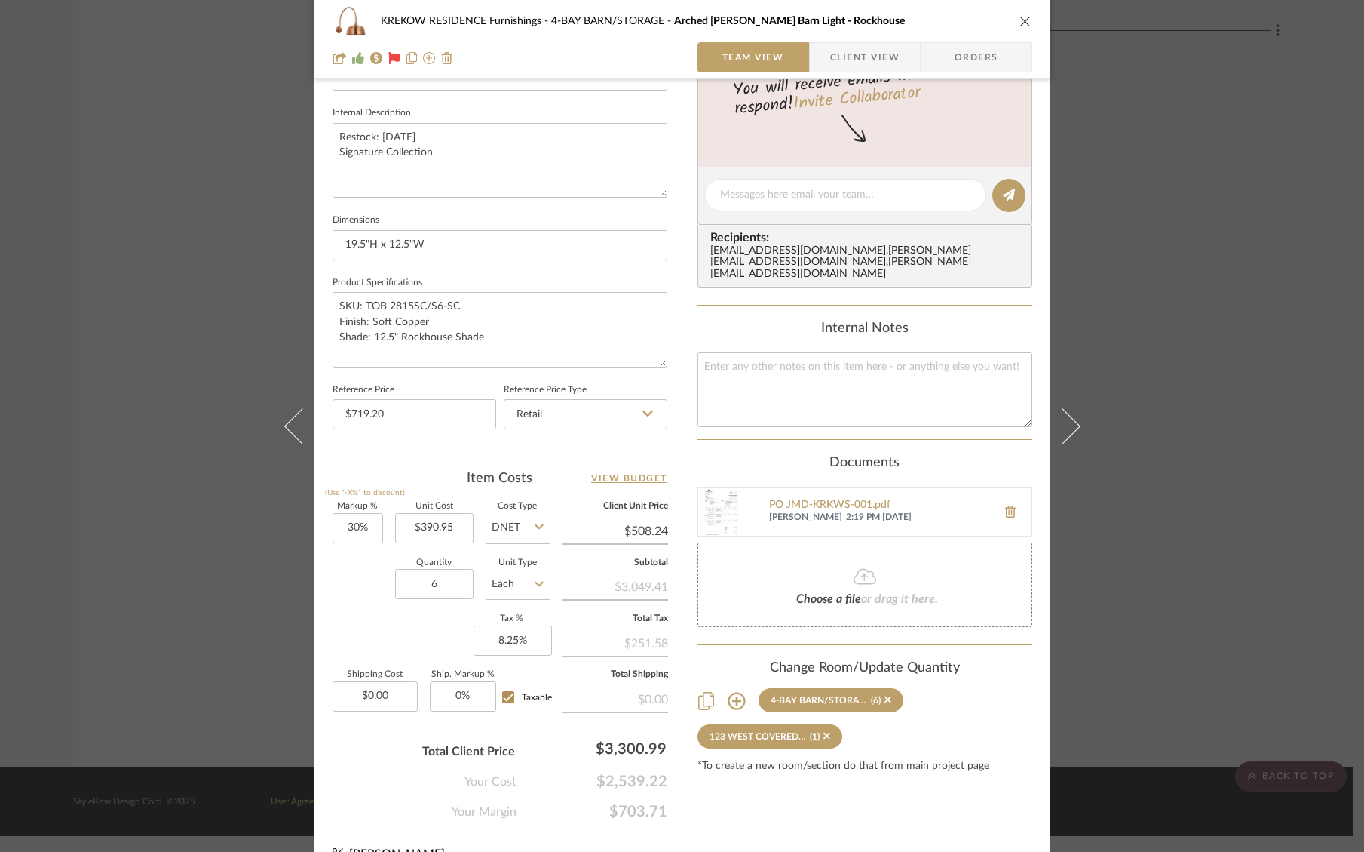
scroll to position [532, 0]
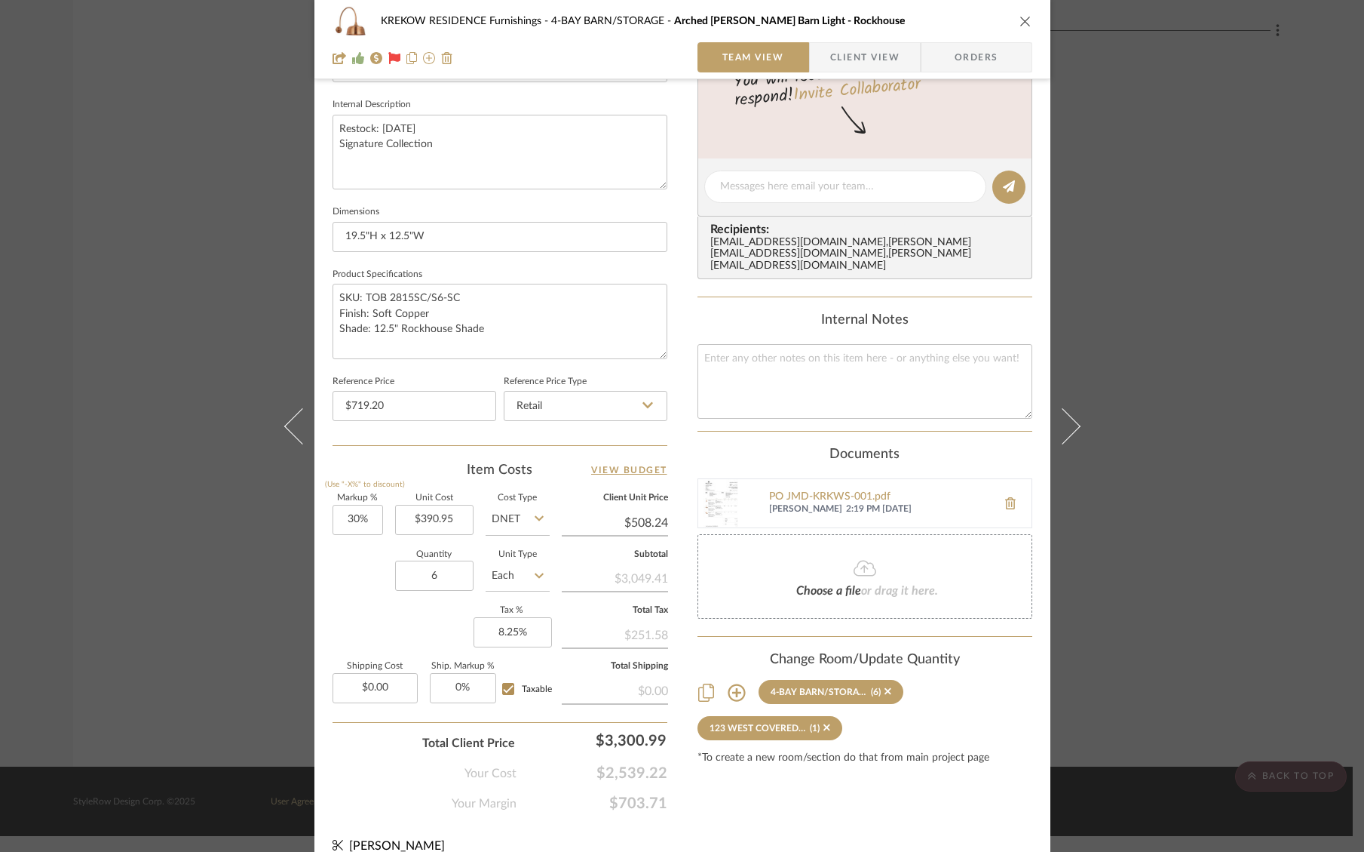
click at [1266, 502] on div "KREKOW RESIDENCE Furnishings 4-BAY BARN/STORAGE Arched Mack Barn Light - Rockho…" at bounding box center [682, 426] width 1364 height 852
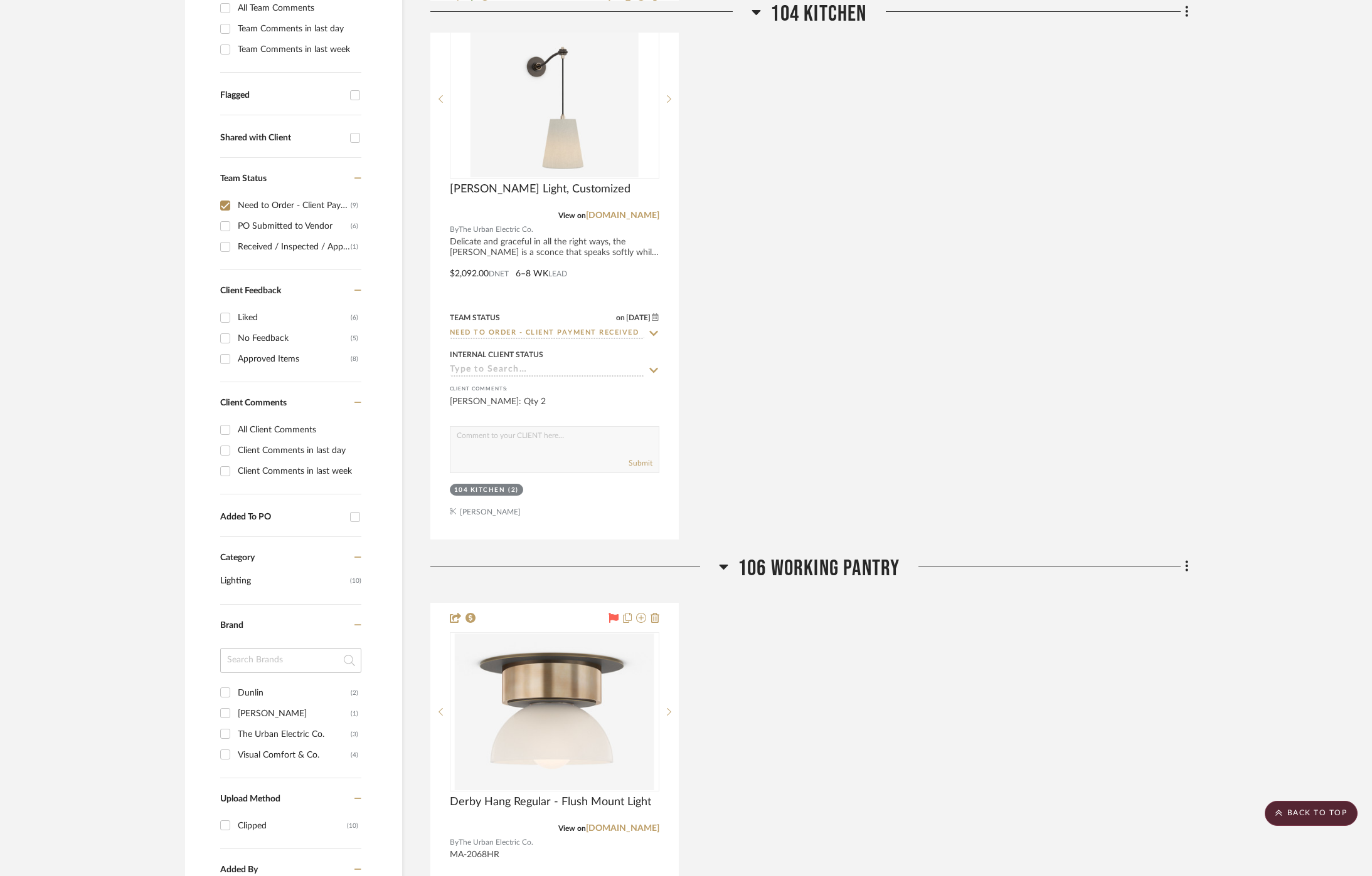
scroll to position [0, 0]
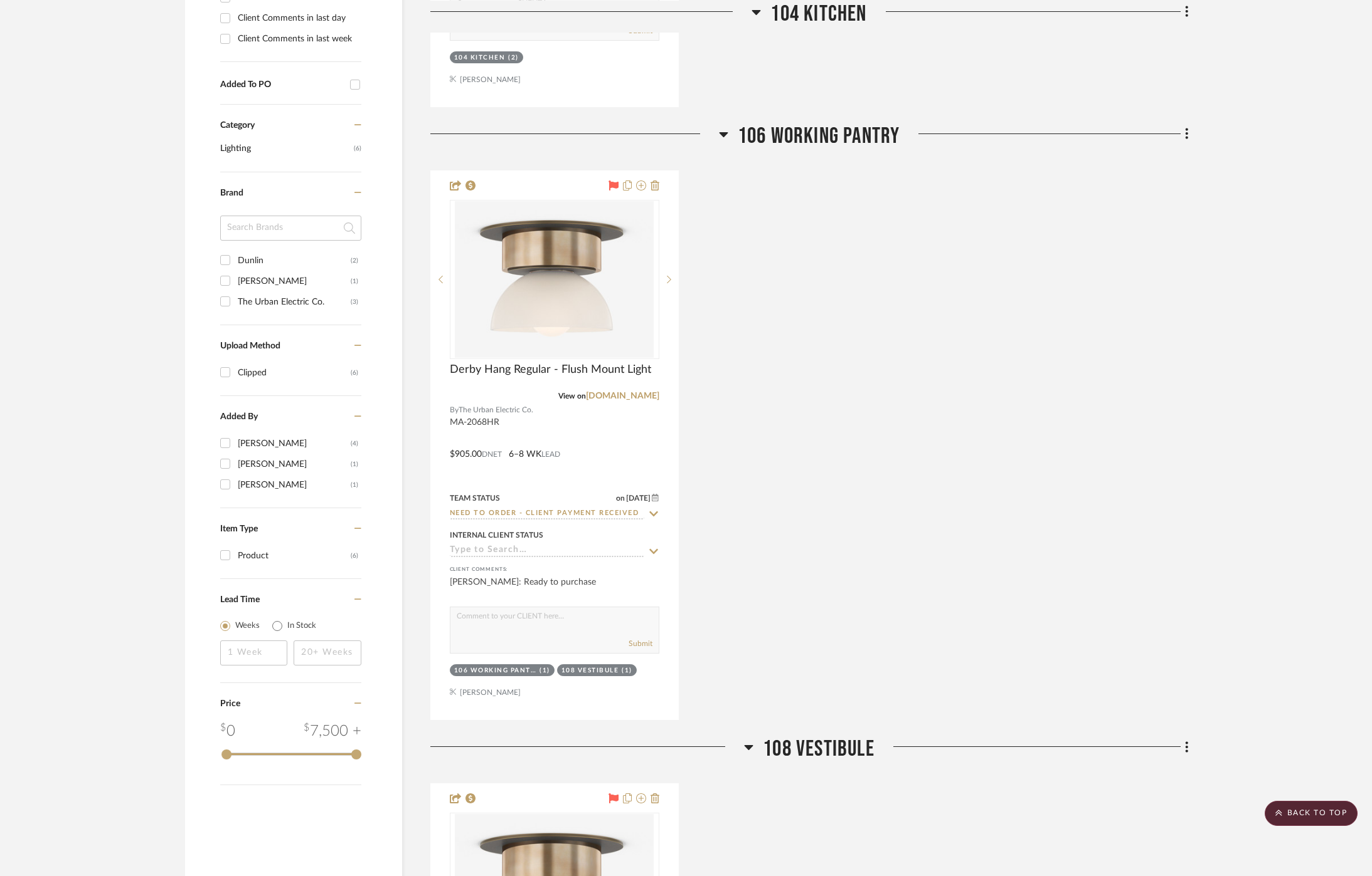
scroll to position [841, 0]
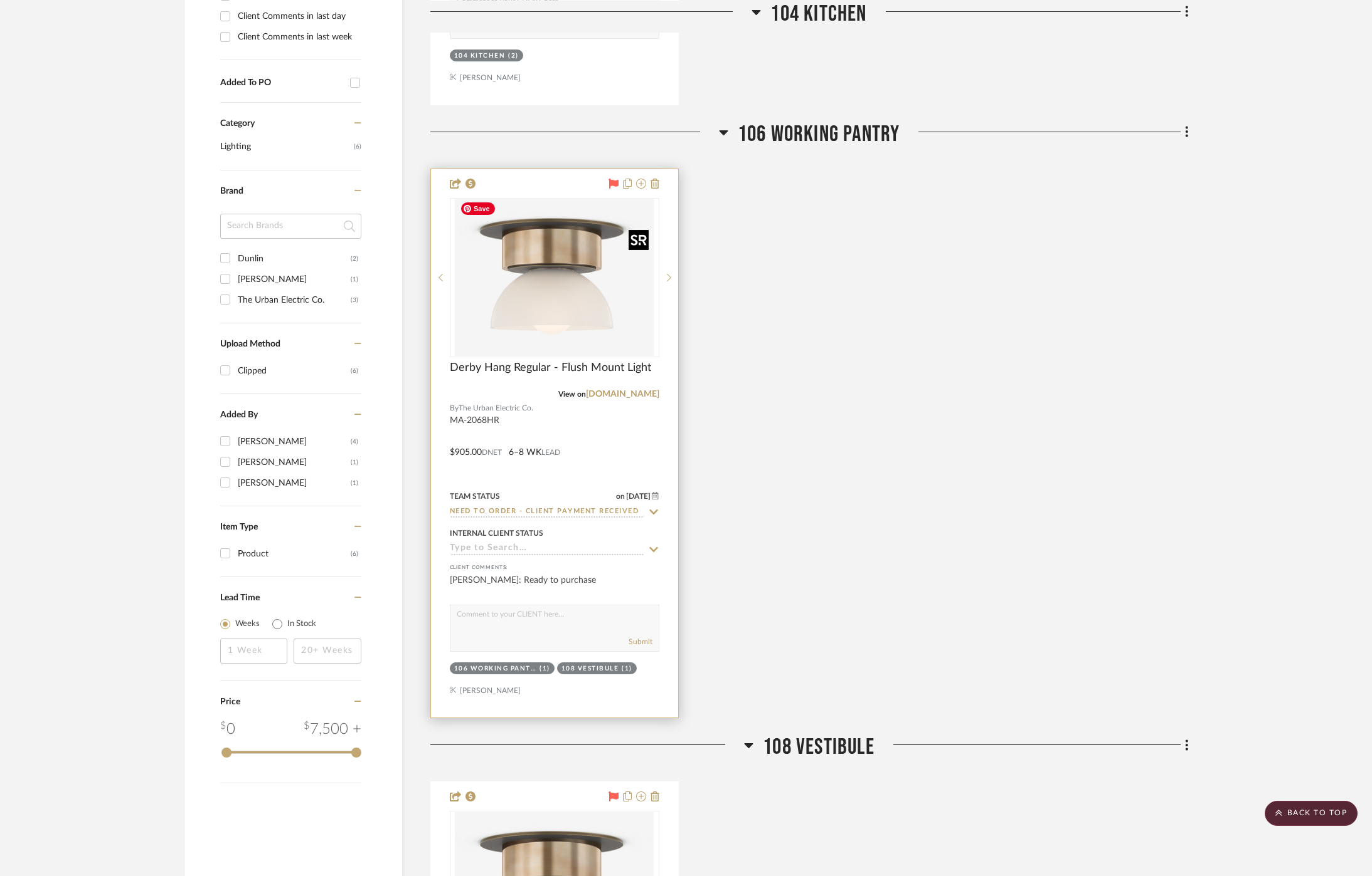
click at [0, 0] on img at bounding box center [0, 0] width 0 height 0
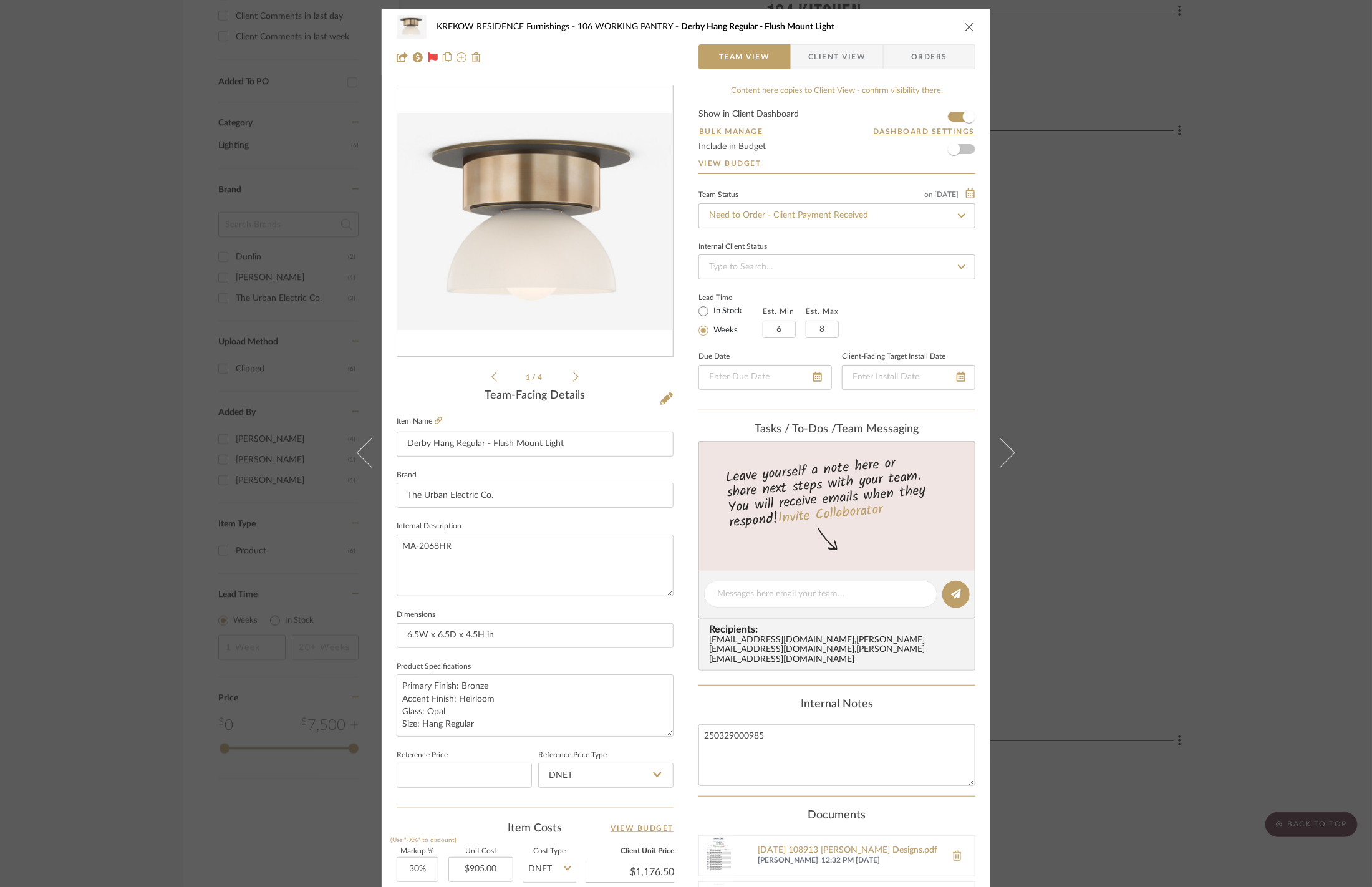
scroll to position [270, 0]
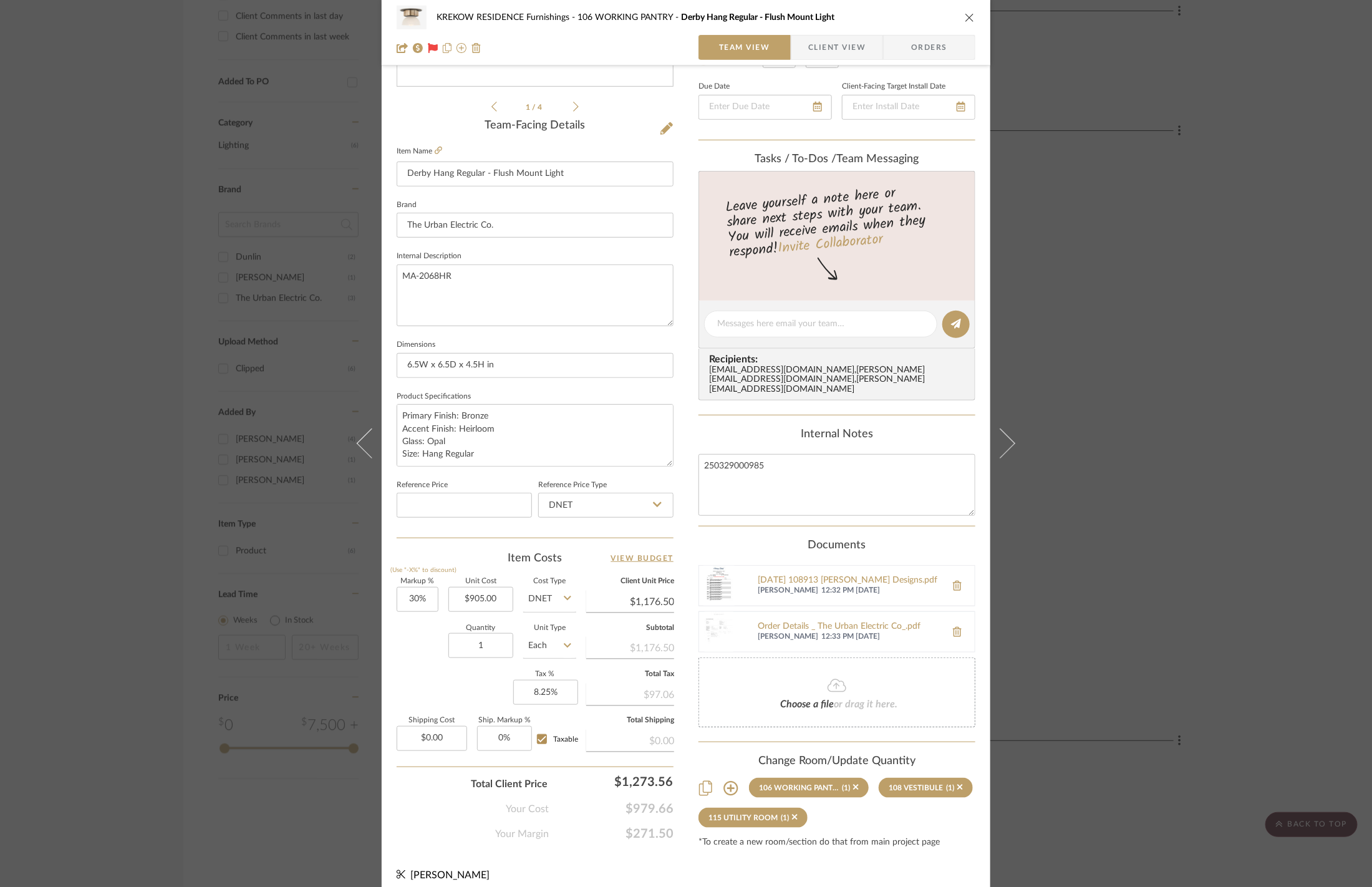
click at [1187, 307] on div "KREKOW RESIDENCE Furnishings 106 WORKING PANTRY Derby Hang Regular - Flush Moun…" at bounding box center [686, 443] width 1372 height 887
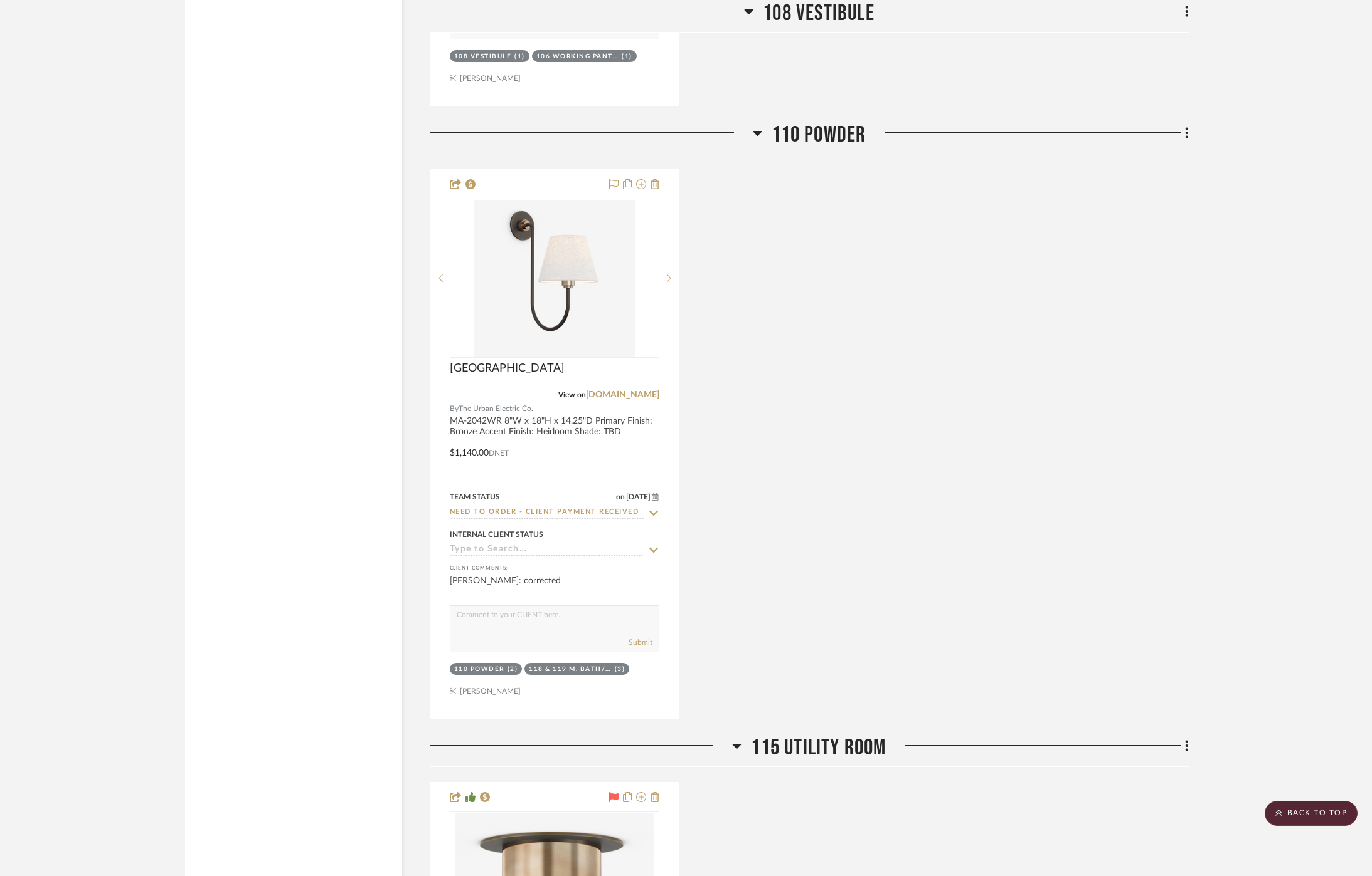
scroll to position [2090, 0]
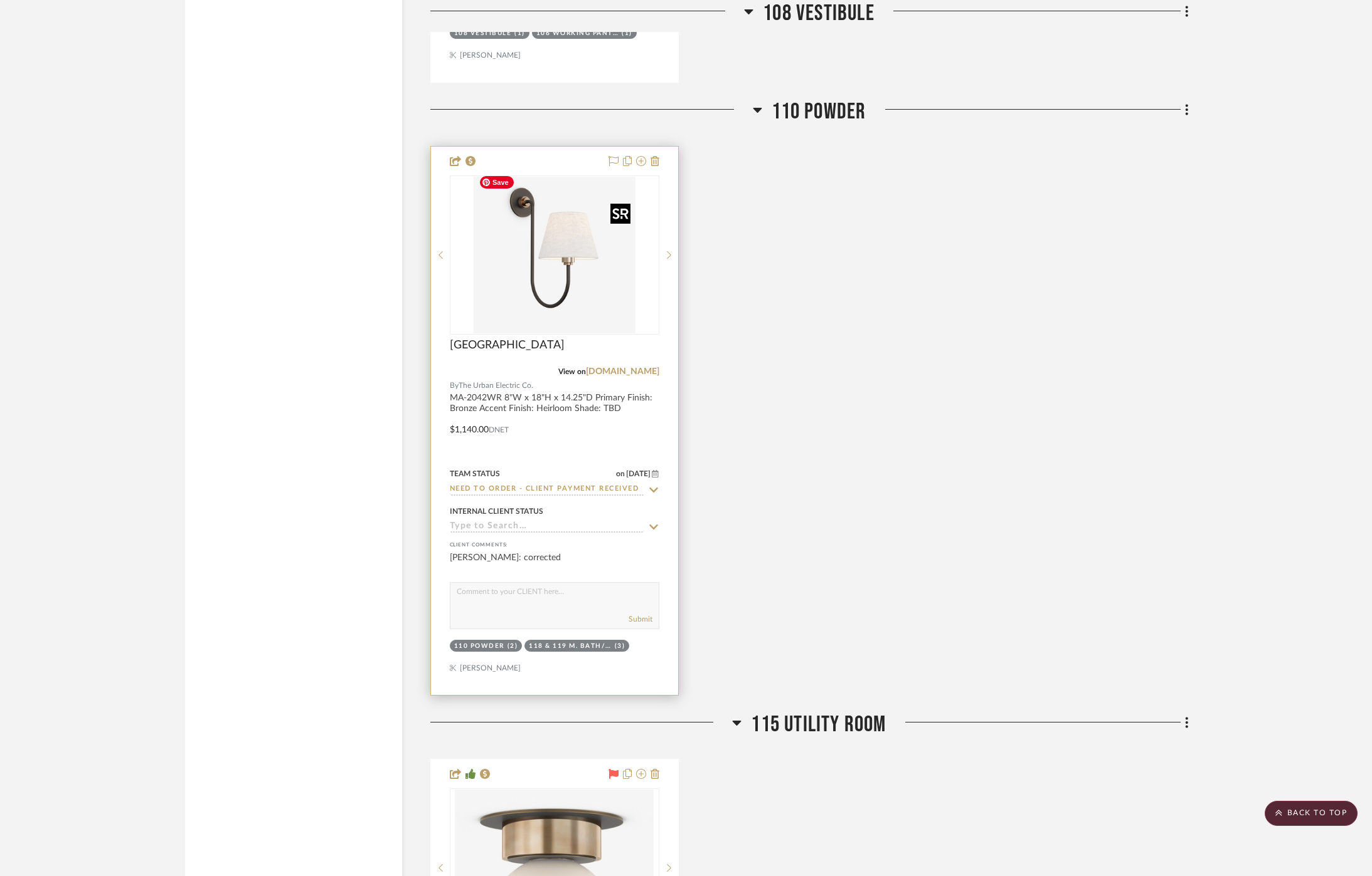
click at [0, 0] on img at bounding box center [0, 0] width 0 height 0
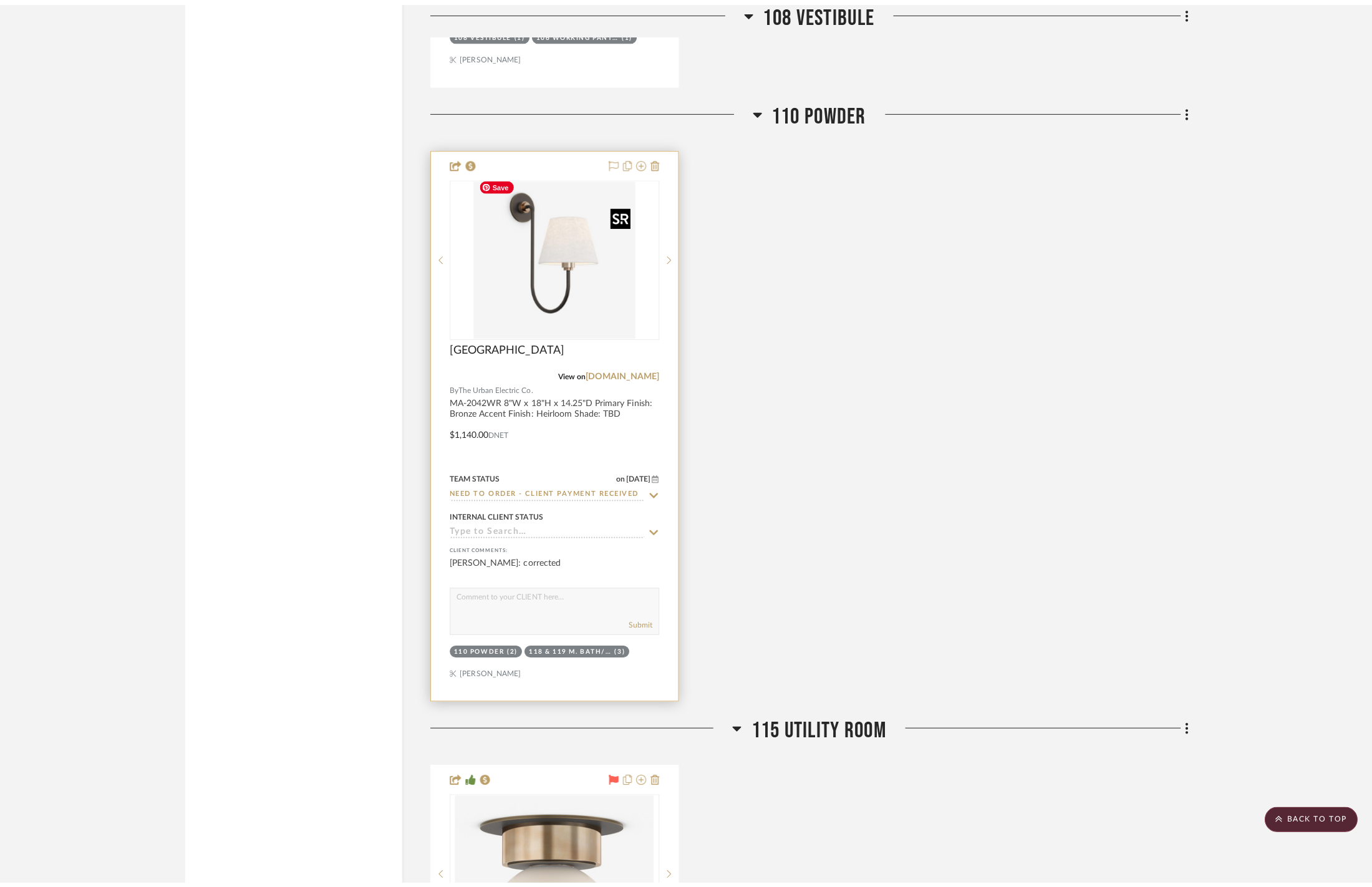
scroll to position [0, 0]
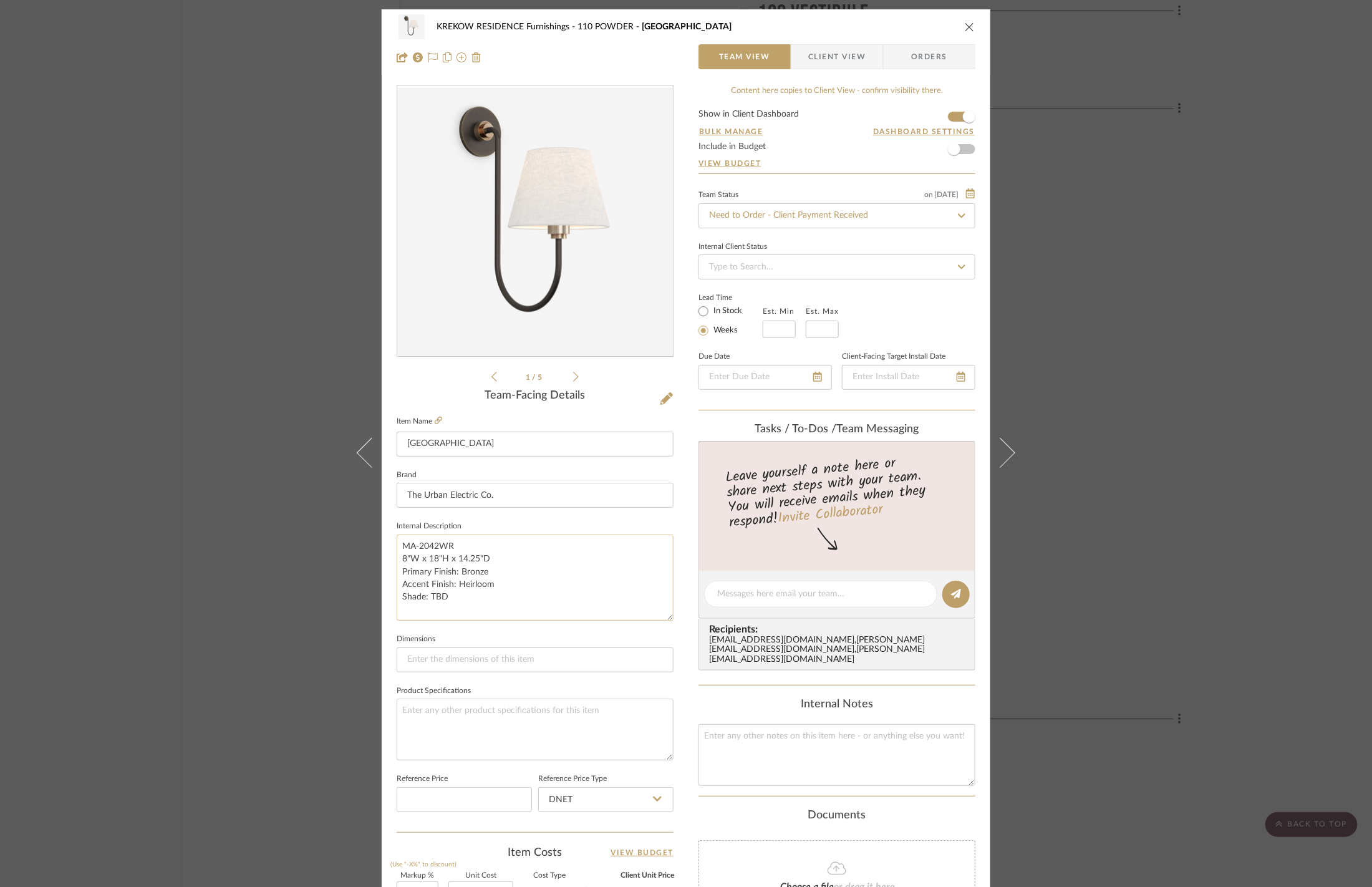
drag, startPoint x: 664, startPoint y: 588, endPoint x: 662, endPoint y: 613, distance: 25.1
click at [662, 613] on textarea "MA-2042WR 8"W x 18"H x 14.25"D Primary Finish: Bronze Accent Finish: Heirloom S…" at bounding box center [535, 577] width 277 height 86
click at [1124, 351] on div "KREKOW RESIDENCE Furnishings 110 POWDER Nyhavn Team View Client View Orders 1 /…" at bounding box center [686, 443] width 1372 height 887
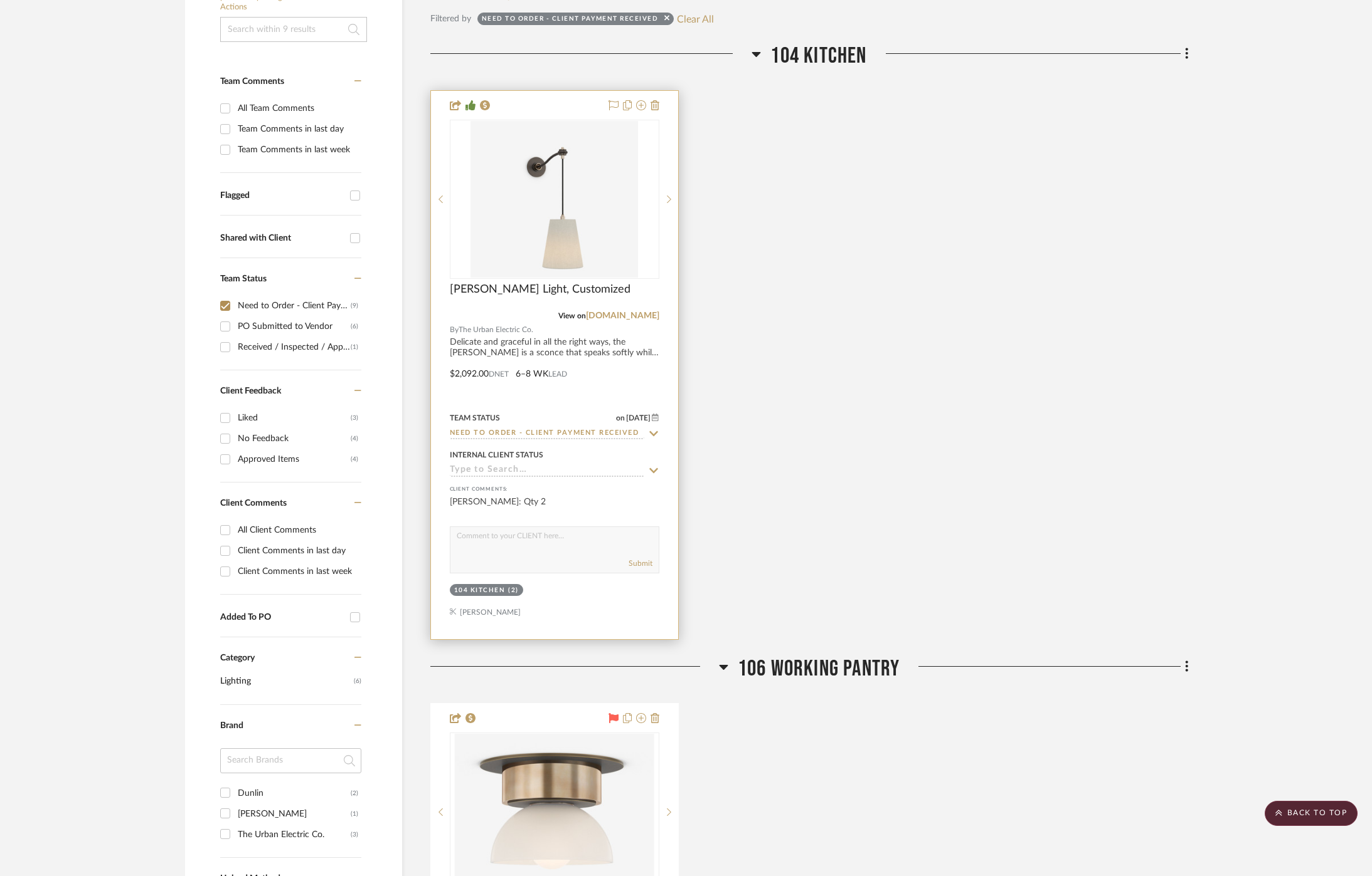
scroll to position [296, 0]
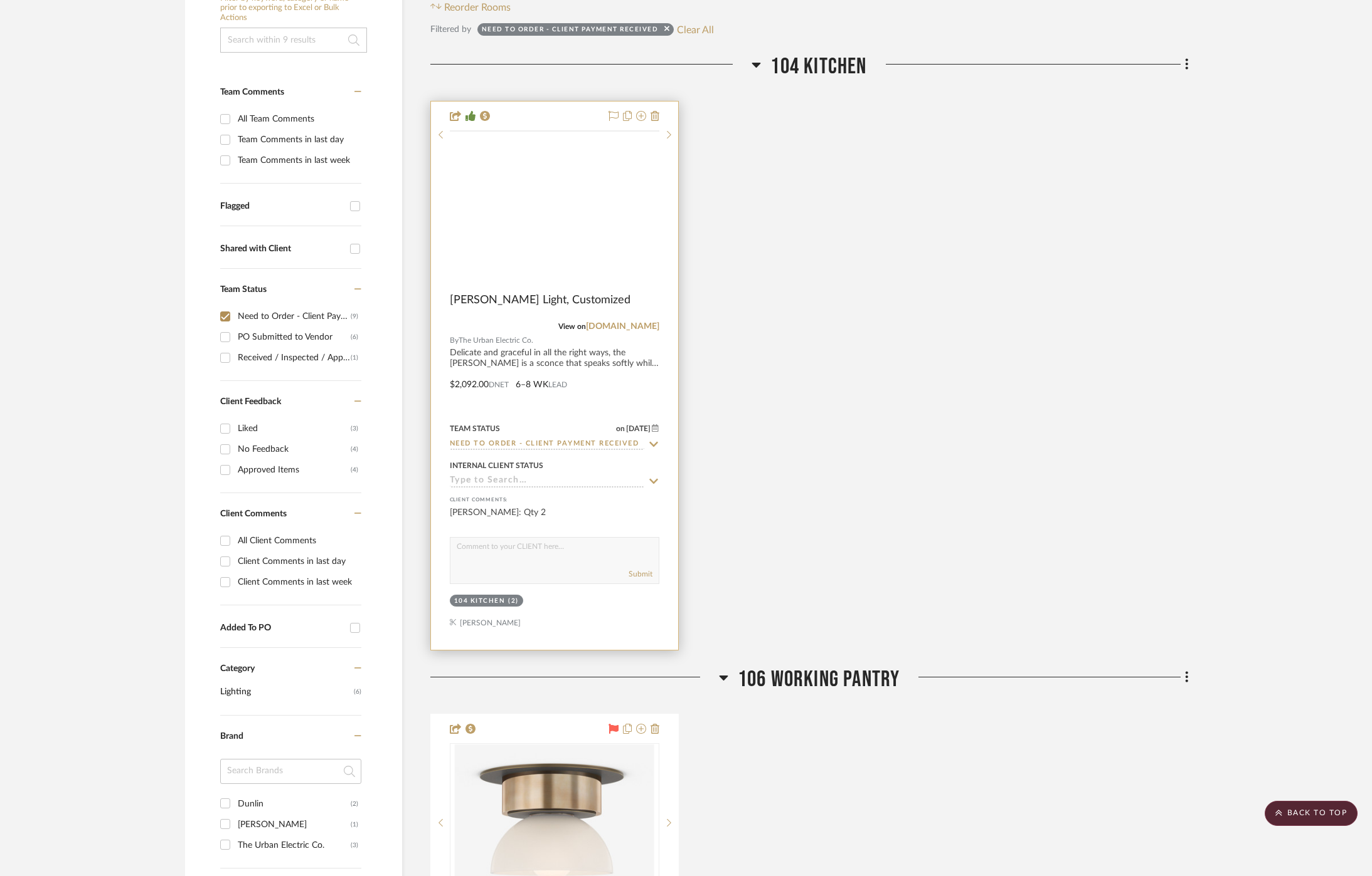
click at [0, 0] on img at bounding box center [0, 0] width 0 height 0
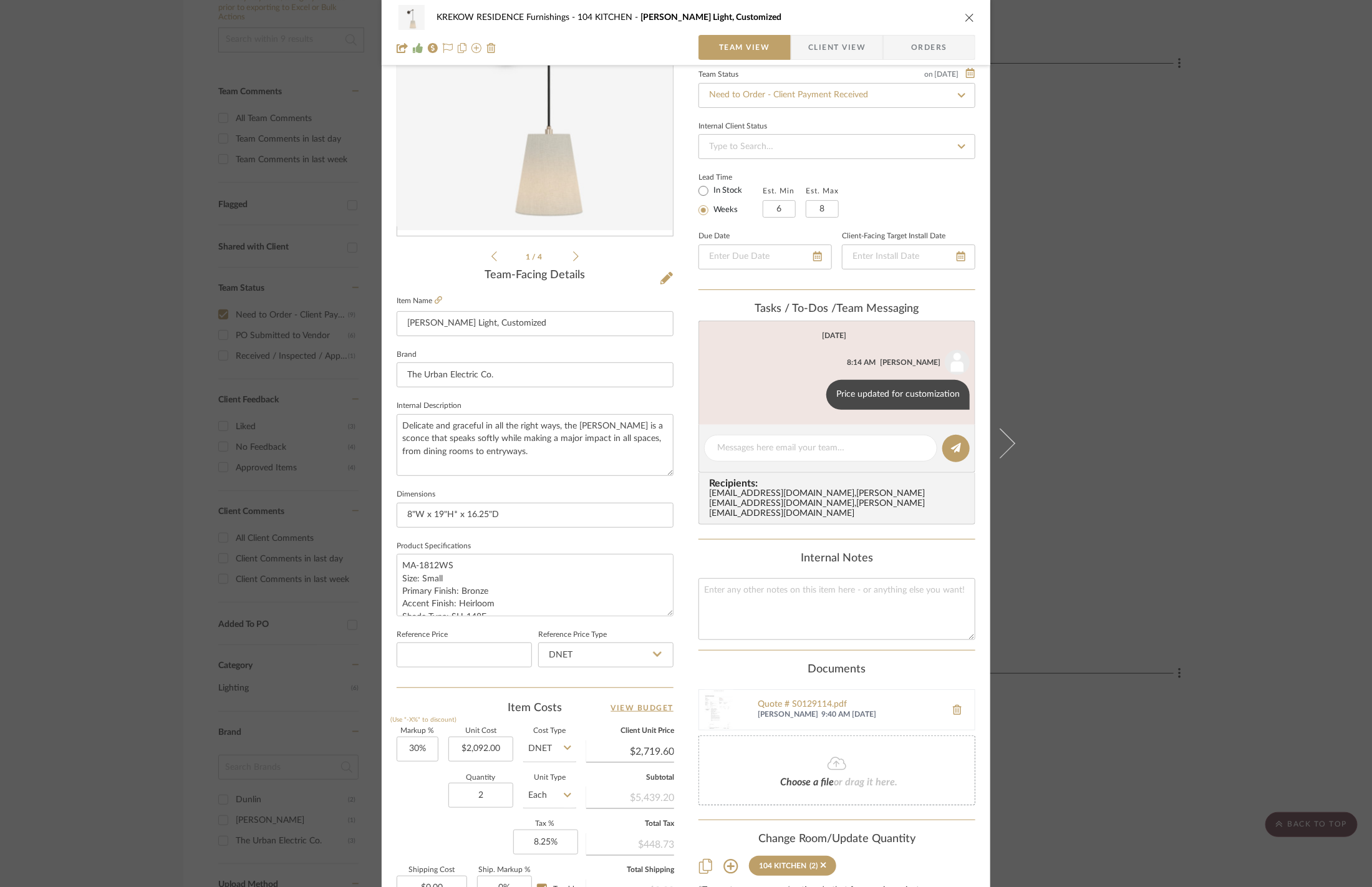
scroll to position [148, 0]
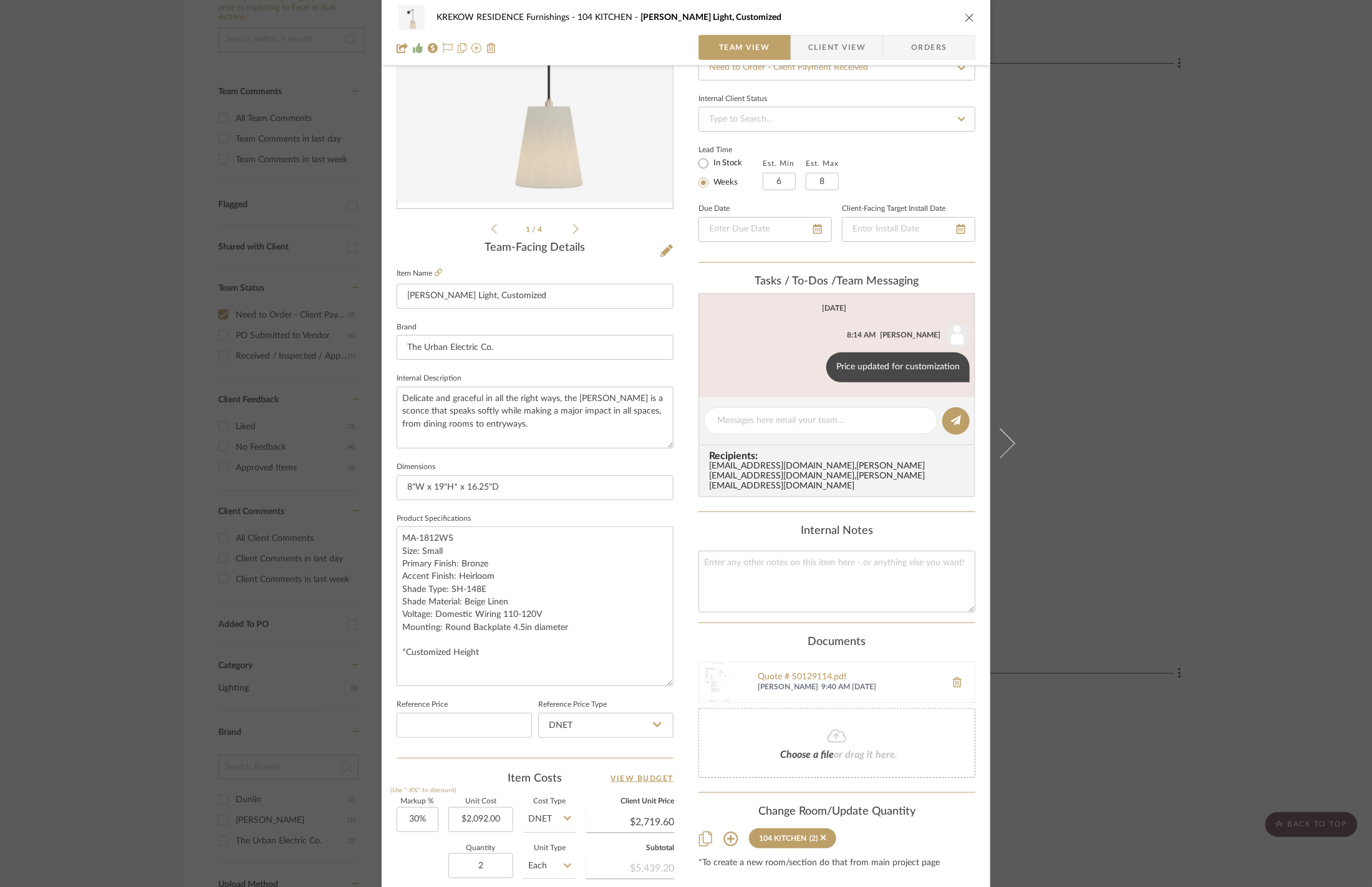
drag, startPoint x: 664, startPoint y: 579, endPoint x: 693, endPoint y: 678, distance: 103.2
click at [693, 678] on div "KREKOW RESIDENCE Furnishings 104 KITCHEN Lou Lou Wall Light, Customized Team Vi…" at bounding box center [686, 486] width 609 height 1249
click at [435, 270] on icon at bounding box center [438, 272] width 7 height 7
click at [781, 177] on input "6" at bounding box center [779, 181] width 33 height 17
type input "10"
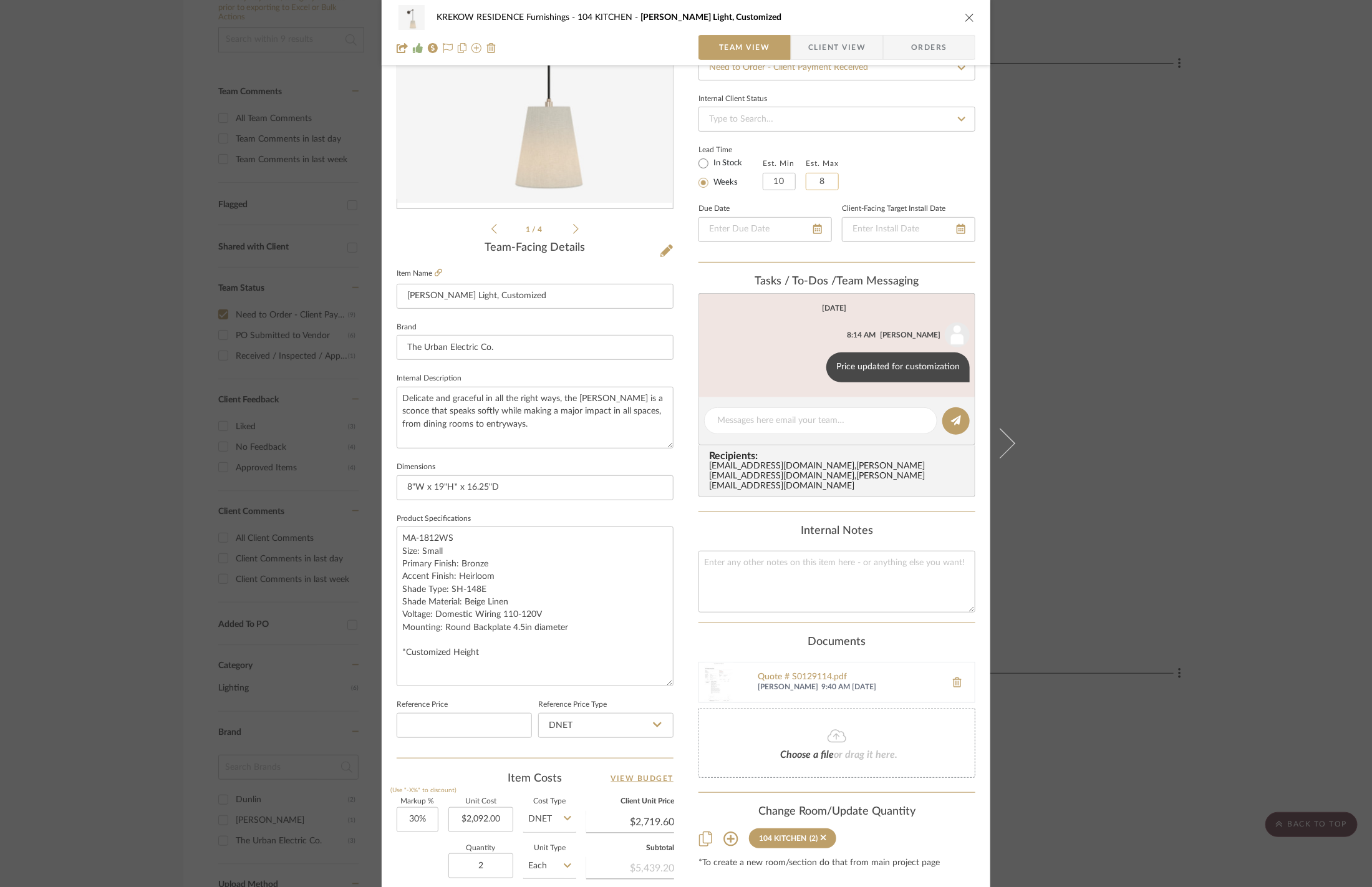
click at [817, 181] on input "8" at bounding box center [823, 181] width 33 height 17
click at [862, 181] on div "Lead Time In Stock Weeks Est. Min 10 Est. Max 128 The min value should be less …" at bounding box center [837, 165] width 277 height 49
click at [820, 184] on input "128" at bounding box center [823, 181] width 33 height 17
type input "12"
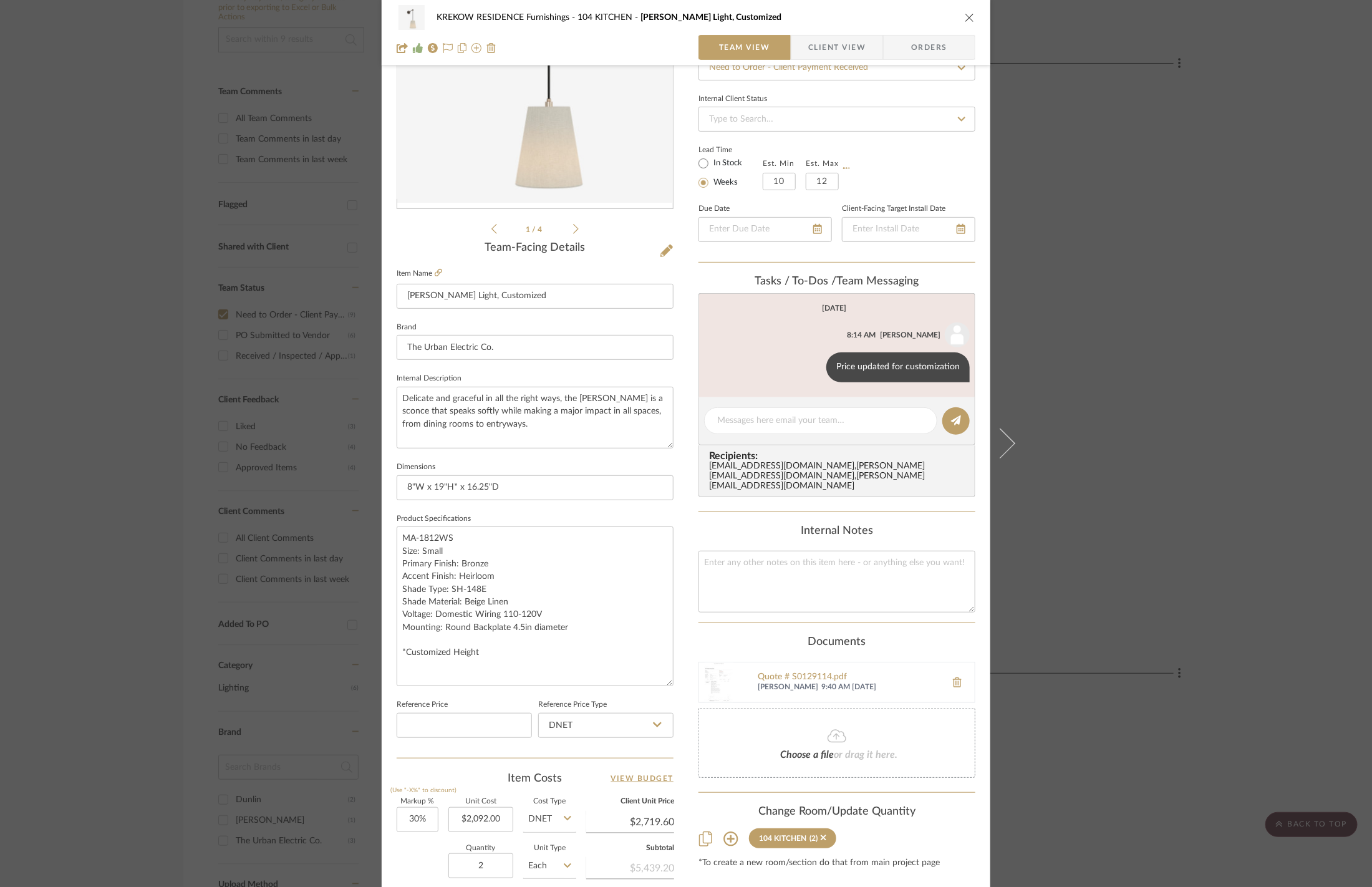
click at [867, 176] on div "Lead Time In Stock Weeks Est. Min 10 Est. Max 12" at bounding box center [837, 165] width 277 height 49
click at [1162, 244] on div "KREKOW RESIDENCE Furnishings 104 KITCHEN Lou Lou Wall Light, Customized Team Vi…" at bounding box center [686, 443] width 1372 height 887
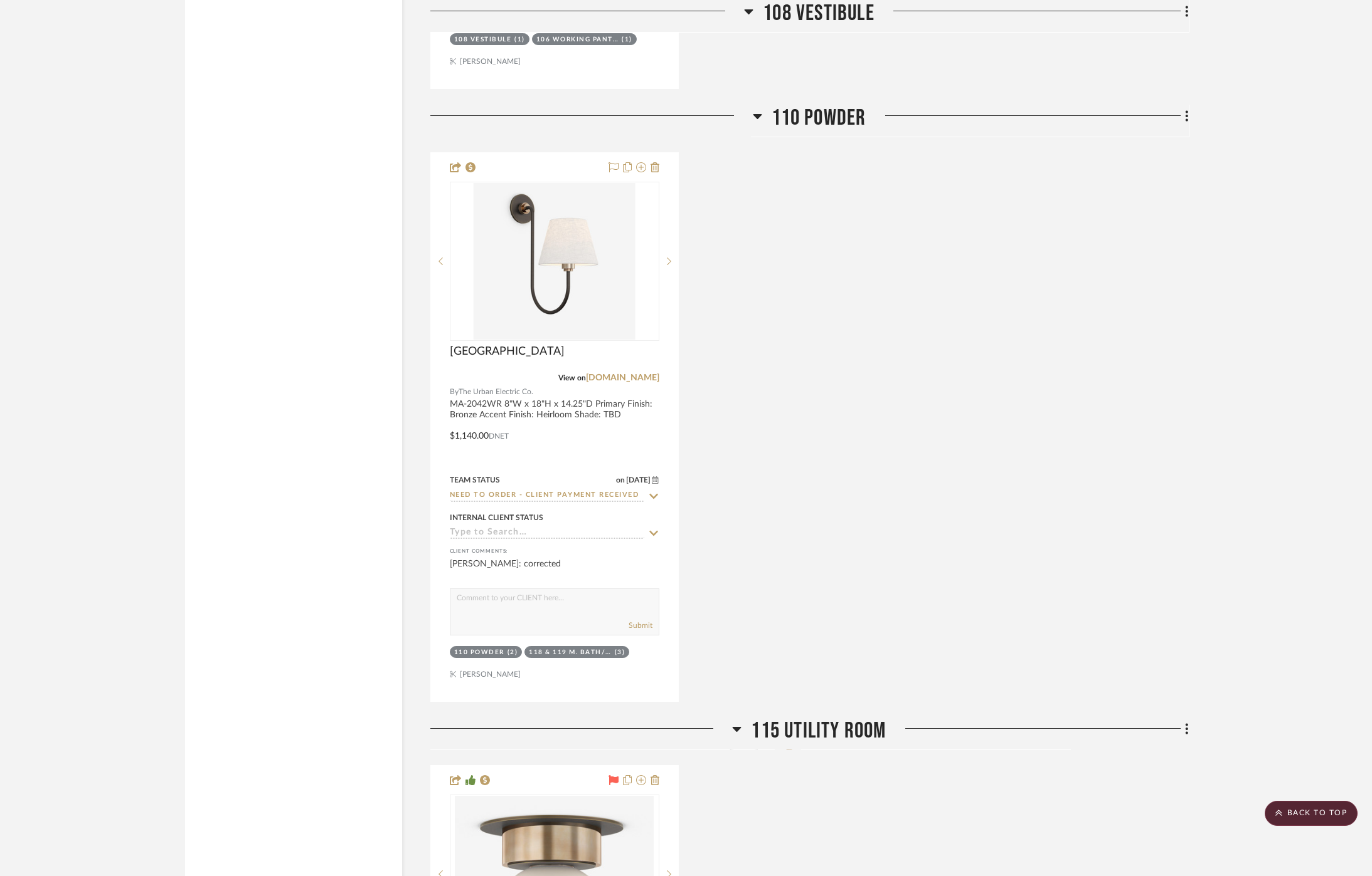
scroll to position [2095, 0]
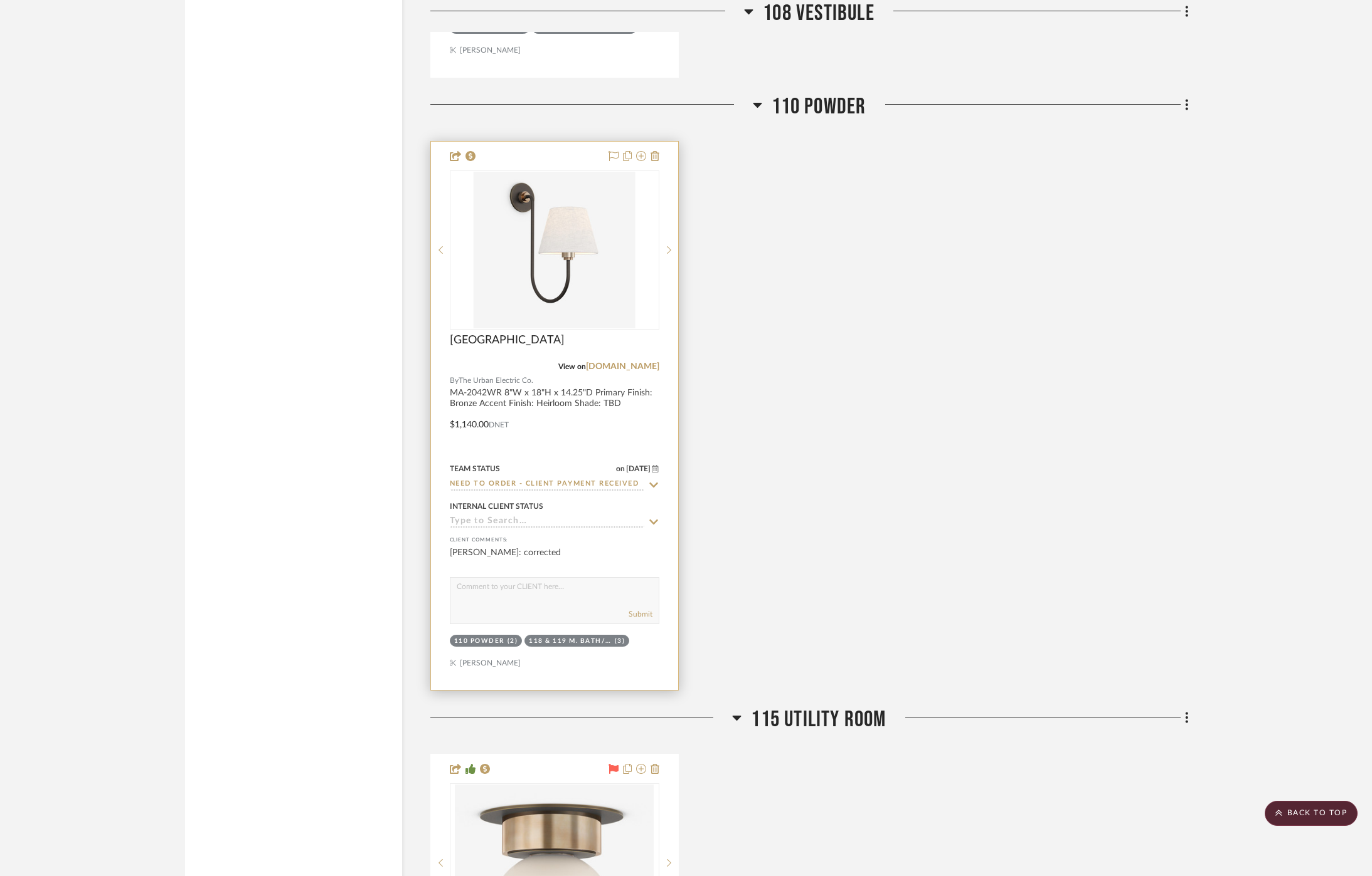
click at [587, 278] on img "0" at bounding box center [554, 250] width 161 height 157
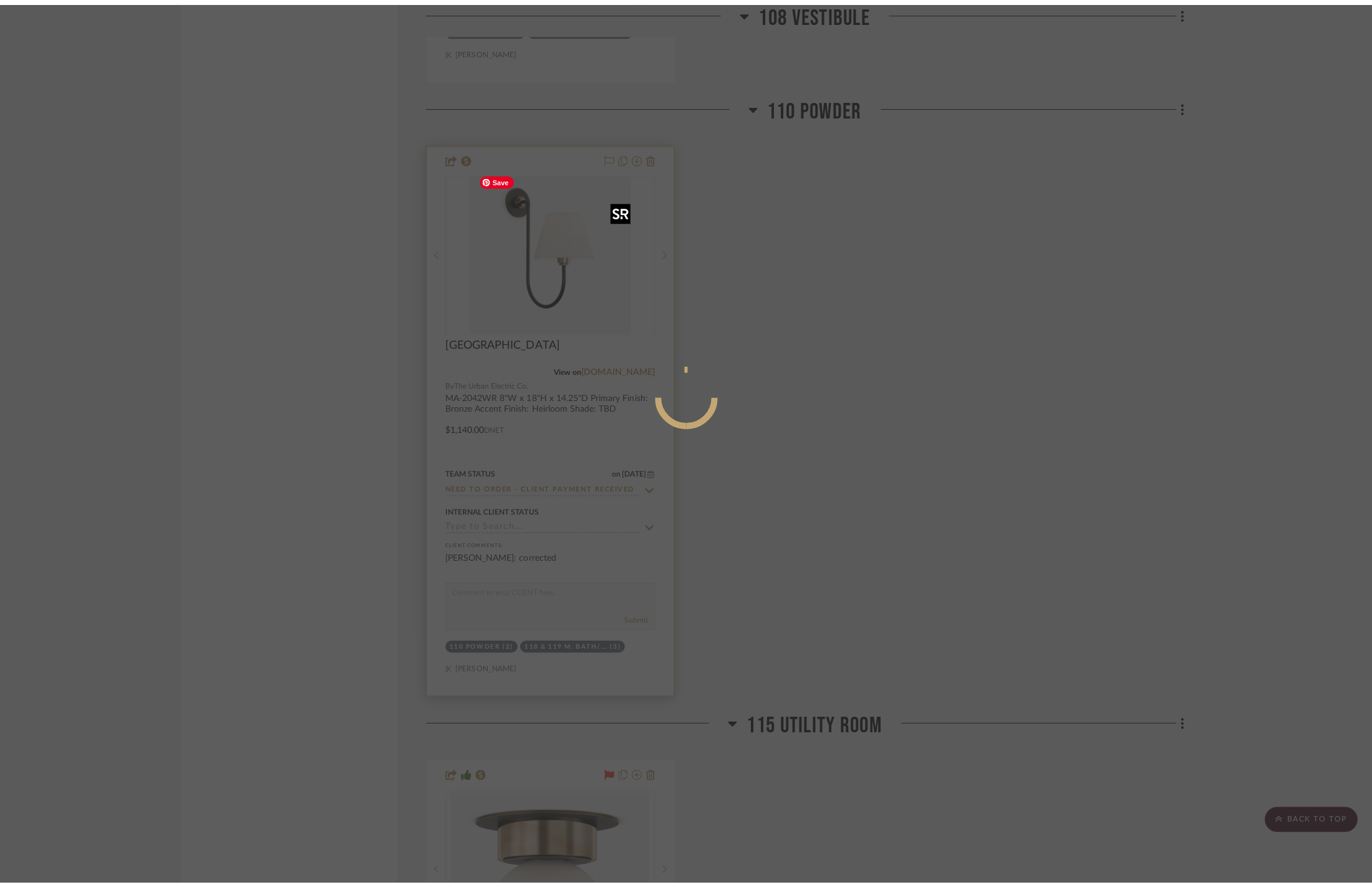
scroll to position [0, 0]
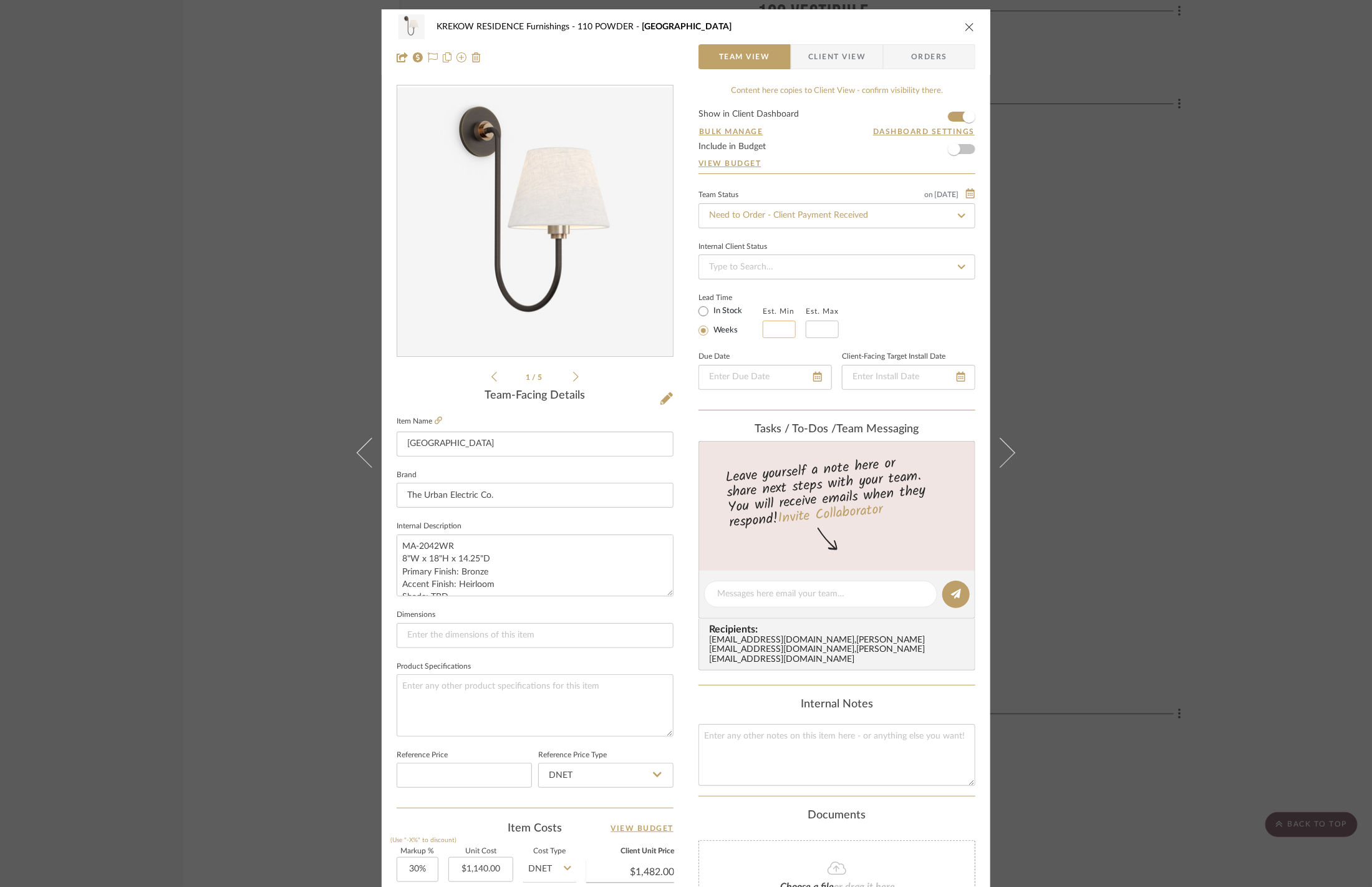
click at [772, 327] on input "text" at bounding box center [779, 329] width 33 height 17
type input "6"
click at [810, 330] on input "text" at bounding box center [823, 329] width 33 height 17
type input "8"
click at [943, 327] on div "Lead Time In Stock Weeks Est. Min 6 Est. Max 8" at bounding box center [837, 313] width 277 height 49
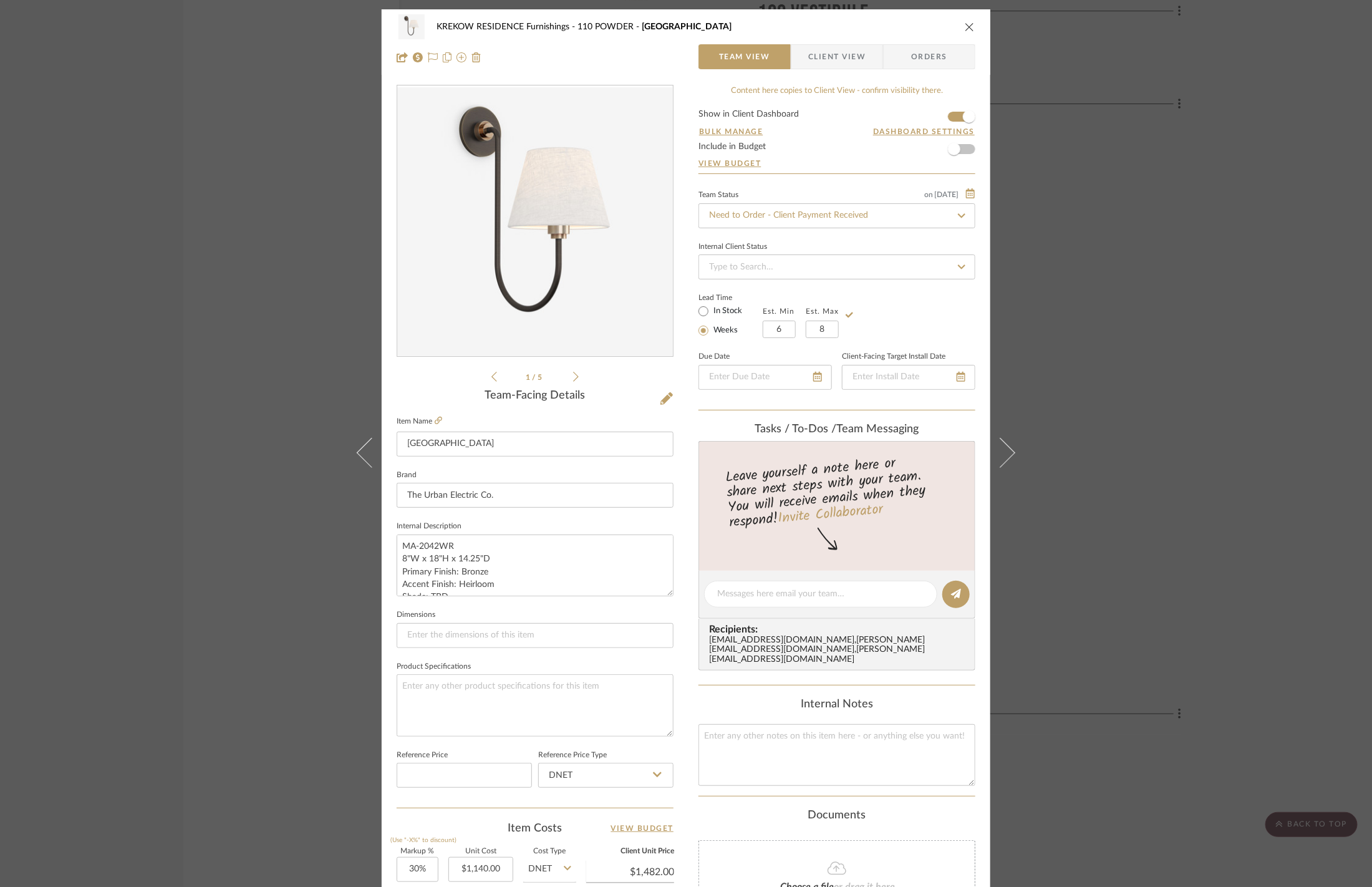
click at [1149, 311] on div "KREKOW RESIDENCE Furnishings 110 POWDER Nyhavn Team View Client View Orders 1 /…" at bounding box center [686, 443] width 1372 height 887
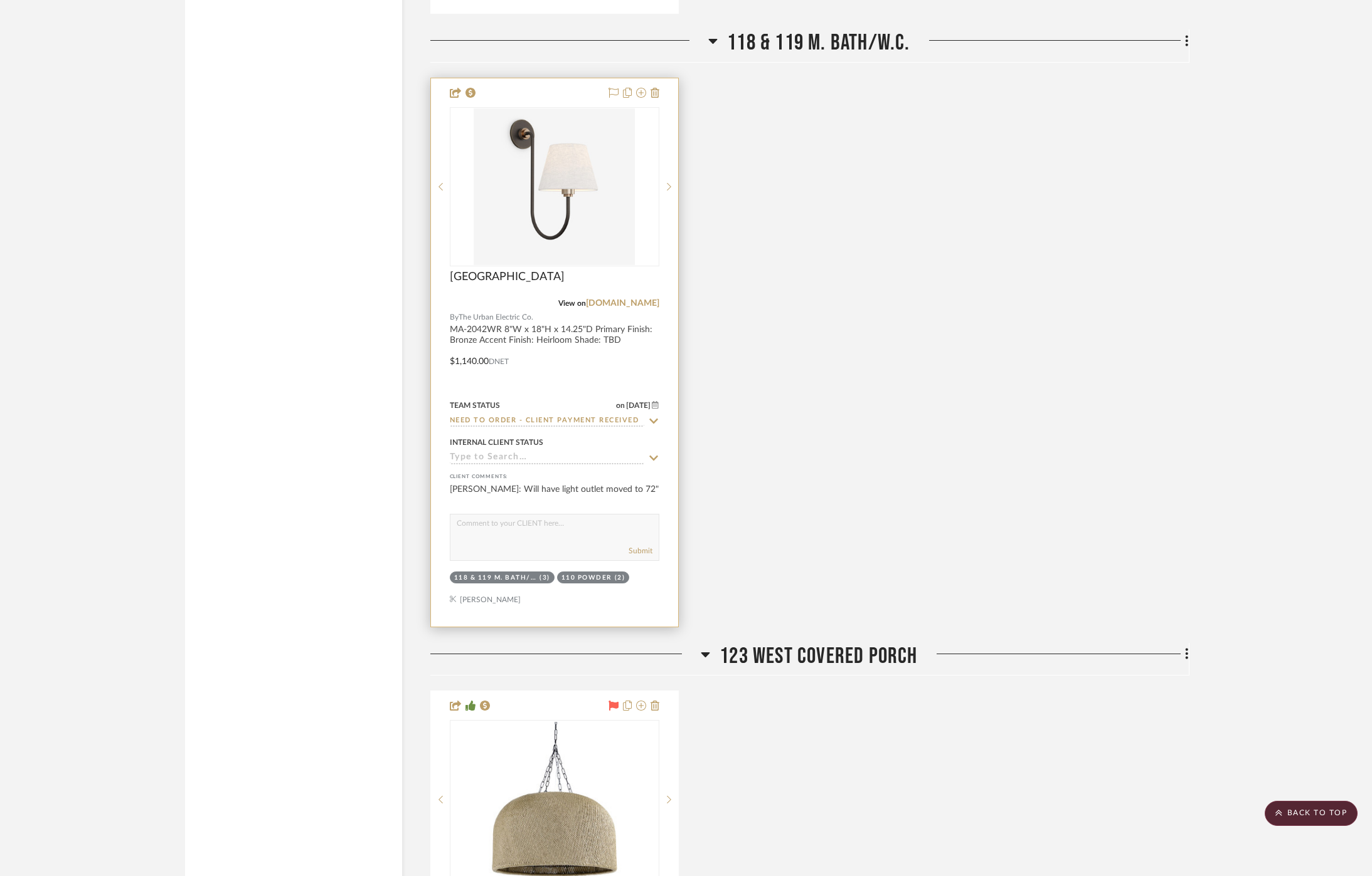
scroll to position [3359, 0]
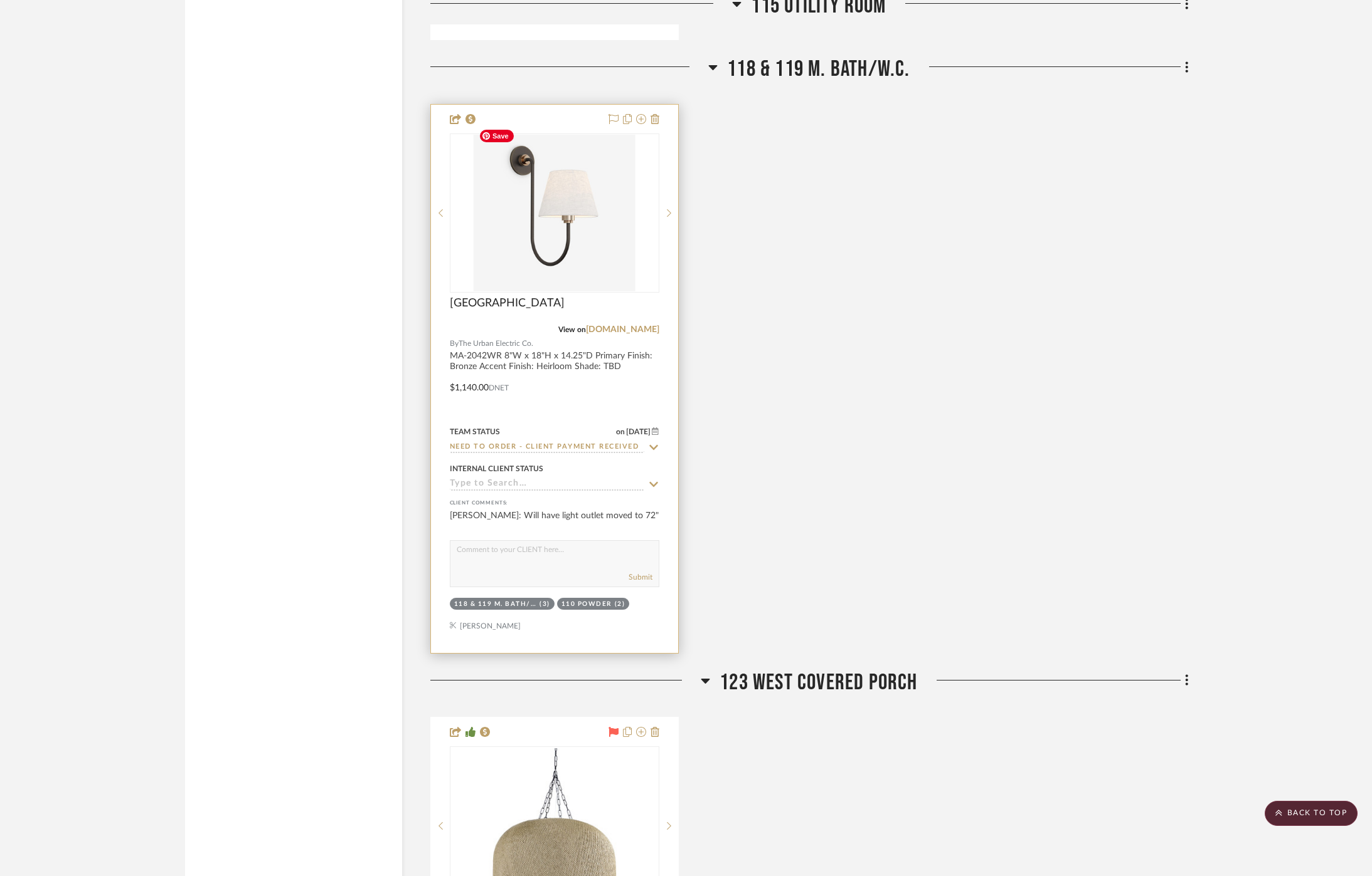
click at [0, 0] on img at bounding box center [0, 0] width 0 height 0
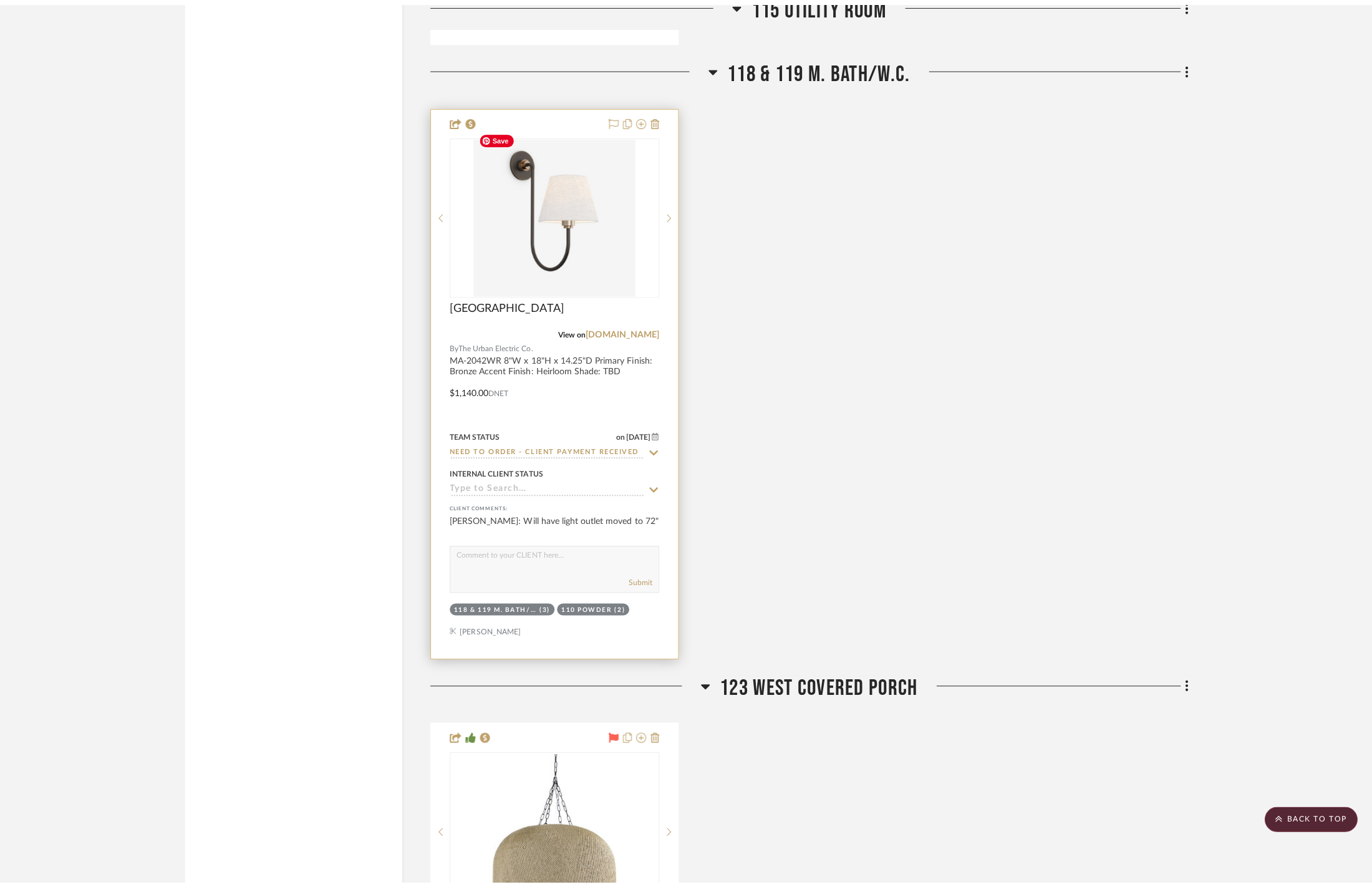
scroll to position [0, 0]
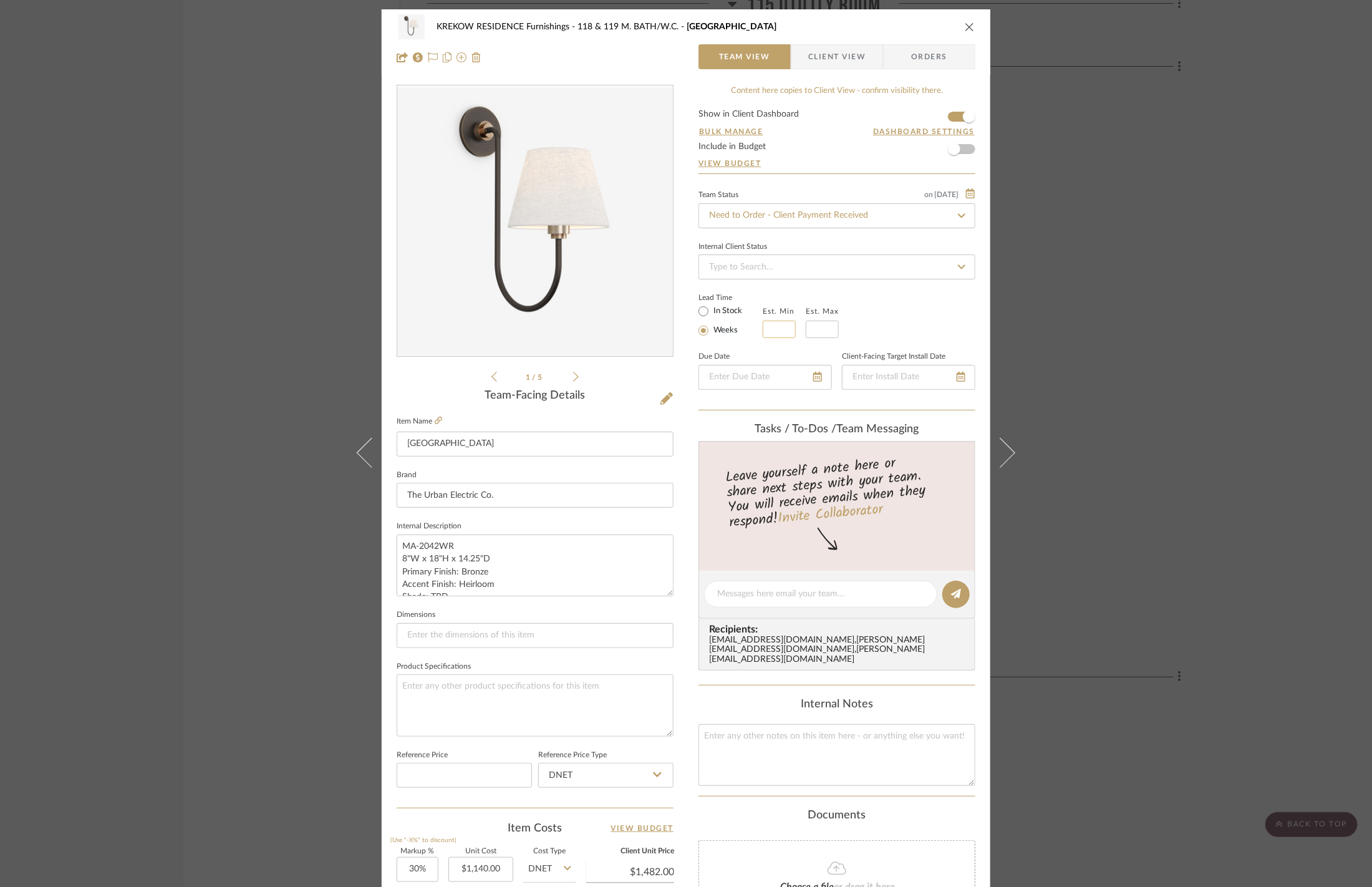
click at [772, 328] on input "text" at bounding box center [779, 329] width 33 height 17
type input "6"
click at [810, 330] on input at bounding box center [823, 329] width 33 height 17
type input "8"
click at [1122, 293] on div "KREKOW RESIDENCE Furnishings 118 & 119 M. BATH/W.C. Nyhavn Team View Client Vie…" at bounding box center [686, 443] width 1372 height 887
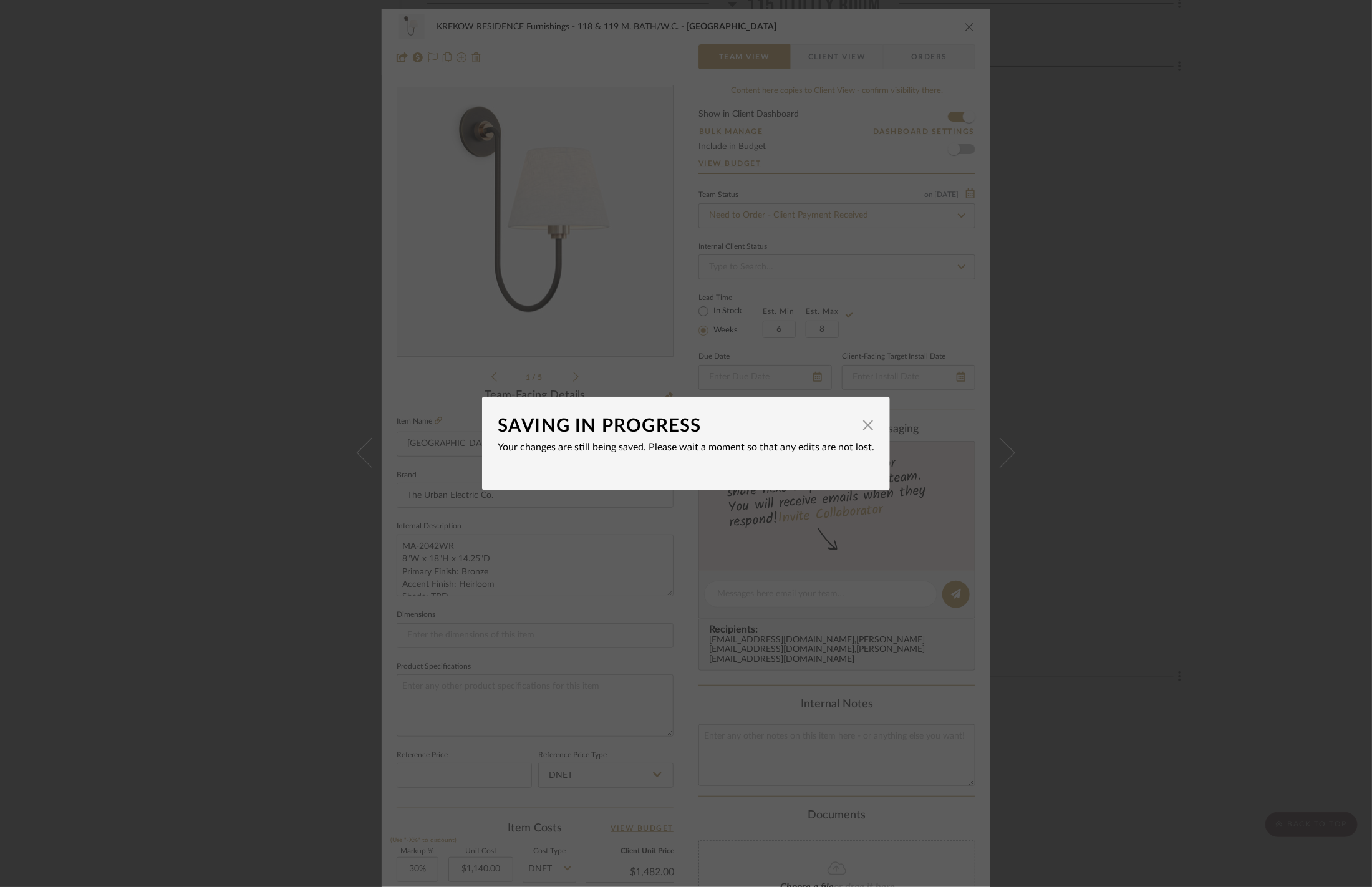
click at [825, 281] on div "SAVING IN PROGRESS × Your changes are still being saved. Please wait a moment s…" at bounding box center [686, 443] width 1372 height 887
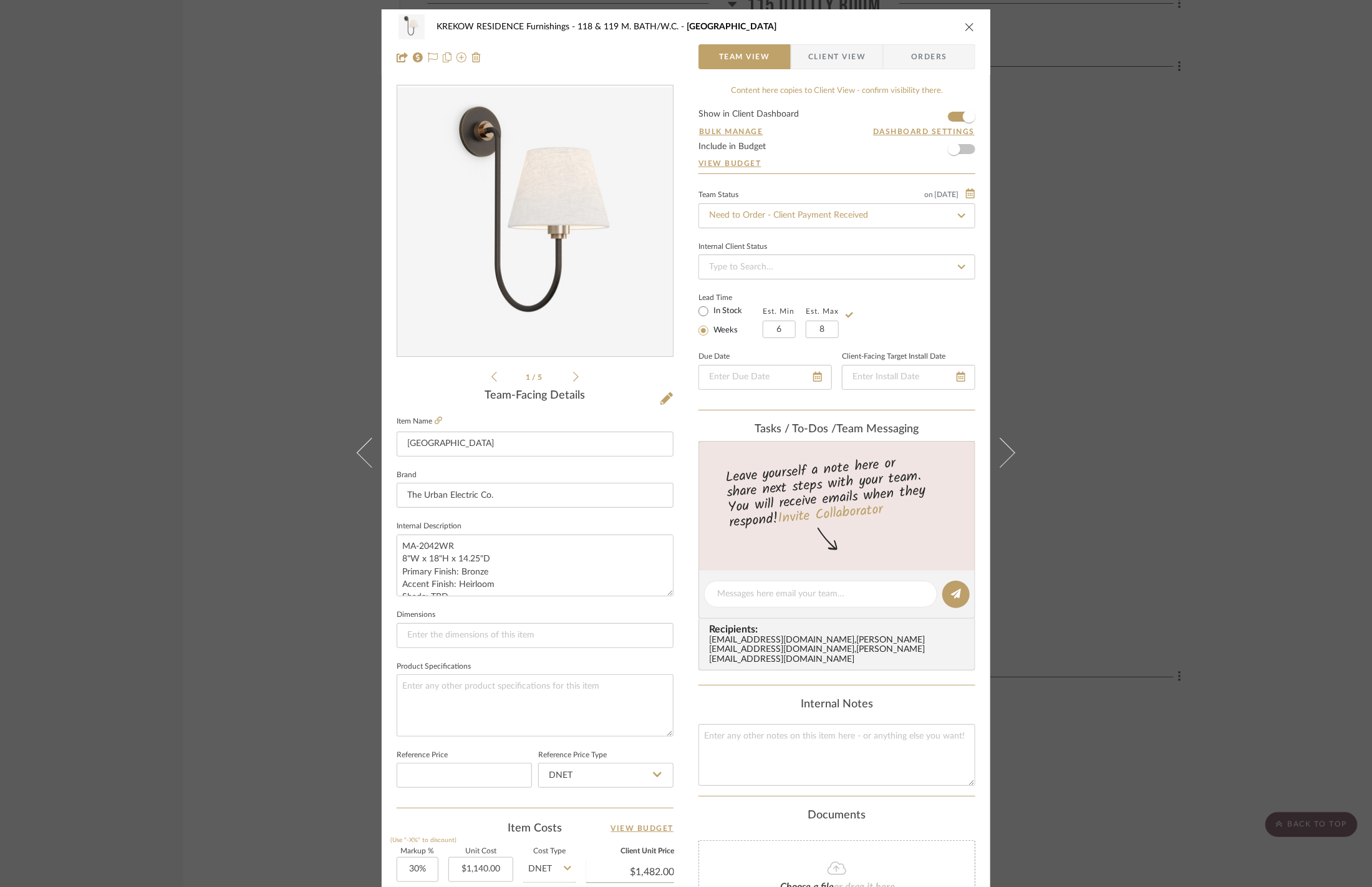
click at [1102, 241] on div "KREKOW RESIDENCE Furnishings 118 & 119 M. BATH/W.C. Nyhavn Team View Client Vie…" at bounding box center [686, 443] width 1372 height 887
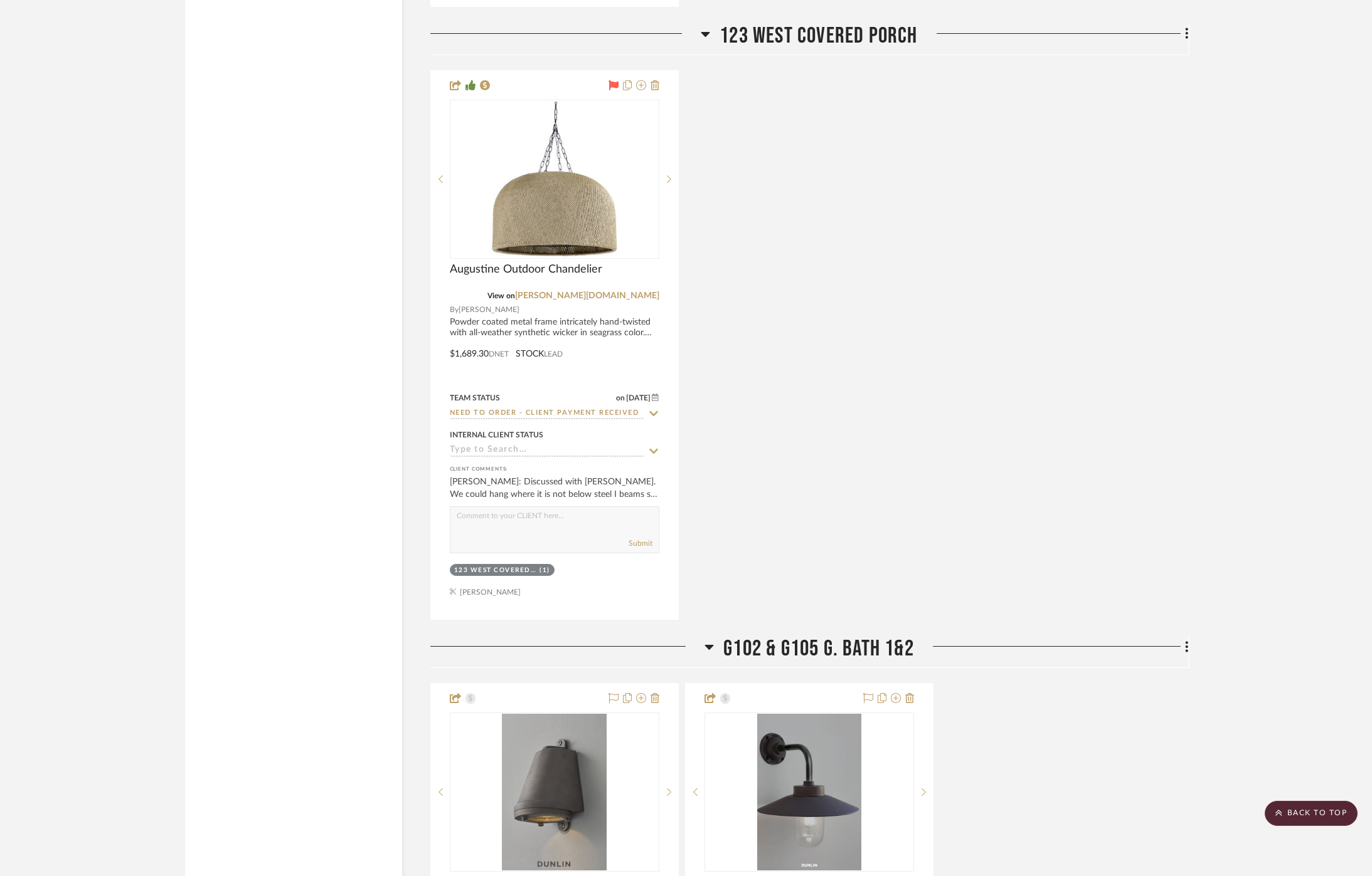
scroll to position [4003, 0]
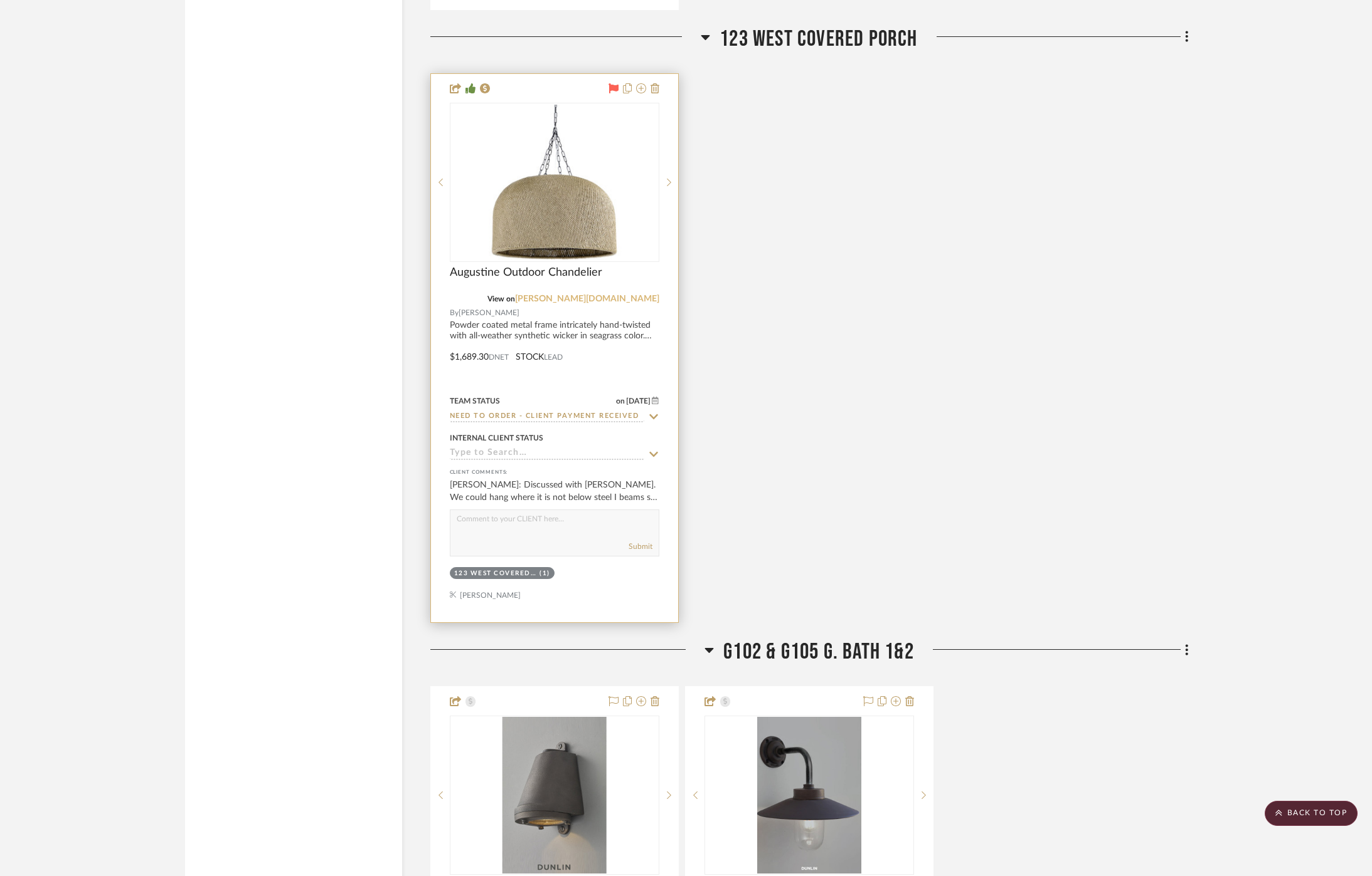
click at [646, 295] on link "palecek.com" at bounding box center [586, 299] width 144 height 9
click at [560, 210] on img "0" at bounding box center [554, 182] width 207 height 155
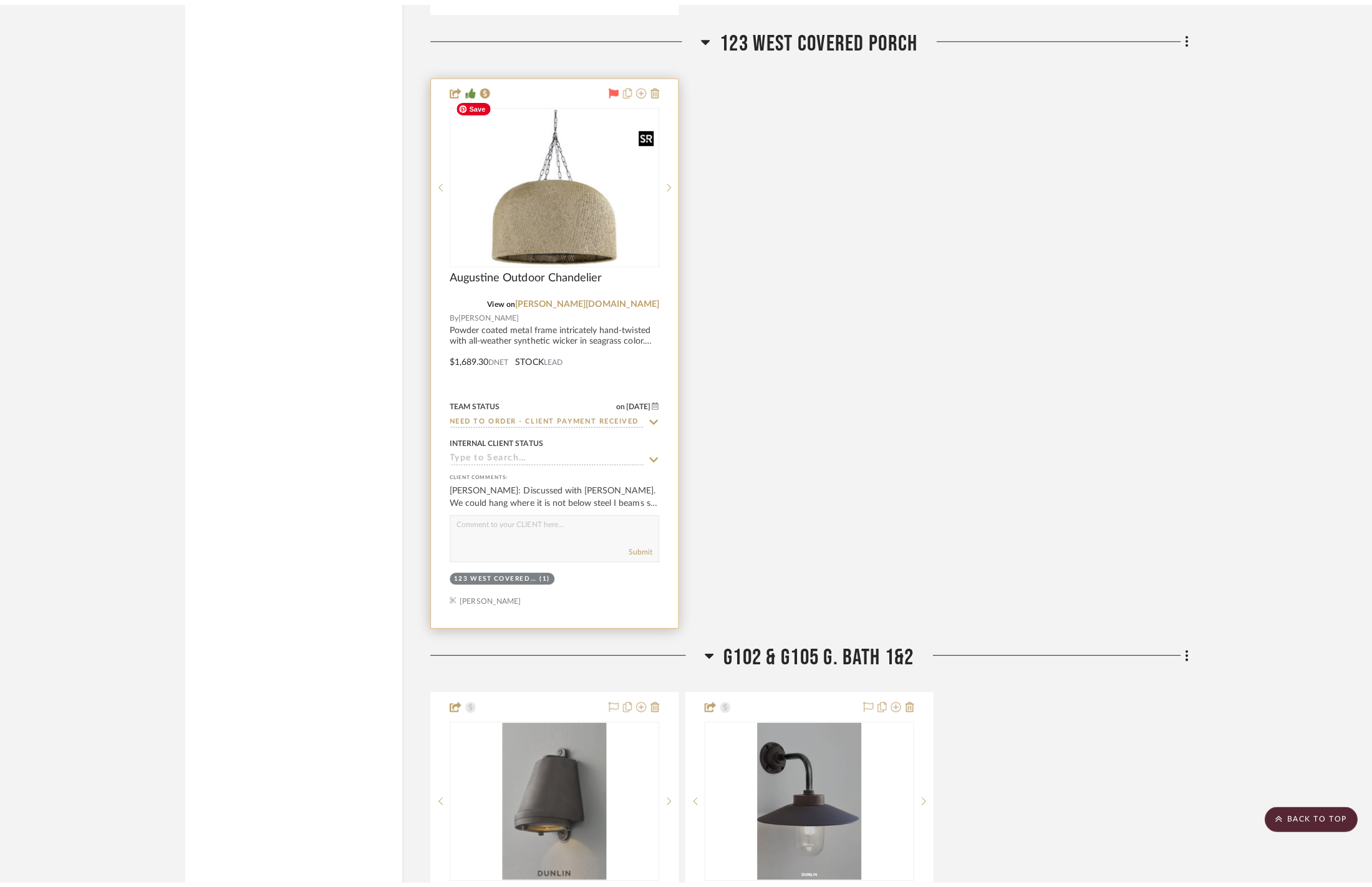
scroll to position [0, 0]
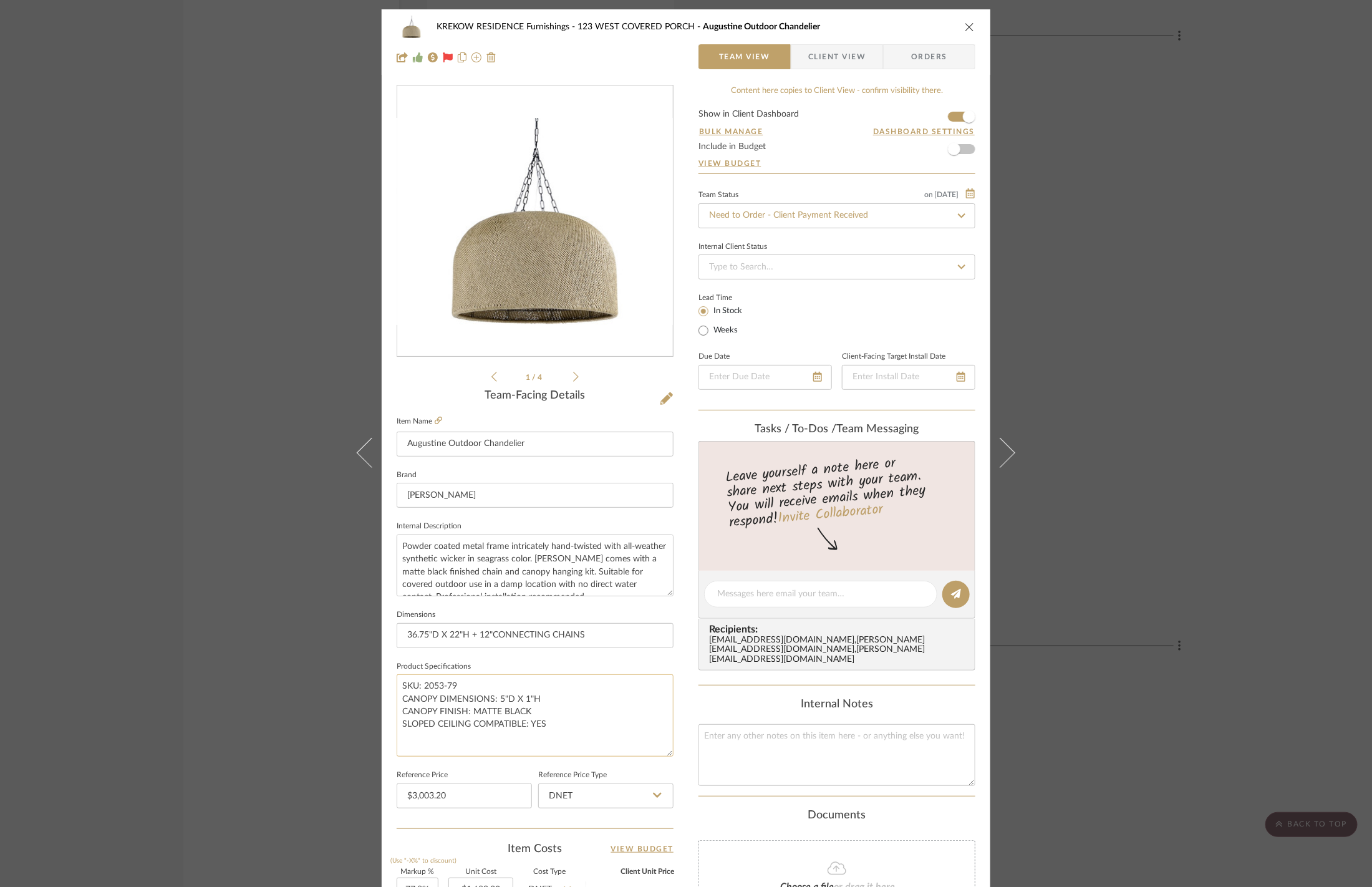
drag, startPoint x: 665, startPoint y: 729, endPoint x: 653, endPoint y: 750, distance: 24.2
click at [653, 750] on textarea "SKU: 2053-79 CANOPY DIMENSIONS: 5"D X 1"H CANOPY FINISH: MATTE BLACK SLOPED CEI…" at bounding box center [535, 715] width 277 height 83
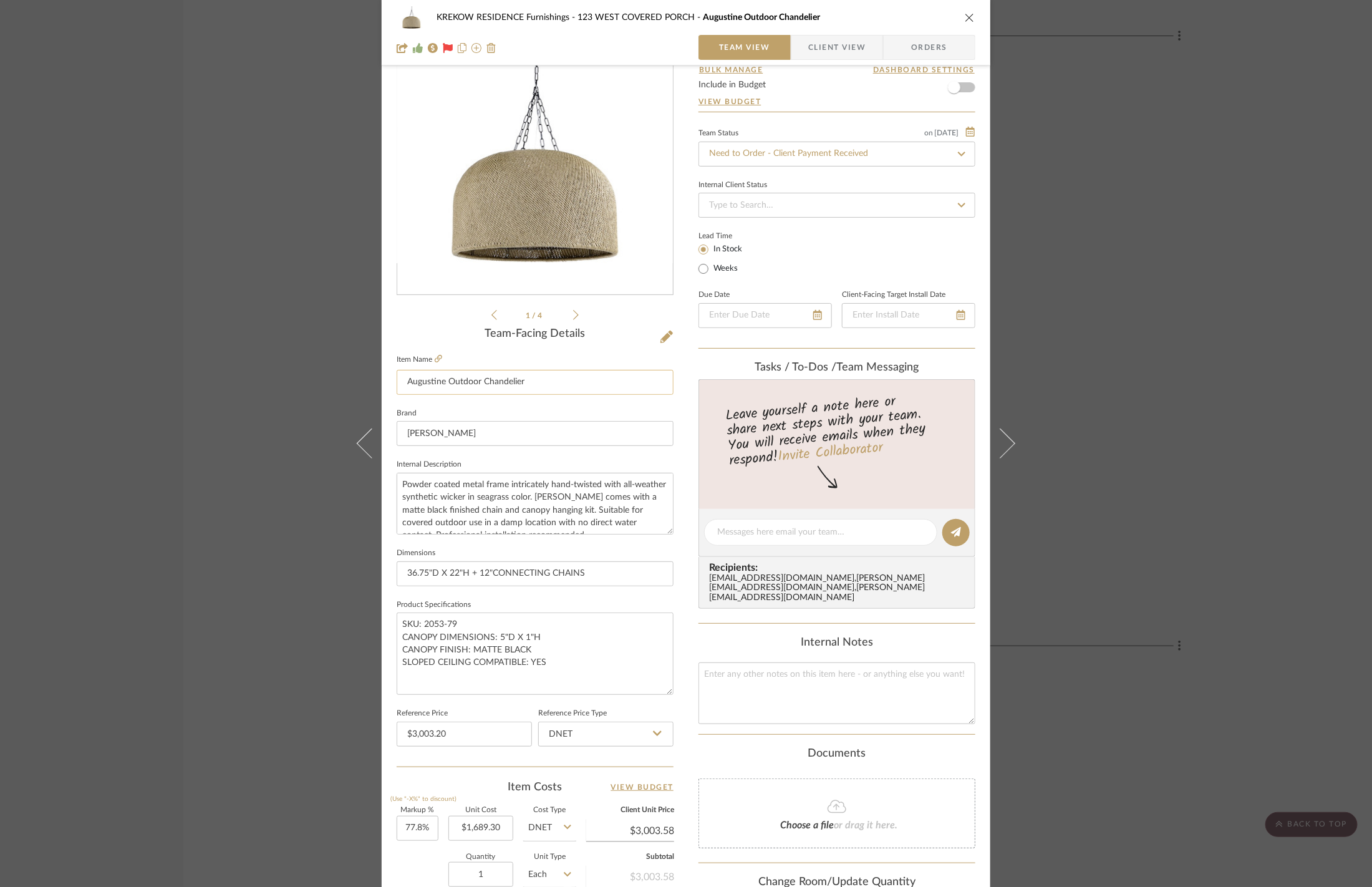
scroll to position [71, 0]
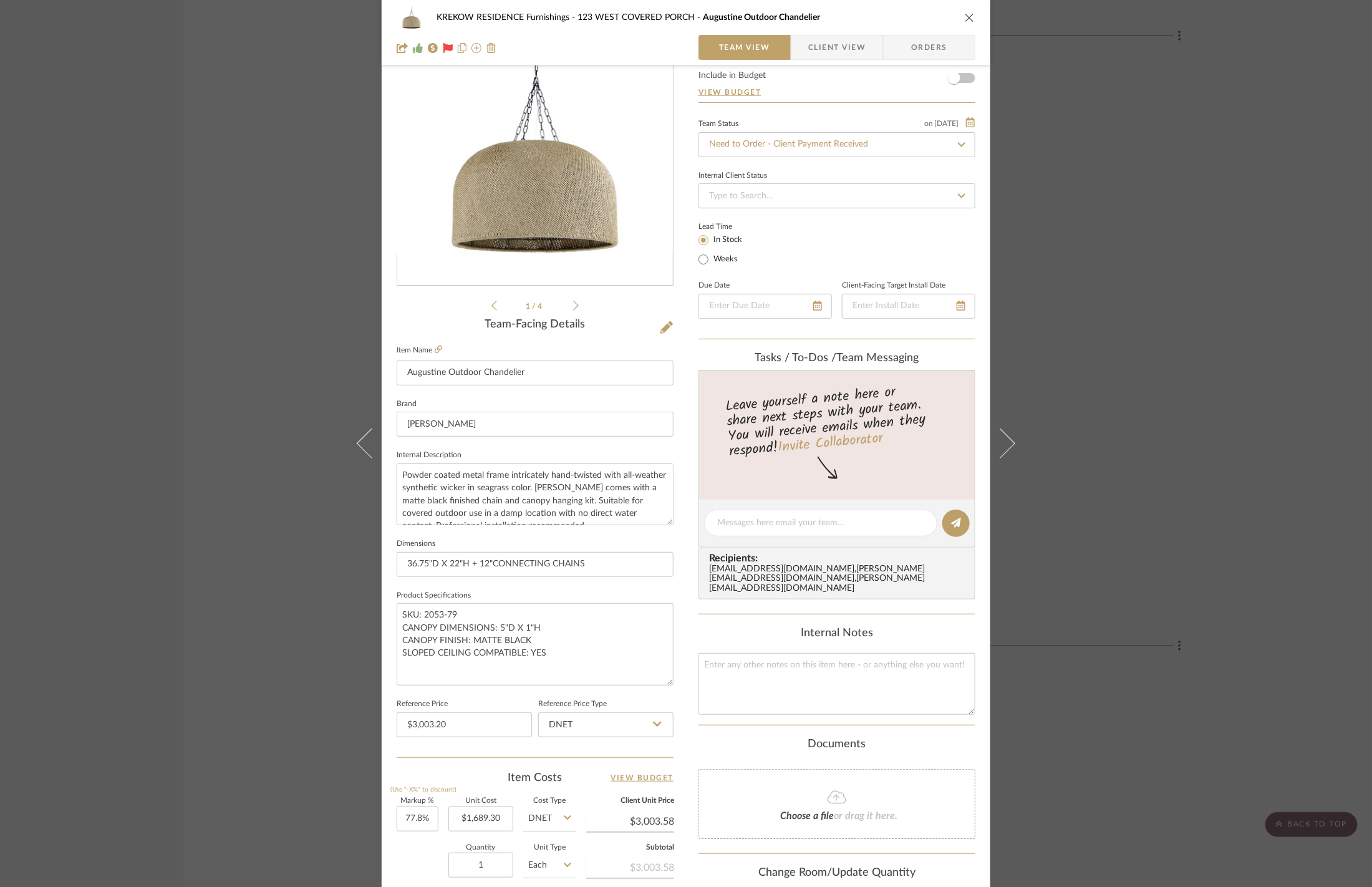
click at [1171, 304] on div "KREKOW RESIDENCE Furnishings 123 WEST COVERED PORCH Augustine Outdoor Chandelie…" at bounding box center [686, 443] width 1372 height 887
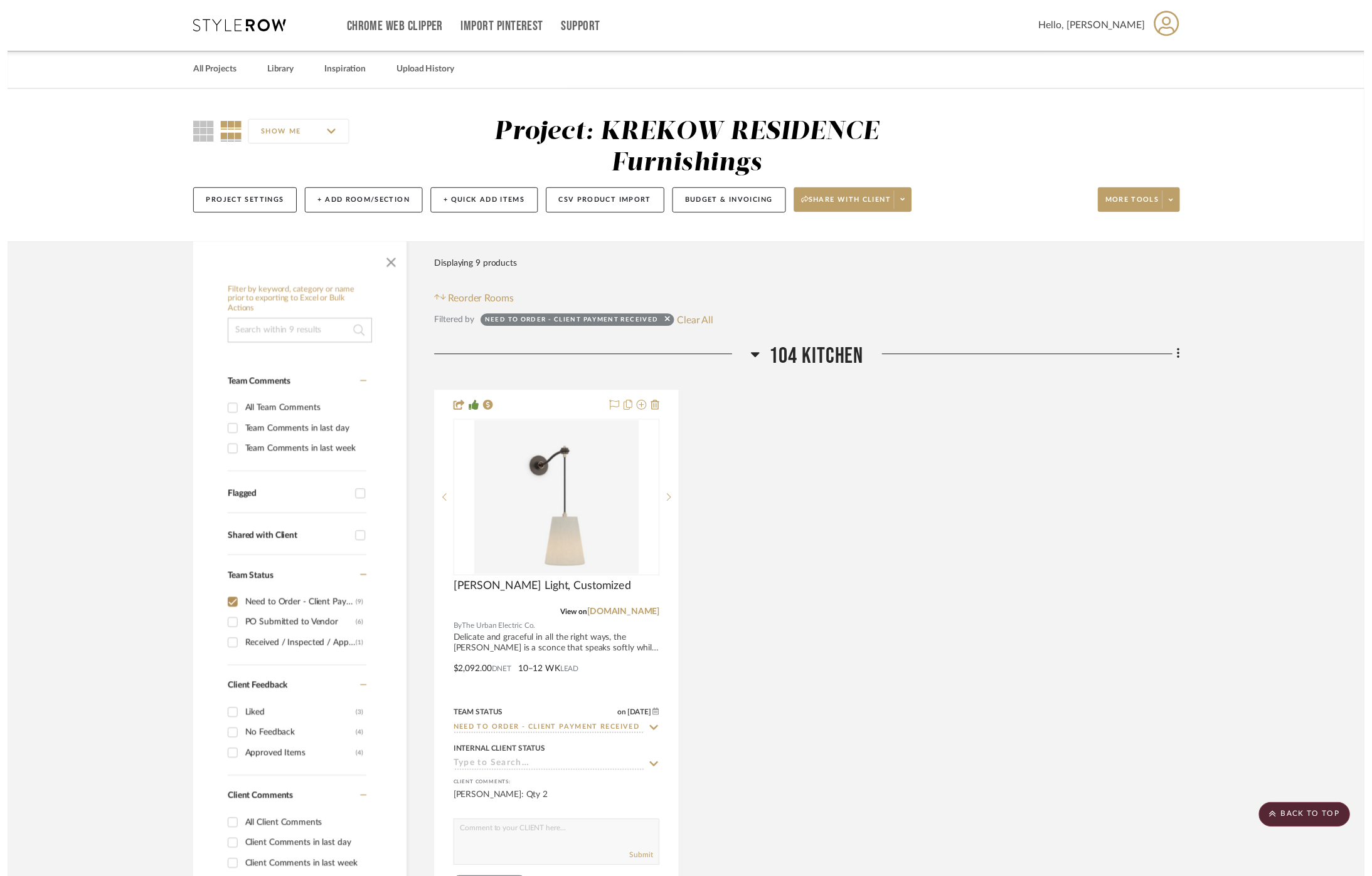
scroll to position [4003, 0]
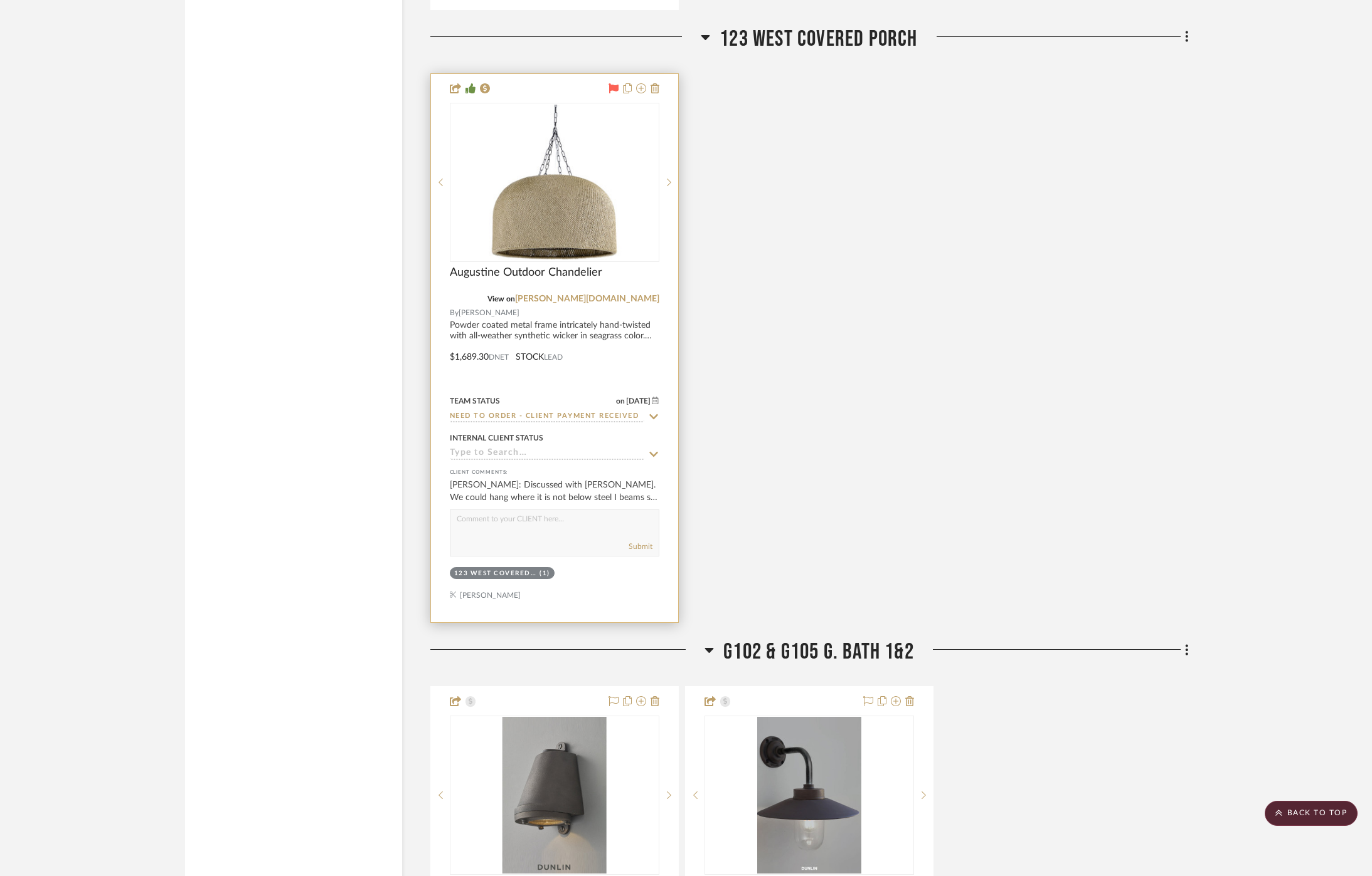
click at [655, 412] on icon at bounding box center [654, 417] width 12 height 10
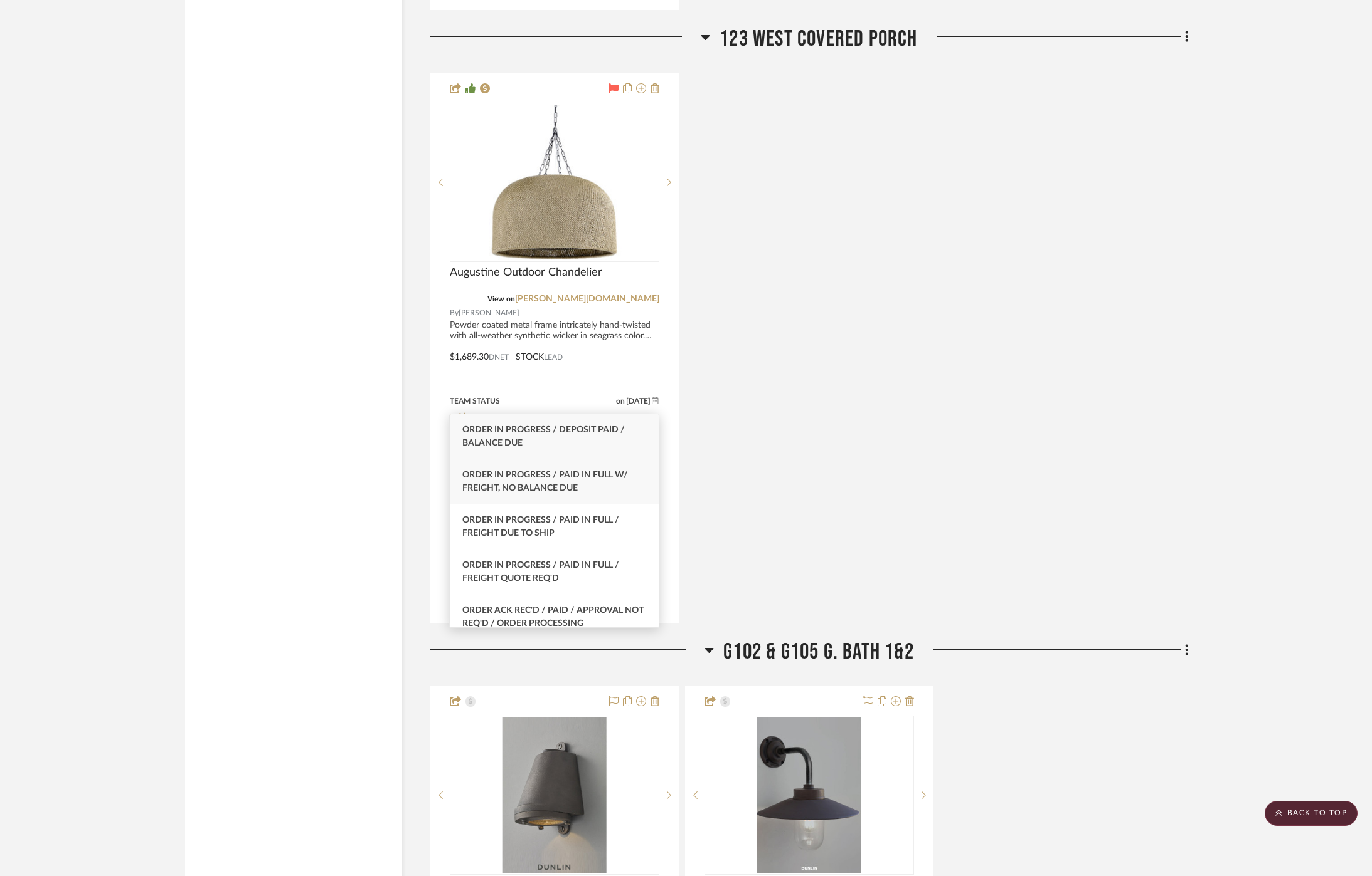
click at [580, 481] on div "Order In Progress / Paid In Full w/ Freight, No Balance due" at bounding box center [554, 482] width 209 height 45
type input "Order In Progress / Paid In Full w/ Freight, No Balance due"
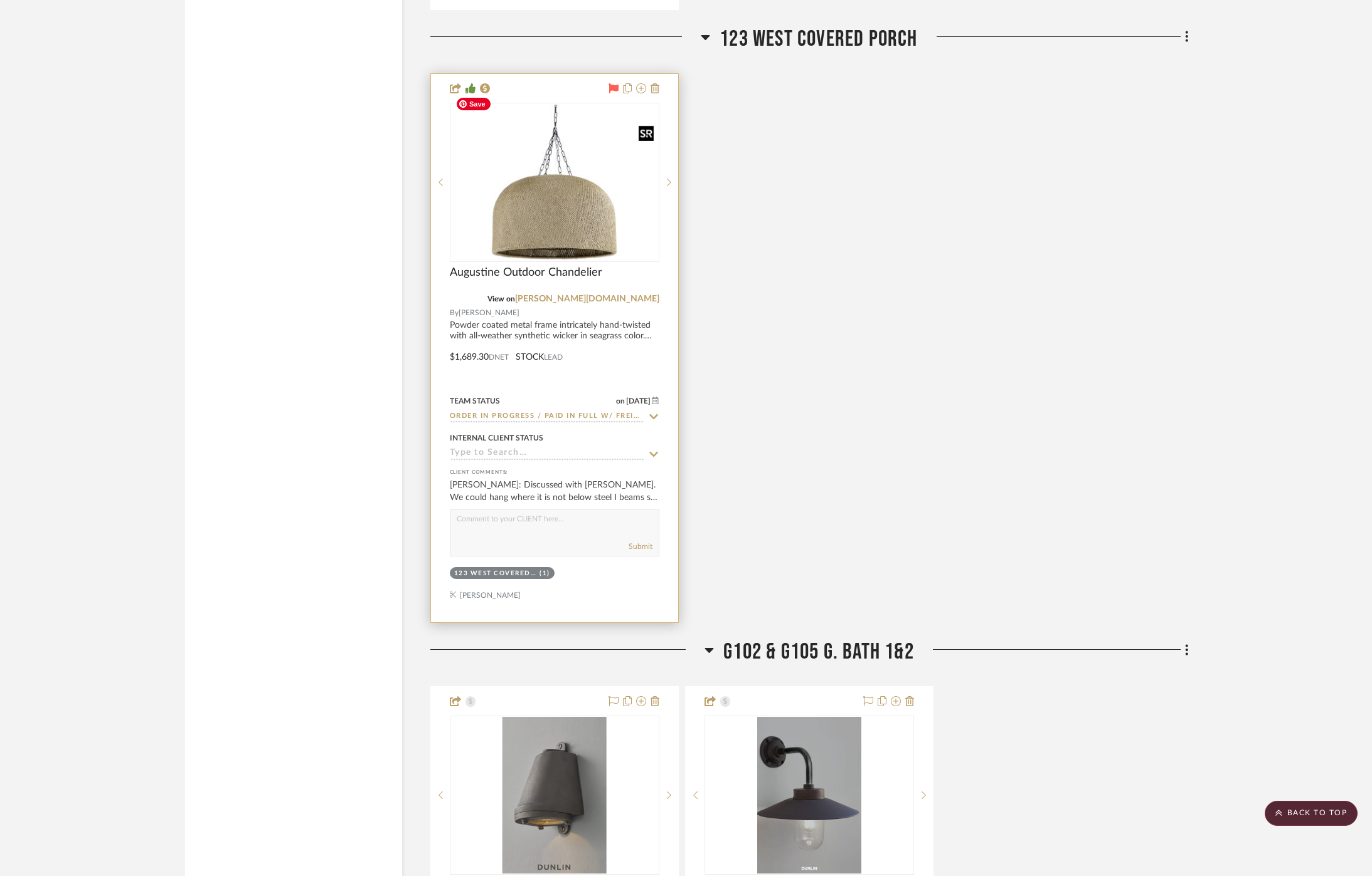
click at [551, 200] on img "0" at bounding box center [554, 182] width 207 height 155
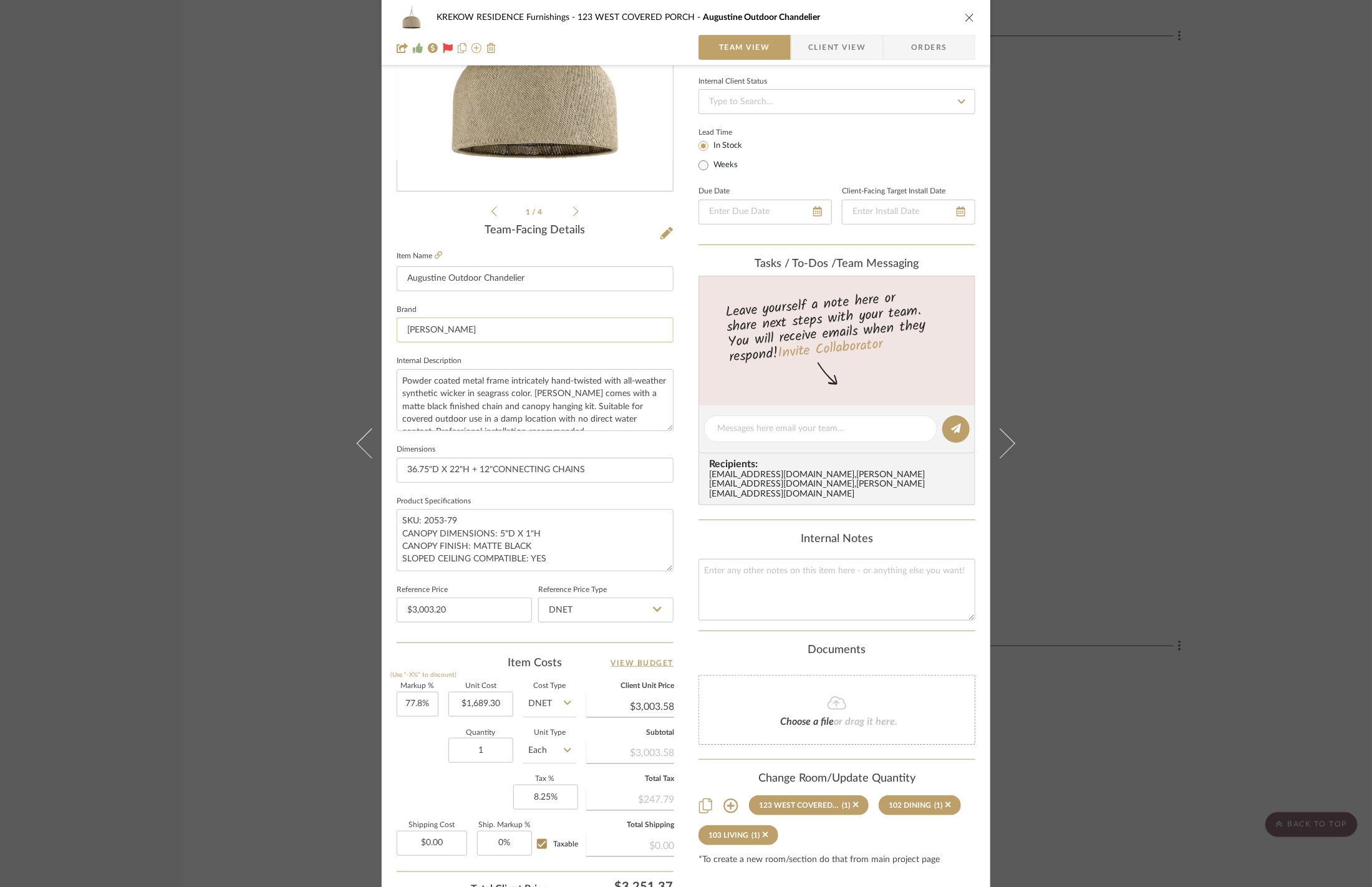
scroll to position [208, 0]
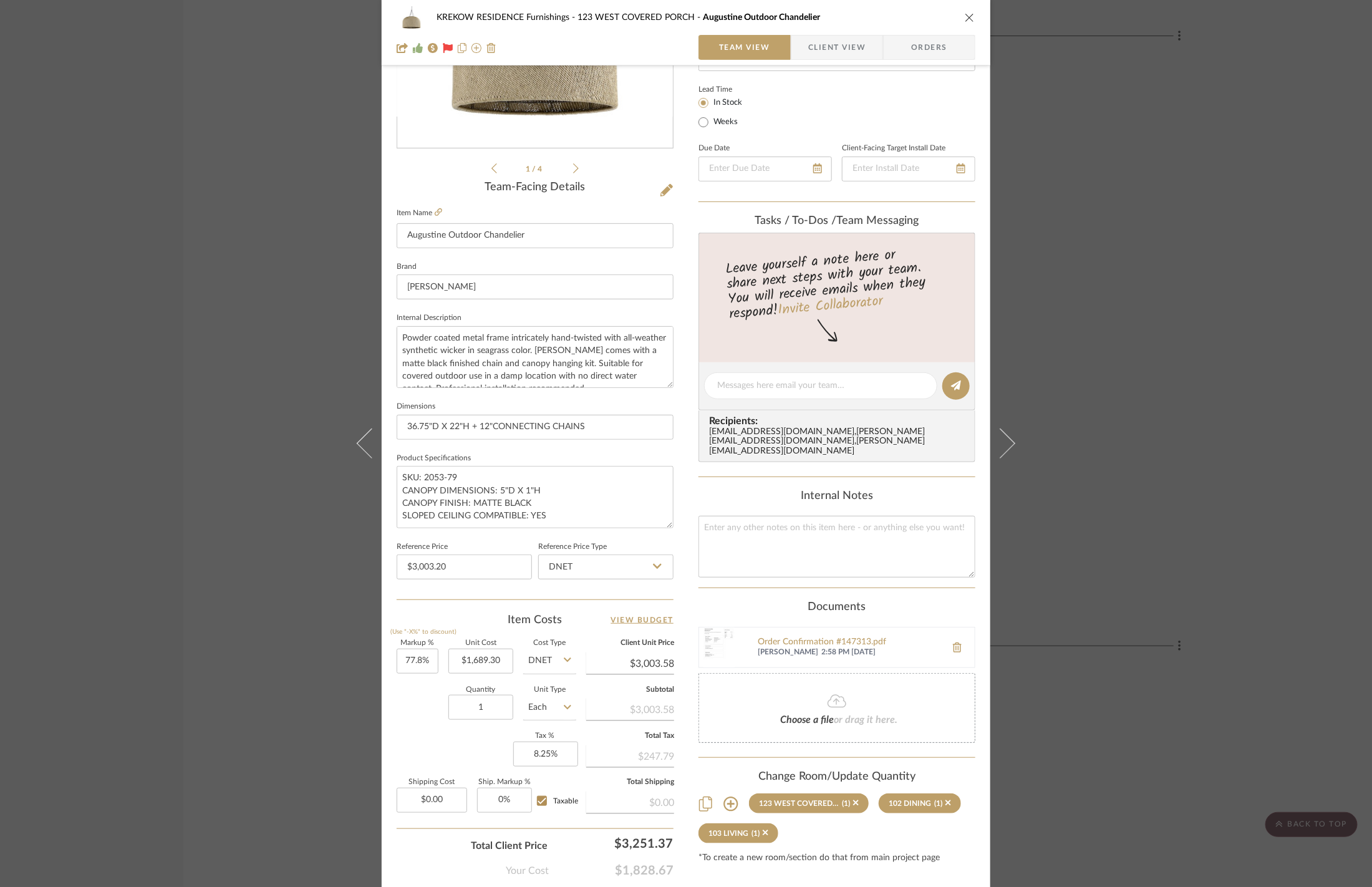
click at [1021, 198] on div "KREKOW RESIDENCE Furnishings 123 WEST COVERED PORCH Augustine Outdoor Chandelie…" at bounding box center [686, 443] width 1372 height 887
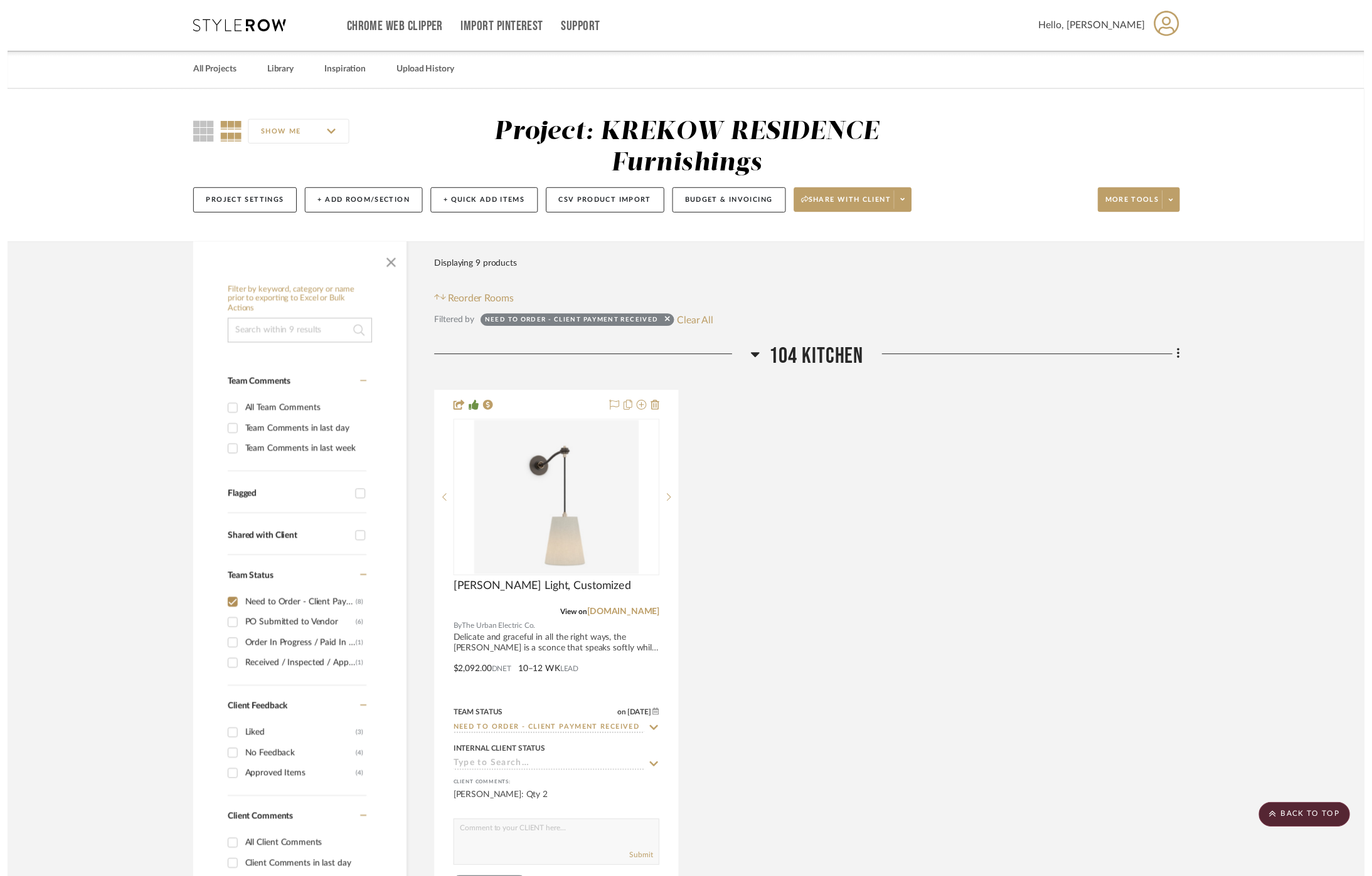
scroll to position [4003, 0]
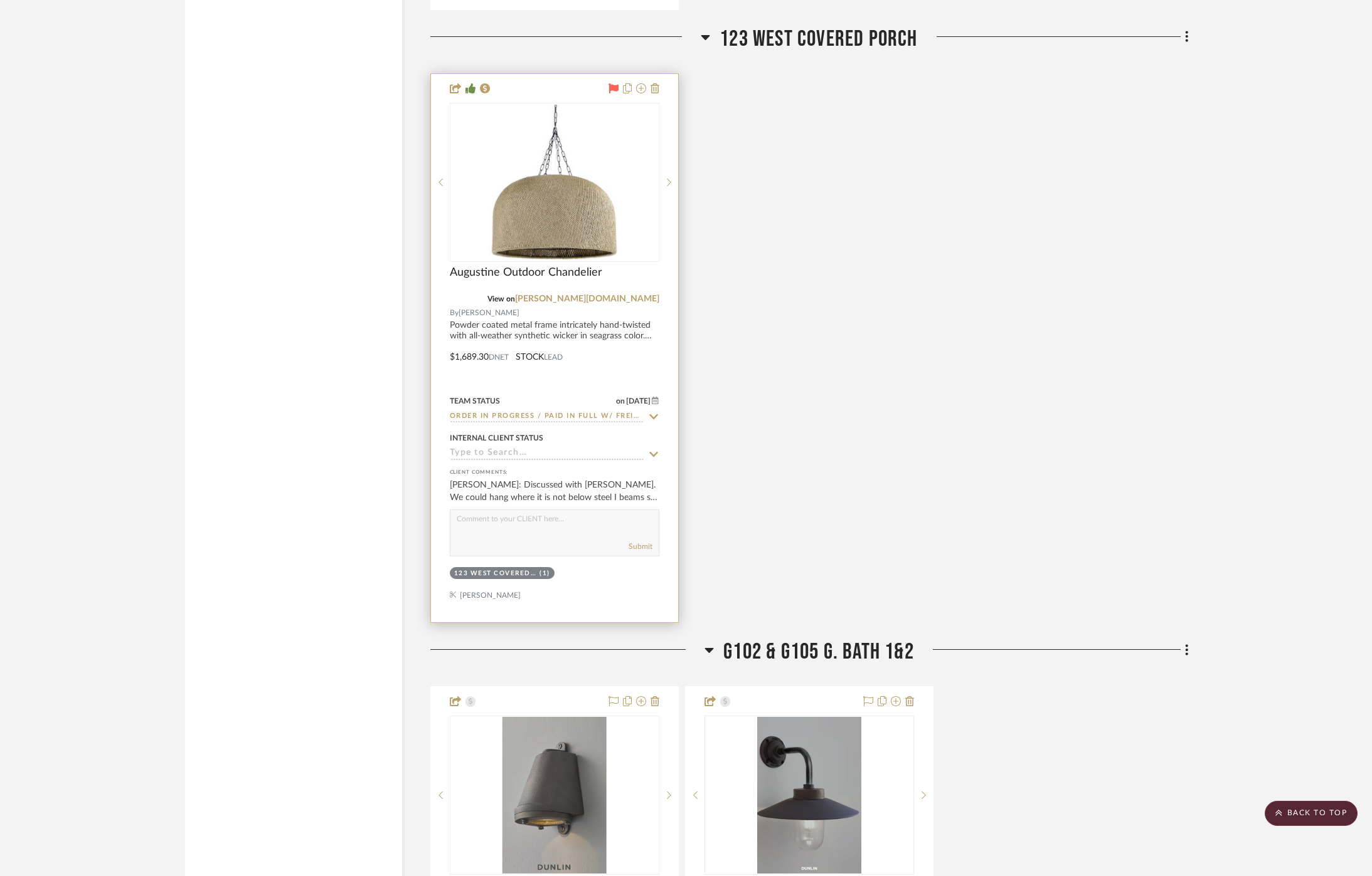
click at [611, 83] on icon at bounding box center [614, 88] width 10 height 10
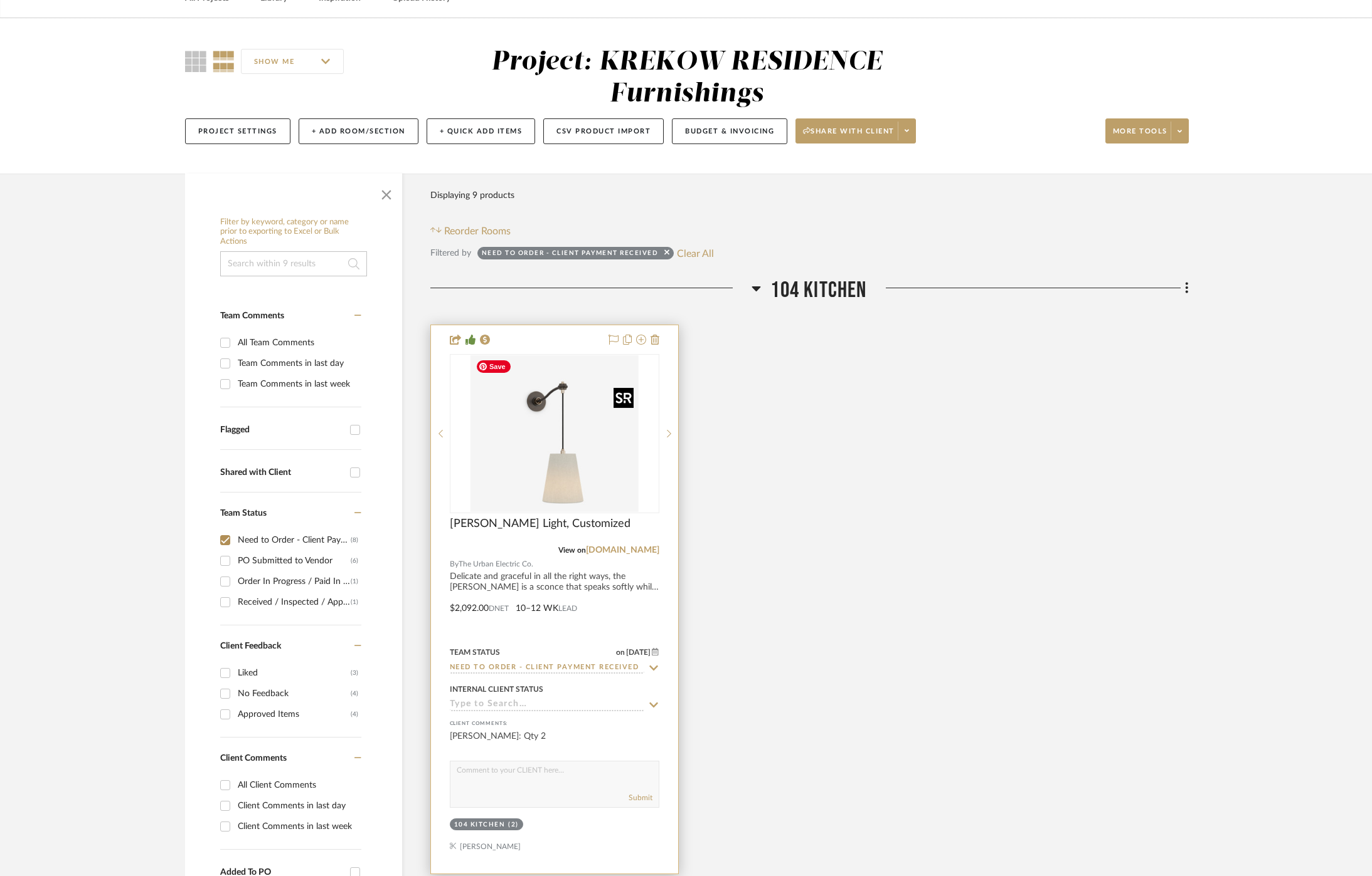
click at [536, 436] on img "0" at bounding box center [555, 434] width 168 height 157
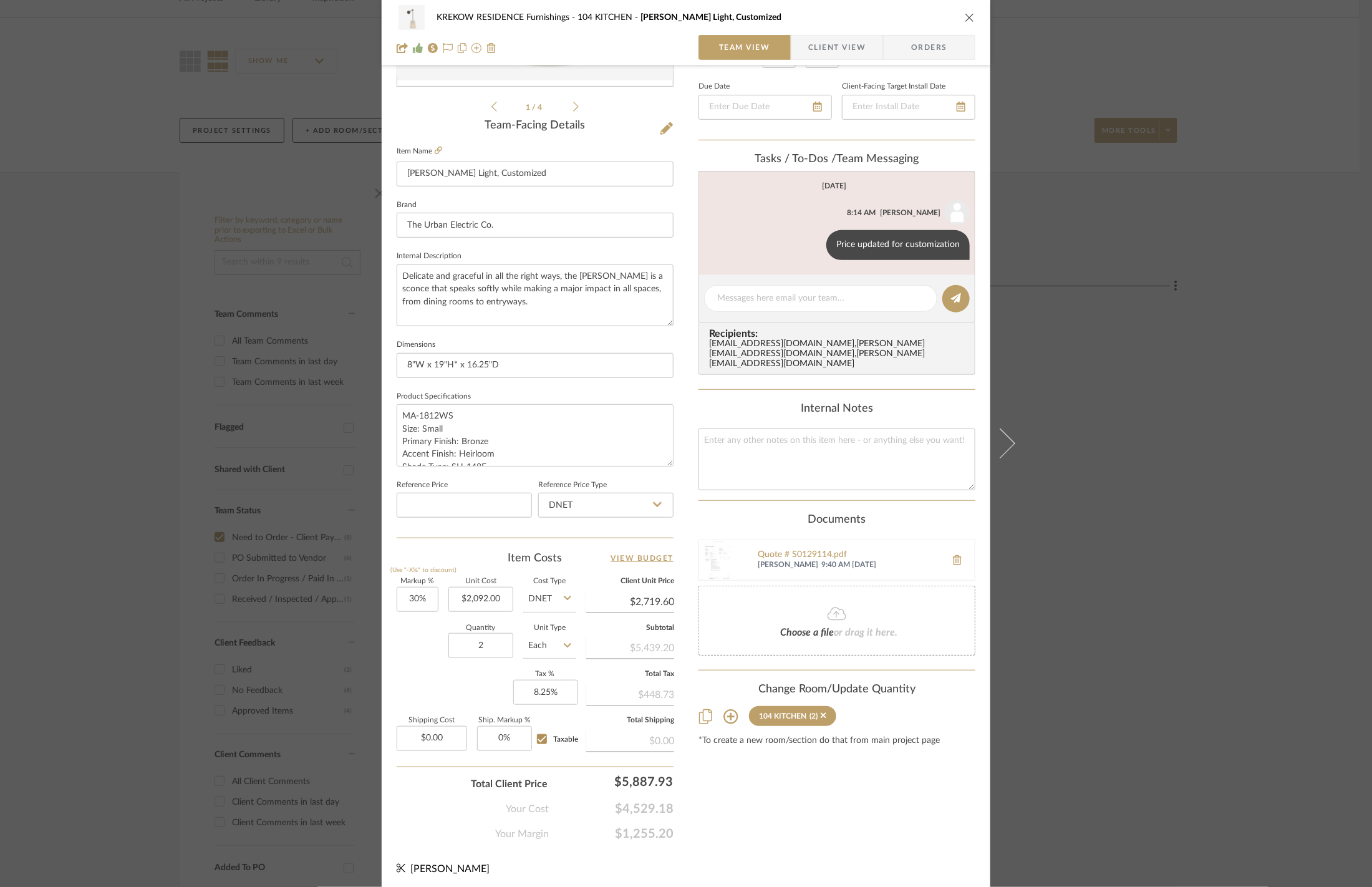
scroll to position [220, 0]
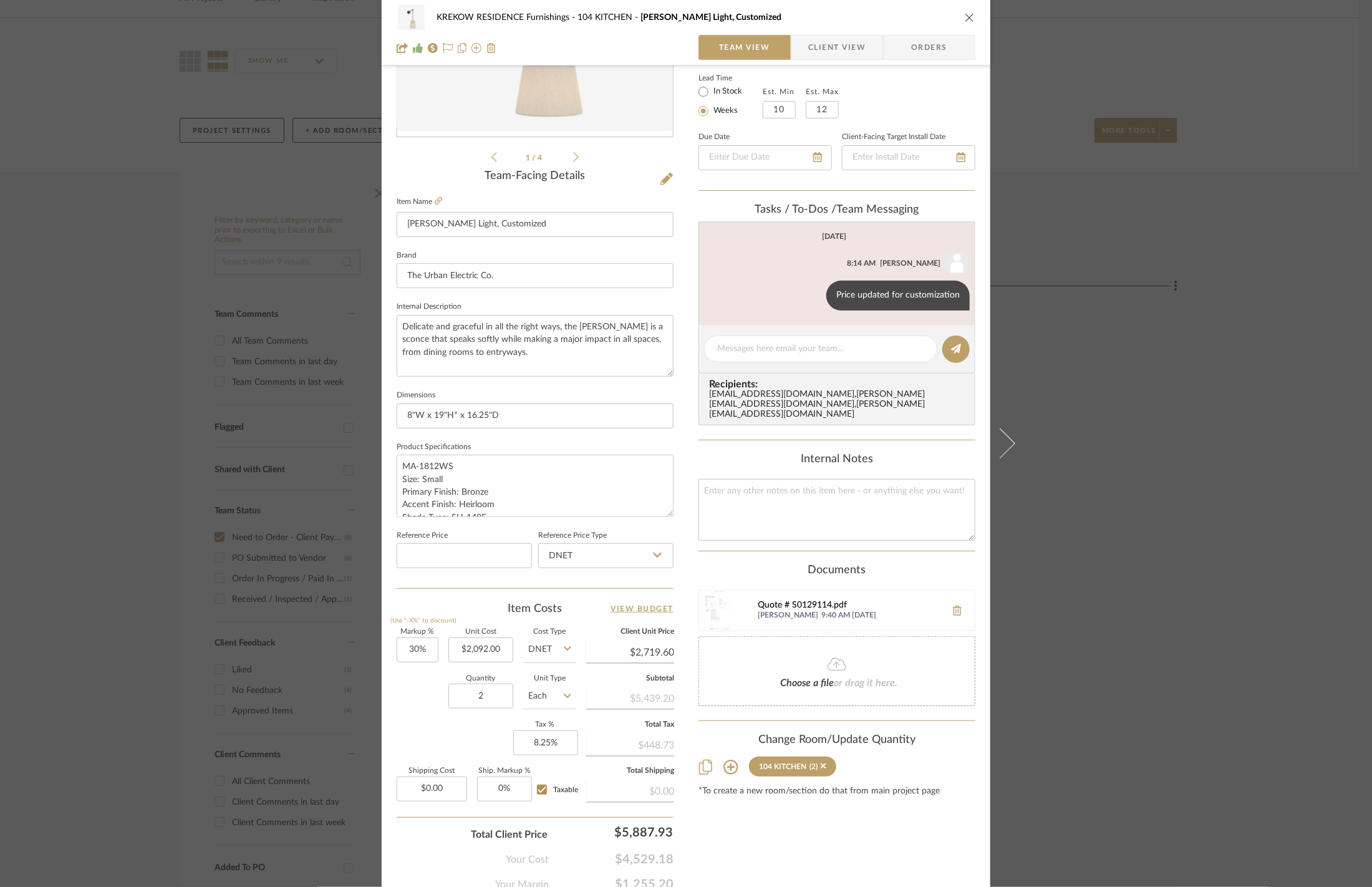
click at [791, 600] on div "Quote # S0129114.pdf" at bounding box center [849, 605] width 182 height 10
click at [961, 595] on button at bounding box center [958, 610] width 35 height 30
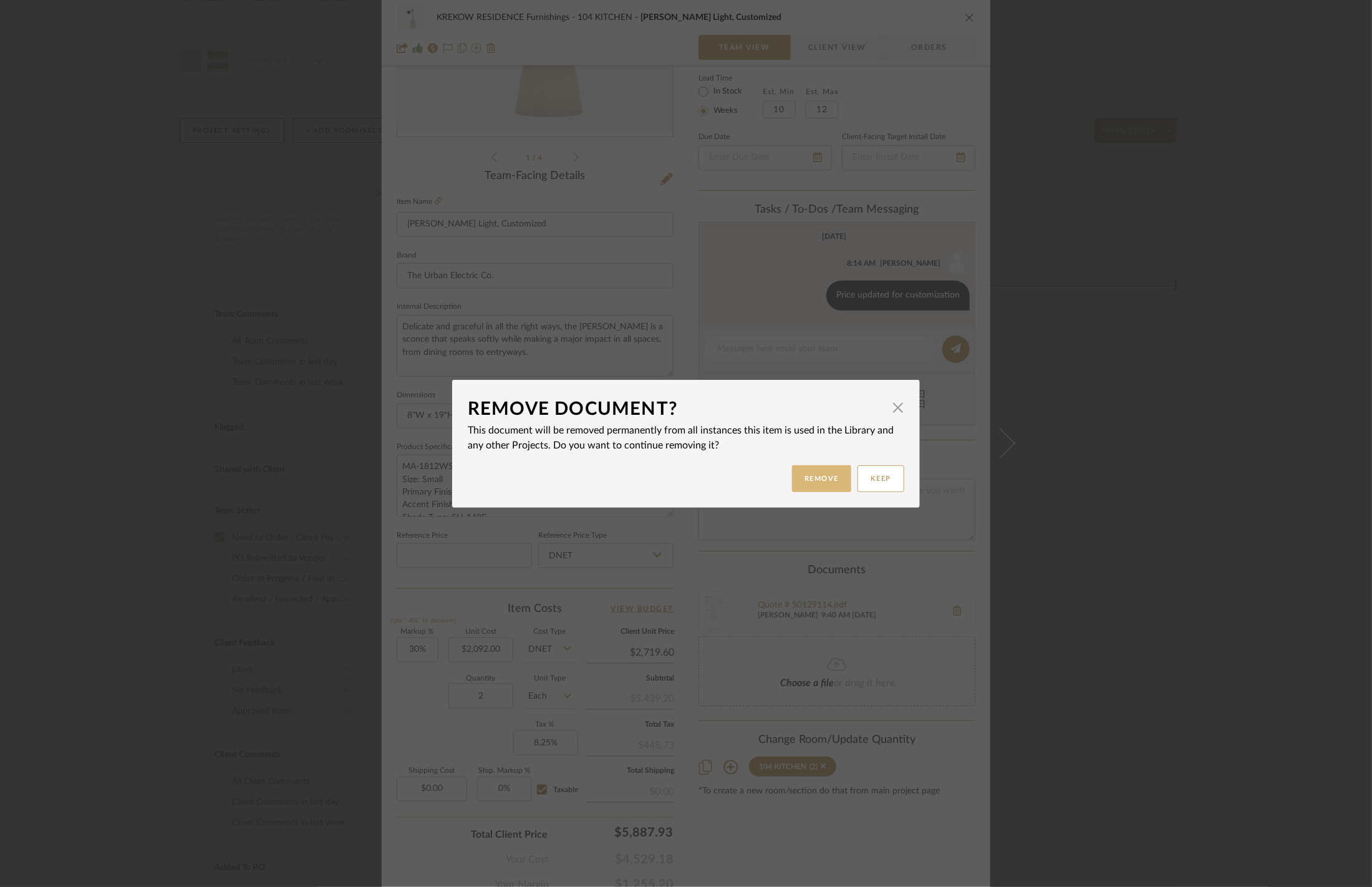
click at [816, 466] on button "Remove" at bounding box center [822, 479] width 60 height 26
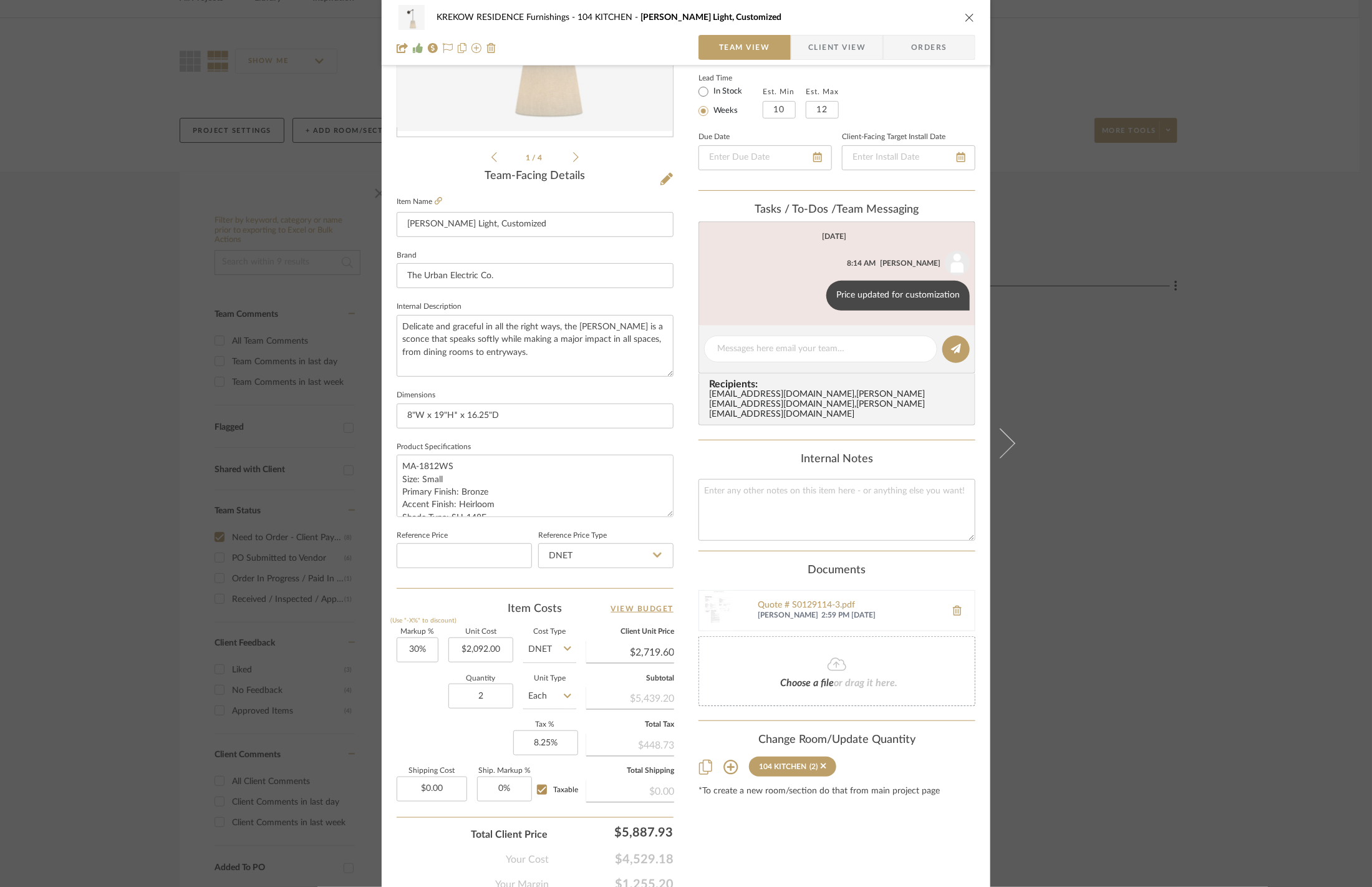
click at [1180, 454] on div "KREKOW RESIDENCE Furnishings 104 KITCHEN Lou Lou Wall Light, Customized Team Vi…" at bounding box center [686, 443] width 1372 height 887
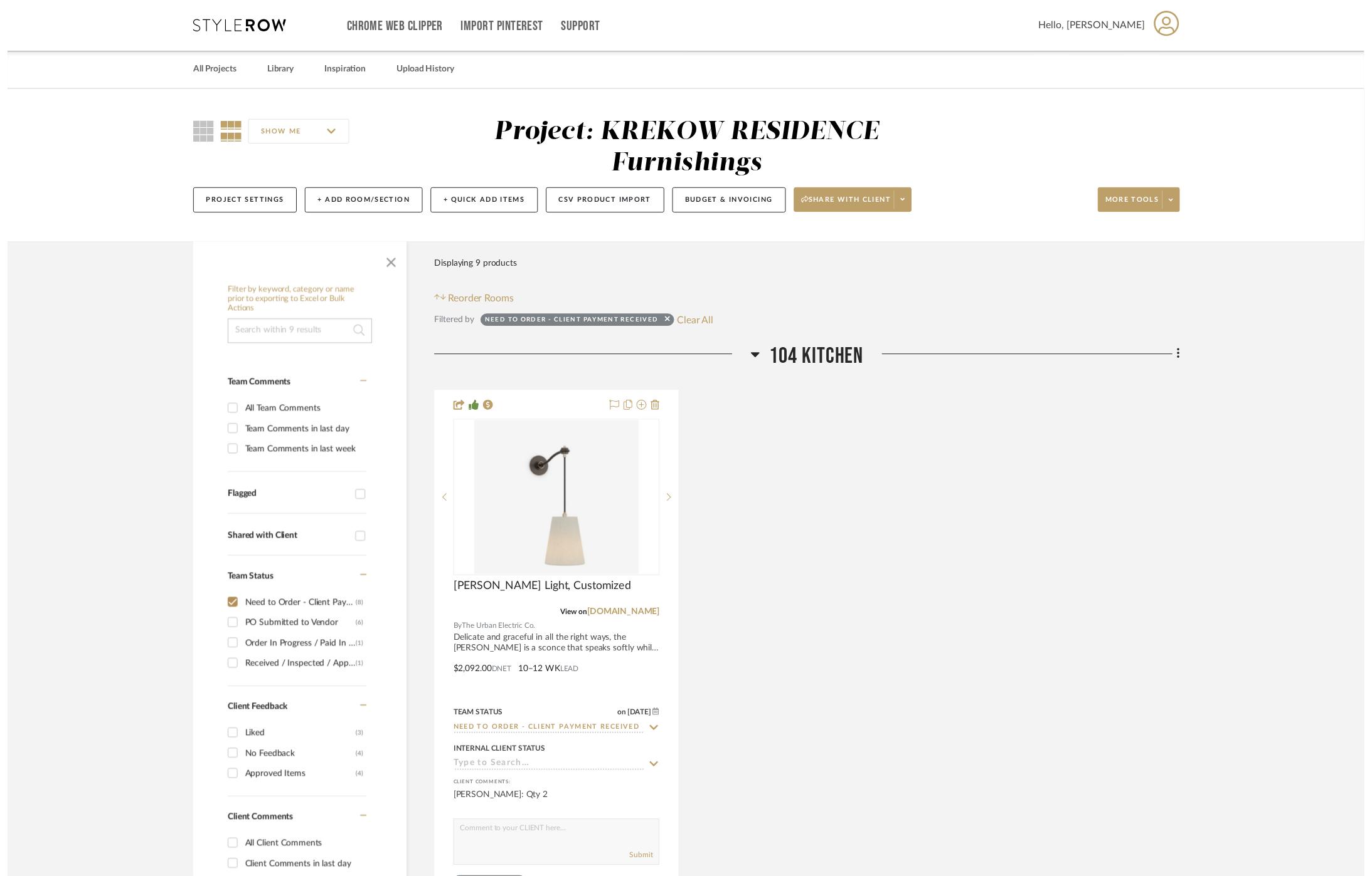
scroll to position [72, 4]
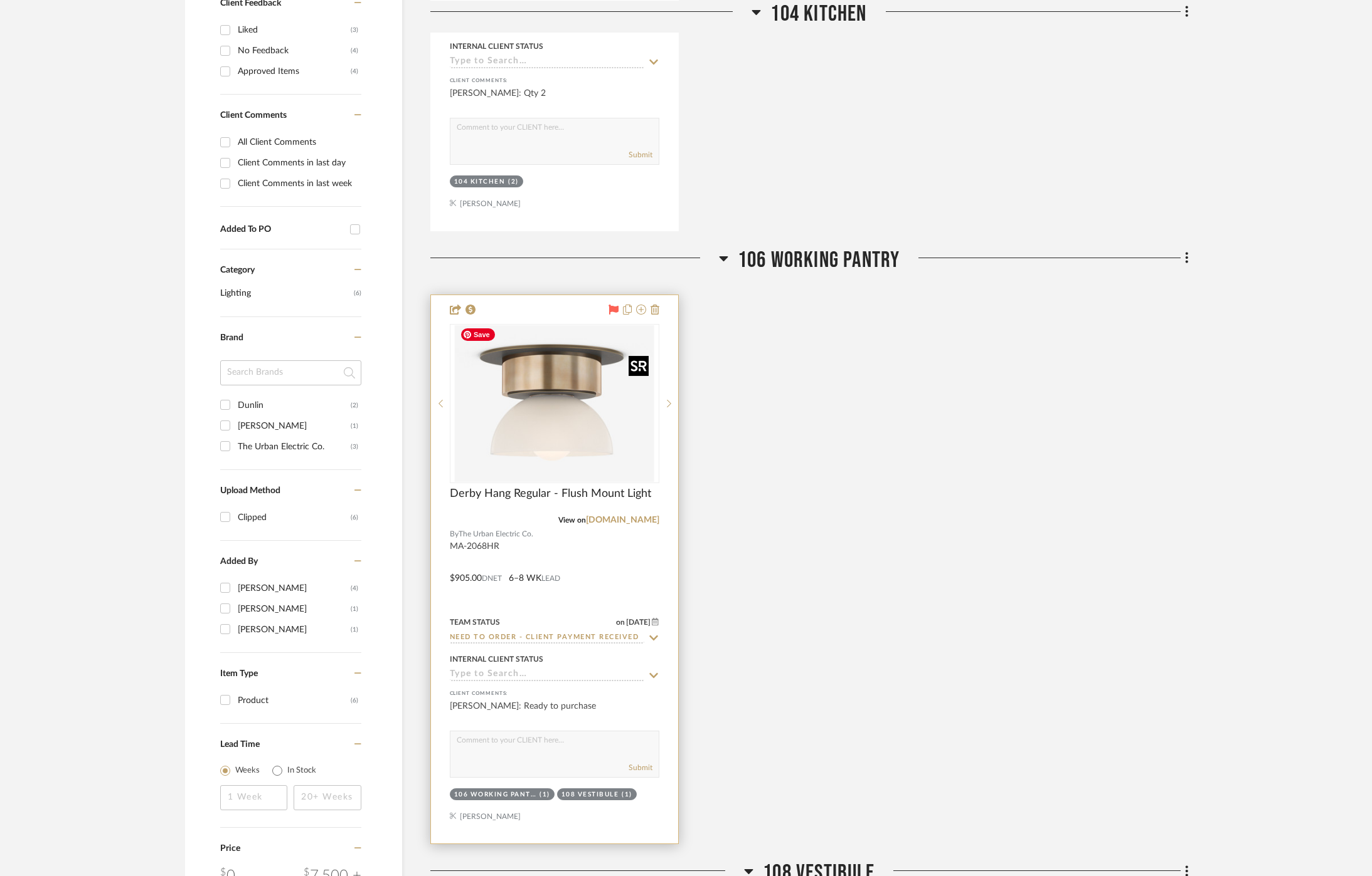
click at [546, 396] on img "0" at bounding box center [554, 403] width 199 height 157
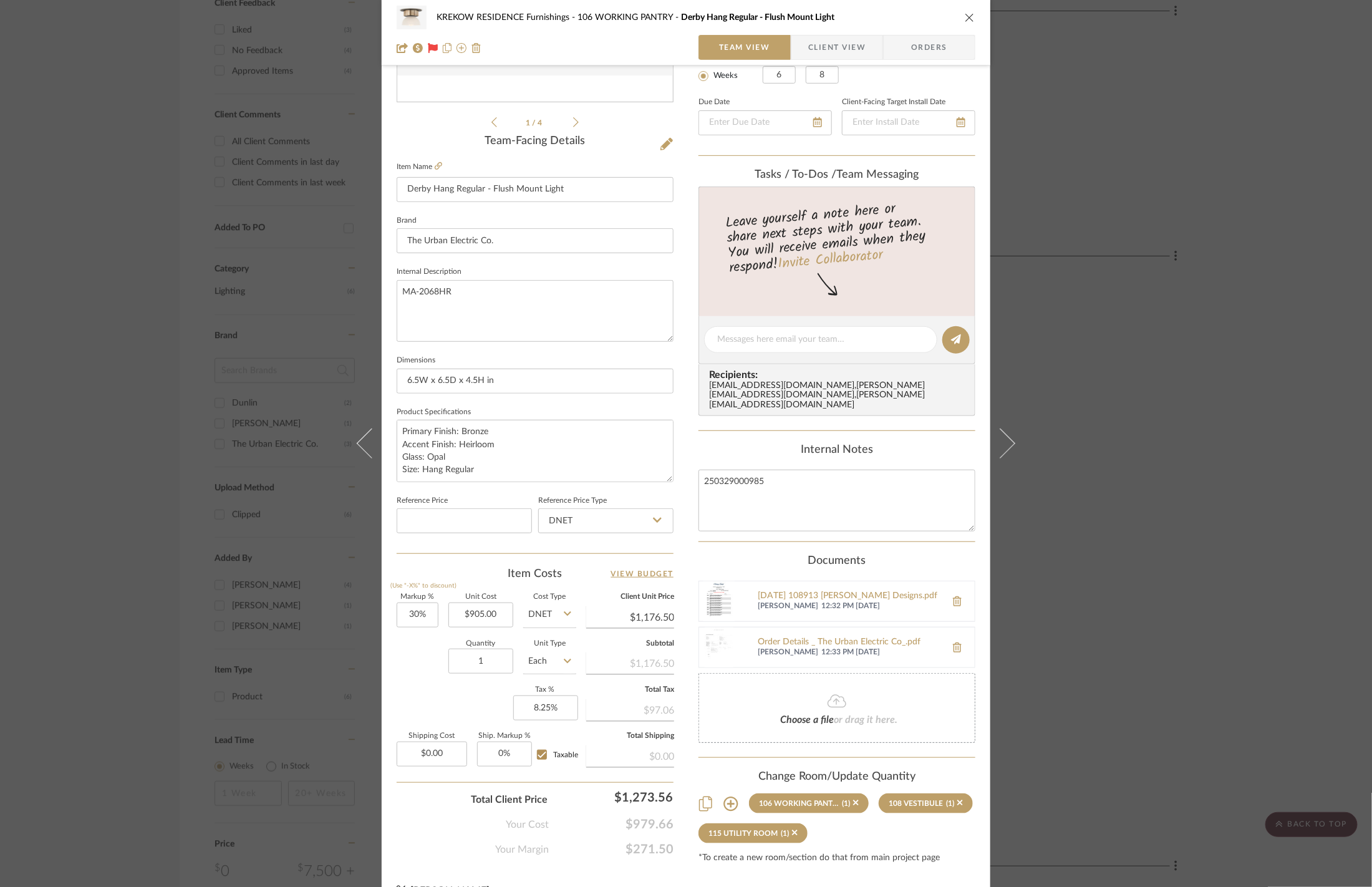
scroll to position [270, 0]
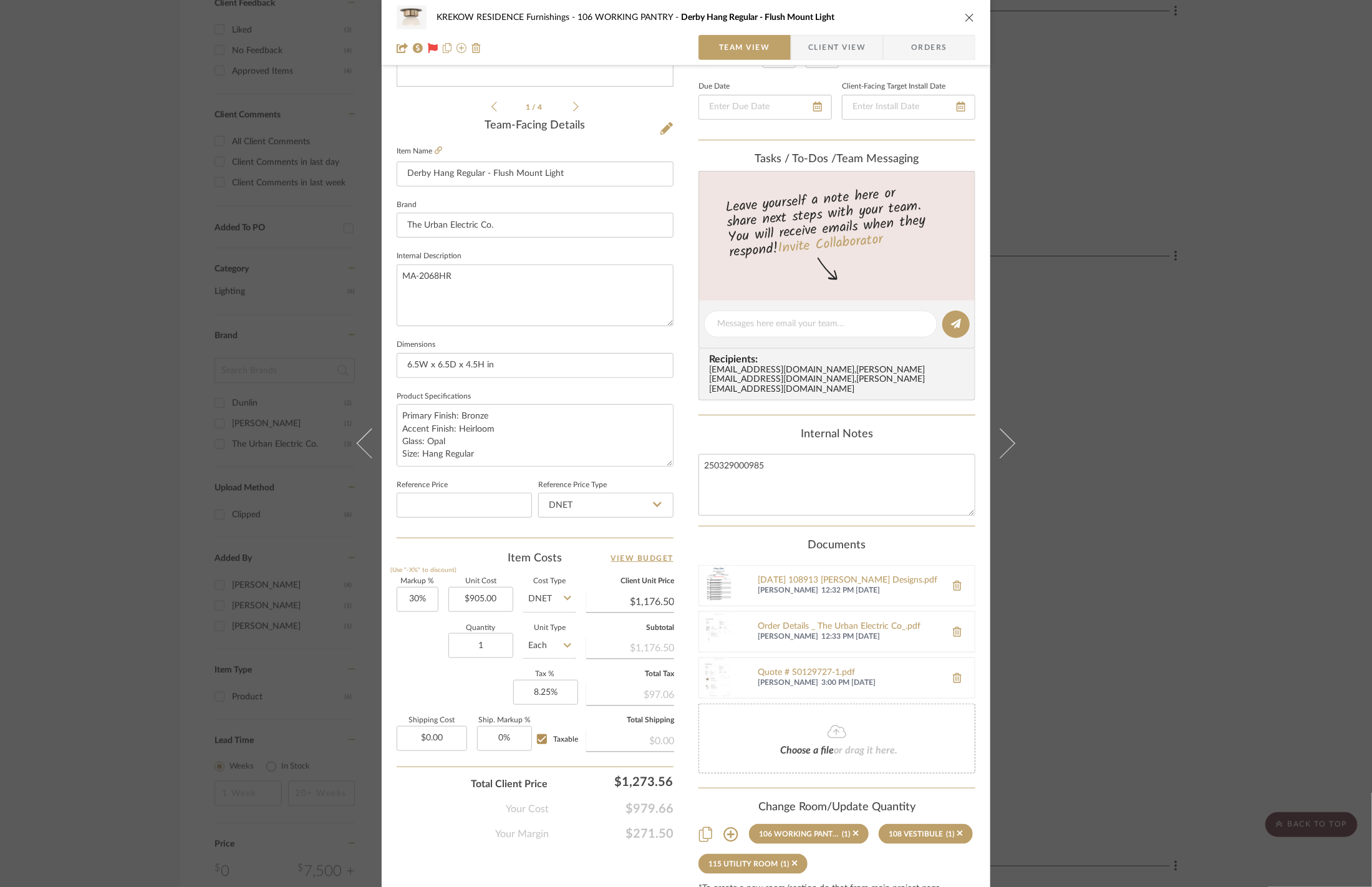
click at [1150, 462] on div "KREKOW RESIDENCE Furnishings 106 WORKING PANTRY Derby Hang Regular - Flush Moun…" at bounding box center [686, 443] width 1372 height 887
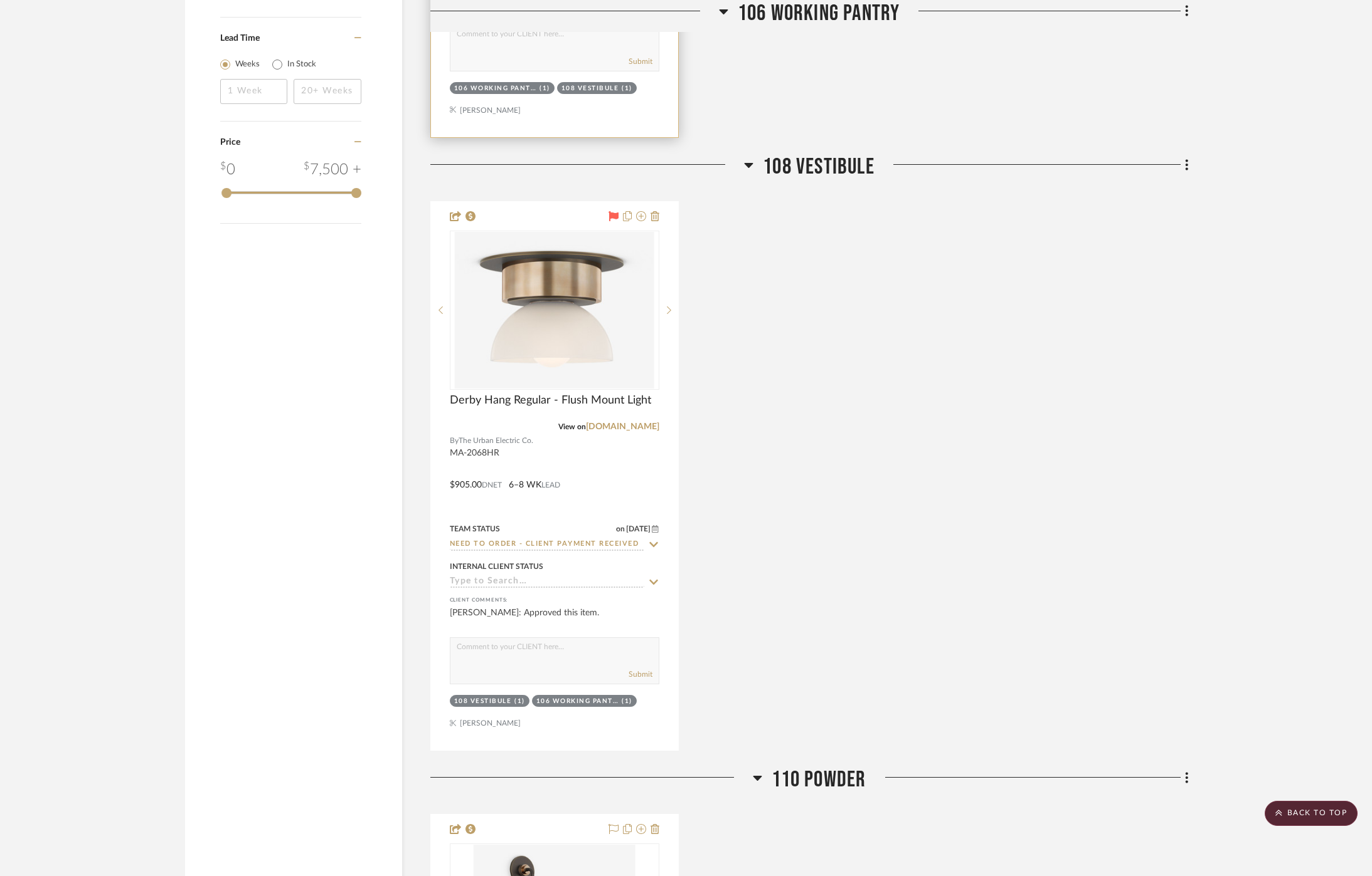
scroll to position [1422, 4]
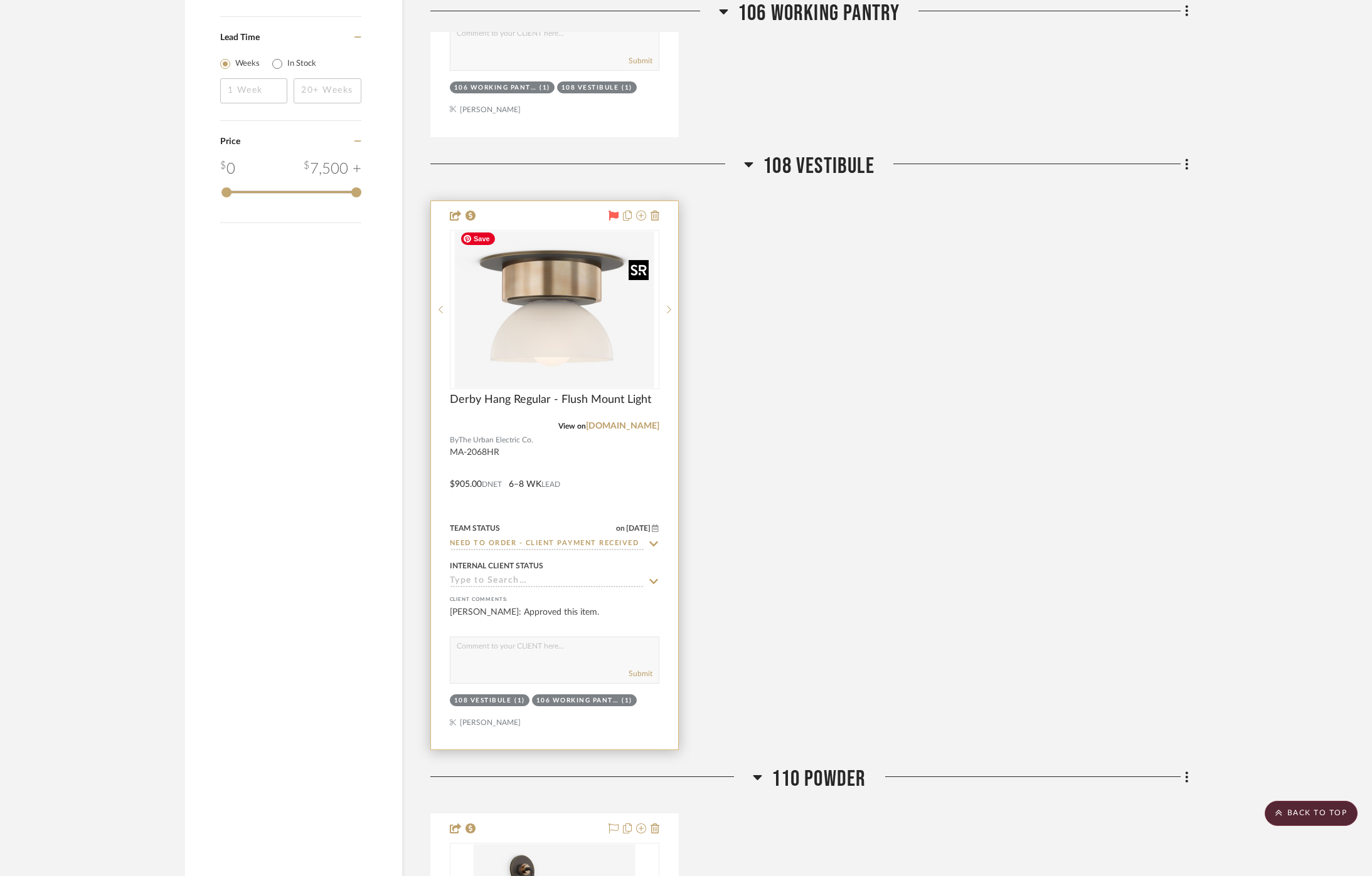
click at [570, 333] on img "0" at bounding box center [554, 309] width 199 height 157
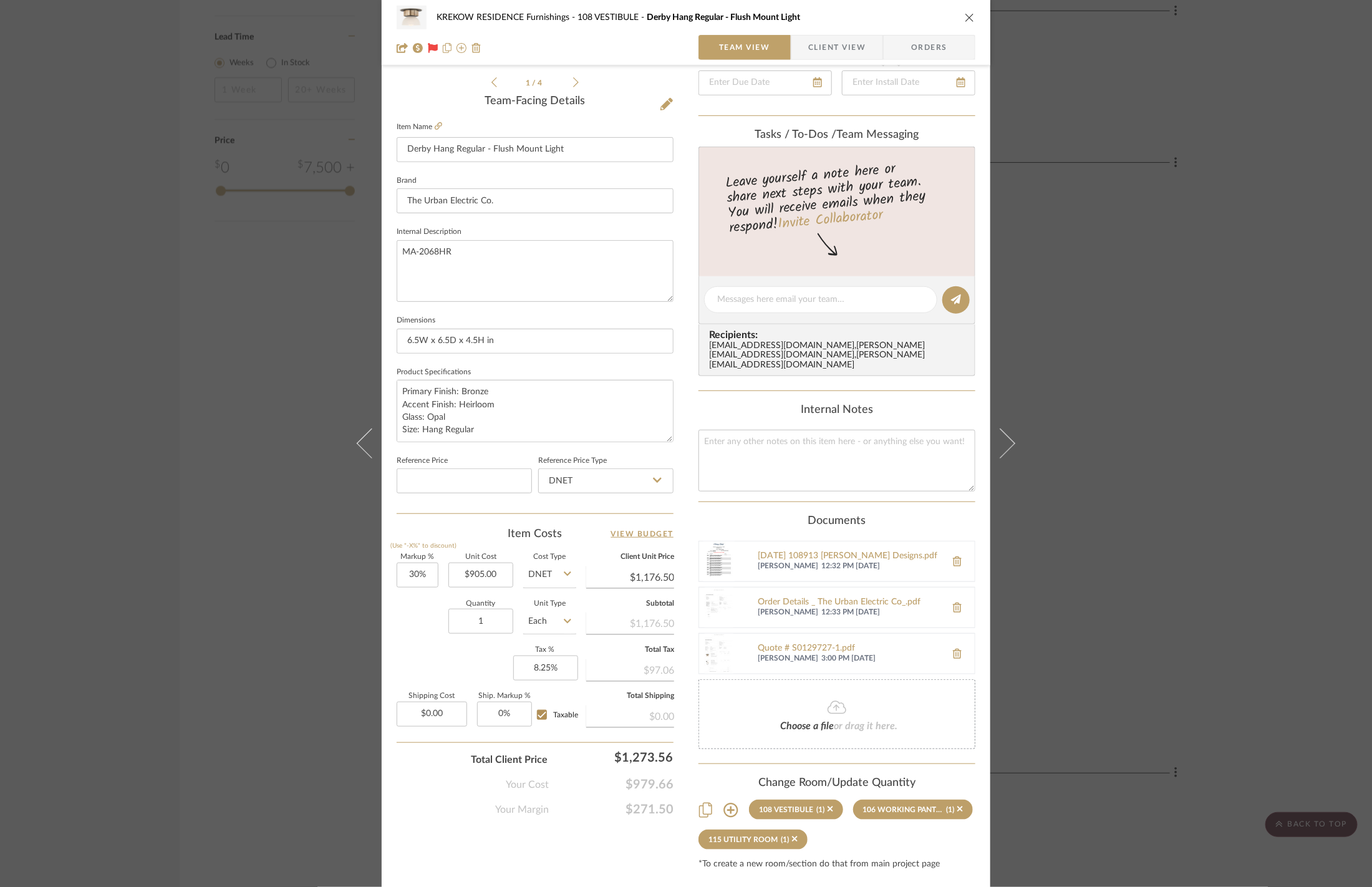
scroll to position [313, 0]
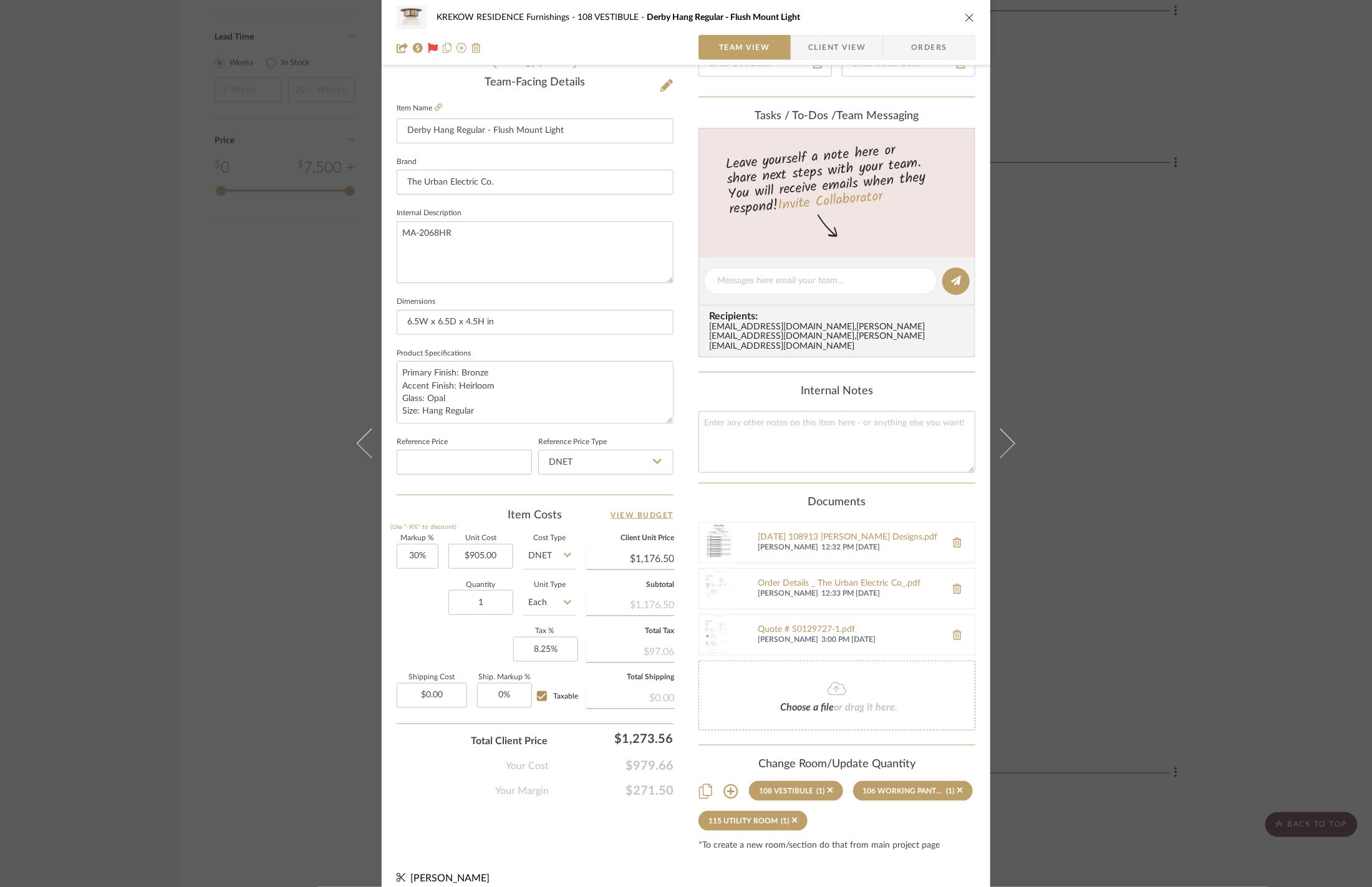
click at [1158, 544] on div "KREKOW RESIDENCE Furnishings 108 VESTIBULE Derby Hang Regular - Flush Mount Lig…" at bounding box center [686, 443] width 1372 height 887
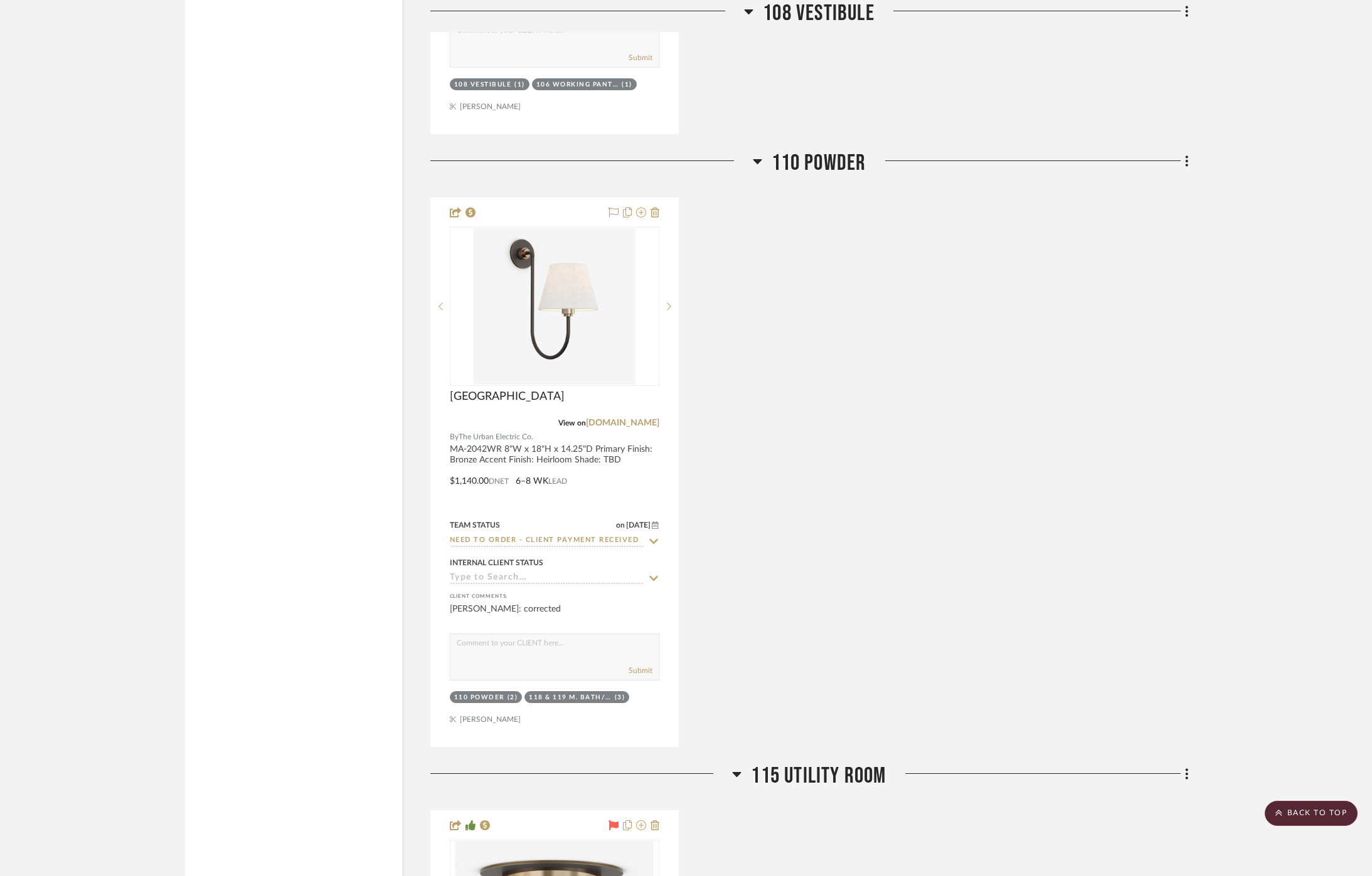
scroll to position [2039, 0]
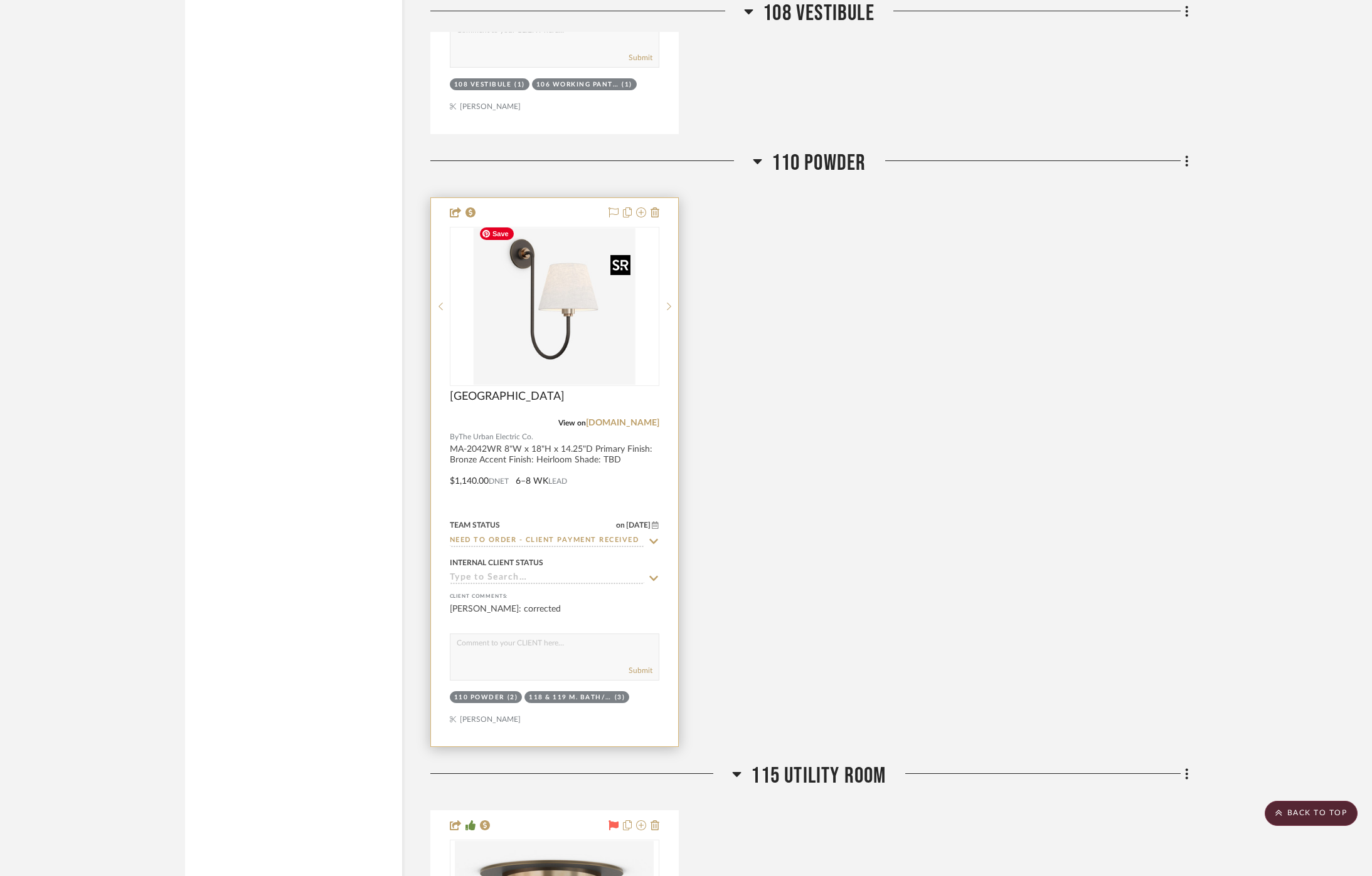
click at [561, 319] on img "0" at bounding box center [554, 307] width 161 height 157
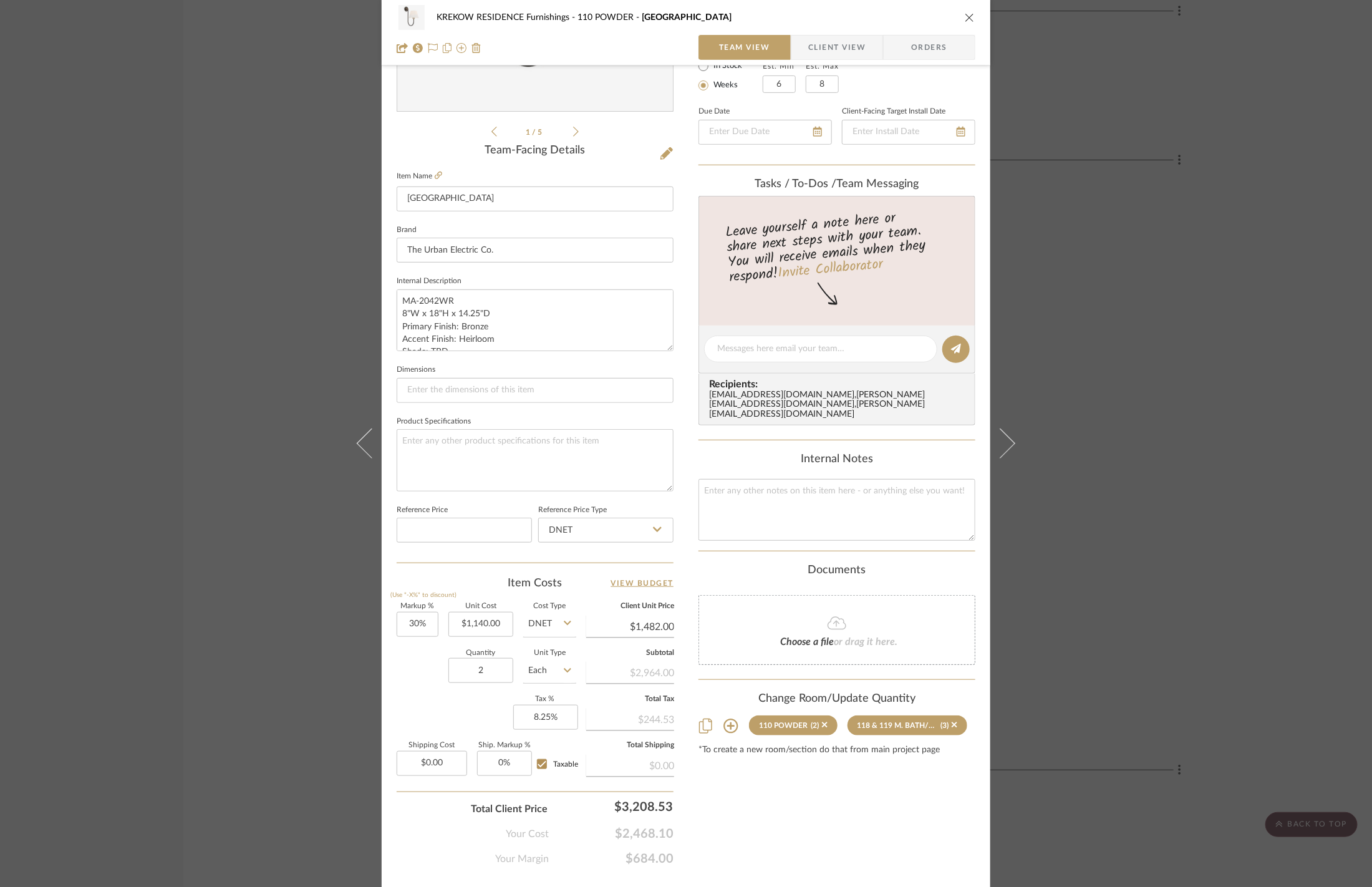
scroll to position [270, 0]
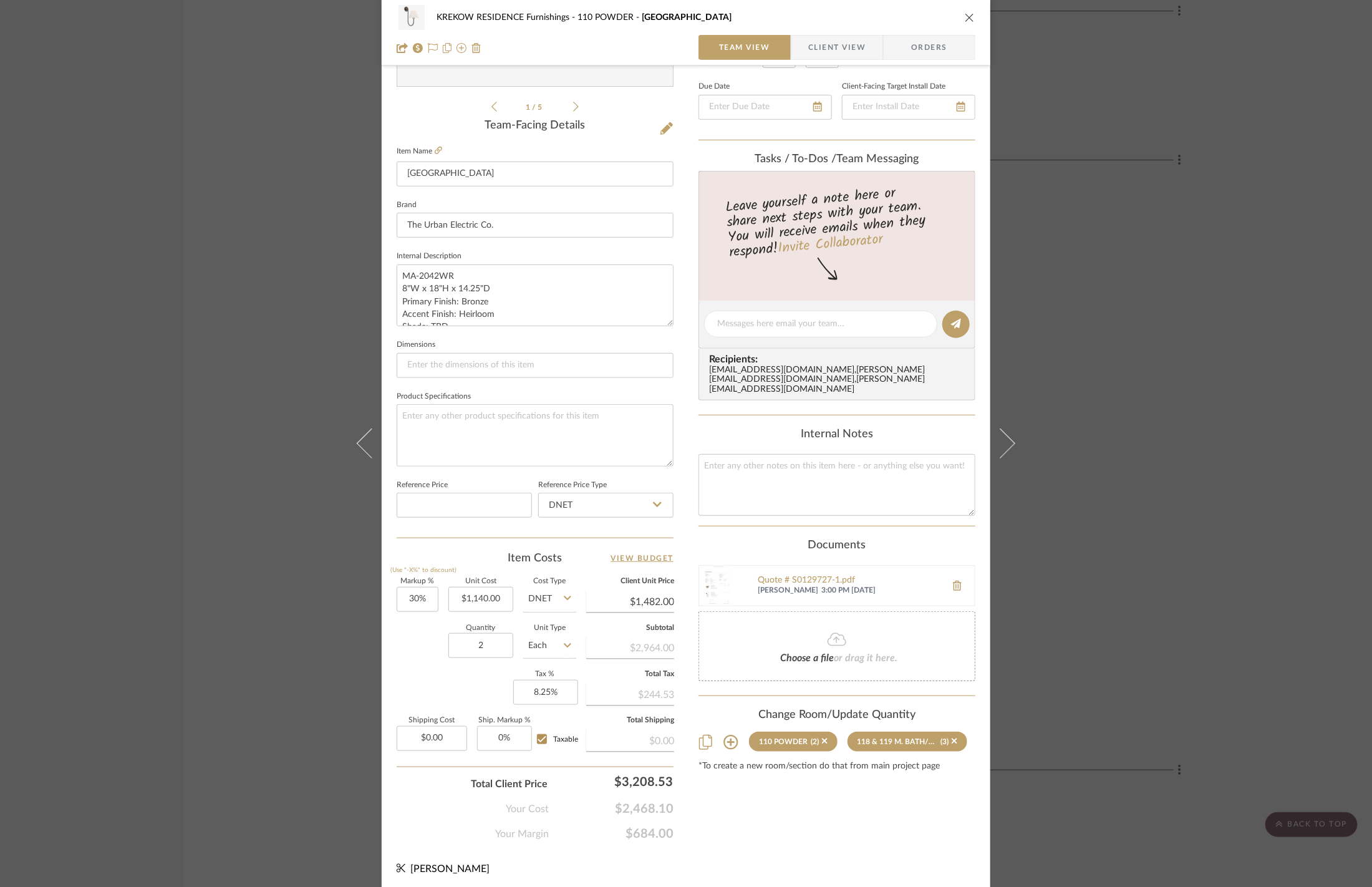
click at [1145, 489] on div "KREKOW RESIDENCE Furnishings 110 POWDER Nyhavn Team View Client View Orders 1 /…" at bounding box center [686, 443] width 1372 height 887
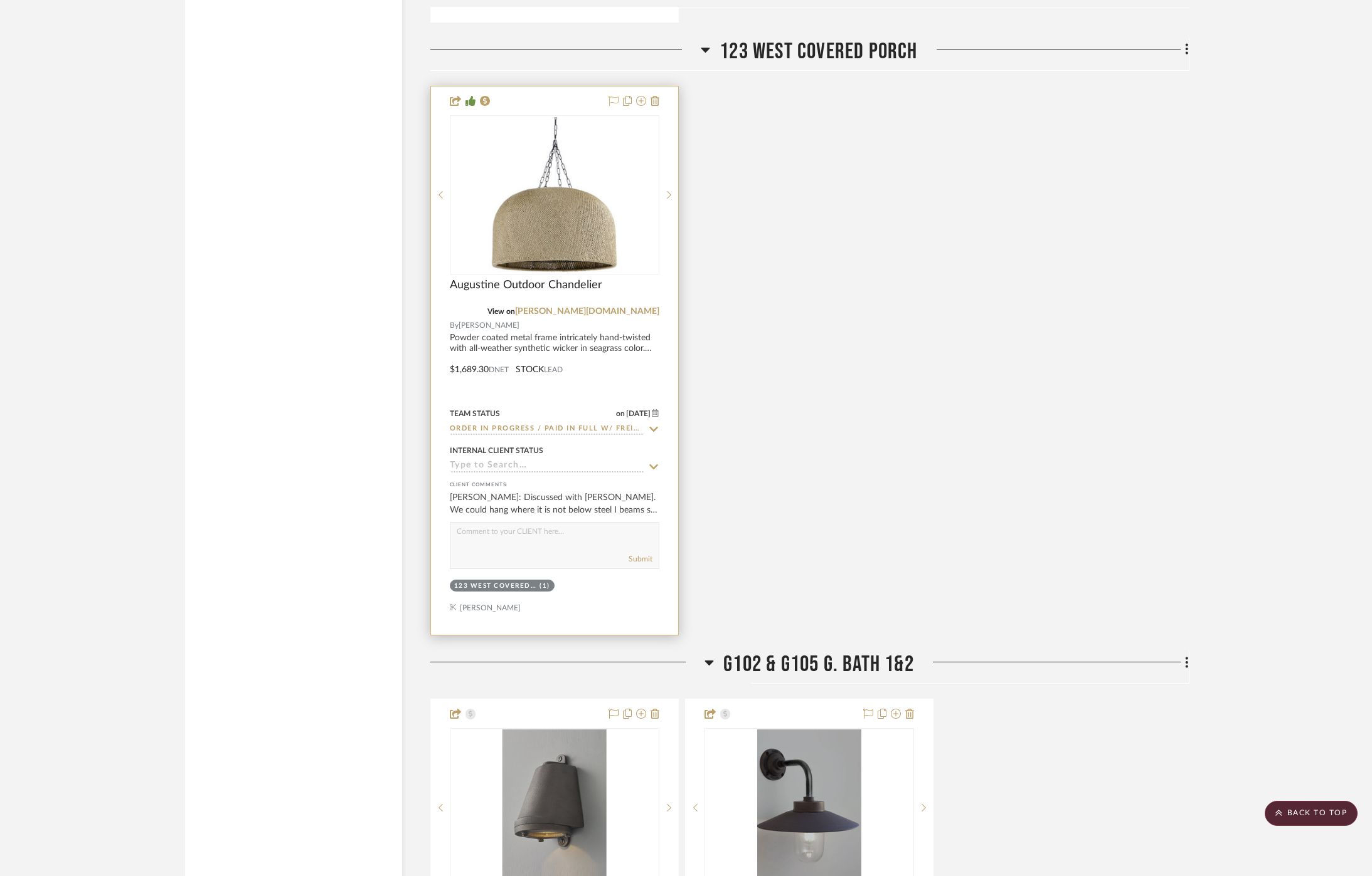
scroll to position [3974, 0]
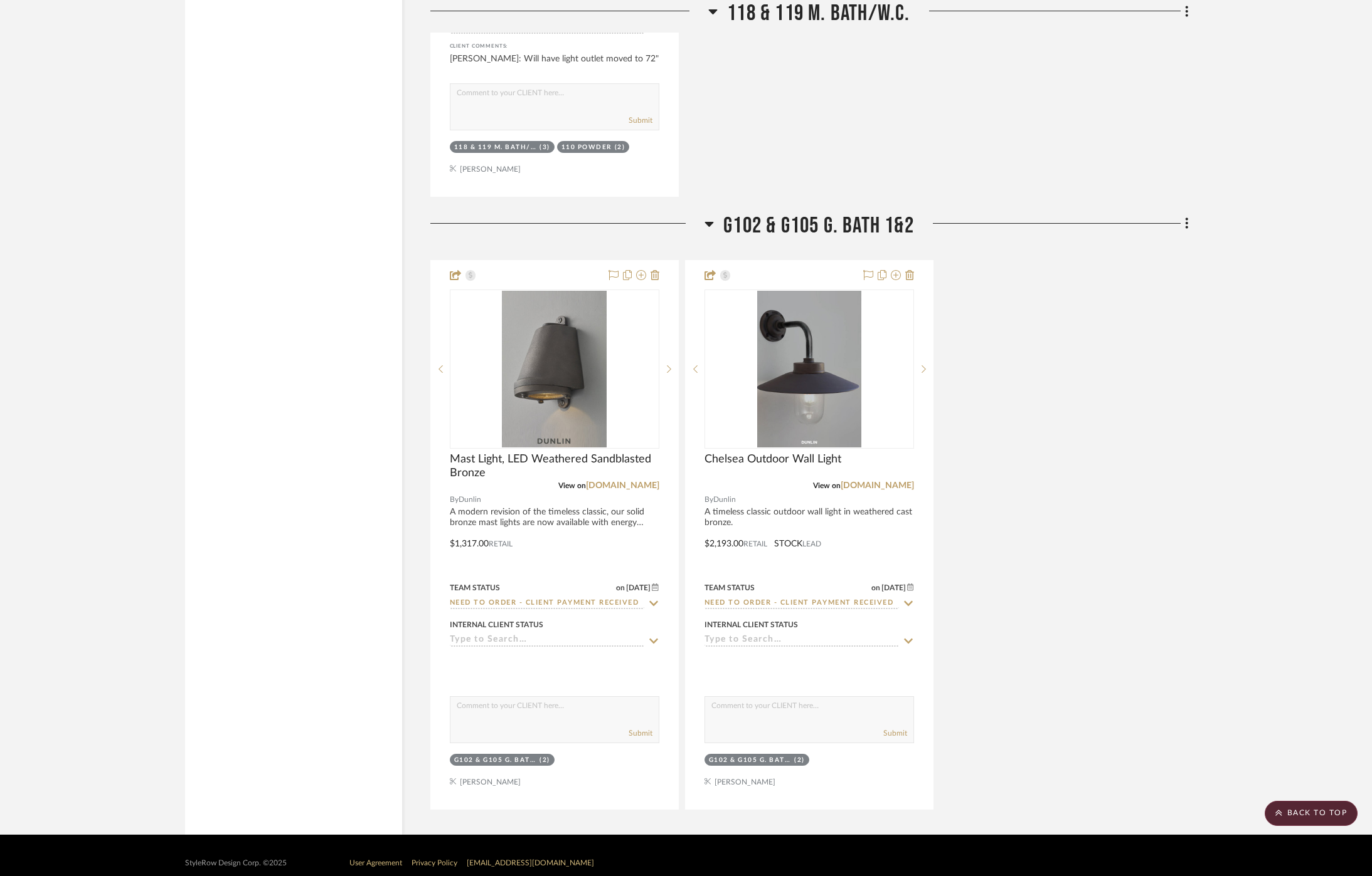
scroll to position [3817, 0]
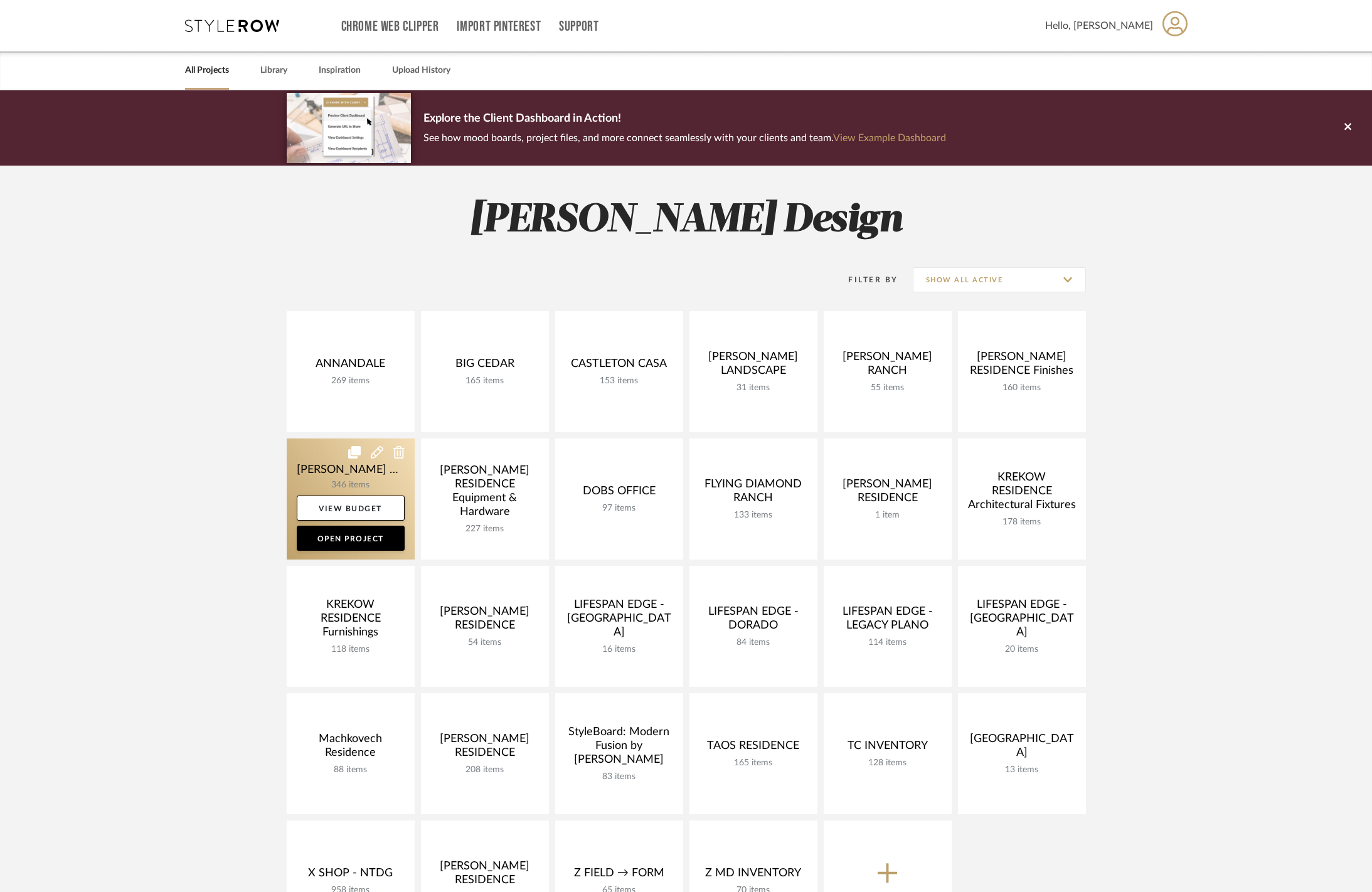
click at [331, 475] on link at bounding box center [351, 499] width 128 height 121
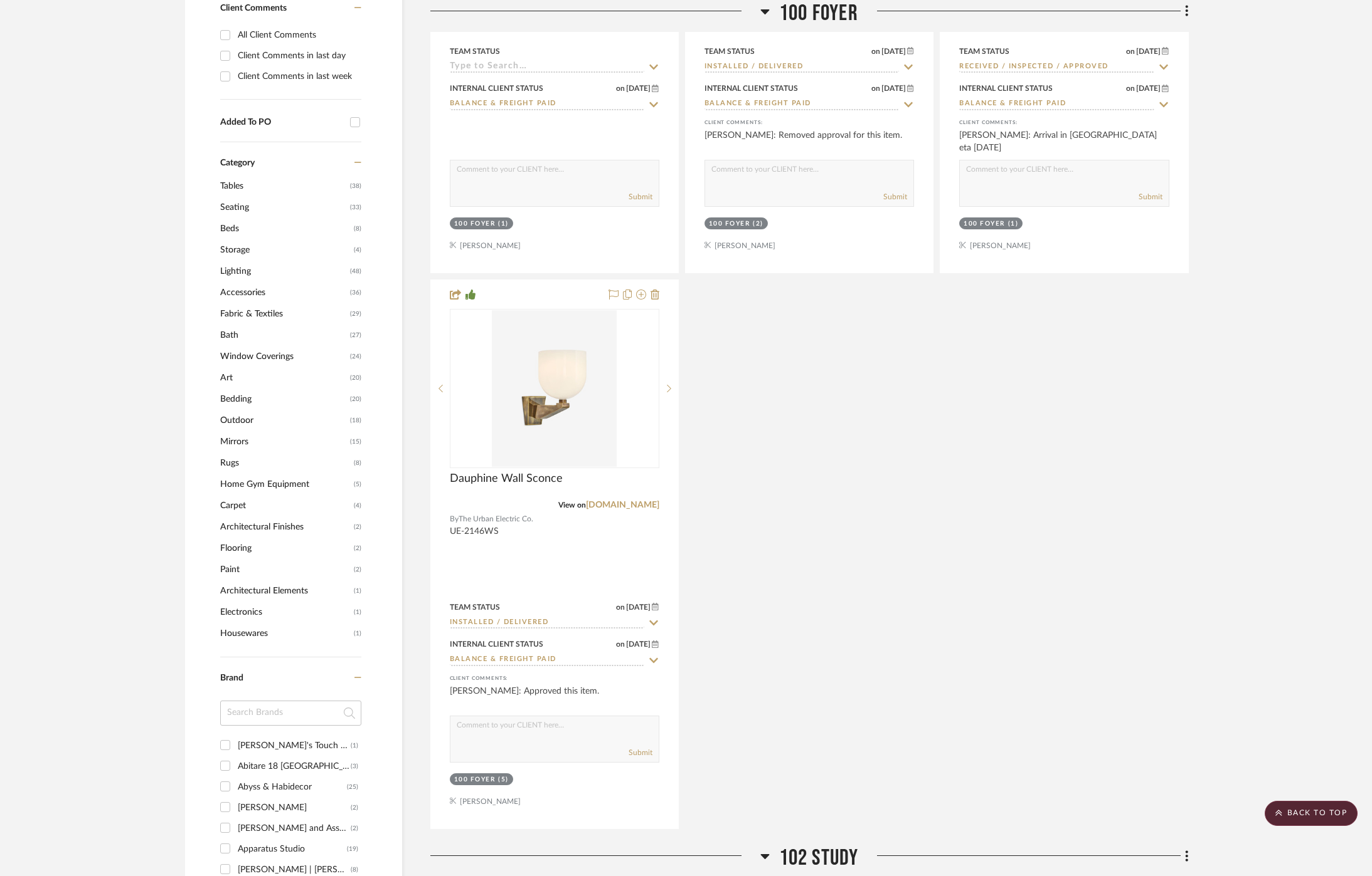
scroll to position [1285, 0]
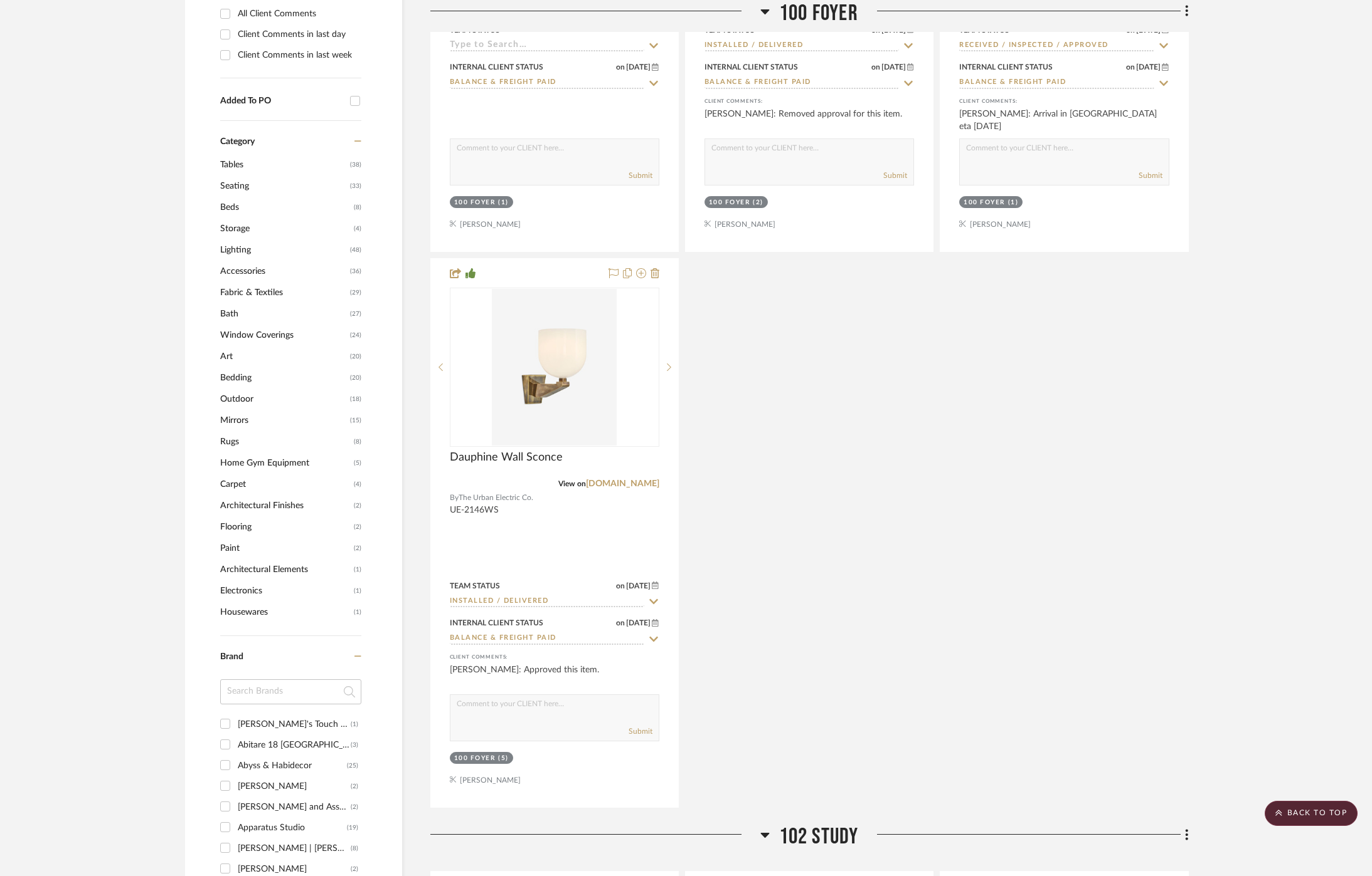
click at [255, 689] on input at bounding box center [291, 692] width 141 height 25
type input "vis"
click at [264, 716] on div "Visual Comfort & Co." at bounding box center [294, 725] width 113 height 20
click at [235, 716] on input "Visual Comfort & Co. (5)" at bounding box center [225, 724] width 20 height 20
checkbox input "true"
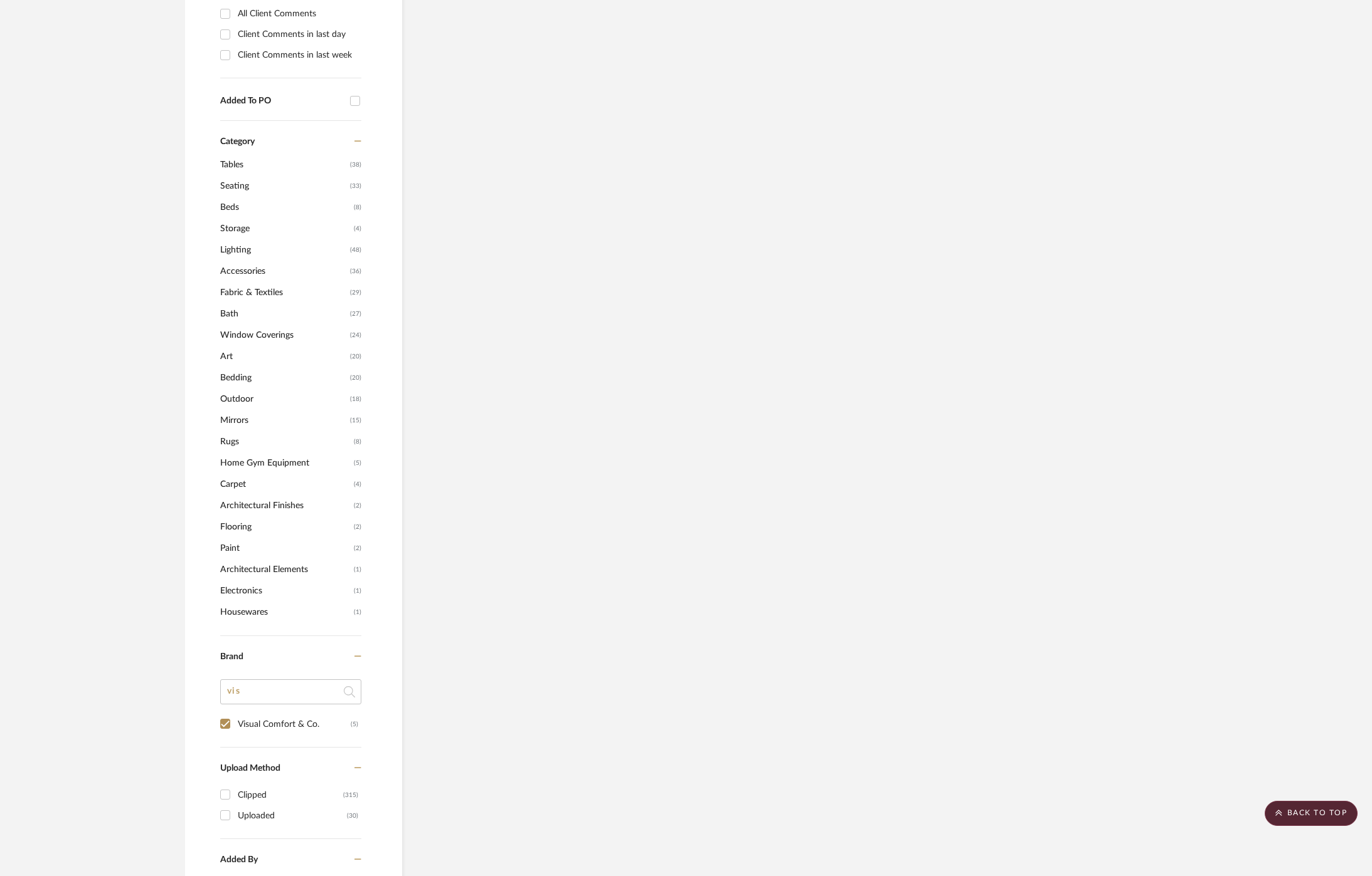
scroll to position [853, 0]
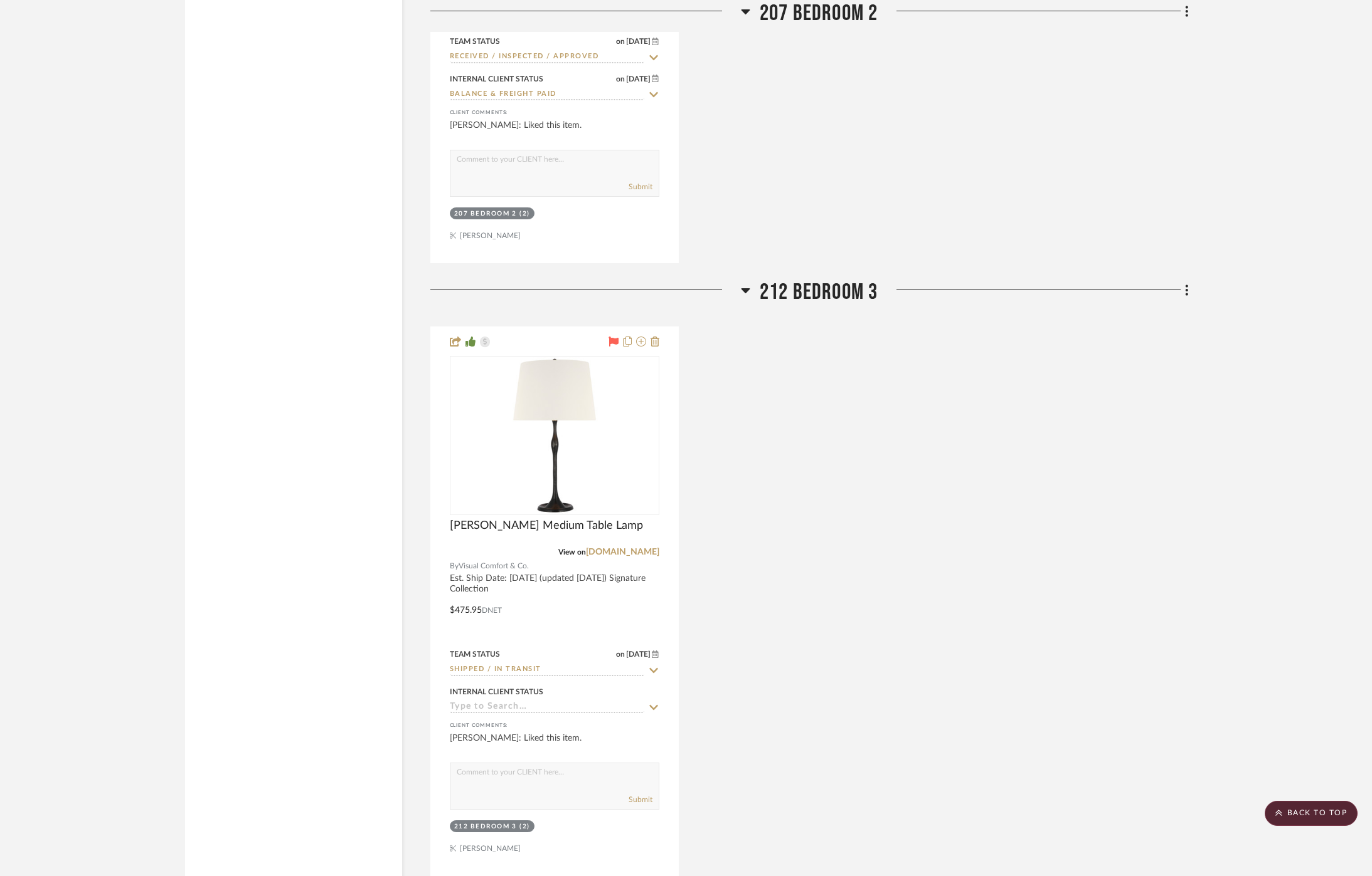
scroll to position [2524, 0]
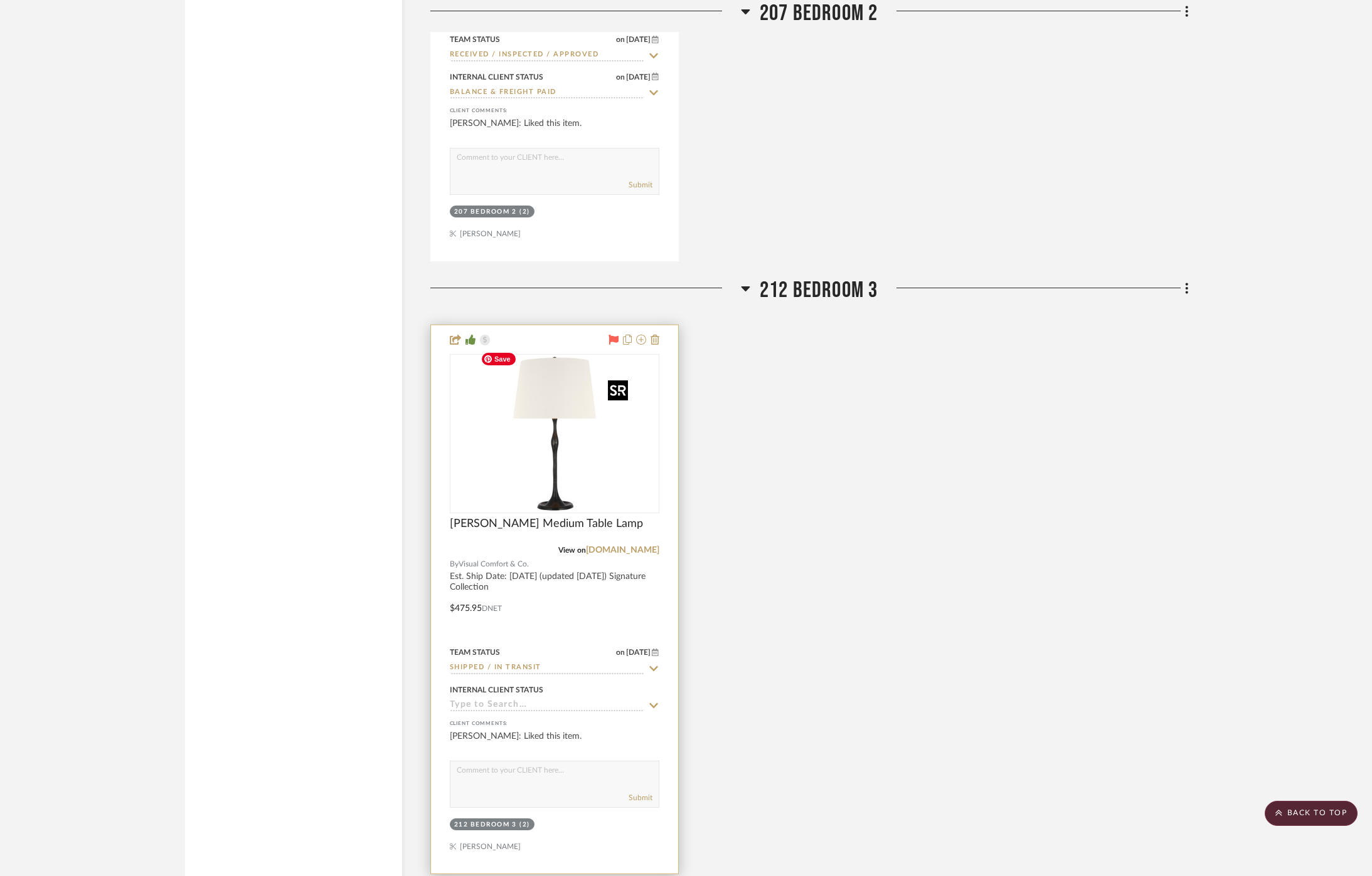
click at [565, 486] on img "0" at bounding box center [554, 434] width 157 height 157
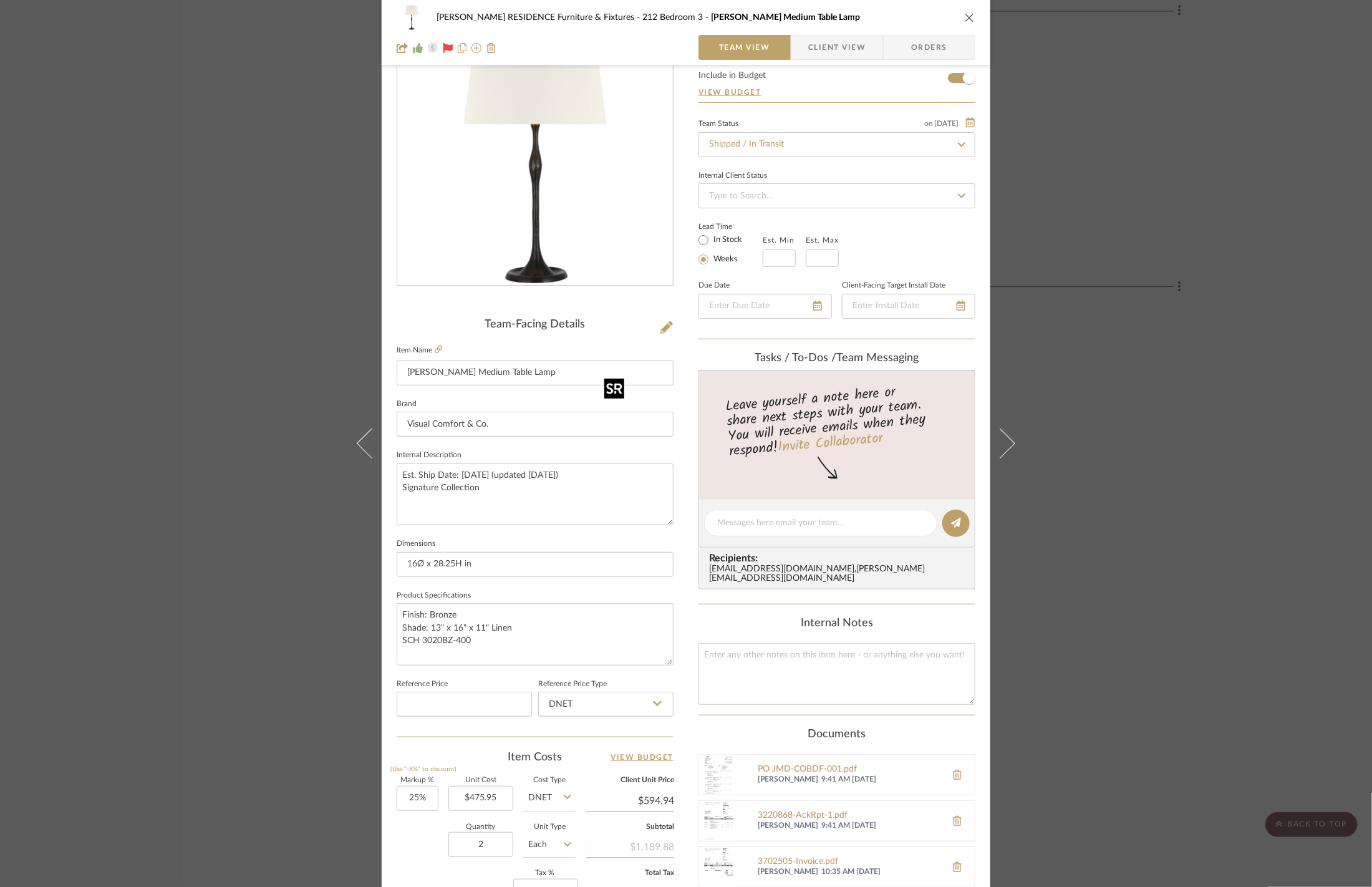
scroll to position [273, 0]
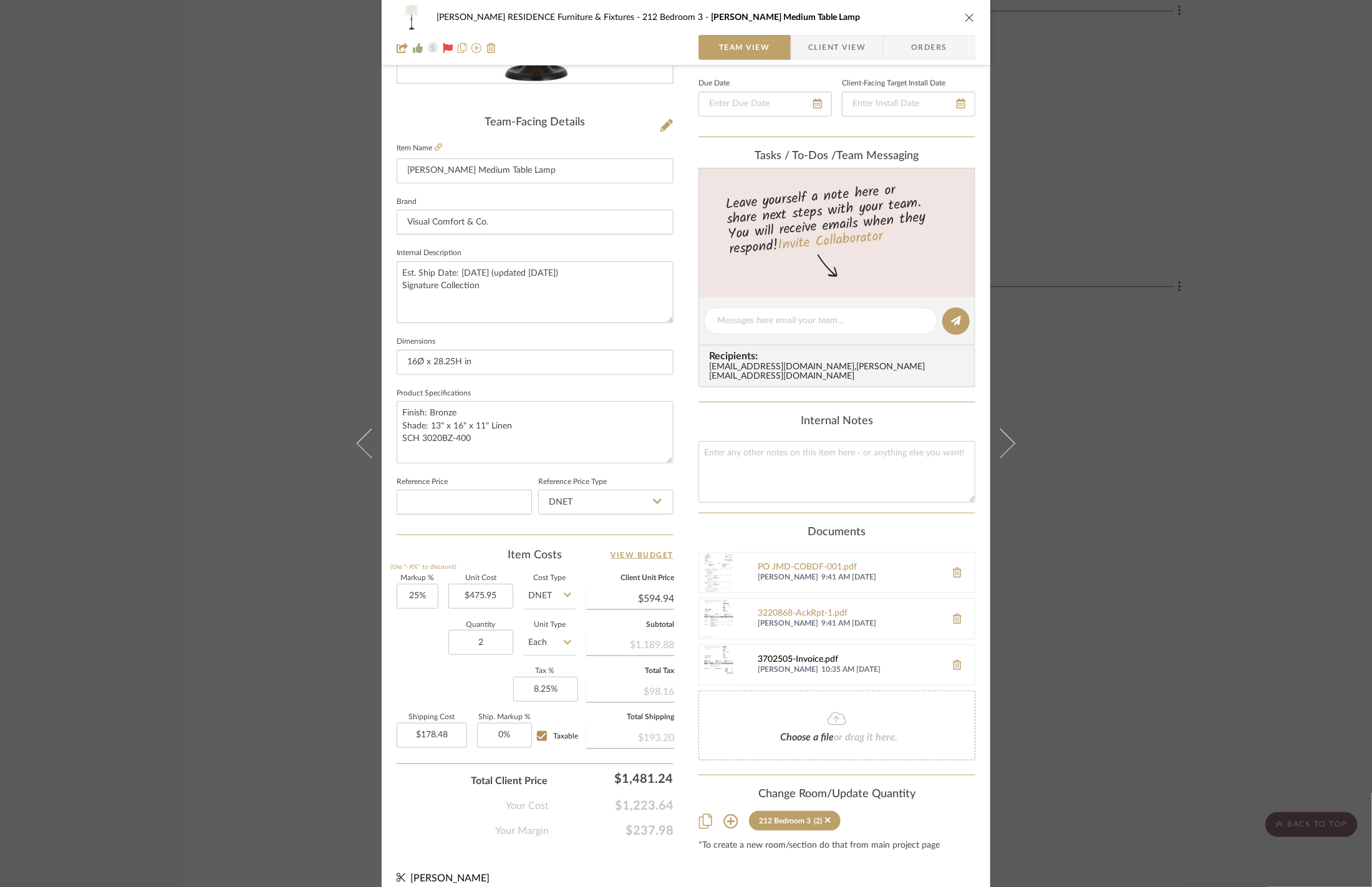
click at [809, 655] on div "3702505-Invoice.pdf" at bounding box center [849, 660] width 182 height 10
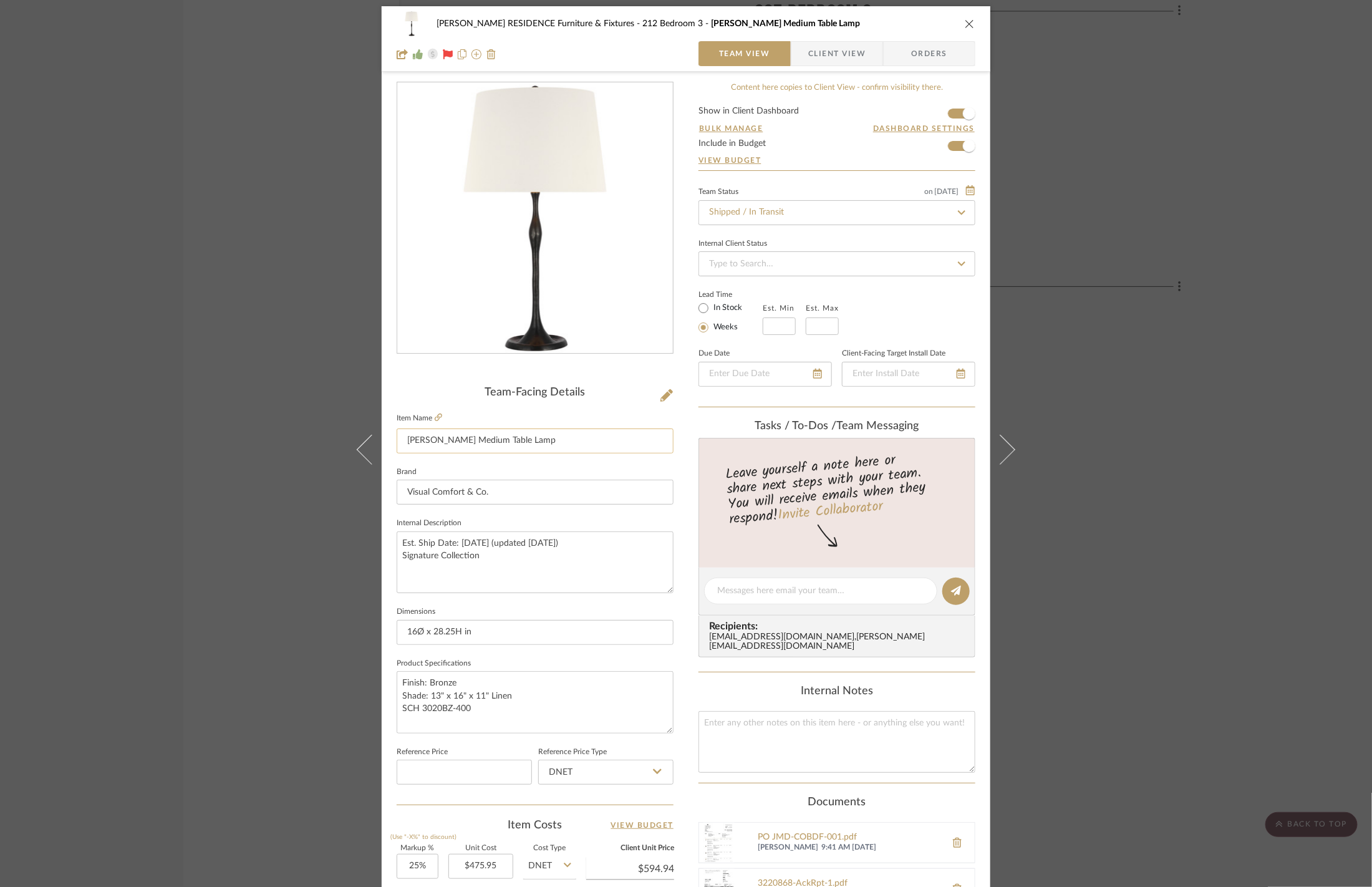
scroll to position [2, 0]
click at [808, 215] on input "Shipped / In Transit" at bounding box center [837, 214] width 277 height 25
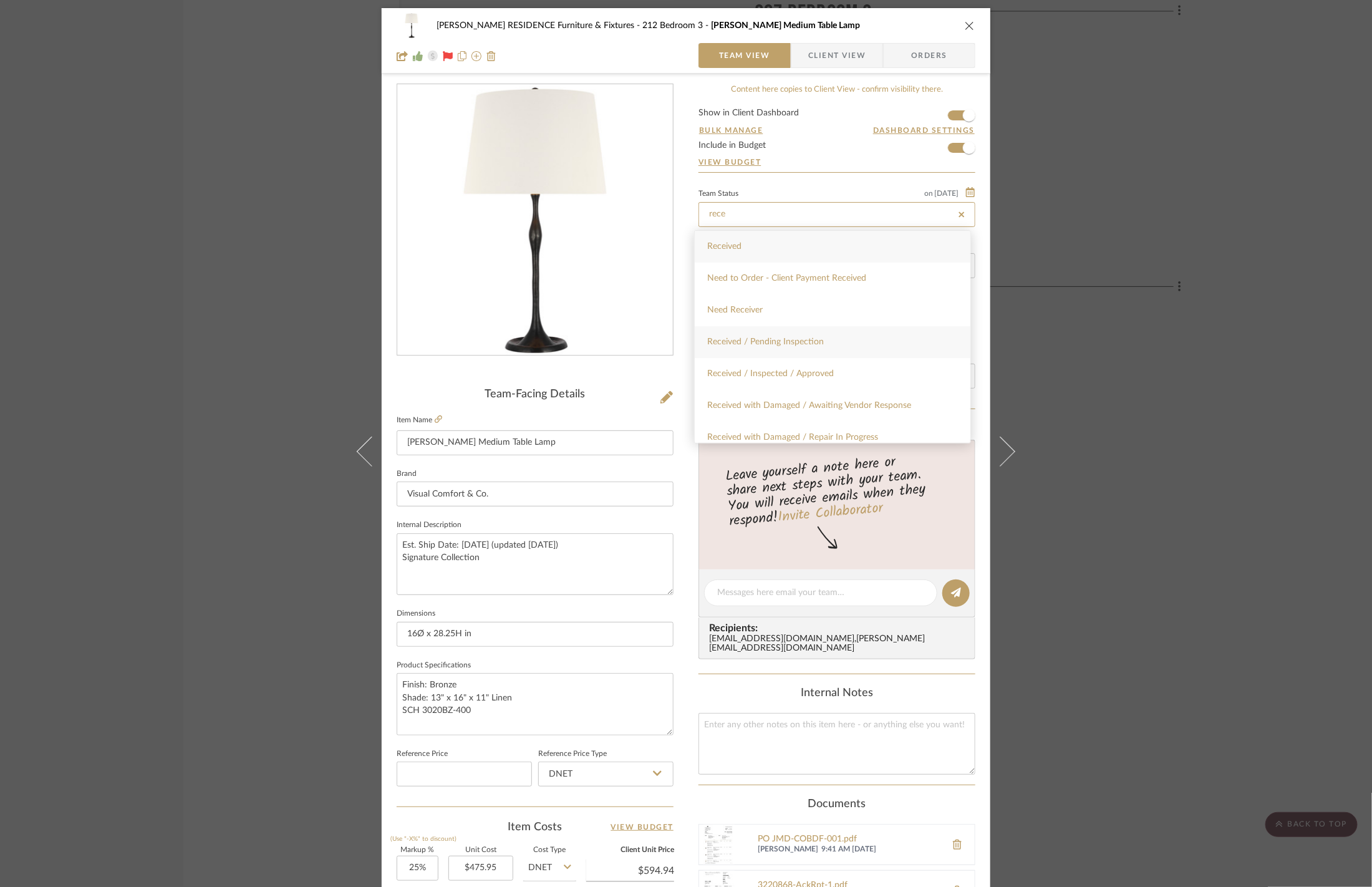
type input "rece"
click at [806, 349] on div "Received / Pending Inspection" at bounding box center [832, 341] width 275 height 31
type input "[DATE]"
type input "Received / Pending Inspection"
type input "[DATE]"
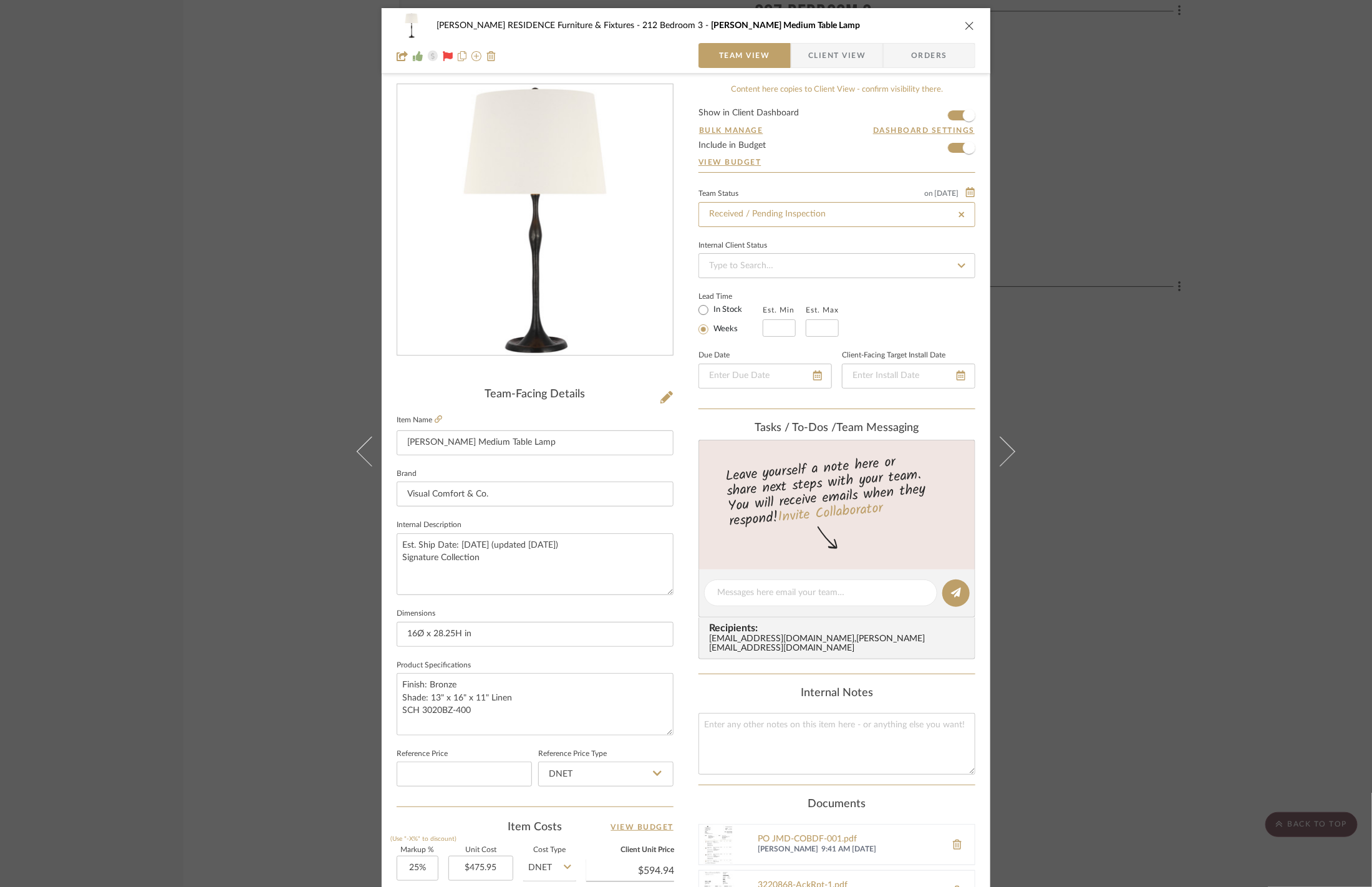
type input "Received / Pending Inspection"
click at [1181, 288] on div "[PERSON_NAME] RESIDENCE Furniture & Fixtures 212 Bedroom 3 [PERSON_NAME] Medium…" at bounding box center [686, 443] width 1372 height 887
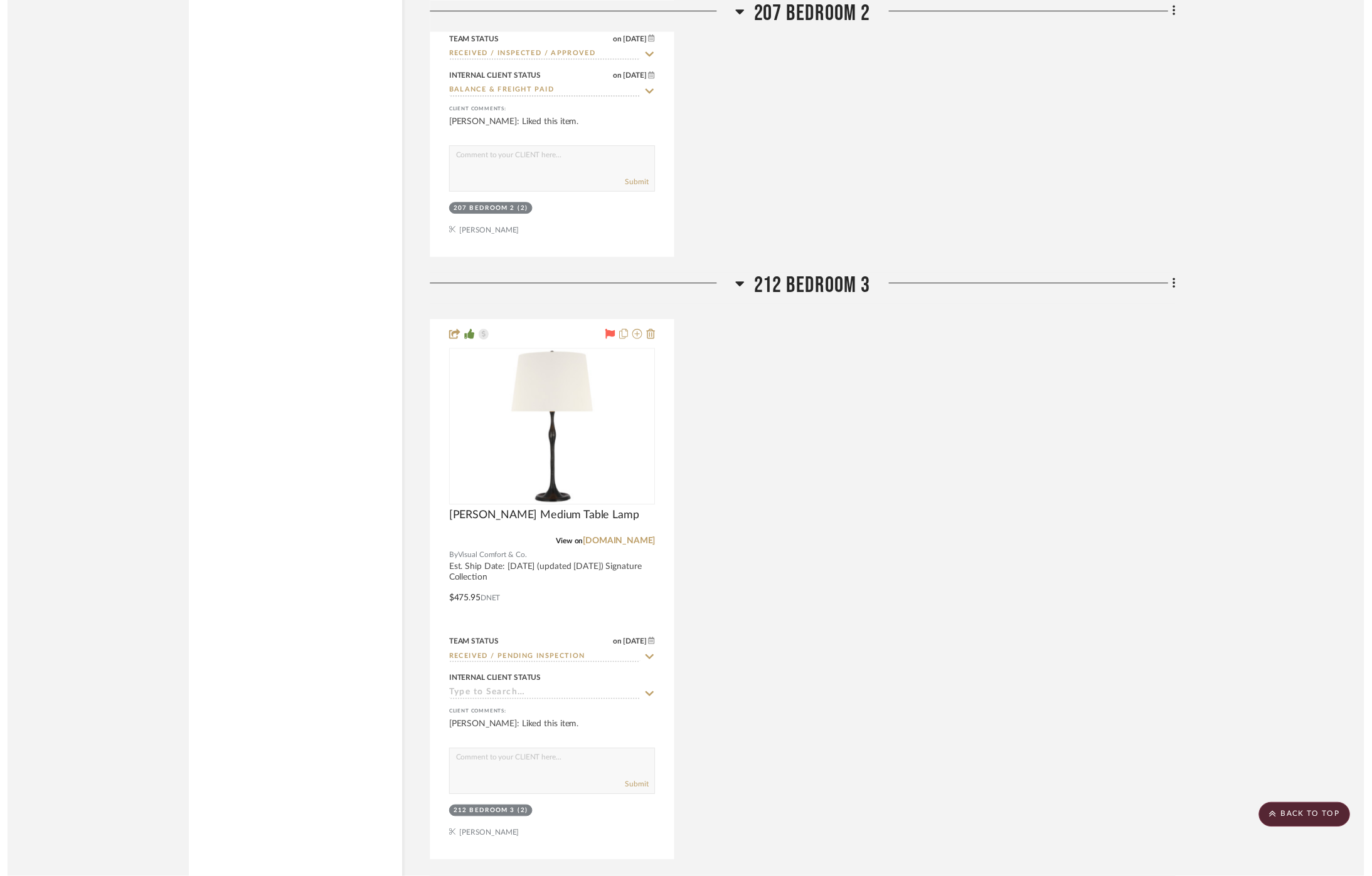
scroll to position [2524, 0]
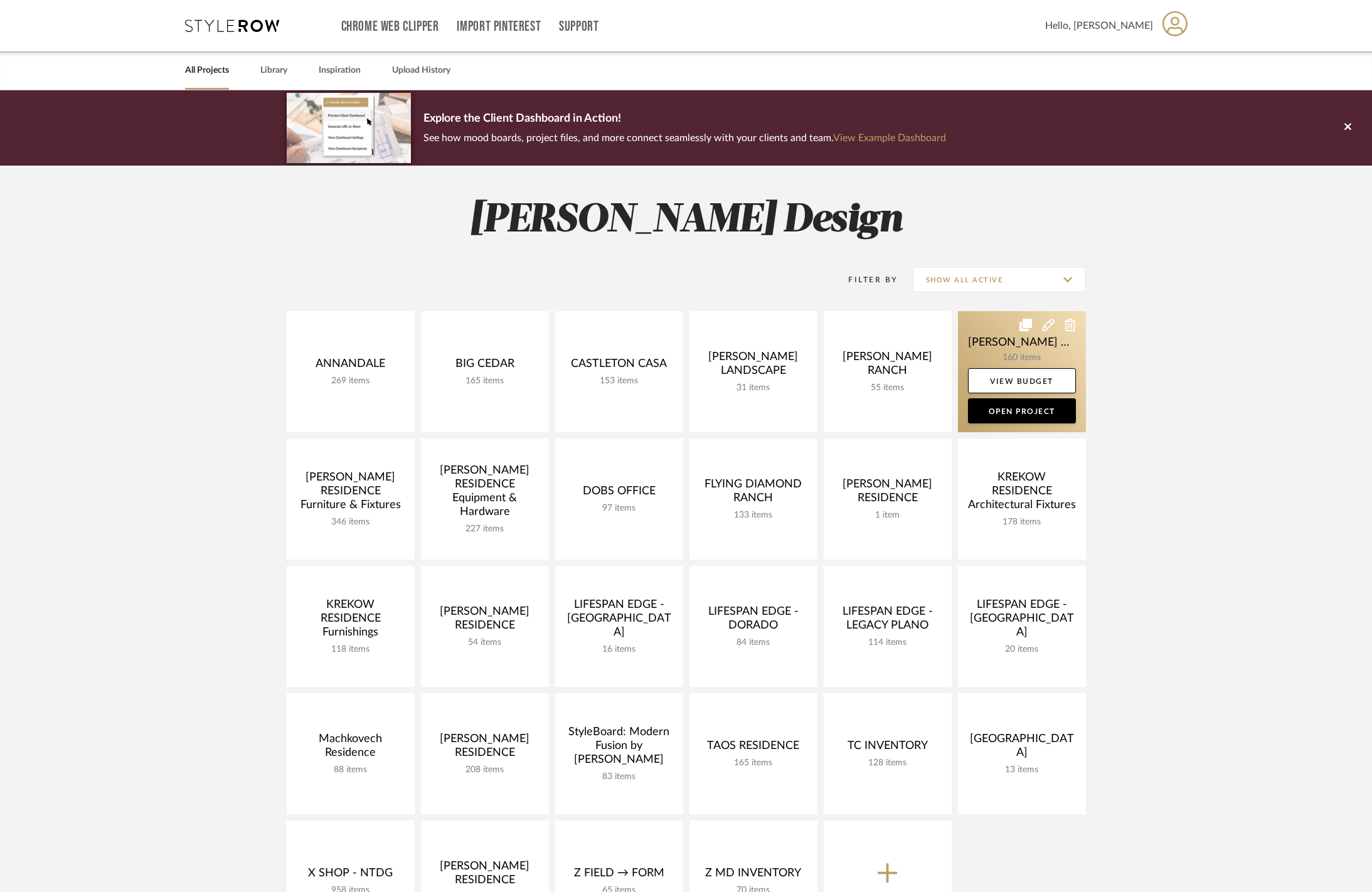
click at [986, 343] on link at bounding box center [1022, 372] width 128 height 121
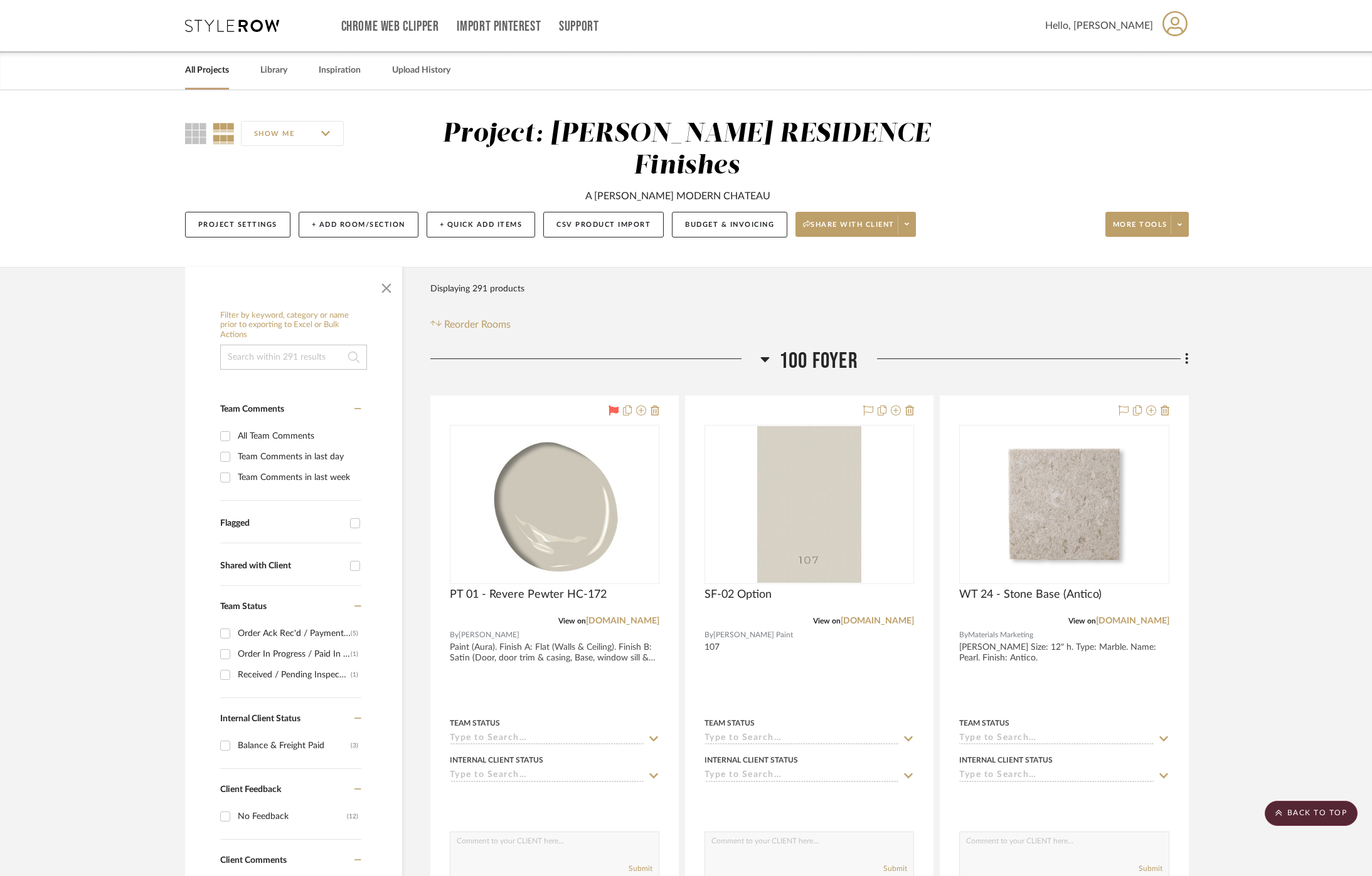
click at [274, 345] on input at bounding box center [294, 357] width 146 height 25
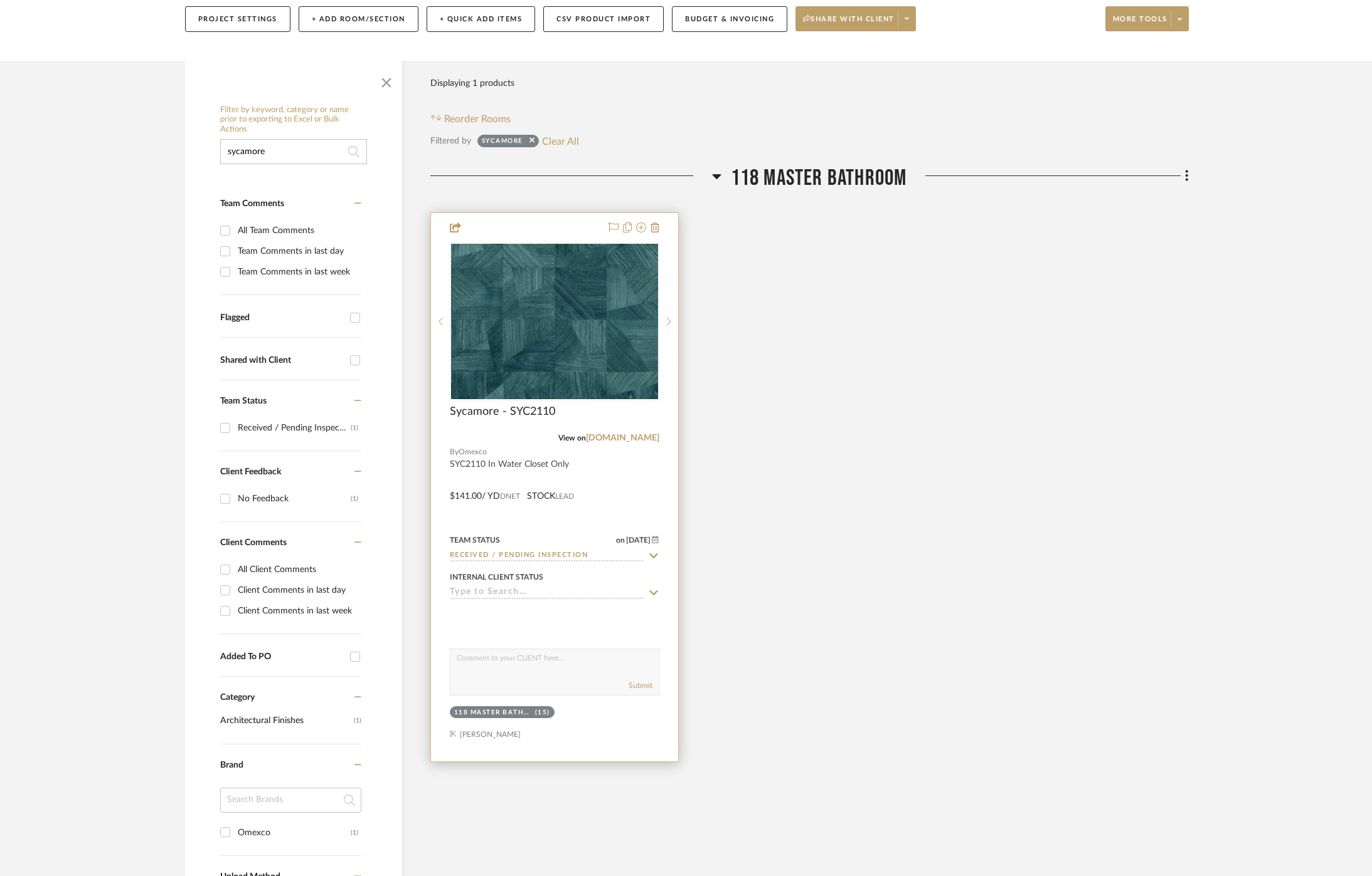
scroll to position [226, 0]
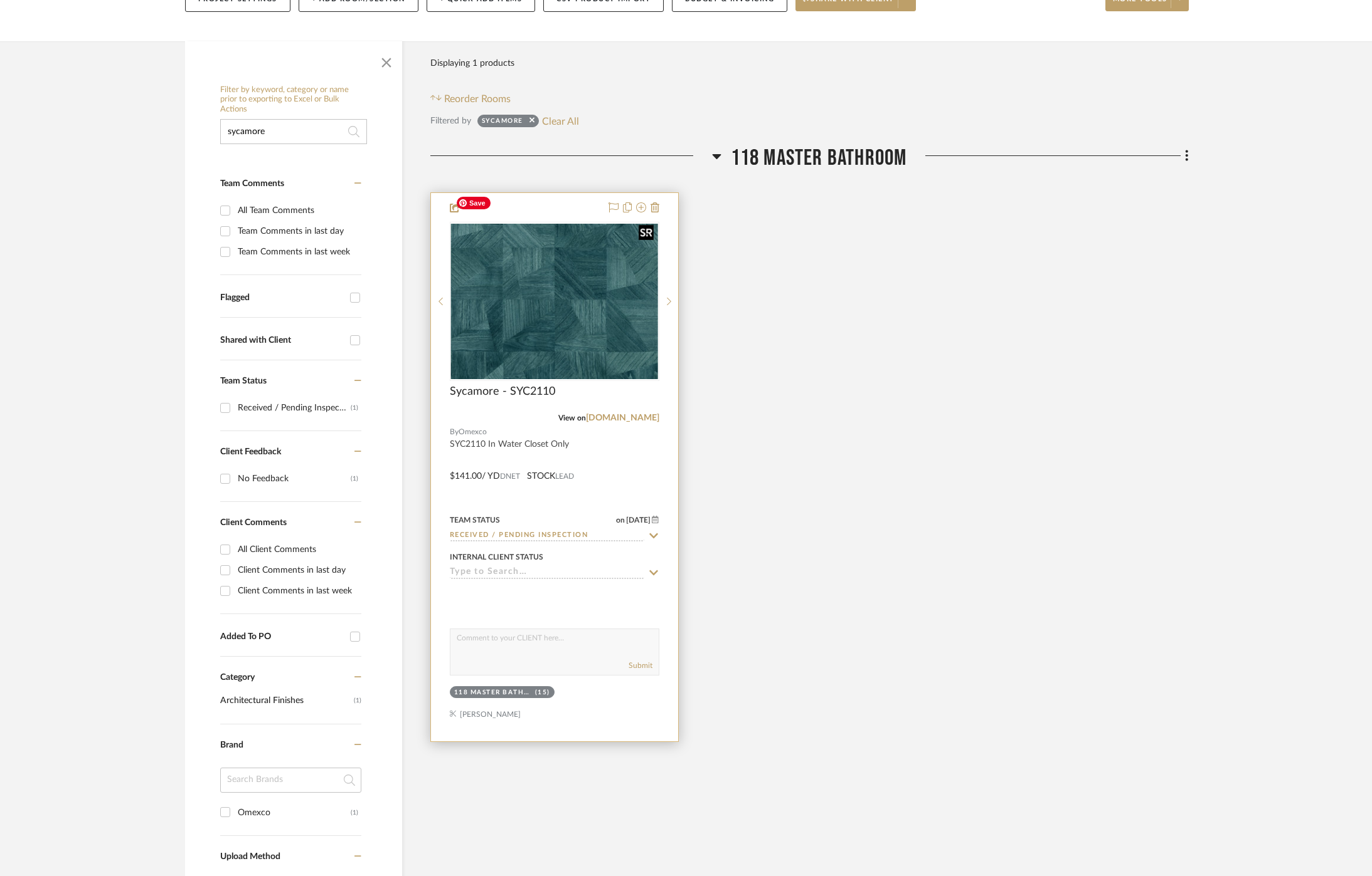
type input "sycamore"
click at [0, 0] on img at bounding box center [0, 0] width 0 height 0
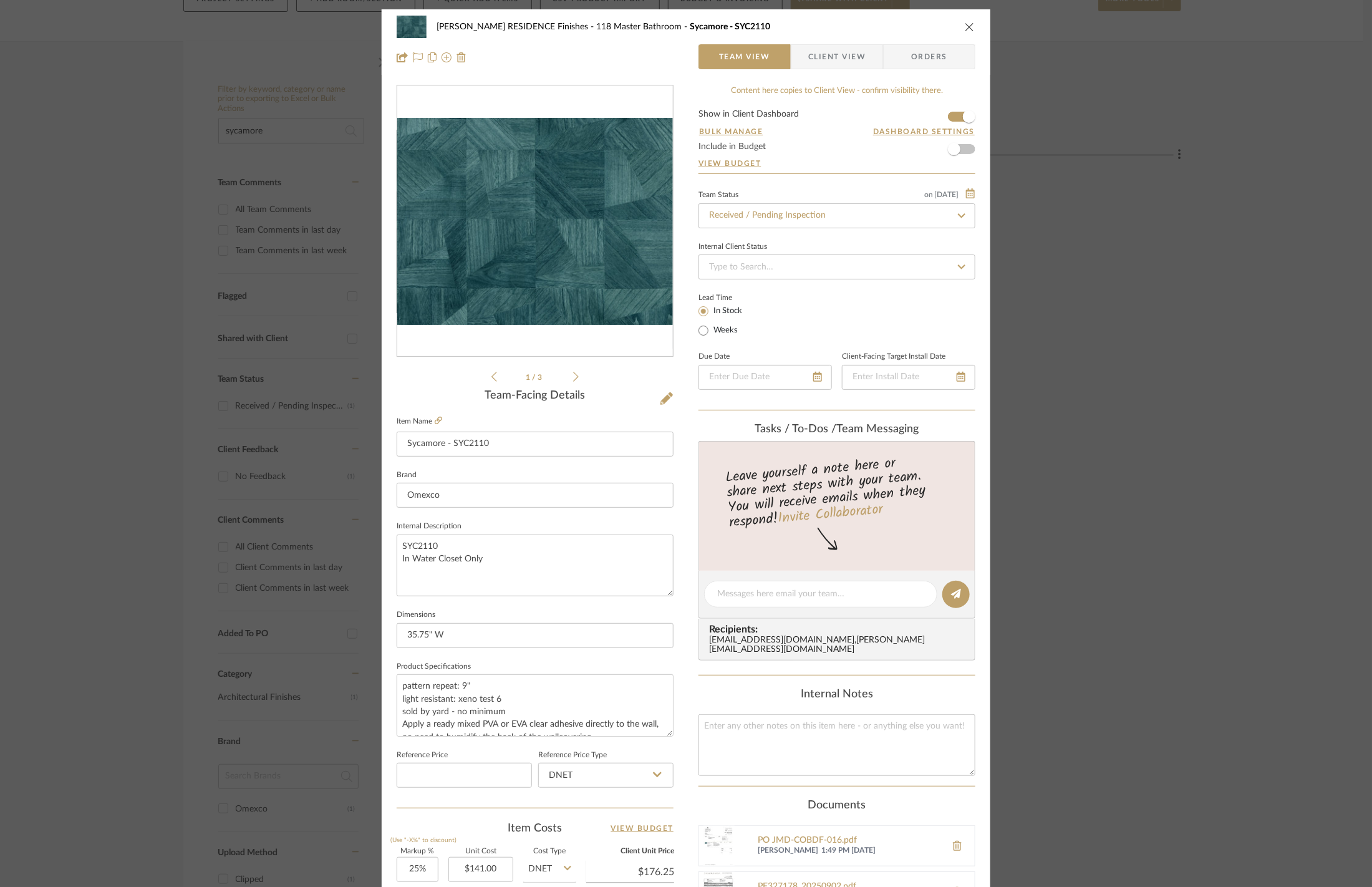
scroll to position [270, 0]
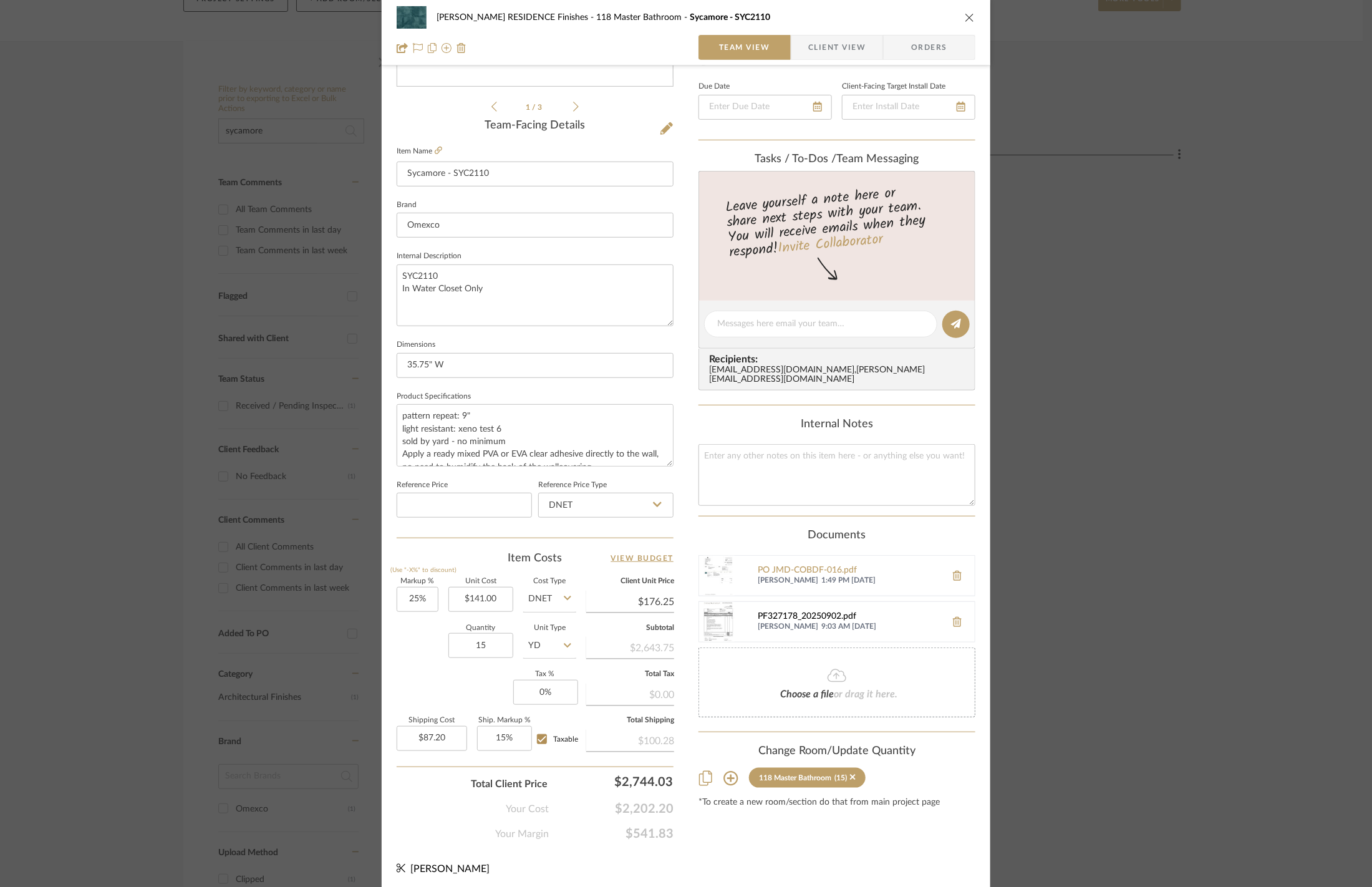
click at [797, 612] on div "PF327178_20250902.pdf" at bounding box center [849, 617] width 182 height 10
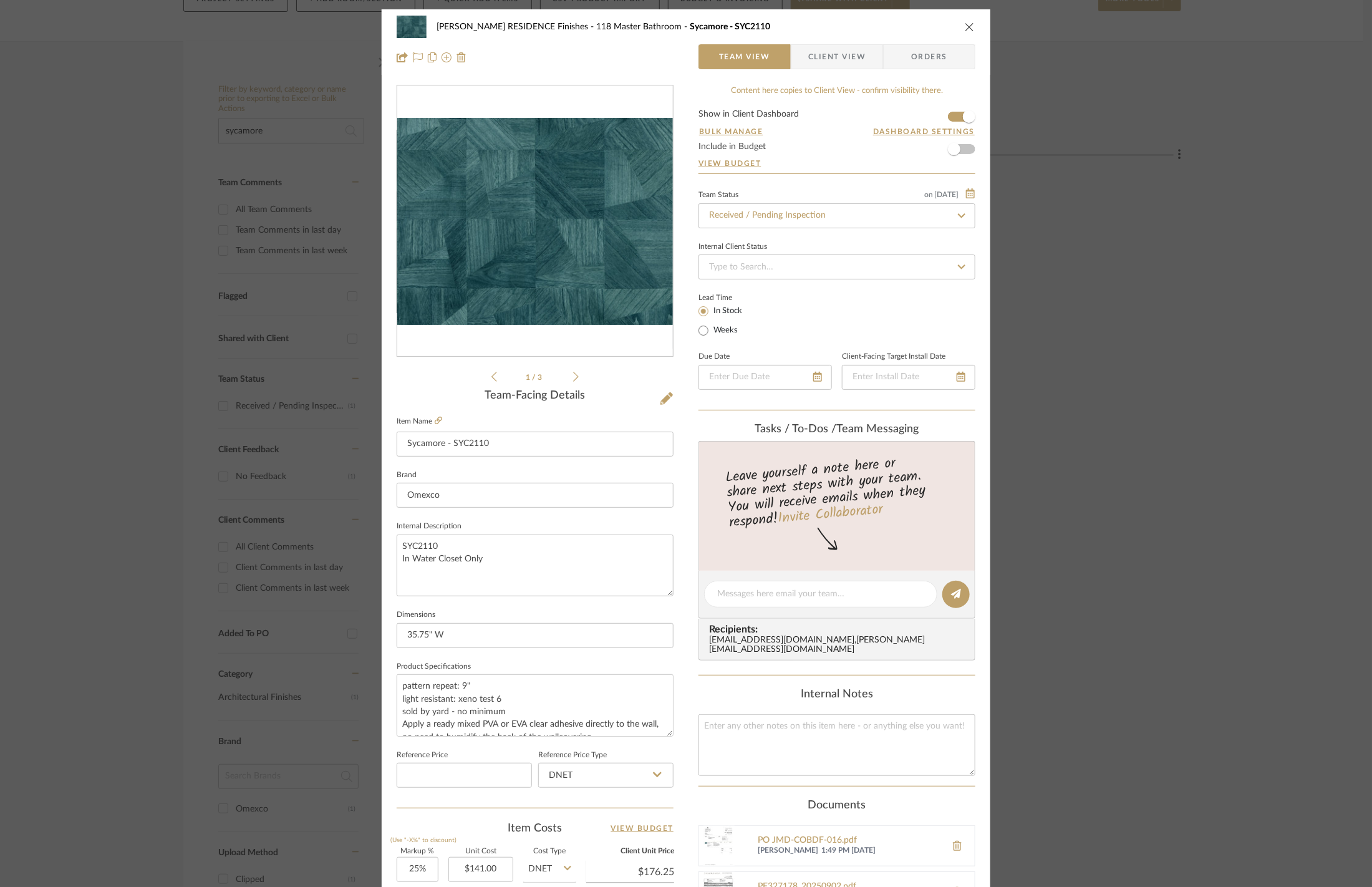
click at [1100, 322] on div "COBLE RESIDENCE Finishes 118 Master Bathroom Sycamore - SYC2110 Team View Clien…" at bounding box center [686, 443] width 1372 height 887
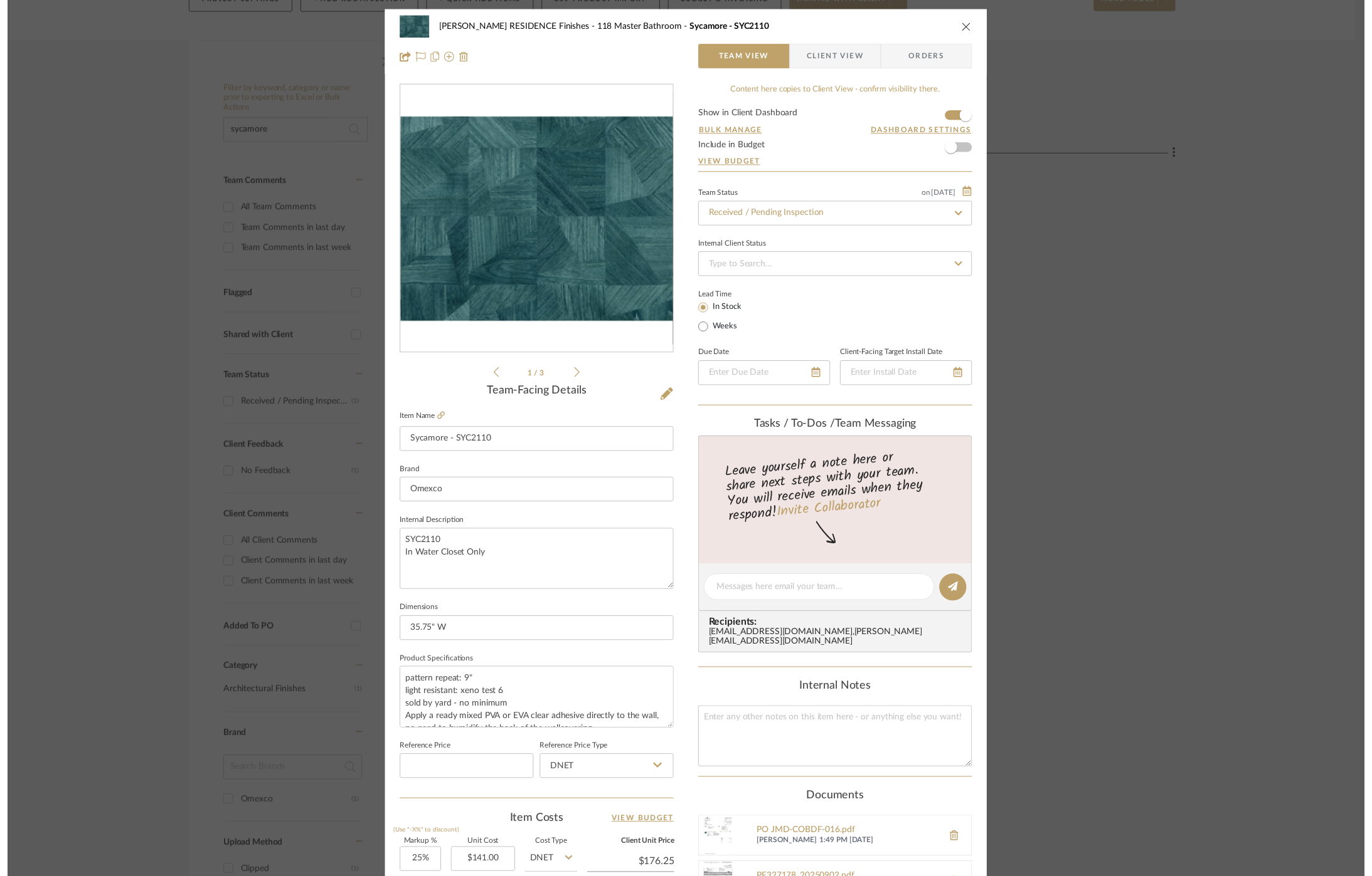
scroll to position [226, 0]
